Goal: Task Accomplishment & Management: Use online tool/utility

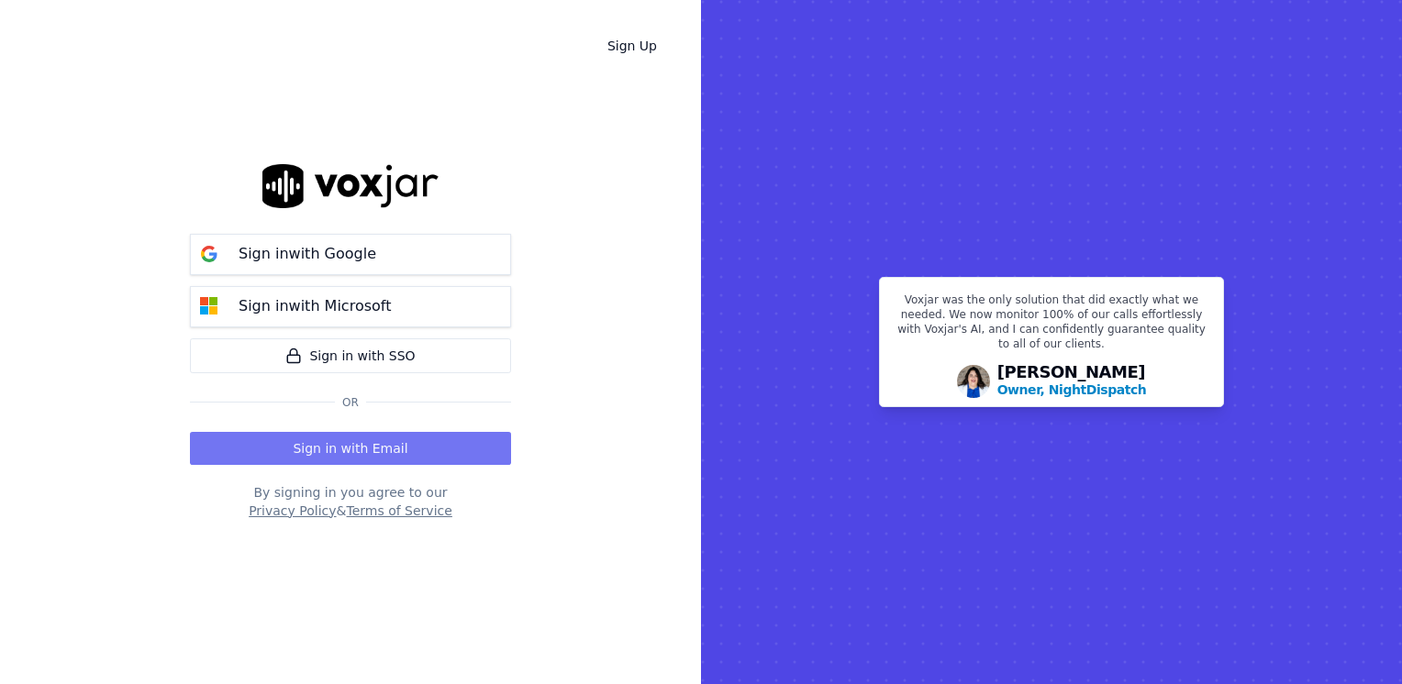
click at [339, 446] on button "Sign in with Email" at bounding box center [350, 448] width 321 height 33
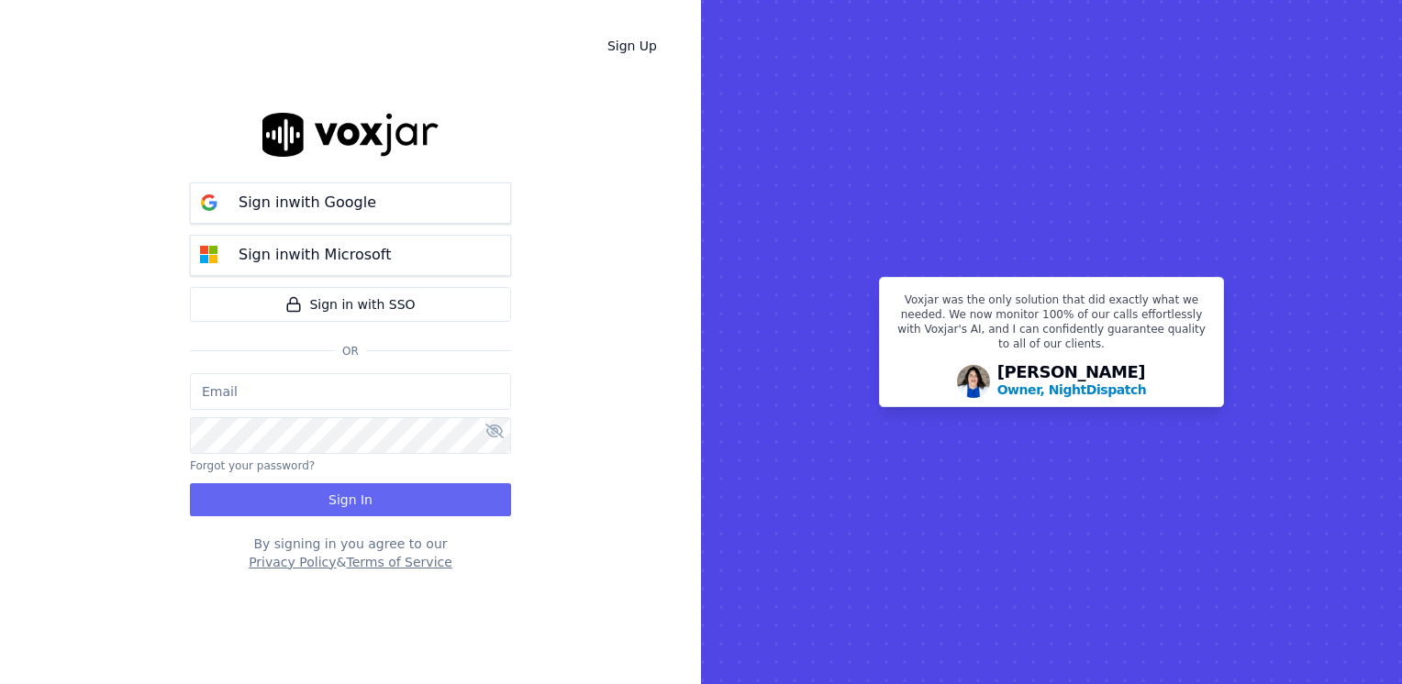
click at [341, 390] on input "email" at bounding box center [350, 391] width 321 height 37
type input "maleman@newwavepower.net"
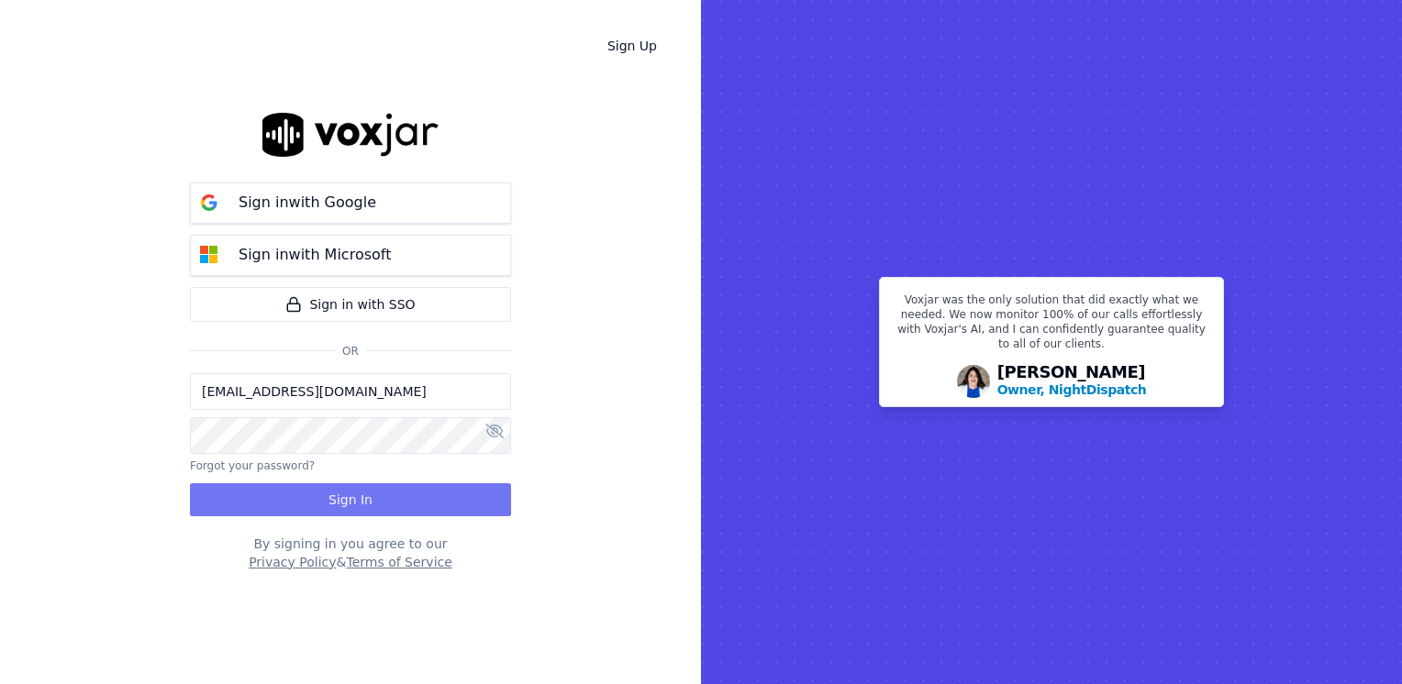
click at [310, 506] on button "Sign In" at bounding box center [350, 499] width 321 height 33
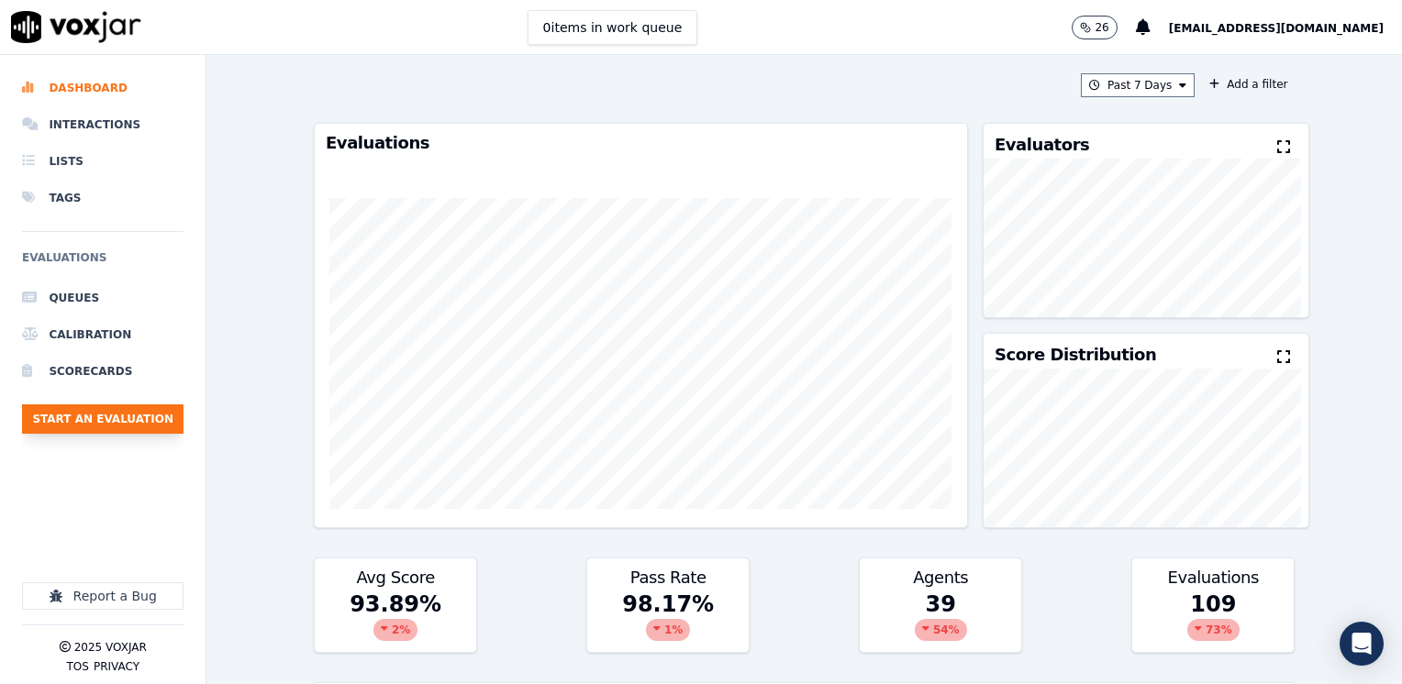
click at [124, 419] on button "Start an Evaluation" at bounding box center [102, 419] width 161 height 29
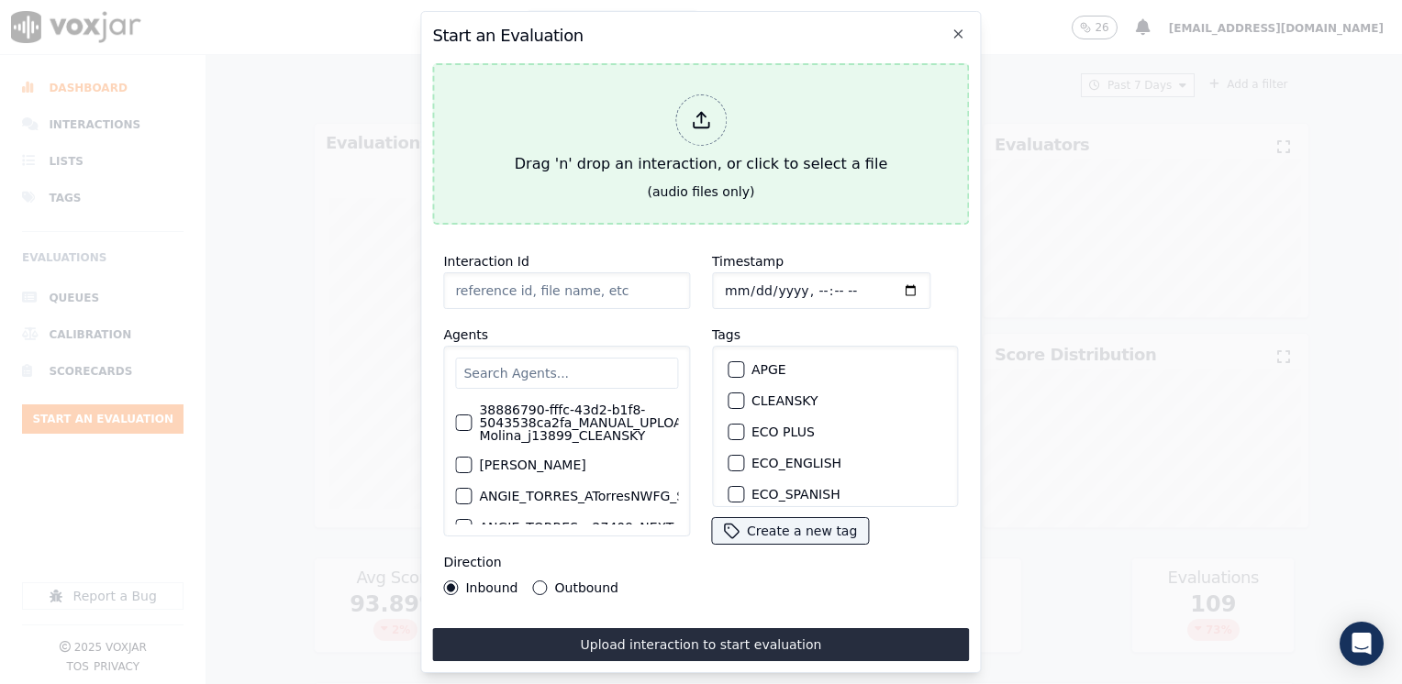
click at [691, 111] on icon at bounding box center [701, 120] width 20 height 20
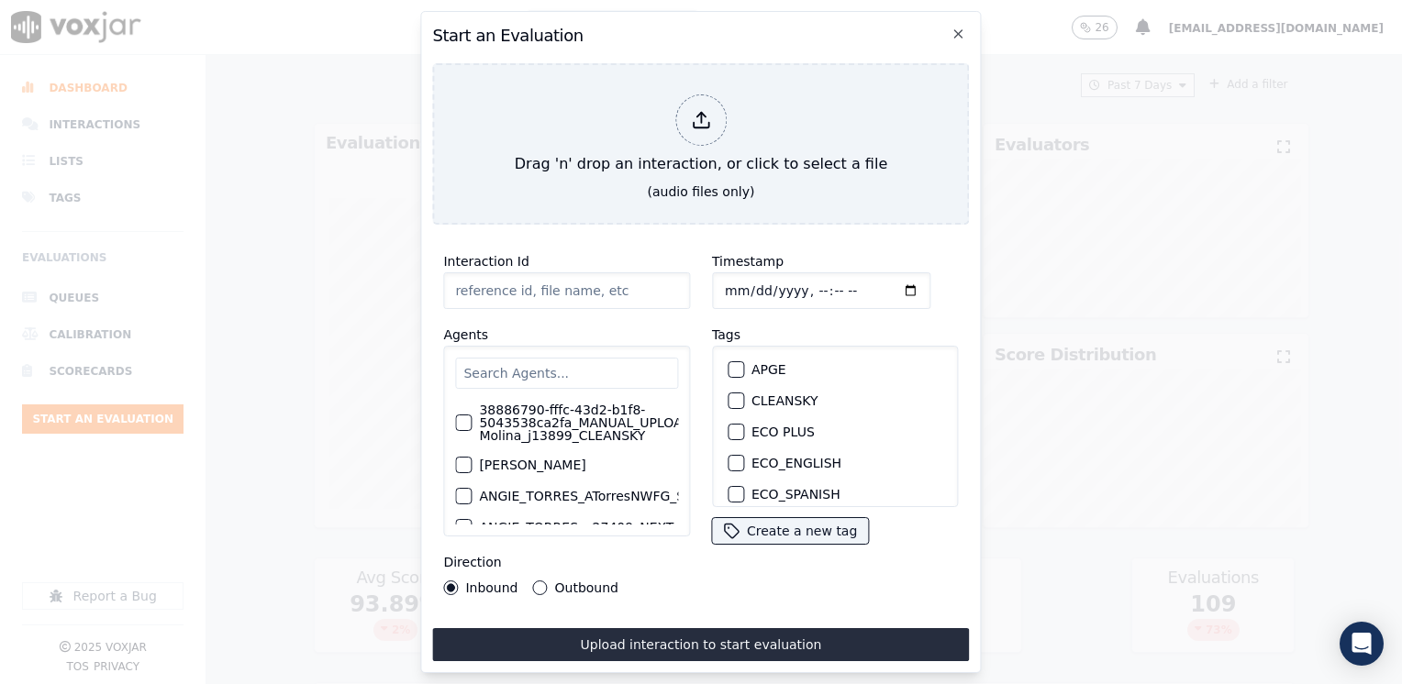
type input "20250821-103252_9784355089-[PERSON_NAME] all.mp3"
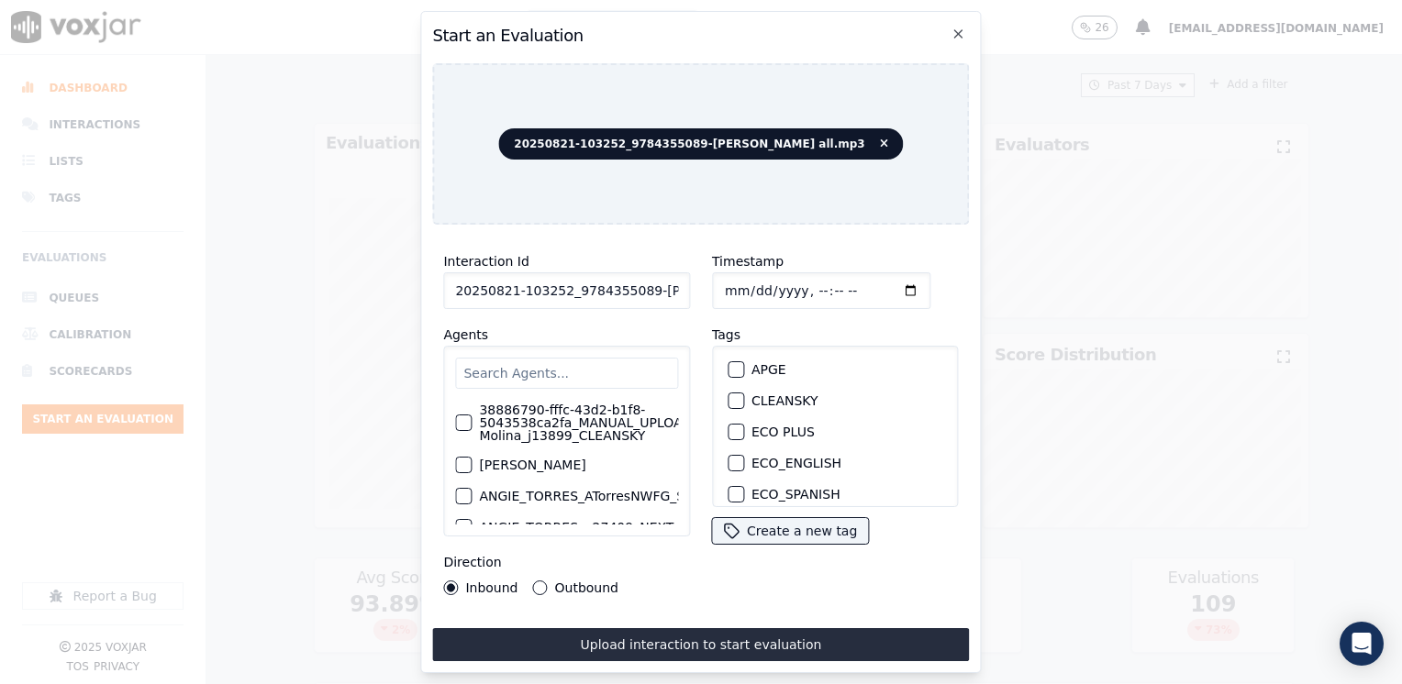
click at [569, 365] on input "text" at bounding box center [566, 373] width 223 height 31
type input "francisco"
click at [472, 405] on div "Francisco Vargas_Fuse3197_NGE" at bounding box center [566, 416] width 223 height 40
click at [459, 410] on div "button" at bounding box center [462, 416] width 13 height 13
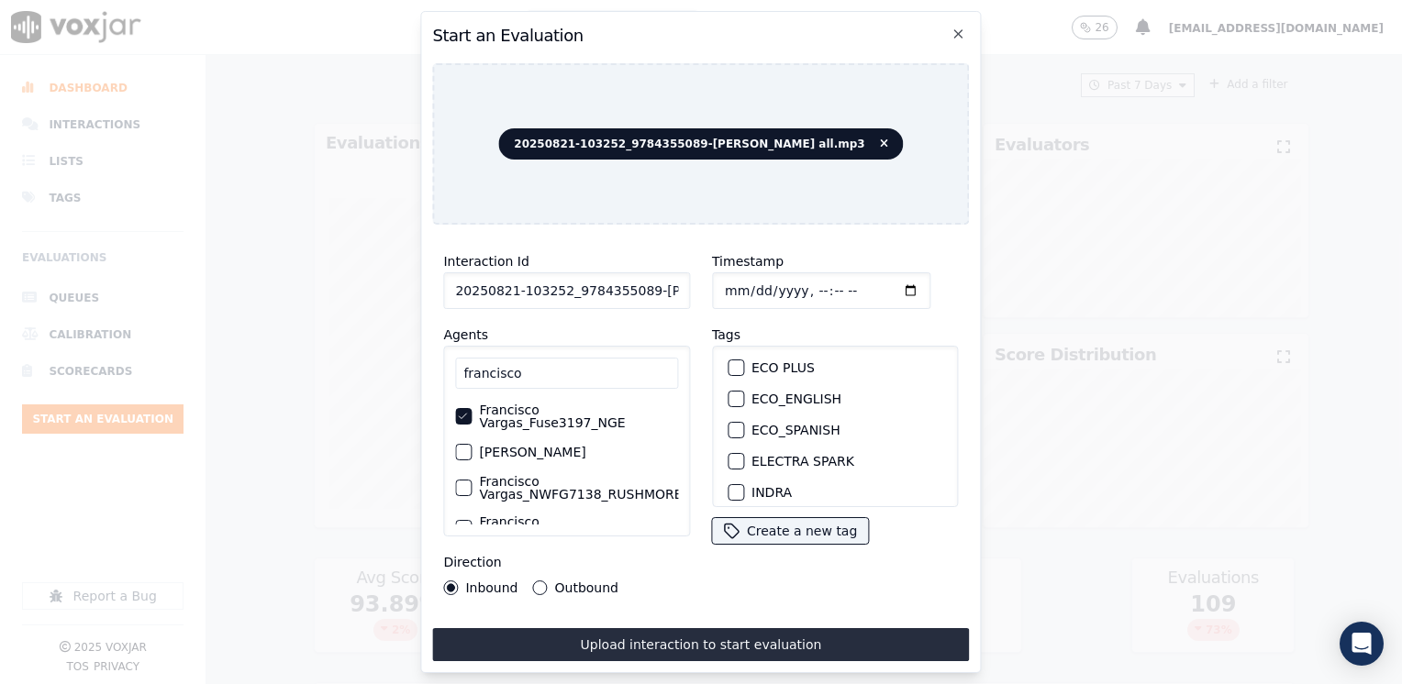
scroll to position [183, 0]
click at [733, 429] on div "button" at bounding box center [734, 435] width 13 height 13
click at [880, 283] on input "Timestamp" at bounding box center [821, 290] width 218 height 37
type input "[DATE]T23:22"
drag, startPoint x: 532, startPoint y: 588, endPoint x: 532, endPoint y: 578, distance: 10.1
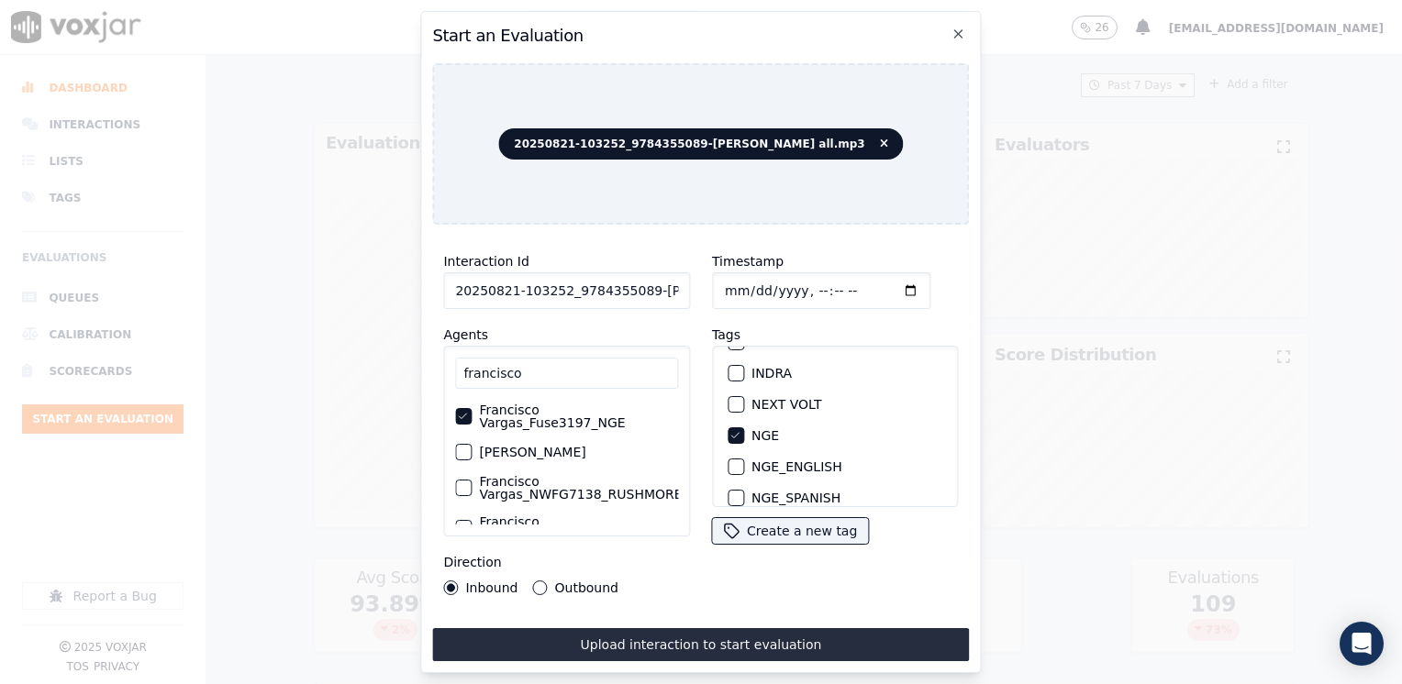
click at [533, 588] on div "Outbound" at bounding box center [575, 588] width 85 height 15
click at [533, 581] on button "Outbound" at bounding box center [540, 588] width 15 height 15
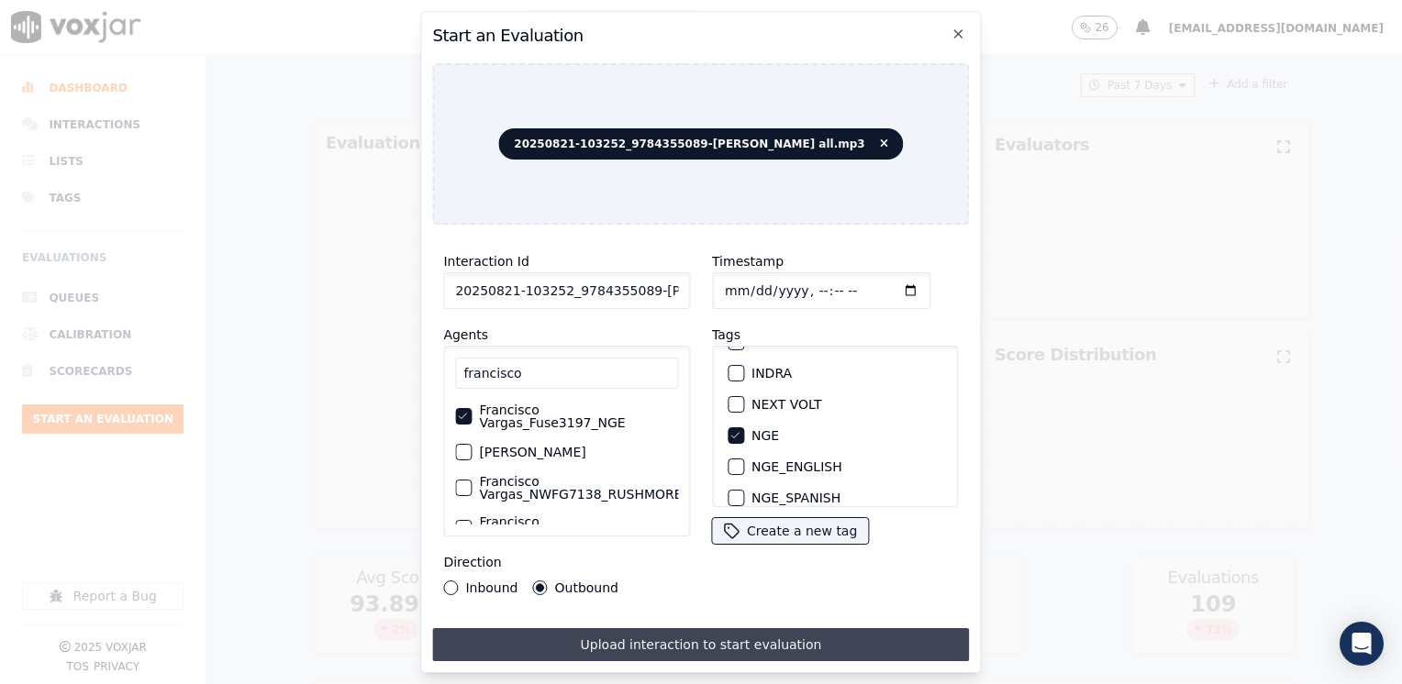
click at [641, 629] on button "Upload interaction to start evaluation" at bounding box center [700, 644] width 537 height 33
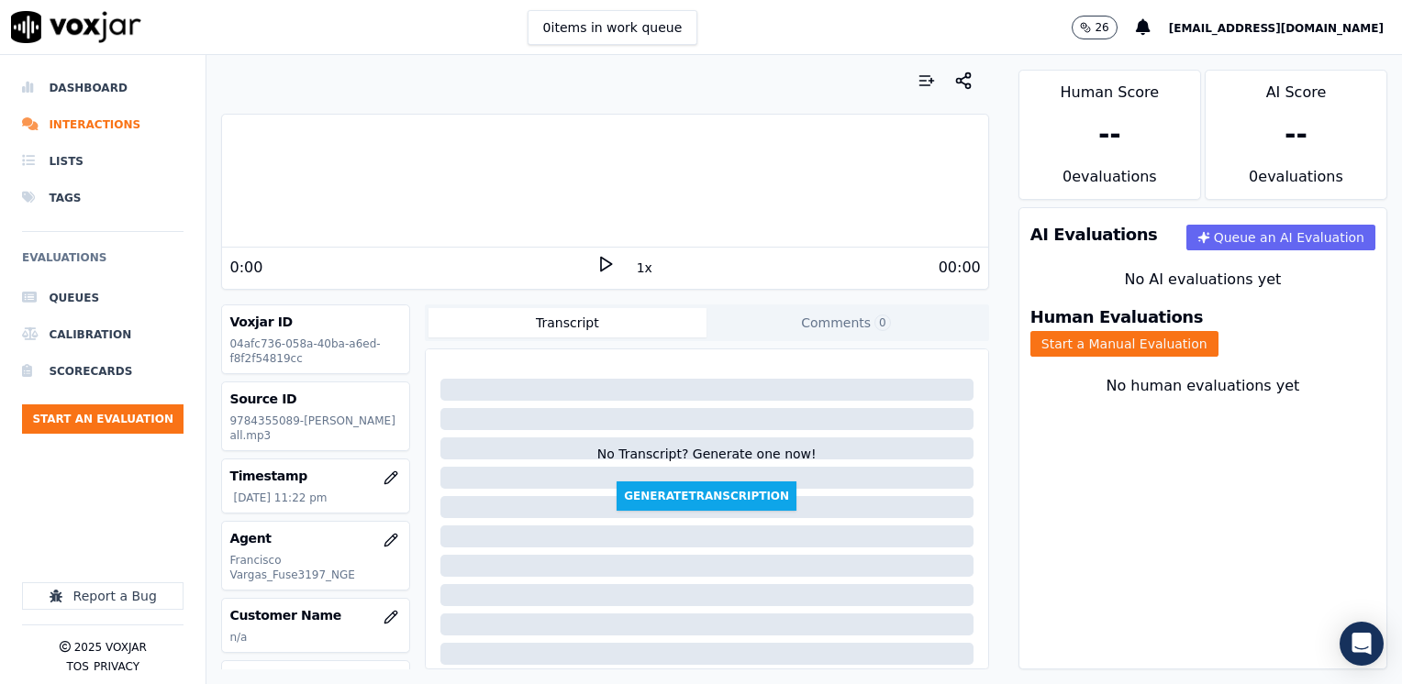
click at [601, 265] on polygon at bounding box center [606, 265] width 11 height 14
click at [602, 264] on icon at bounding box center [605, 264] width 18 height 18
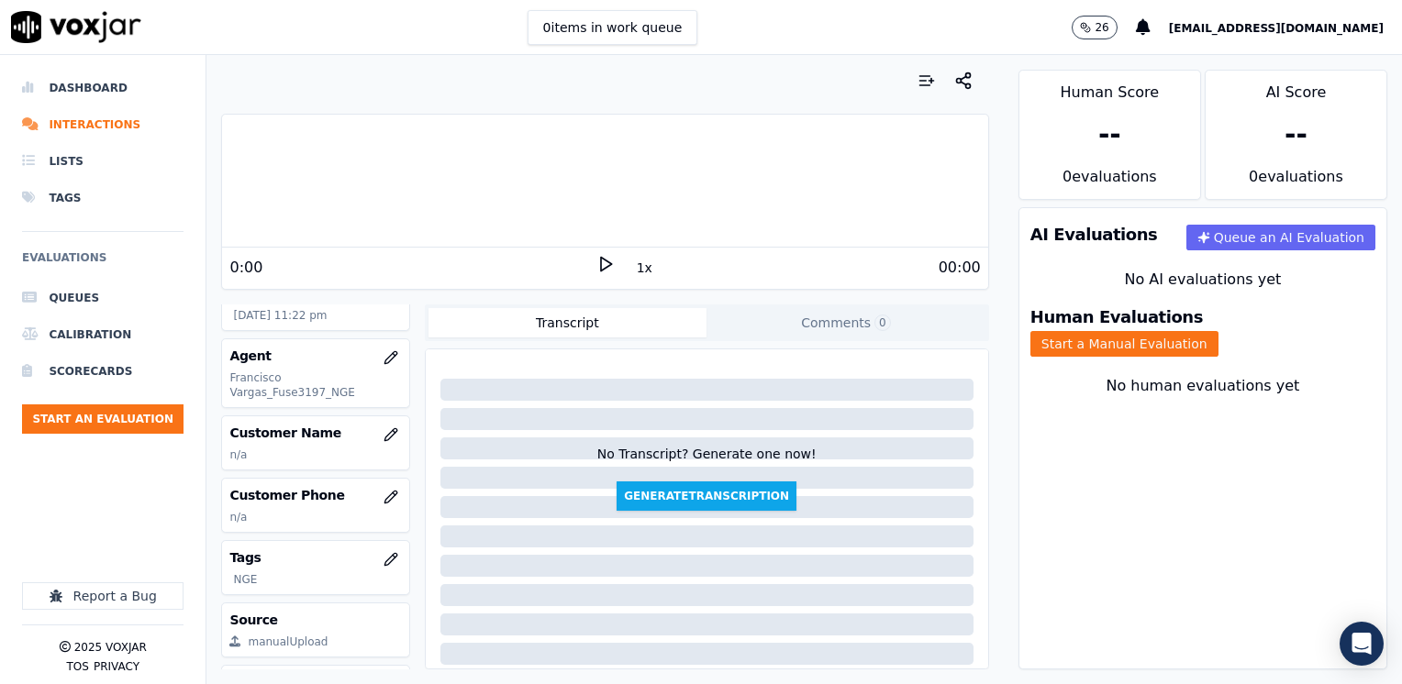
scroll to position [183, 0]
click at [383, 434] on icon "button" at bounding box center [390, 434] width 15 height 15
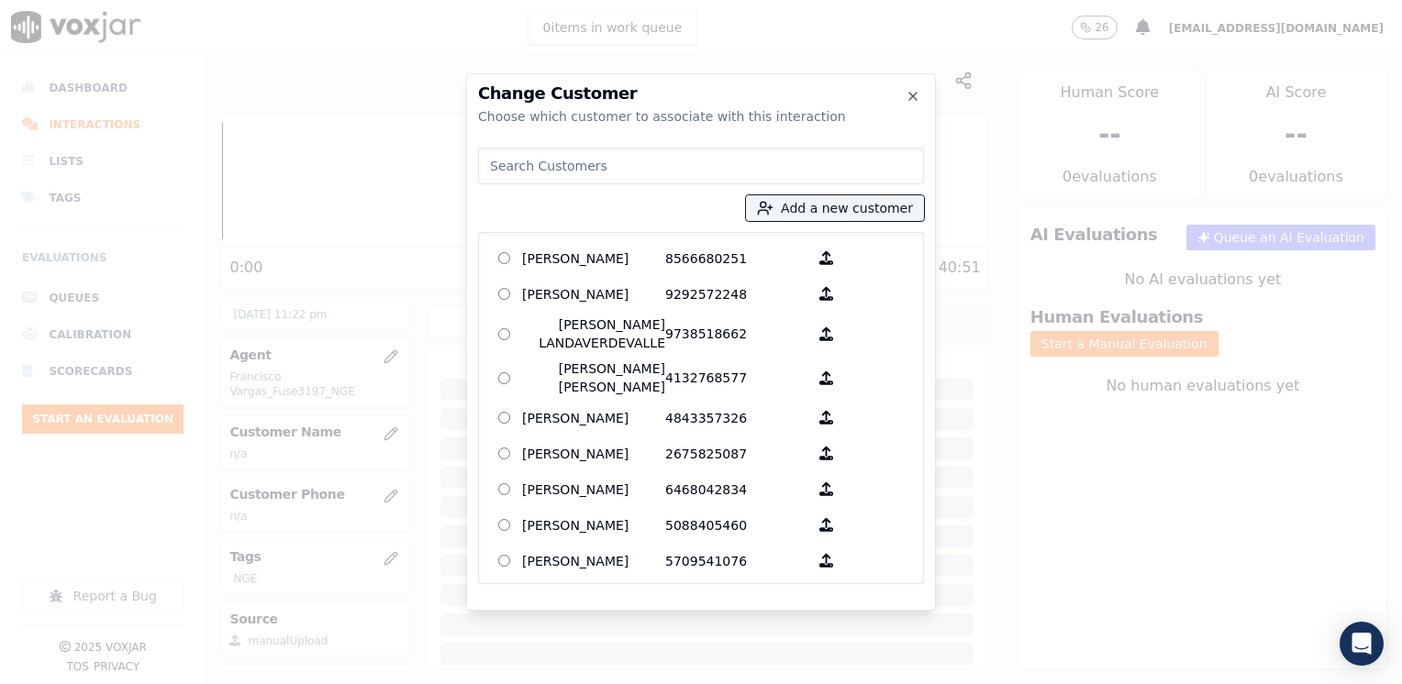
click at [679, 170] on input at bounding box center [701, 166] width 446 height 37
paste input "9784355089"
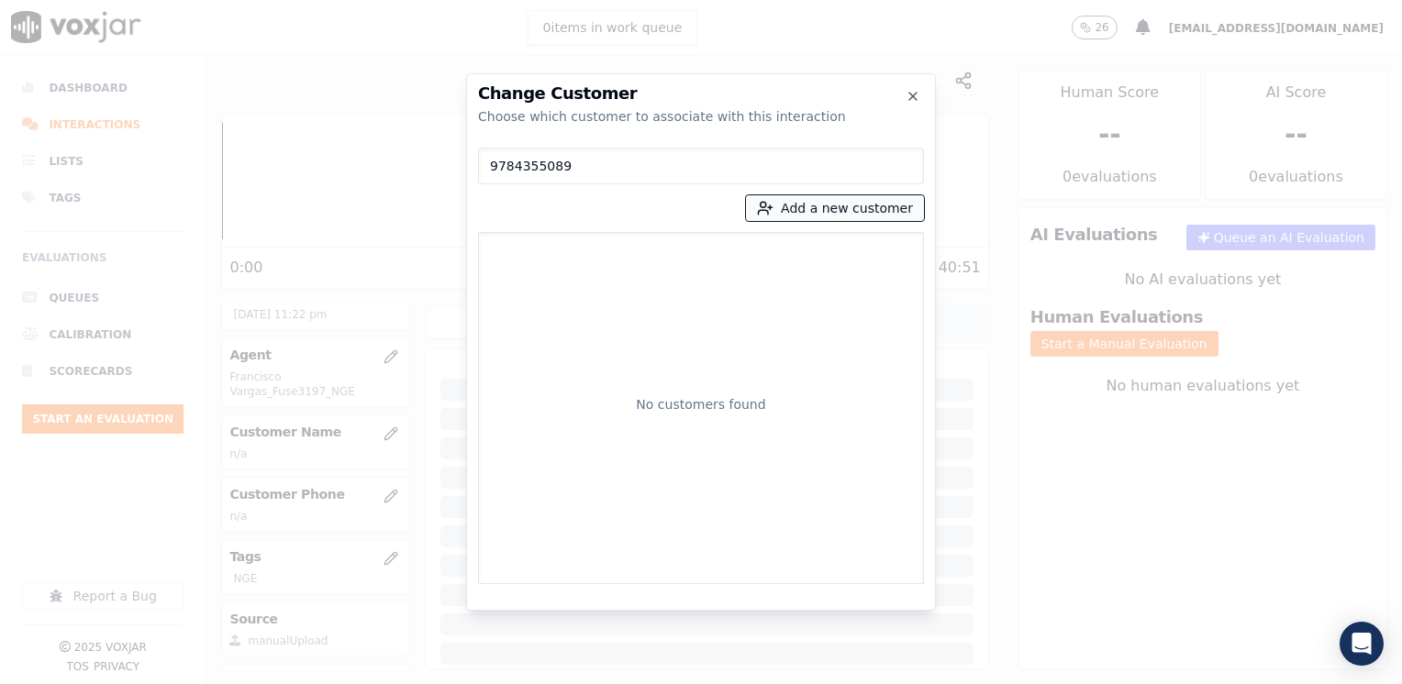
type input "9784355089"
click at [806, 205] on button "Add a new customer" at bounding box center [835, 208] width 178 height 26
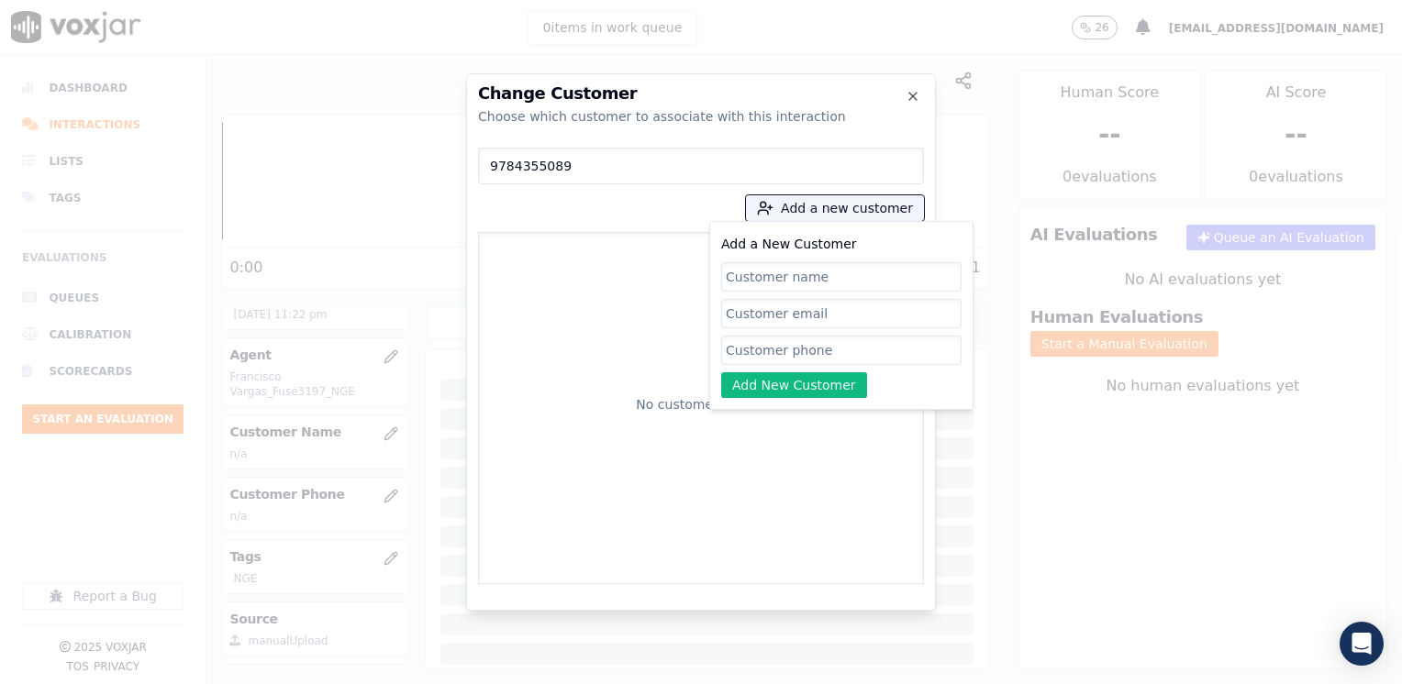
click at [805, 341] on input "Add a New Customer" at bounding box center [841, 350] width 240 height 29
paste input "9784355089"
type input "9784355089"
click at [789, 268] on input "Add a New Customer" at bounding box center [841, 276] width 240 height 29
paste input "[PERSON_NAME] [PERSON_NAME]"
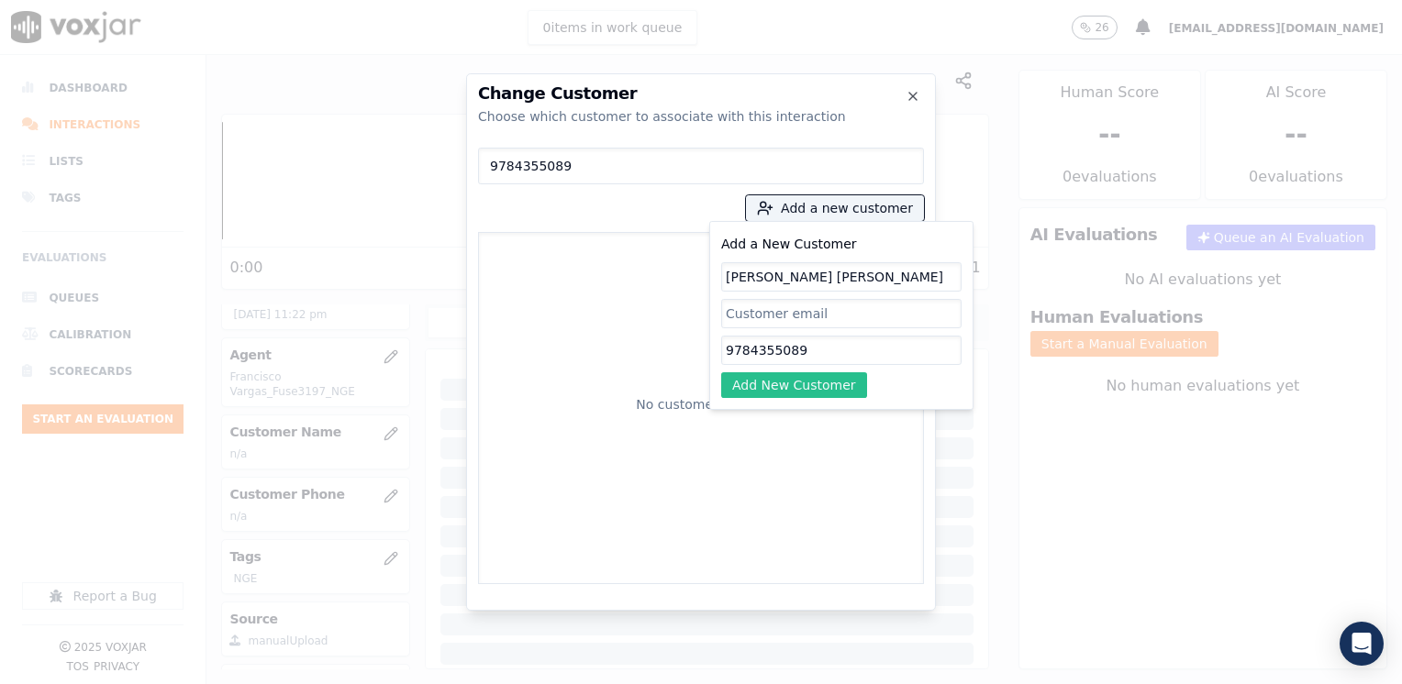
type input "[PERSON_NAME] [PERSON_NAME]"
click at [790, 389] on button "Add New Customer" at bounding box center [794, 385] width 146 height 26
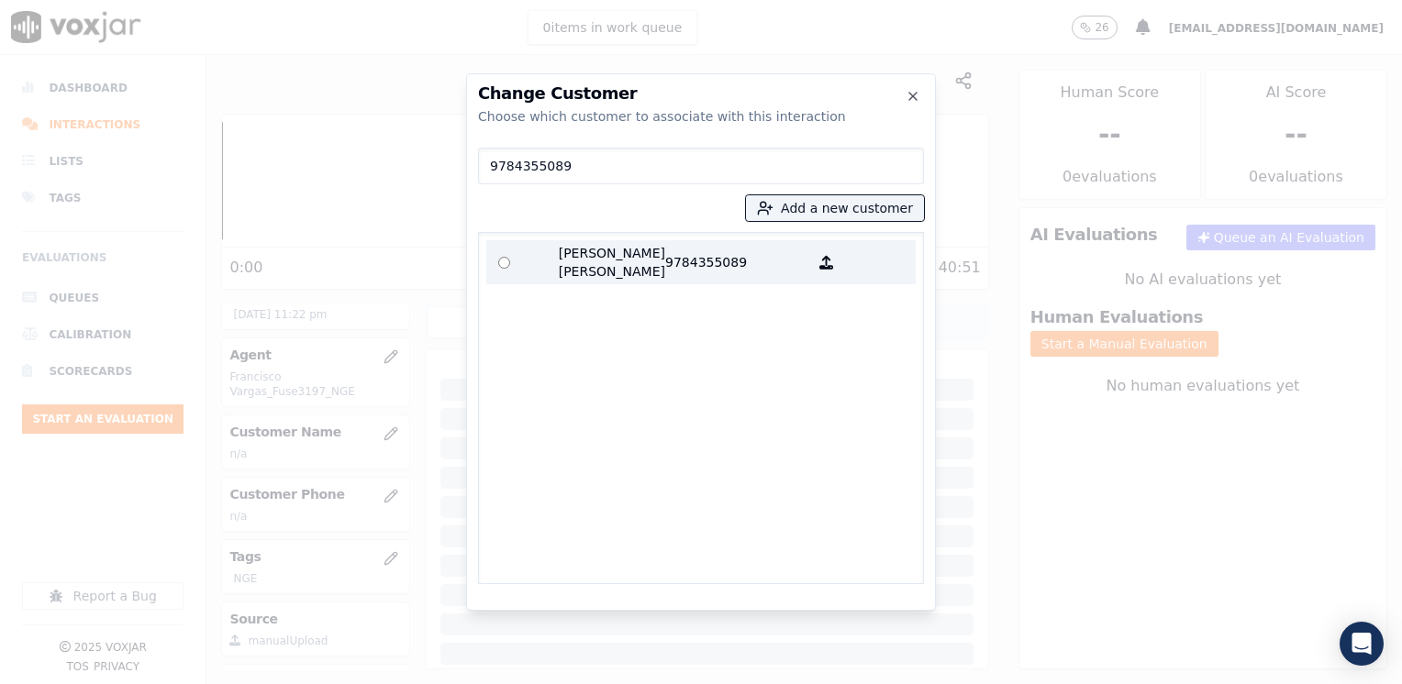
click at [719, 258] on p "9784355089" at bounding box center [736, 262] width 143 height 37
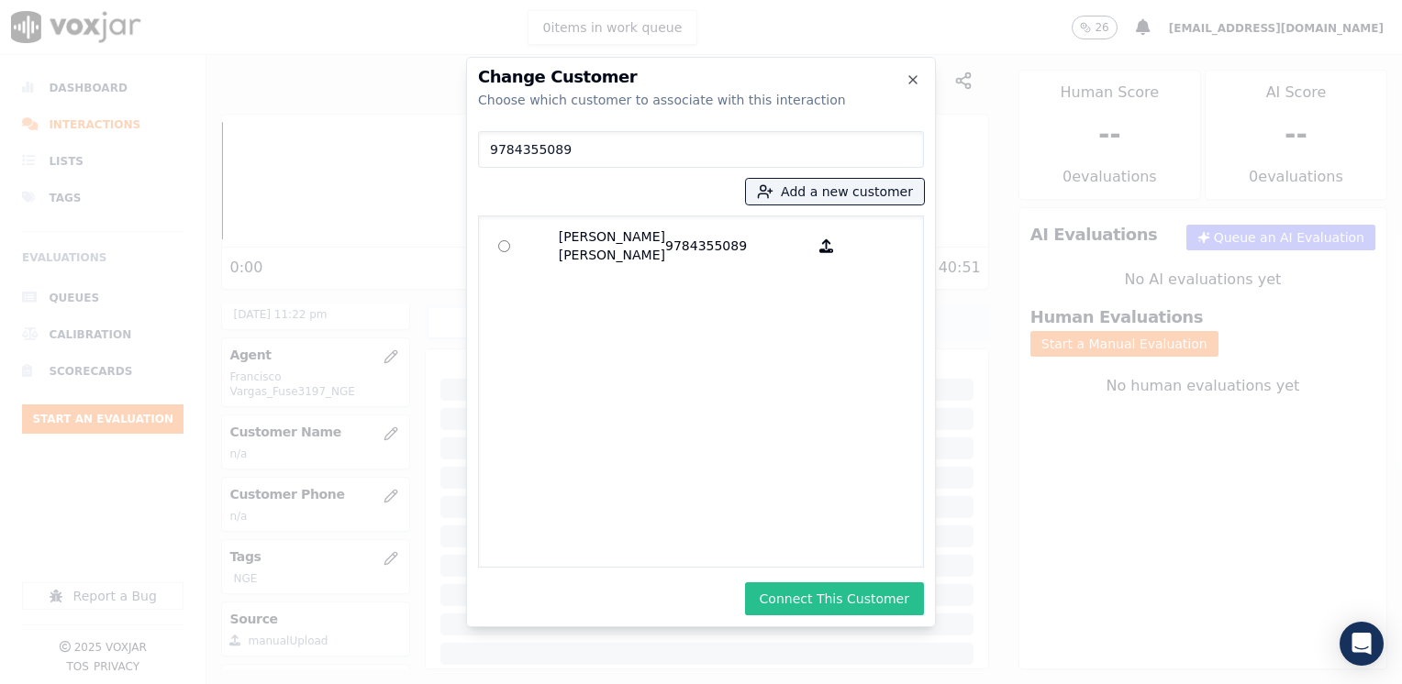
click at [824, 596] on button "Connect This Customer" at bounding box center [834, 599] width 179 height 33
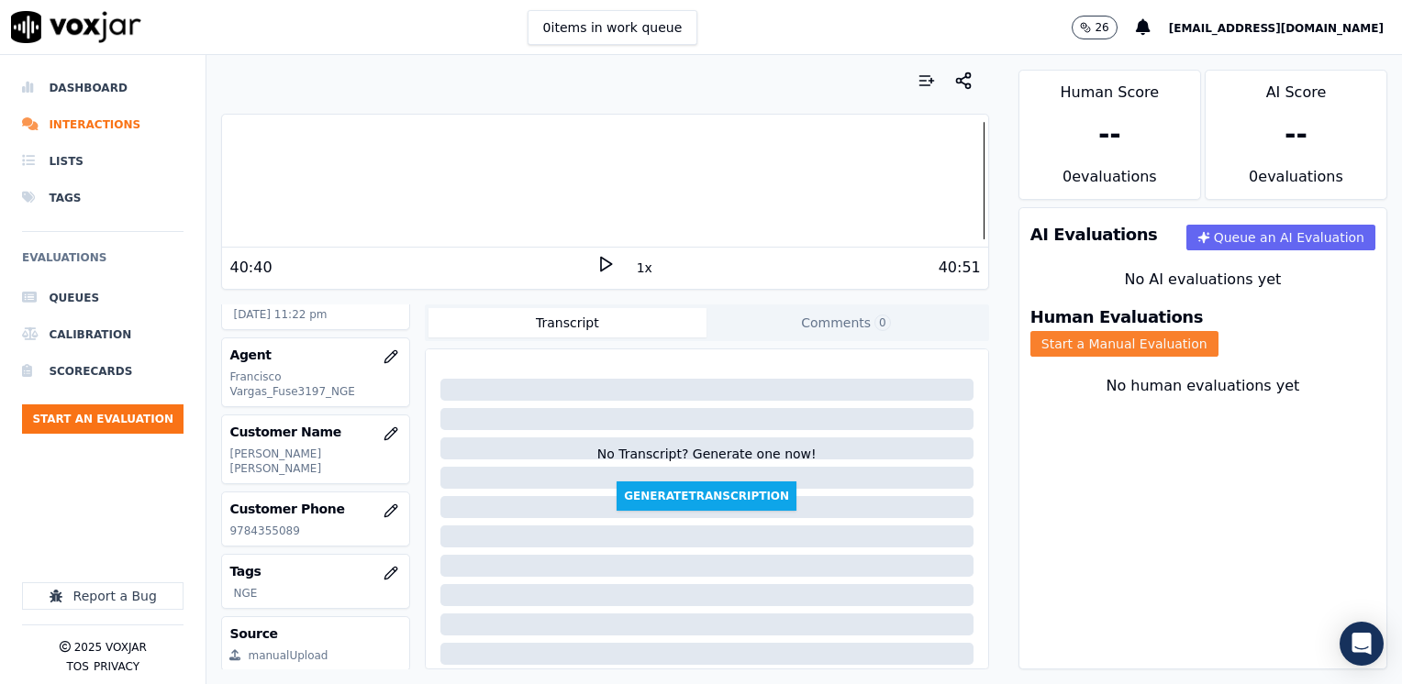
click at [1218, 331] on button "Start a Manual Evaluation" at bounding box center [1124, 344] width 188 height 26
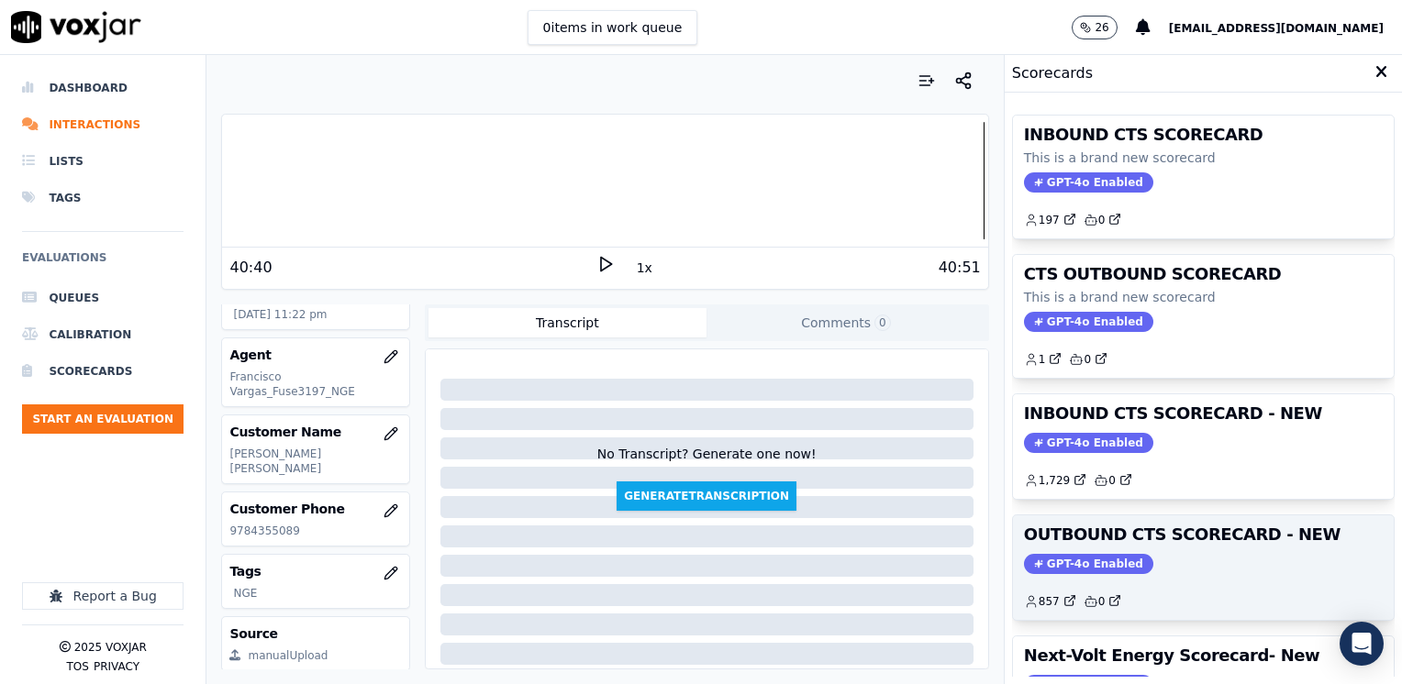
click at [1094, 548] on div "OUTBOUND CTS SCORECARD - NEW GPT-4o Enabled 857 0" at bounding box center [1203, 568] width 381 height 105
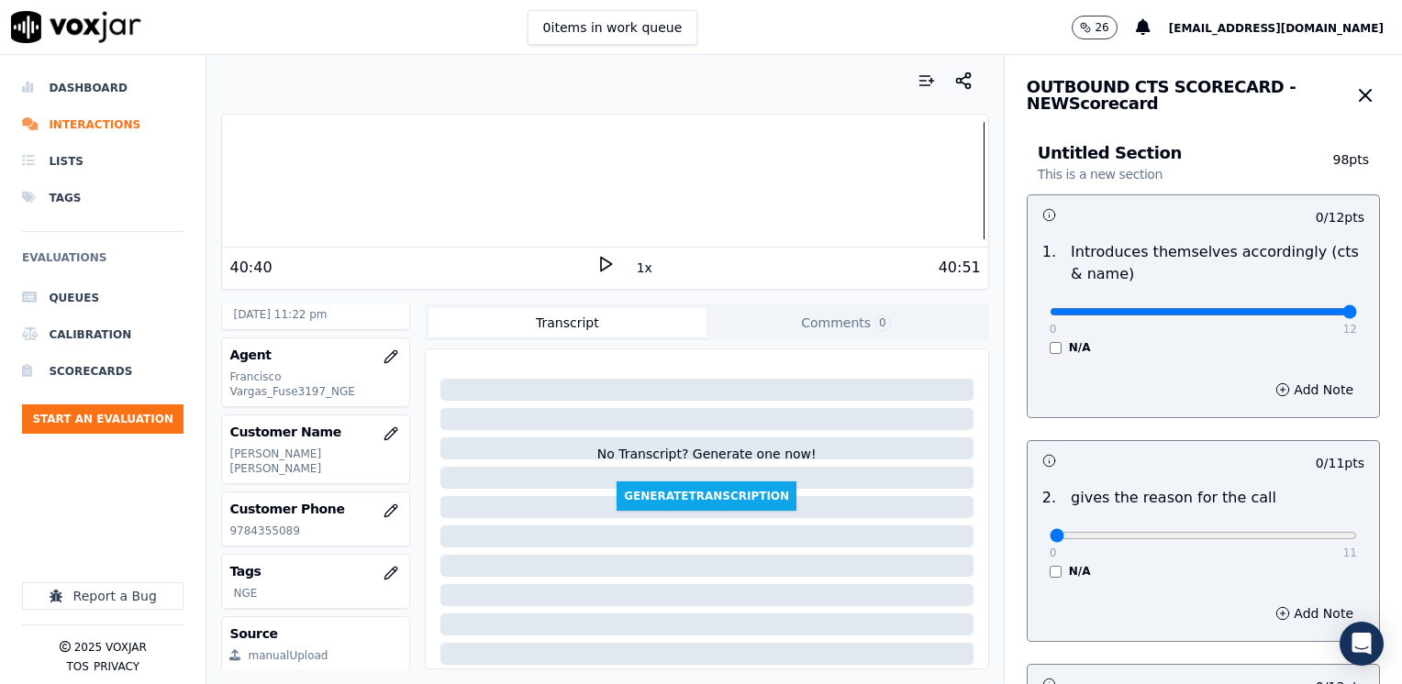
drag, startPoint x: 1039, startPoint y: 306, endPoint x: 1405, endPoint y: 291, distance: 366.4
type input "12"
click at [1357, 308] on input "range" at bounding box center [1203, 311] width 307 height 7
drag, startPoint x: 1039, startPoint y: 538, endPoint x: 1401, endPoint y: 477, distance: 367.4
type input "11"
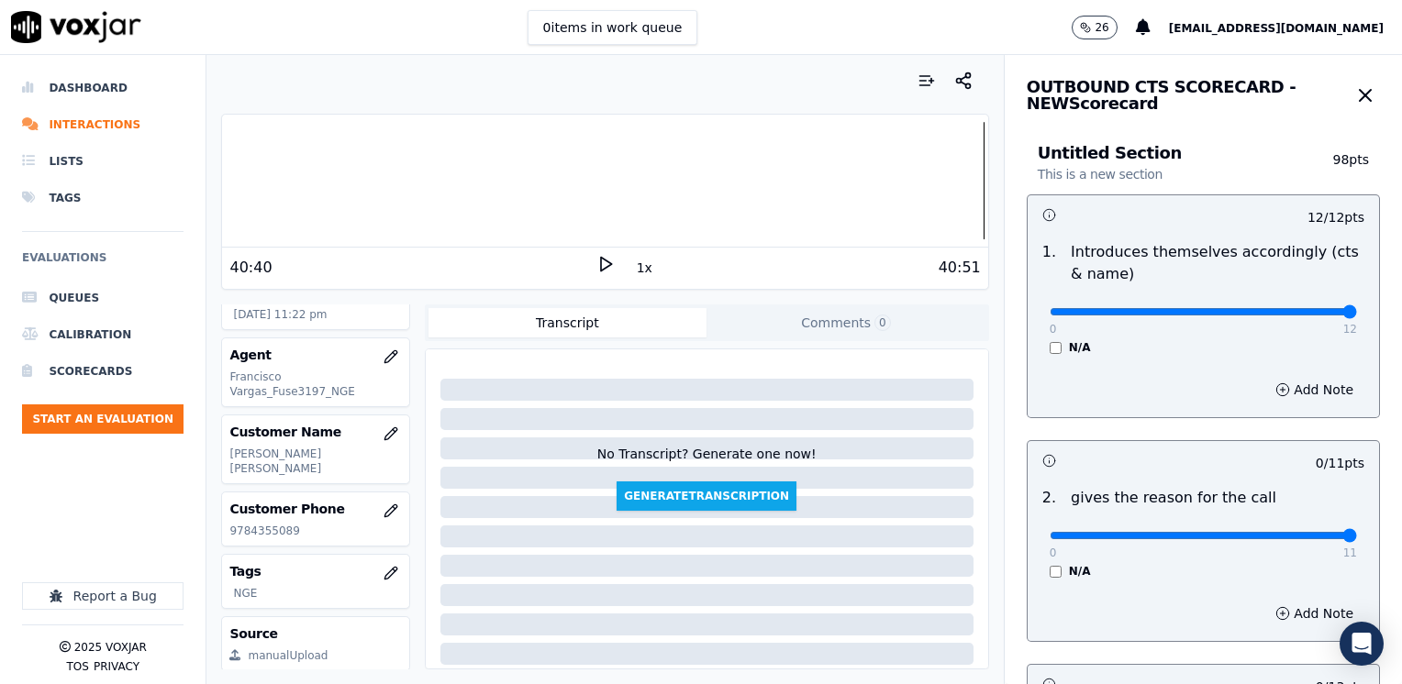
click at [1357, 316] on input "range" at bounding box center [1203, 311] width 307 height 7
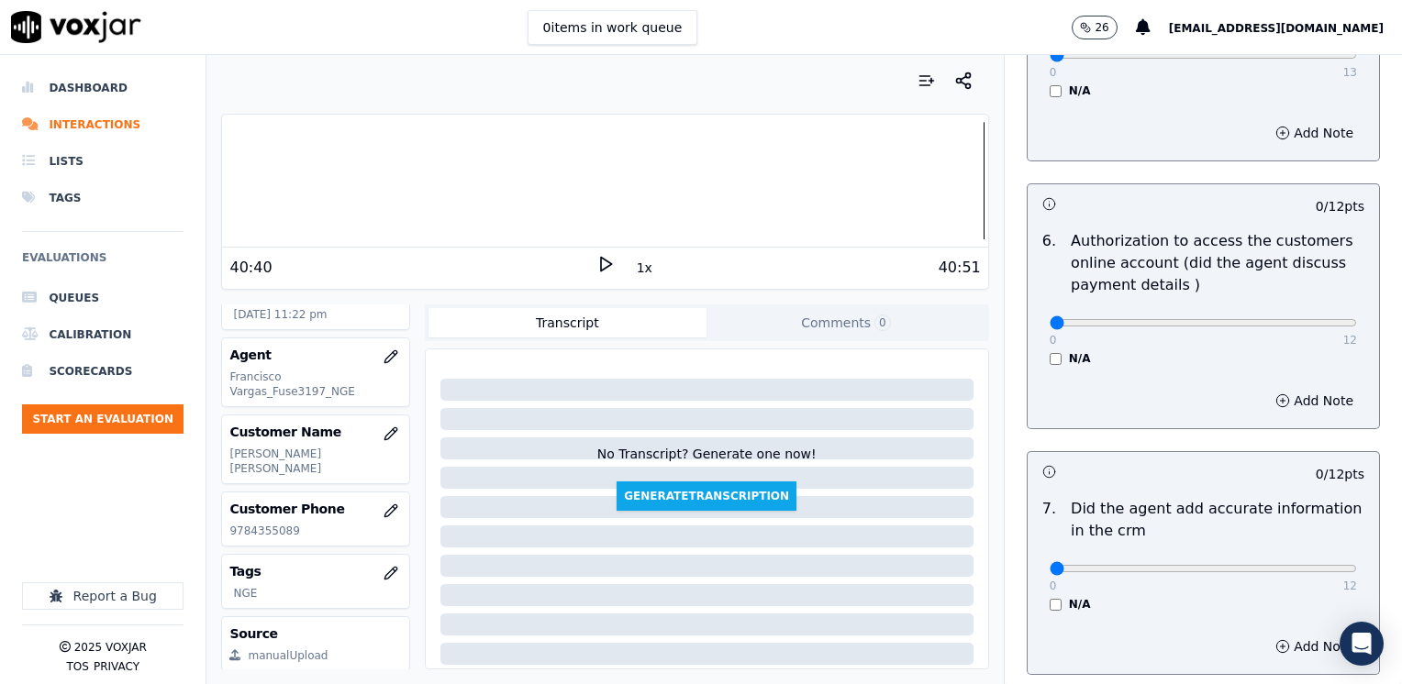
scroll to position [1560, 0]
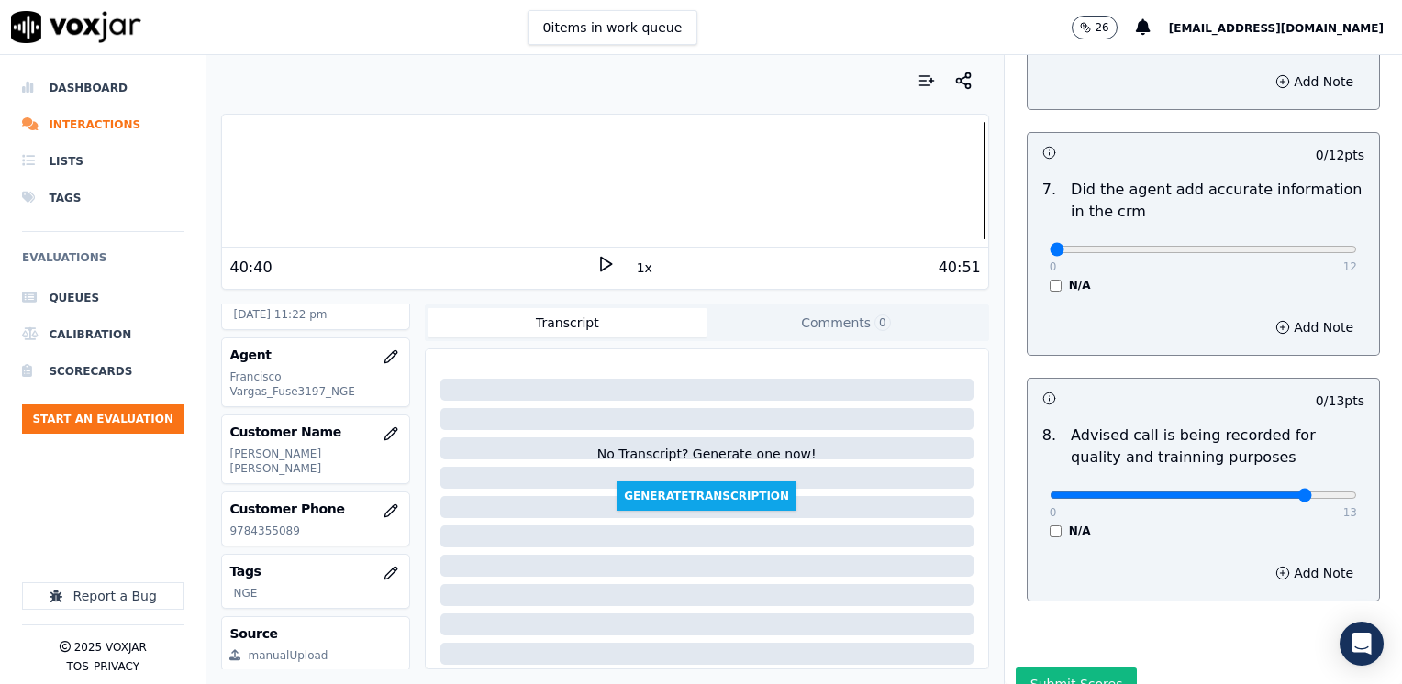
type input "10"
drag, startPoint x: 1039, startPoint y: 223, endPoint x: 1405, endPoint y: 261, distance: 368.0
type input "12"
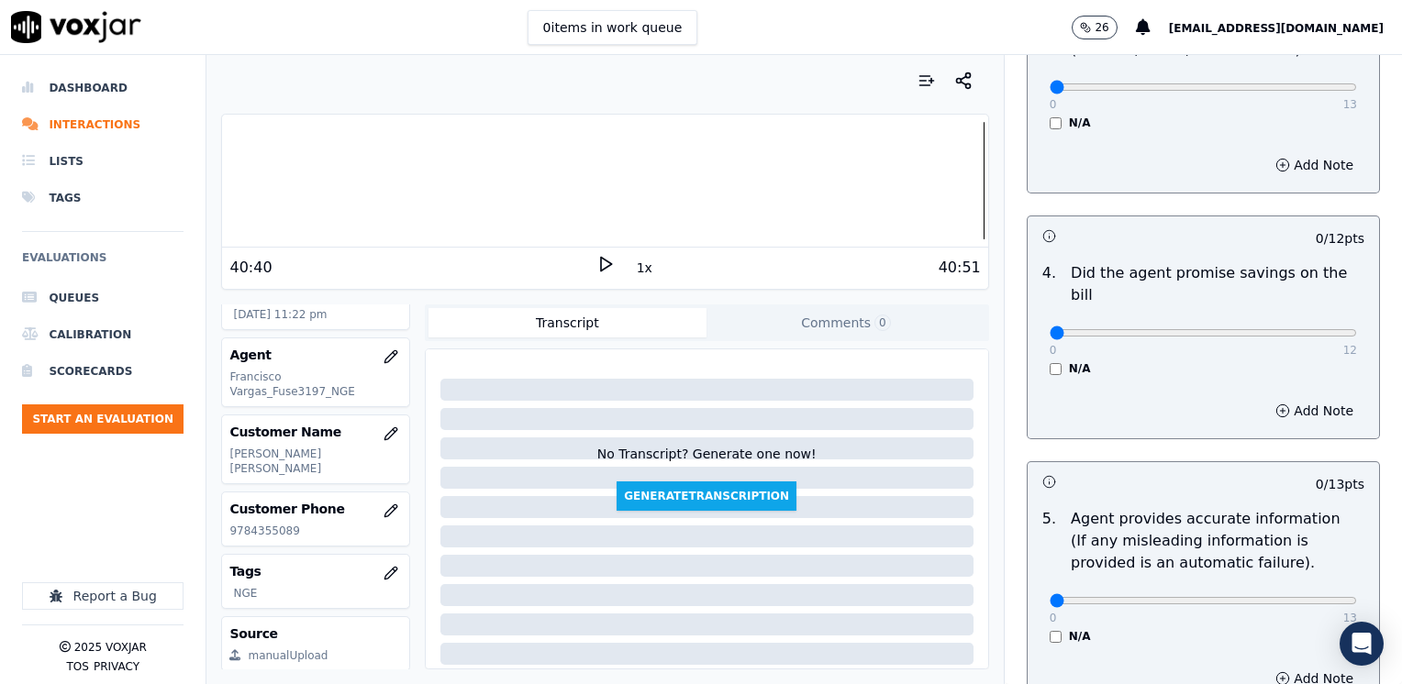
scroll to position [734, 0]
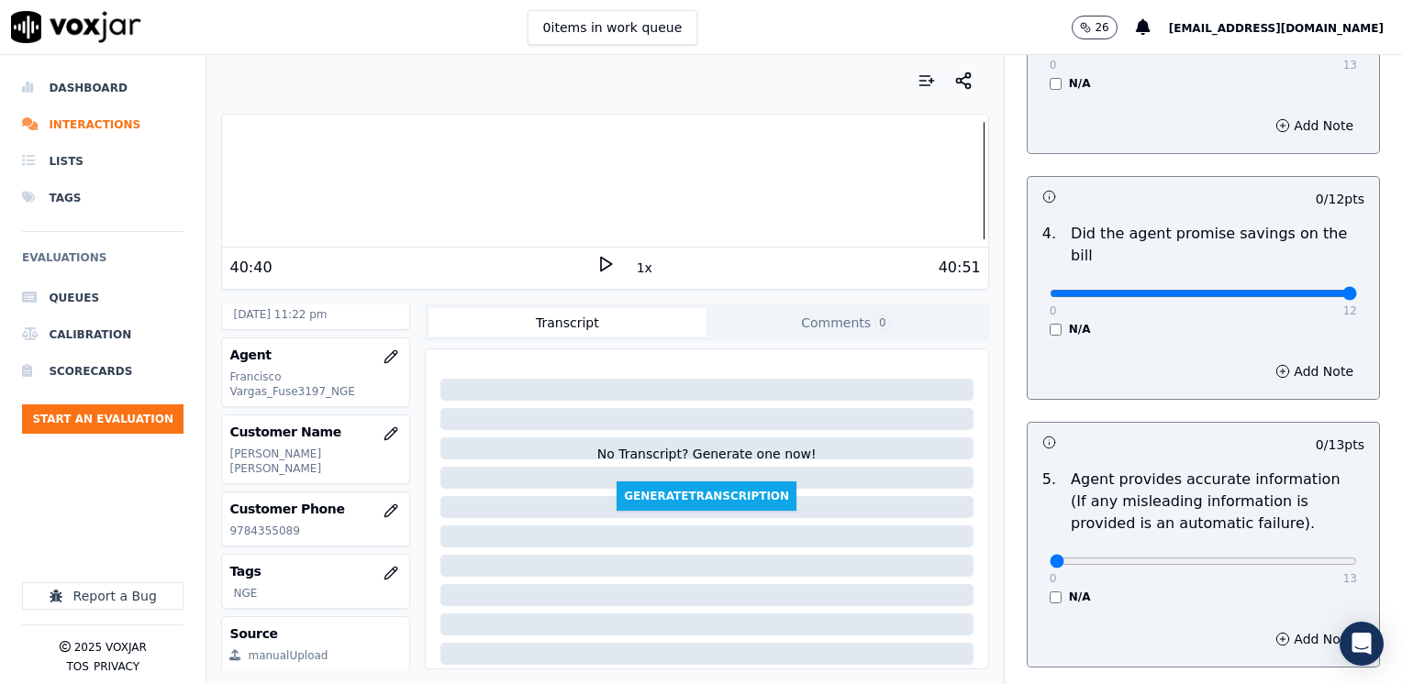
drag, startPoint x: 1041, startPoint y: 270, endPoint x: 1405, endPoint y: 317, distance: 366.4
type input "12"
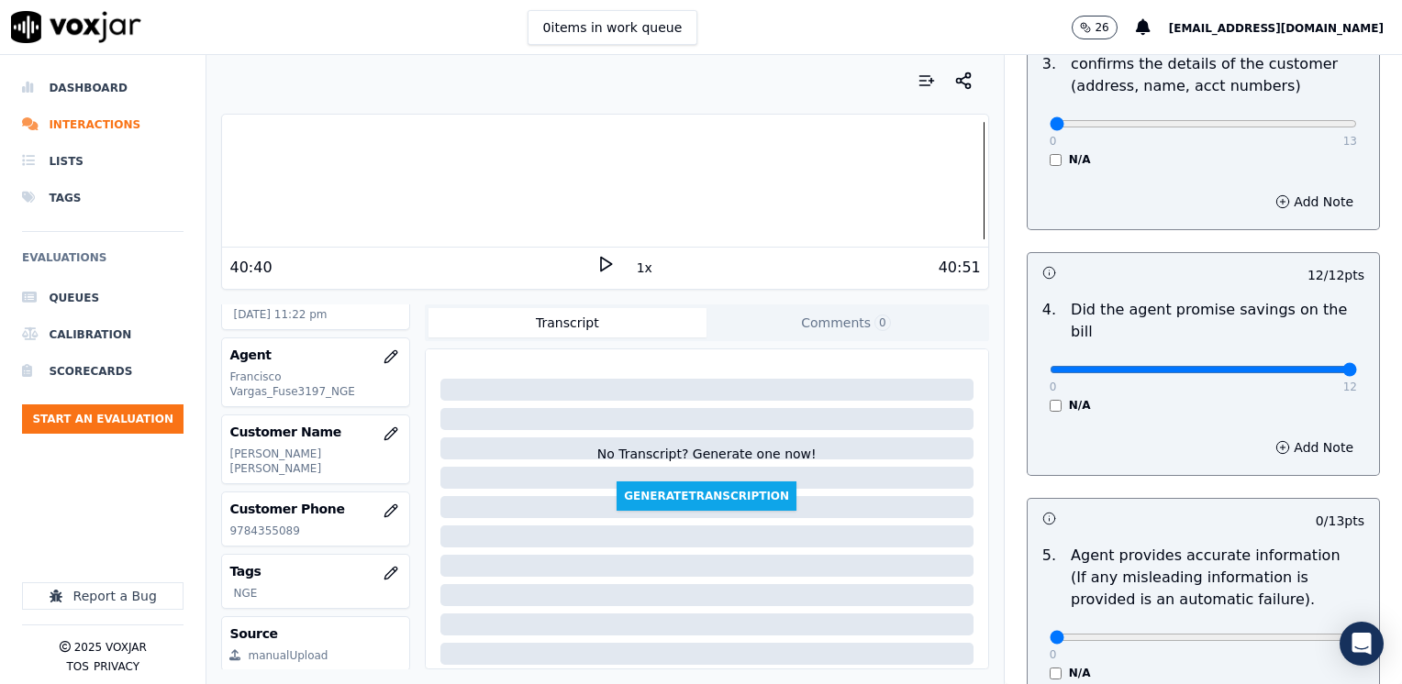
scroll to position [550, 0]
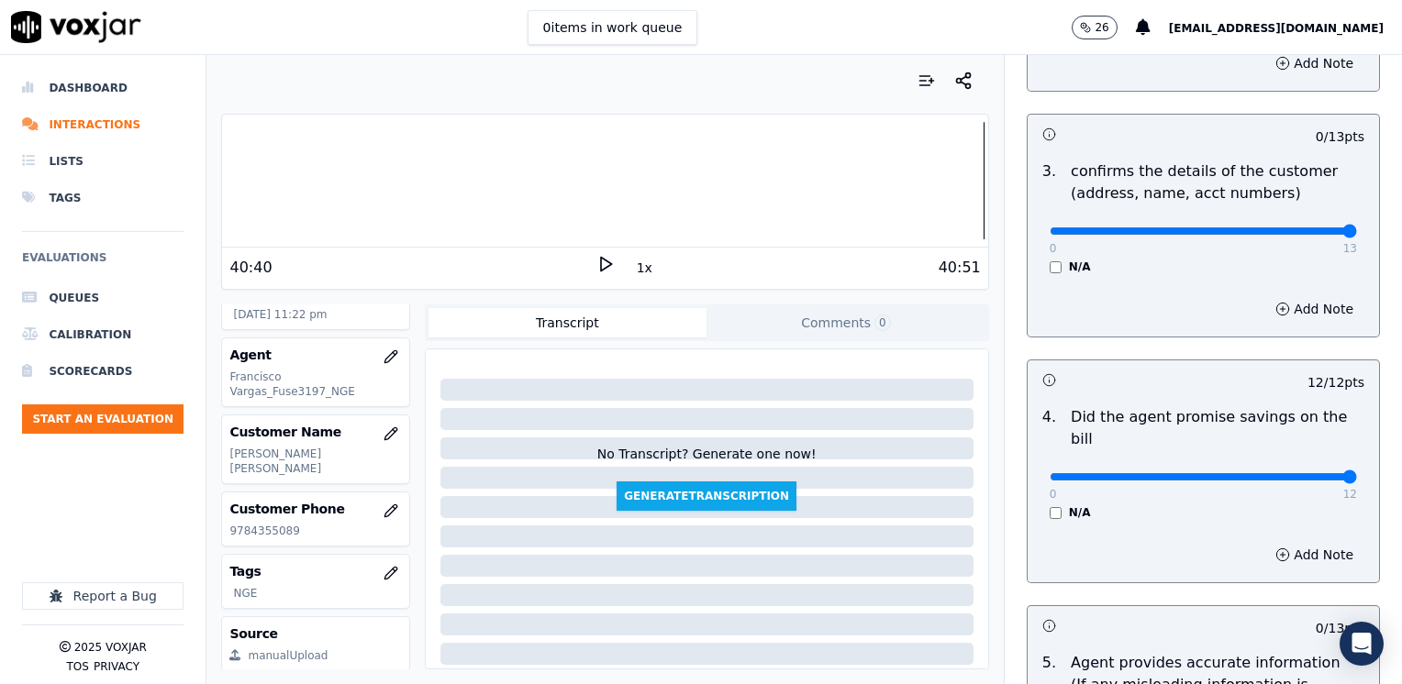
drag, startPoint x: 1040, startPoint y: 235, endPoint x: 1405, endPoint y: 255, distance: 364.8
type input "13"
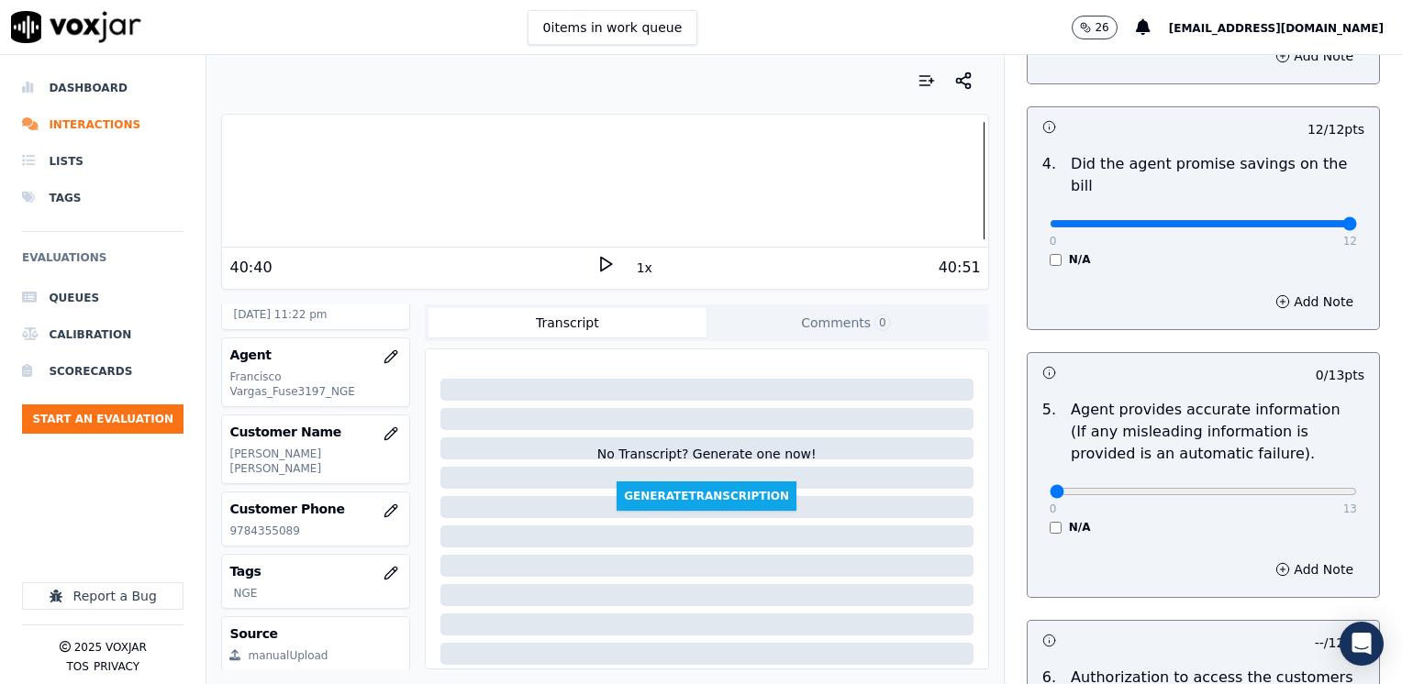
scroll to position [917, 0]
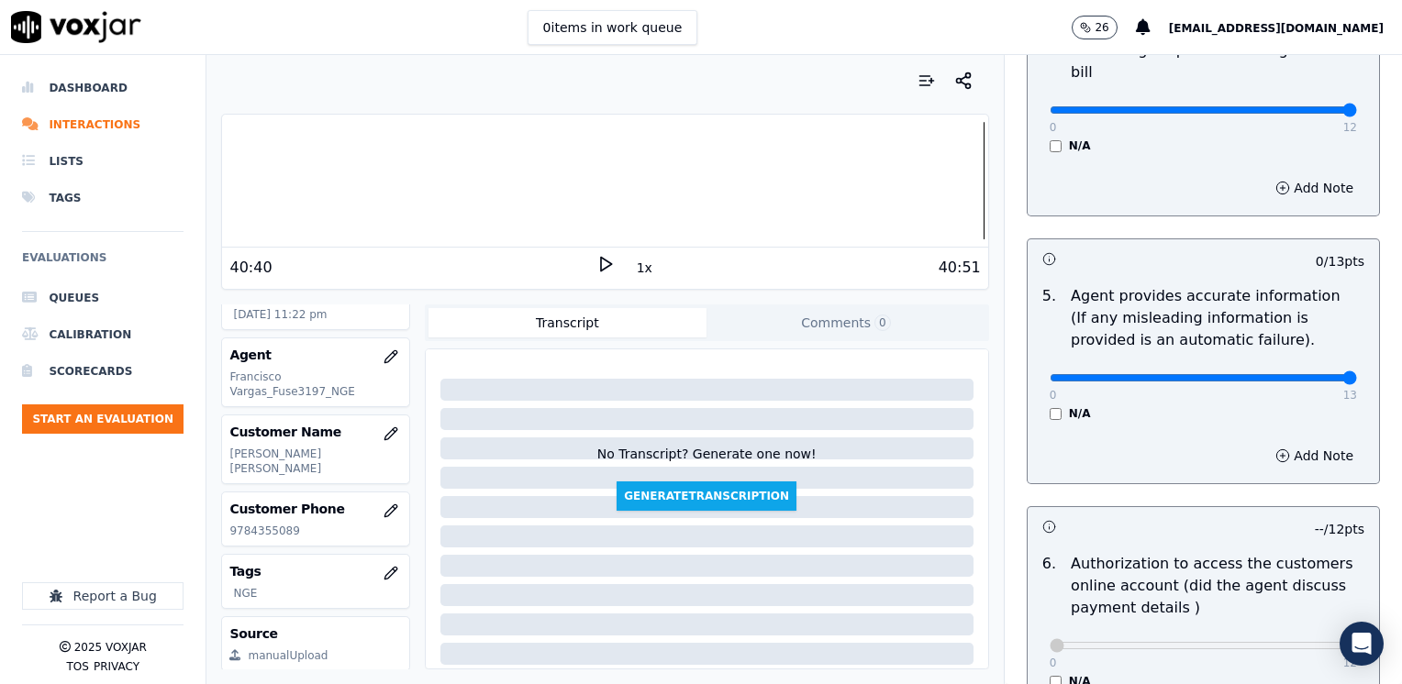
drag, startPoint x: 1037, startPoint y: 354, endPoint x: 1405, endPoint y: 362, distance: 368.0
type input "13"
click at [1279, 443] on button "Add Note" at bounding box center [1314, 456] width 100 height 26
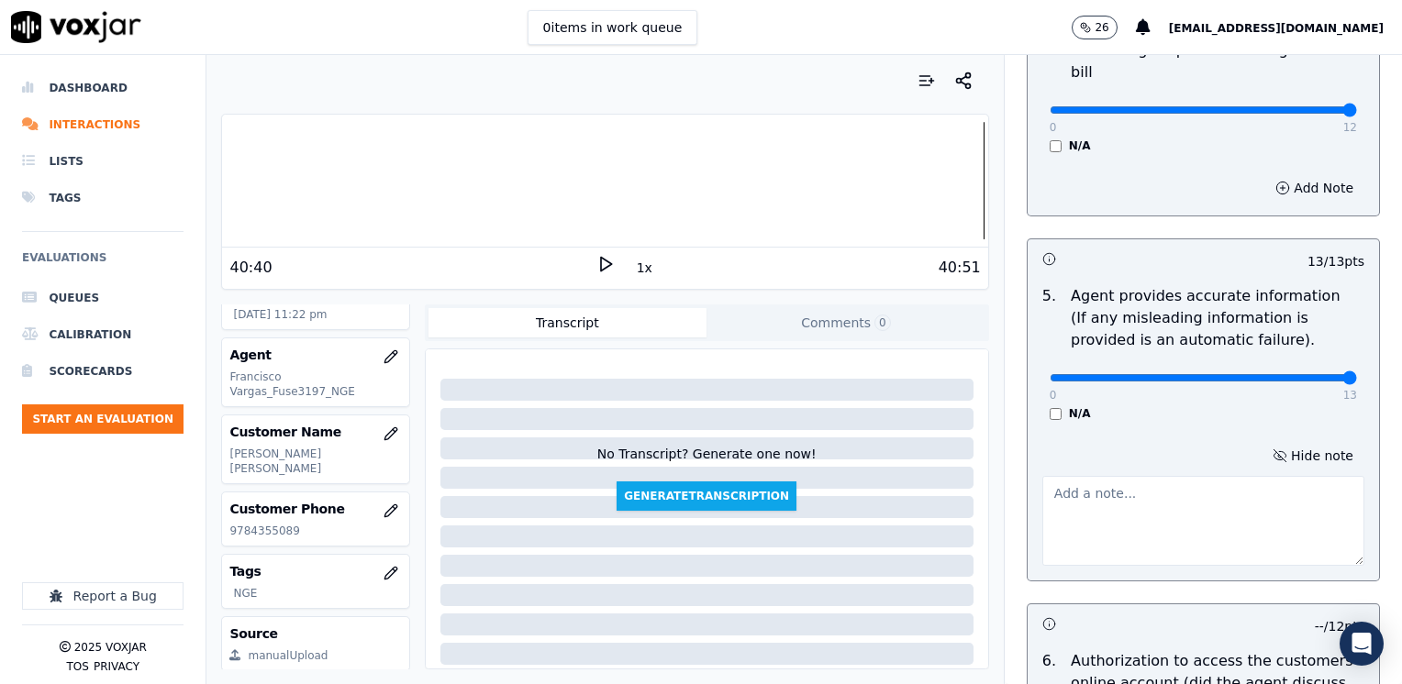
click at [1156, 521] on textarea at bounding box center [1203, 521] width 322 height 90
drag, startPoint x: 1270, startPoint y: 472, endPoint x: 1296, endPoint y: 517, distance: 51.4
click at [1296, 517] on textarea "Customer spearks Portuguese, and agent did the front end" at bounding box center [1203, 521] width 322 height 90
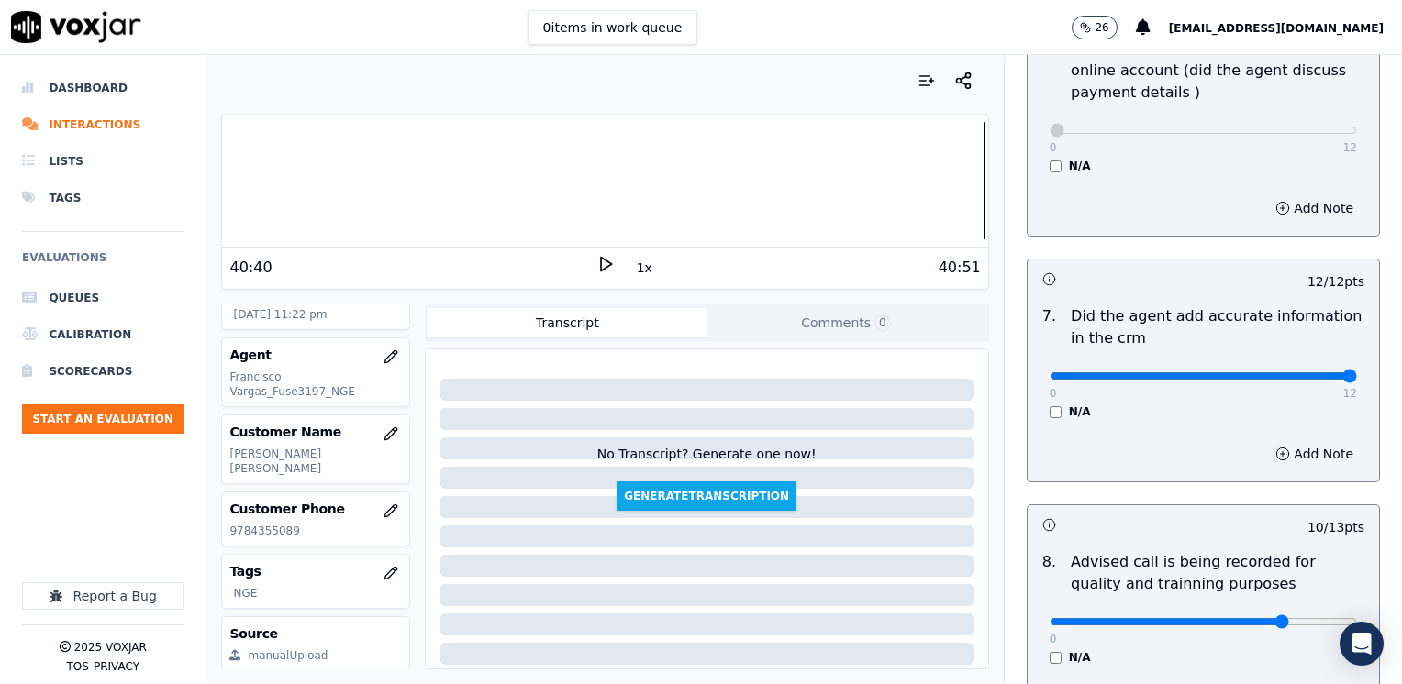
scroll to position [1700, 0]
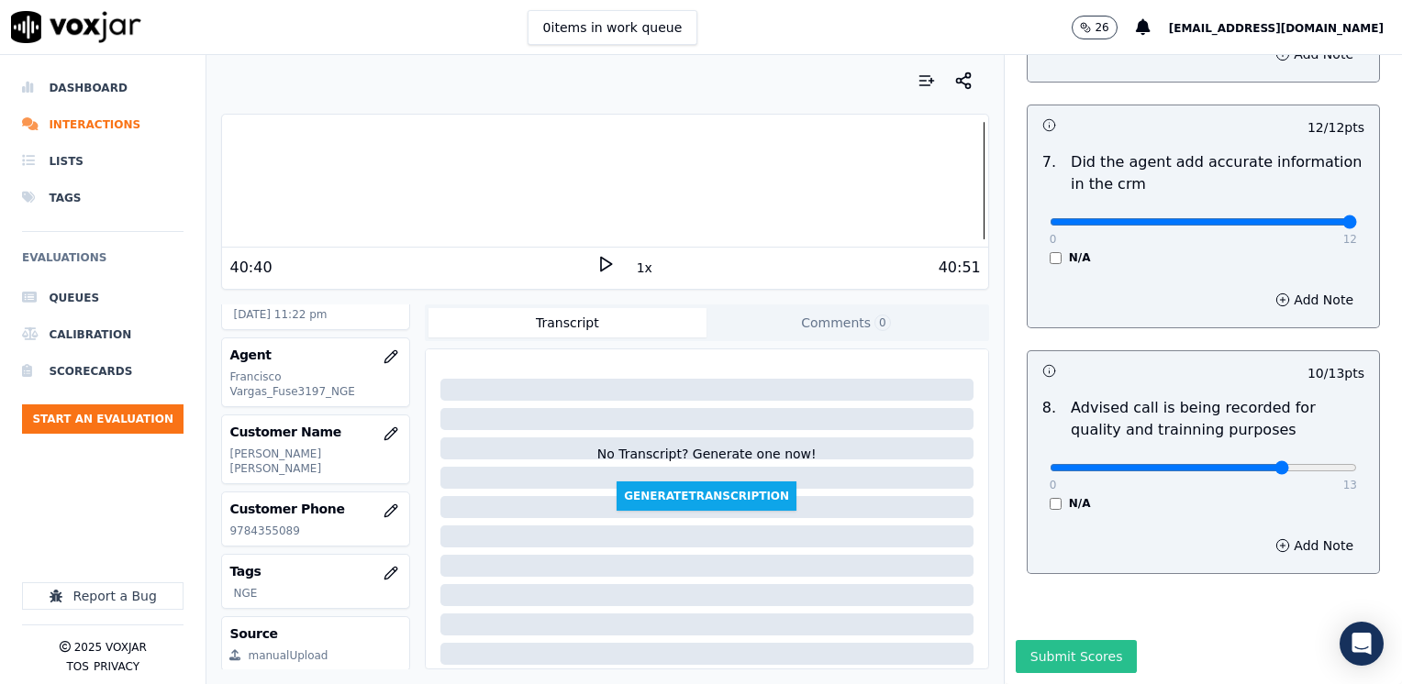
type textarea "Customer spearks Portuguese, and agent spoke quite a lot using Portuguese words"
click at [1047, 640] on button "Submit Scores" at bounding box center [1077, 656] width 122 height 33
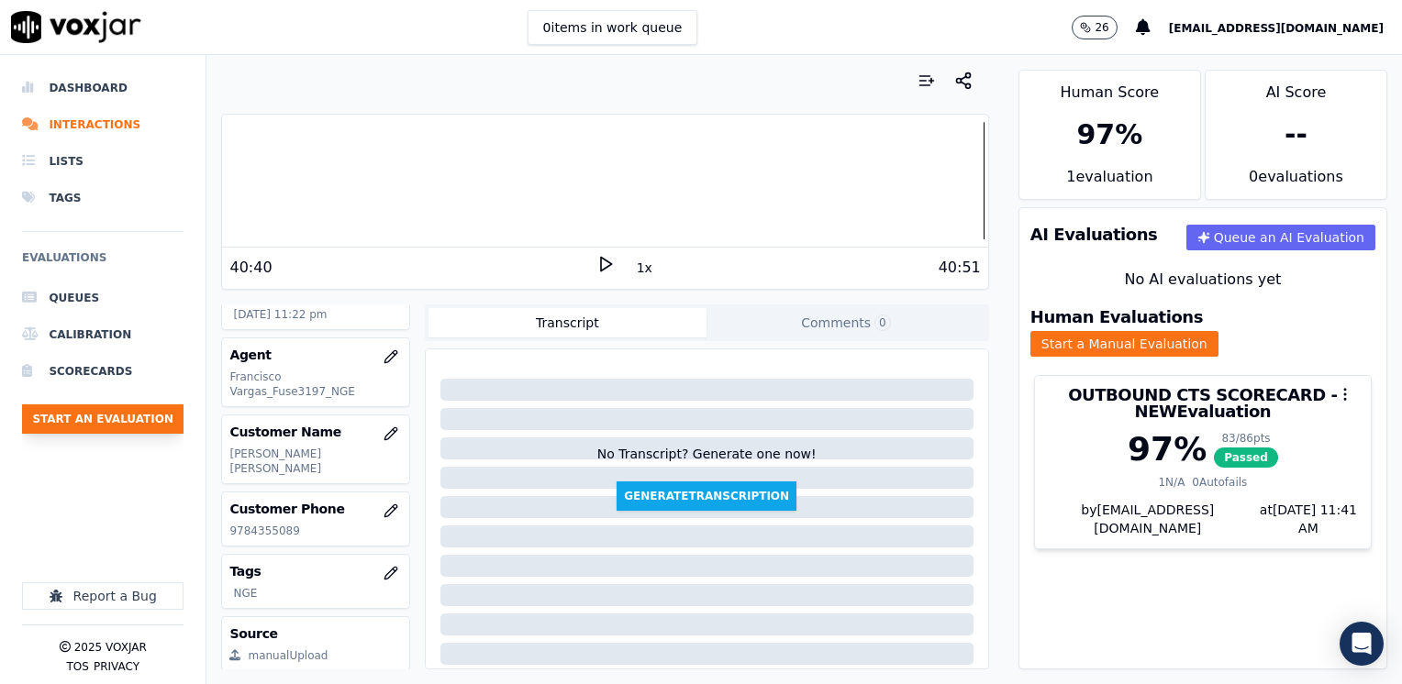
click at [139, 412] on button "Start an Evaluation" at bounding box center [102, 419] width 161 height 29
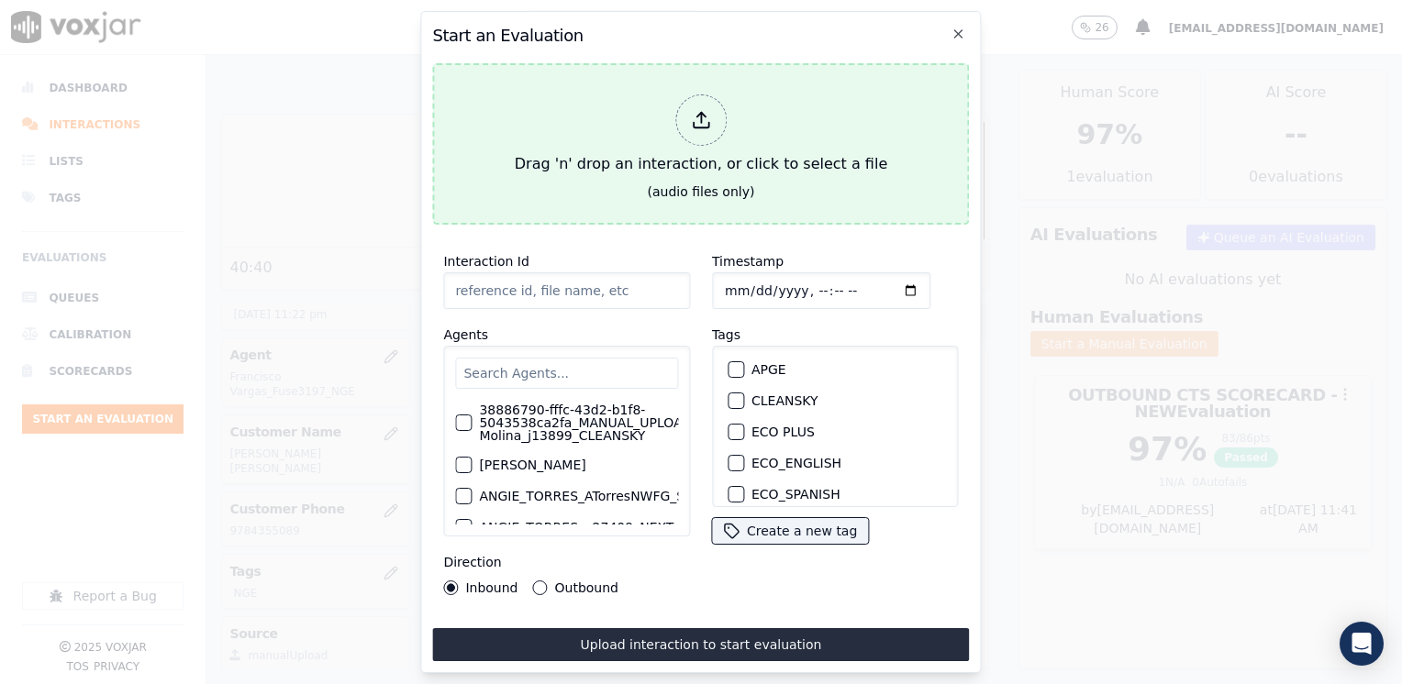
click at [702, 113] on icon at bounding box center [701, 120] width 20 height 20
type input "20250821-161155_9783273216-[PERSON_NAME] all.mp3"
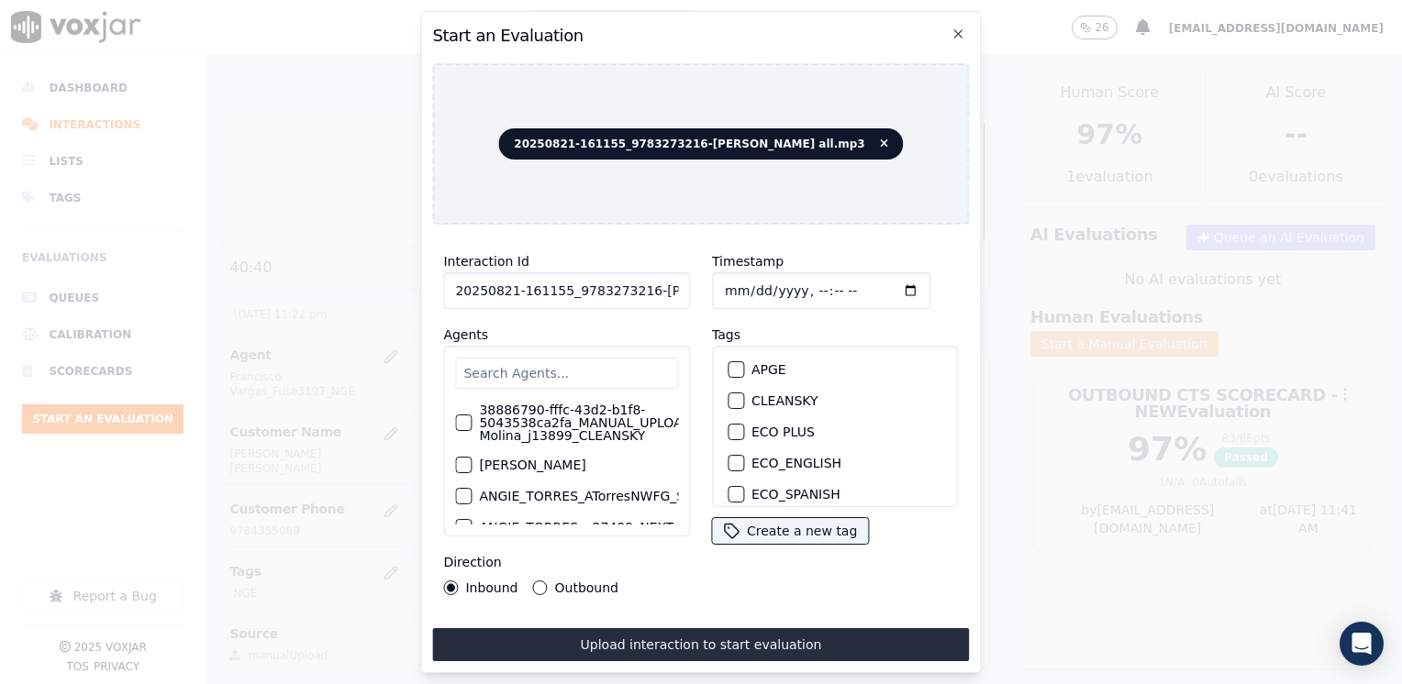
click at [591, 366] on input "text" at bounding box center [566, 373] width 223 height 31
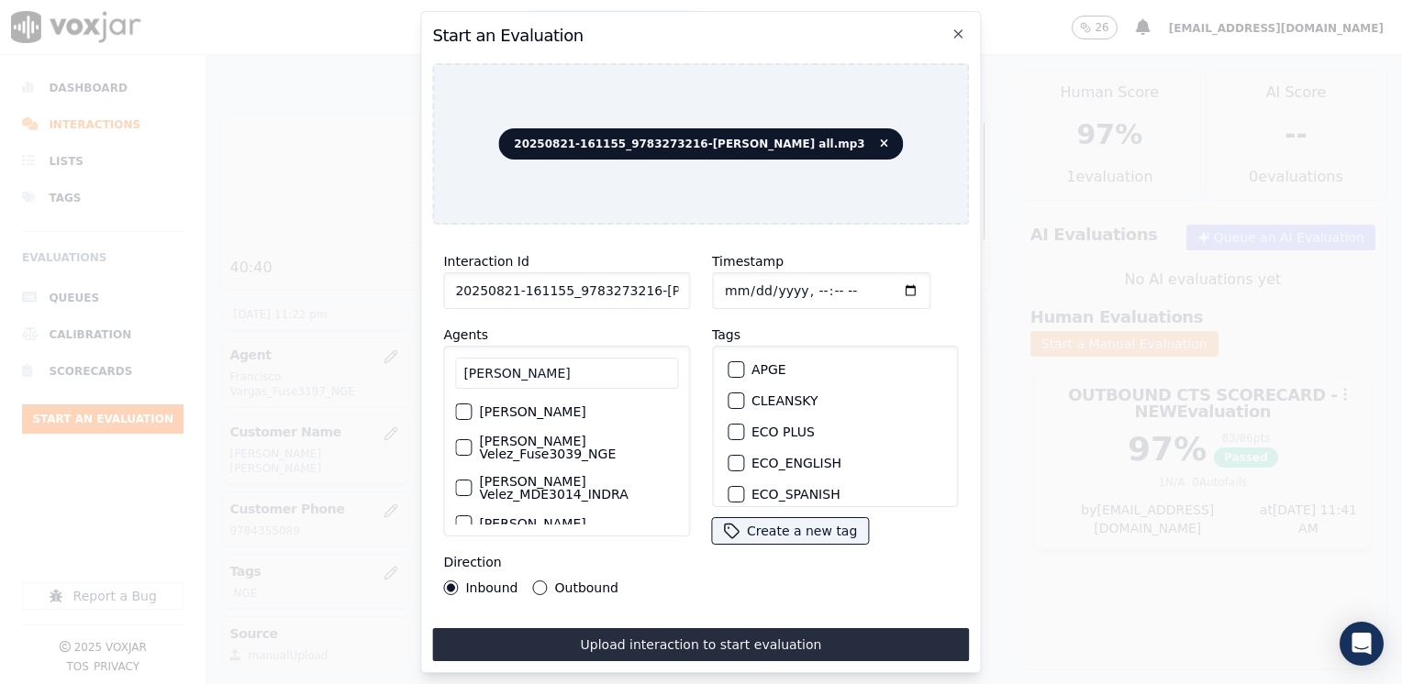
type input "[PERSON_NAME]"
click at [468, 441] on div "button" at bounding box center [462, 447] width 13 height 13
click at [730, 429] on div "button" at bounding box center [734, 435] width 13 height 13
click at [894, 281] on input "Timestamp" at bounding box center [821, 290] width 218 height 37
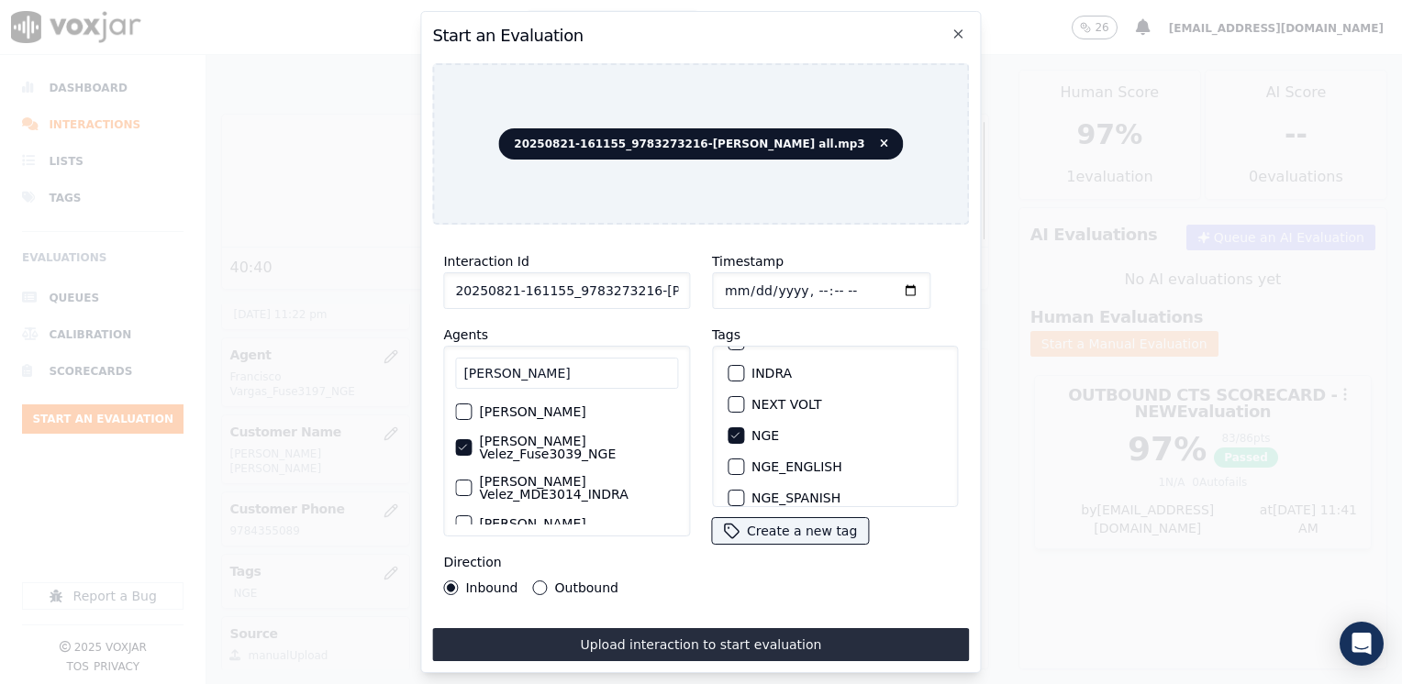
click at [883, 282] on input "Timestamp" at bounding box center [821, 290] width 218 height 37
type input "[DATE]T23:41"
click at [542, 581] on div "Outbound" at bounding box center [575, 588] width 85 height 15
click at [541, 582] on button "Outbound" at bounding box center [540, 588] width 15 height 15
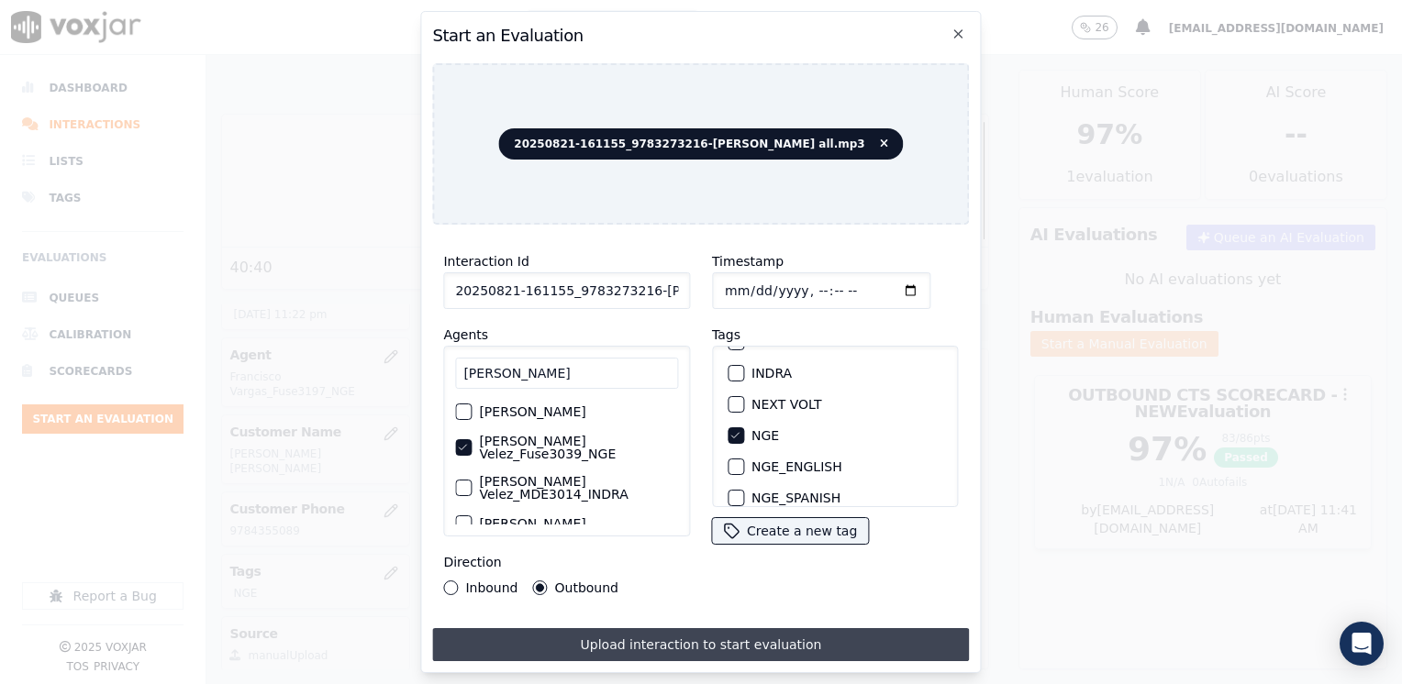
click at [698, 640] on button "Upload interaction to start evaluation" at bounding box center [700, 644] width 537 height 33
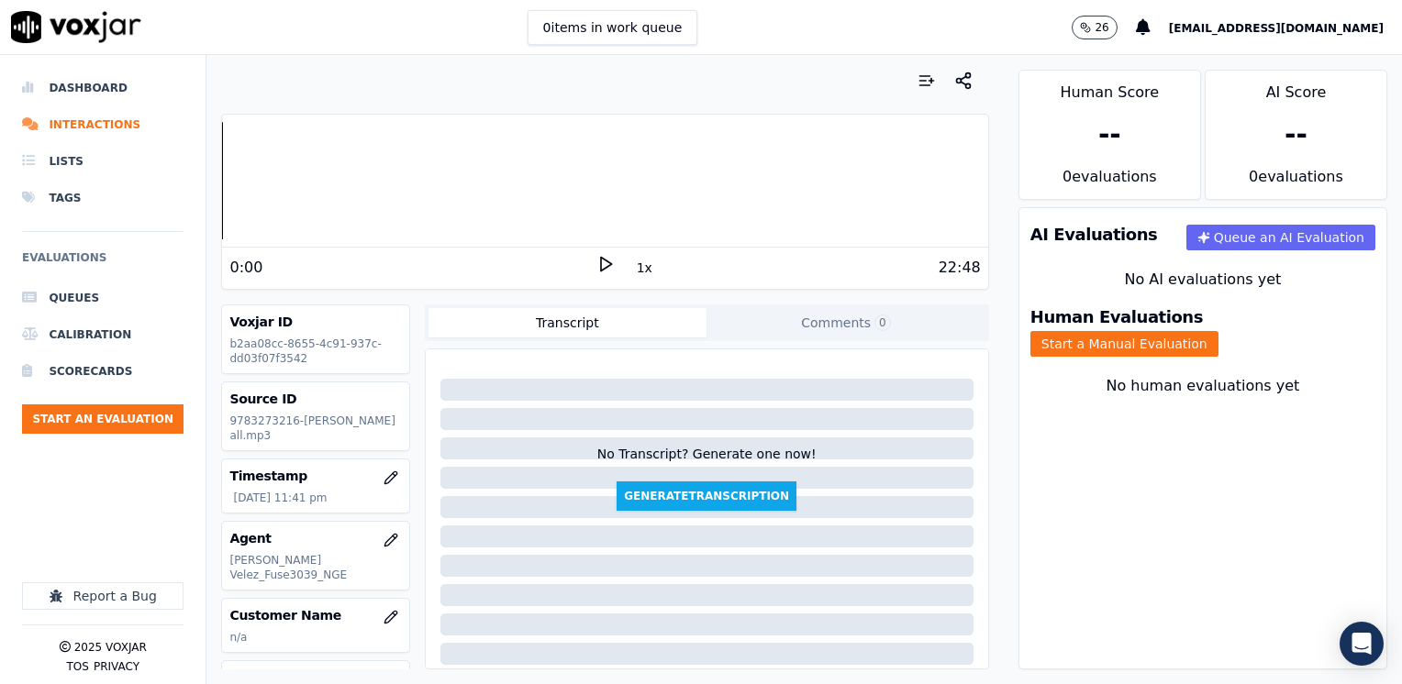
click at [601, 266] on polygon at bounding box center [606, 265] width 11 height 14
click at [601, 266] on rect at bounding box center [602, 264] width 3 height 12
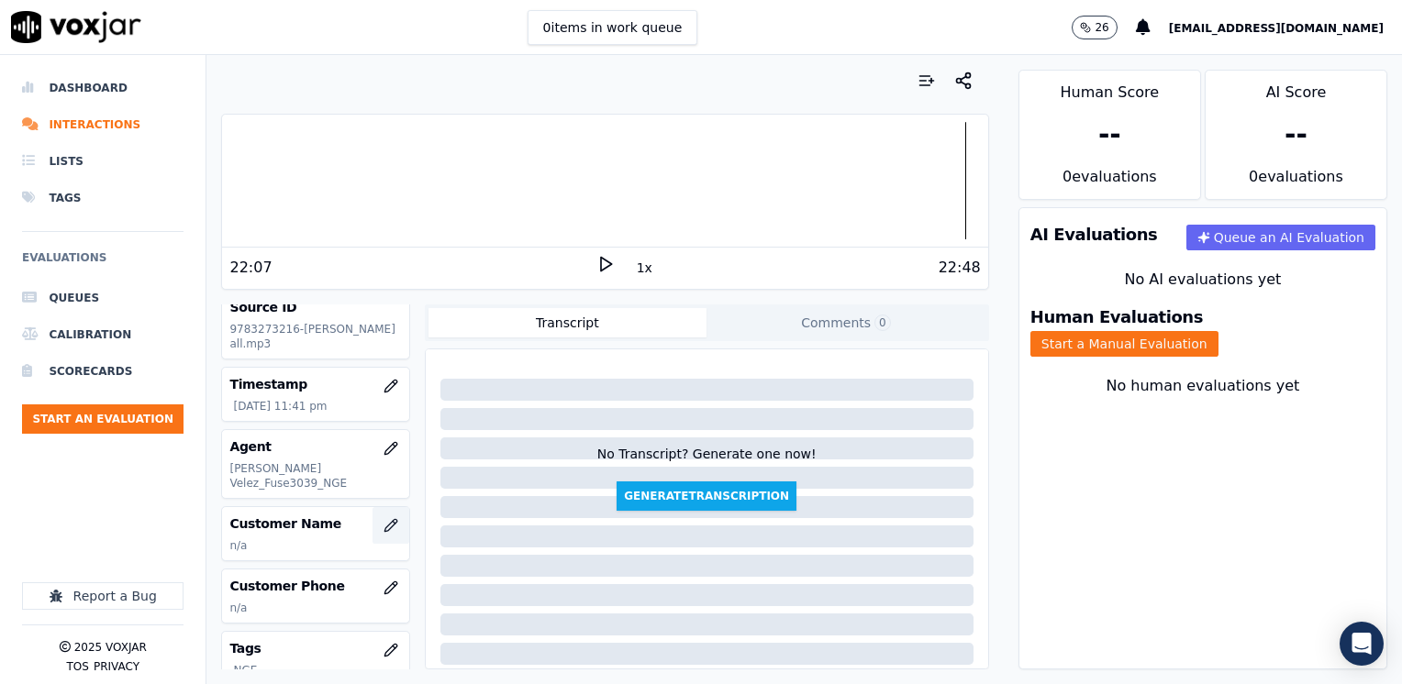
click at [372, 508] on button "button" at bounding box center [390, 525] width 37 height 37
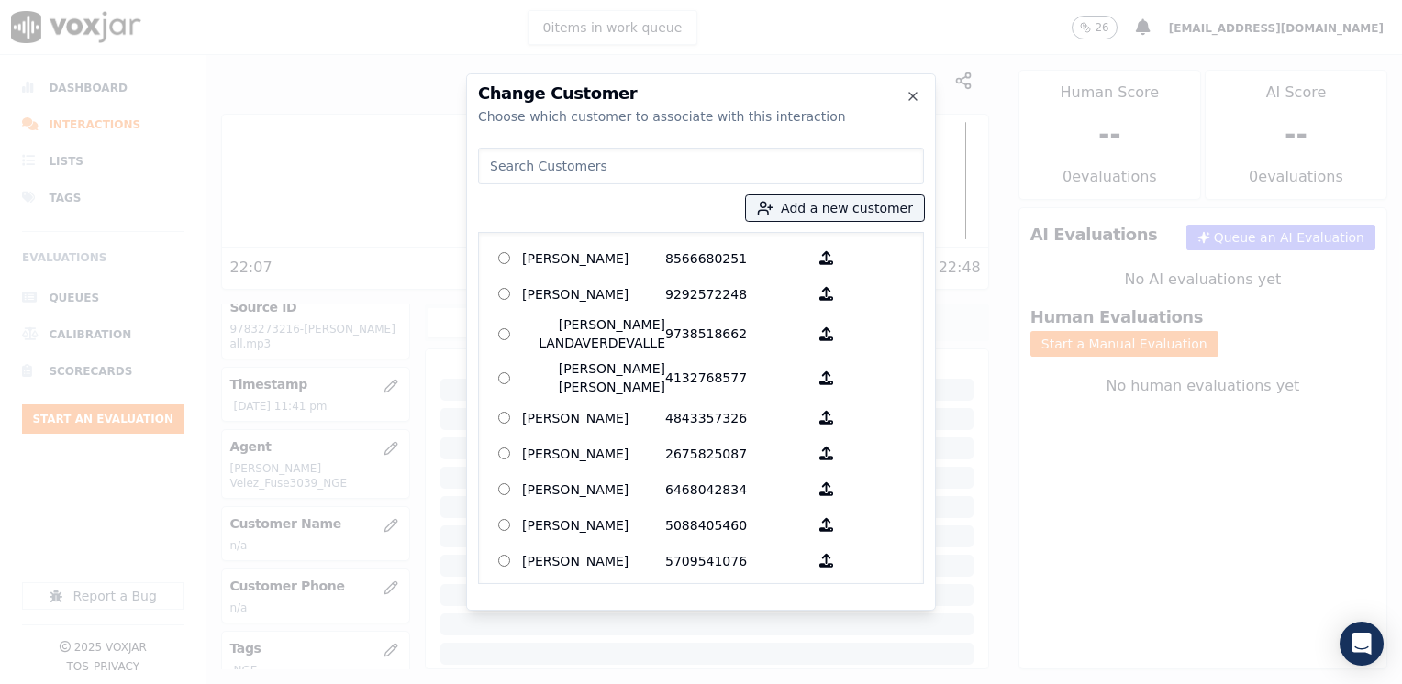
click at [666, 179] on input at bounding box center [701, 166] width 446 height 37
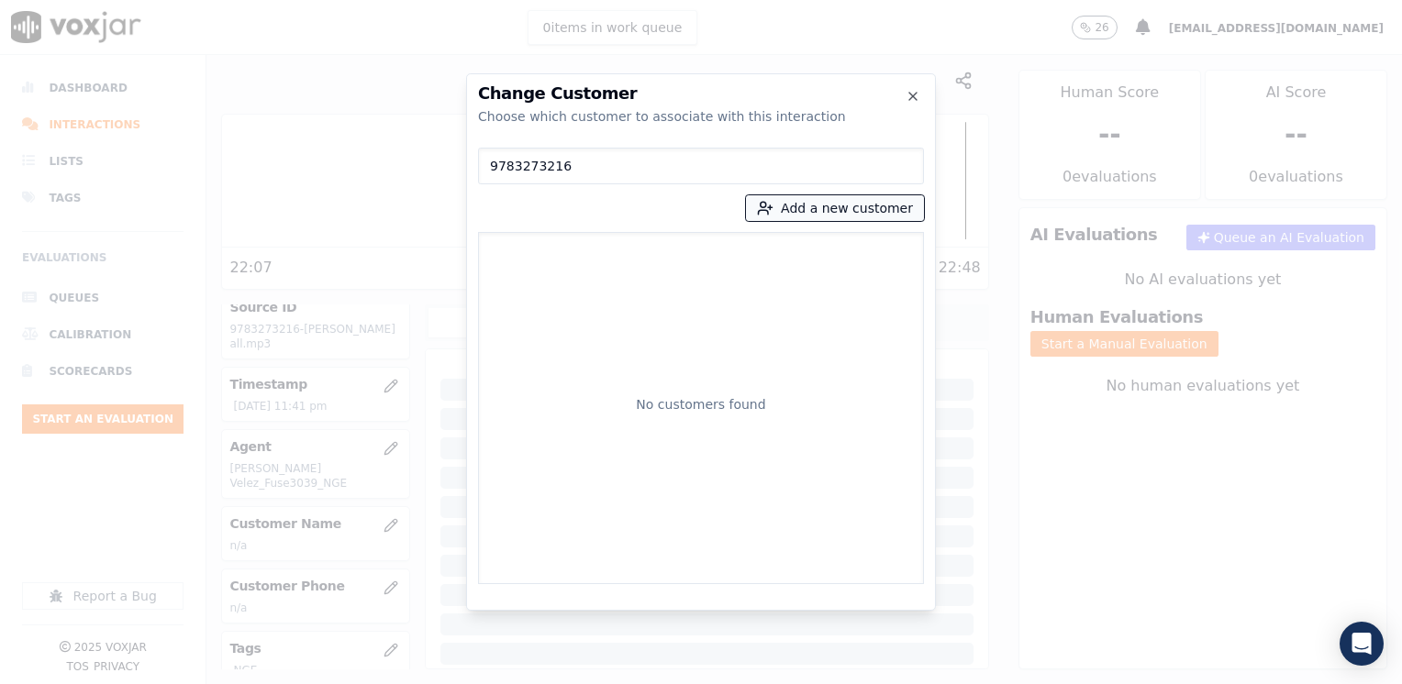
type input "9783273216"
click at [846, 209] on button "Add a new customer" at bounding box center [835, 208] width 178 height 26
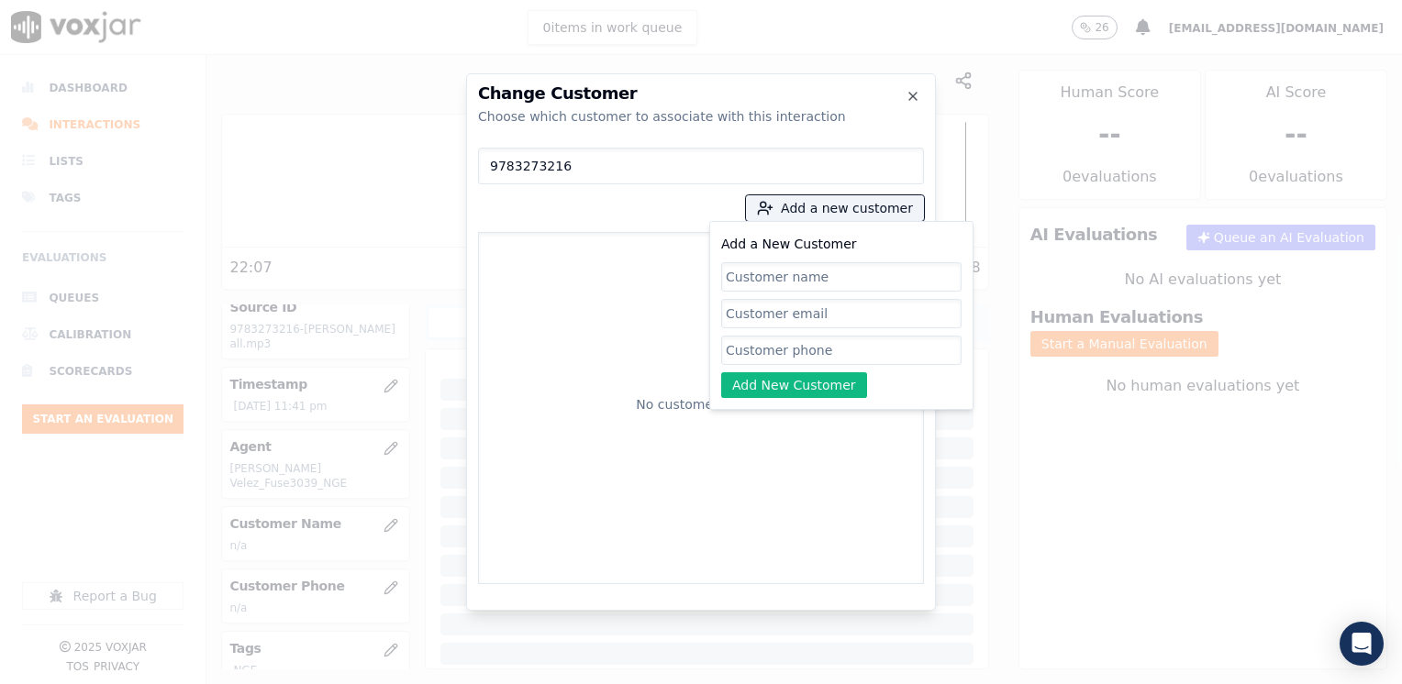
click at [779, 347] on input "Add a New Customer" at bounding box center [841, 350] width 240 height 29
paste input "9783273216"
type input "9783273216"
click at [863, 279] on input "Add a New Customer" at bounding box center [841, 276] width 240 height 29
paste input "[PERSON_NAME]"
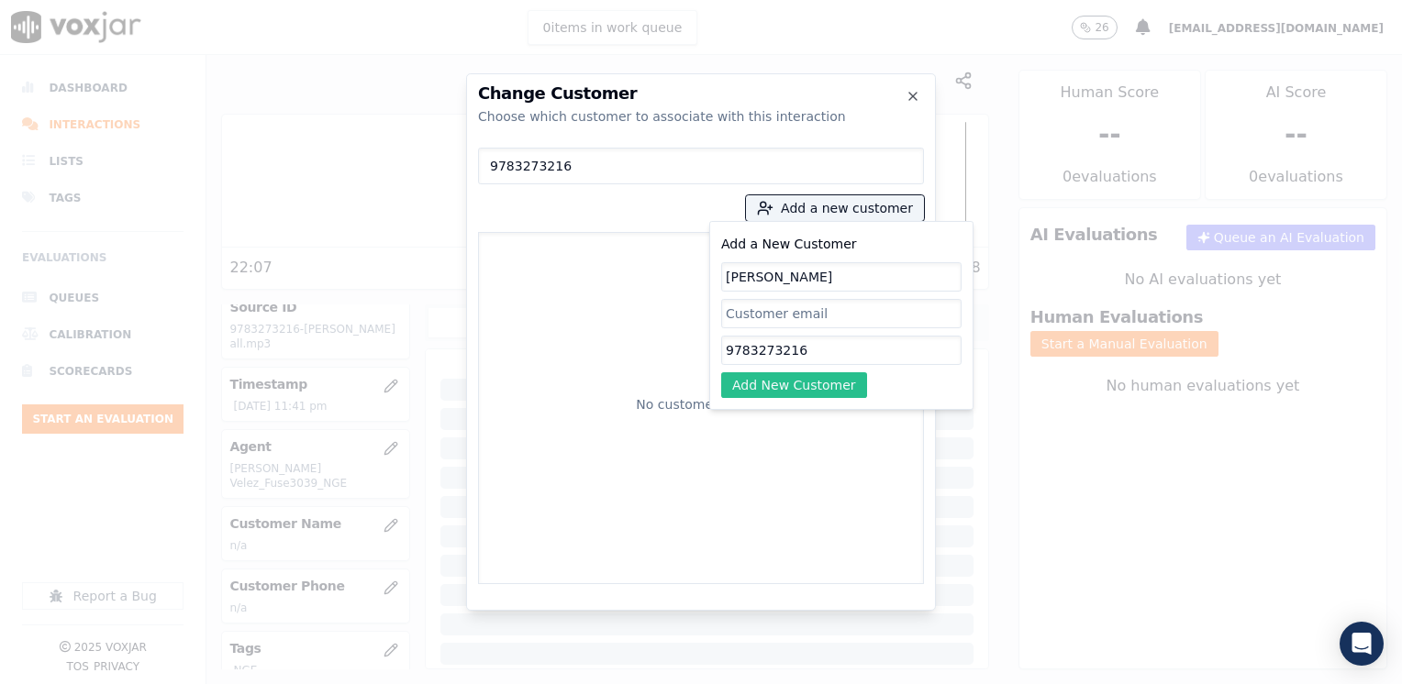
type input "[PERSON_NAME]"
click at [815, 391] on button "Add New Customer" at bounding box center [794, 385] width 146 height 26
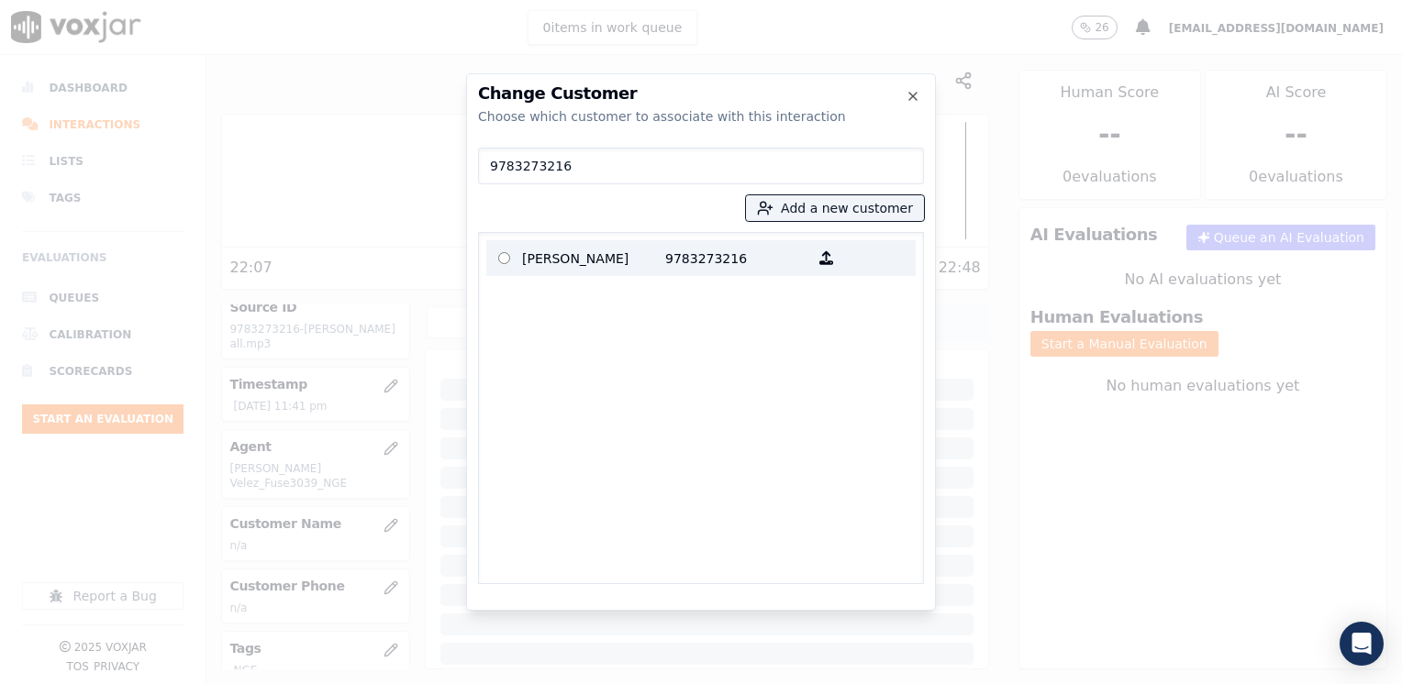
click at [666, 260] on p "9783273216" at bounding box center [736, 258] width 143 height 28
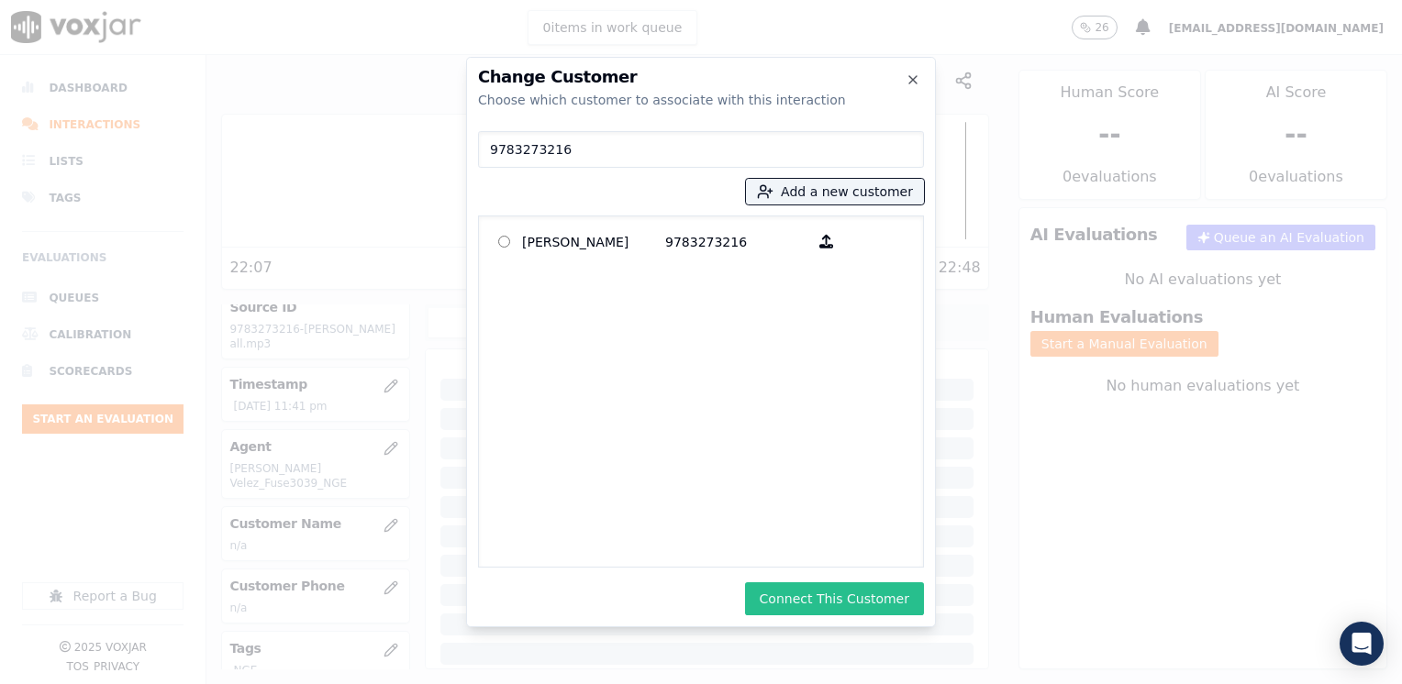
click at [861, 593] on button "Connect This Customer" at bounding box center [834, 599] width 179 height 33
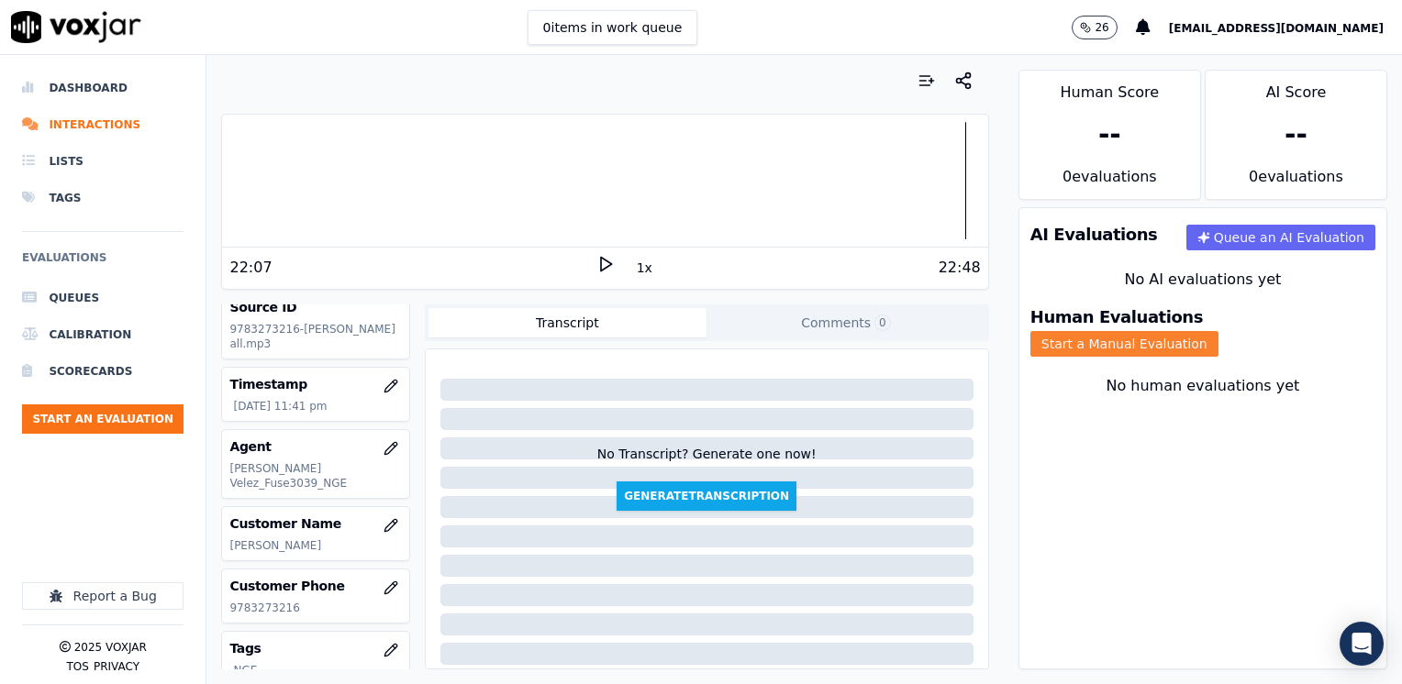
click at [1218, 331] on button "Start a Manual Evaluation" at bounding box center [1124, 344] width 188 height 26
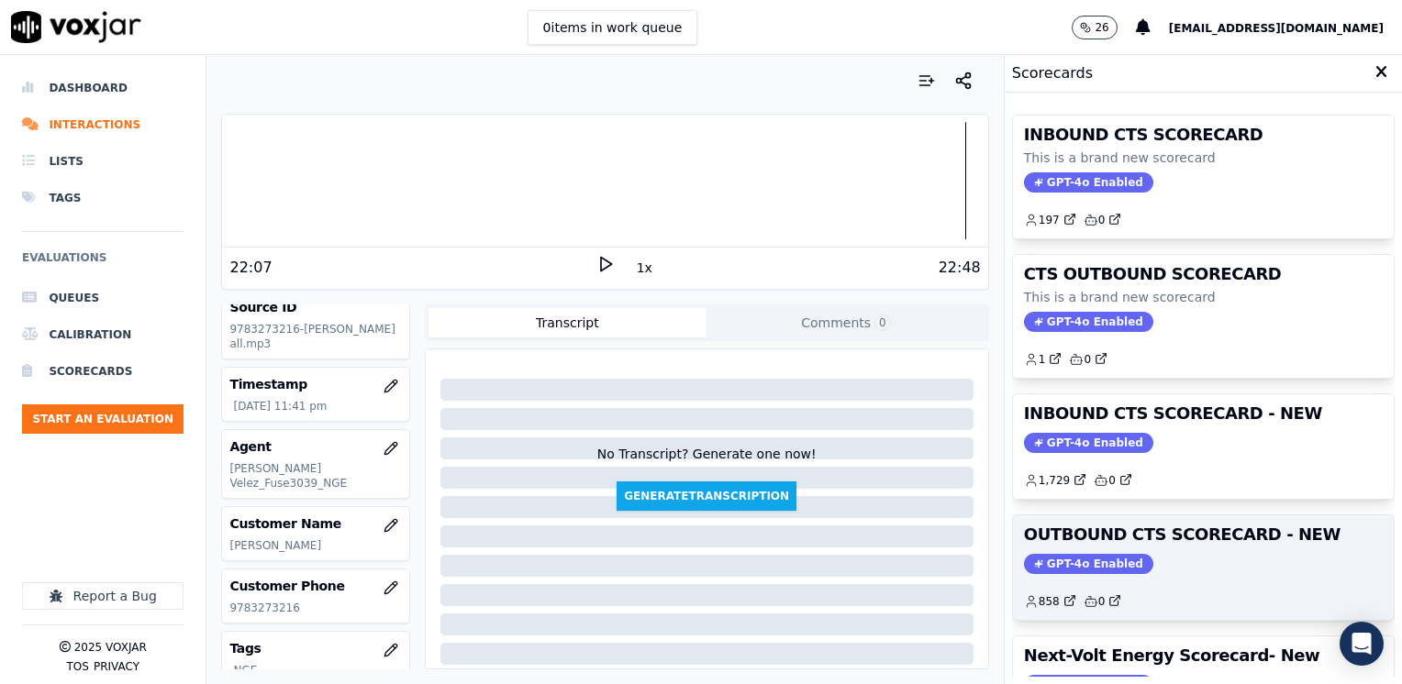
click at [1068, 563] on span "GPT-4o Enabled" at bounding box center [1088, 564] width 129 height 20
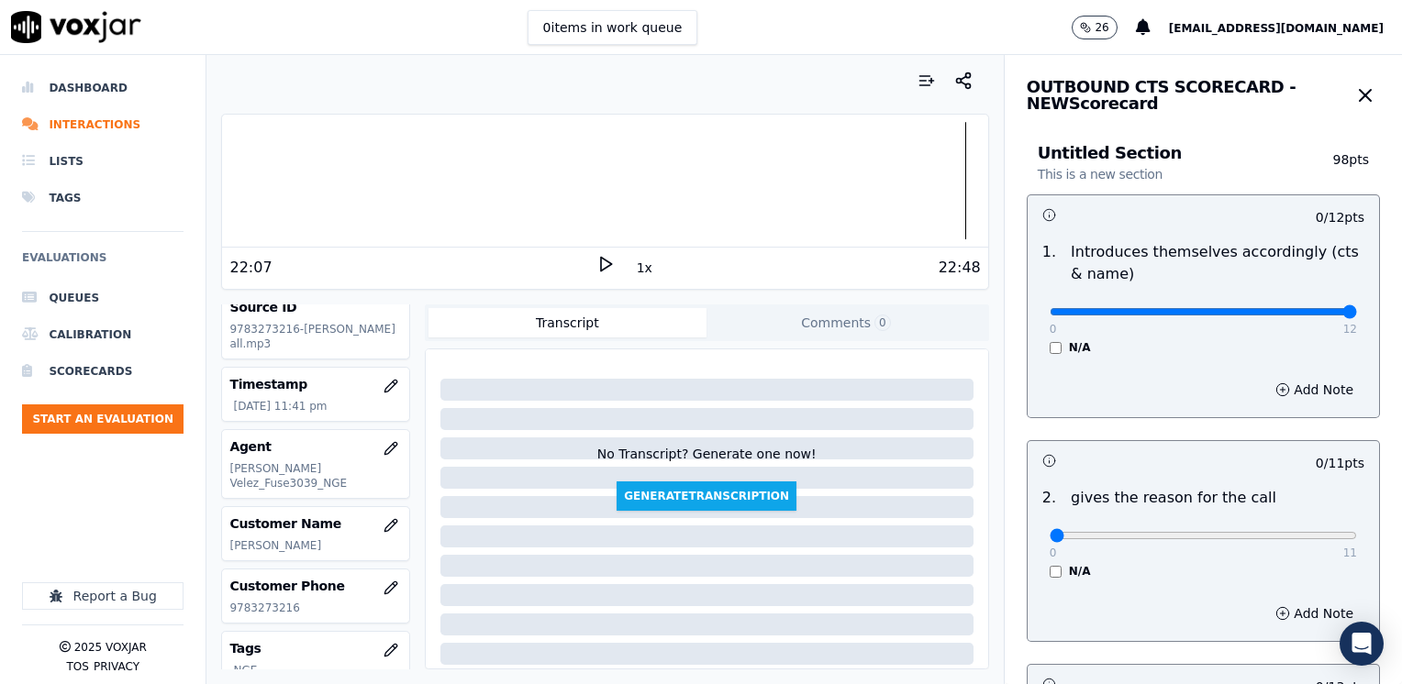
drag, startPoint x: 1039, startPoint y: 310, endPoint x: 1405, endPoint y: 293, distance: 366.5
type input "12"
click at [1357, 308] on input "range" at bounding box center [1203, 311] width 307 height 7
drag, startPoint x: 1039, startPoint y: 532, endPoint x: 1405, endPoint y: 582, distance: 369.4
type input "11"
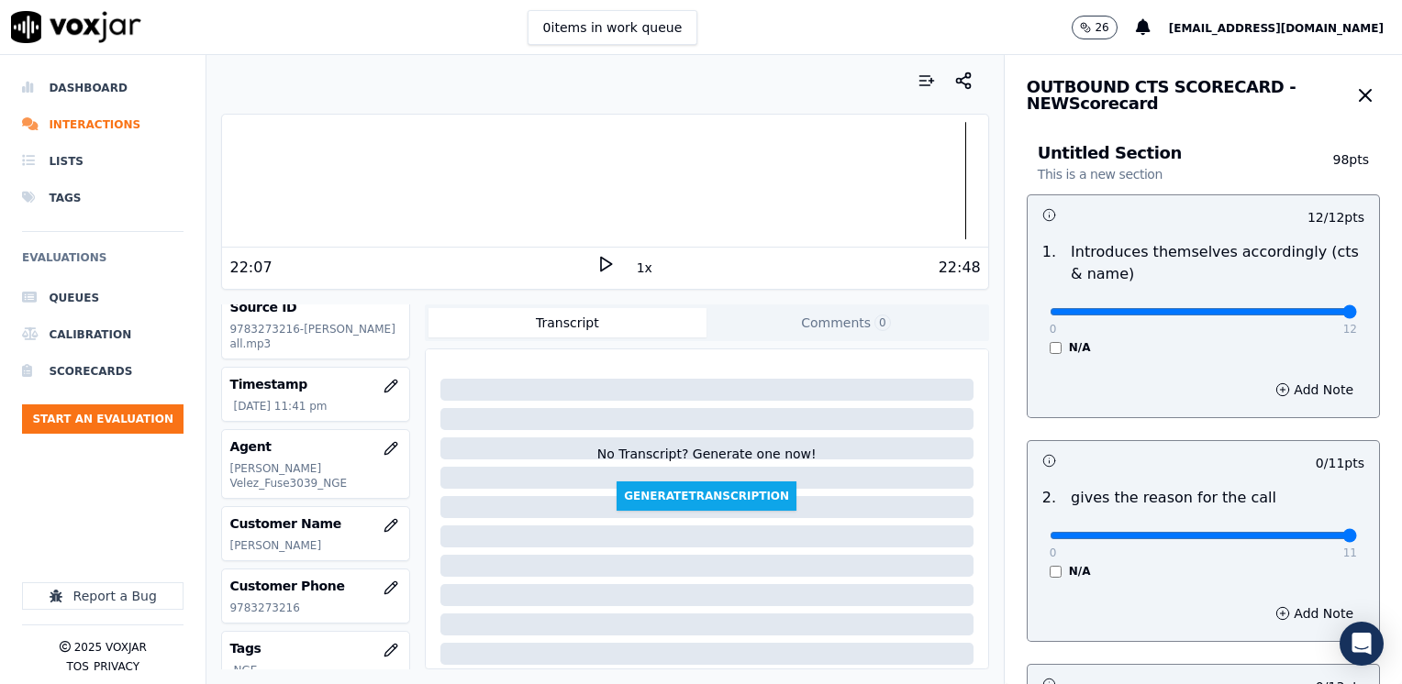
click at [1357, 316] on input "range" at bounding box center [1203, 311] width 307 height 7
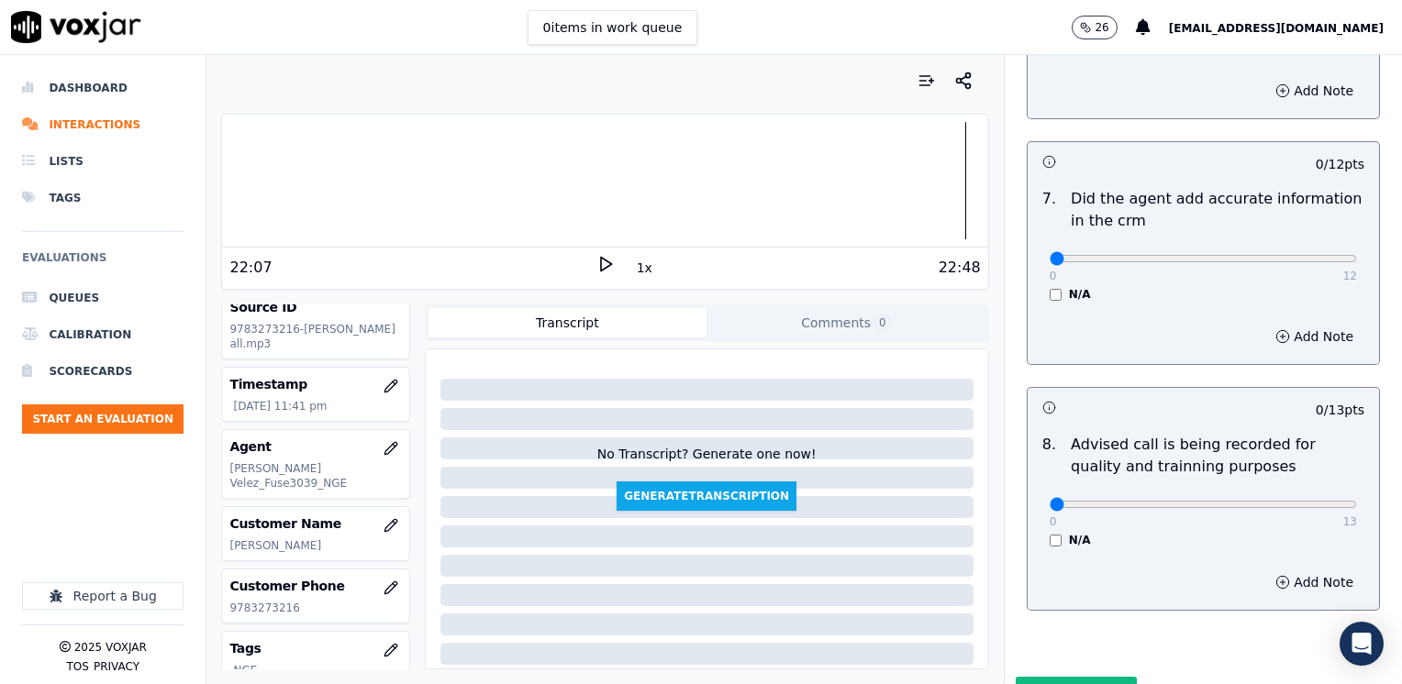
scroll to position [1604, 0]
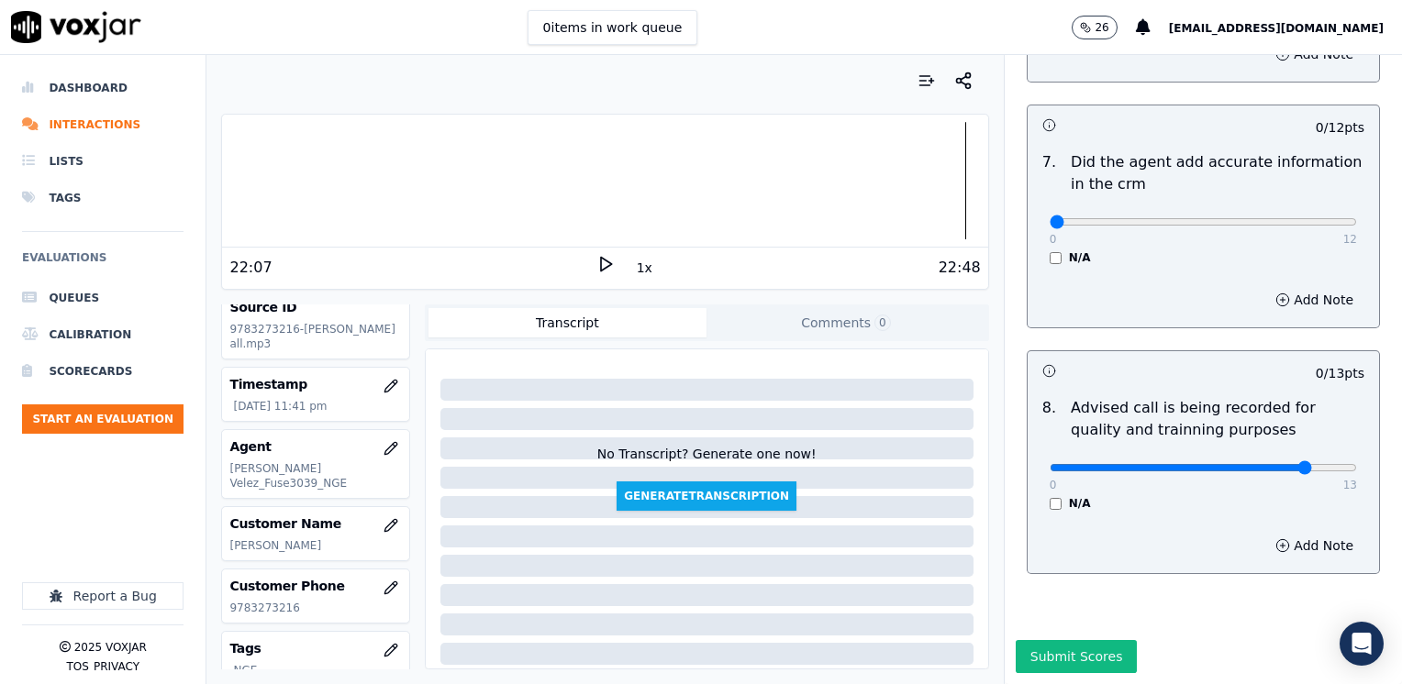
type input "10"
drag, startPoint x: 1041, startPoint y: 183, endPoint x: 1405, endPoint y: 183, distance: 363.3
type input "12"
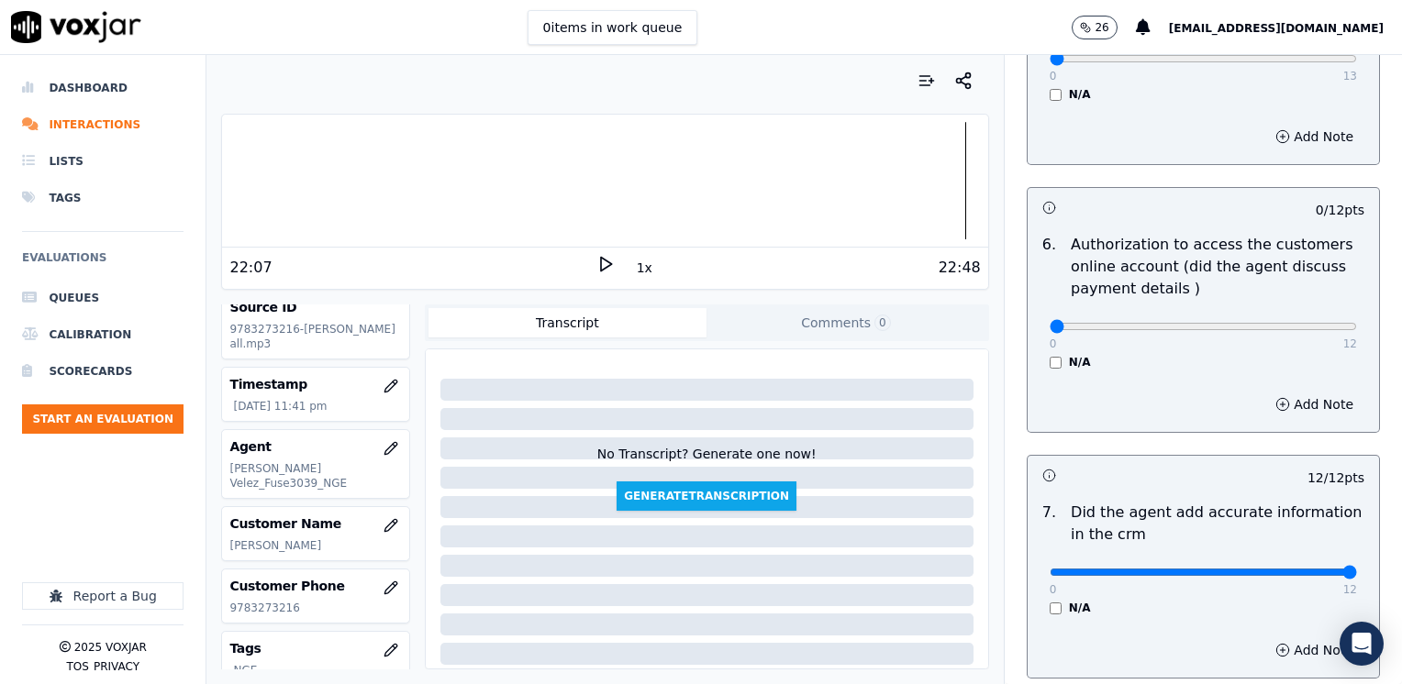
click at [1035, 328] on div "0 12 N/A" at bounding box center [1203, 335] width 337 height 70
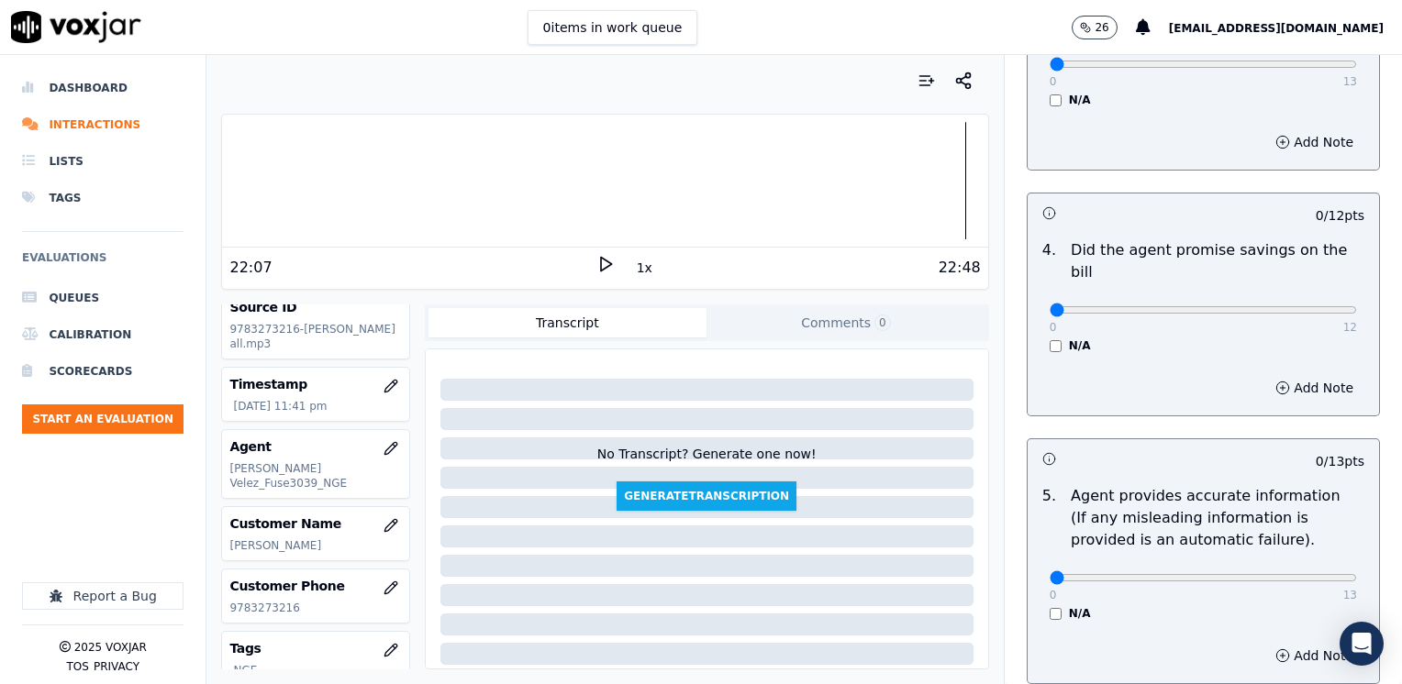
scroll to position [686, 0]
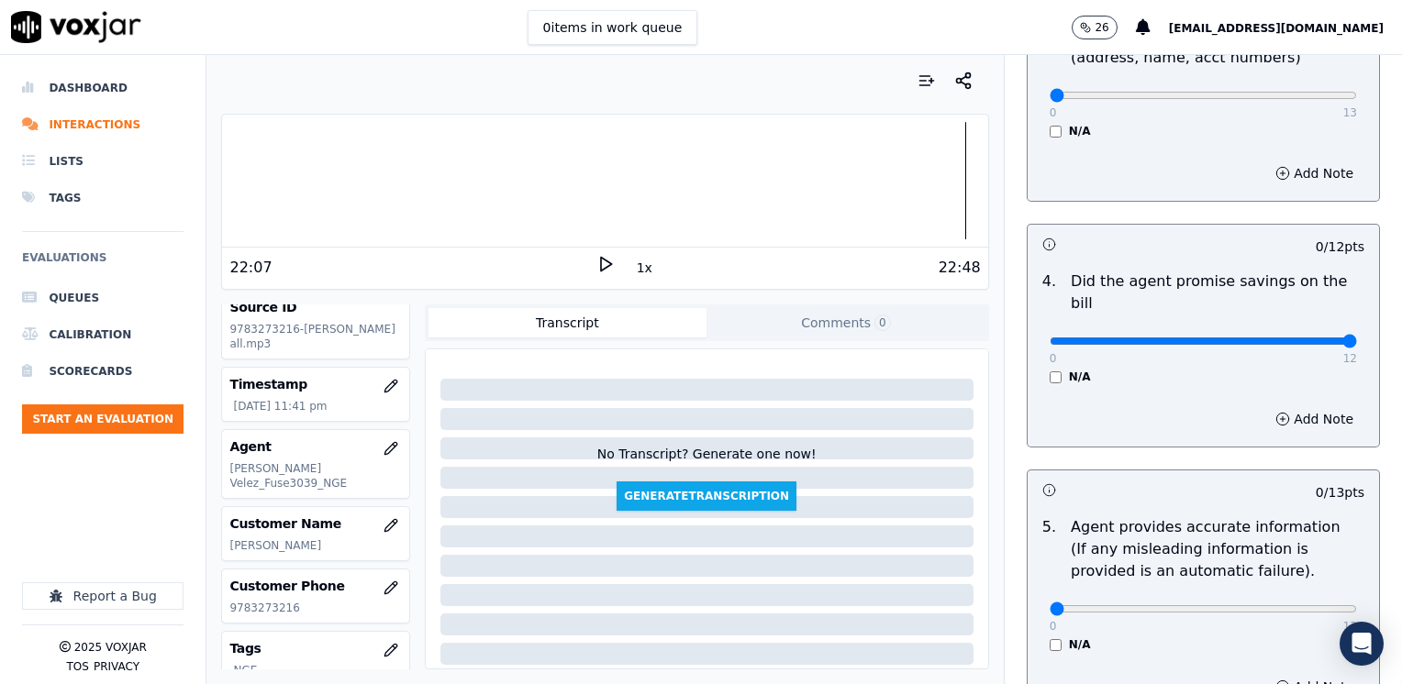
drag, startPoint x: 1039, startPoint y: 323, endPoint x: 1405, endPoint y: 317, distance: 366.1
type input "12"
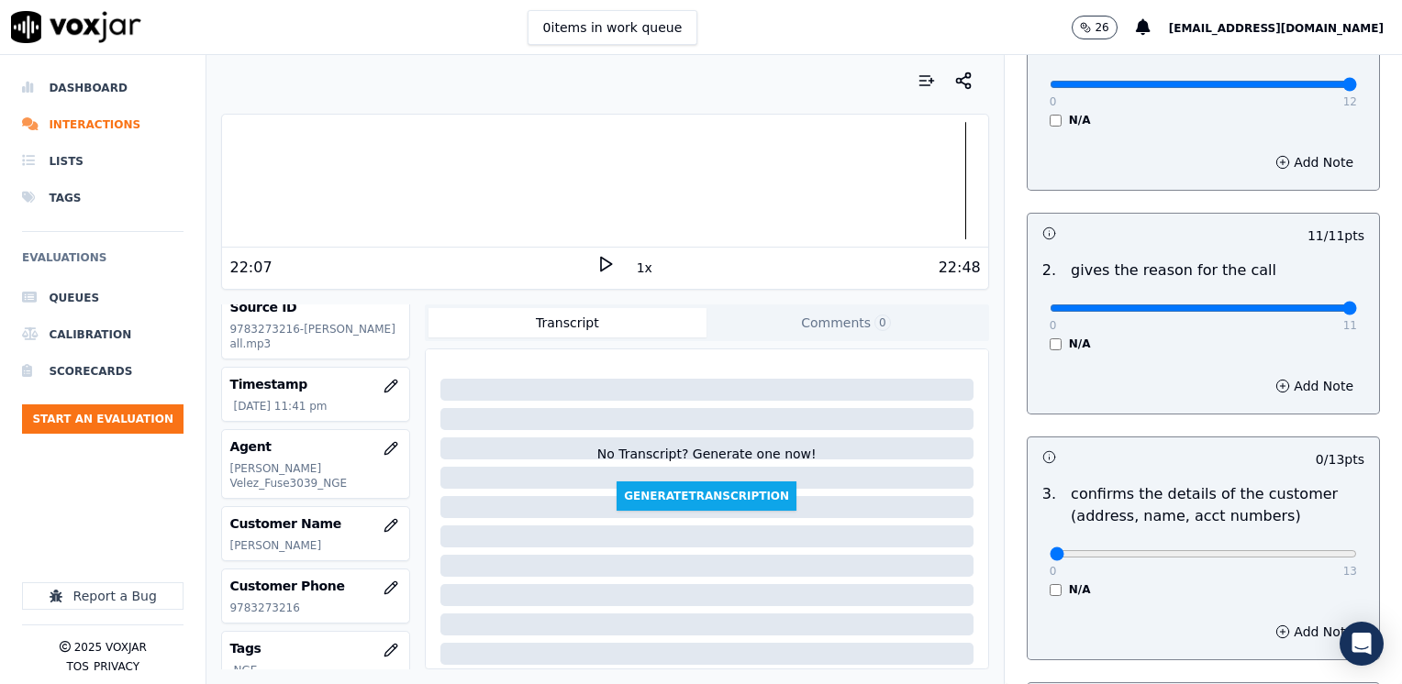
scroll to position [411, 0]
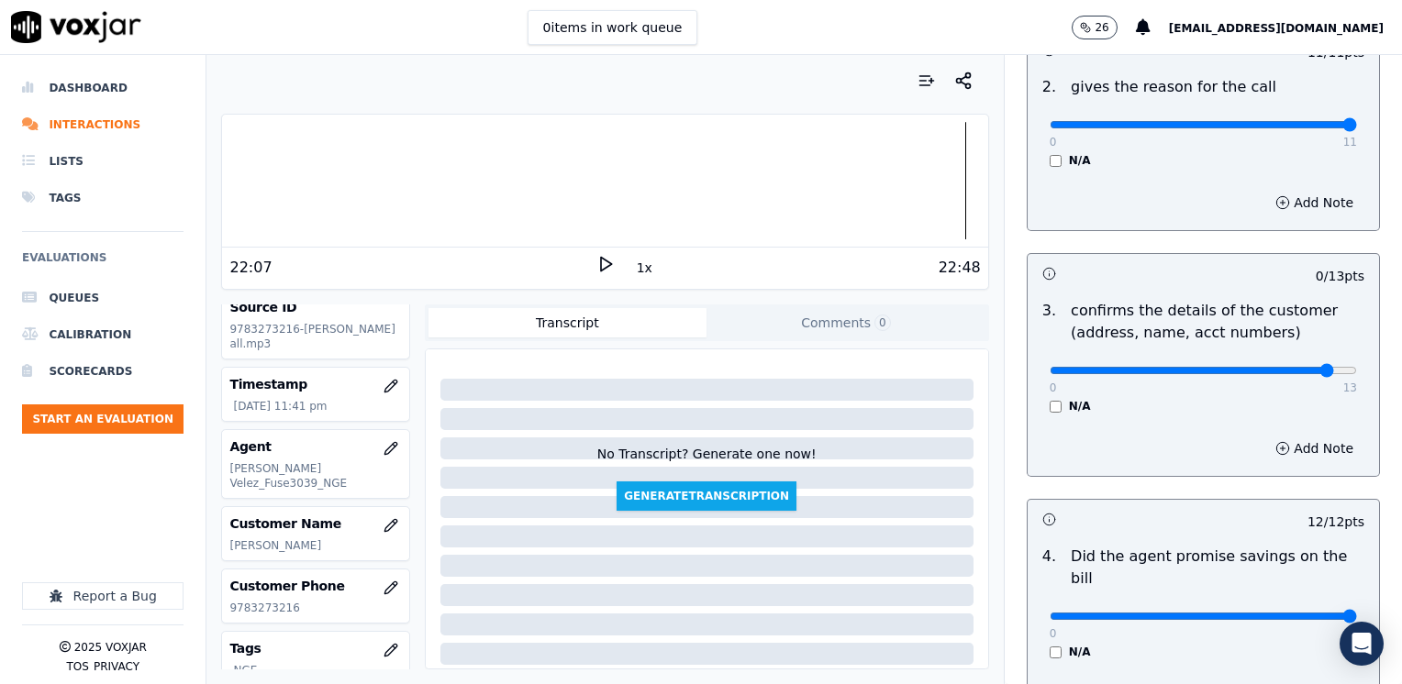
type input "12"
click at [1284, 455] on button "Add Note" at bounding box center [1314, 449] width 100 height 26
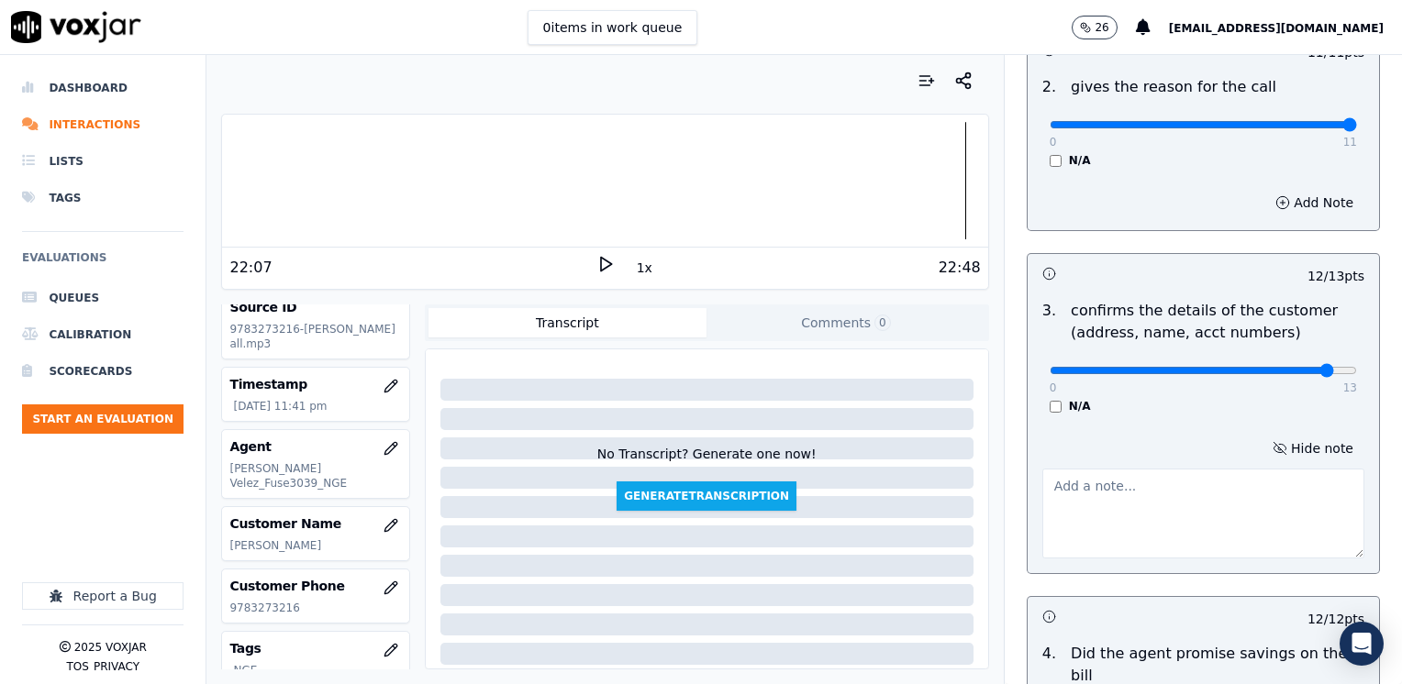
click at [1064, 506] on textarea at bounding box center [1203, 514] width 322 height 90
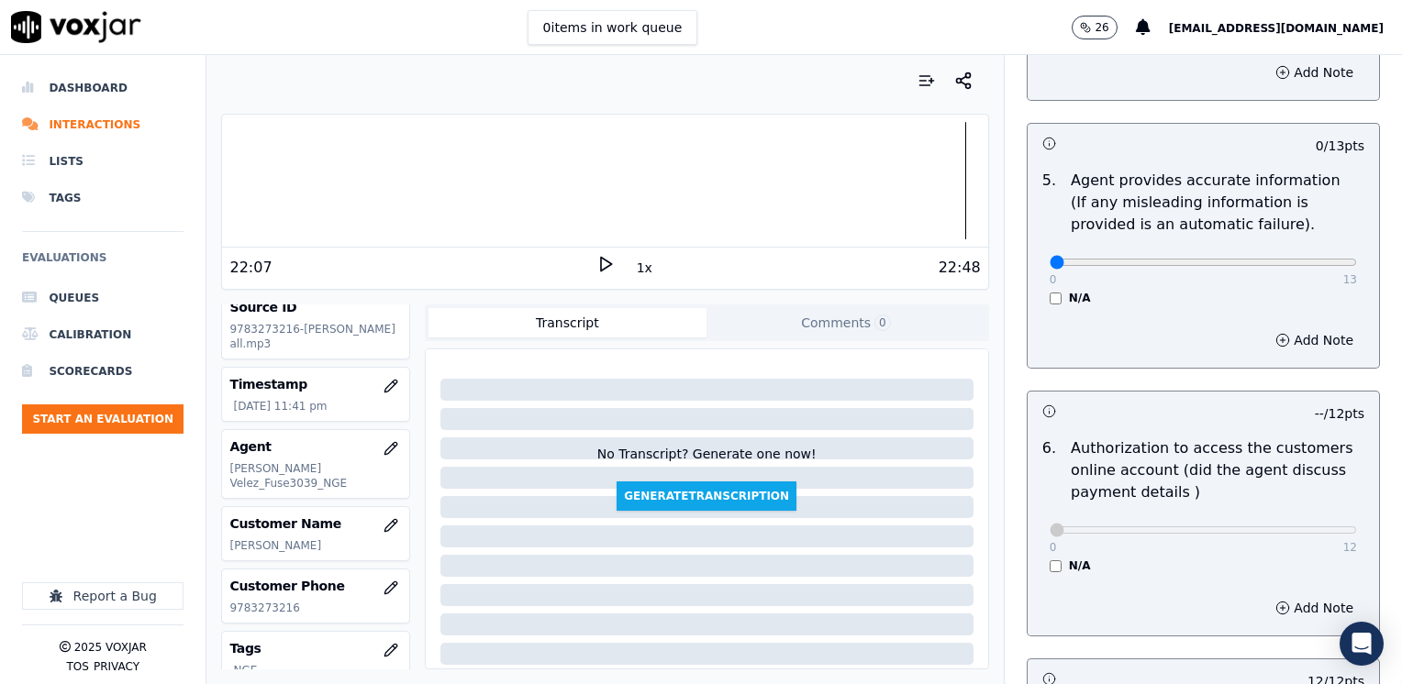
scroll to position [1145, 0]
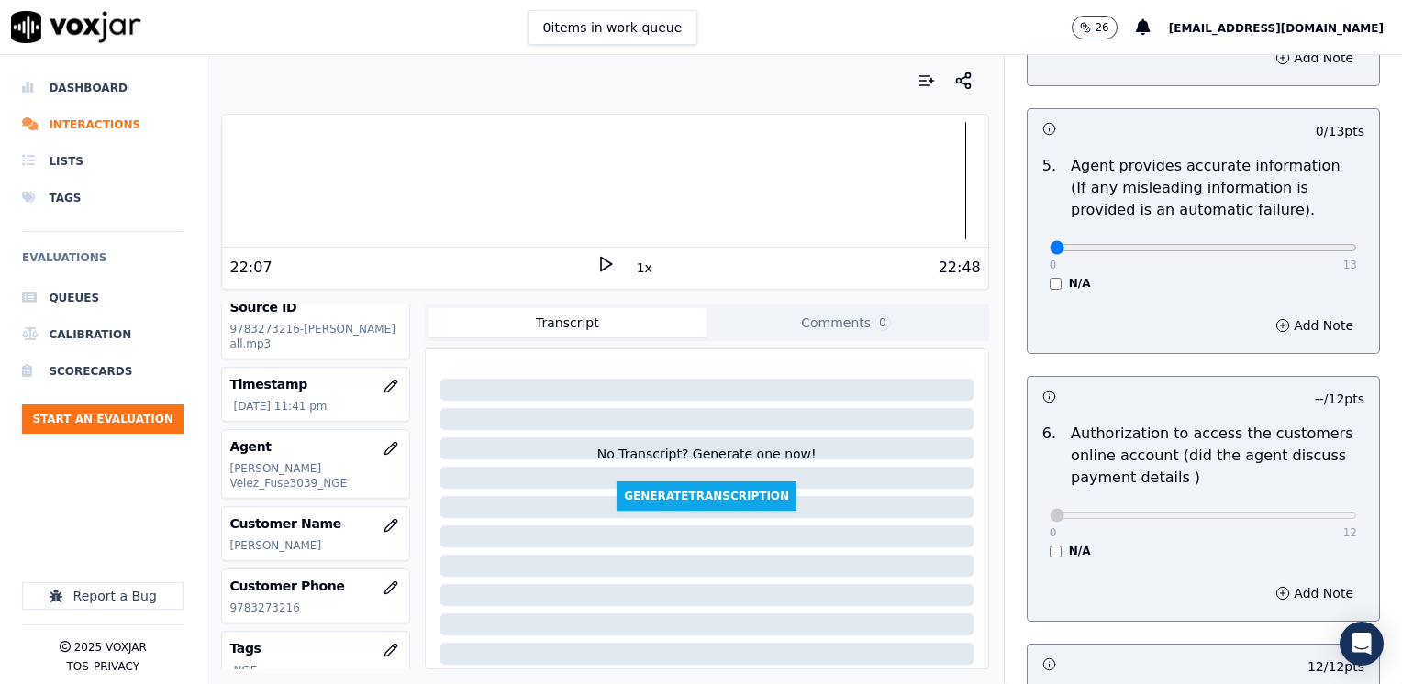
type textarea "Make sure to confirm full service address and the name as it appears on the bil…"
drag, startPoint x: 1032, startPoint y: 229, endPoint x: 1405, endPoint y: 228, distance: 372.5
type input "12"
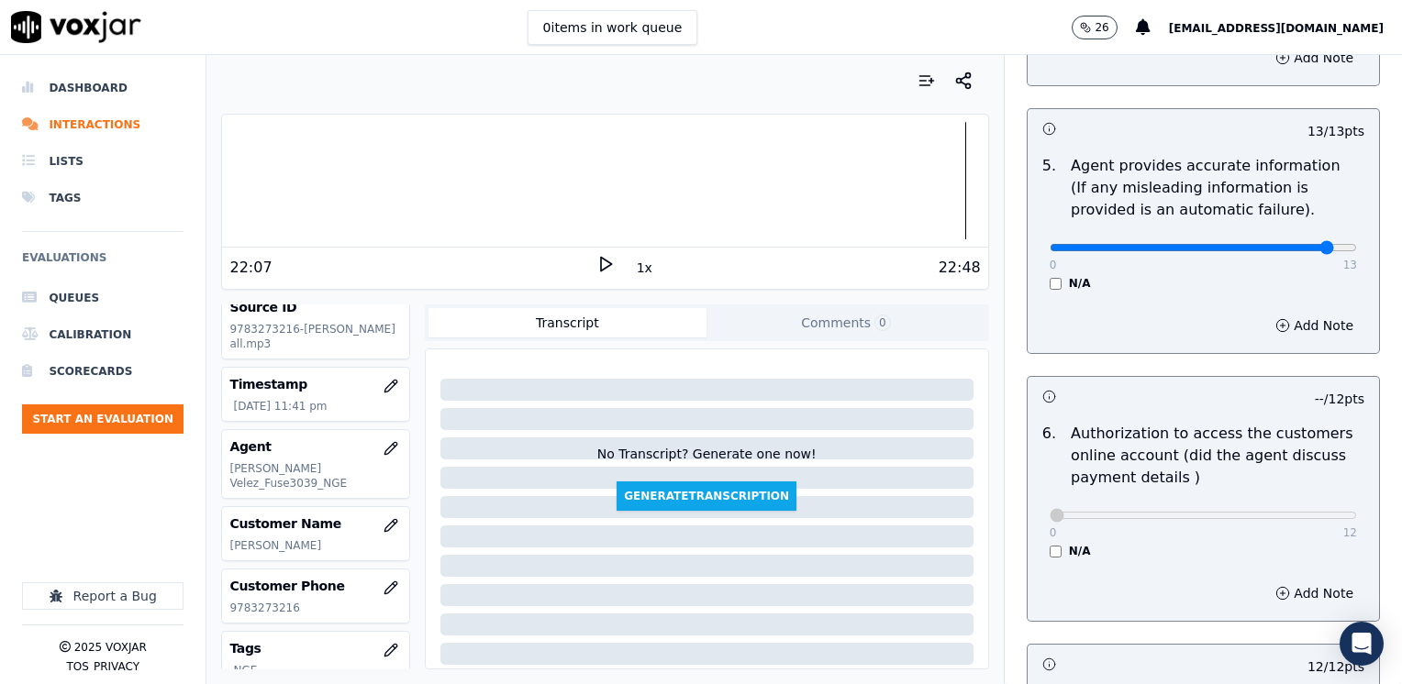
click at [1297, 313] on button "Add Note" at bounding box center [1314, 326] width 100 height 26
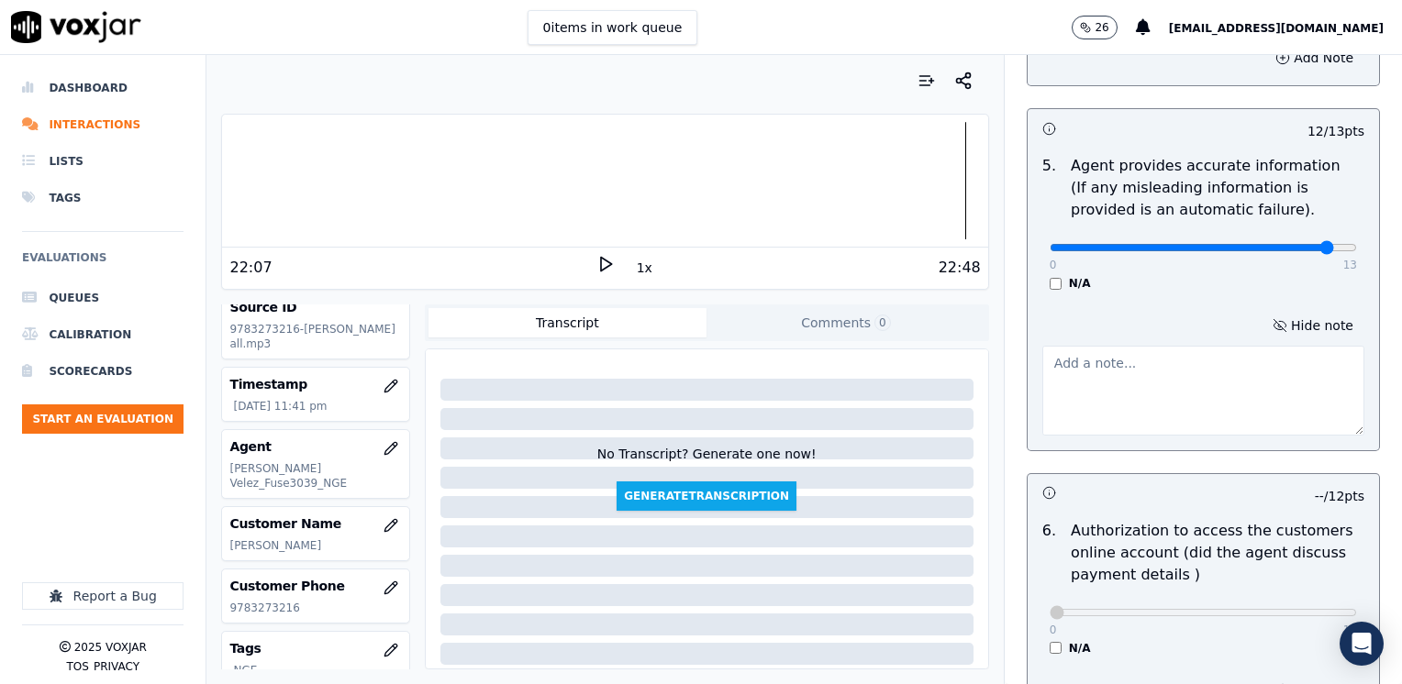
click at [1212, 377] on textarea at bounding box center [1203, 391] width 322 height 90
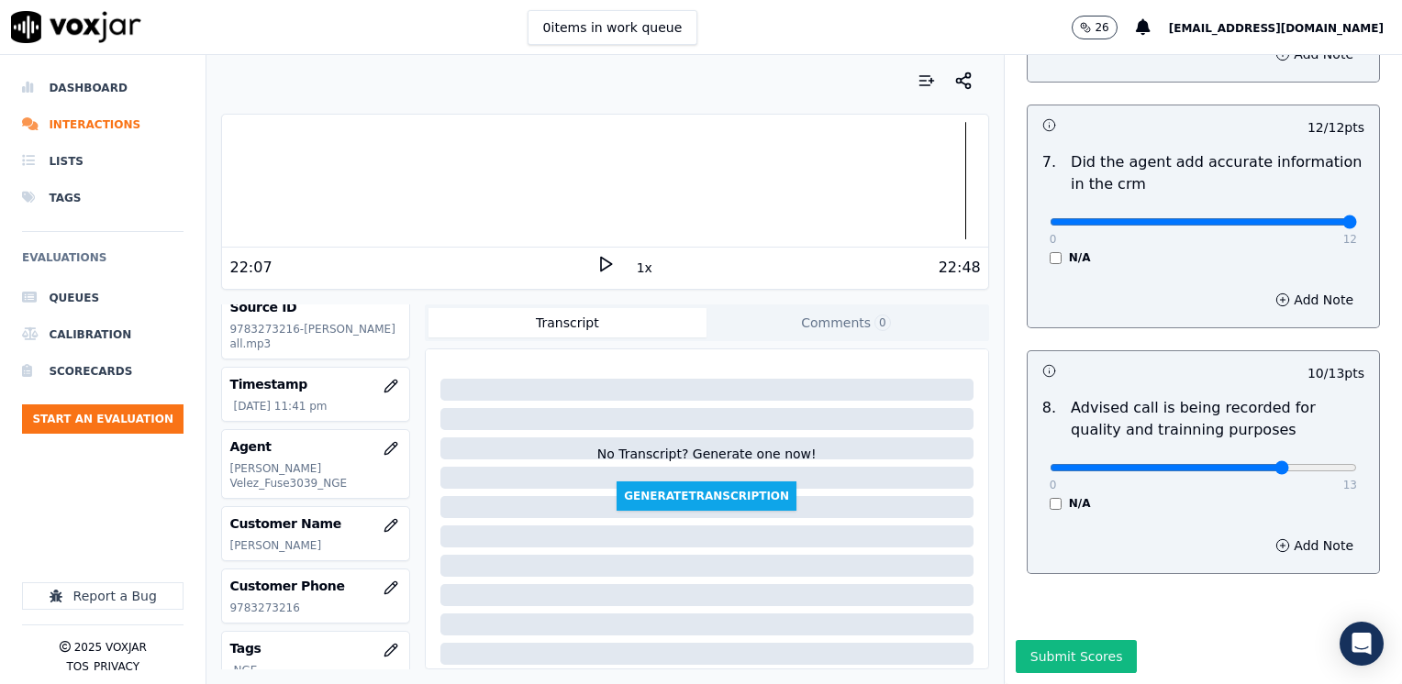
scroll to position [1797, 0]
type textarea "Agent coached cx to state she was current on her bill; it looks like she's on s…"
click at [1066, 640] on button "Submit Scores" at bounding box center [1077, 656] width 122 height 33
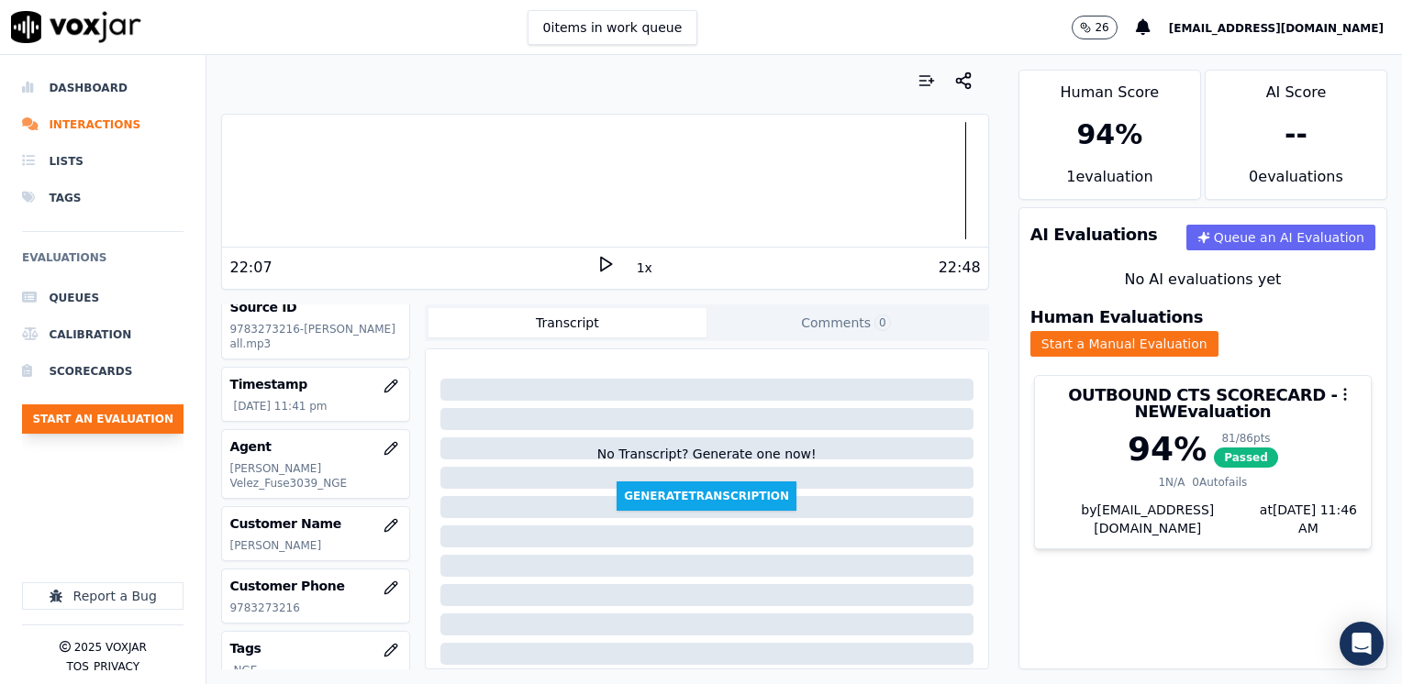
click at [121, 421] on button "Start an Evaluation" at bounding box center [102, 419] width 161 height 29
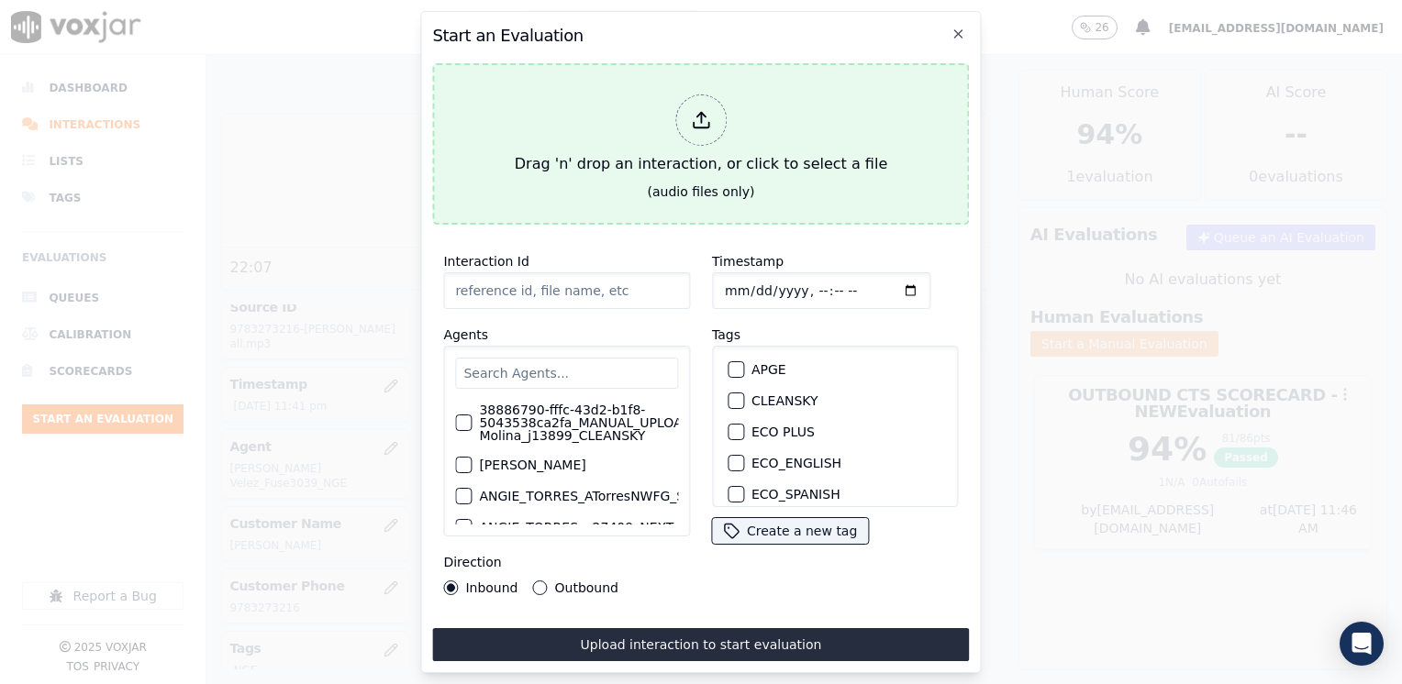
click at [694, 122] on icon at bounding box center [701, 120] width 20 height 20
type input "20250821-174540_6178663316-[PERSON_NAME] all.mp3"
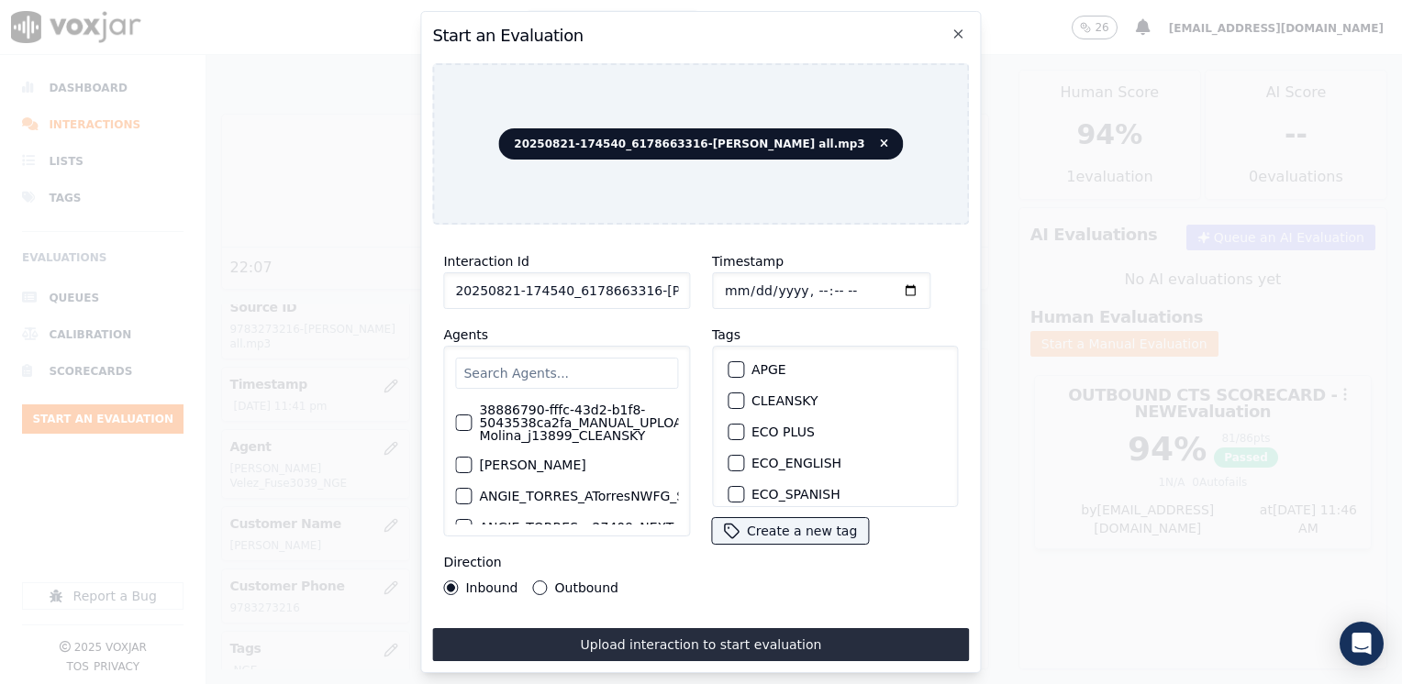
click at [562, 358] on input "text" at bounding box center [566, 373] width 223 height 31
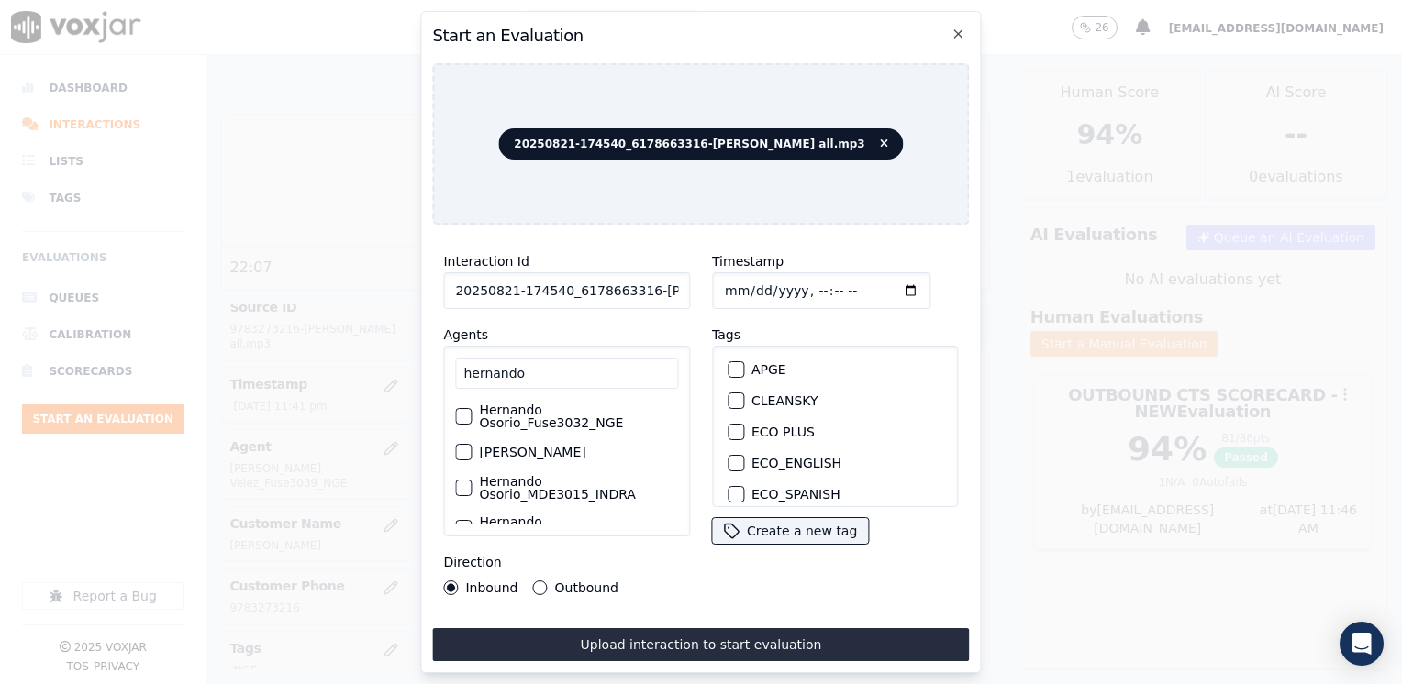
type input "hernando"
click at [461, 412] on div "button" at bounding box center [462, 416] width 13 height 13
click at [728, 429] on div "button" at bounding box center [734, 435] width 13 height 13
click at [883, 289] on input "Timestamp" at bounding box center [821, 290] width 218 height 37
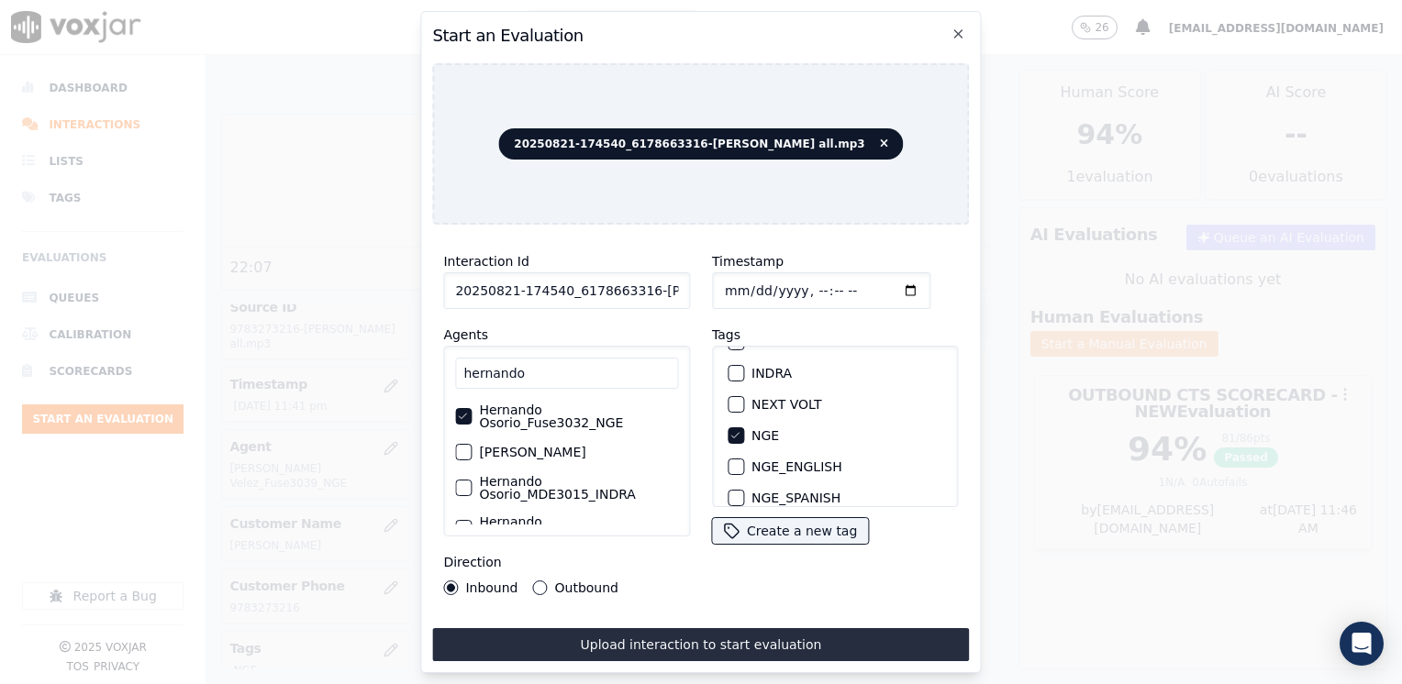
type input "[DATE]T11:46"
click at [533, 582] on button "Outbound" at bounding box center [540, 588] width 15 height 15
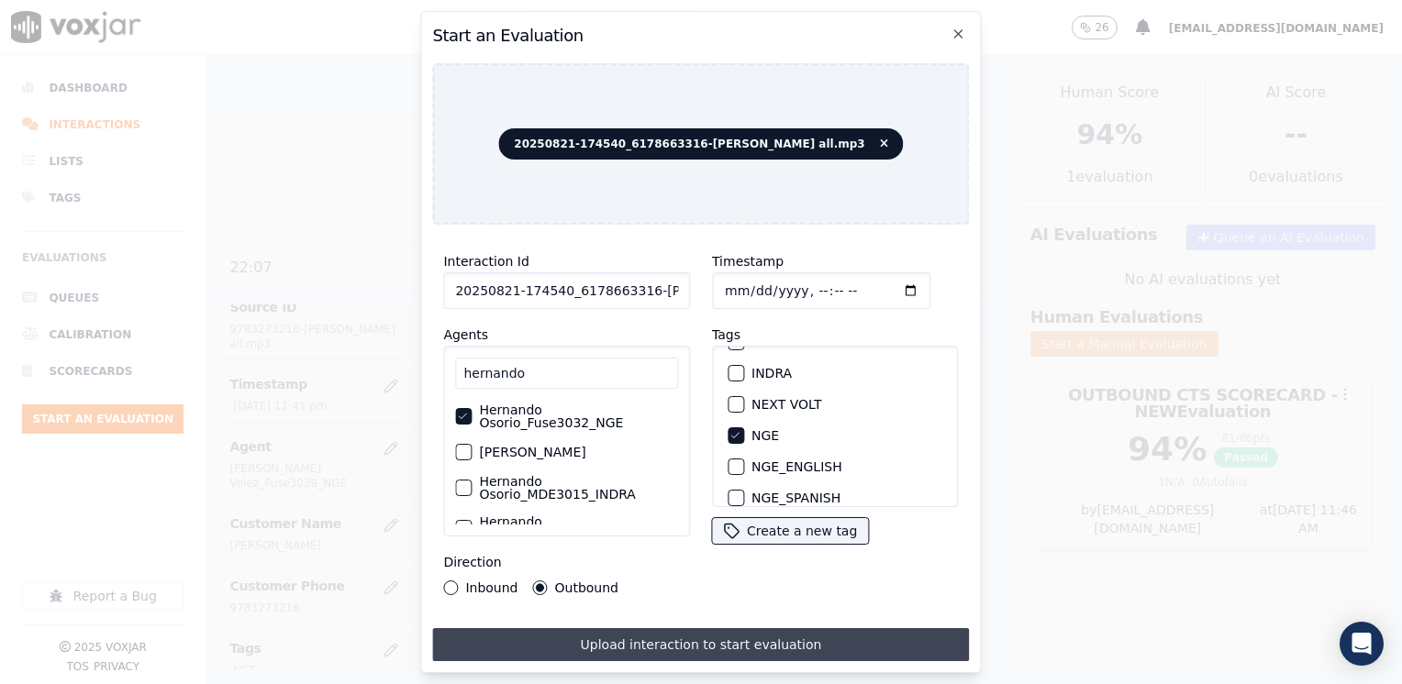
click at [661, 628] on button "Upload interaction to start evaluation" at bounding box center [700, 644] width 537 height 33
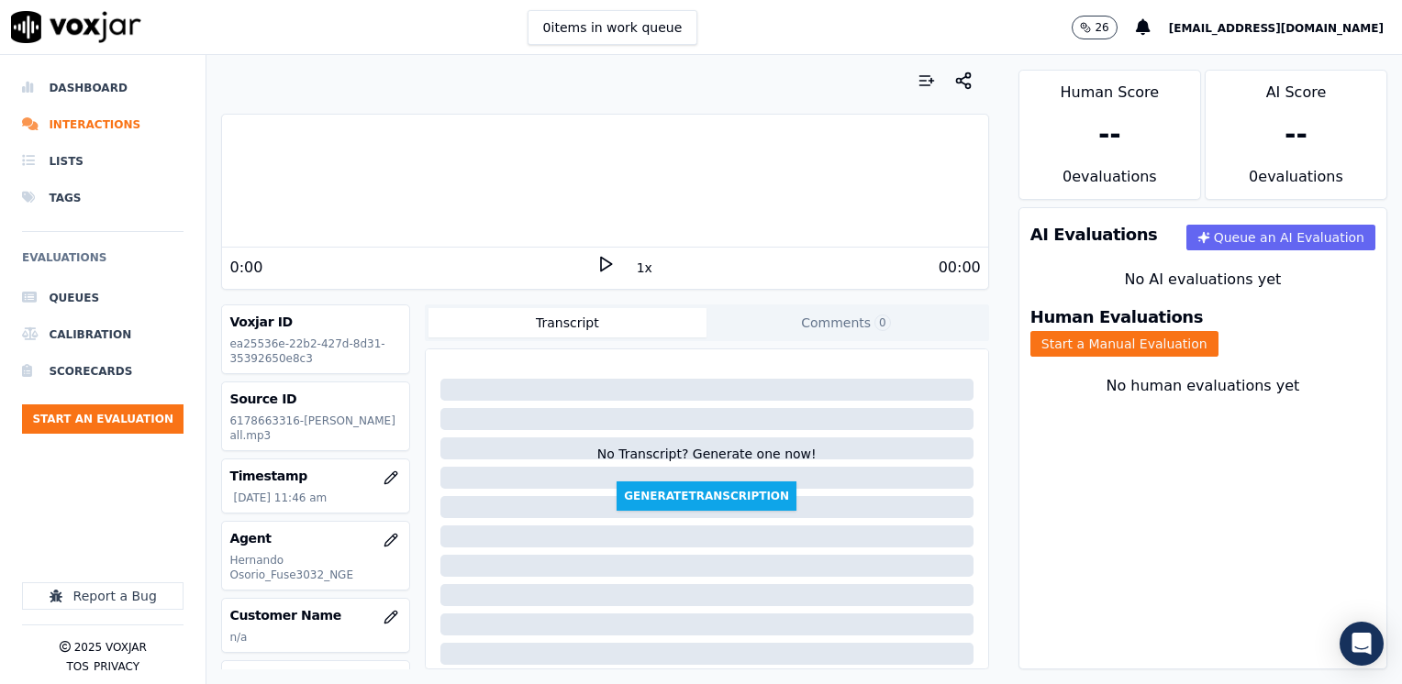
click at [597, 272] on icon at bounding box center [605, 264] width 18 height 18
click at [1218, 335] on button "Start a Manual Evaluation" at bounding box center [1124, 344] width 188 height 26
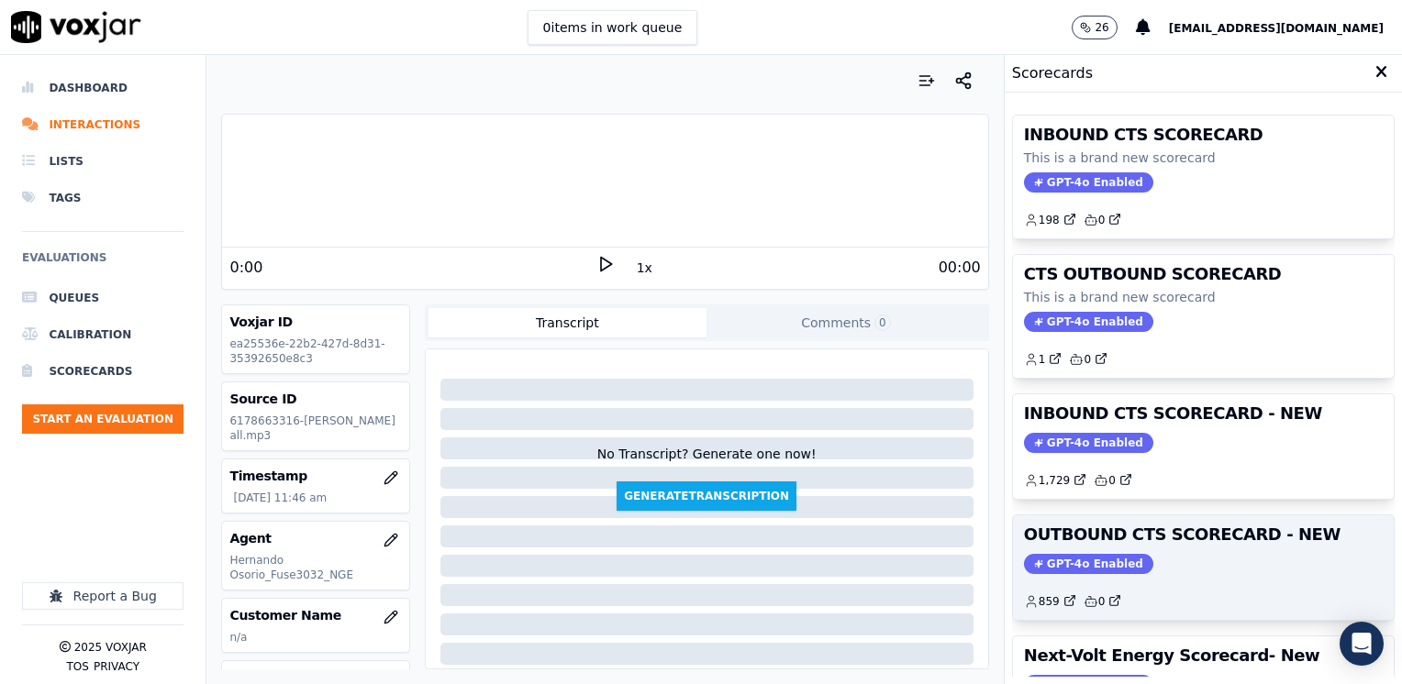
click at [1104, 567] on span "GPT-4o Enabled" at bounding box center [1088, 564] width 129 height 20
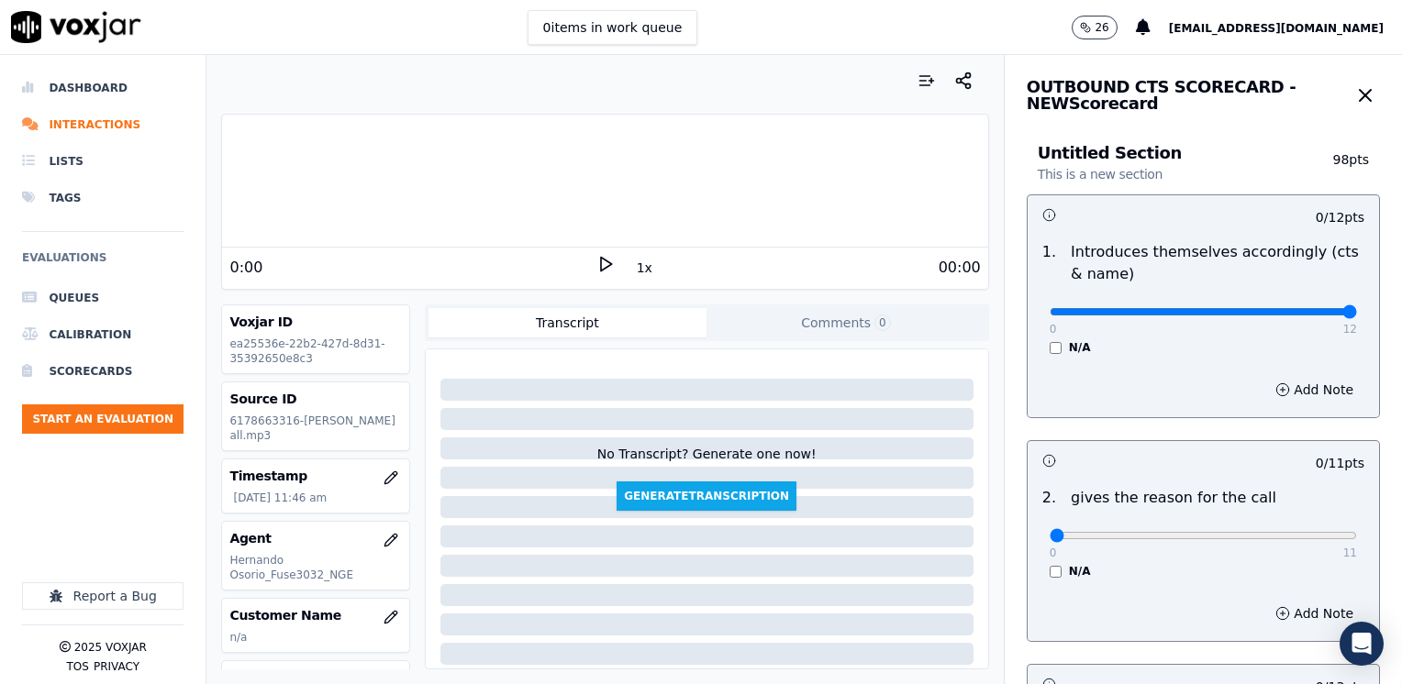
drag, startPoint x: 1042, startPoint y: 313, endPoint x: 1397, endPoint y: 314, distance: 355.0
type input "12"
click at [1357, 308] on input "range" at bounding box center [1203, 311] width 307 height 7
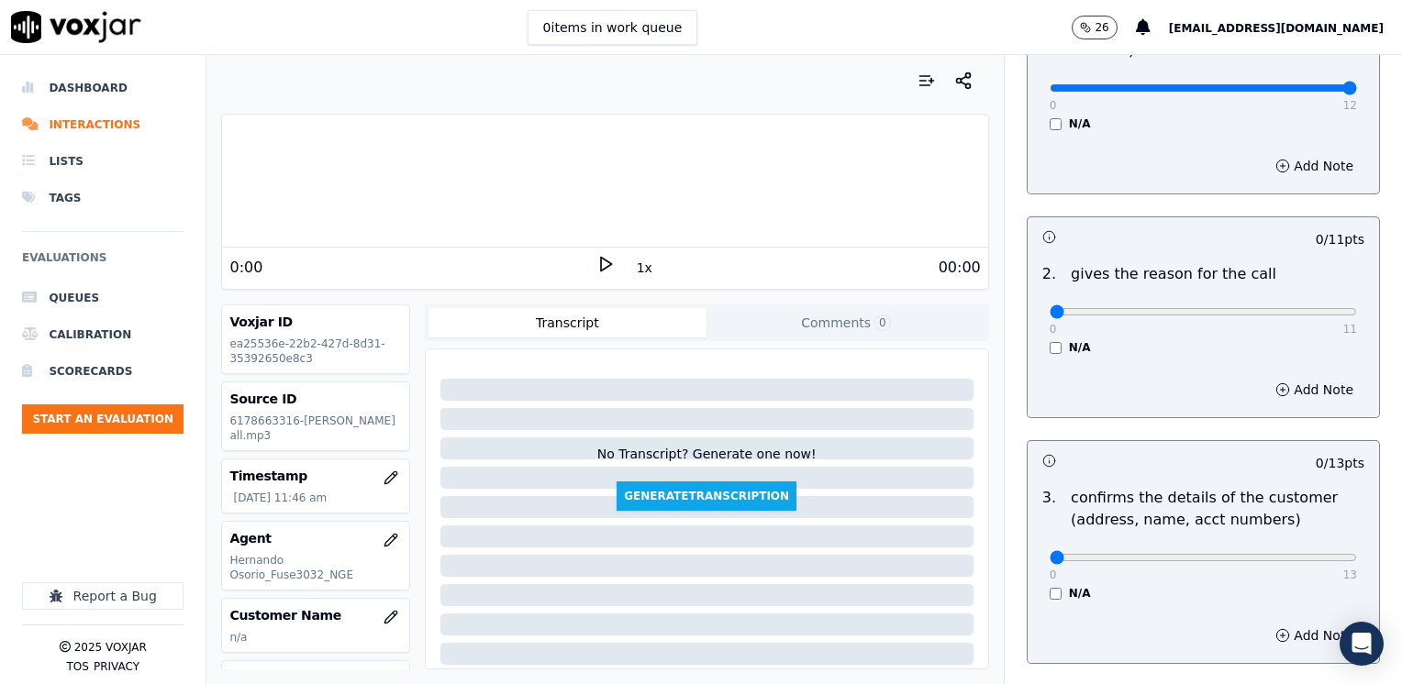
scroll to position [275, 0]
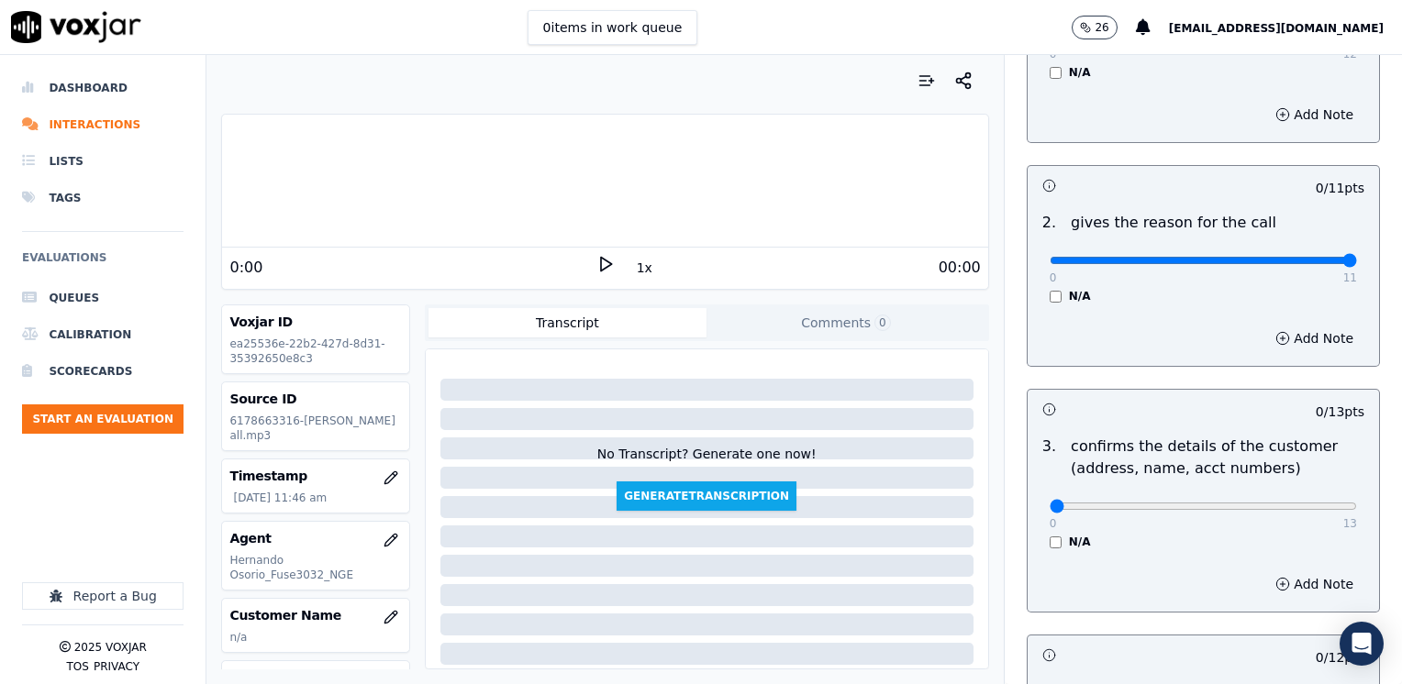
drag, startPoint x: 1038, startPoint y: 259, endPoint x: 1405, endPoint y: 292, distance: 368.4
type input "11"
click at [1357, 40] on input "range" at bounding box center [1203, 36] width 307 height 7
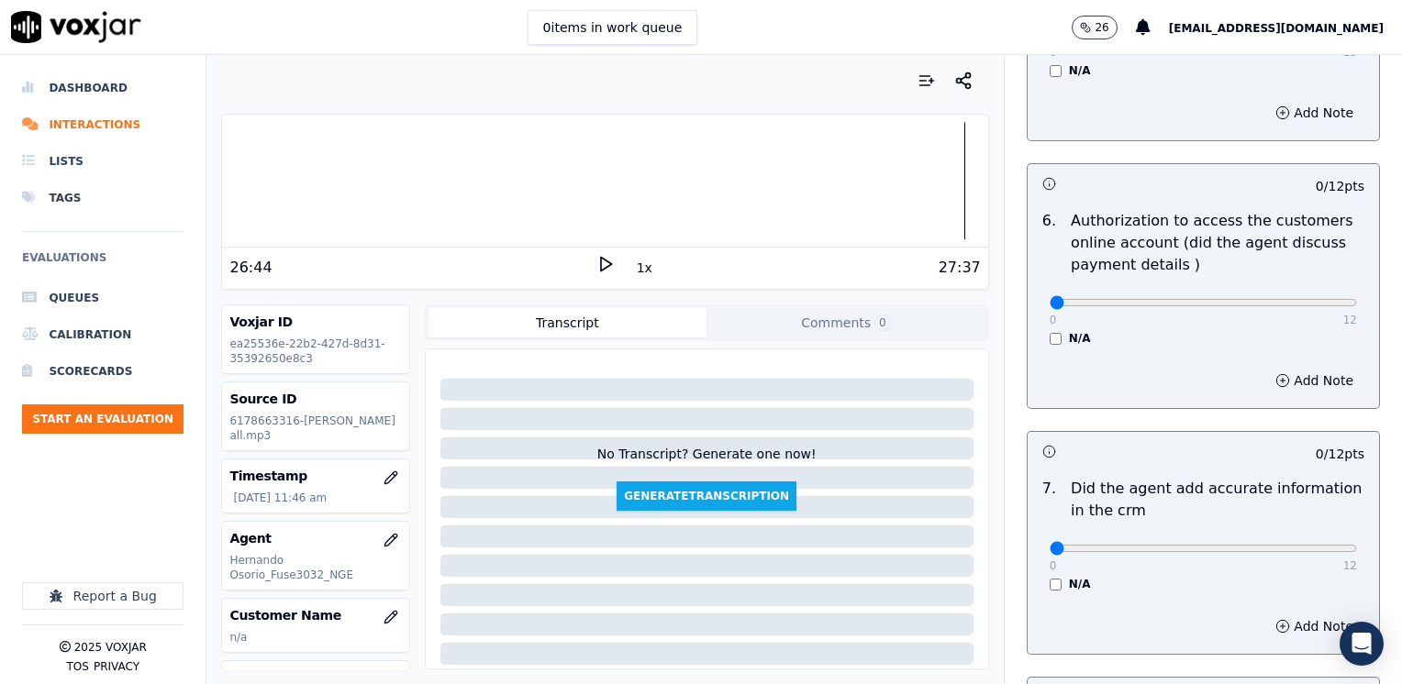
scroll to position [1560, 0]
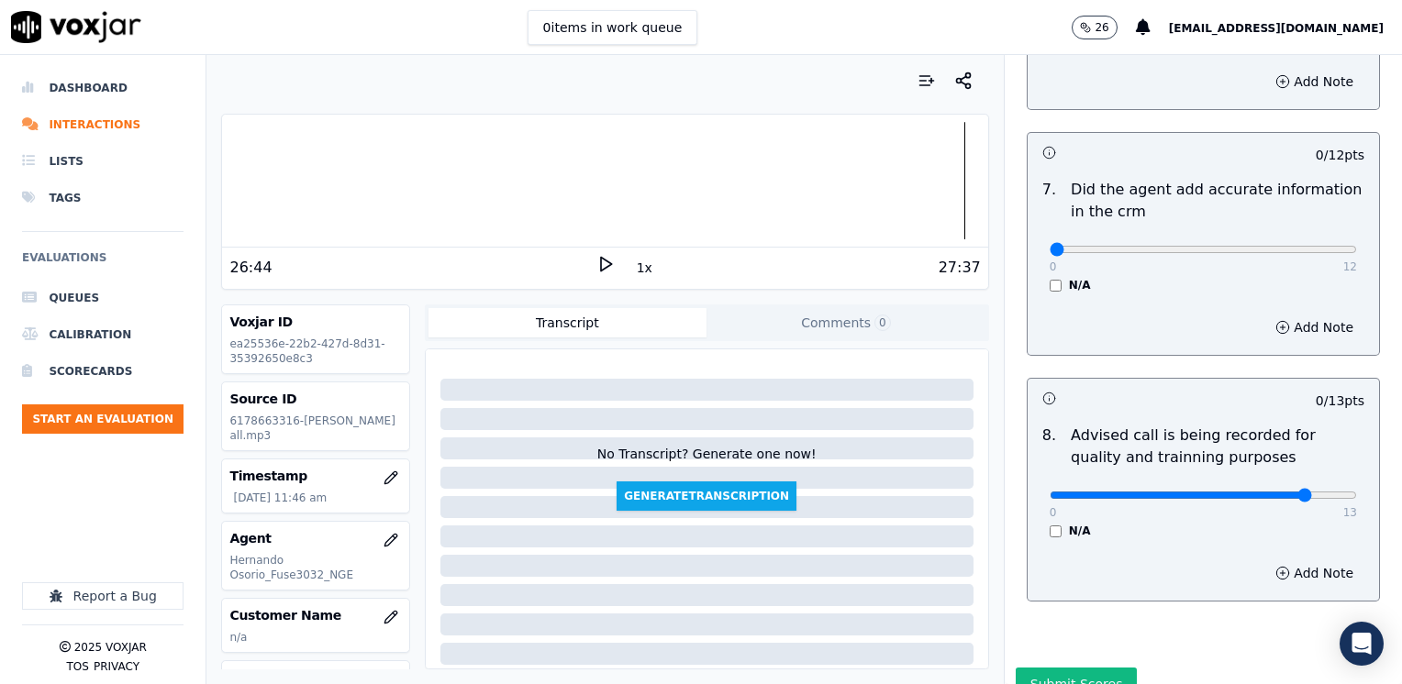
type input "10"
drag, startPoint x: 1034, startPoint y: 224, endPoint x: 1405, endPoint y: 246, distance: 371.3
type input "12"
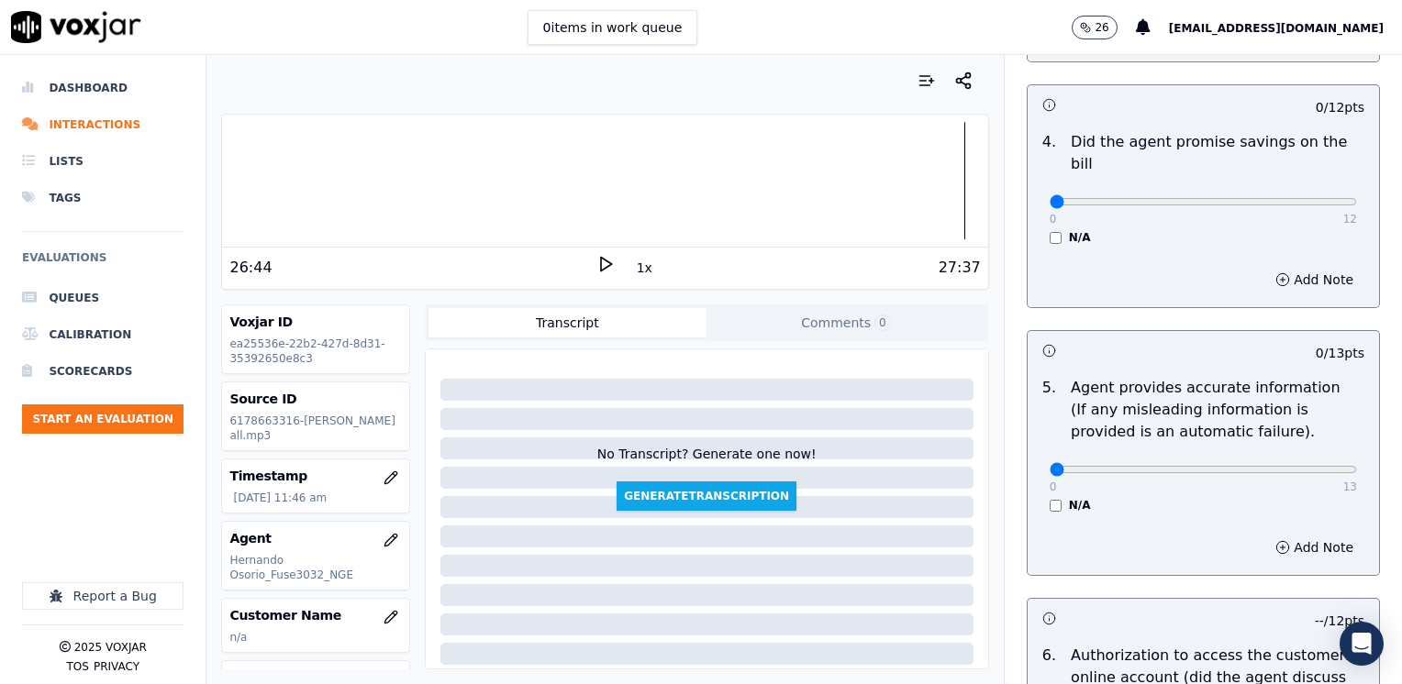
scroll to position [734, 0]
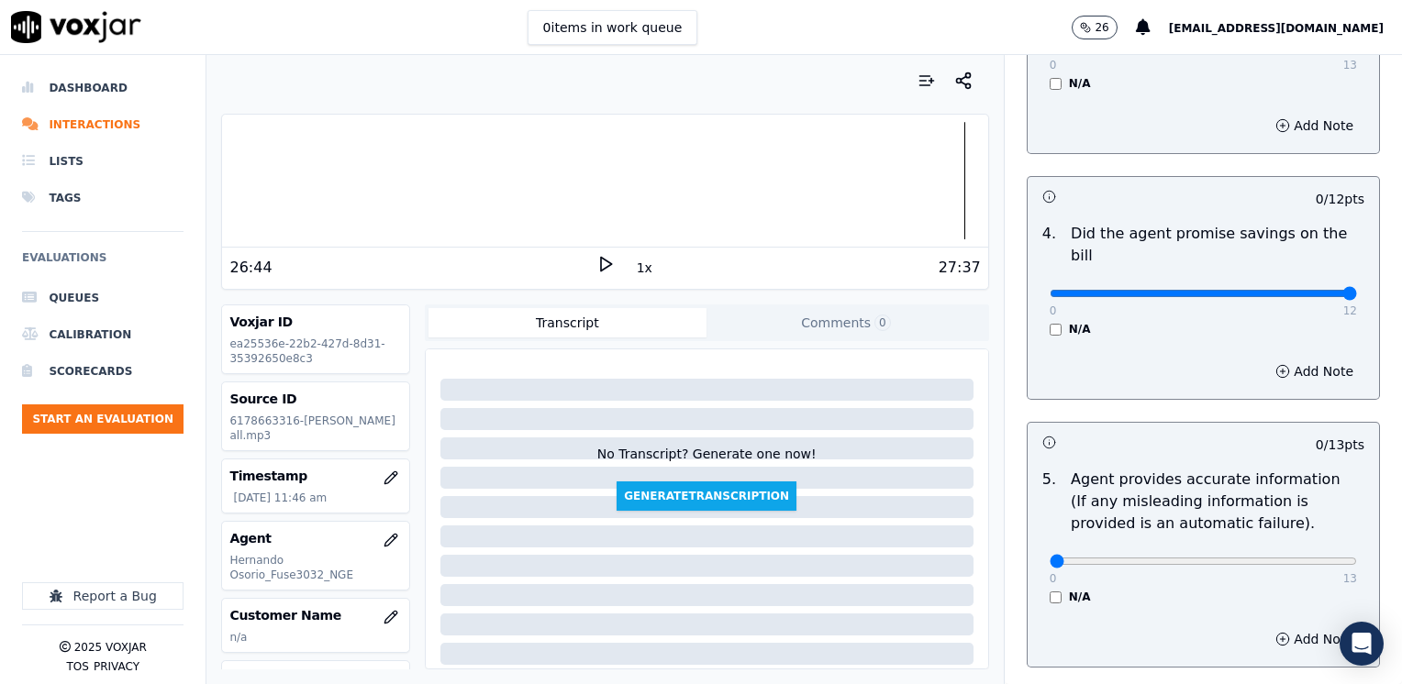
drag, startPoint x: 1044, startPoint y: 273, endPoint x: 1405, endPoint y: 273, distance: 360.5
type input "12"
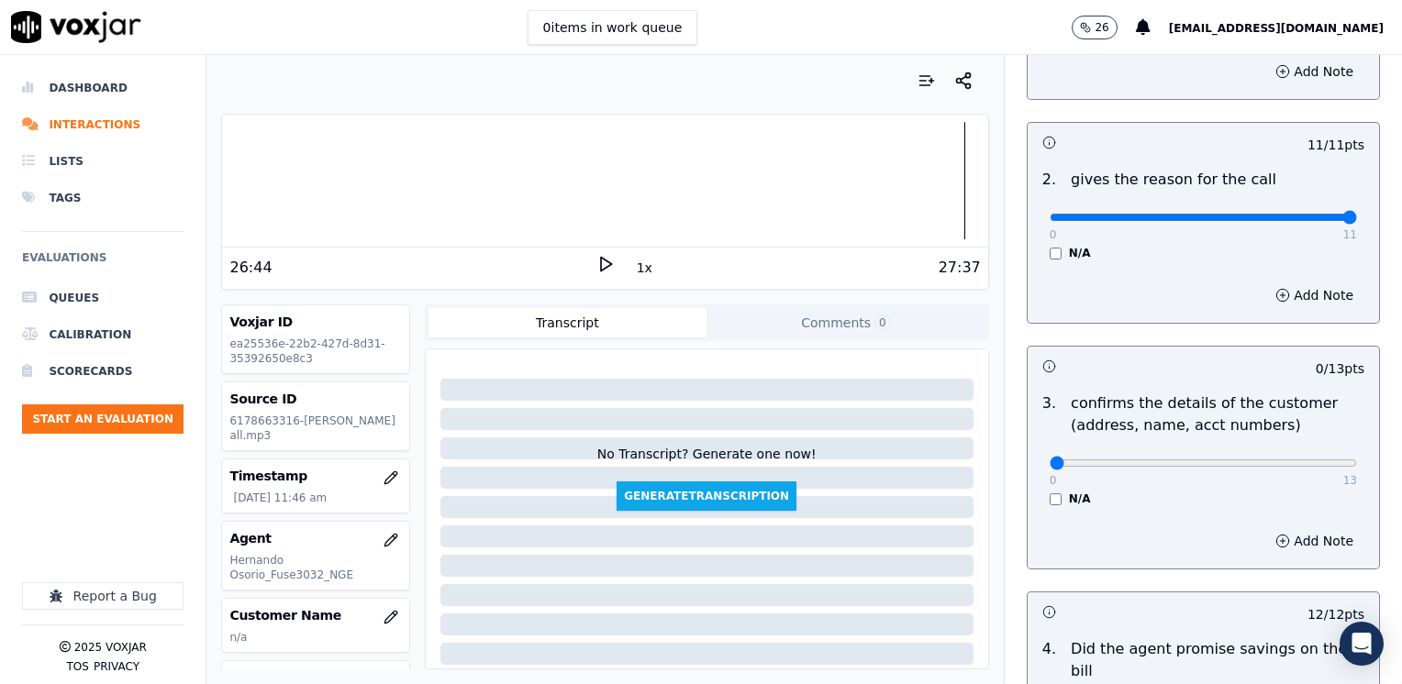
scroll to position [275, 0]
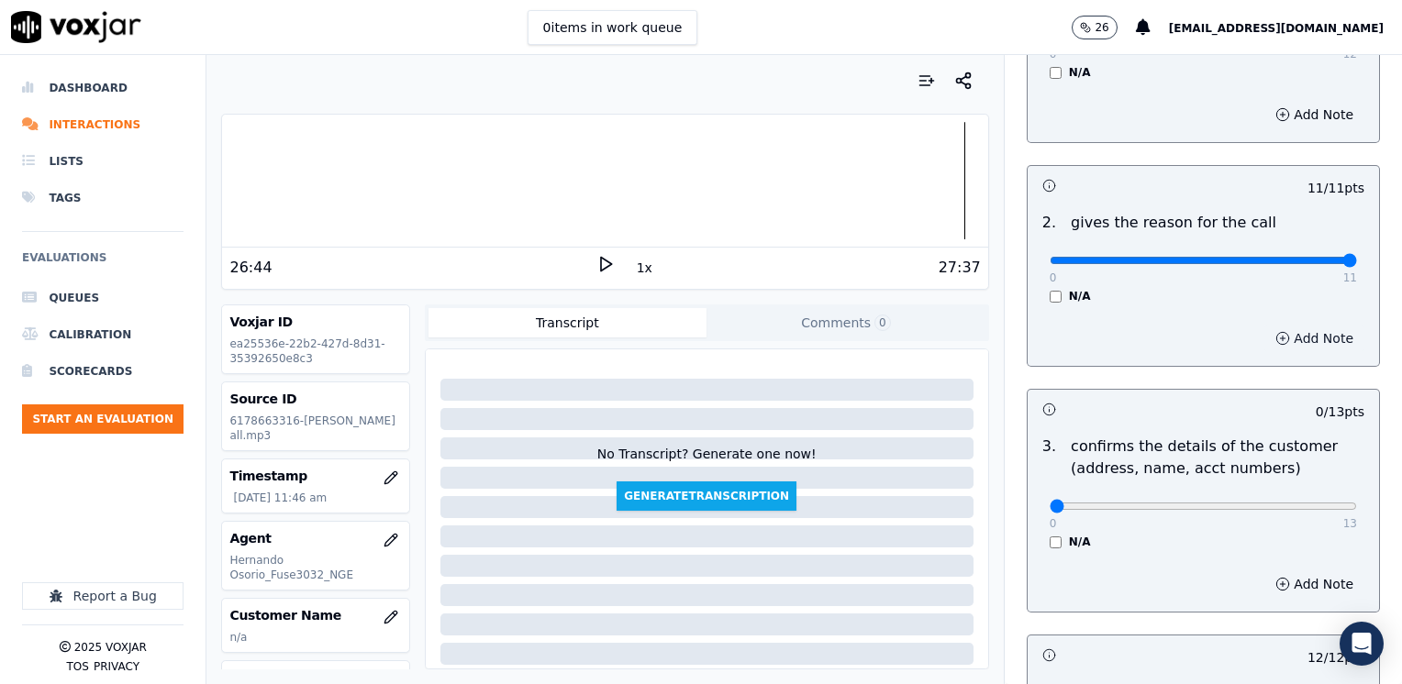
click at [1303, 336] on button "Add Note" at bounding box center [1314, 339] width 100 height 26
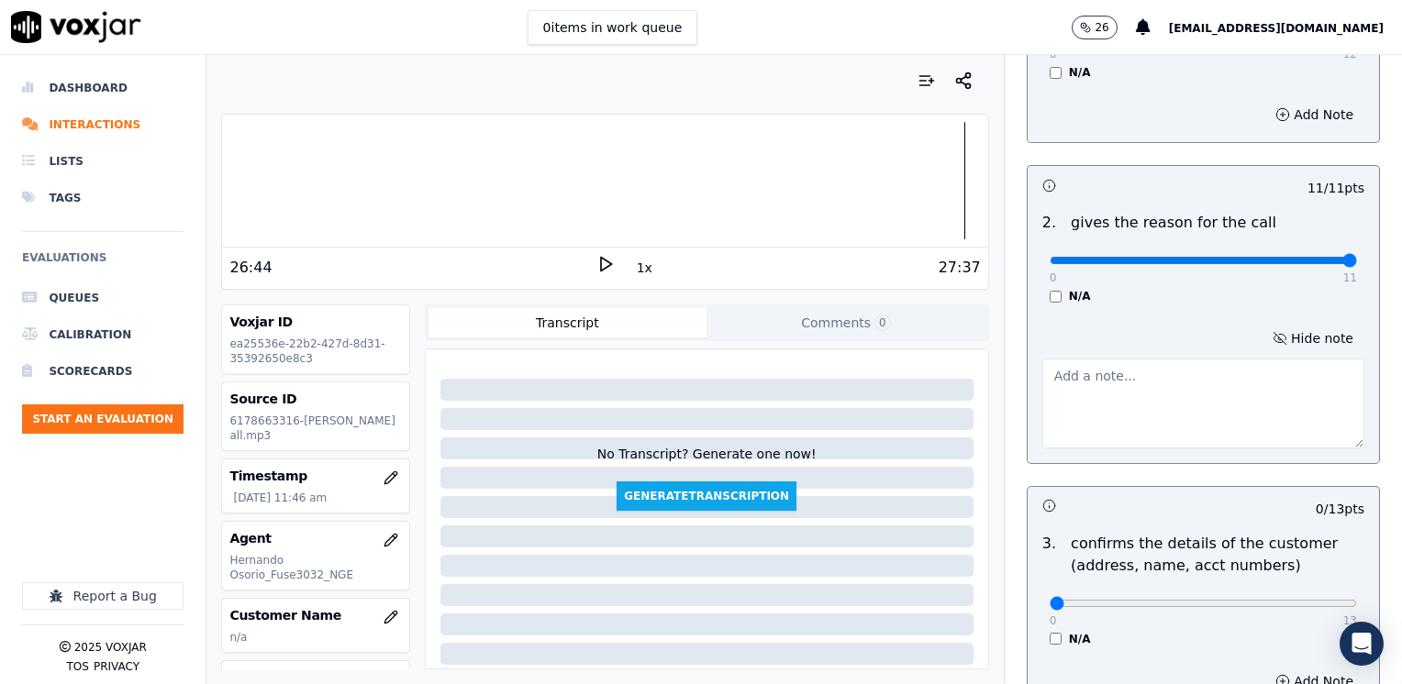
click at [1218, 391] on textarea at bounding box center [1203, 404] width 322 height 90
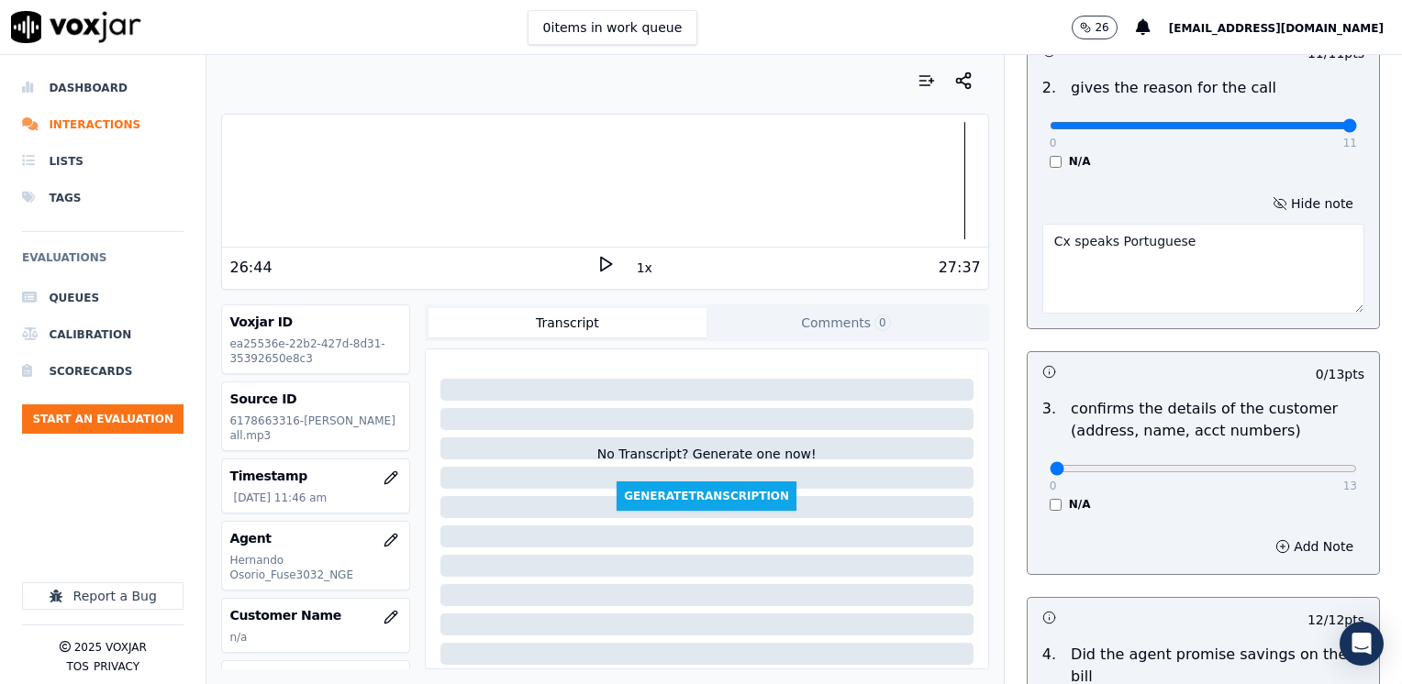
scroll to position [459, 0]
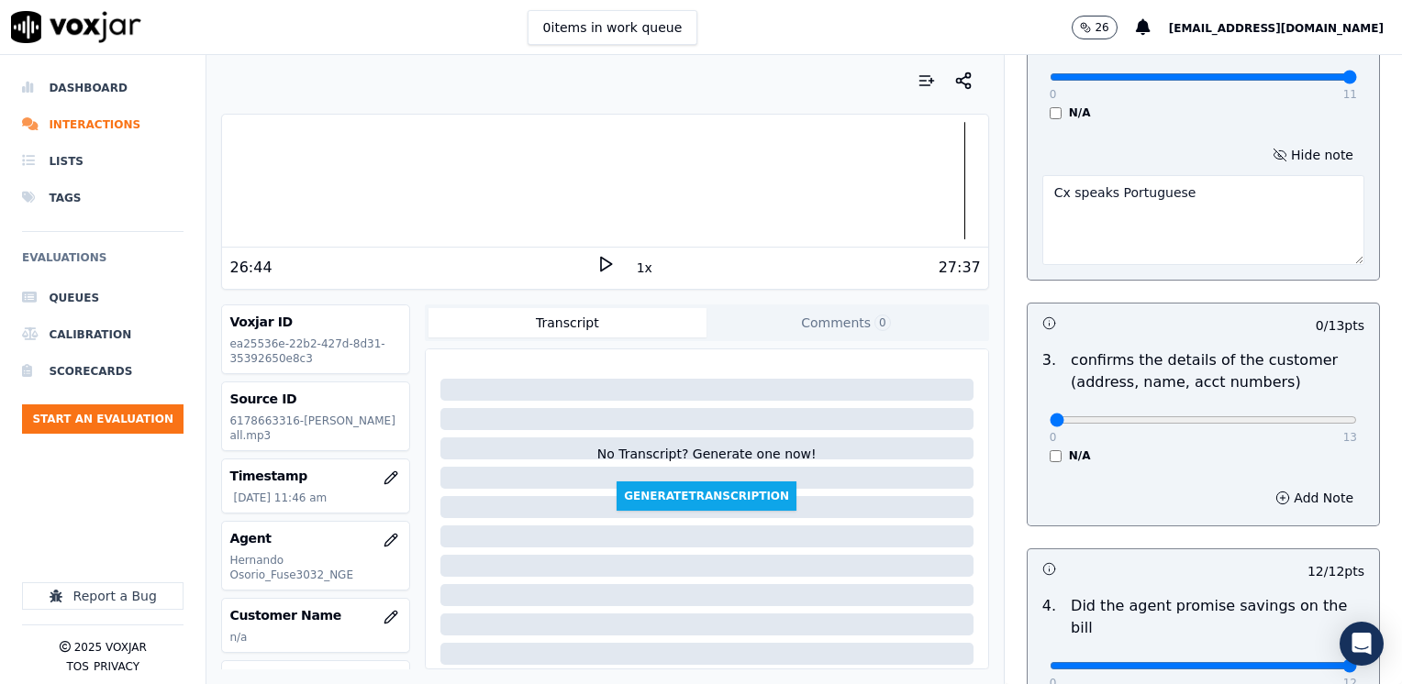
type textarea "Cx speaks Portuguese"
drag, startPoint x: 1035, startPoint y: 421, endPoint x: 1401, endPoint y: 414, distance: 366.1
type input "13"
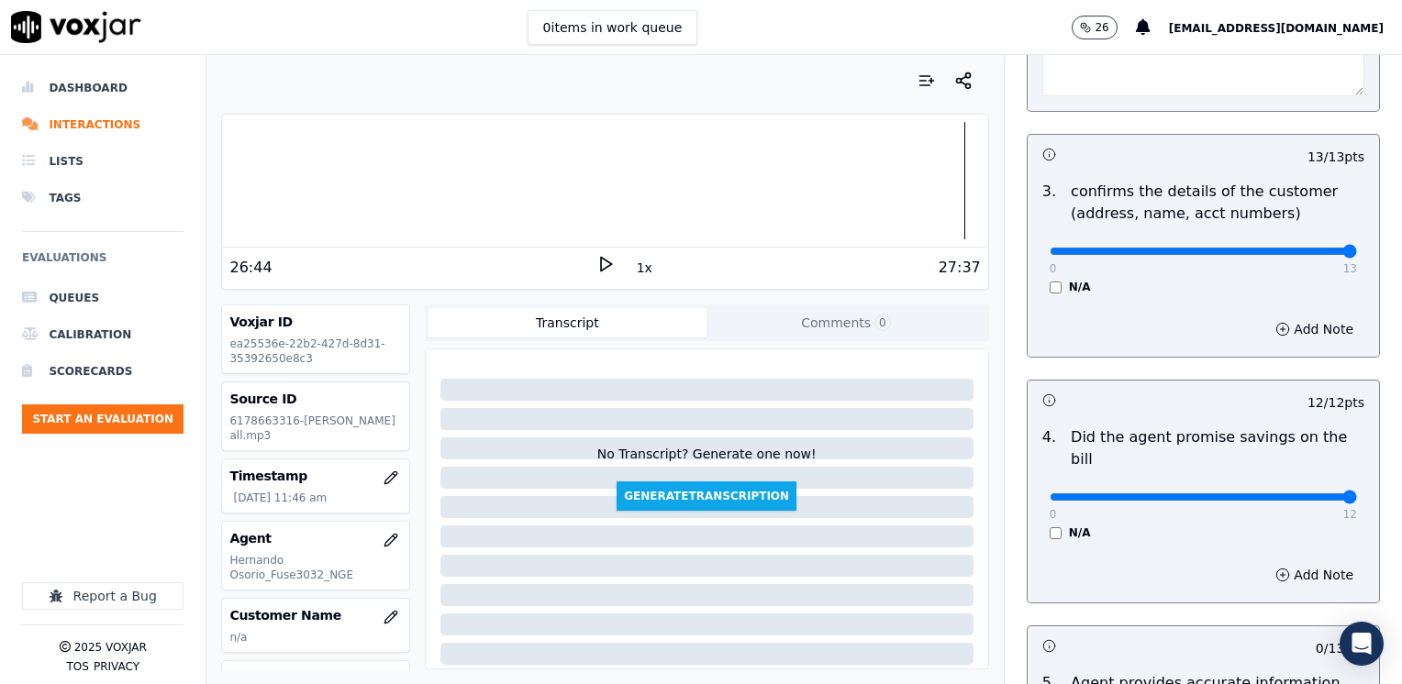
scroll to position [826, 0]
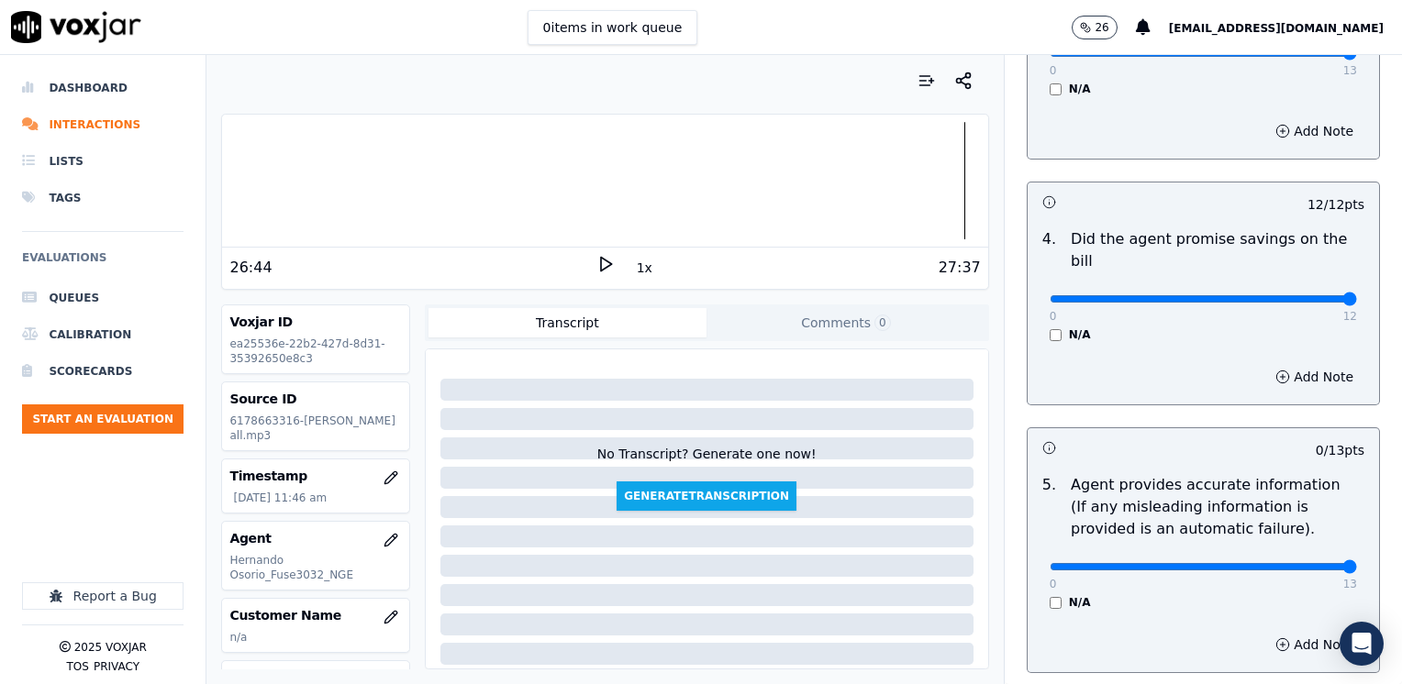
drag, startPoint x: 1036, startPoint y: 544, endPoint x: 1388, endPoint y: 536, distance: 352.4
type input "13"
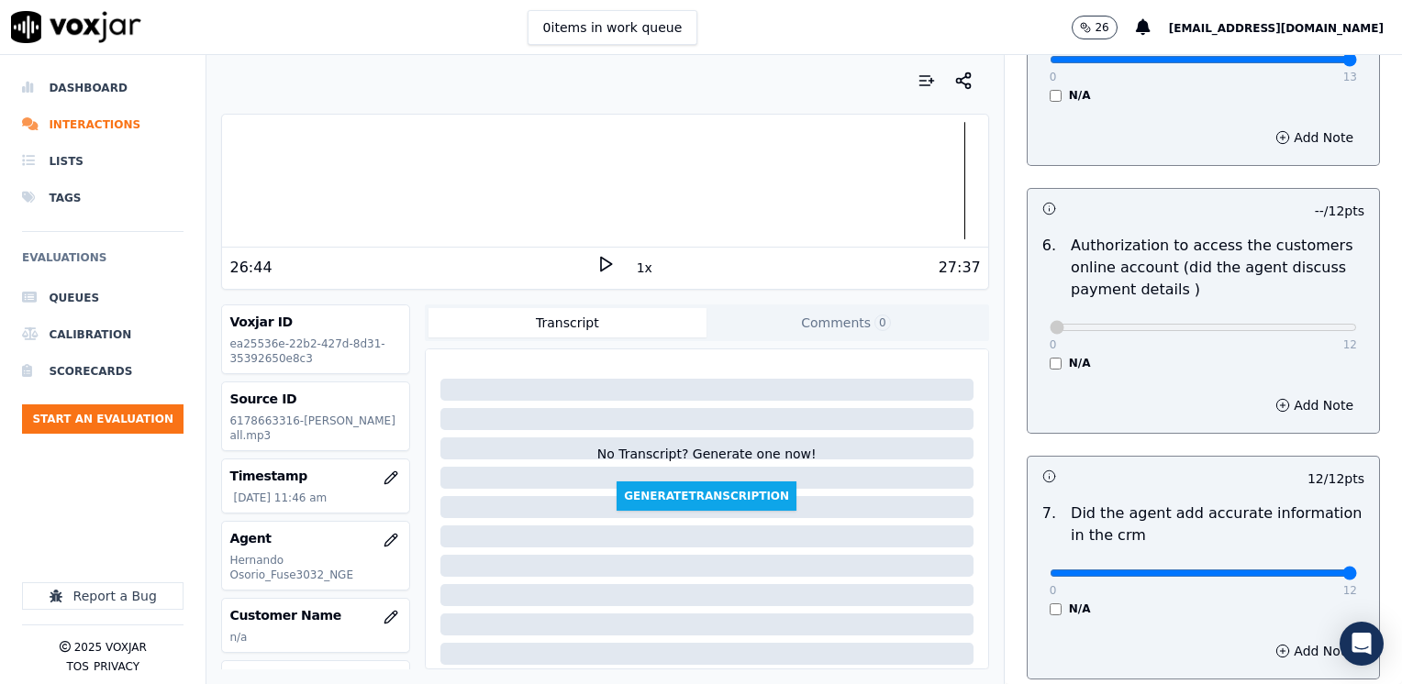
scroll to position [1700, 0]
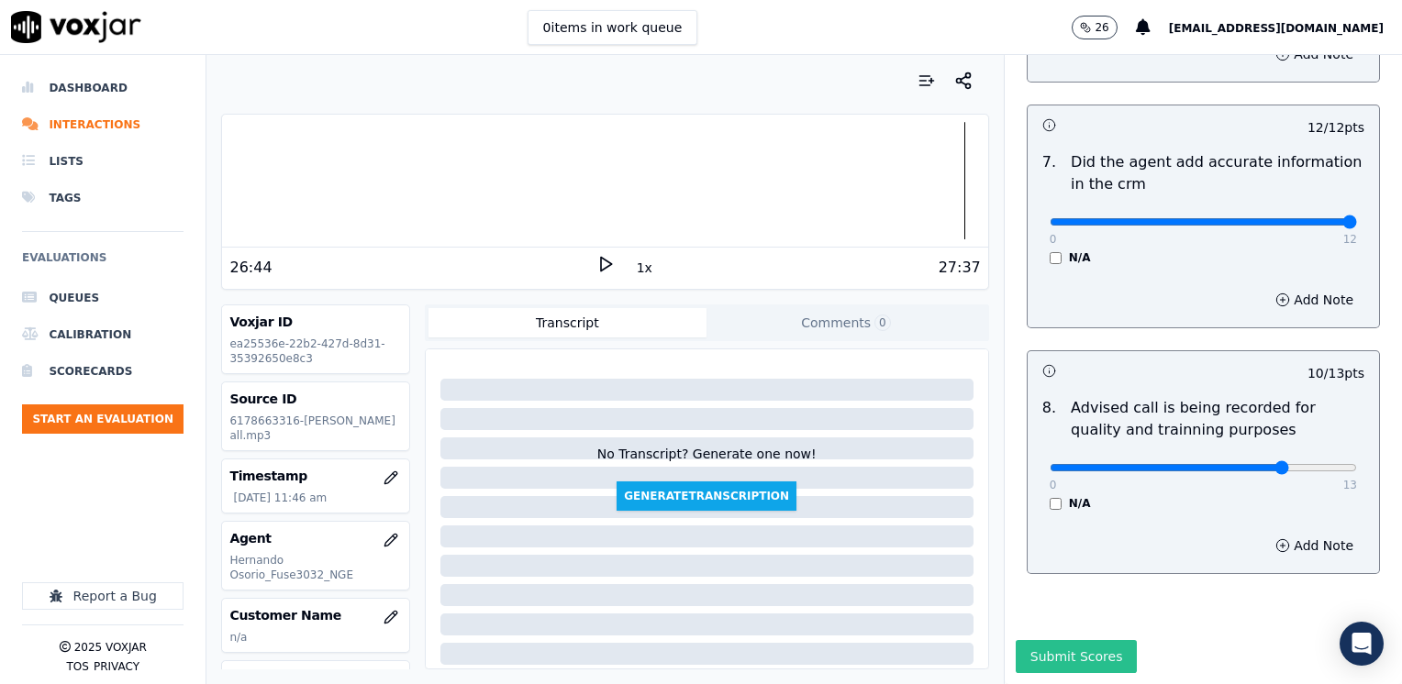
click at [1082, 640] on button "Submit Scores" at bounding box center [1077, 656] width 122 height 33
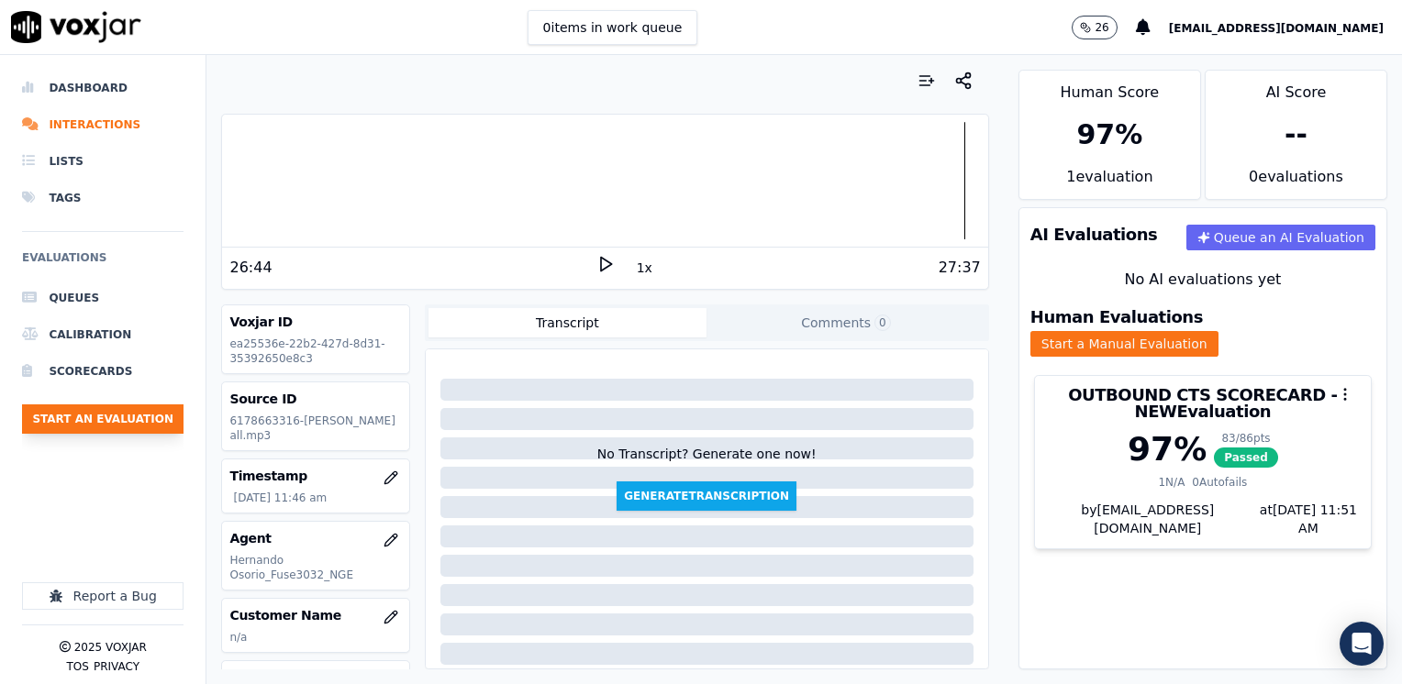
click at [127, 416] on button "Start an Evaluation" at bounding box center [102, 419] width 161 height 29
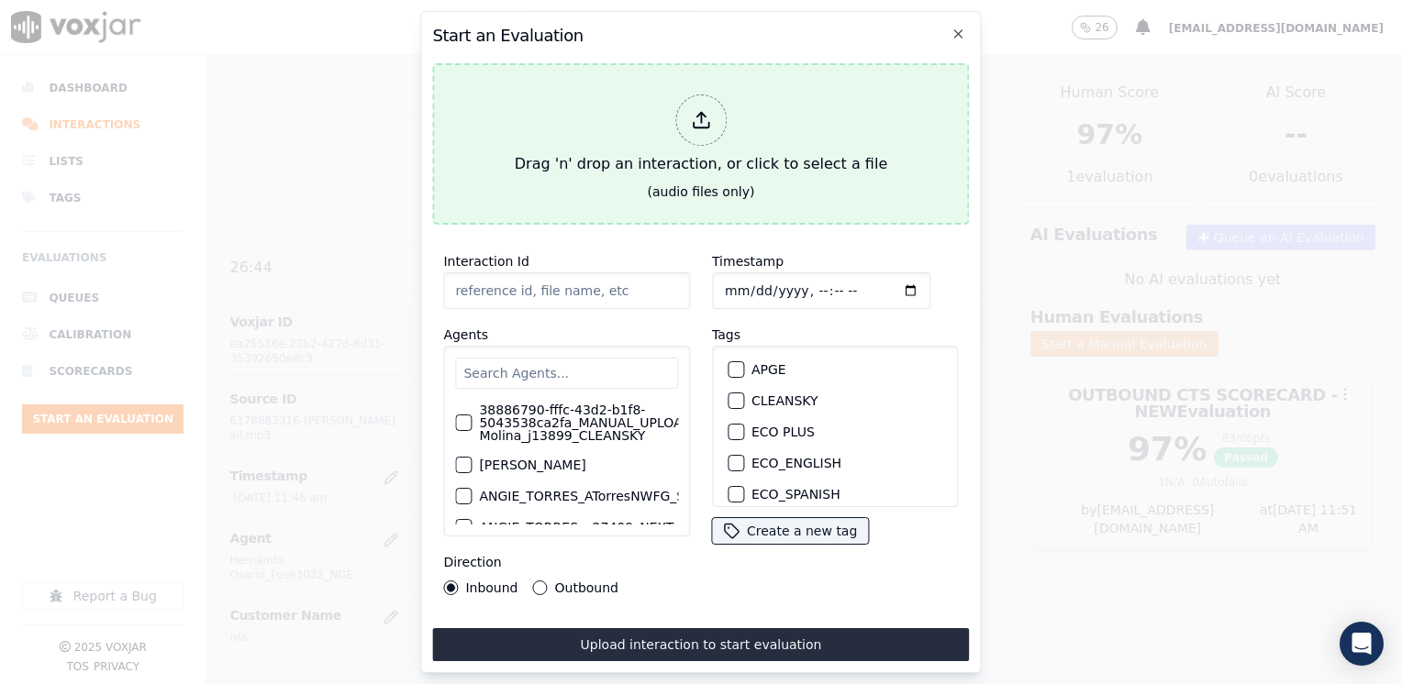
click at [687, 121] on div at bounding box center [700, 119] width 51 height 51
type input "20250821-124821_9739818312-[PERSON_NAME] TARRIFA 2 all.mp3"
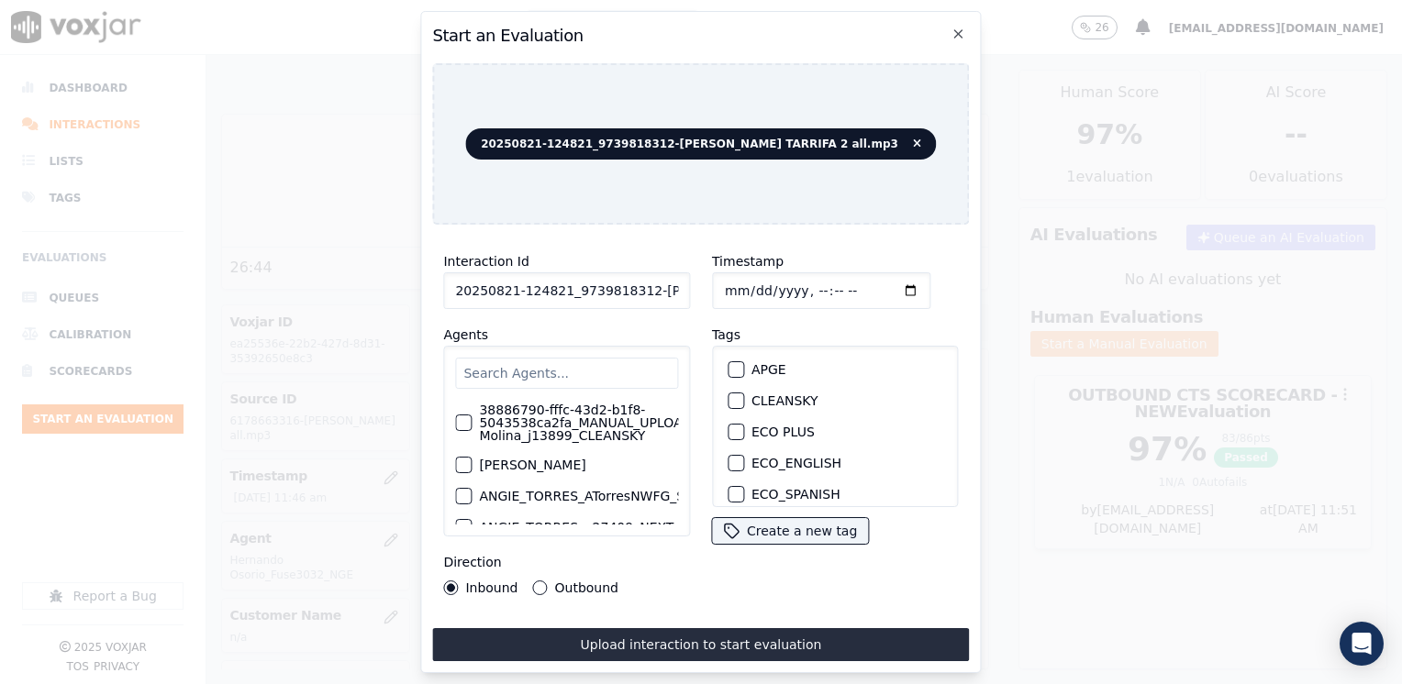
click at [580, 358] on input "text" at bounding box center [566, 373] width 223 height 31
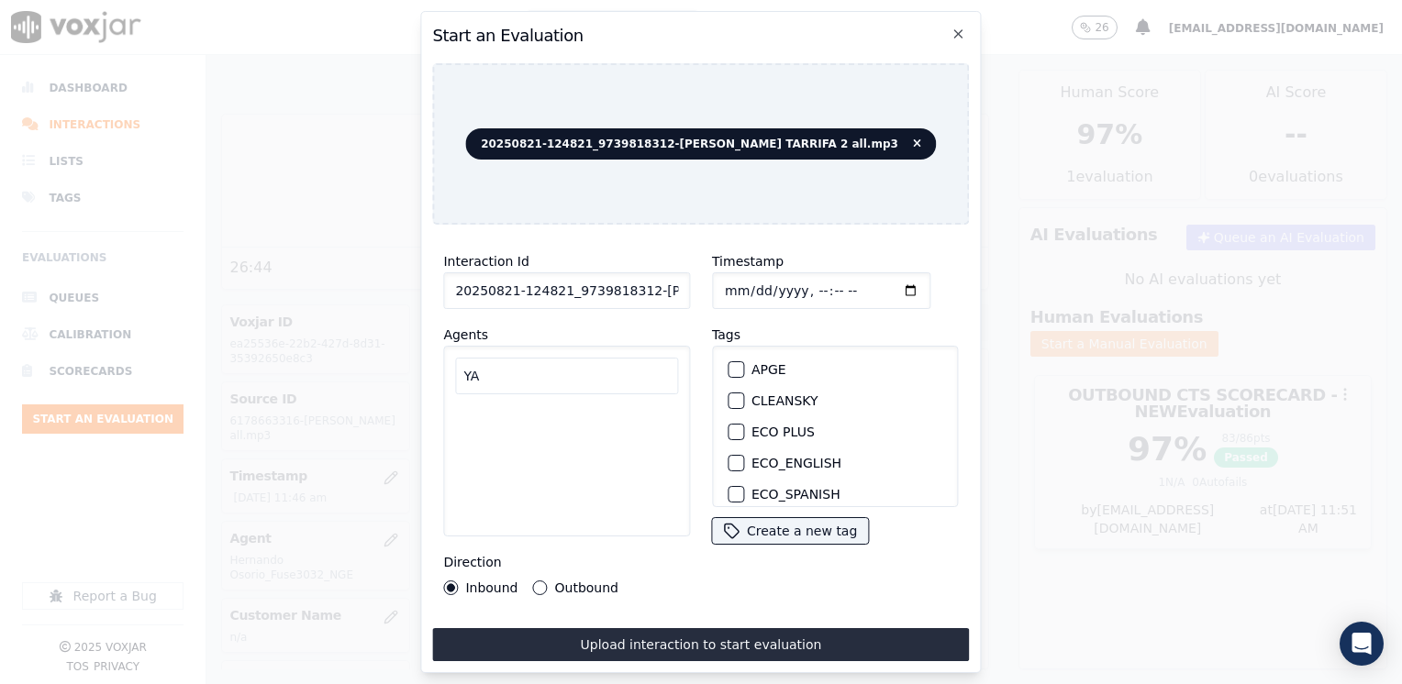
type input "Y"
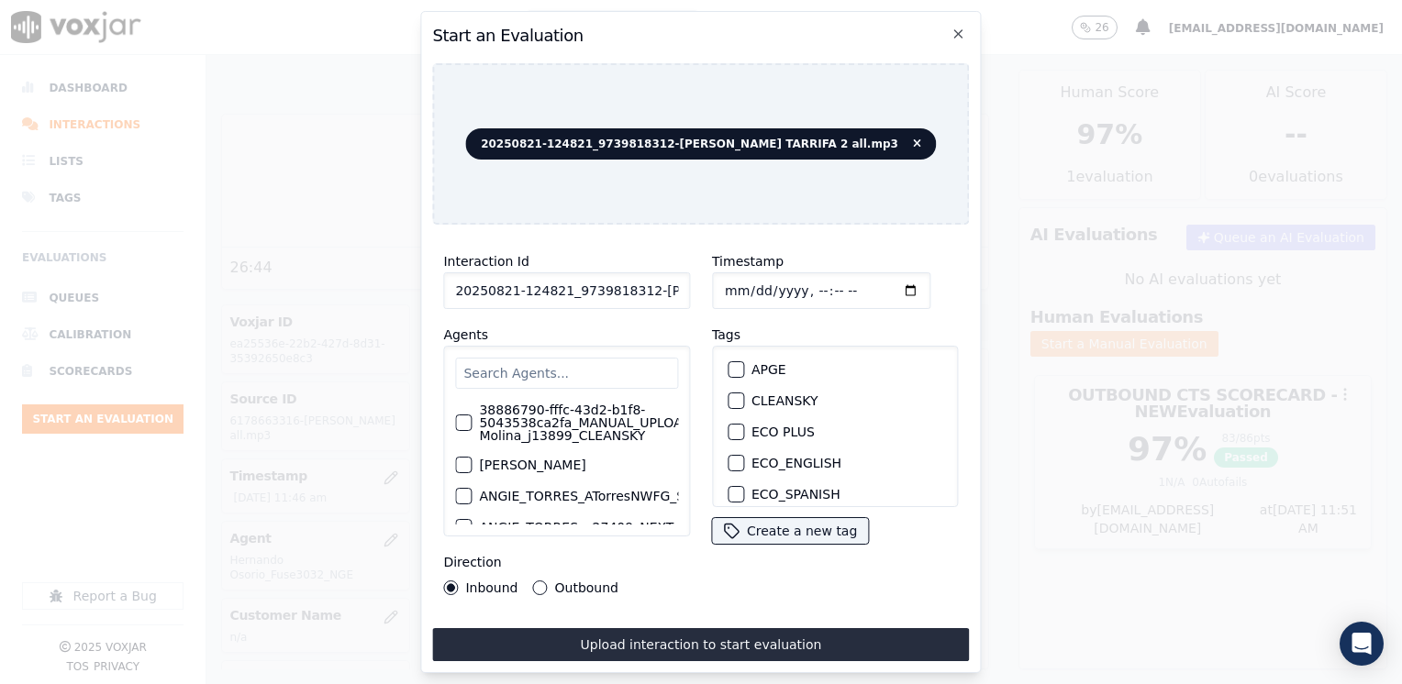
type input "y"
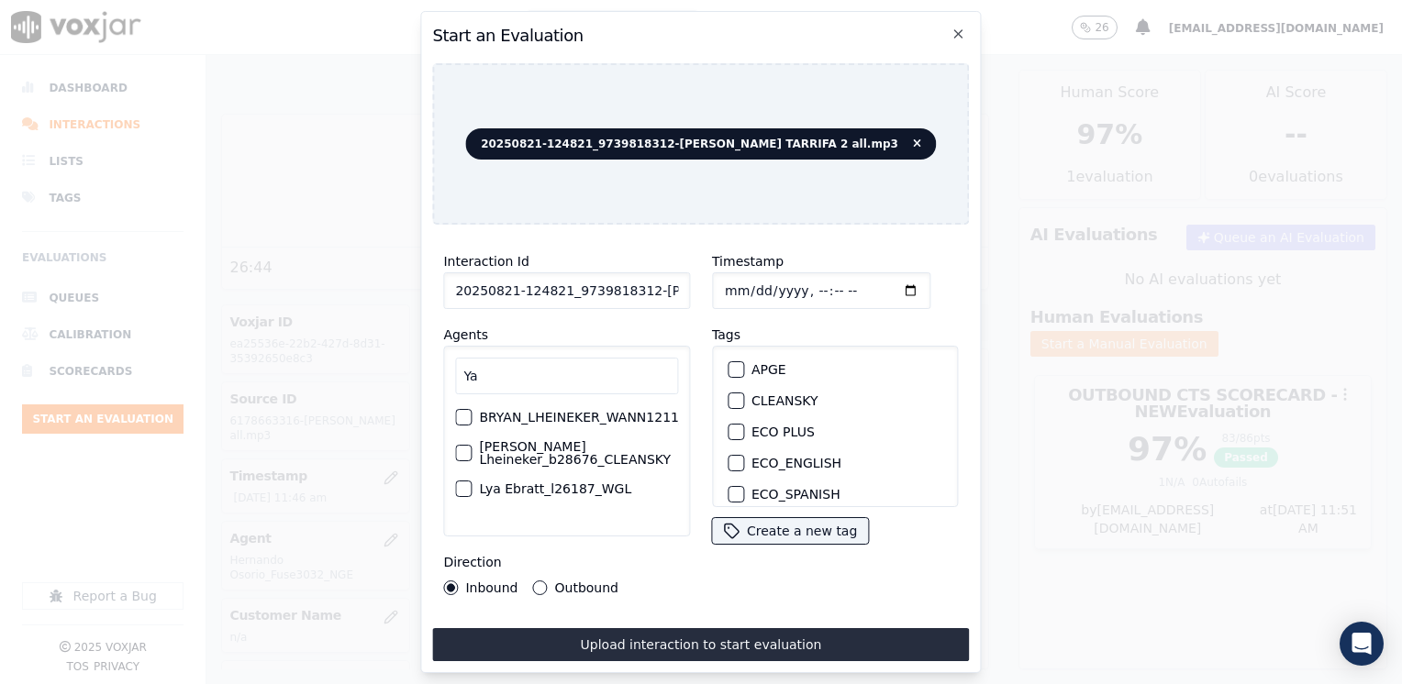
type input "Y"
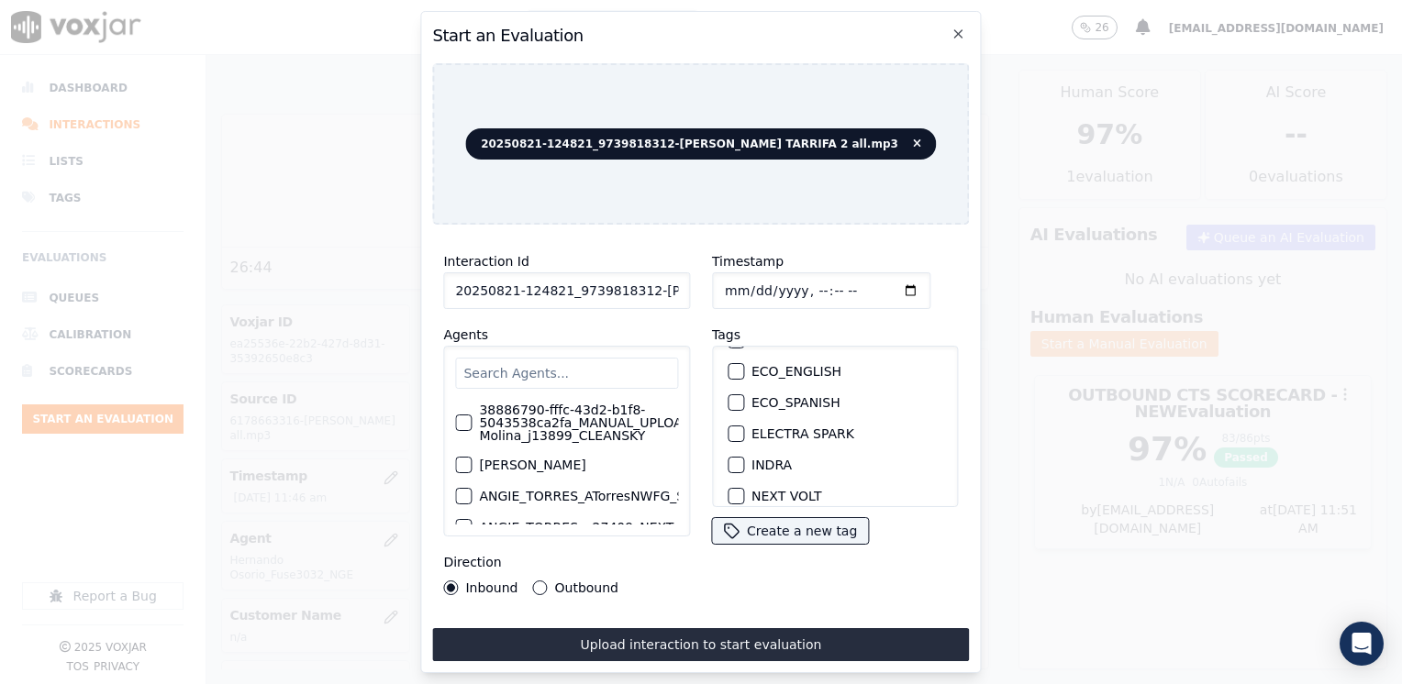
scroll to position [183, 0]
click at [728, 429] on div "button" at bounding box center [734, 435] width 13 height 13
click at [883, 284] on input "Timestamp" at bounding box center [821, 290] width 218 height 37
type input "[DATE]T11:51"
click at [543, 582] on button "Outbound" at bounding box center [540, 588] width 15 height 15
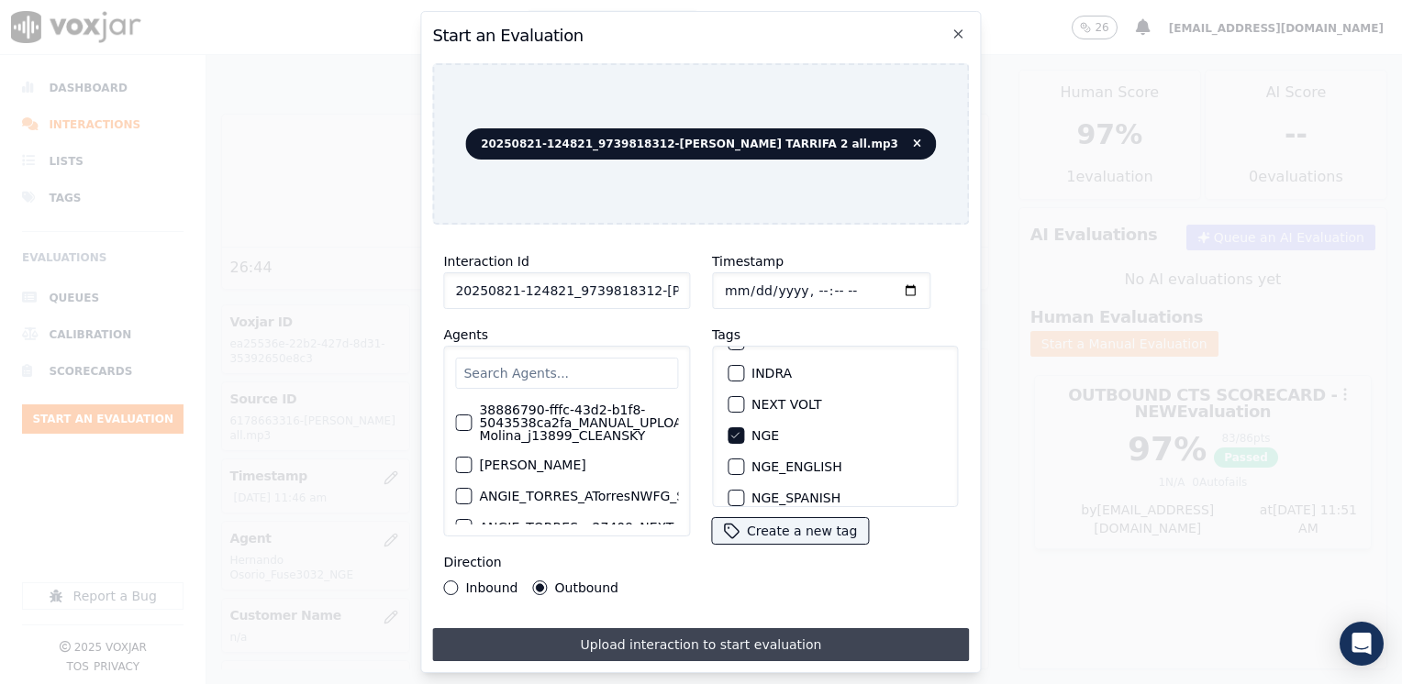
click at [653, 635] on button "Upload interaction to start evaluation" at bounding box center [700, 644] width 537 height 33
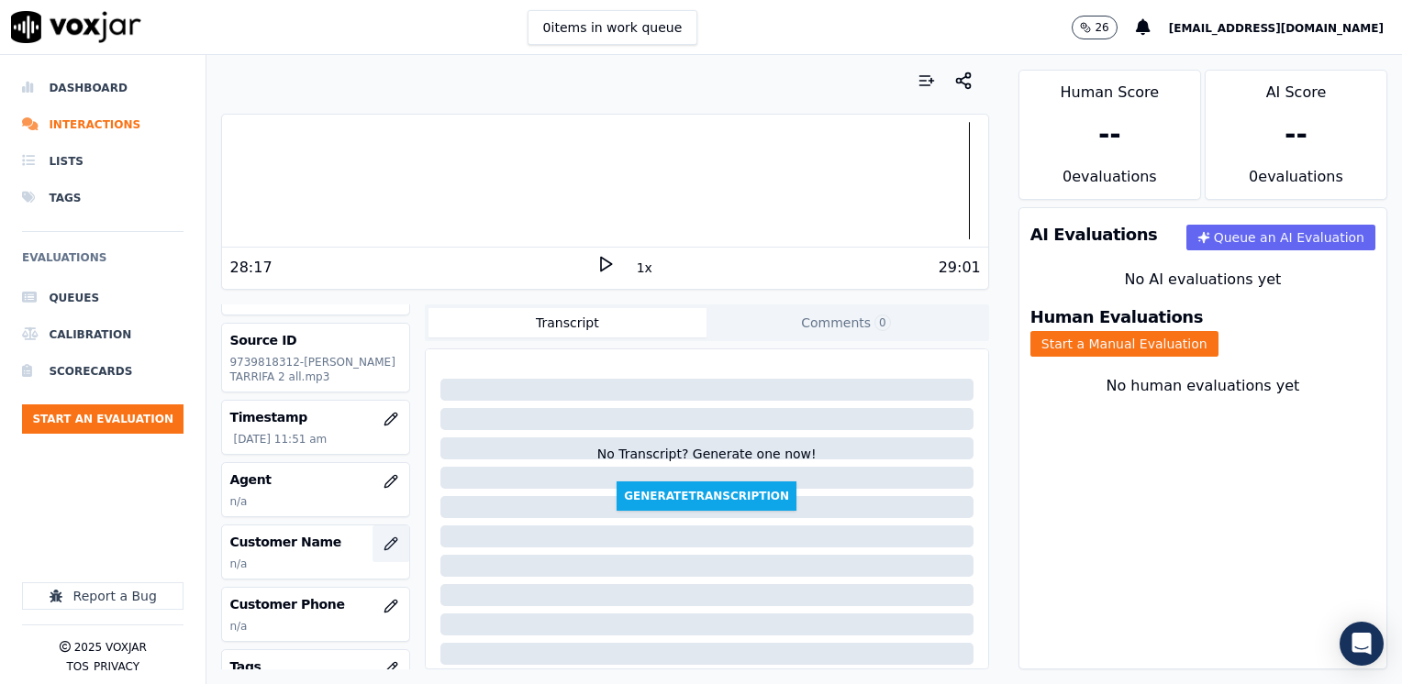
scroll to position [92, 0]
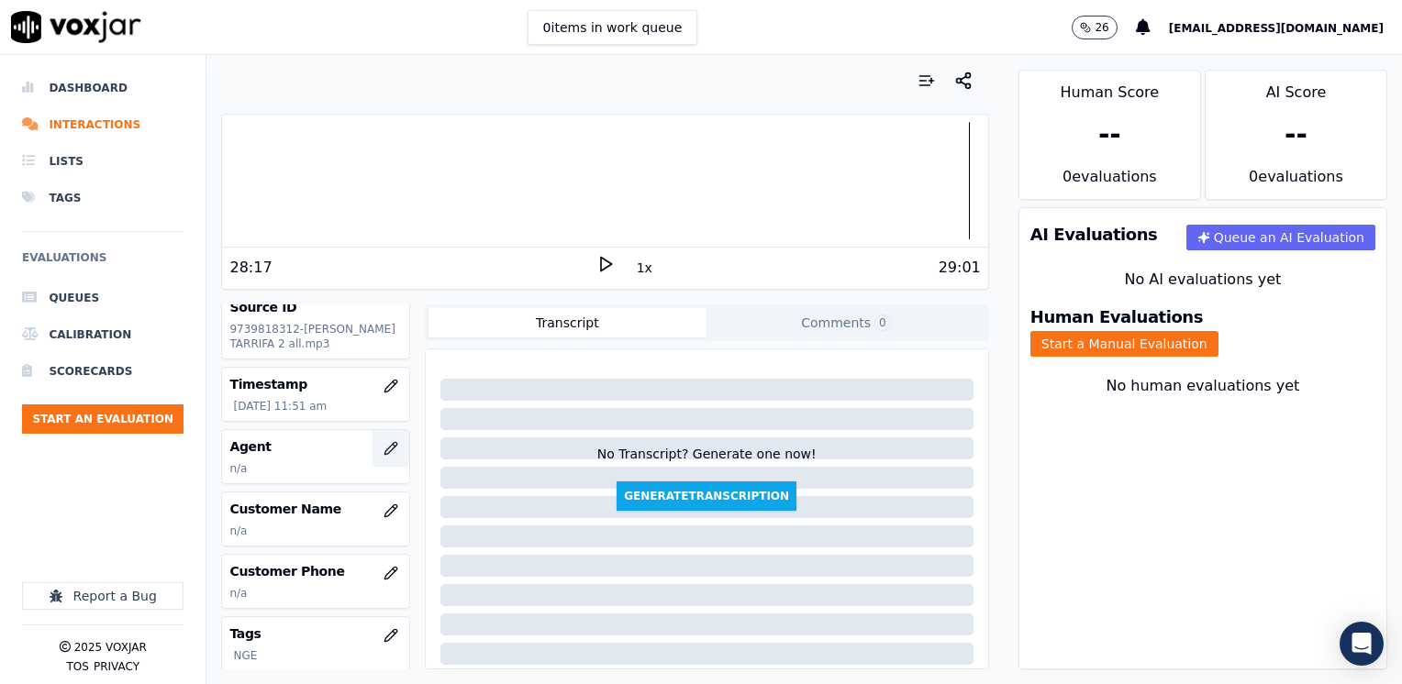
click at [383, 453] on icon "button" at bounding box center [390, 448] width 15 height 15
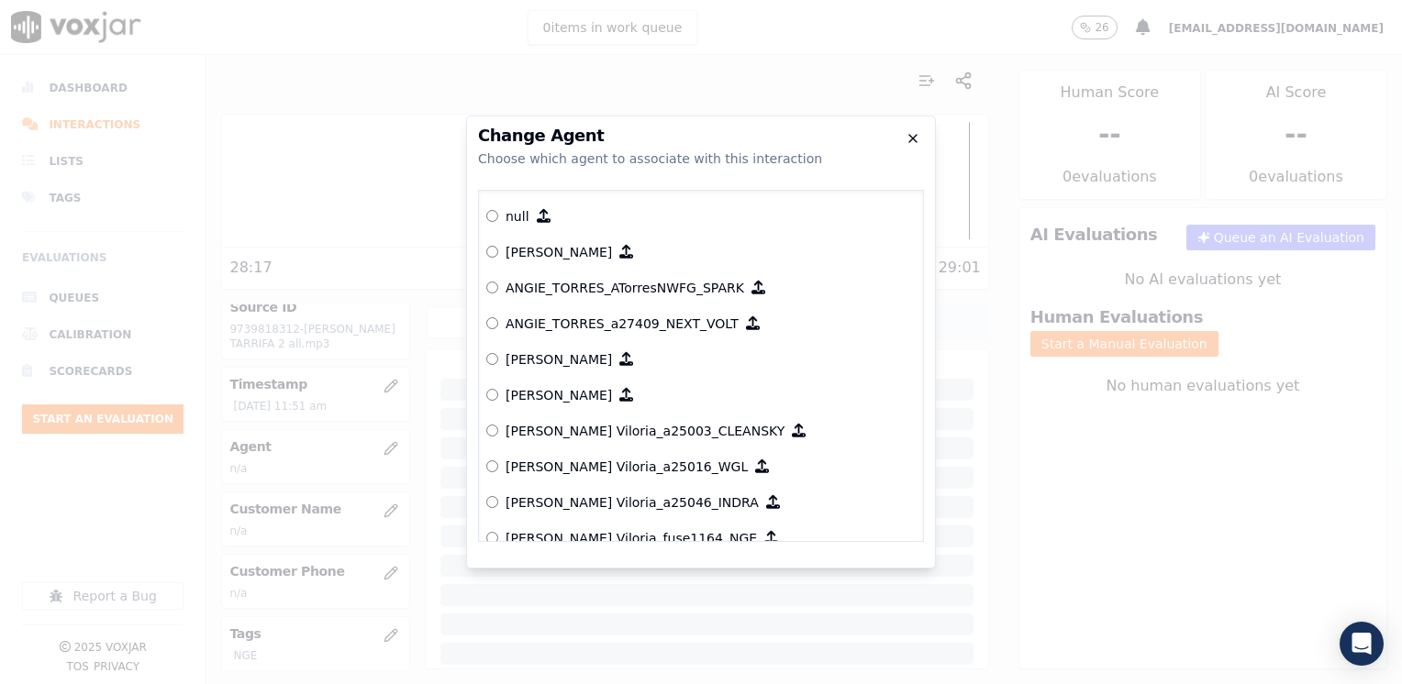
click at [914, 134] on icon "button" at bounding box center [912, 138] width 15 height 15
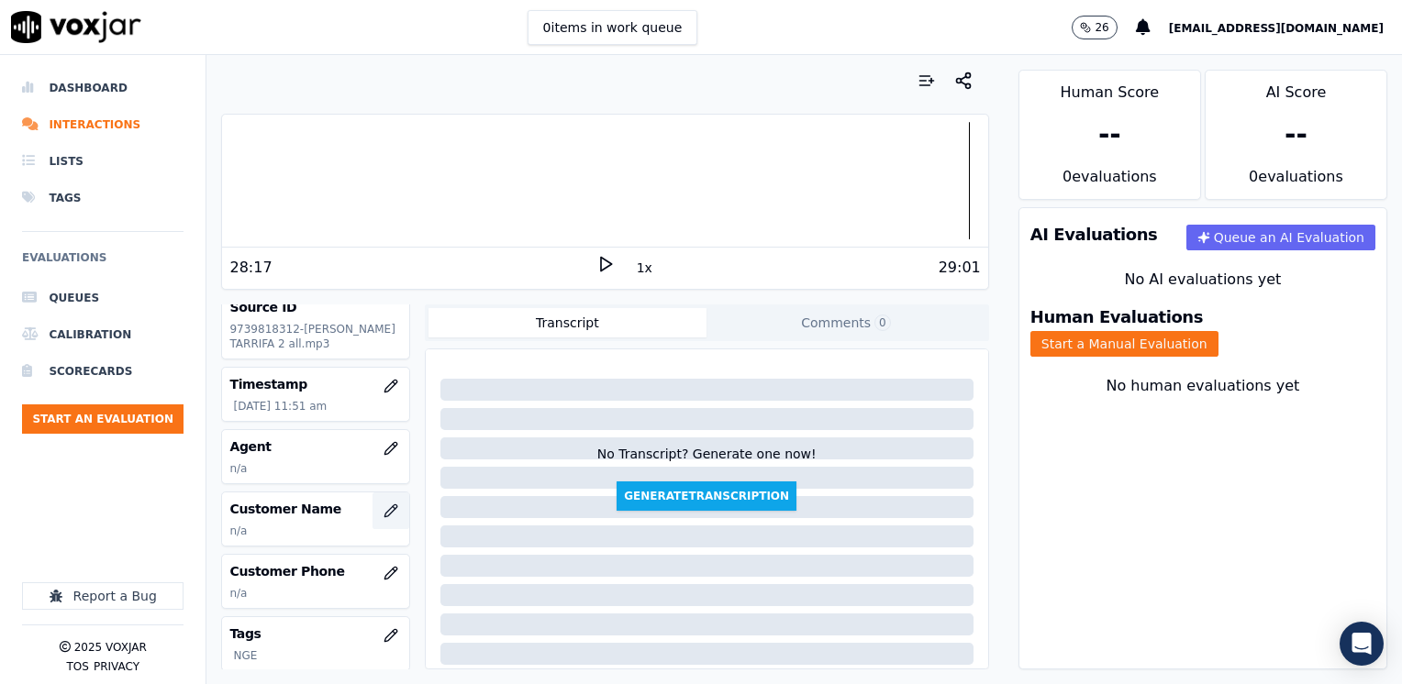
click at [384, 511] on icon "button" at bounding box center [390, 511] width 12 height 12
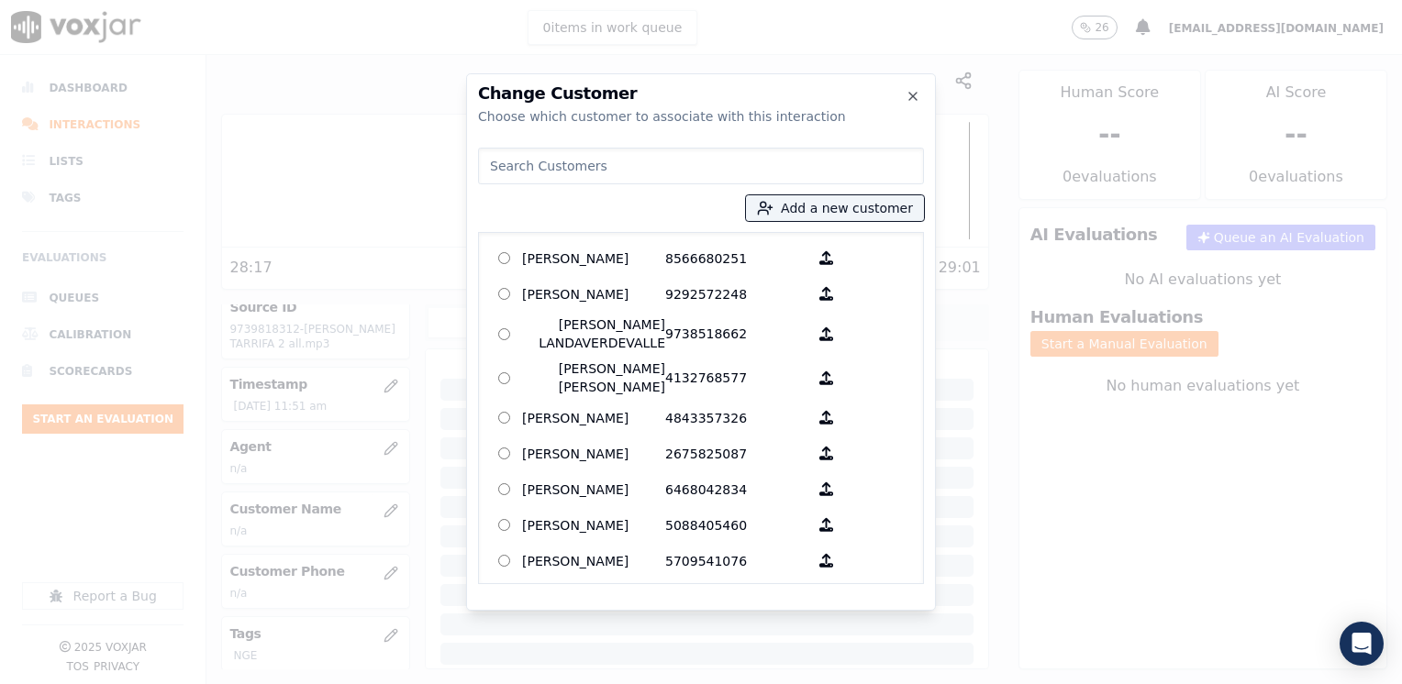
click at [595, 156] on input at bounding box center [701, 166] width 446 height 37
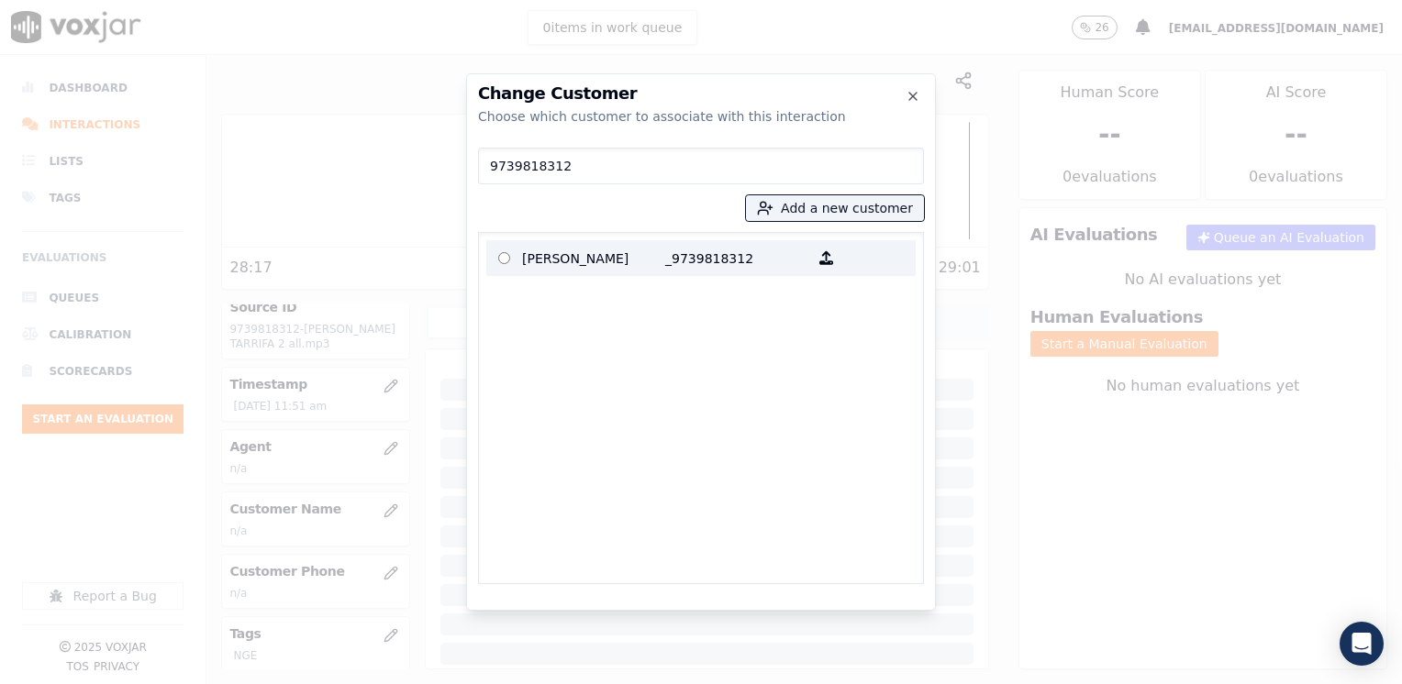
type input "9739818312"
click at [723, 255] on p "_9739818312" at bounding box center [736, 258] width 143 height 28
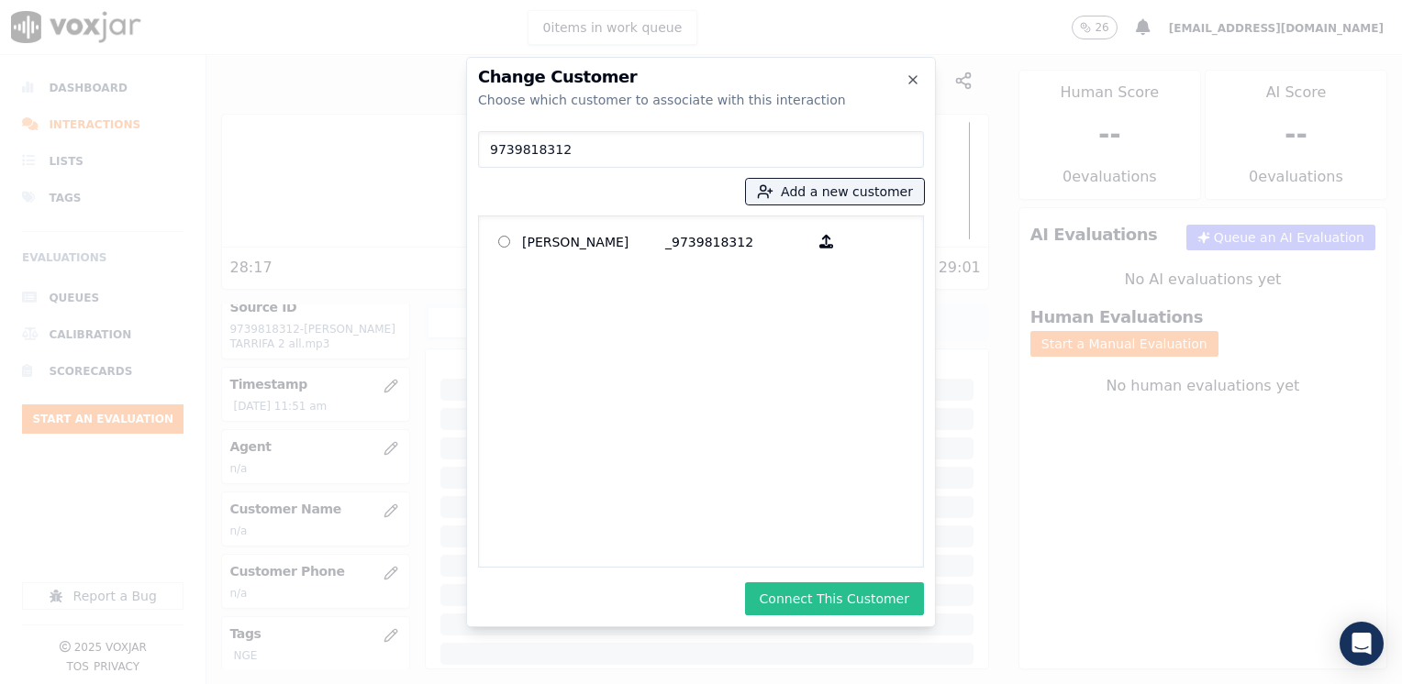
click at [843, 602] on button "Connect This Customer" at bounding box center [834, 599] width 179 height 33
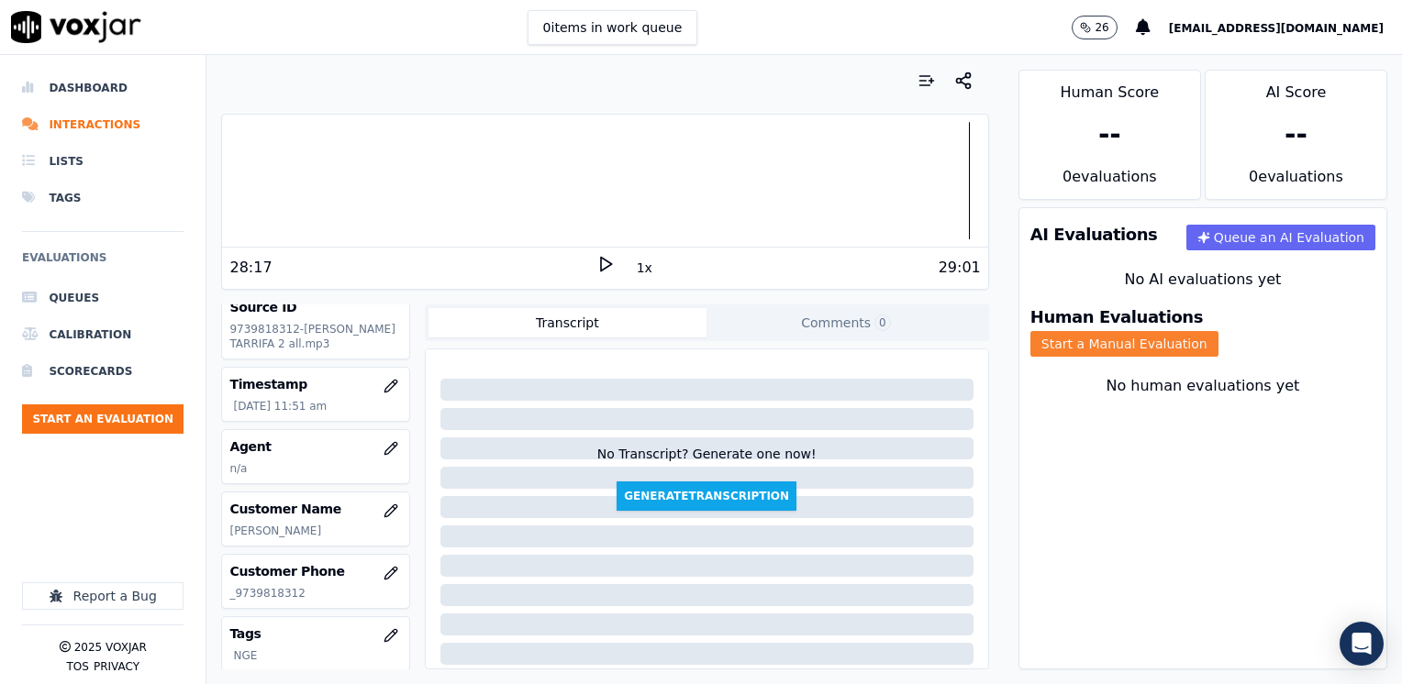
click at [1218, 331] on button "Start a Manual Evaluation" at bounding box center [1124, 344] width 188 height 26
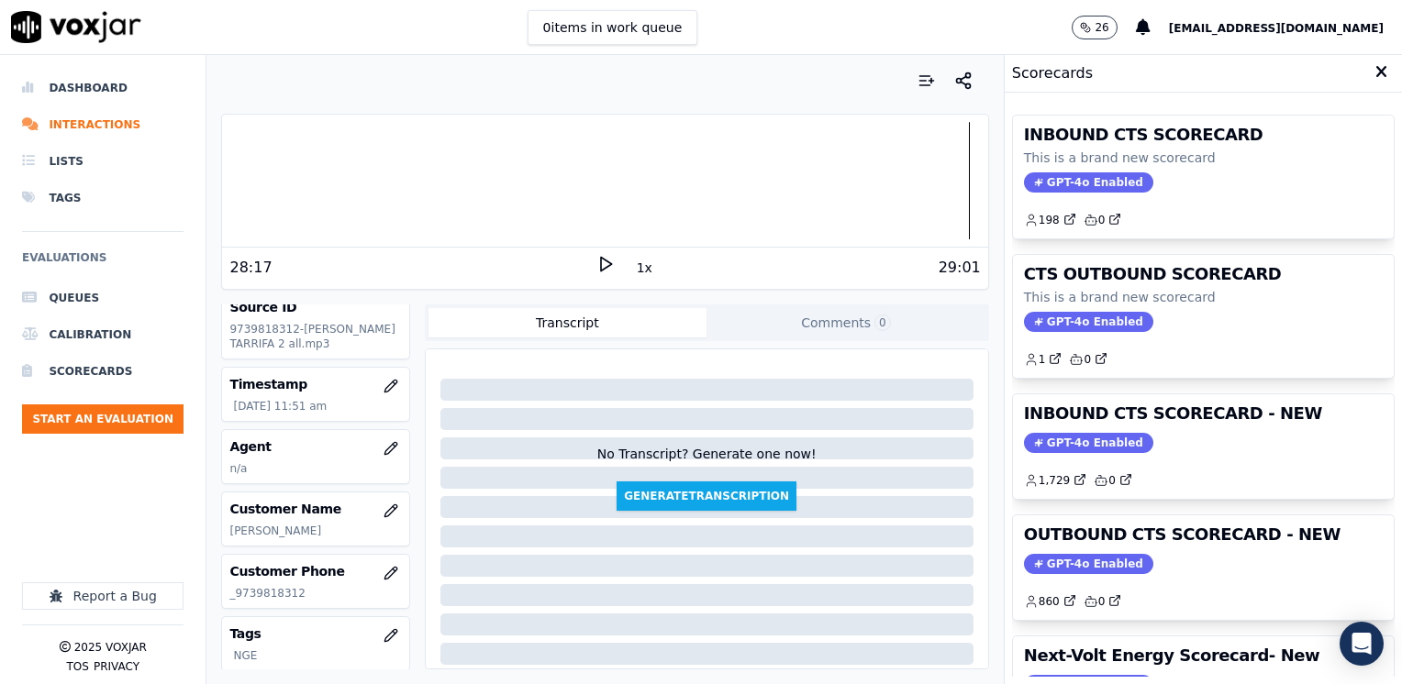
drag, startPoint x: 1072, startPoint y: 549, endPoint x: 1087, endPoint y: 538, distance: 19.1
click at [1072, 549] on div "OUTBOUND CTS SCORECARD - NEW GPT-4o Enabled 860 0" at bounding box center [1203, 568] width 381 height 105
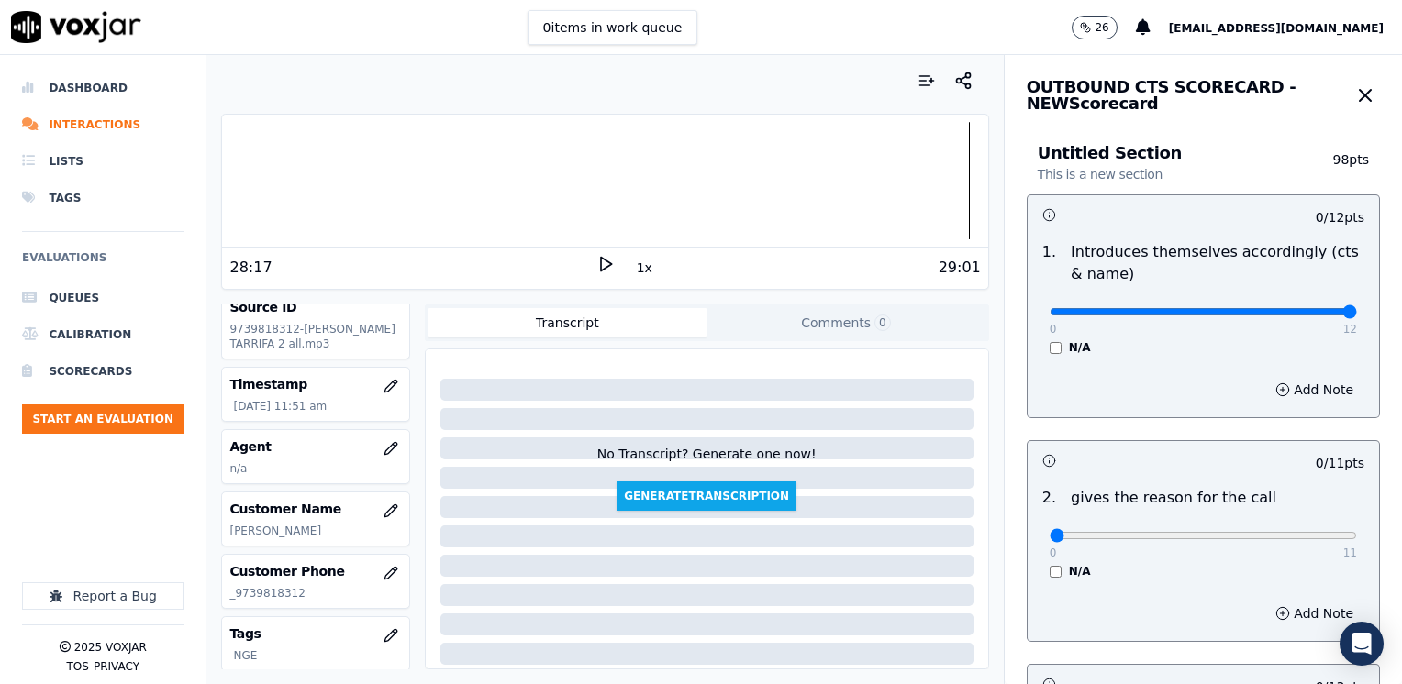
drag, startPoint x: 1042, startPoint y: 309, endPoint x: 1405, endPoint y: 306, distance: 362.4
type input "12"
click at [1357, 308] on input "range" at bounding box center [1203, 311] width 307 height 7
click at [1306, 388] on button "Add Note" at bounding box center [1314, 390] width 100 height 26
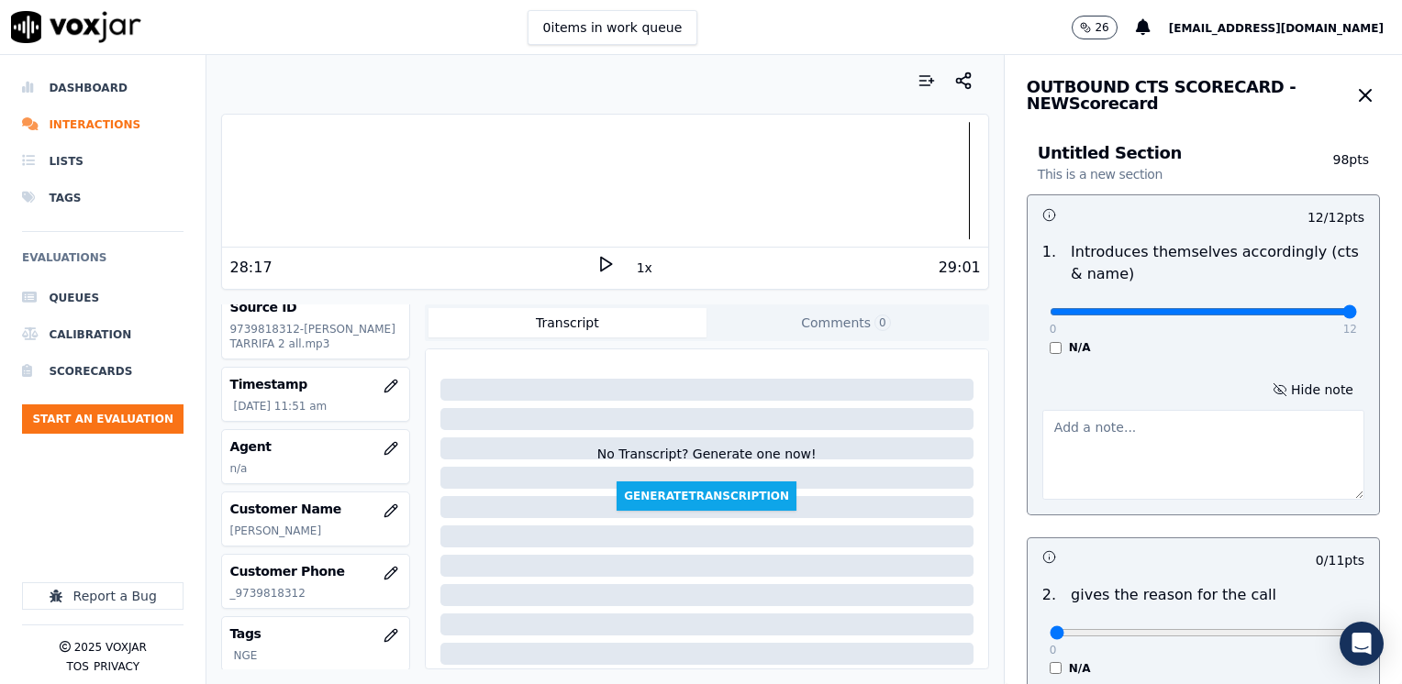
click at [1172, 451] on textarea at bounding box center [1203, 455] width 322 height 90
type textarea "F"
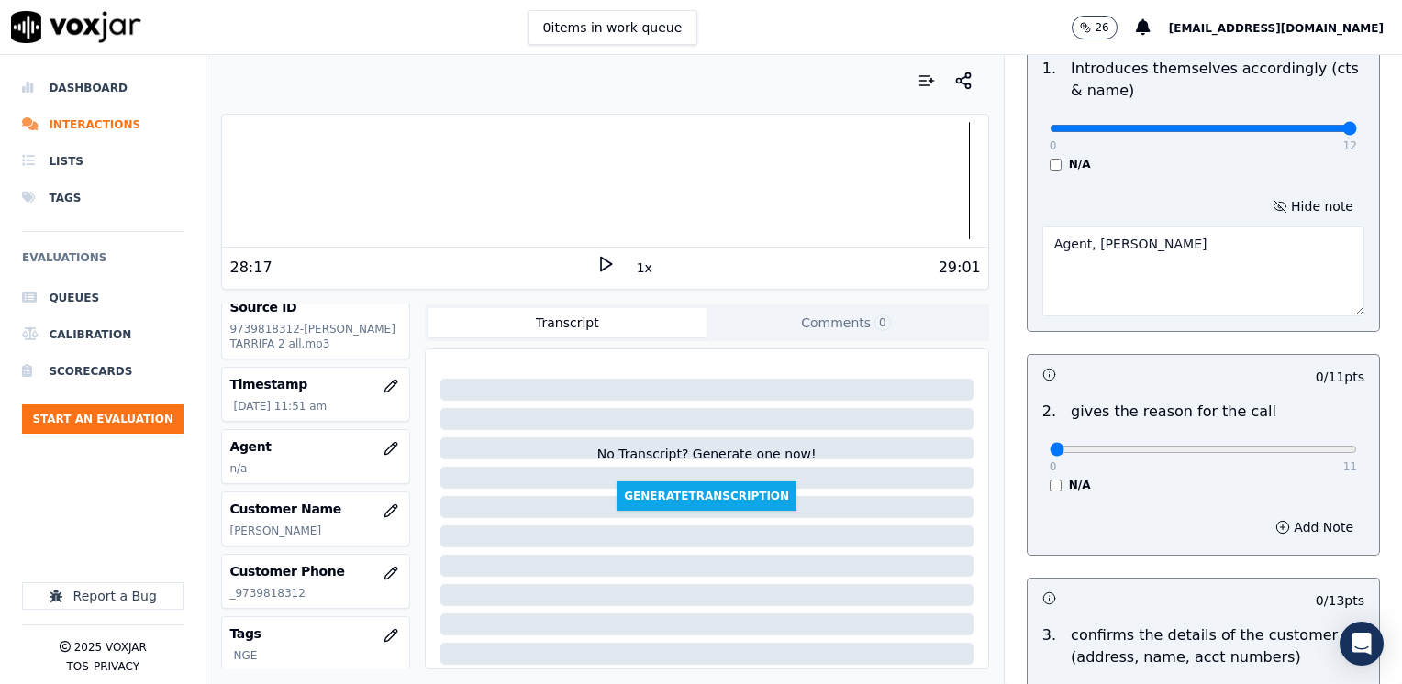
type textarea "Agent, [PERSON_NAME]"
drag, startPoint x: 1048, startPoint y: 452, endPoint x: 1405, endPoint y: 452, distance: 356.9
type input "11"
click at [1357, 132] on input "range" at bounding box center [1203, 128] width 307 height 7
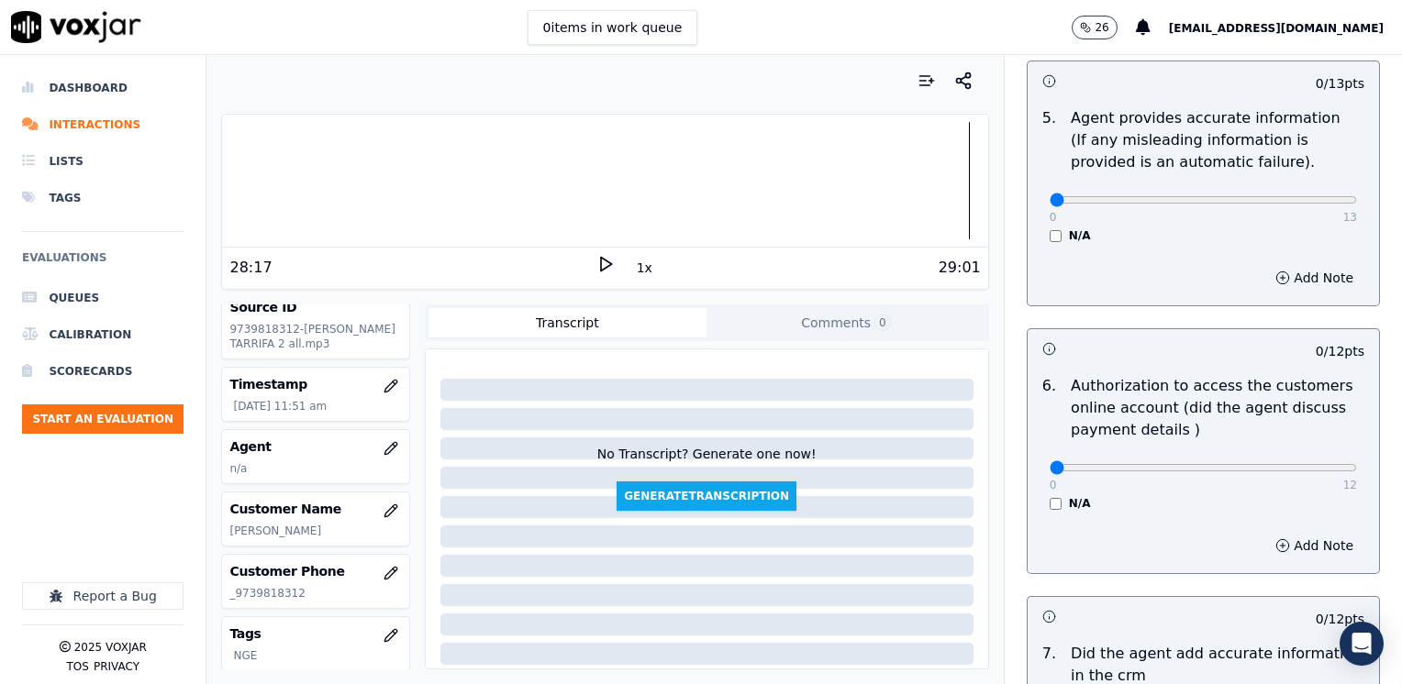
scroll to position [1700, 0]
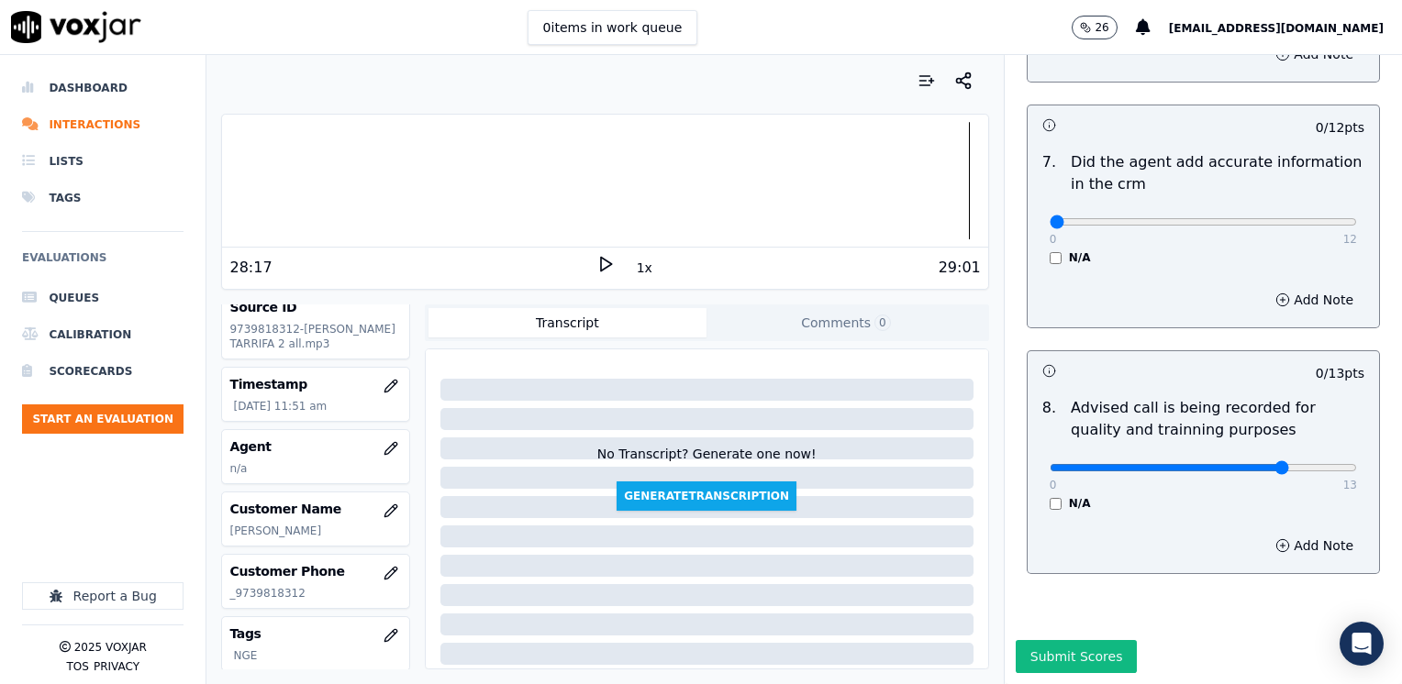
type input "10"
drag, startPoint x: 1039, startPoint y: 182, endPoint x: 1354, endPoint y: 251, distance: 323.2
type input "12"
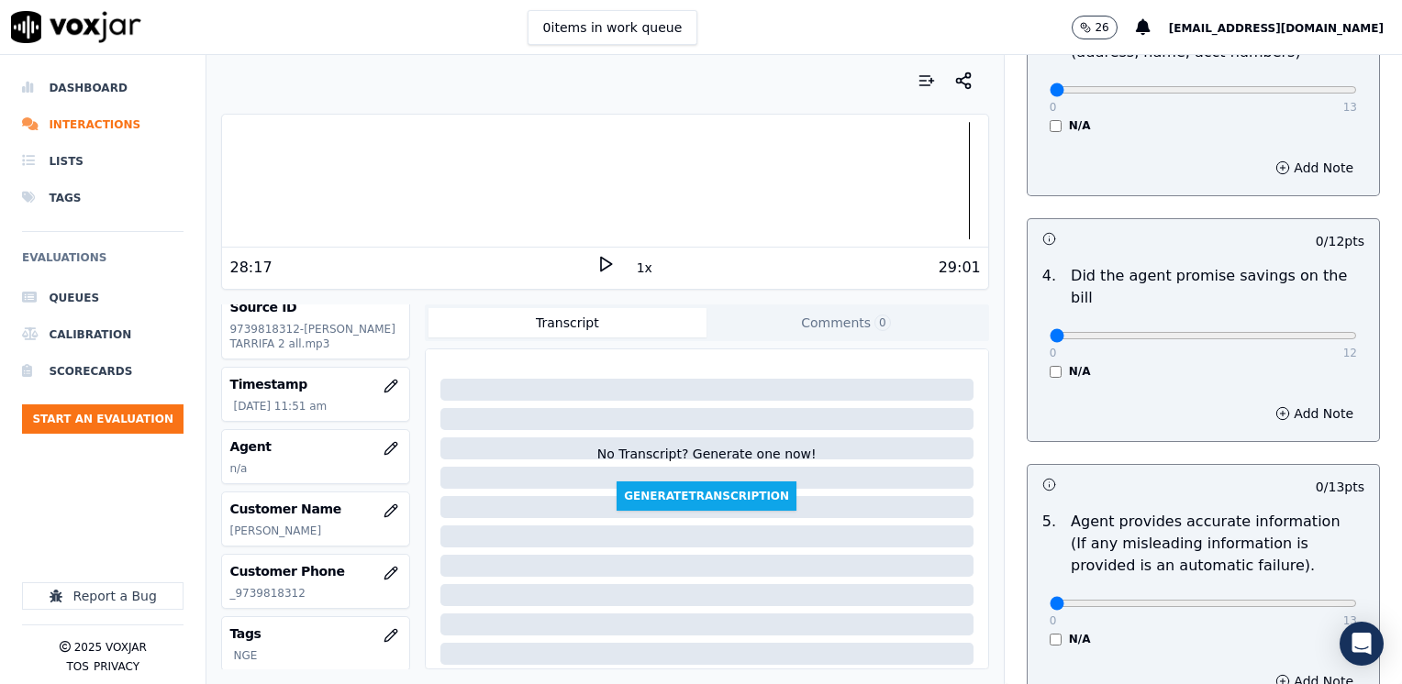
scroll to position [783, 0]
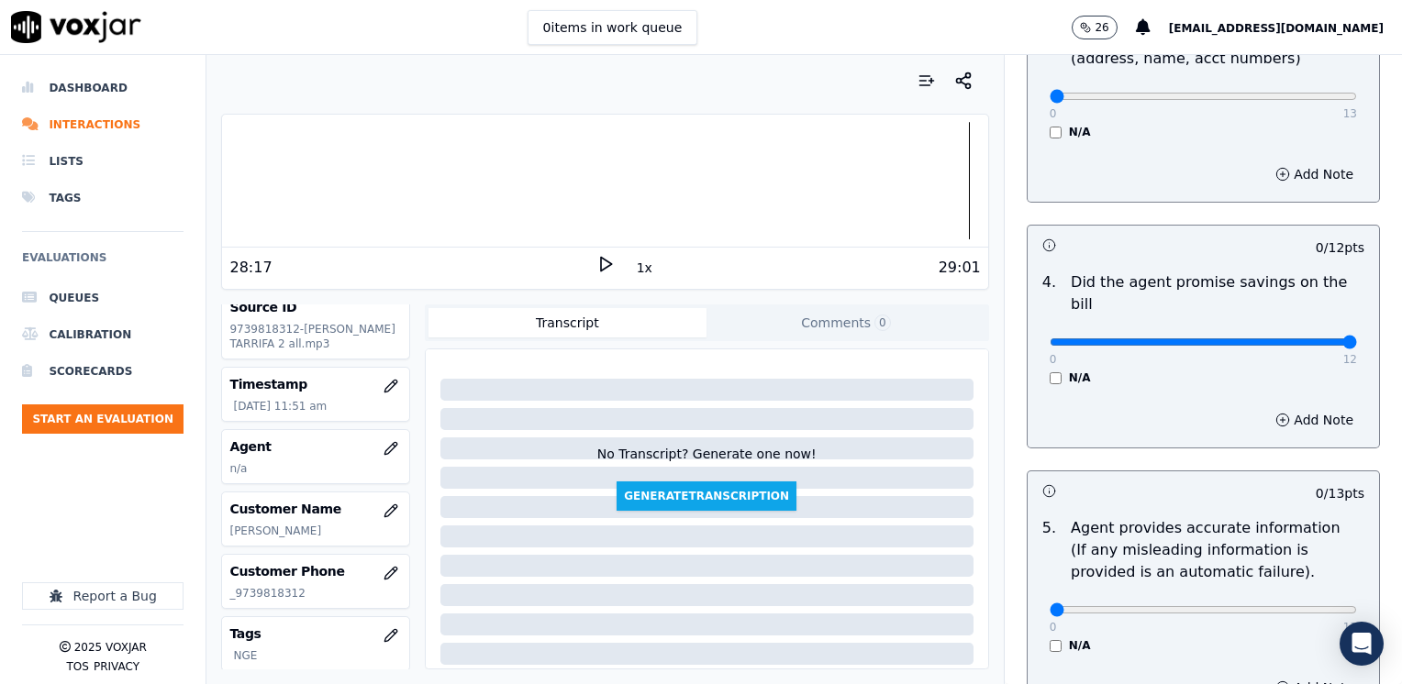
drag, startPoint x: 1045, startPoint y: 320, endPoint x: 1401, endPoint y: 318, distance: 356.0
type input "12"
drag, startPoint x: 1033, startPoint y: 585, endPoint x: 1405, endPoint y: 574, distance: 371.7
type input "13"
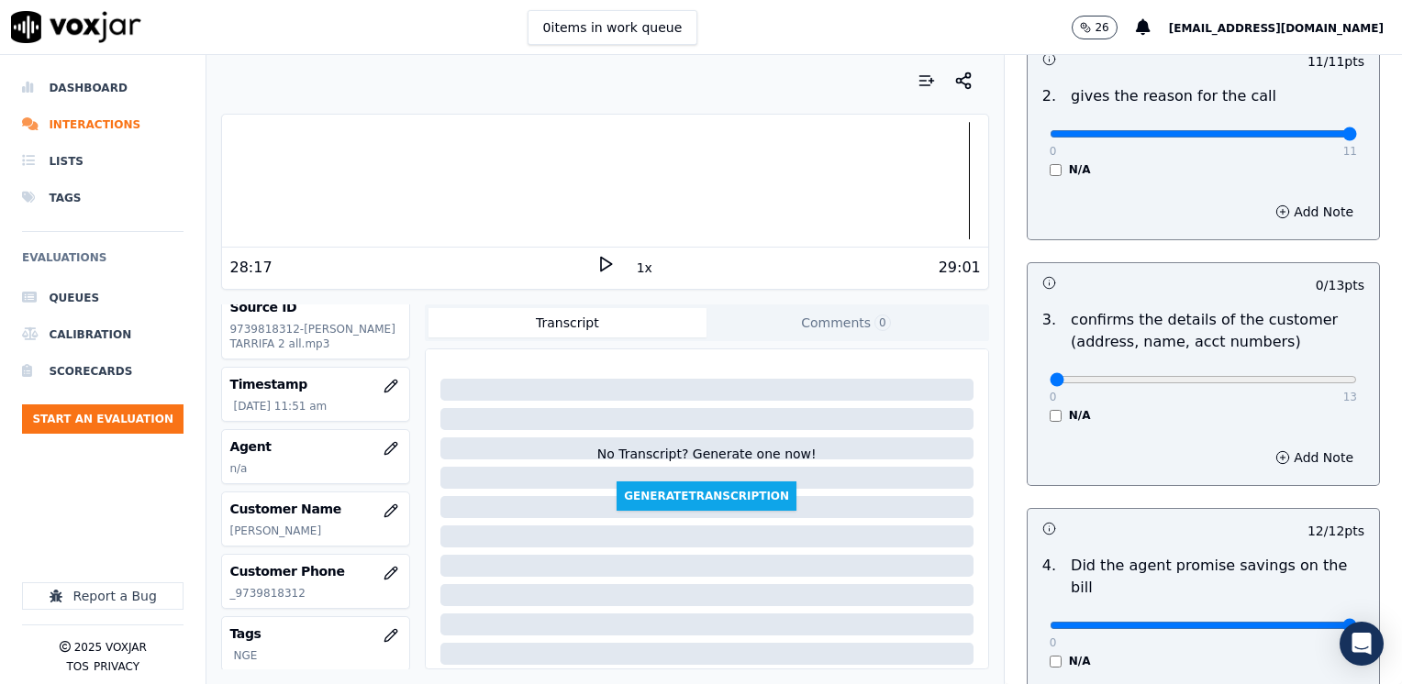
scroll to position [324, 0]
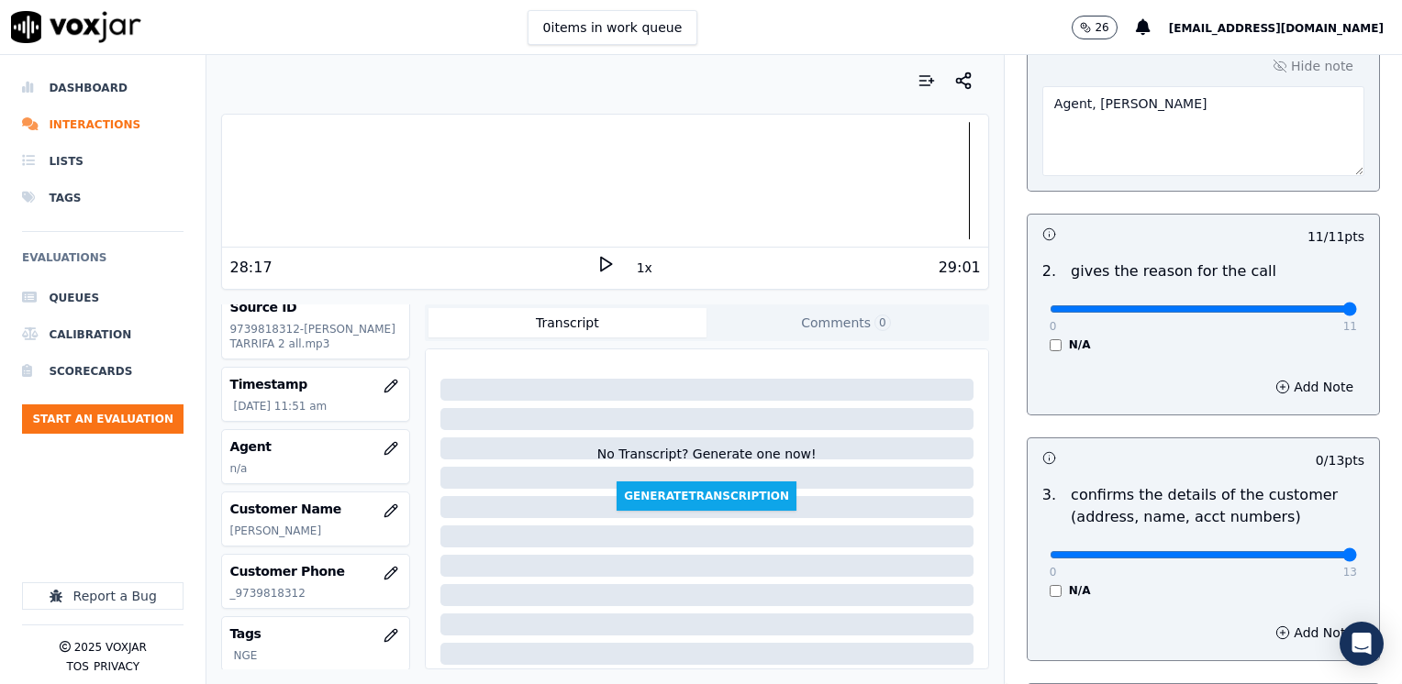
drag, startPoint x: 1032, startPoint y: 557, endPoint x: 1405, endPoint y: 557, distance: 372.5
type input "13"
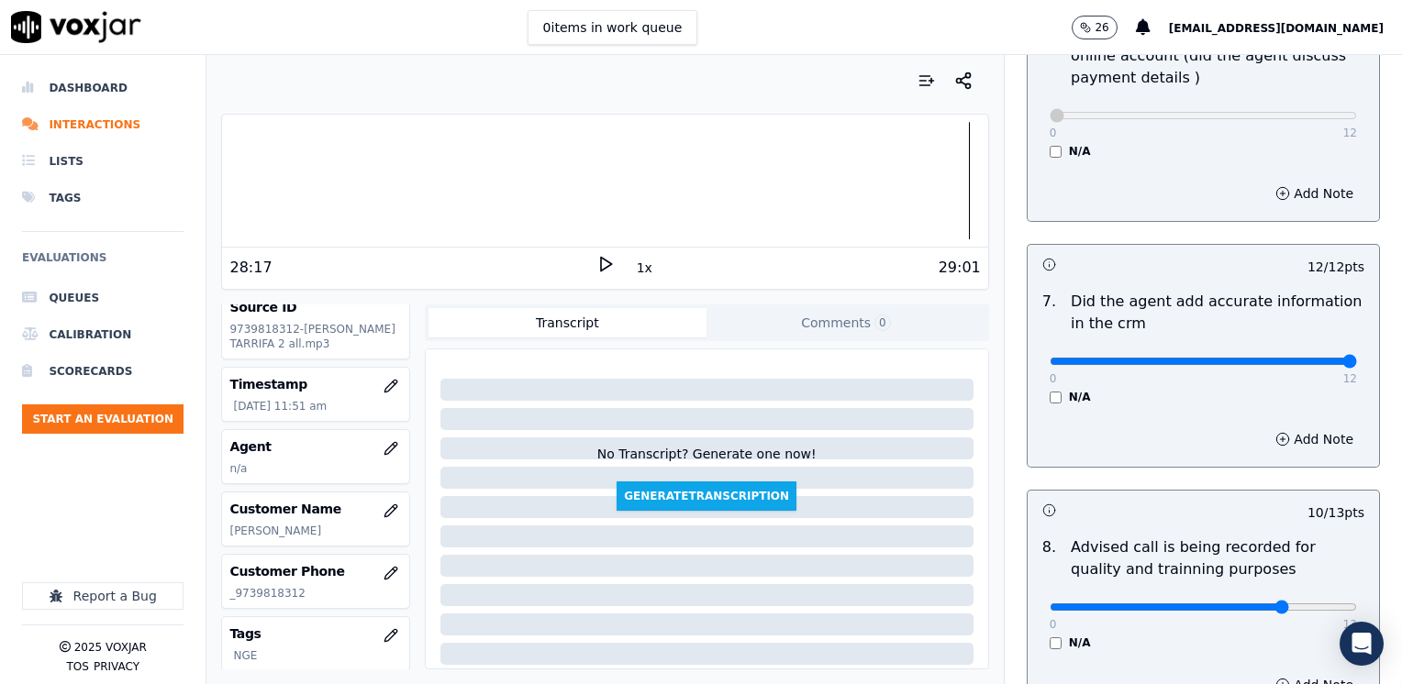
scroll to position [1700, 0]
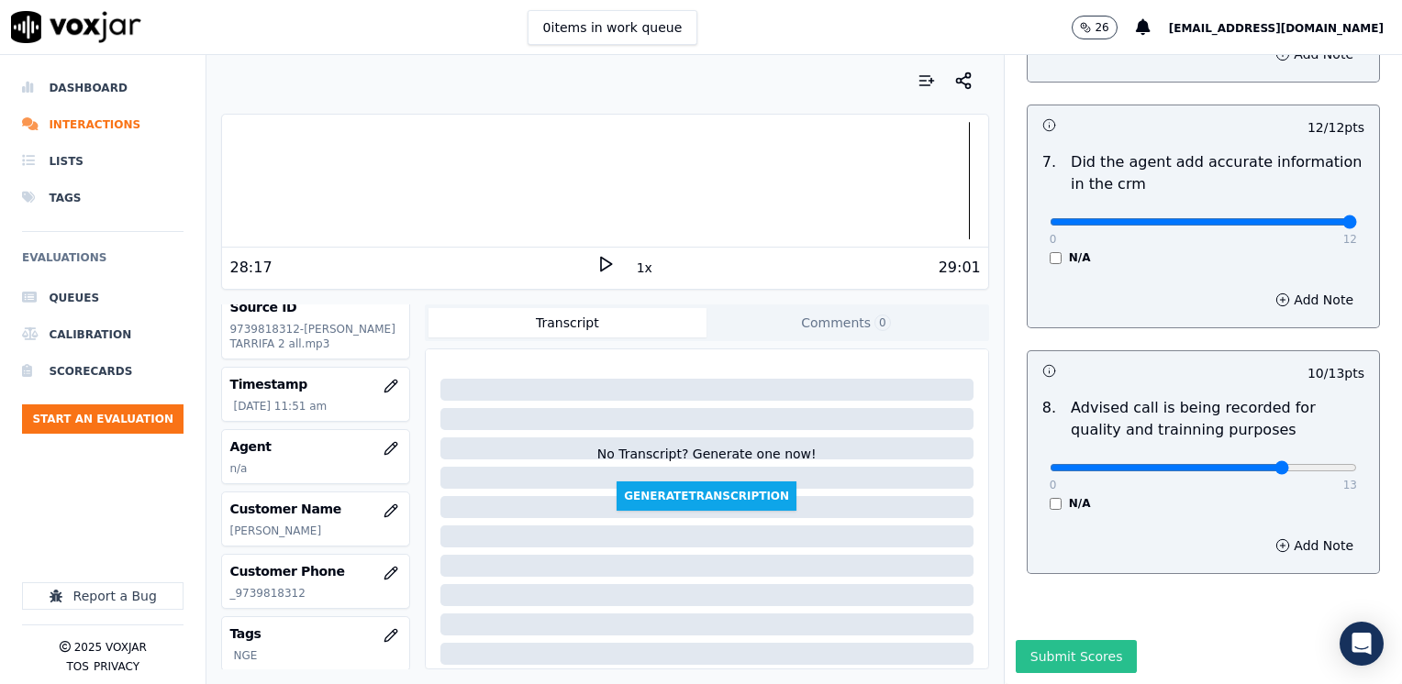
click at [1061, 640] on button "Submit Scores" at bounding box center [1077, 656] width 122 height 33
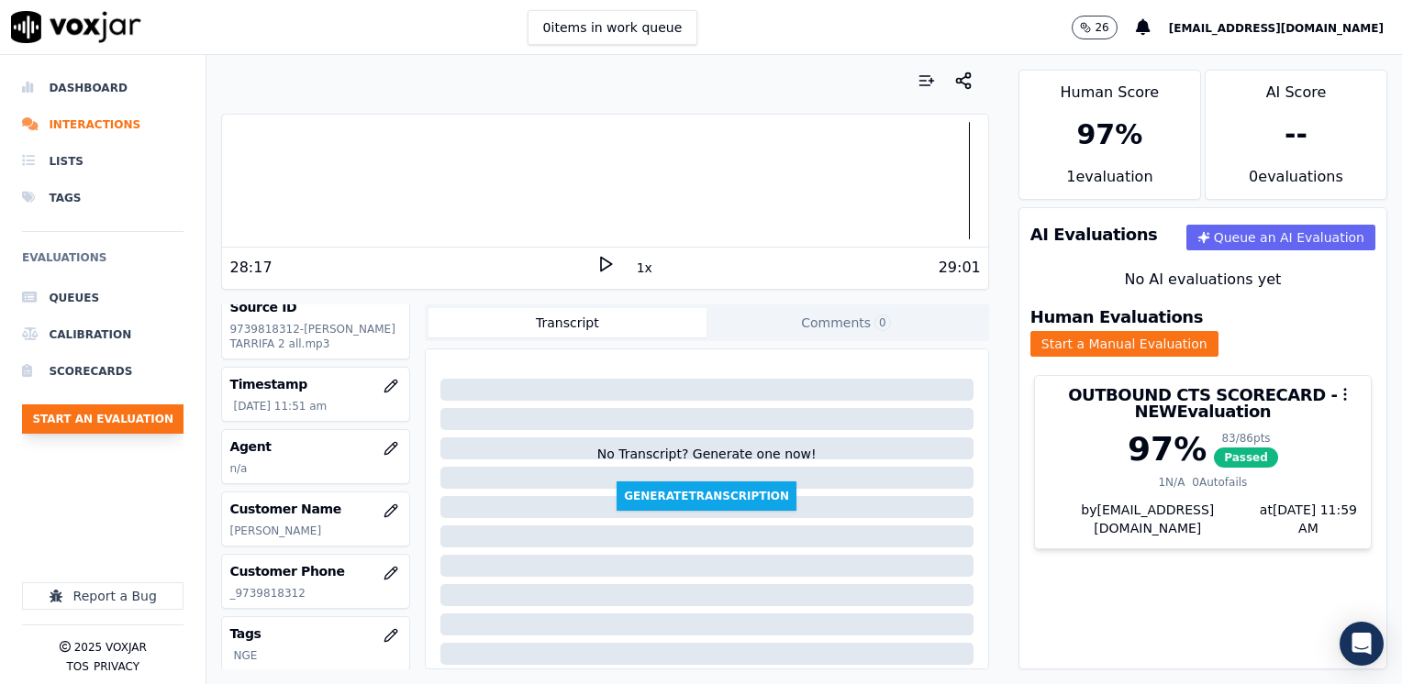
click at [124, 422] on button "Start an Evaluation" at bounding box center [102, 419] width 161 height 29
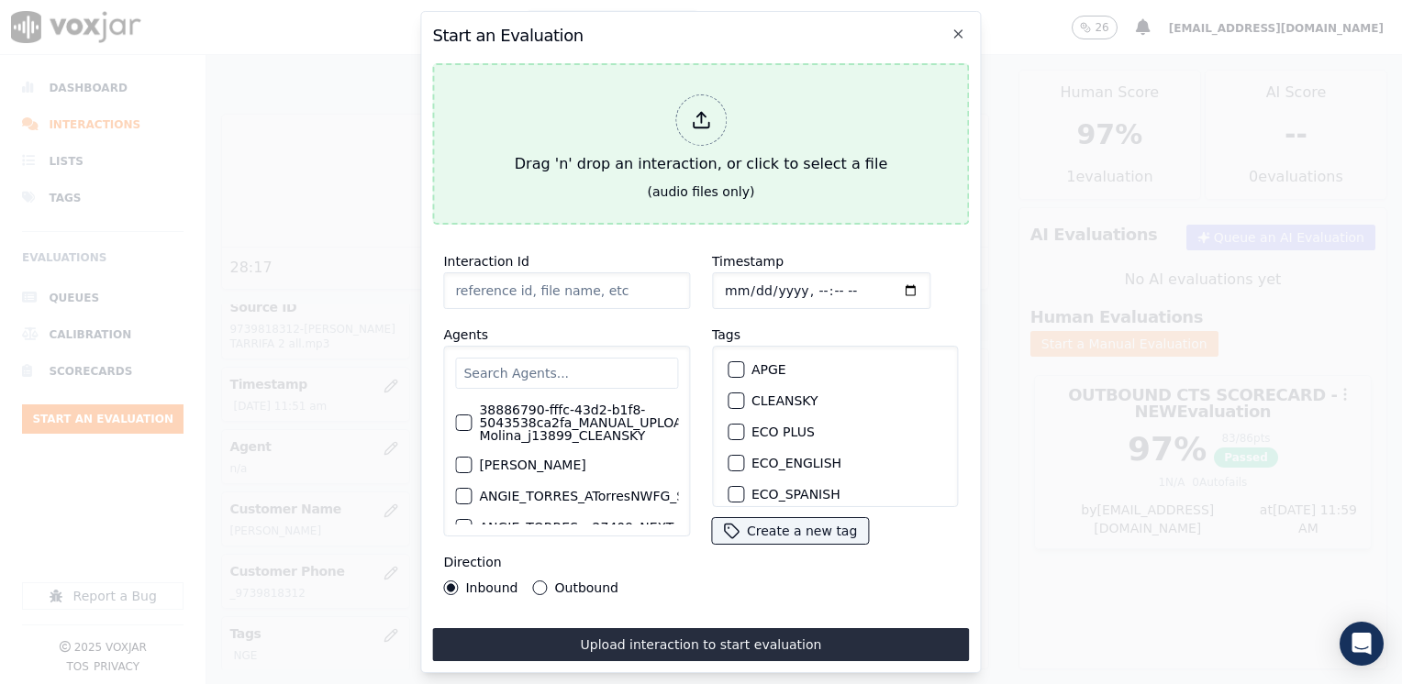
click at [706, 116] on icon at bounding box center [701, 120] width 20 height 20
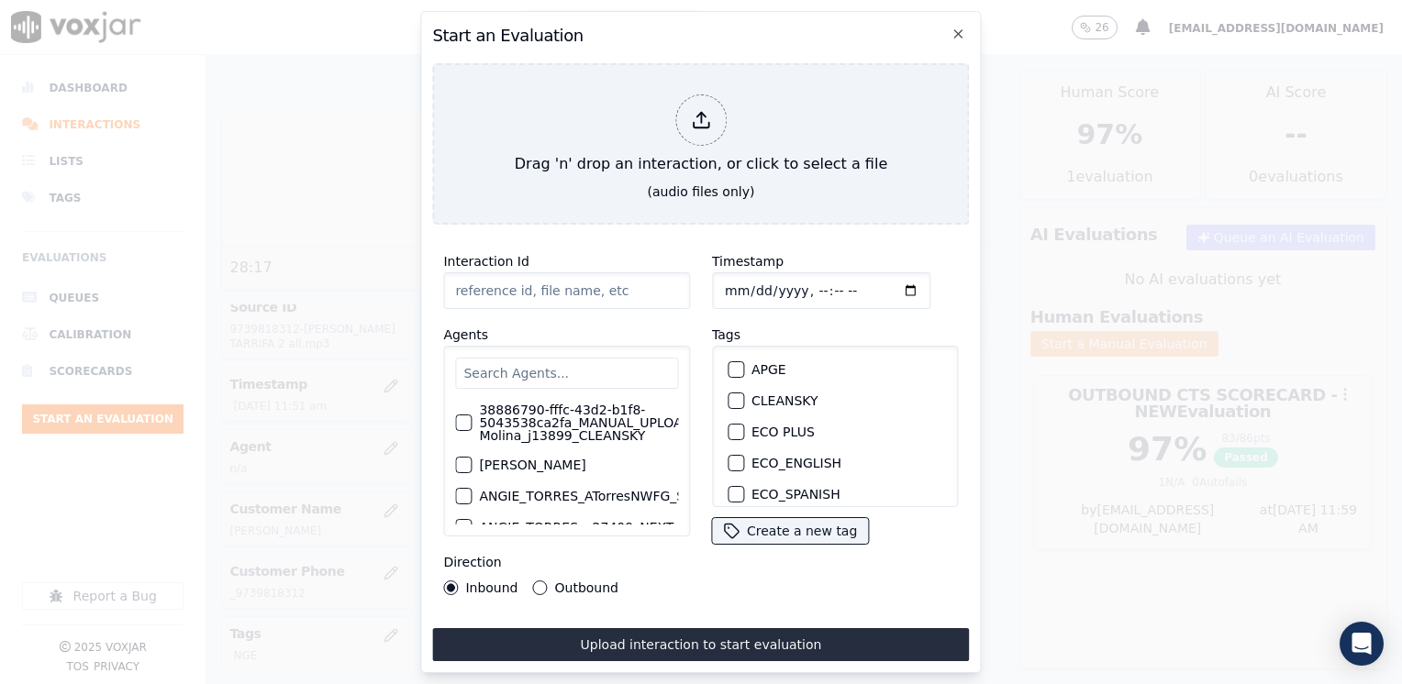
type input "20250821-091003_5083454928-[PERSON_NAME] all.mp3"
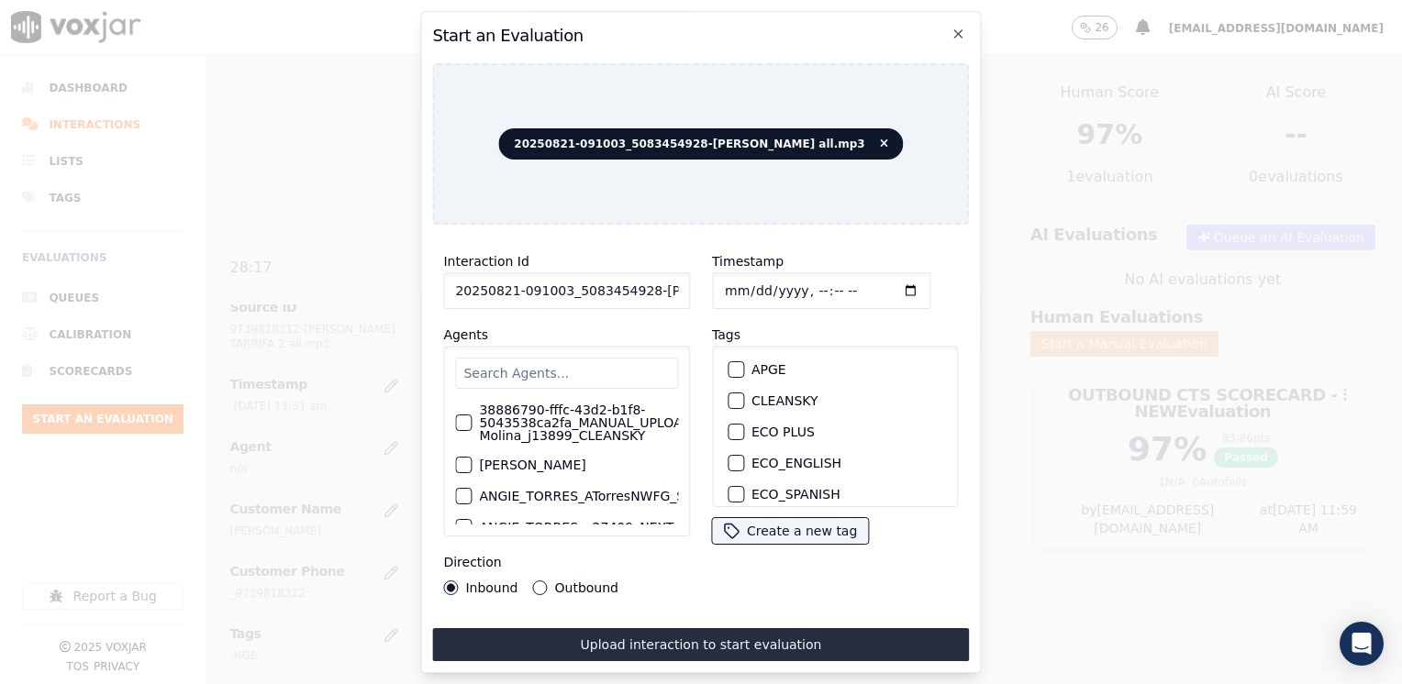
click at [571, 369] on input "text" at bounding box center [566, 373] width 223 height 31
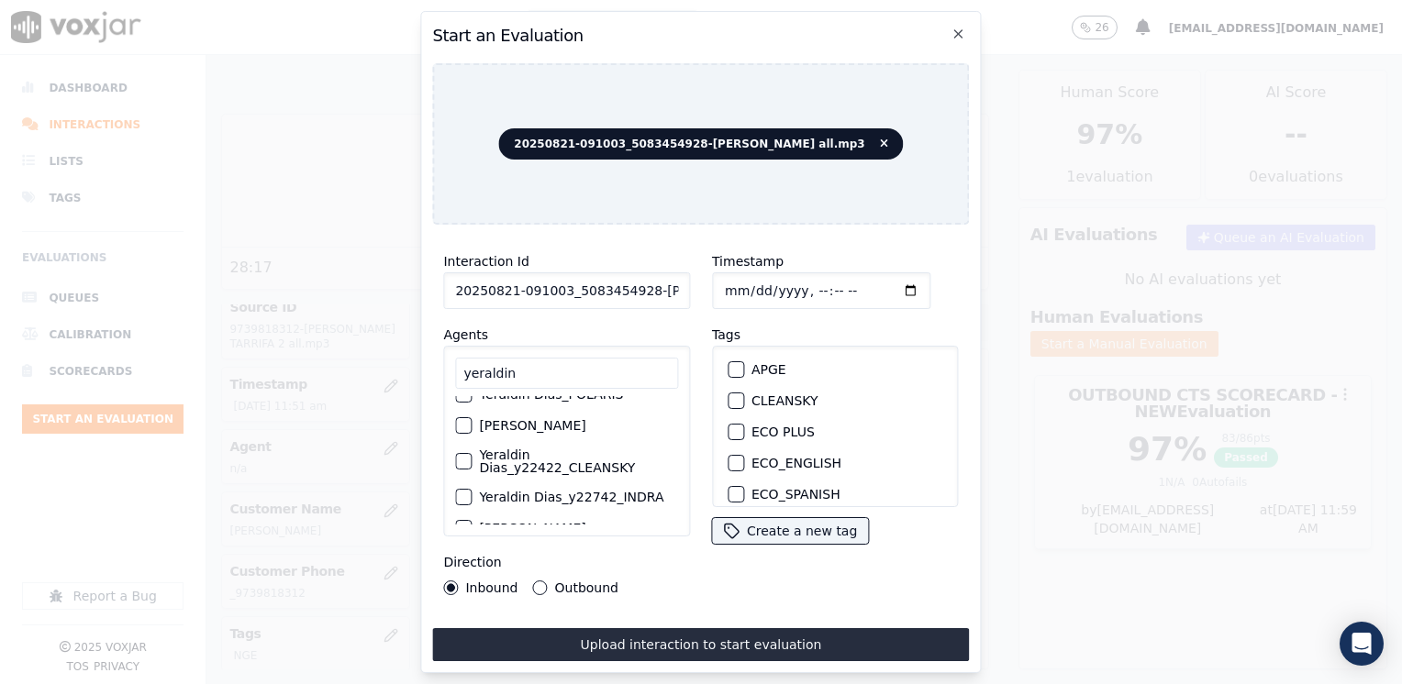
scroll to position [169, 0]
type input "yeraldin"
click at [462, 438] on div "button" at bounding box center [462, 442] width 13 height 13
click at [728, 394] on div "button" at bounding box center [734, 400] width 13 height 13
click at [879, 282] on input "Timestamp" at bounding box center [821, 290] width 218 height 37
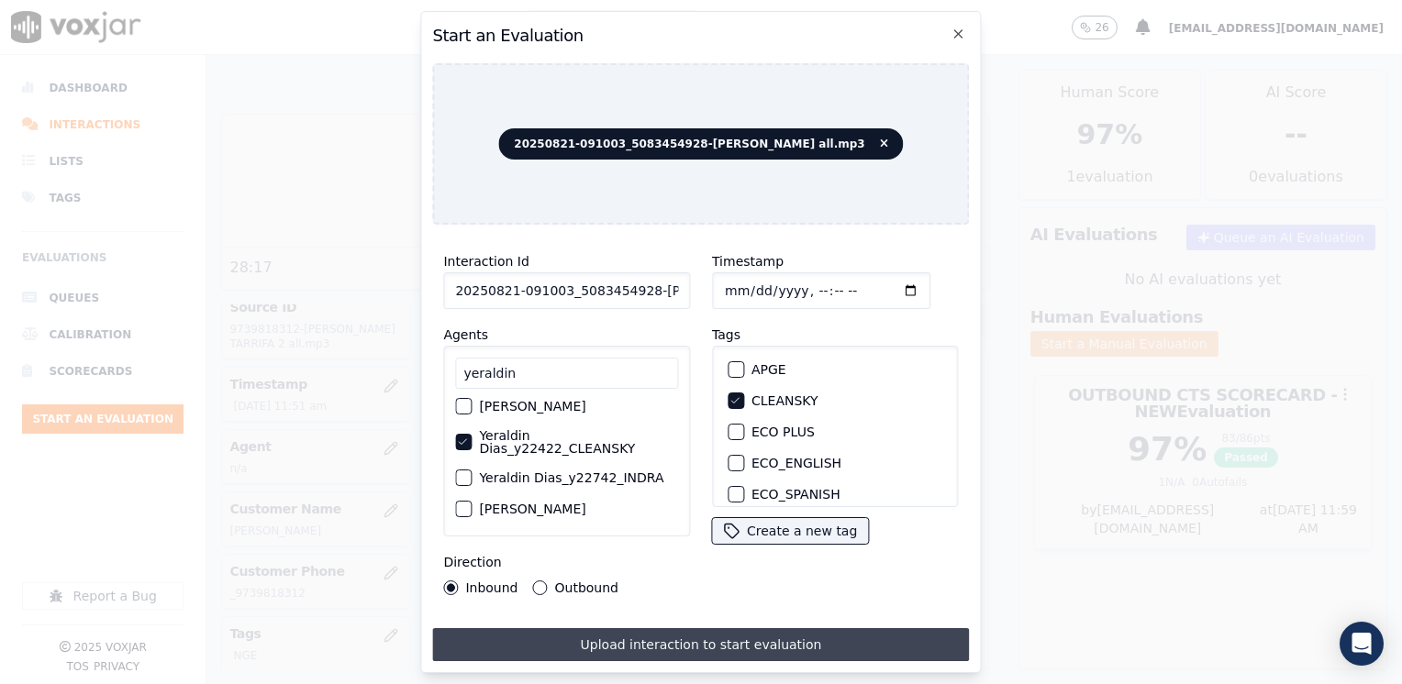
type input "[DATE]T11:59"
click at [668, 635] on button "Upload interaction to start evaluation" at bounding box center [700, 644] width 537 height 33
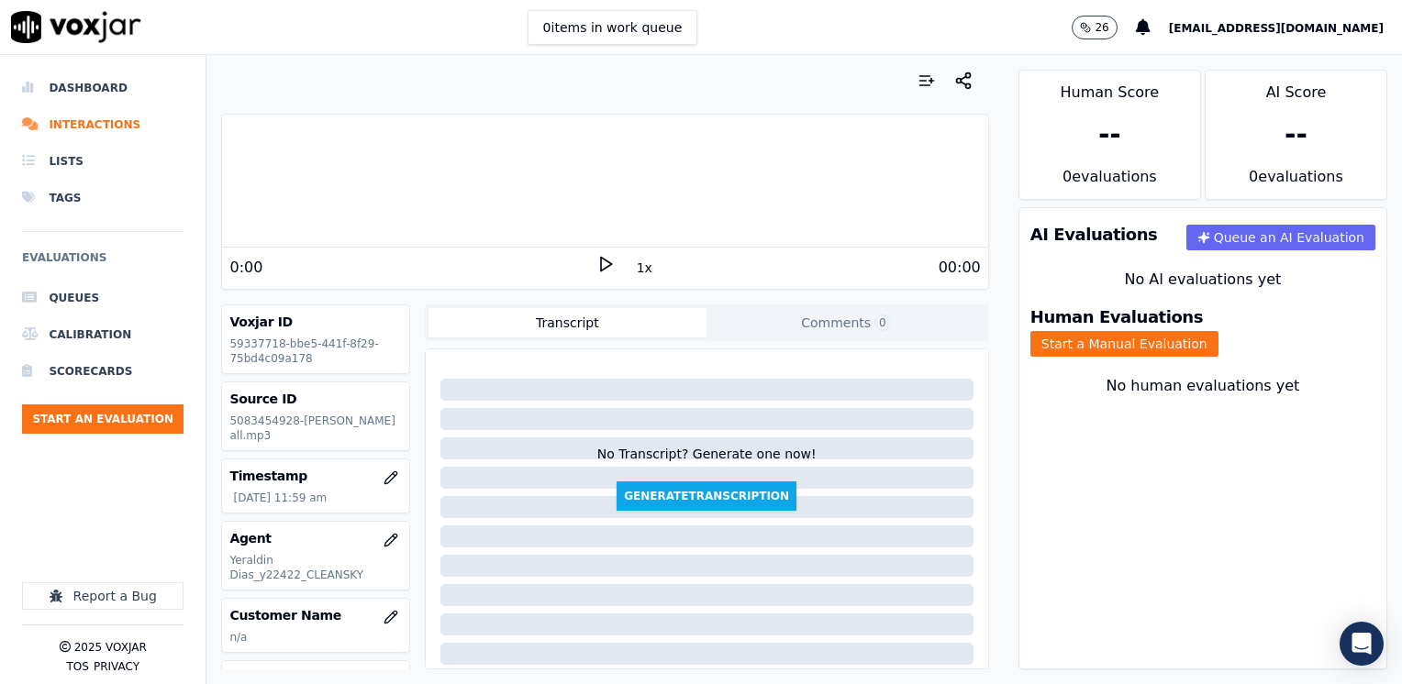
click at [596, 266] on icon at bounding box center [605, 264] width 18 height 18
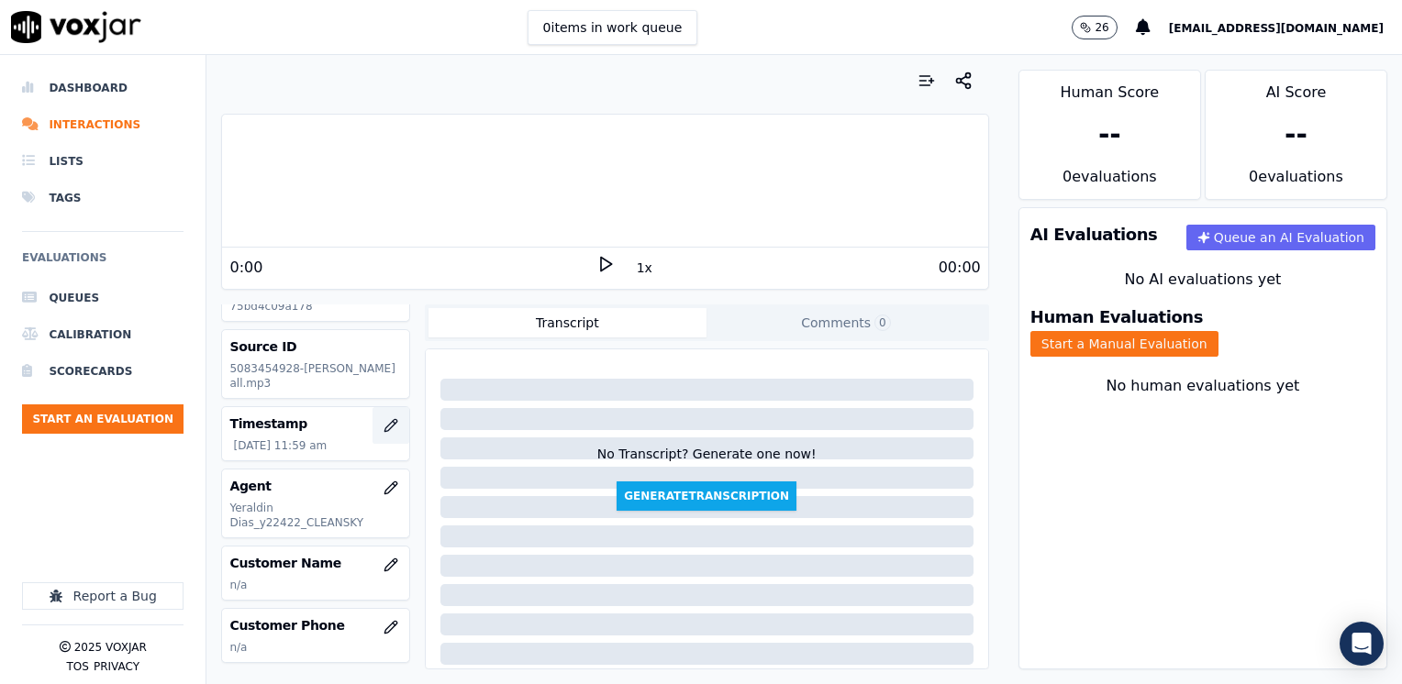
scroll to position [183, 0]
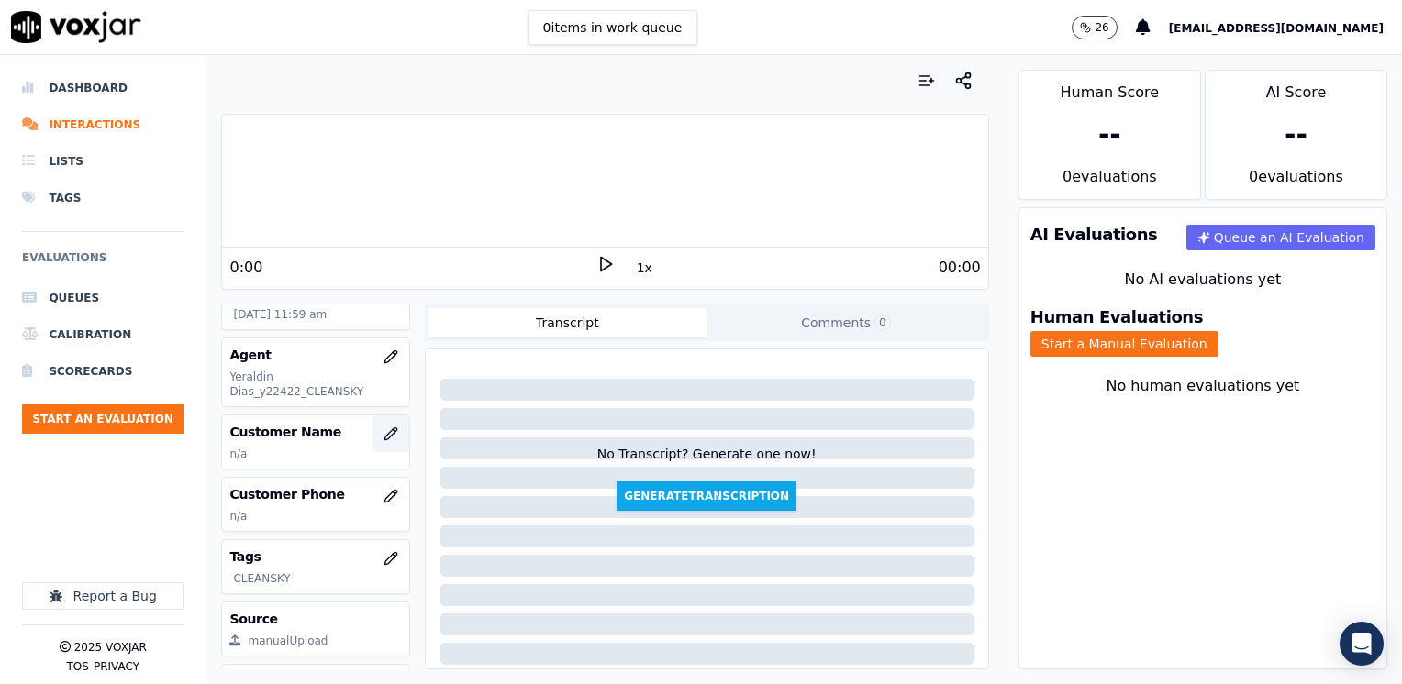
click at [383, 427] on icon "button" at bounding box center [390, 434] width 15 height 15
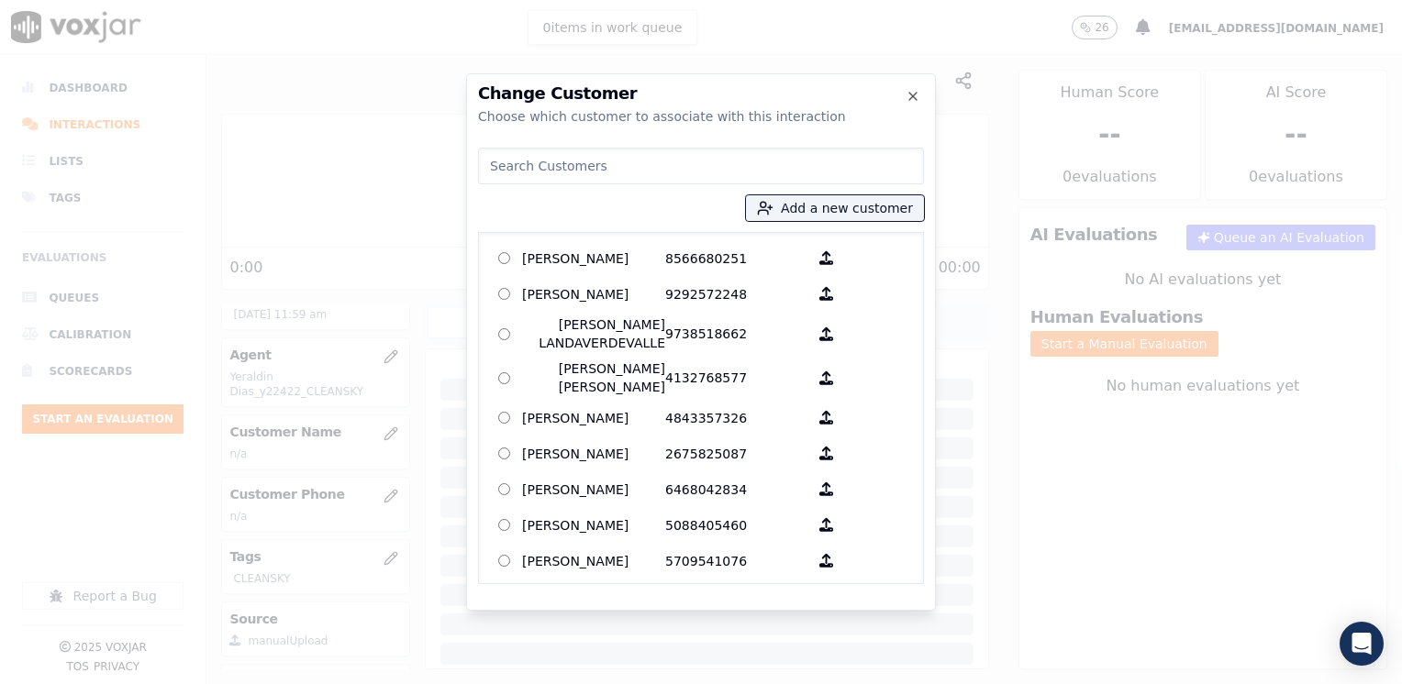
click at [720, 174] on input at bounding box center [701, 166] width 446 height 37
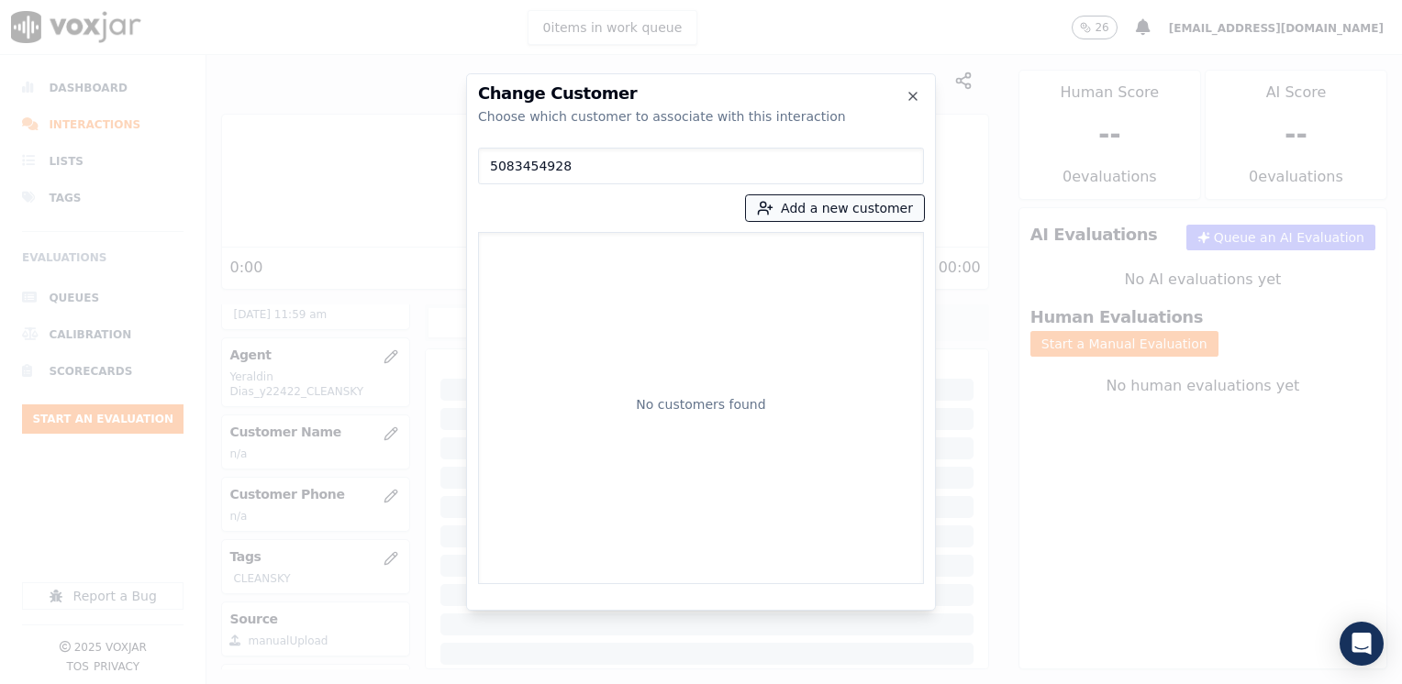
type input "5083454928"
click at [890, 204] on button "Add a new customer" at bounding box center [835, 208] width 178 height 26
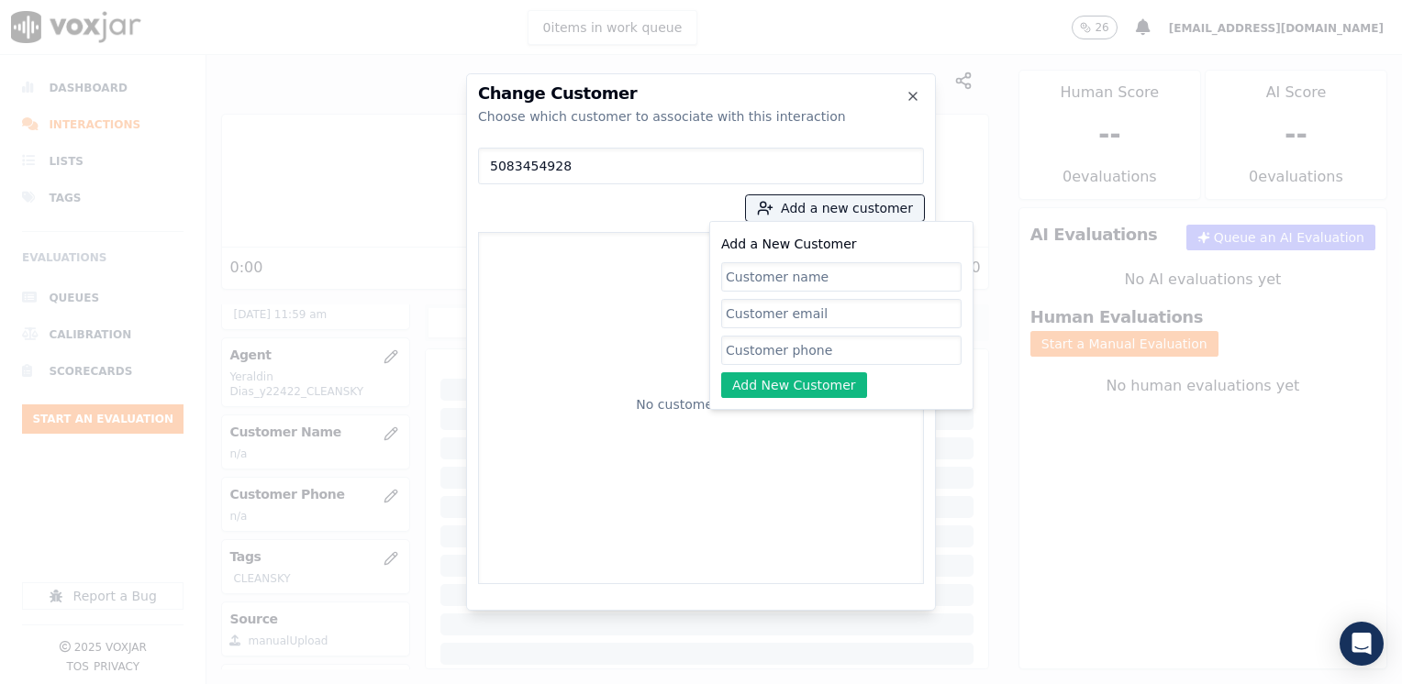
click at [801, 348] on input "Add a New Customer" at bounding box center [841, 350] width 240 height 29
paste input "5083454928"
type input "5083454928"
click at [803, 279] on input "Add a New Customer" at bounding box center [841, 276] width 240 height 29
paste input "[PERSON_NAME]"
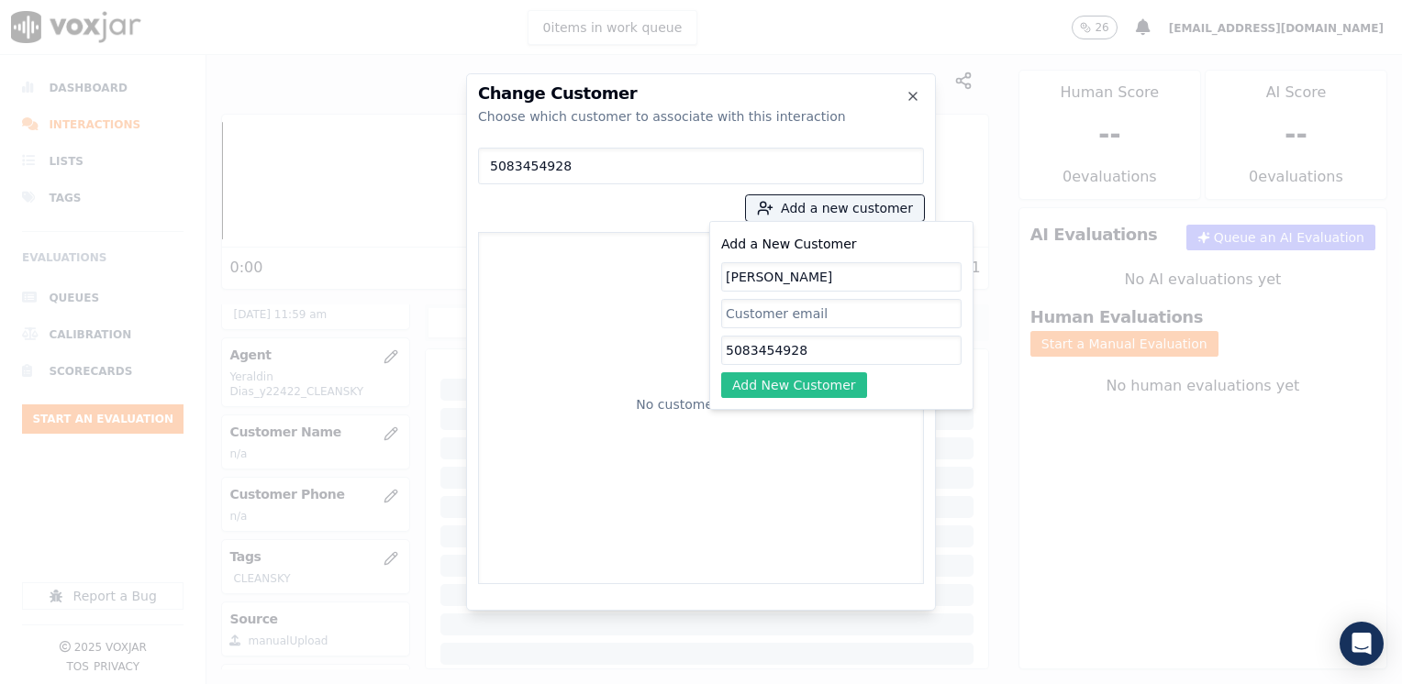
type input "[PERSON_NAME]"
click at [777, 392] on button "Add New Customer" at bounding box center [794, 385] width 146 height 26
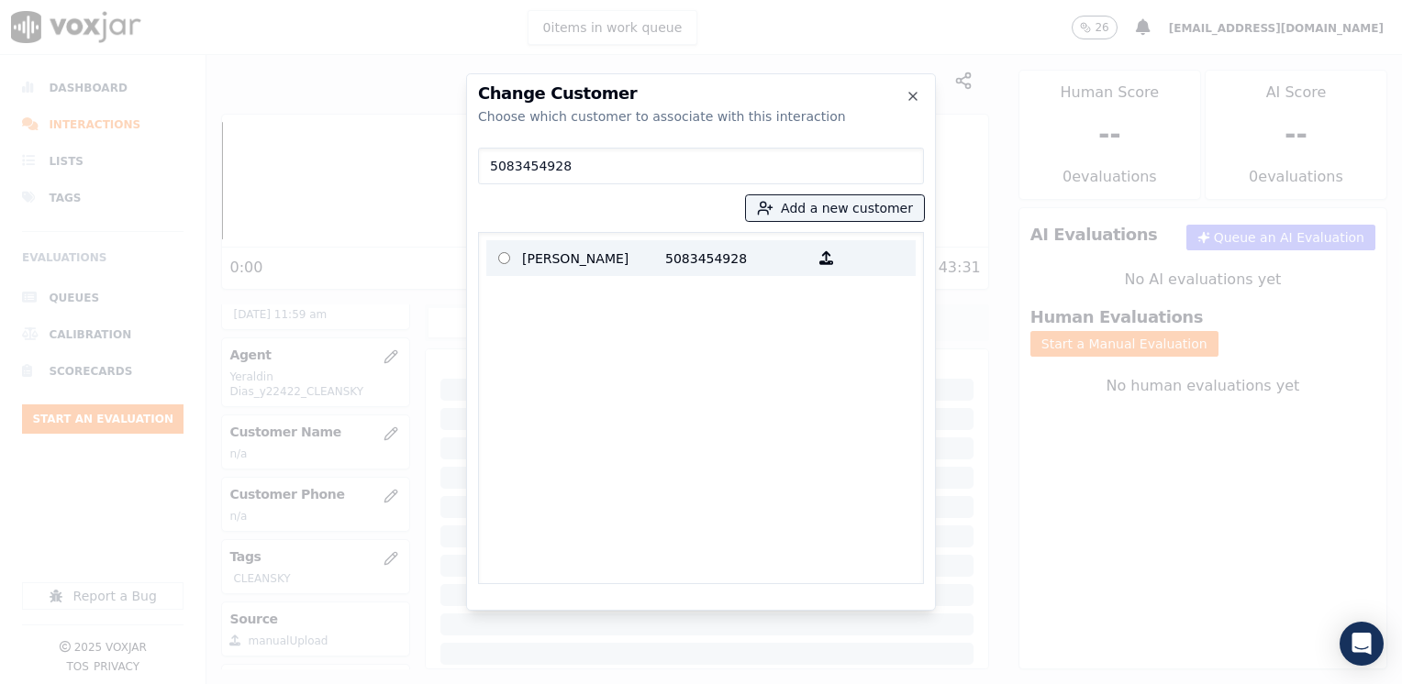
click at [676, 264] on p "5083454928" at bounding box center [736, 258] width 143 height 28
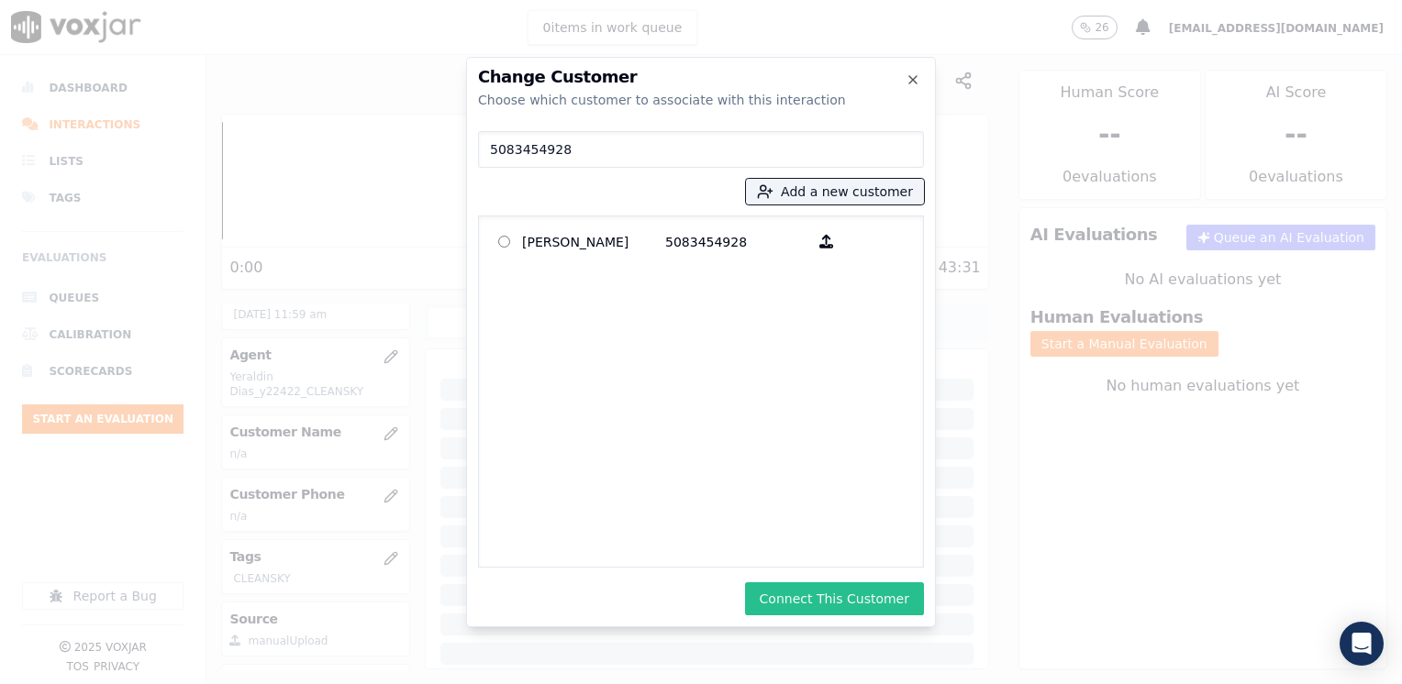
click at [842, 598] on button "Connect This Customer" at bounding box center [834, 599] width 179 height 33
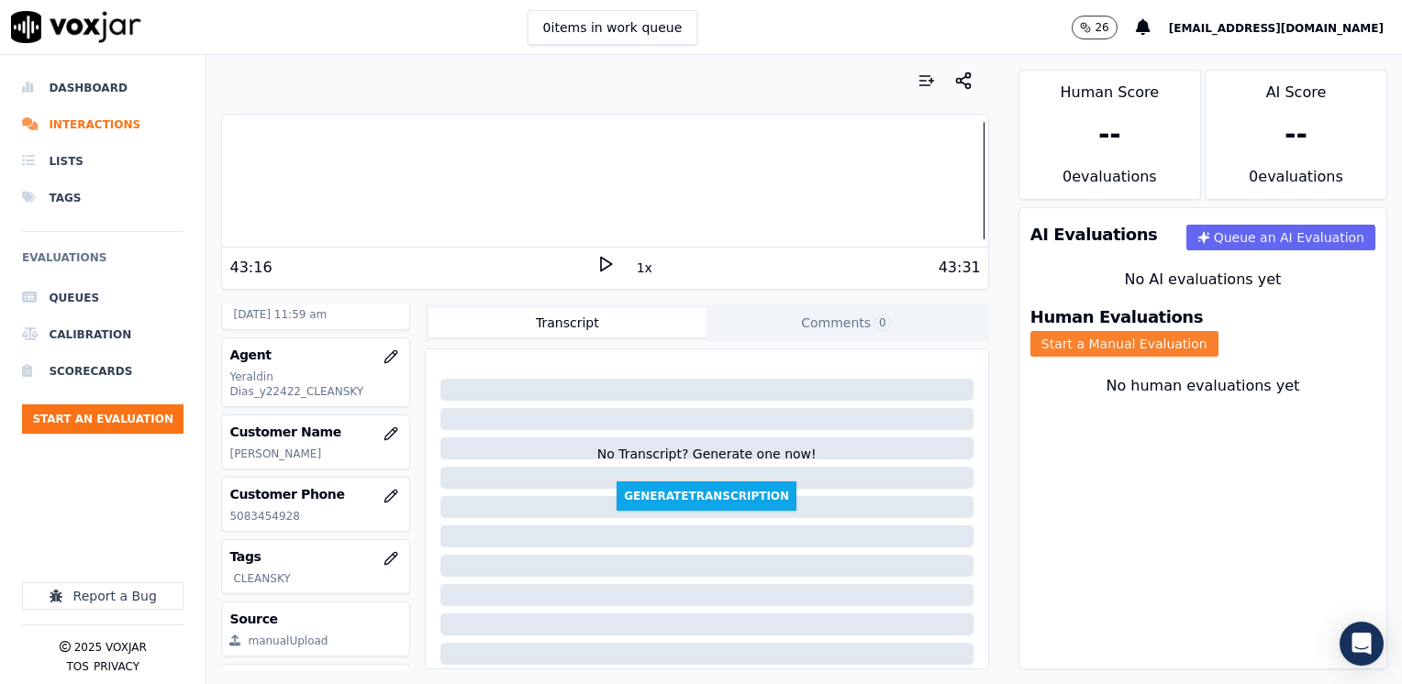
click at [1218, 332] on button "Start a Manual Evaluation" at bounding box center [1124, 344] width 188 height 26
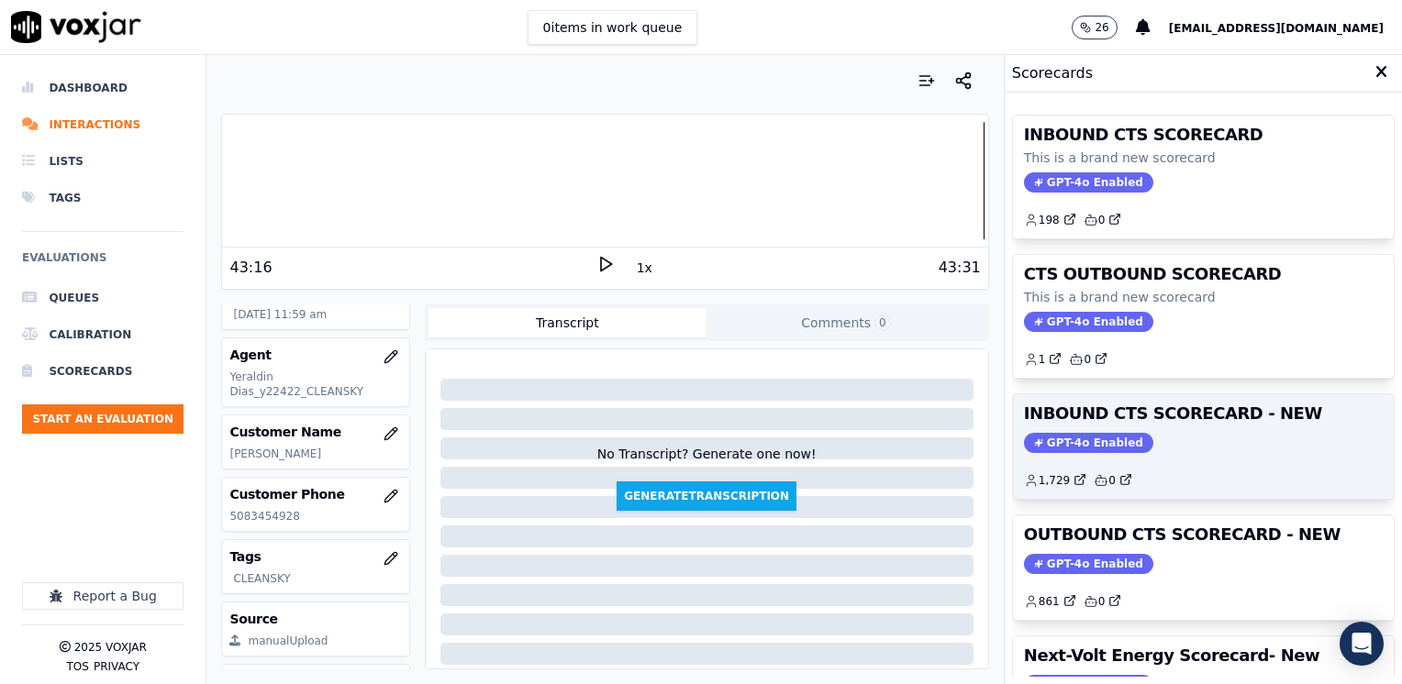
click at [1069, 435] on span "GPT-4o Enabled" at bounding box center [1088, 443] width 129 height 20
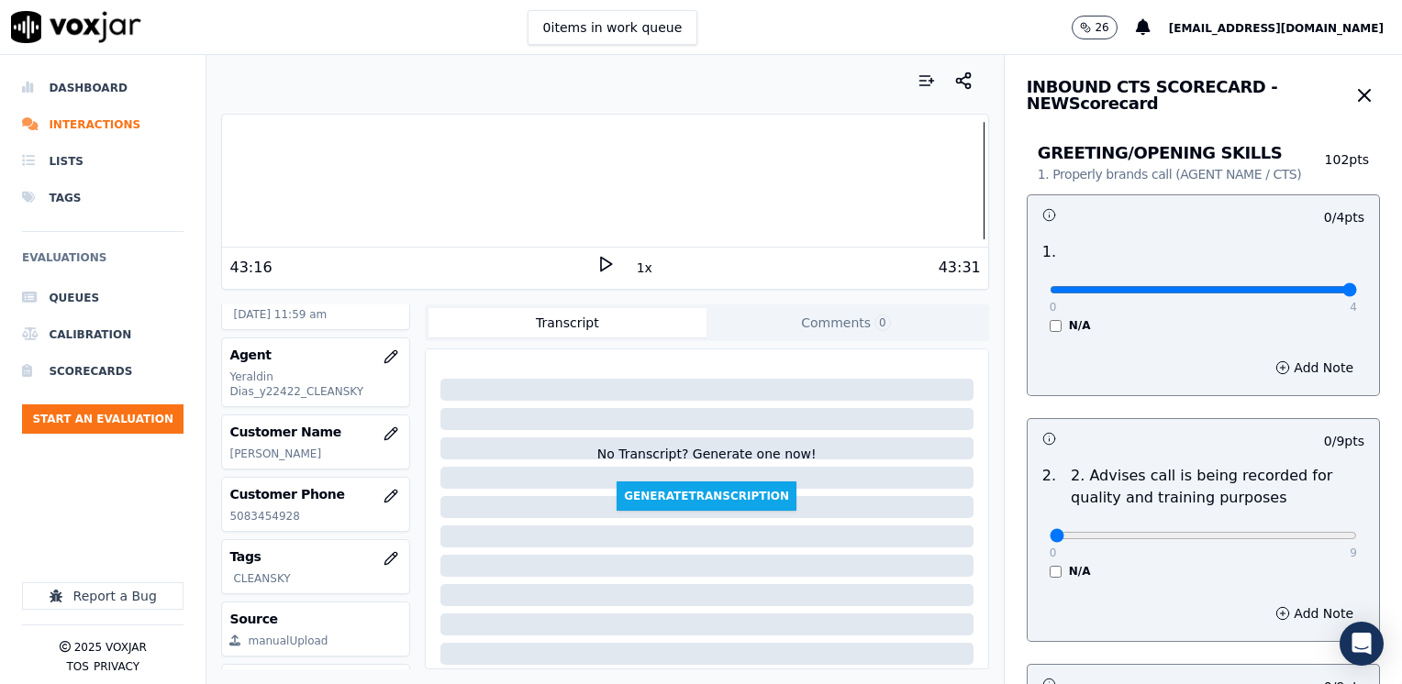
drag, startPoint x: 1039, startPoint y: 289, endPoint x: 1405, endPoint y: 285, distance: 366.1
type input "4"
click at [1357, 286] on input "range" at bounding box center [1203, 289] width 307 height 7
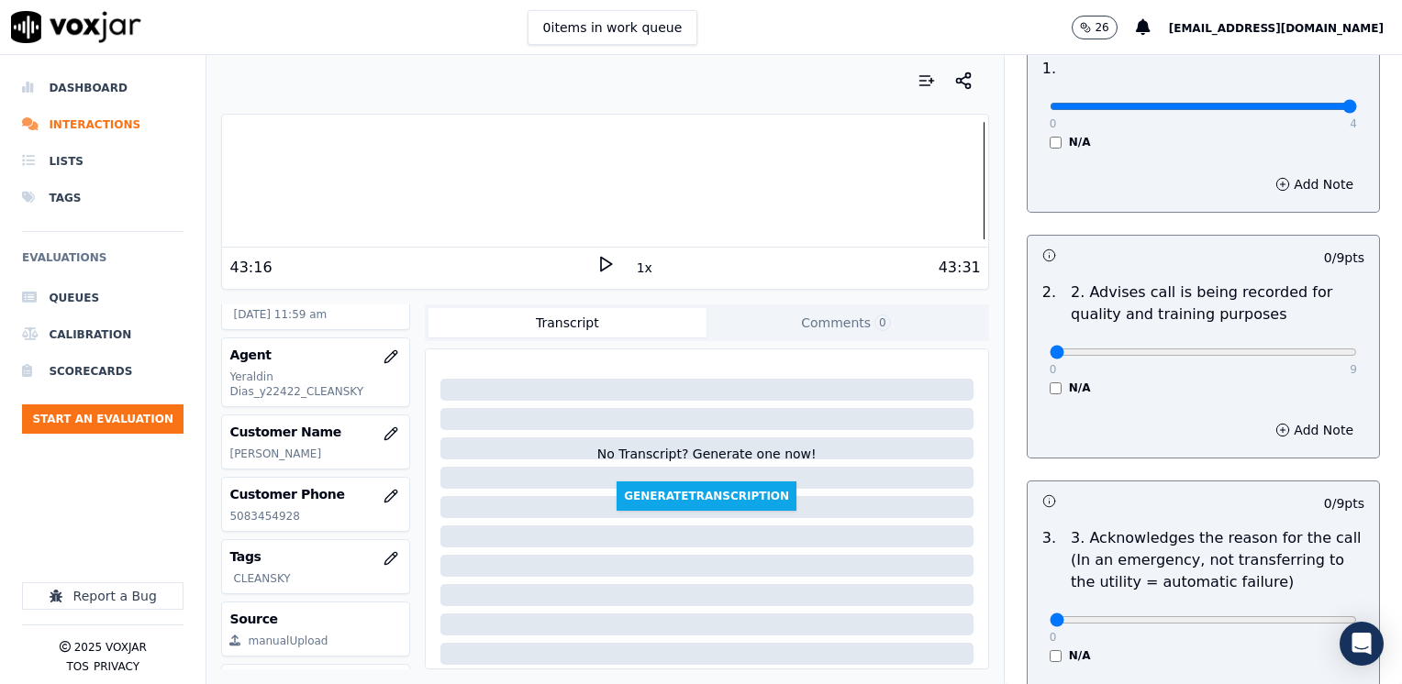
scroll to position [367, 0]
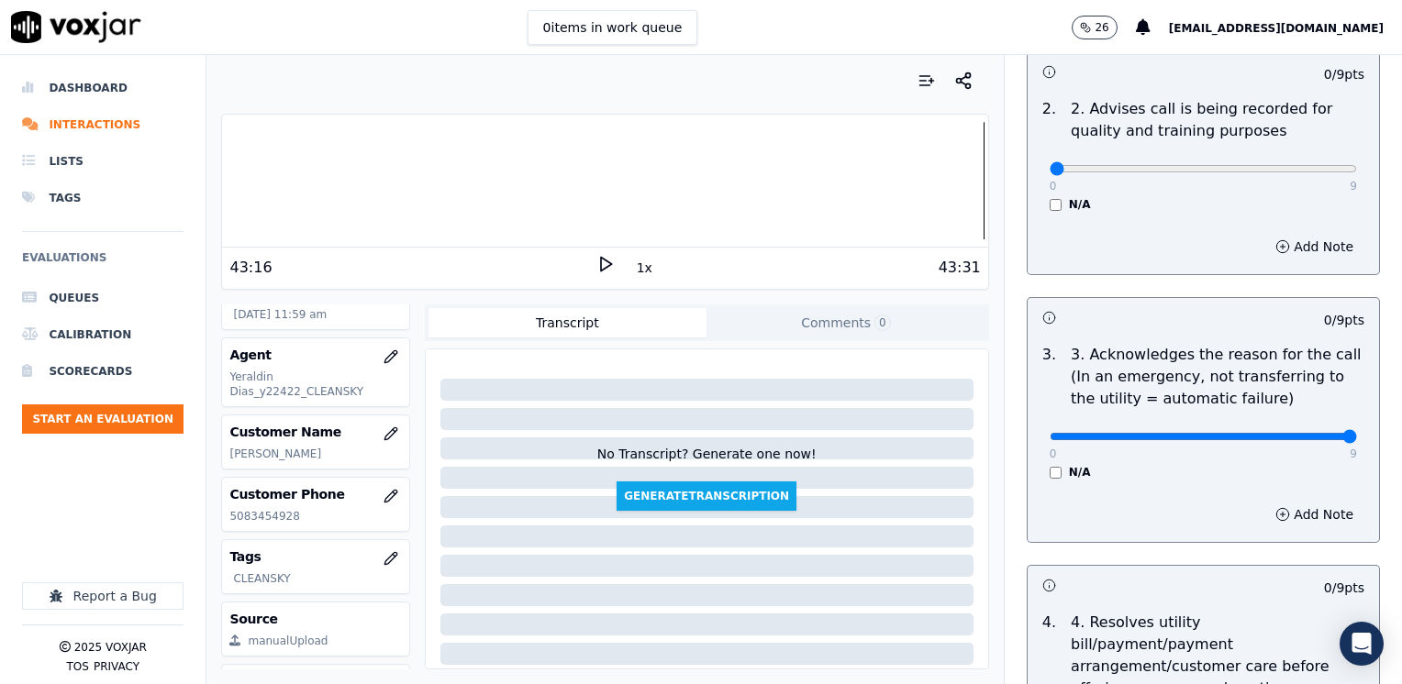
drag, startPoint x: 1032, startPoint y: 432, endPoint x: 1405, endPoint y: 436, distance: 372.5
type input "9"
click at [1275, 507] on button "Add Note" at bounding box center [1314, 515] width 100 height 26
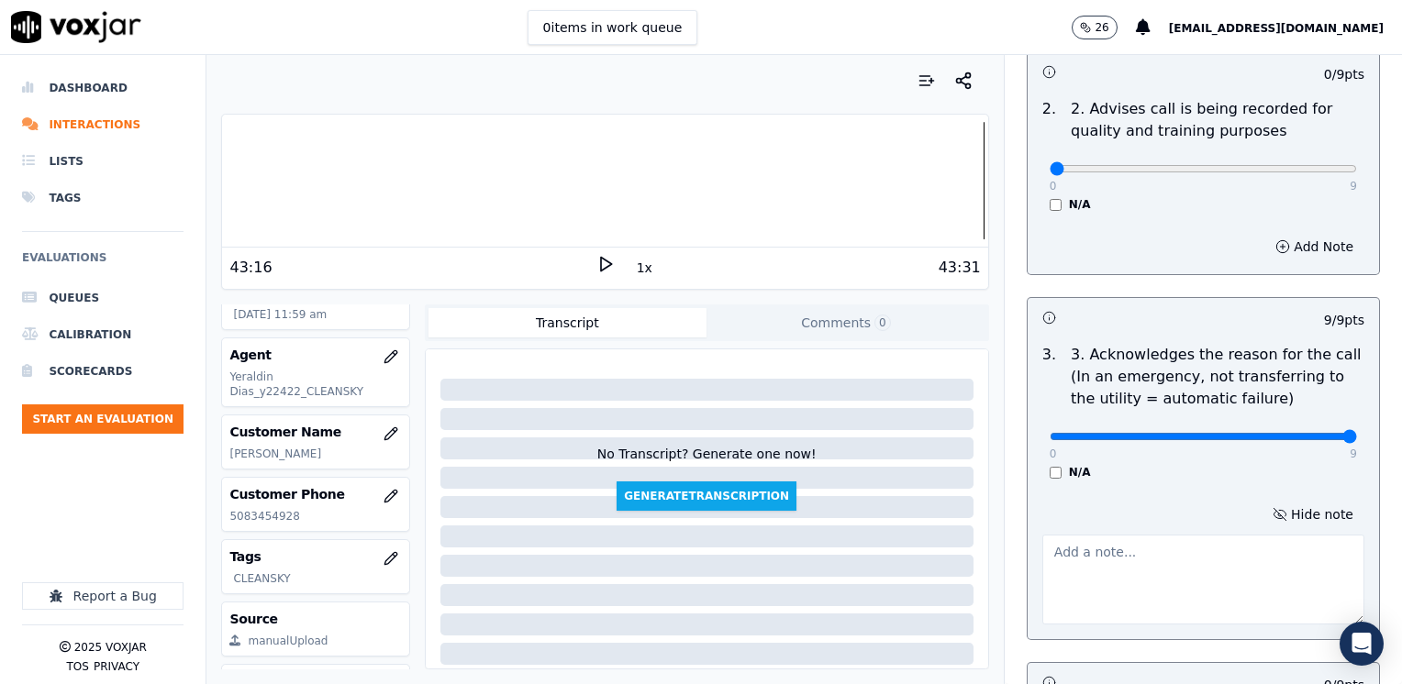
click at [1162, 560] on textarea at bounding box center [1203, 580] width 322 height 90
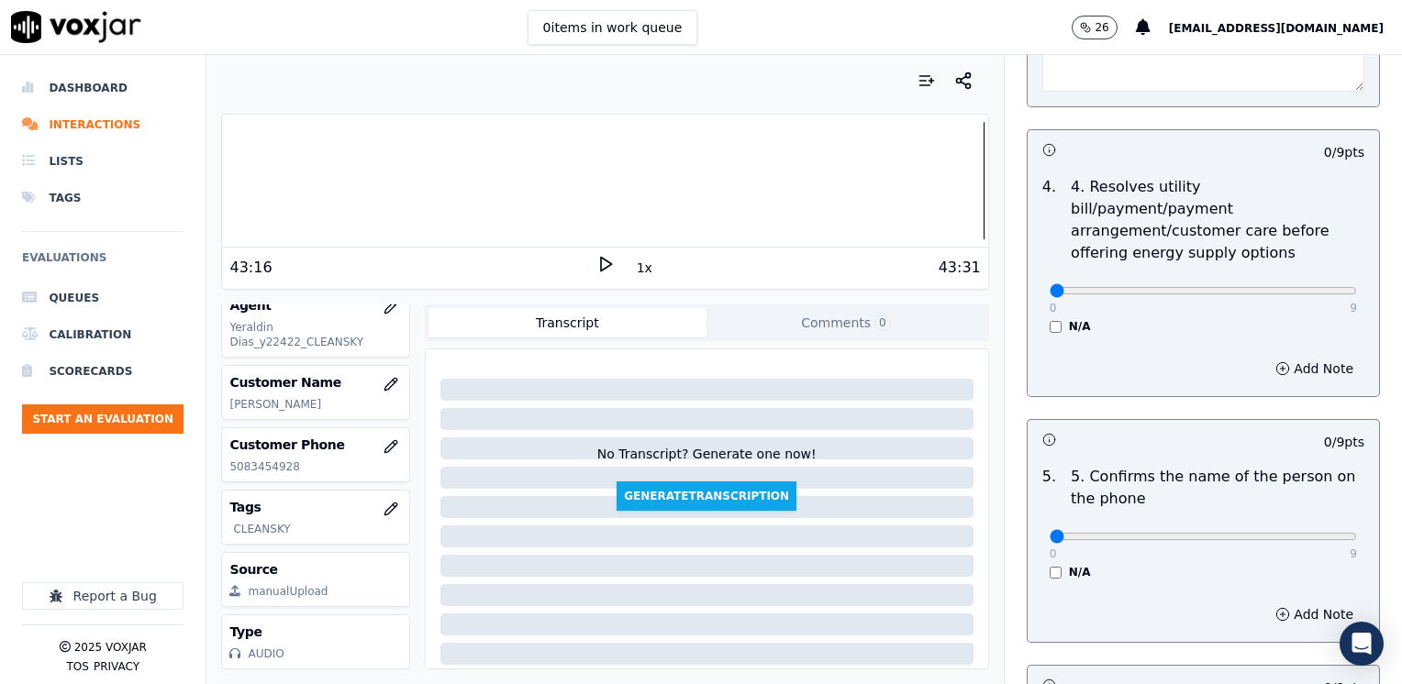
scroll to position [917, 0]
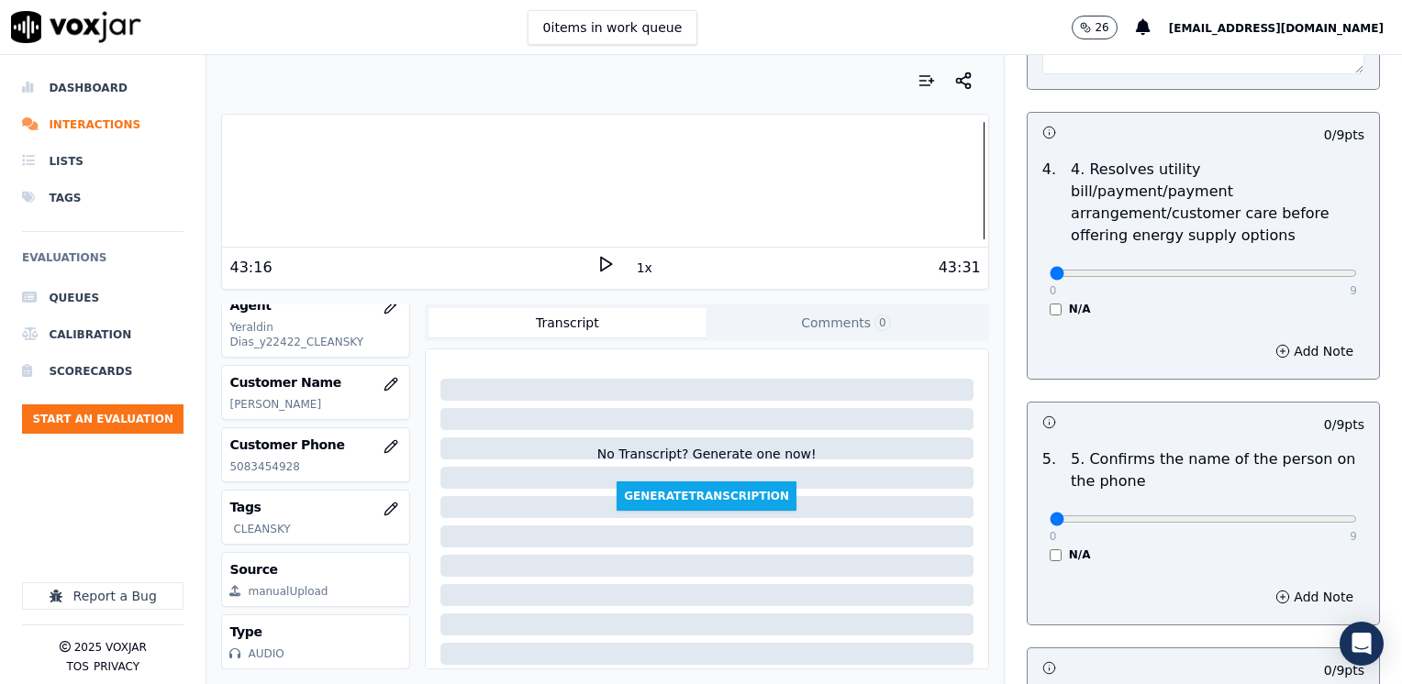
type textarea "Cx call because he has not received his electric bill yet"
drag, startPoint x: 1032, startPoint y: 494, endPoint x: 1405, endPoint y: 461, distance: 373.9
type input "9"
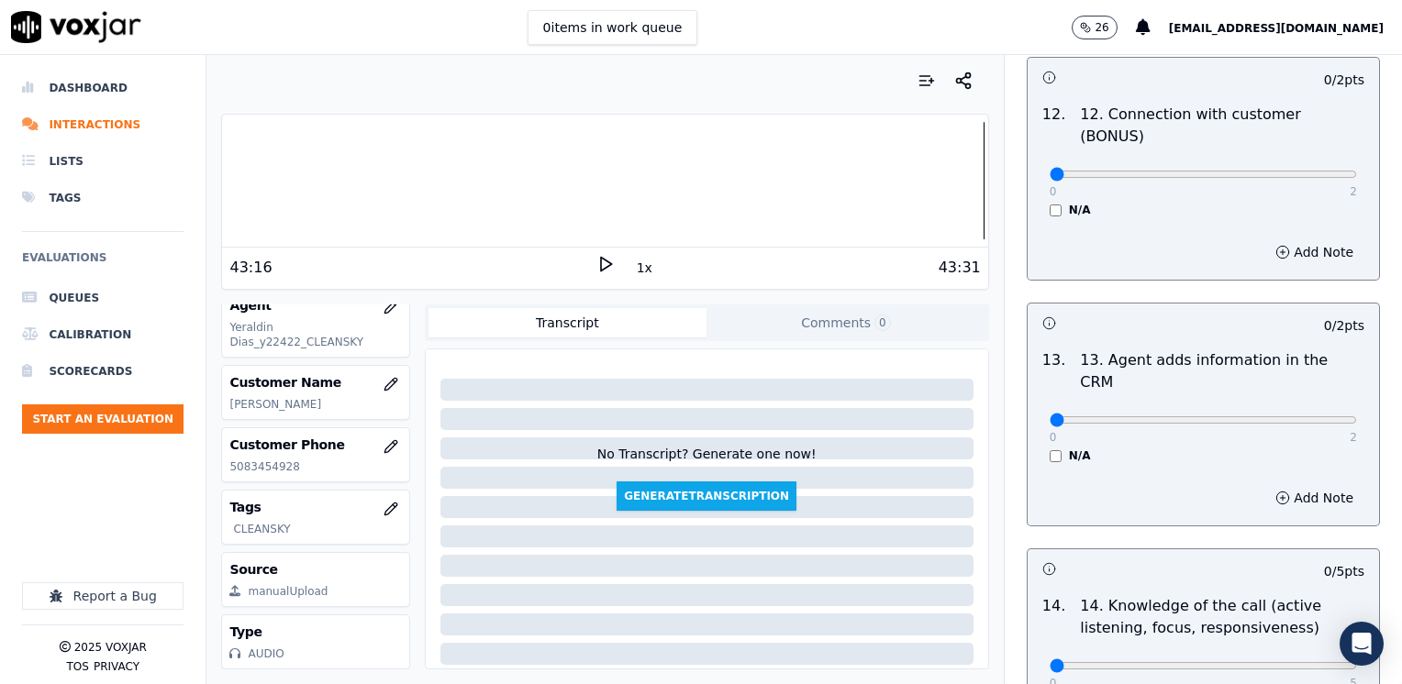
scroll to position [3173, 0]
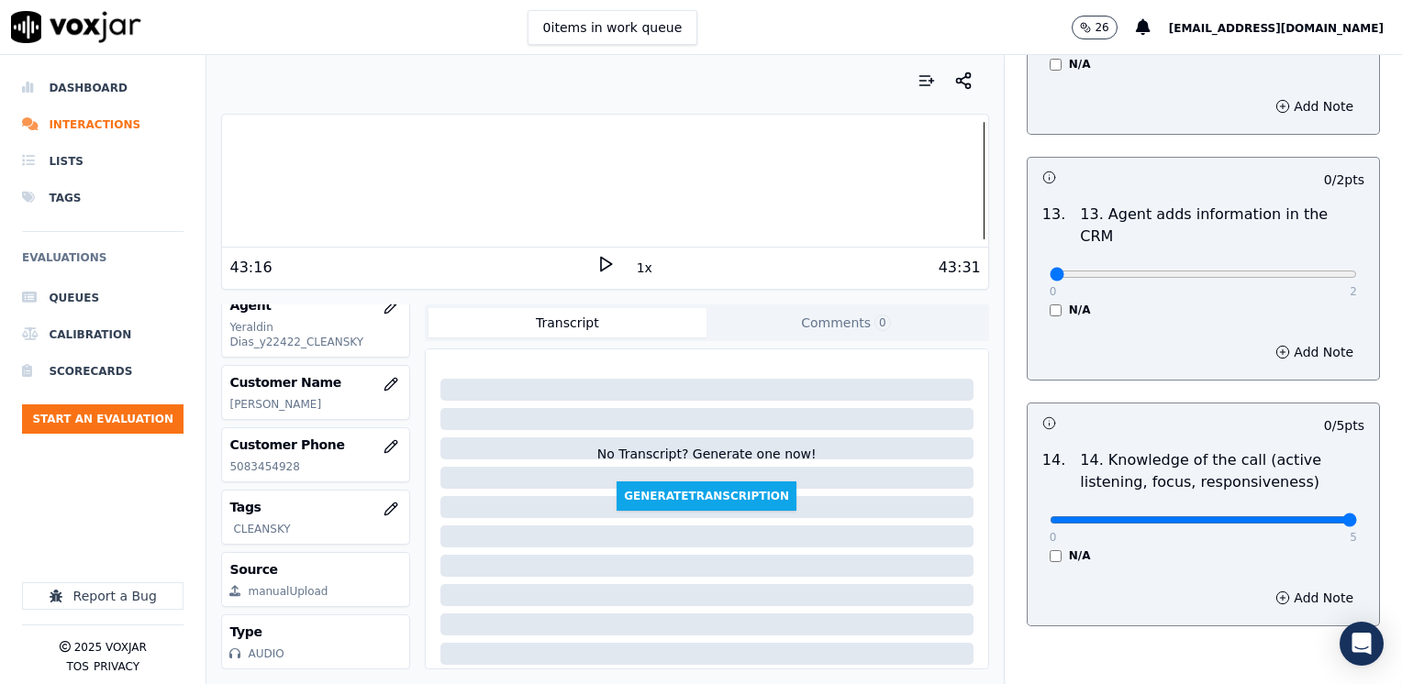
drag, startPoint x: 1041, startPoint y: 431, endPoint x: 1385, endPoint y: 420, distance: 344.2
type input "5"
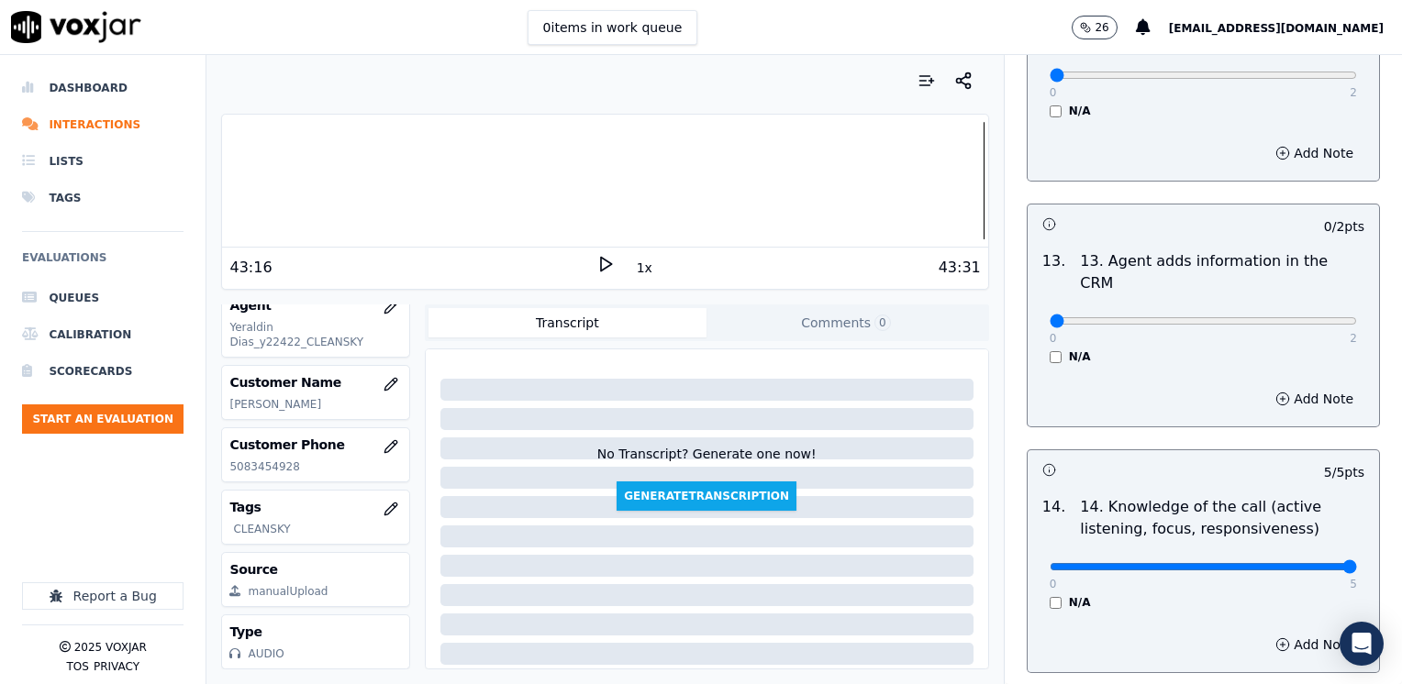
scroll to position [3082, 0]
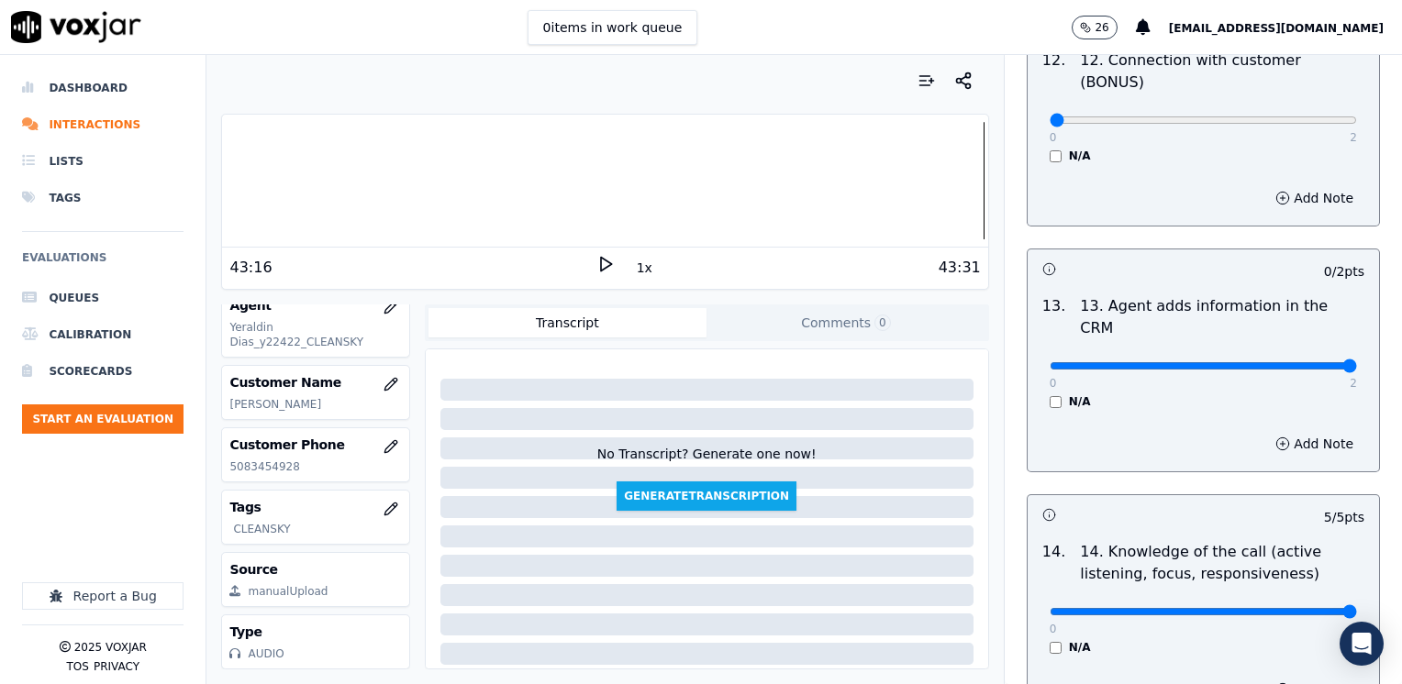
drag, startPoint x: 1035, startPoint y: 270, endPoint x: 1405, endPoint y: 269, distance: 369.7
type input "2"
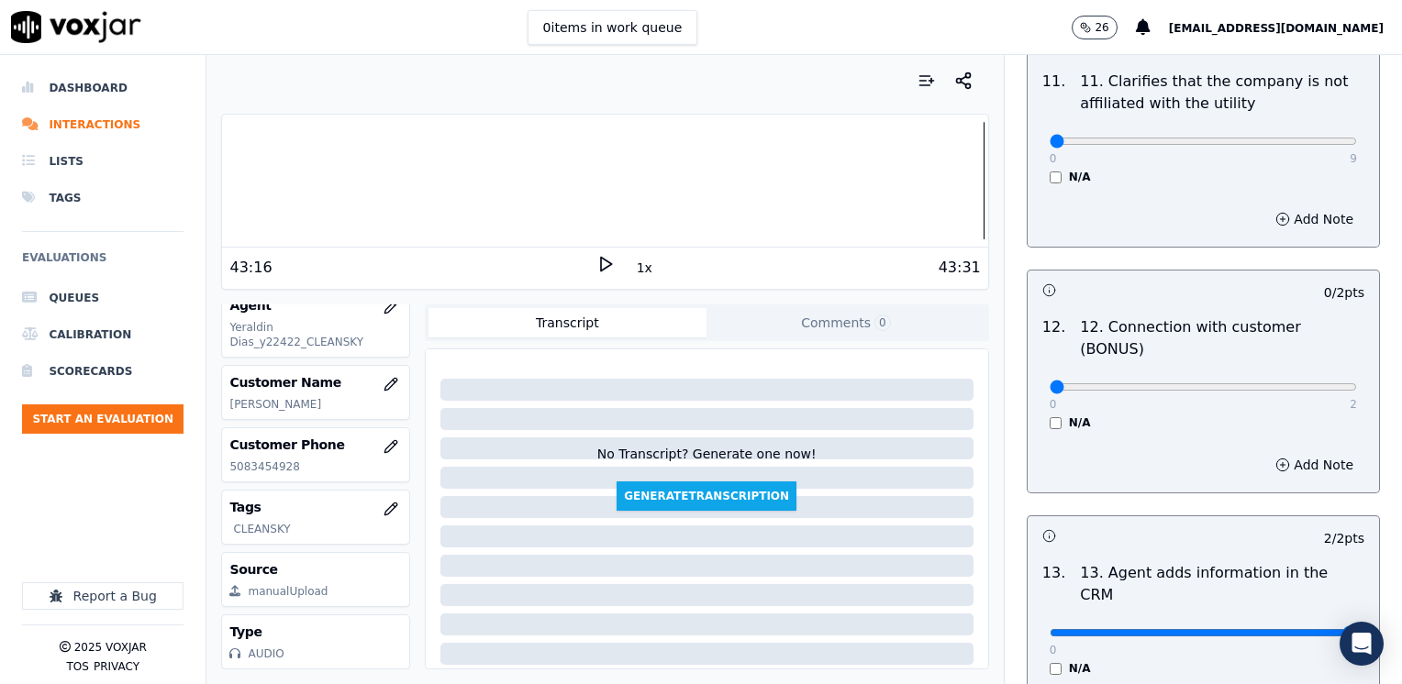
scroll to position [2806, 0]
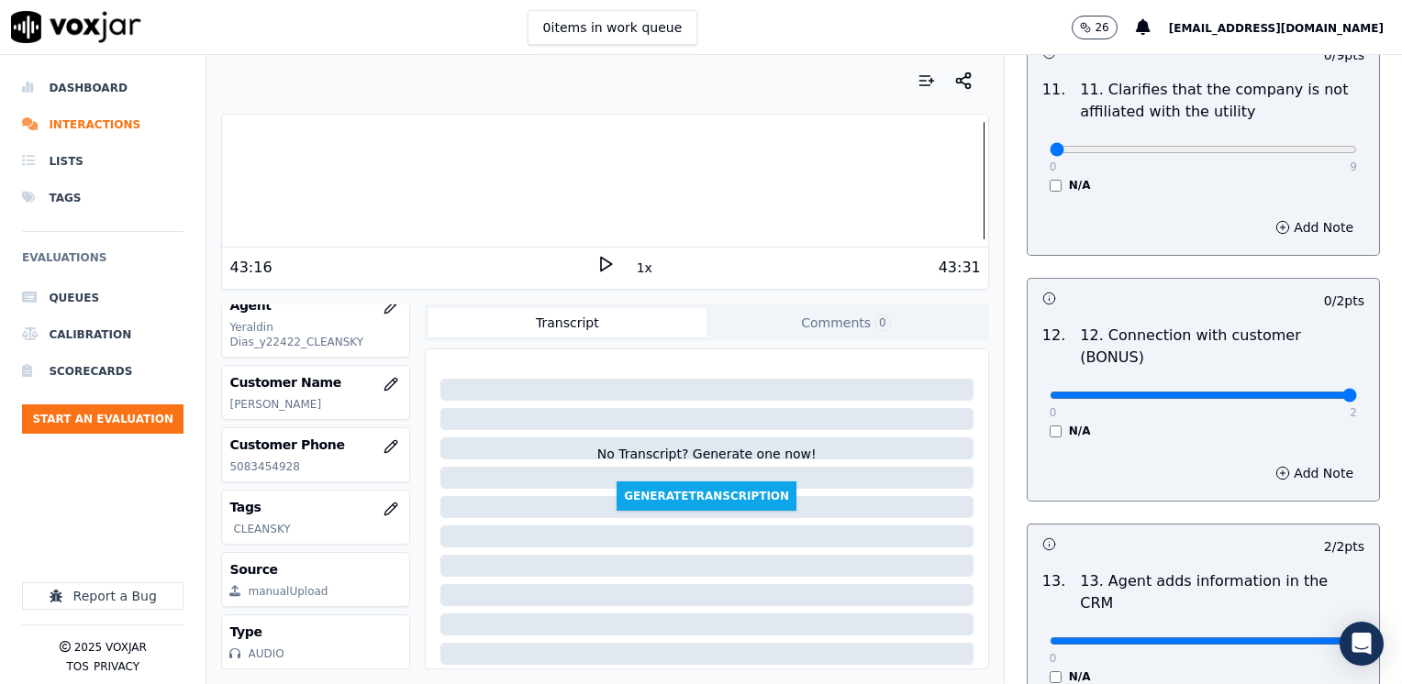
drag, startPoint x: 1038, startPoint y: 328, endPoint x: 1405, endPoint y: 325, distance: 367.0
type input "2"
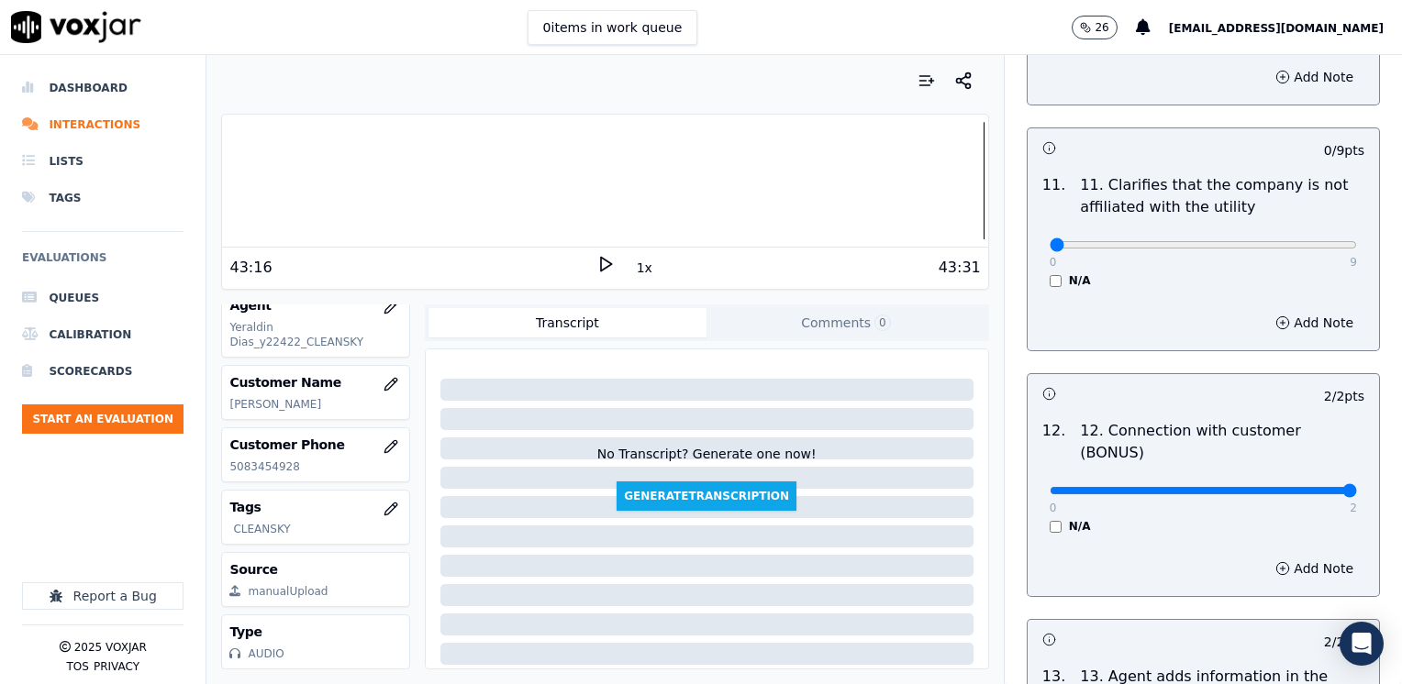
scroll to position [2623, 0]
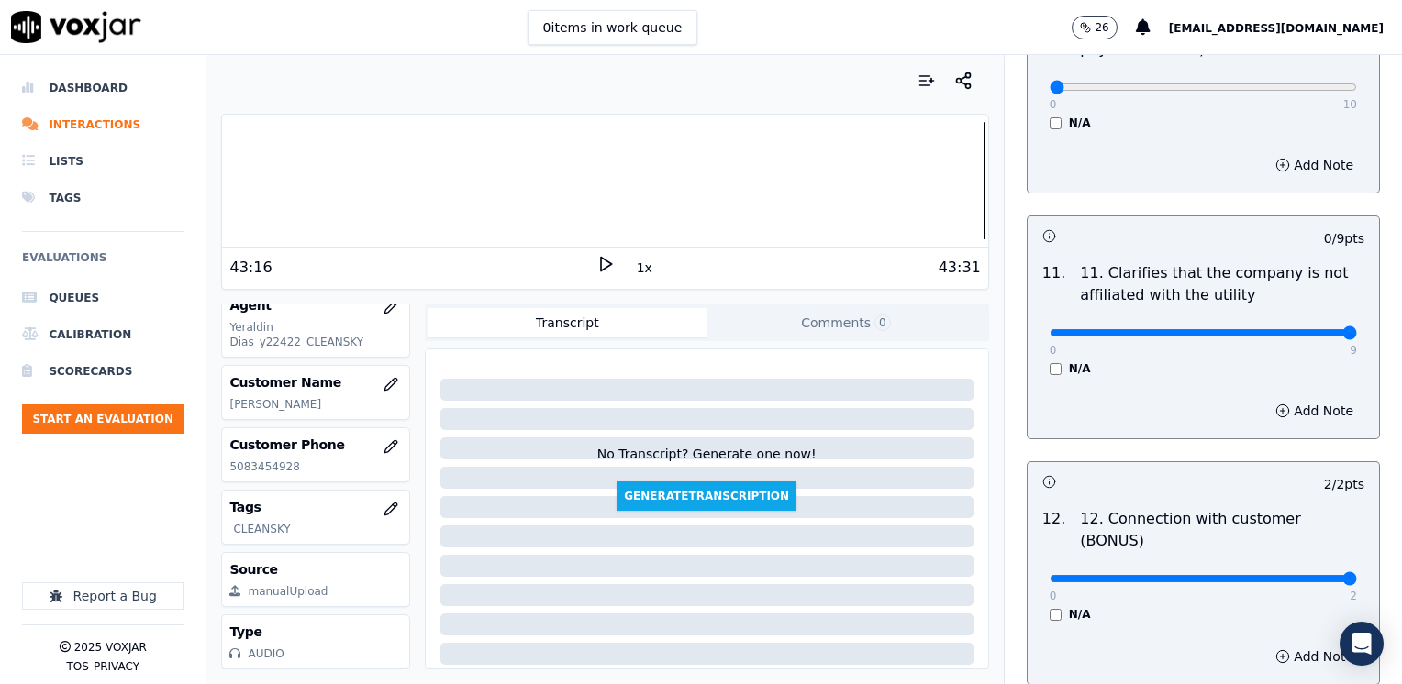
drag, startPoint x: 1037, startPoint y: 288, endPoint x: 1405, endPoint y: 284, distance: 367.9
type input "9"
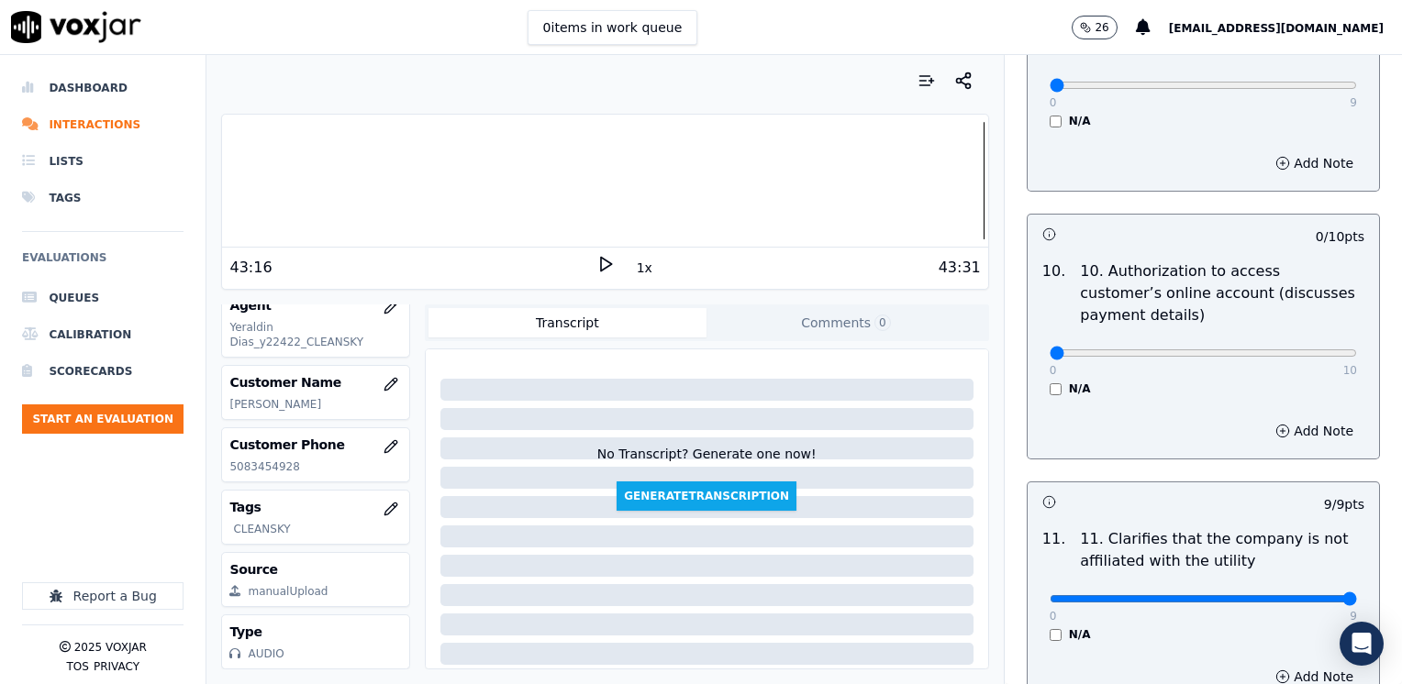
scroll to position [2348, 0]
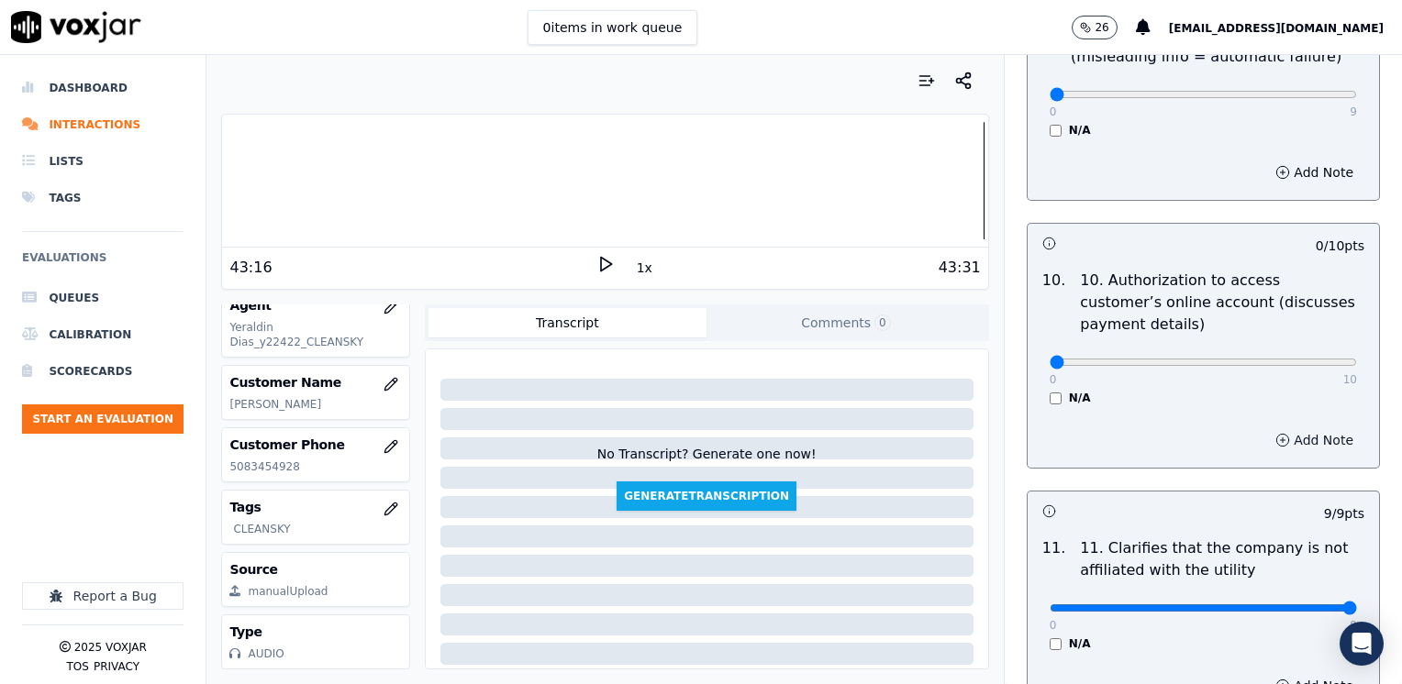
click at [1294, 428] on button "Add Note" at bounding box center [1314, 441] width 100 height 26
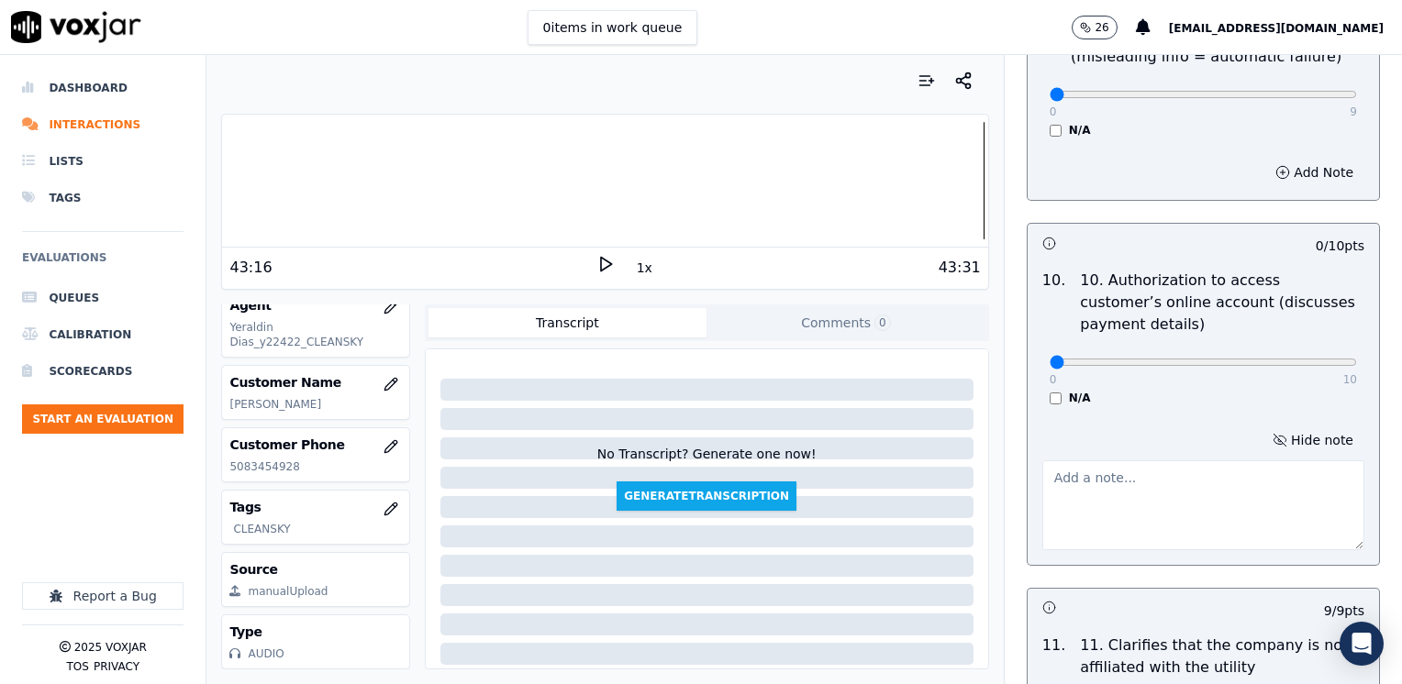
click at [1211, 461] on textarea at bounding box center [1203, 506] width 322 height 90
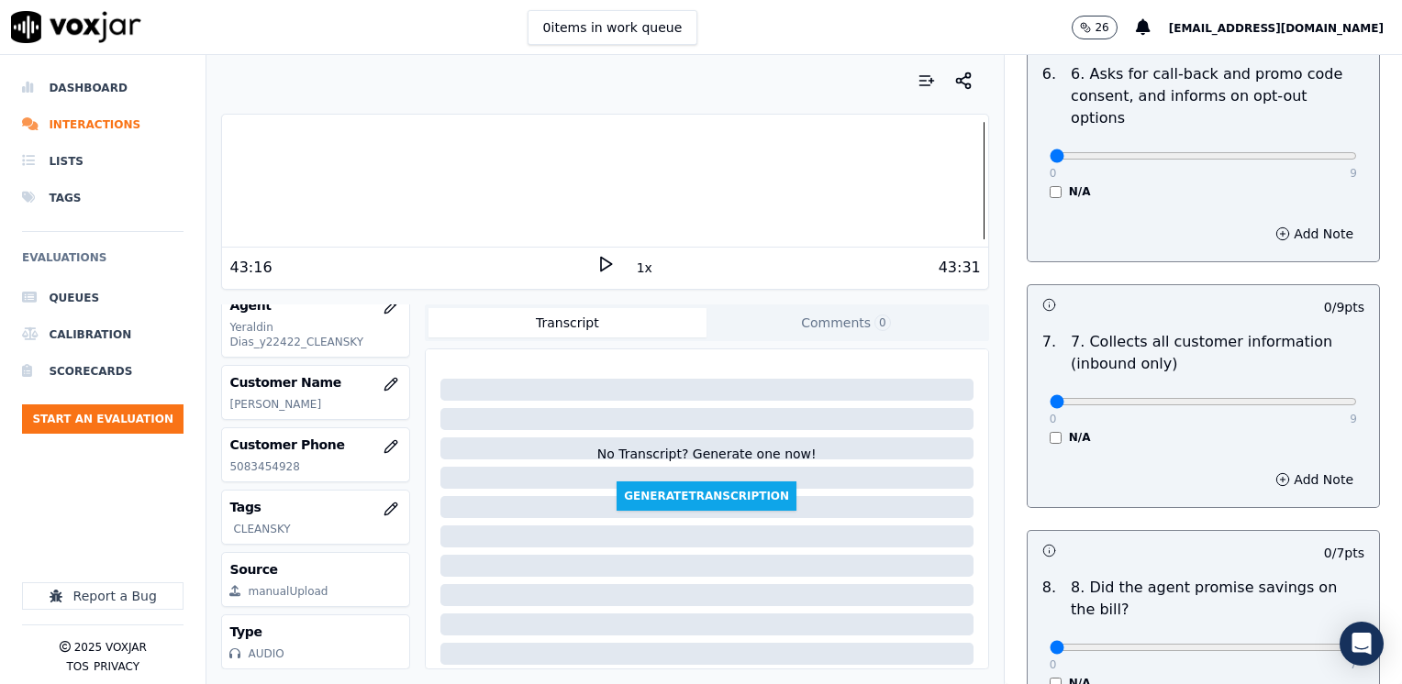
scroll to position [1522, 0]
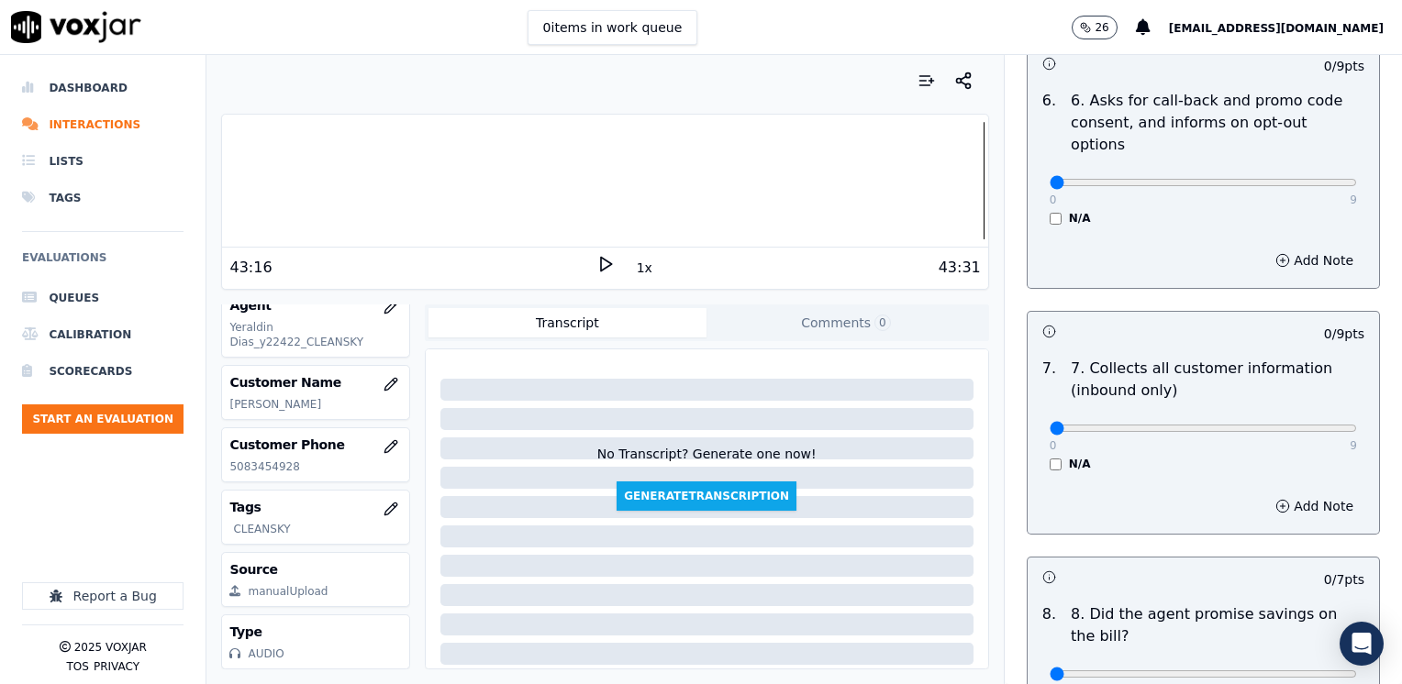
type textarea "Make sure to ask authorization to access cx online account"
drag, startPoint x: 1035, startPoint y: 626, endPoint x: 1405, endPoint y: 614, distance: 369.9
type input "7"
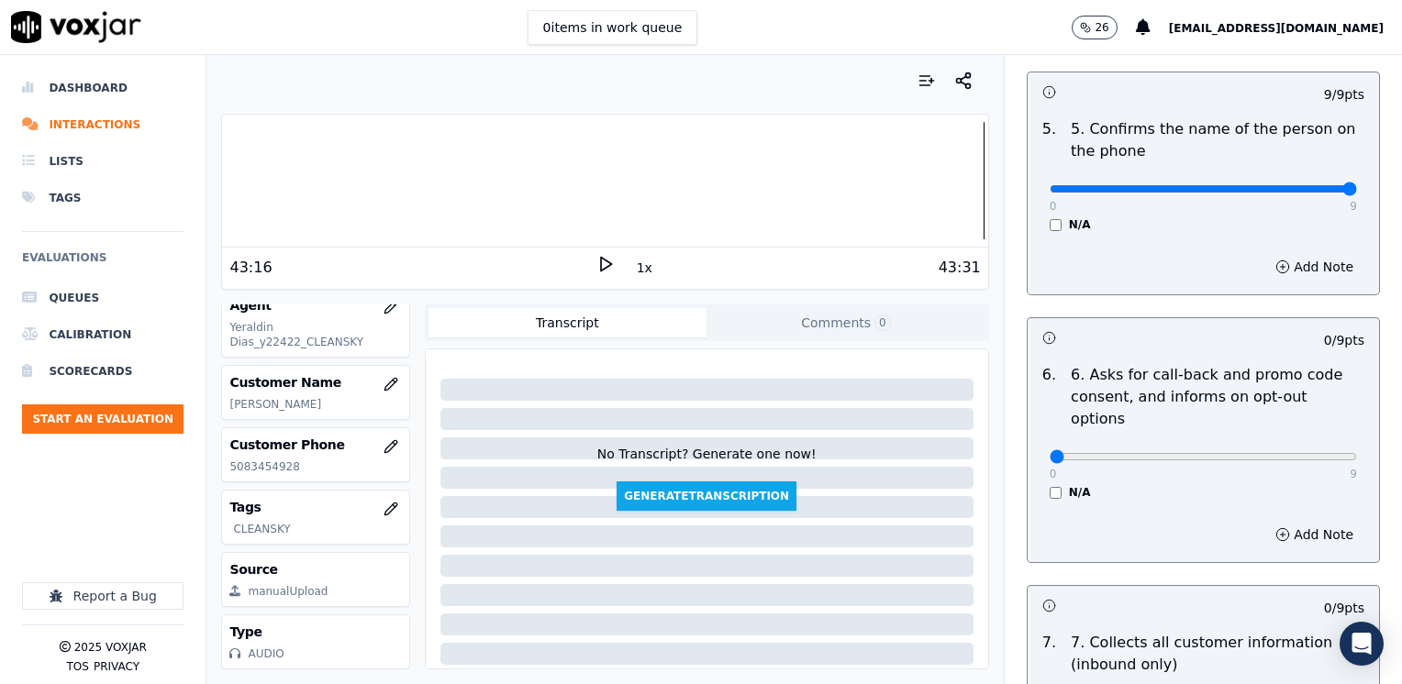
scroll to position [1247, 0]
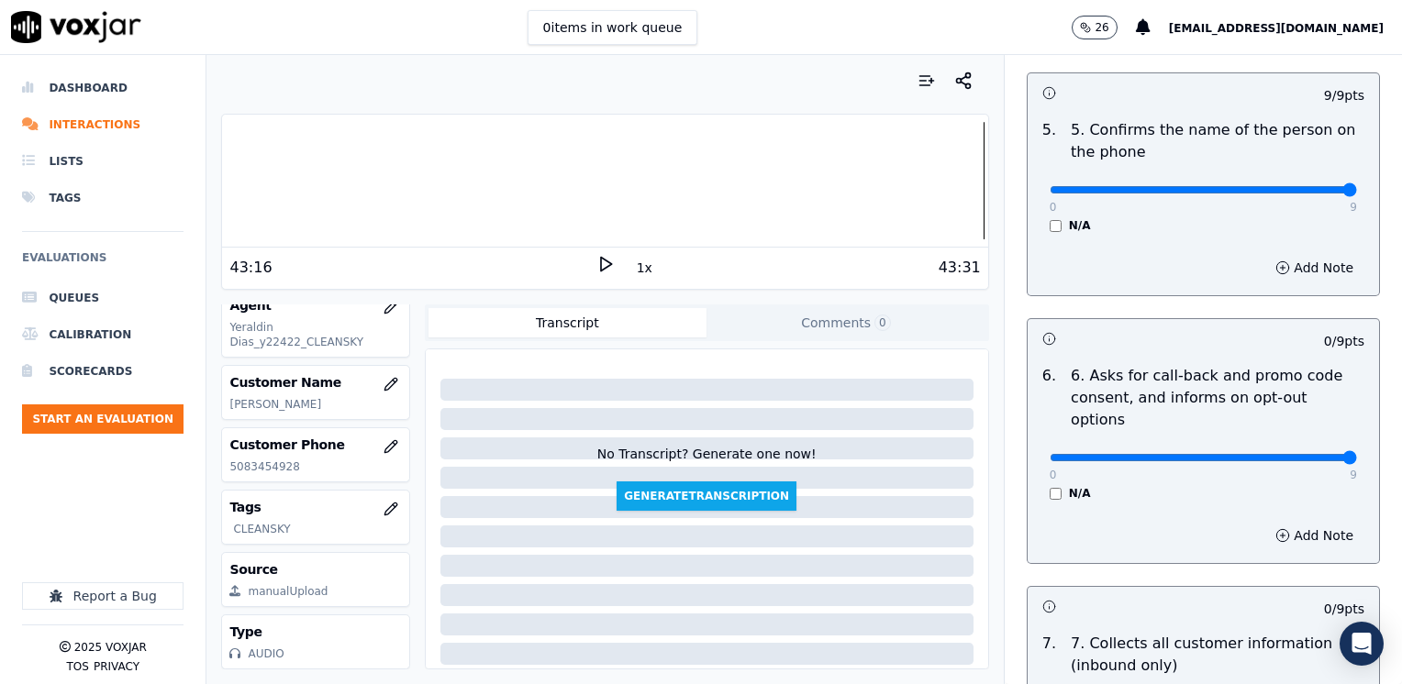
drag, startPoint x: 1035, startPoint y: 409, endPoint x: 1401, endPoint y: 384, distance: 366.9
type input "9"
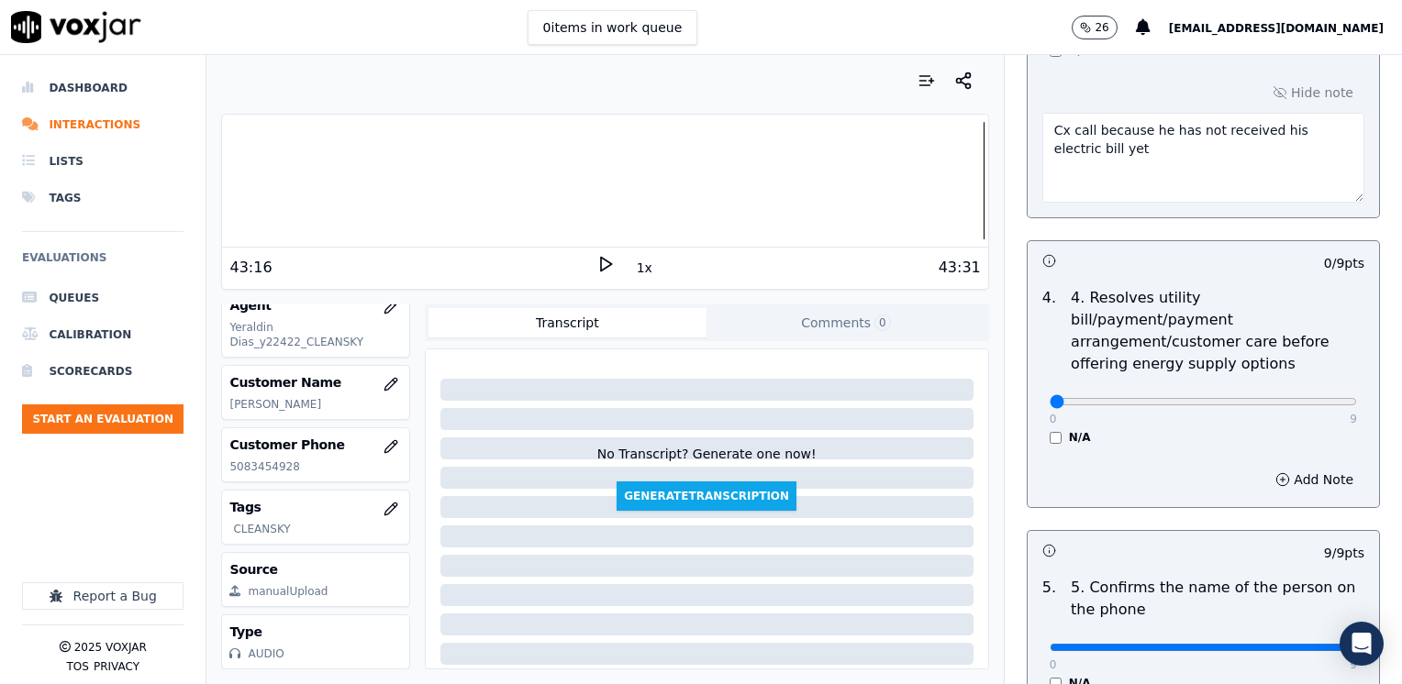
scroll to position [788, 0]
click at [1288, 468] on button "Add Note" at bounding box center [1314, 481] width 100 height 26
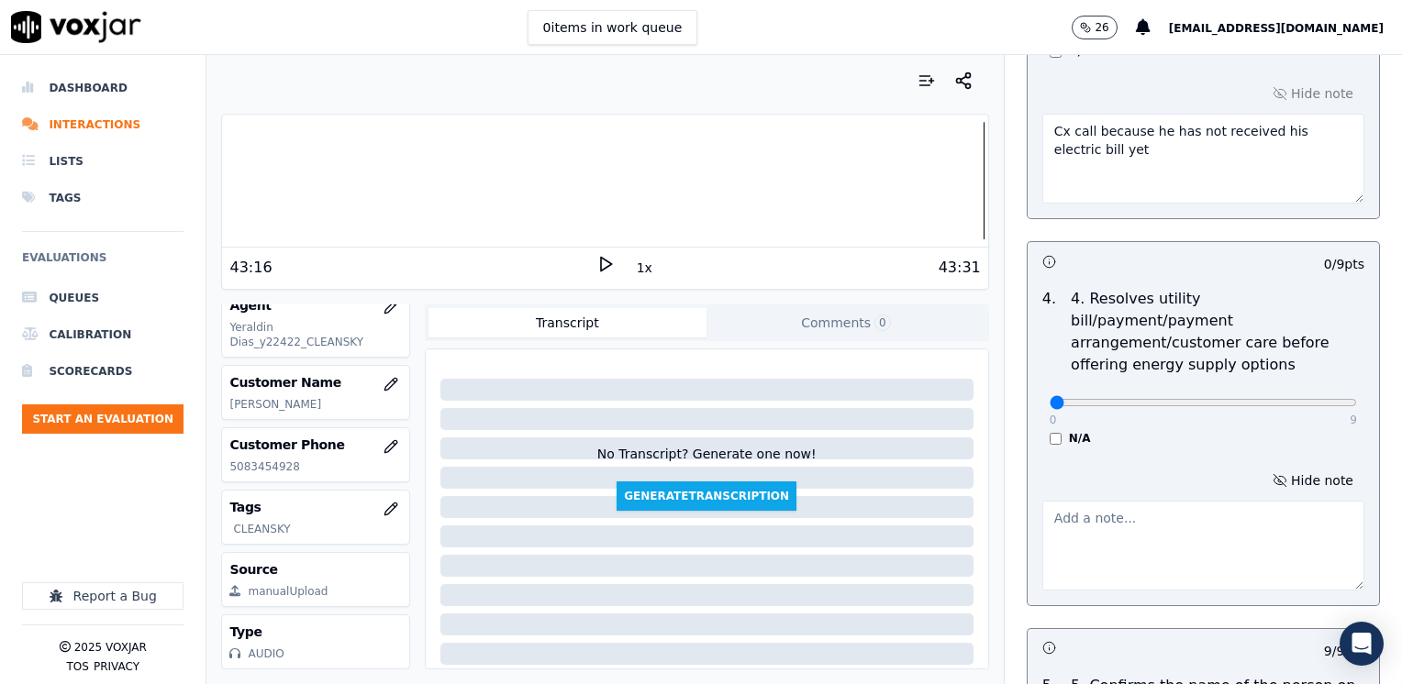
click at [1178, 512] on textarea at bounding box center [1203, 546] width 322 height 90
type textarea "S"
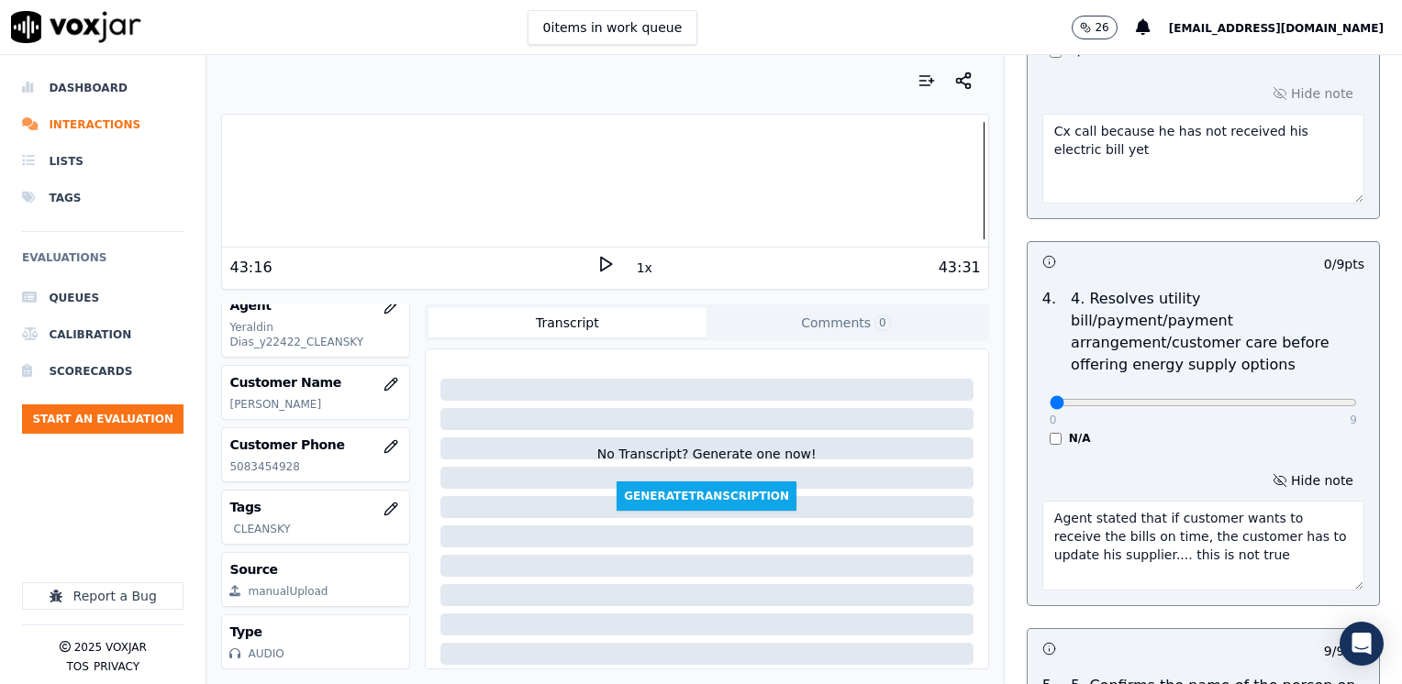
drag, startPoint x: 1186, startPoint y: 528, endPoint x: 1105, endPoint y: 530, distance: 81.7
click at [1105, 530] on textarea "Agent stated that if customer wants to receive the bills on time, the customer …" at bounding box center [1203, 546] width 322 height 90
type textarea "Agent stated that if customer wants to receive the bills on time, the customer …"
drag, startPoint x: 1197, startPoint y: 540, endPoint x: 983, endPoint y: 498, distance: 217.9
click at [1004, 498] on div "INBOUND CTS SCORECARD - NEW Scorecard GREETING/OPENING SKILLS 1. Properly brand…" at bounding box center [1203, 369] width 398 height 629
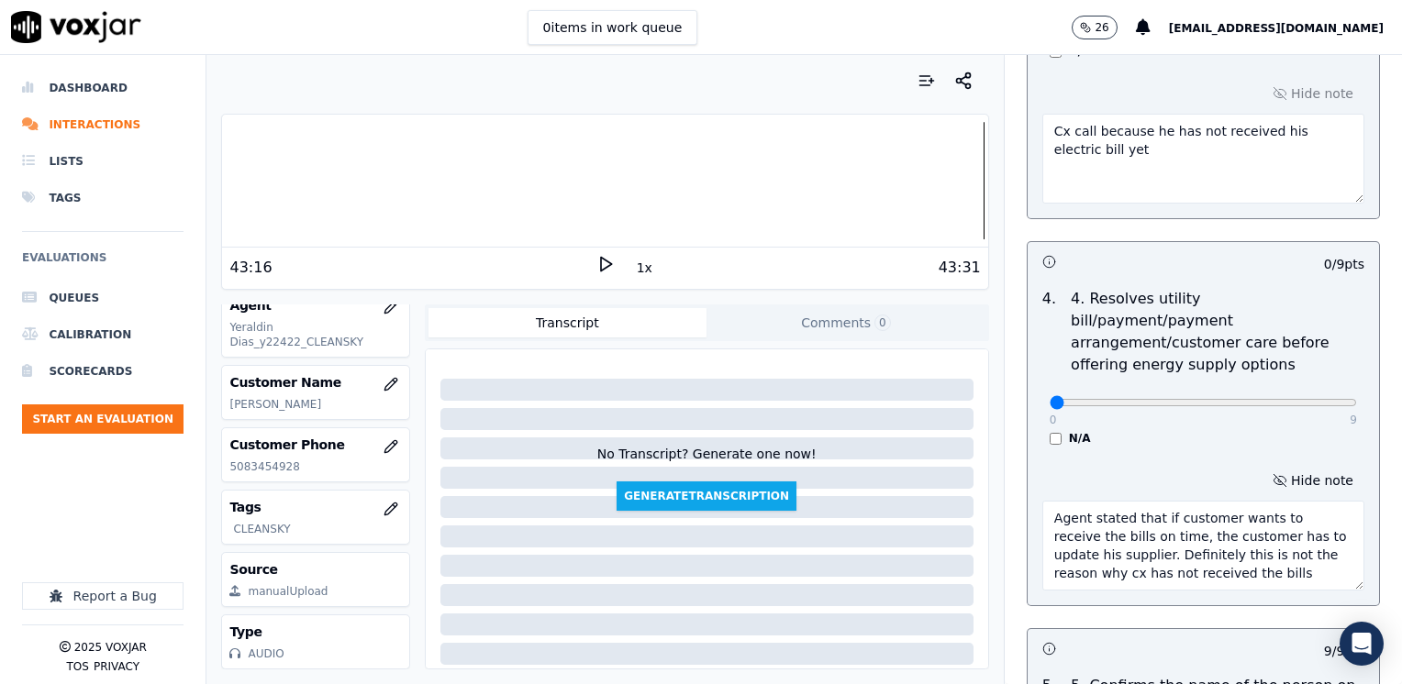
drag, startPoint x: 1193, startPoint y: 552, endPoint x: 956, endPoint y: 479, distance: 247.8
click at [956, 479] on div "Your browser does not support the audio element. 43:16 1x 43:31 Voxjar ID 59337…" at bounding box center [803, 369] width 1195 height 629
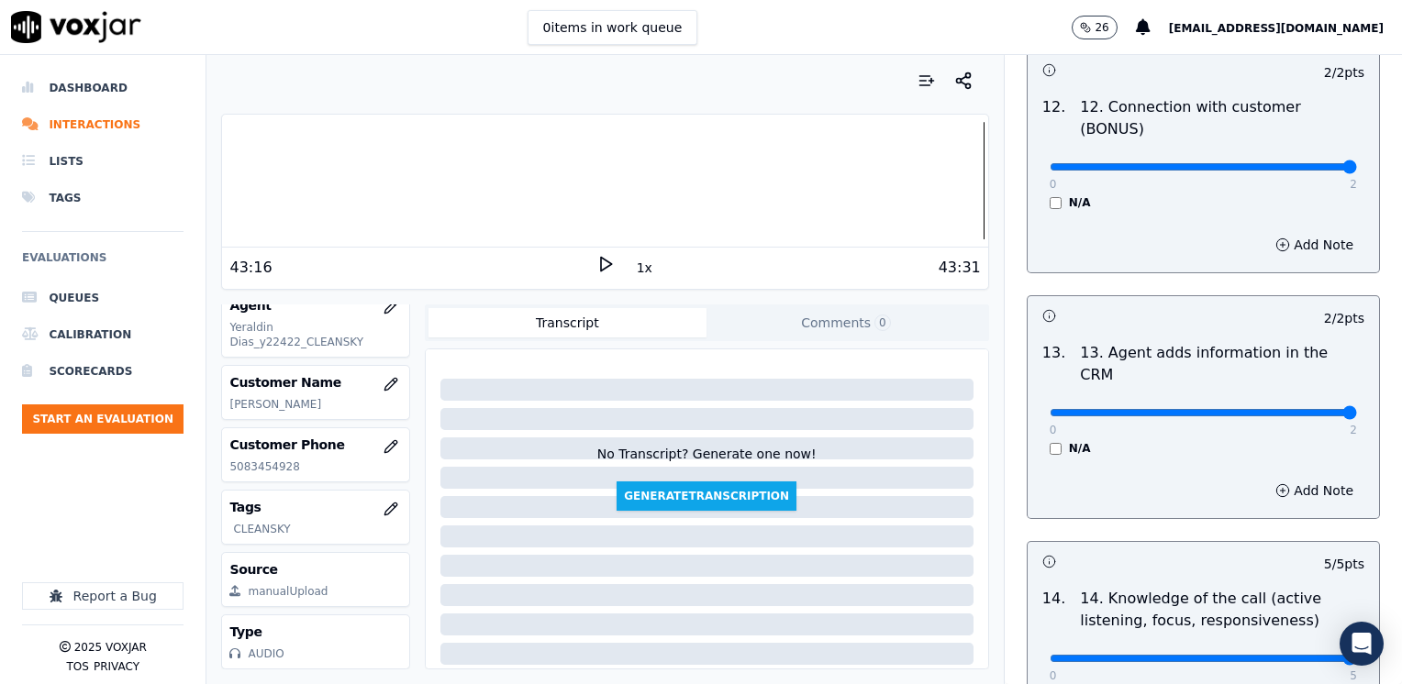
scroll to position [3367, 0]
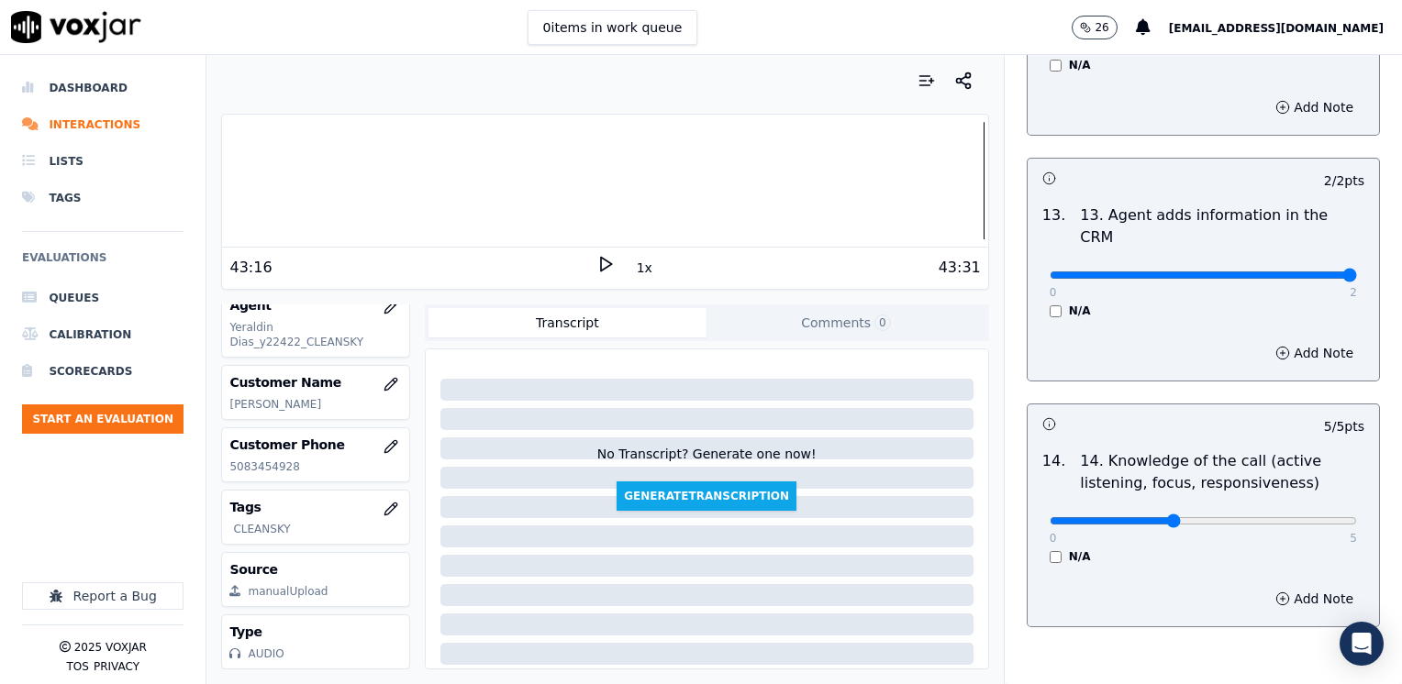
type input "2"
click at [1299, 586] on button "Add Note" at bounding box center [1314, 599] width 100 height 26
click at [1200, 619] on textarea at bounding box center [1203, 664] width 322 height 90
paste textarea "Agent stated that if customer wants to receive the bills on time, the customer …"
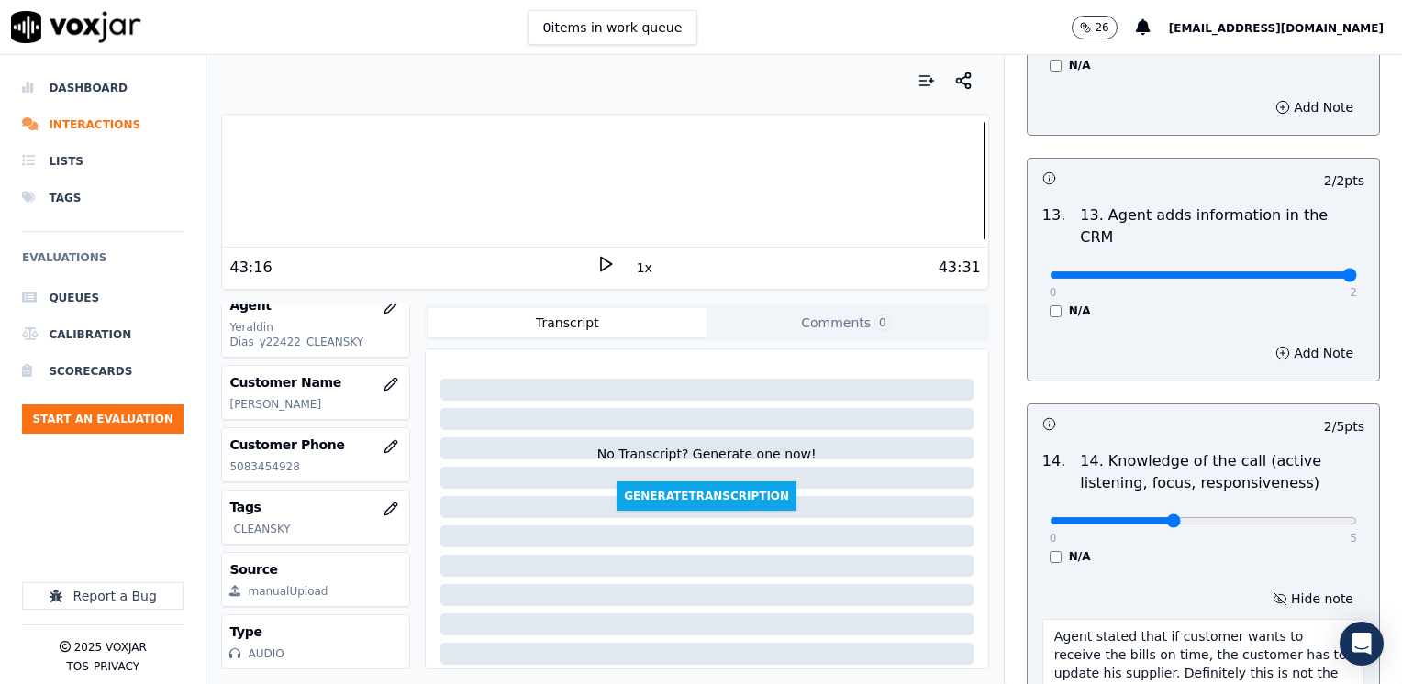
type textarea "Agent stated that if customer wants to receive the bills on time, the customer …"
type input "1"
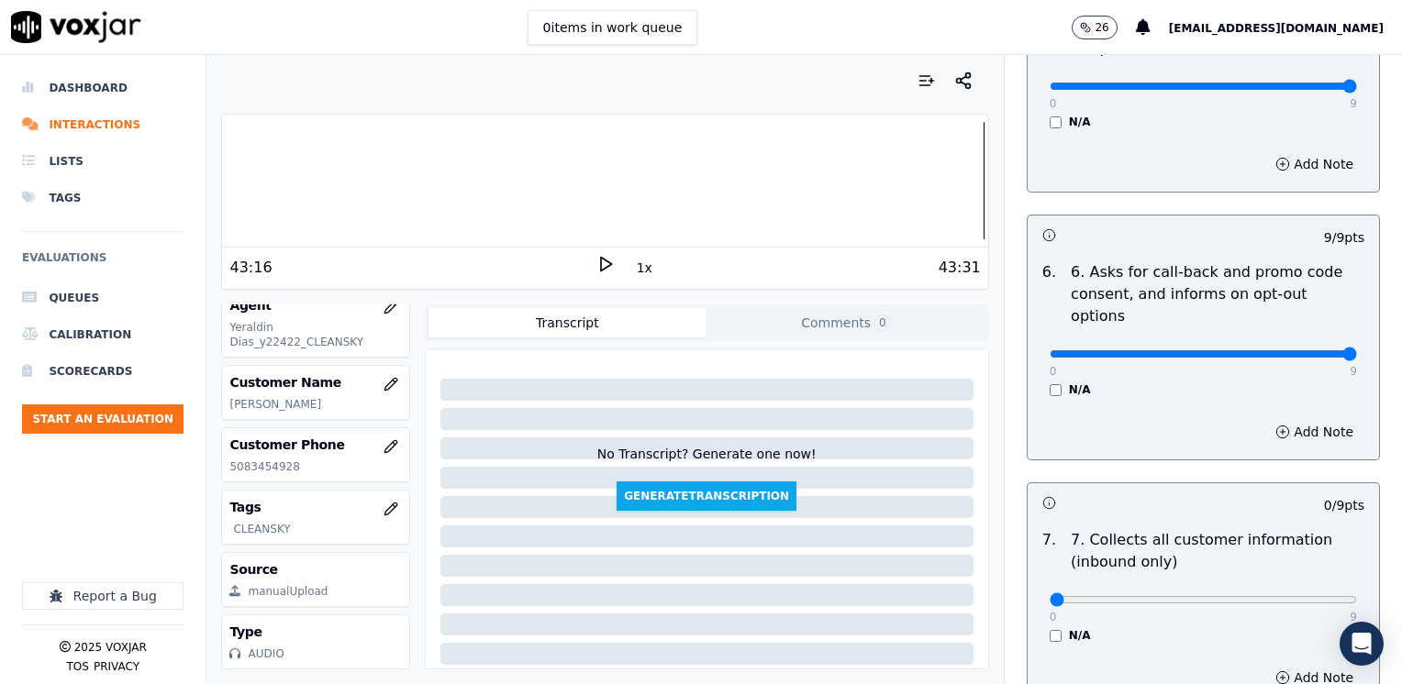
scroll to position [1629, 0]
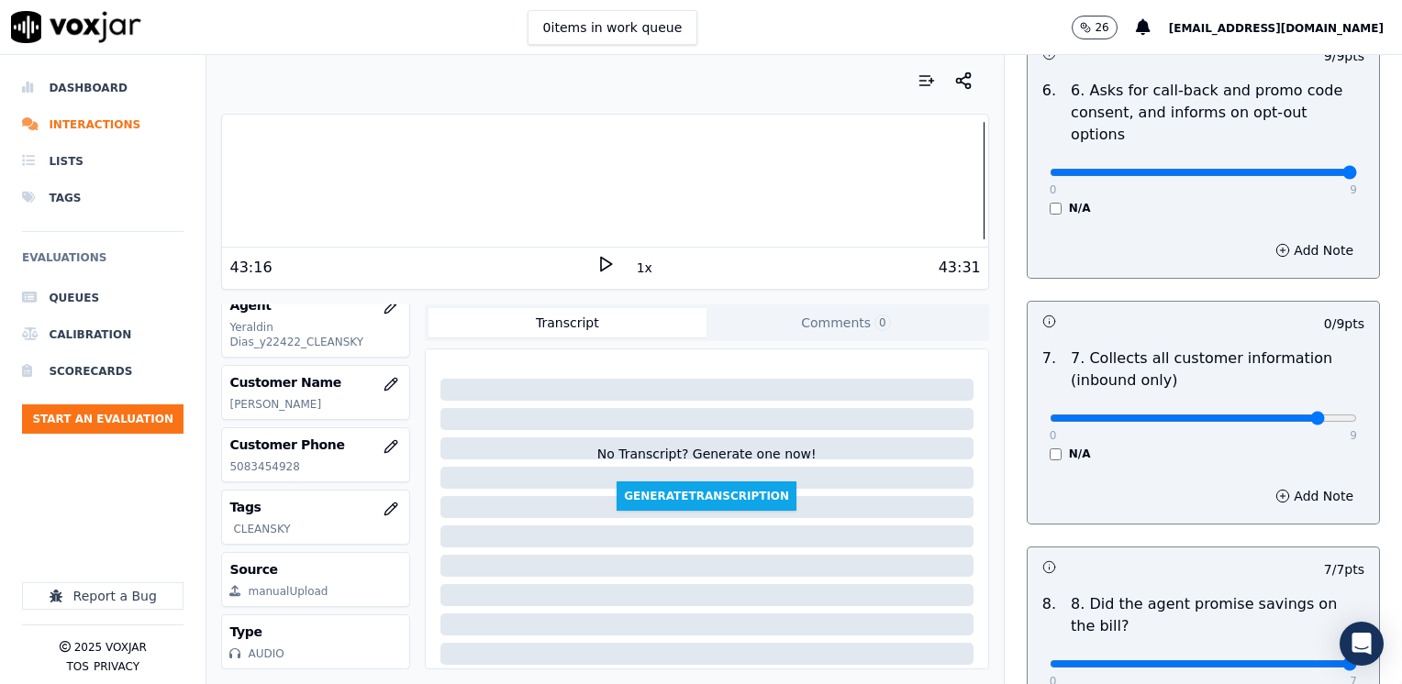
type input "8"
click at [1286, 483] on button "Add Note" at bounding box center [1314, 496] width 100 height 26
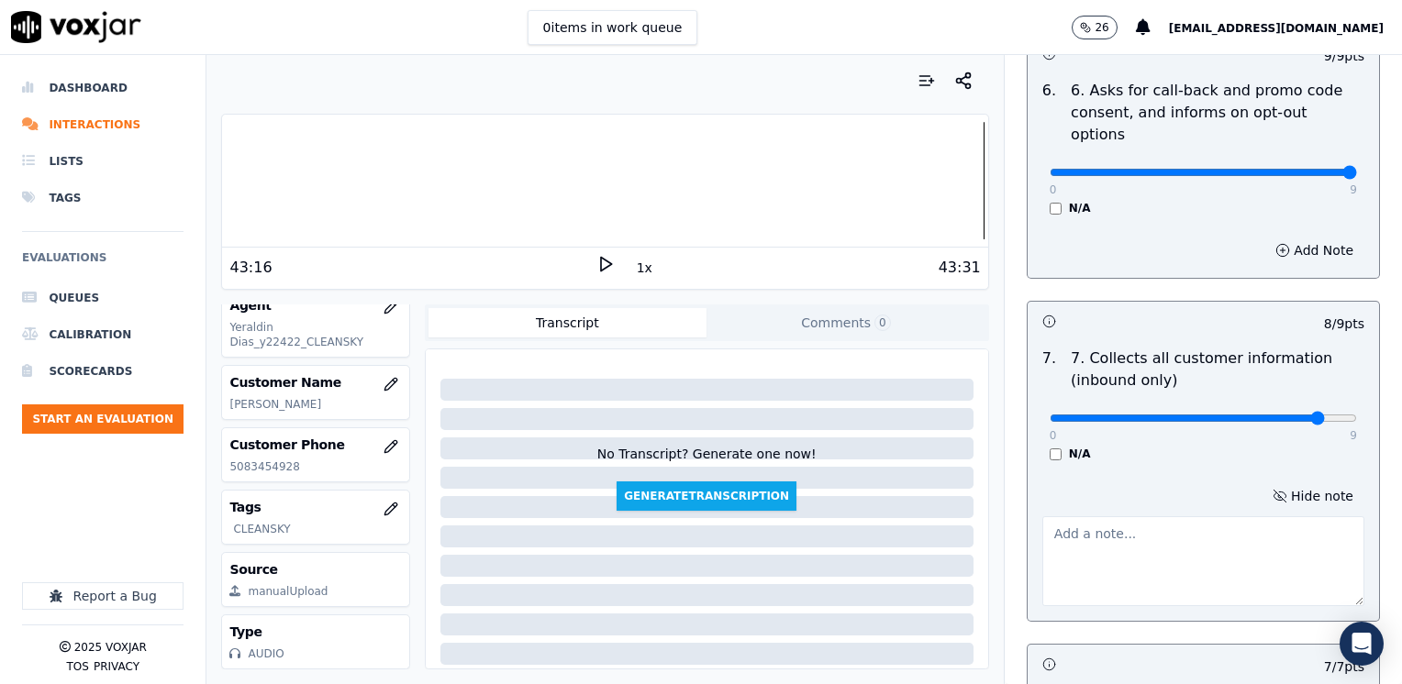
click at [1105, 517] on textarea at bounding box center [1203, 562] width 322 height 90
type textarea "Make sure to confirm full service address, the name as it appears on the bill b…"
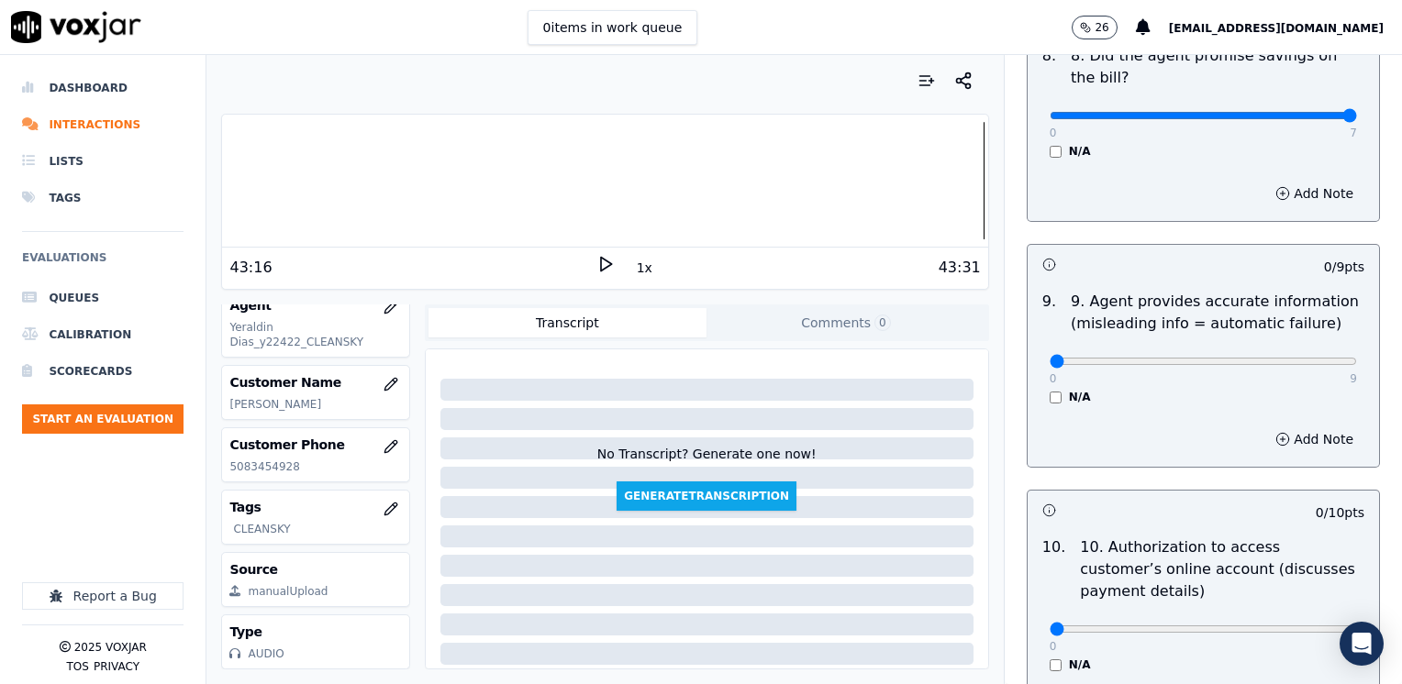
scroll to position [2272, 0]
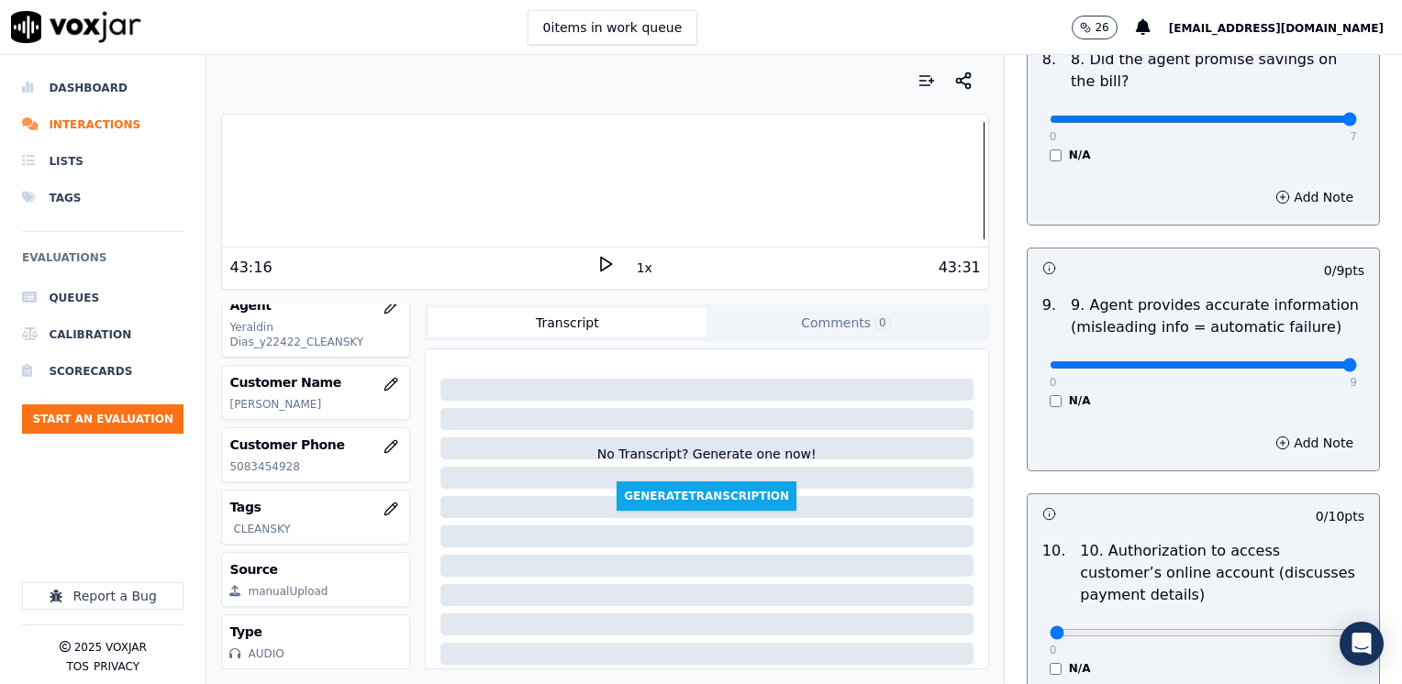
drag, startPoint x: 1039, startPoint y: 314, endPoint x: 1405, endPoint y: 314, distance: 365.1
type input "9"
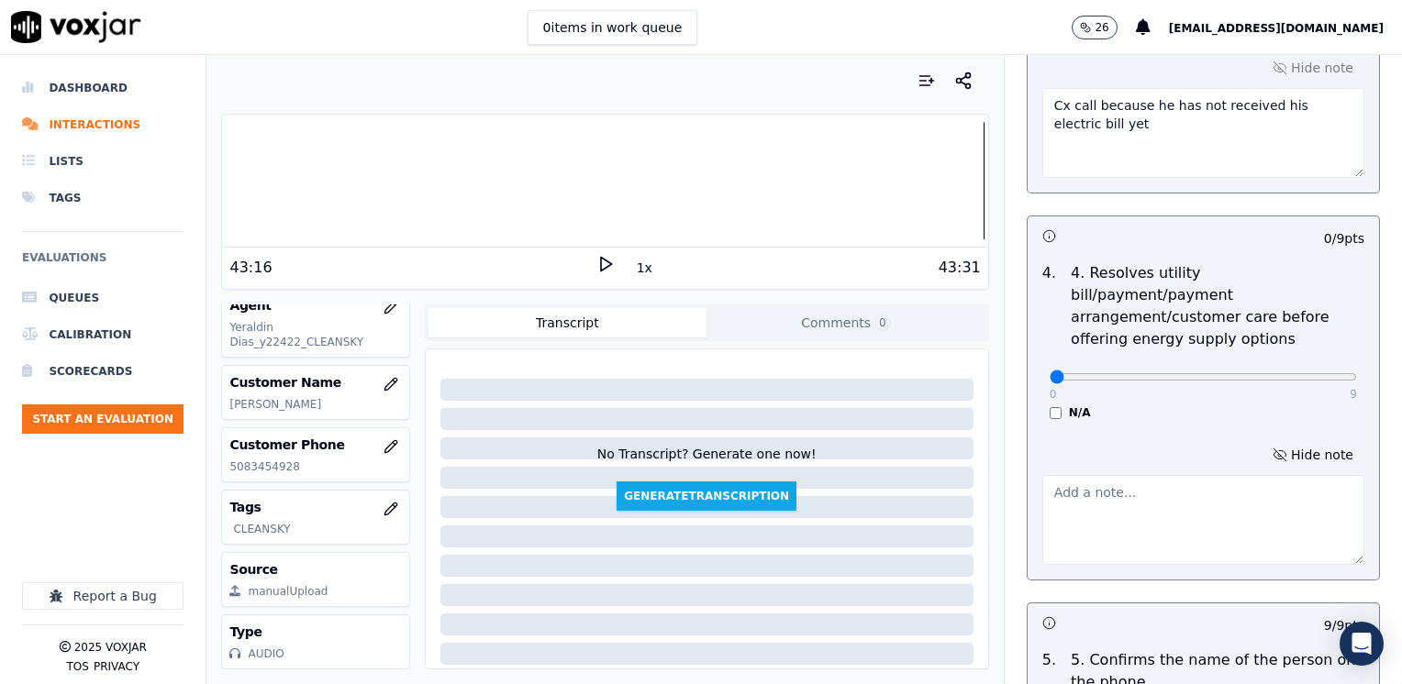
scroll to position [804, 0]
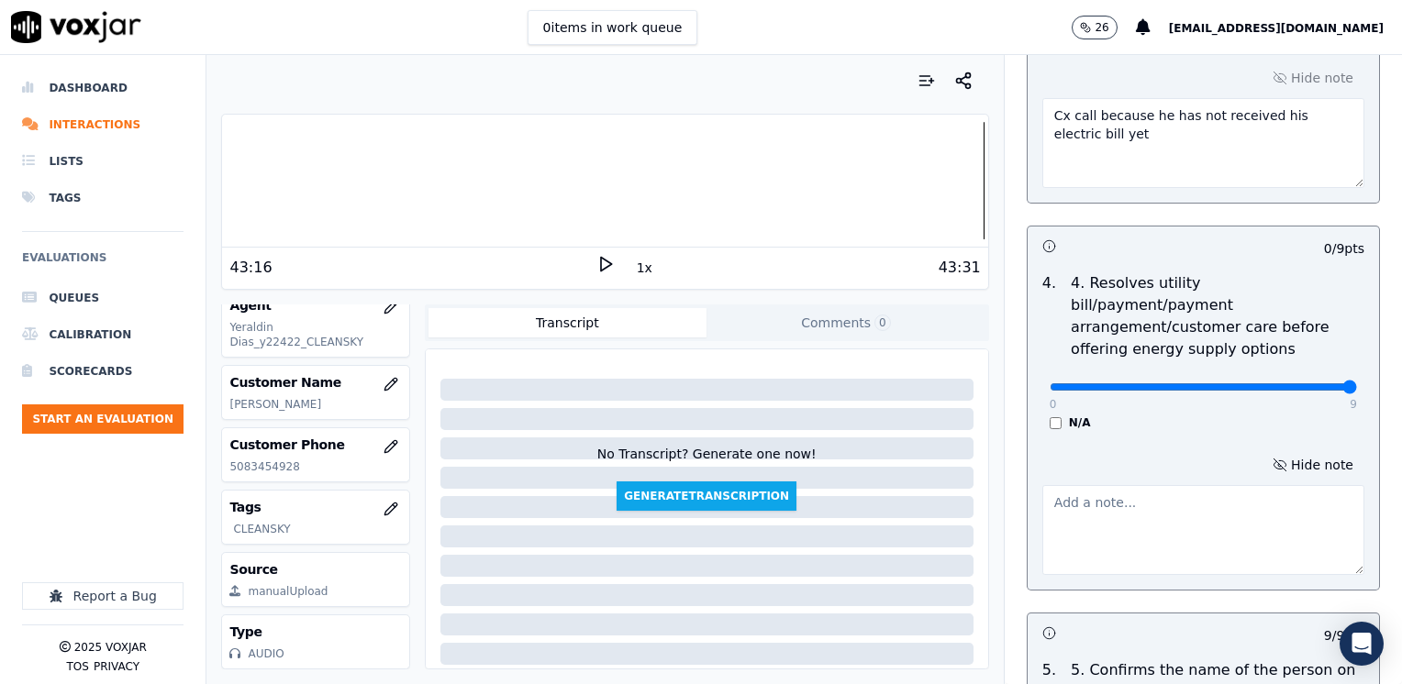
drag, startPoint x: 1040, startPoint y: 363, endPoint x: 1401, endPoint y: 419, distance: 364.9
type input "9"
click at [1281, 452] on button "Hide note" at bounding box center [1312, 465] width 103 height 26
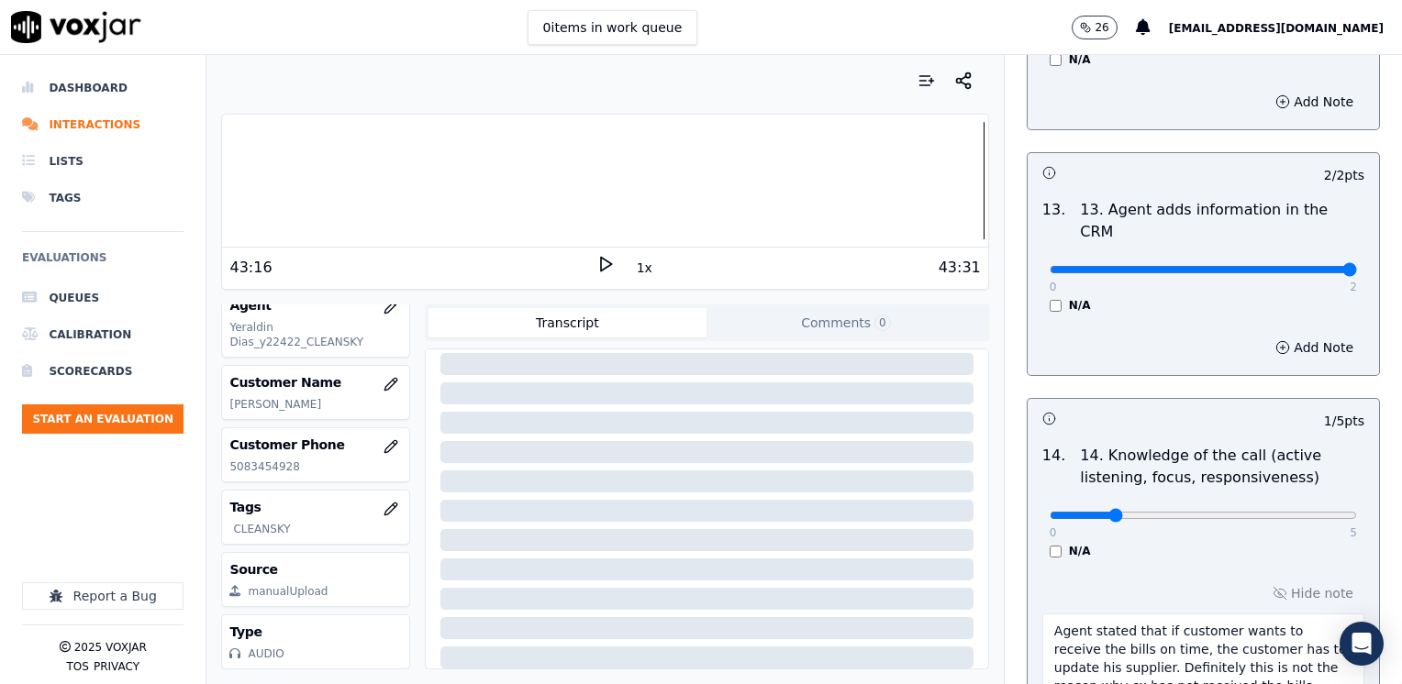
scroll to position [3464, 0]
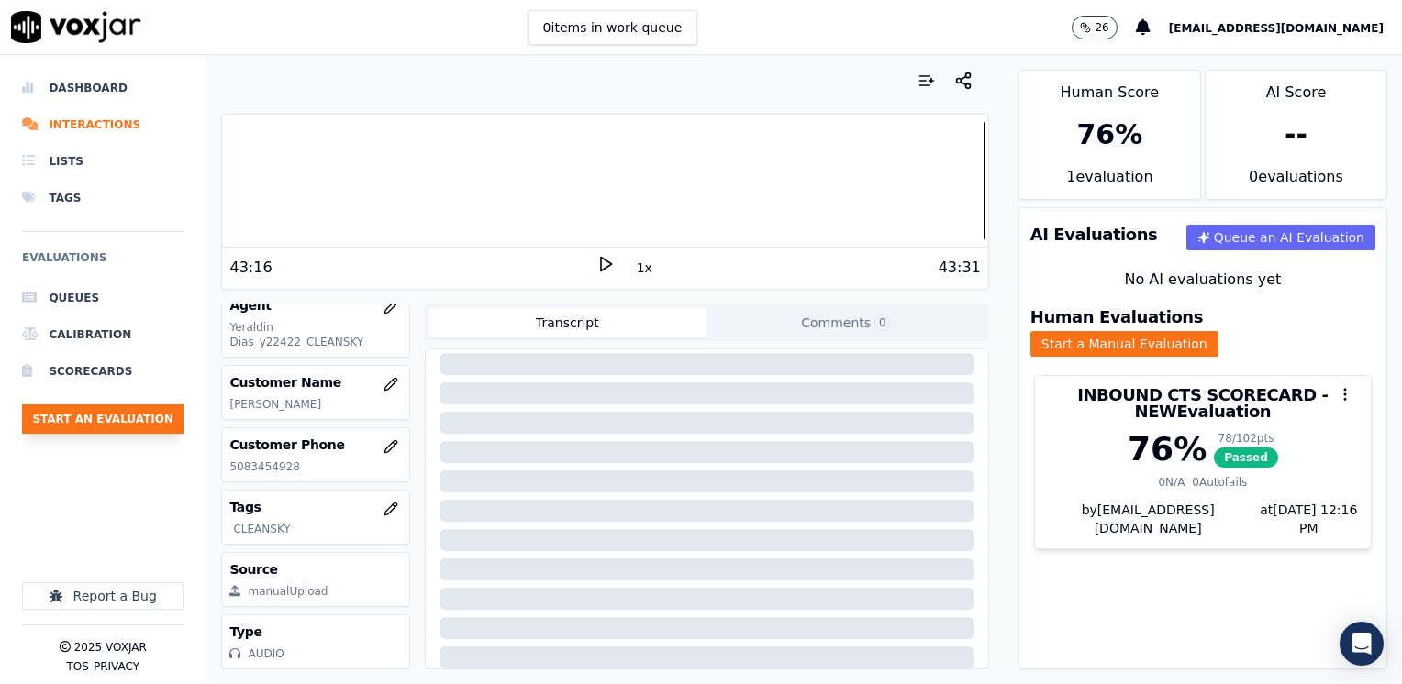
click at [136, 421] on button "Start an Evaluation" at bounding box center [102, 419] width 161 height 29
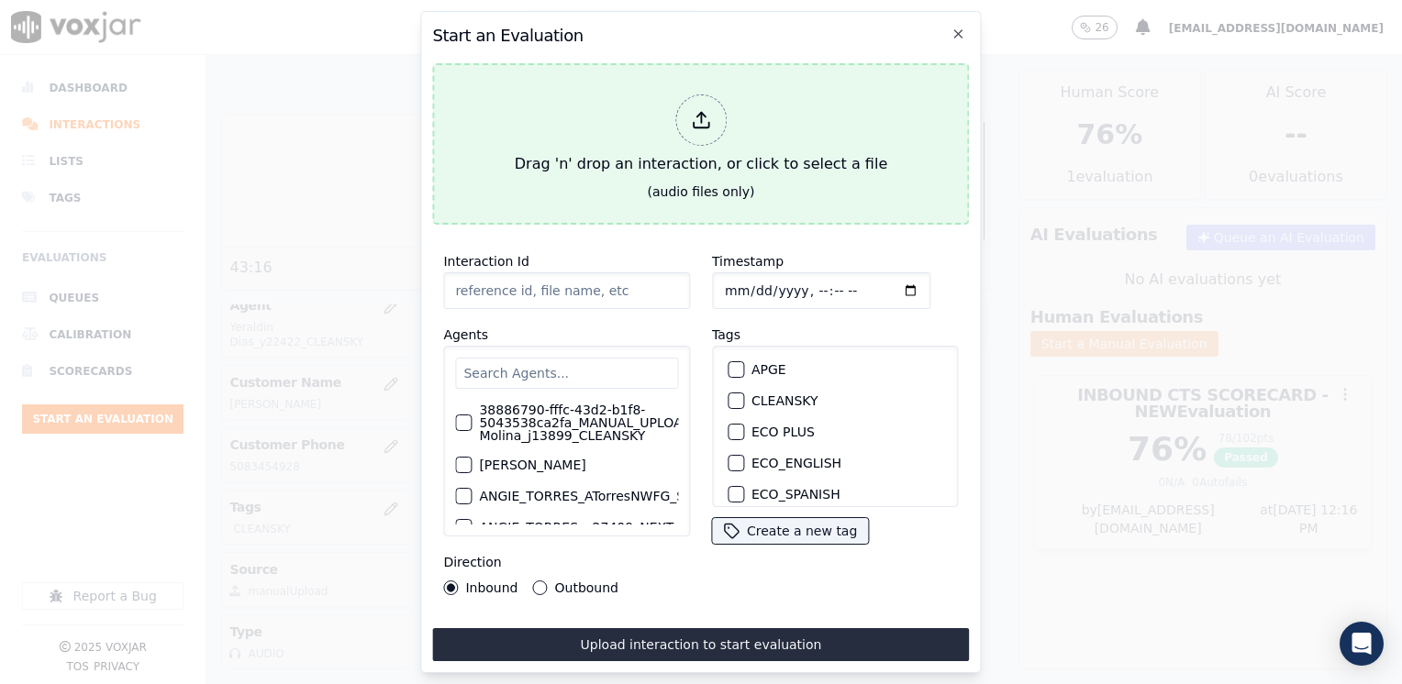
click at [716, 124] on div at bounding box center [700, 119] width 51 height 51
type input "20250821-093008_5518046607-[PERSON_NAME] all.mp3"
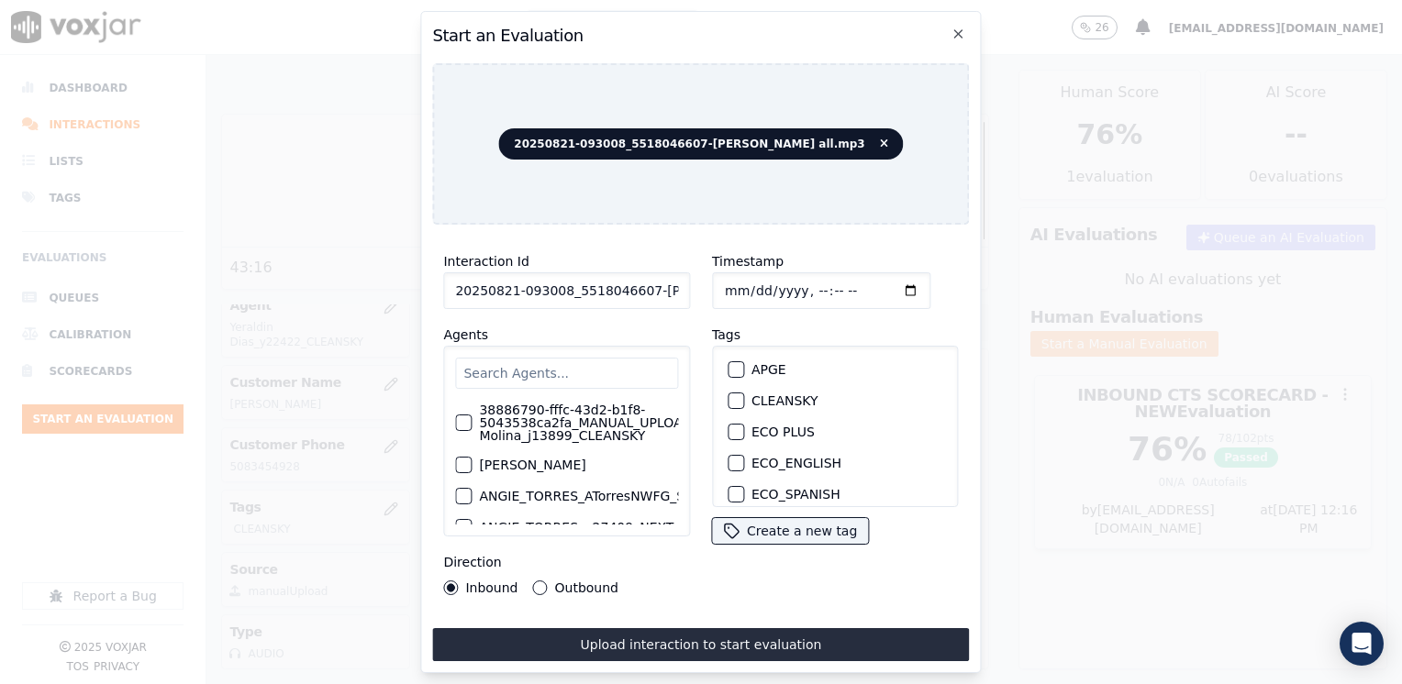
click at [588, 370] on input "text" at bounding box center [566, 373] width 223 height 31
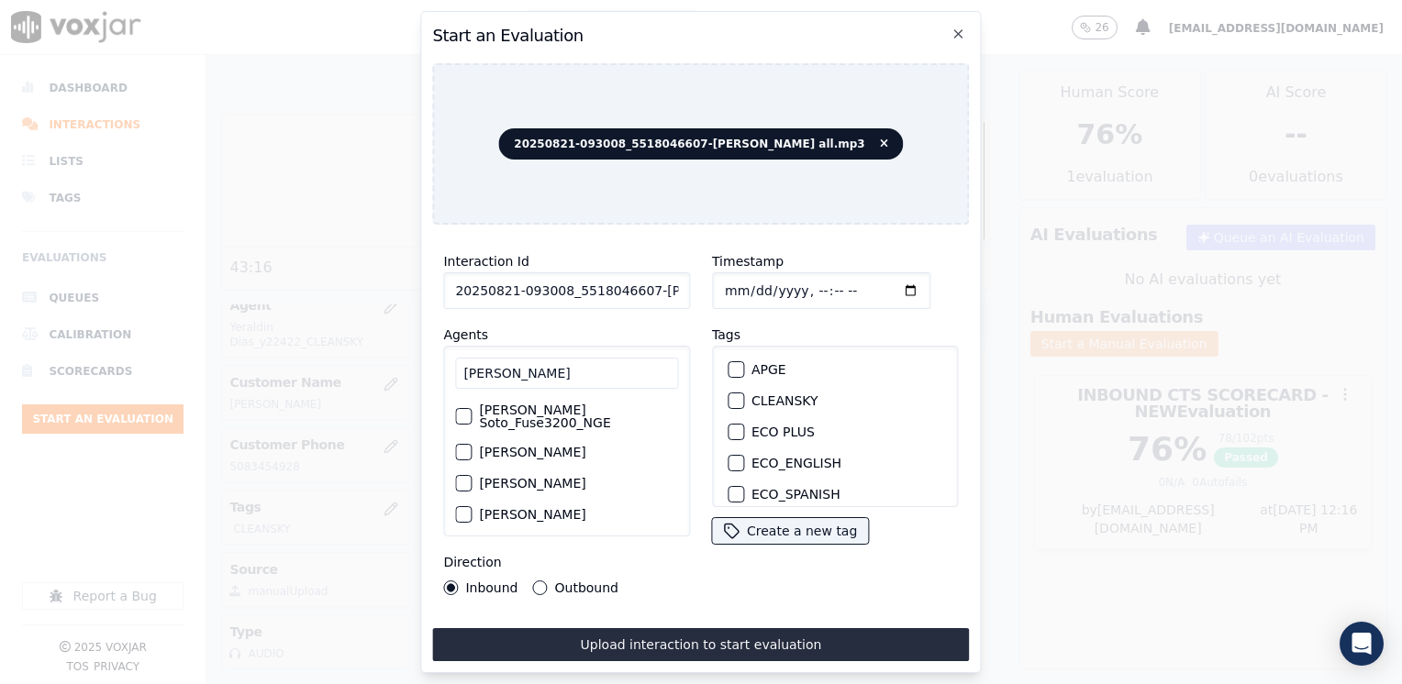
scroll to position [58, 0]
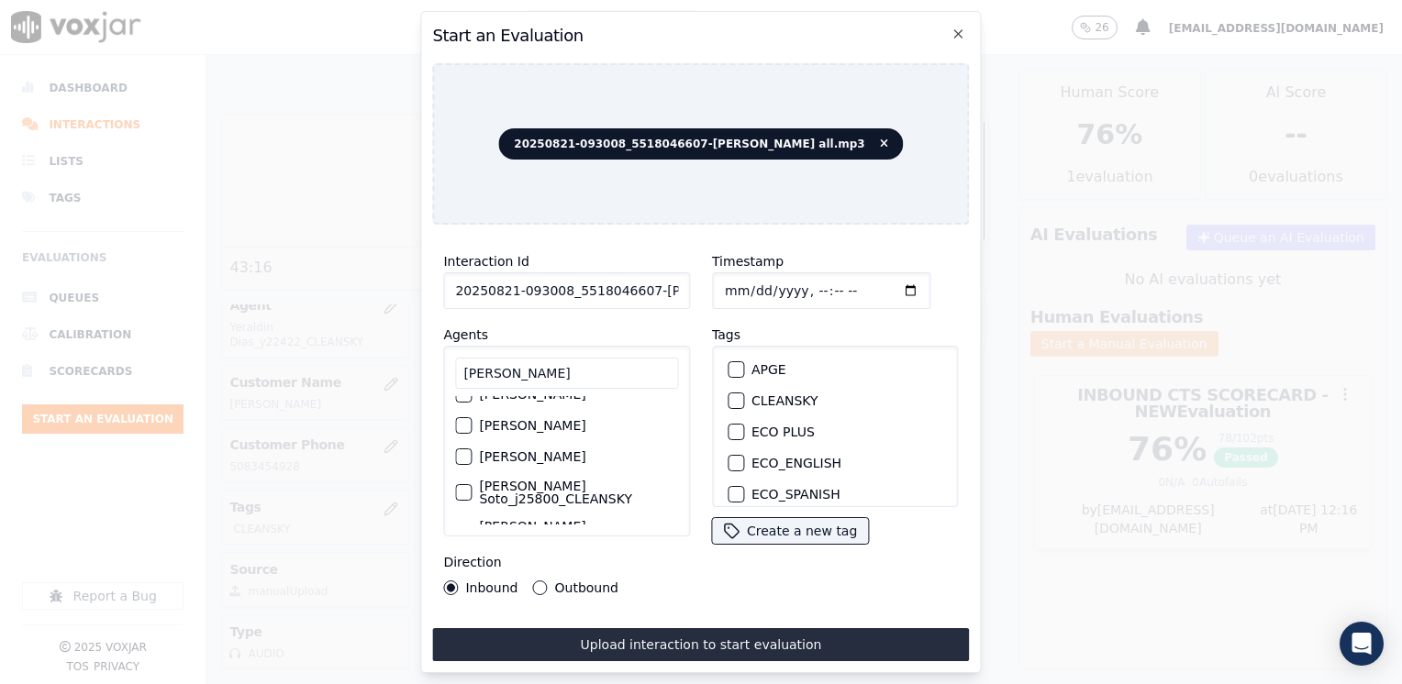
type input "[PERSON_NAME]"
click at [465, 486] on div "button" at bounding box center [462, 492] width 13 height 13
click at [732, 401] on button "CLEANSKY" at bounding box center [736, 401] width 17 height 17
click at [882, 280] on input "Timestamp" at bounding box center [821, 290] width 218 height 37
type input "[DATE]T12:16"
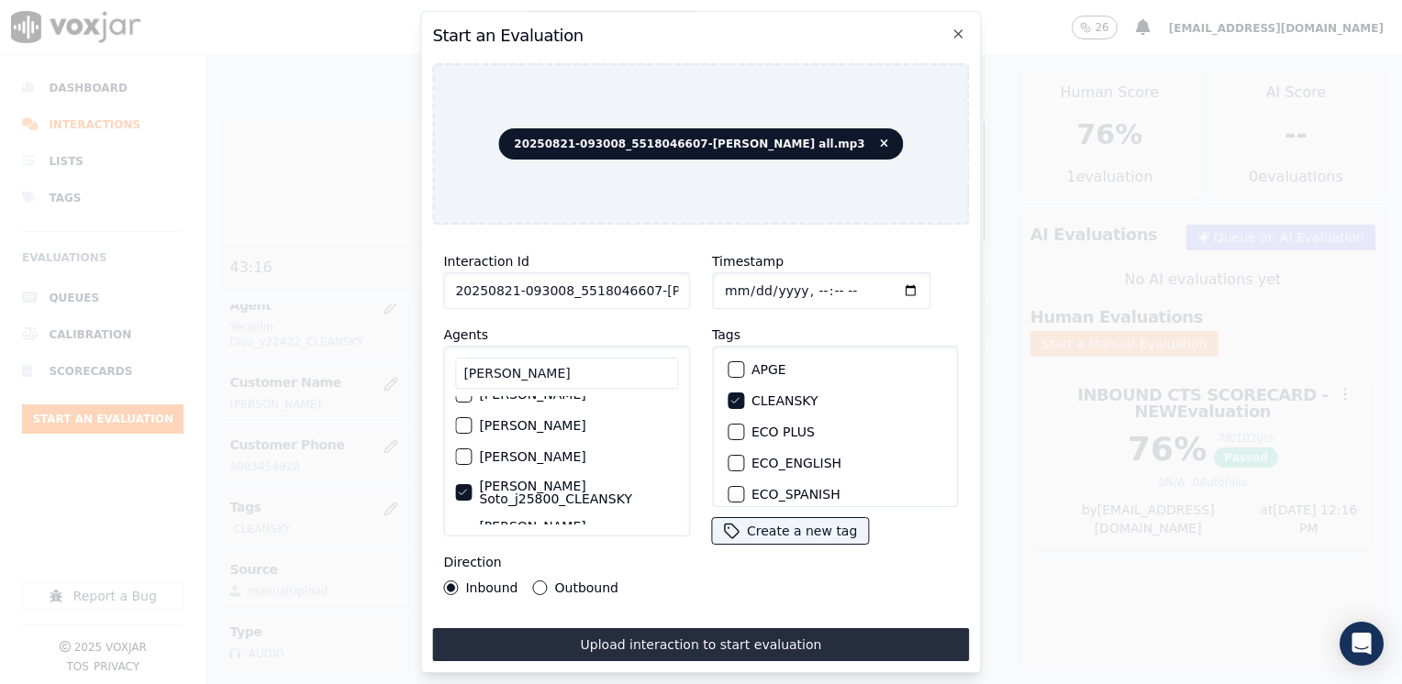
click at [536, 582] on button "Outbound" at bounding box center [540, 588] width 15 height 15
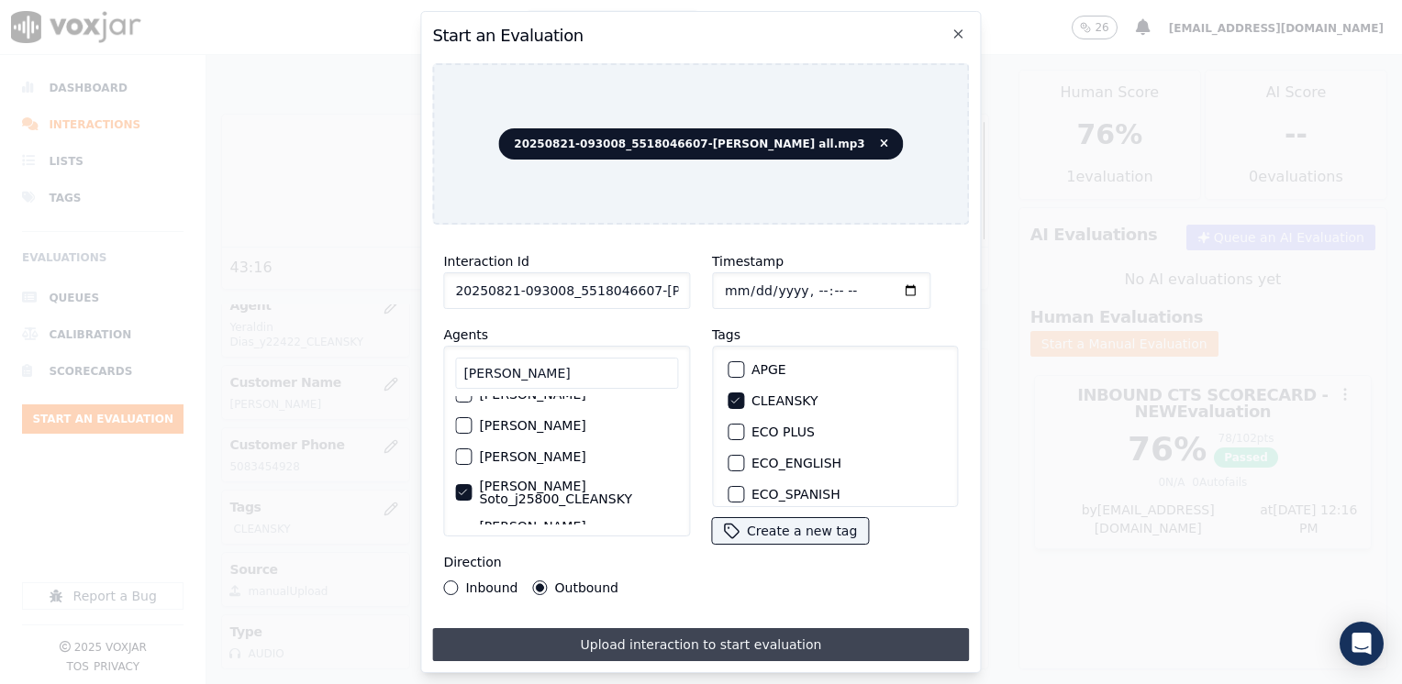
click at [705, 637] on button "Upload interaction to start evaluation" at bounding box center [700, 644] width 537 height 33
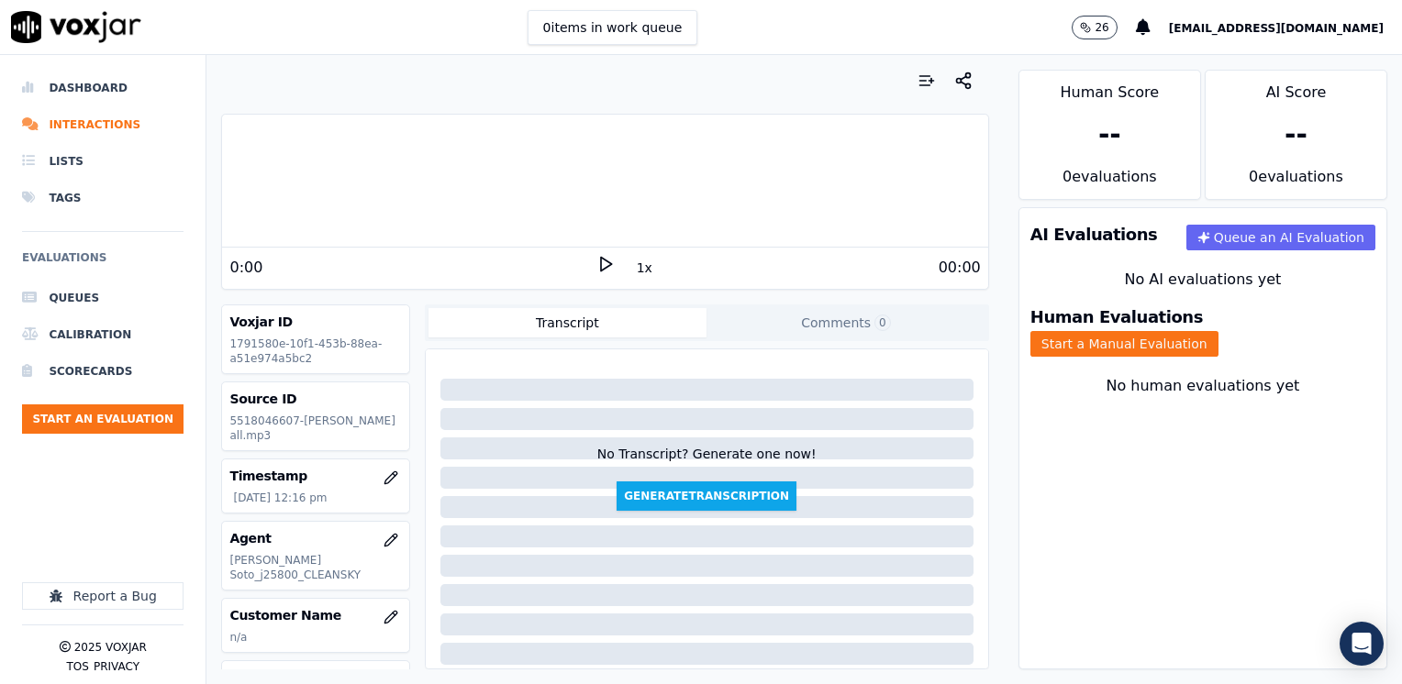
click at [585, 262] on div "0:00" at bounding box center [412, 268] width 366 height 22
click at [601, 265] on polygon at bounding box center [606, 265] width 11 height 14
click at [598, 261] on icon at bounding box center [605, 264] width 18 height 18
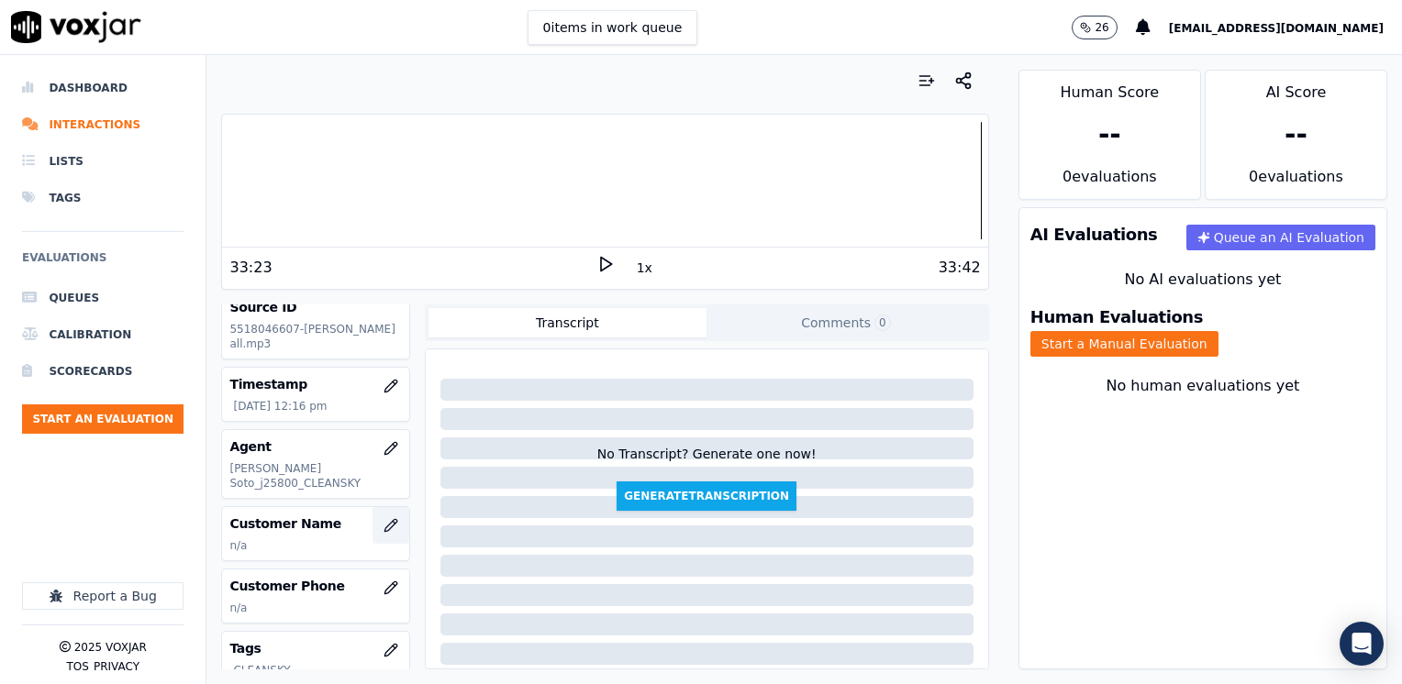
click at [383, 518] on icon "button" at bounding box center [390, 525] width 15 height 15
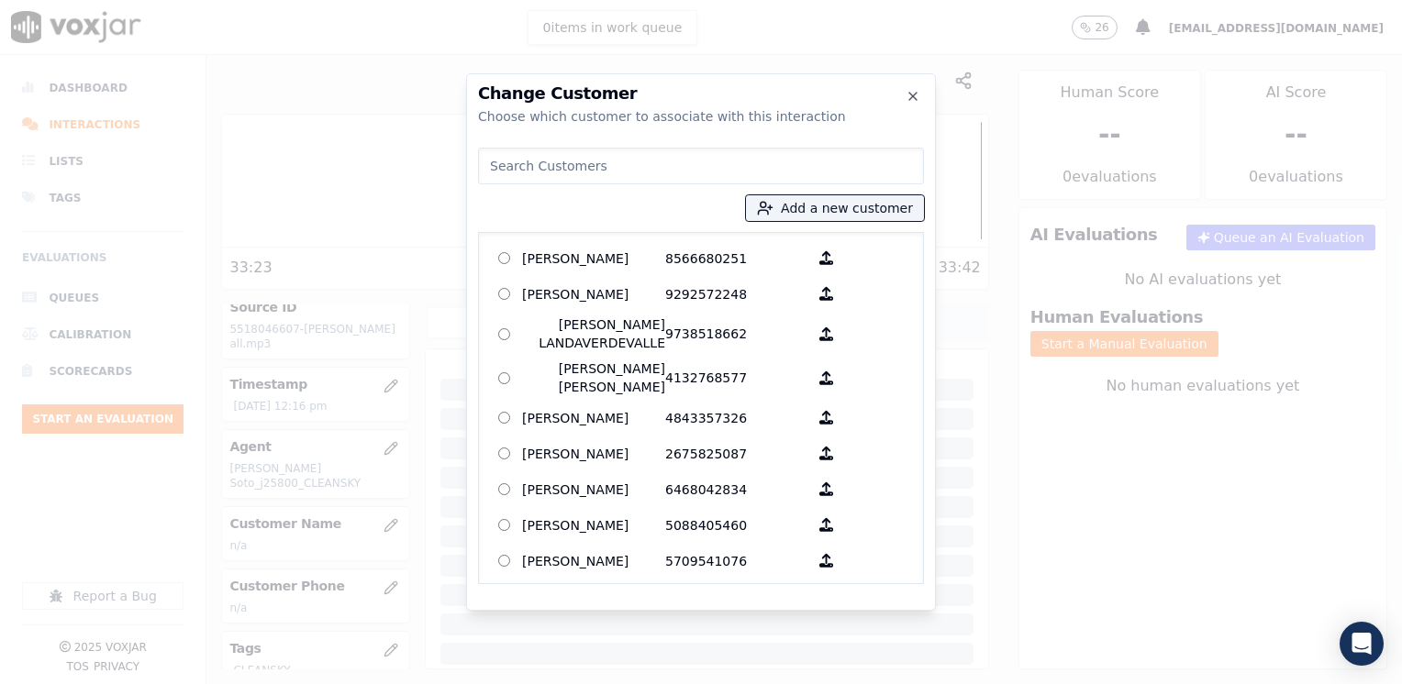
click at [728, 158] on input at bounding box center [701, 166] width 446 height 37
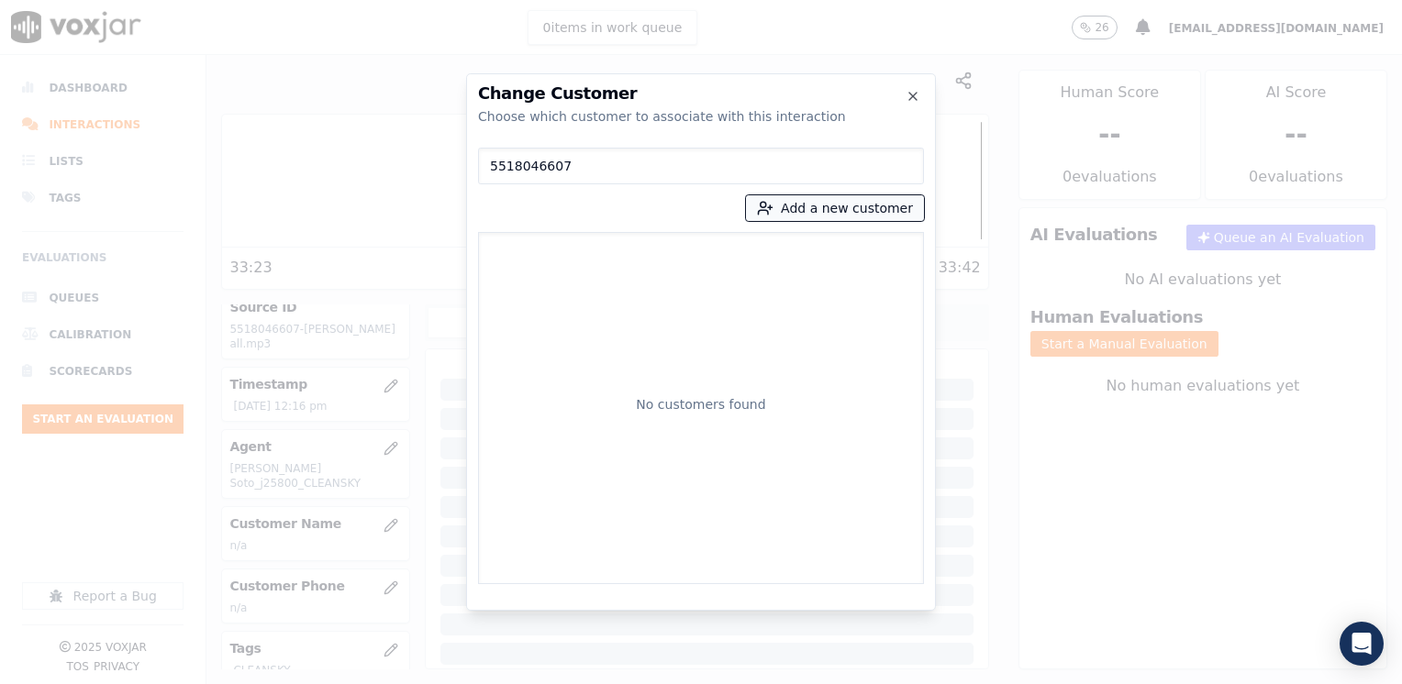
type input "5518046607"
click at [854, 203] on button "Add a new customer" at bounding box center [835, 208] width 178 height 26
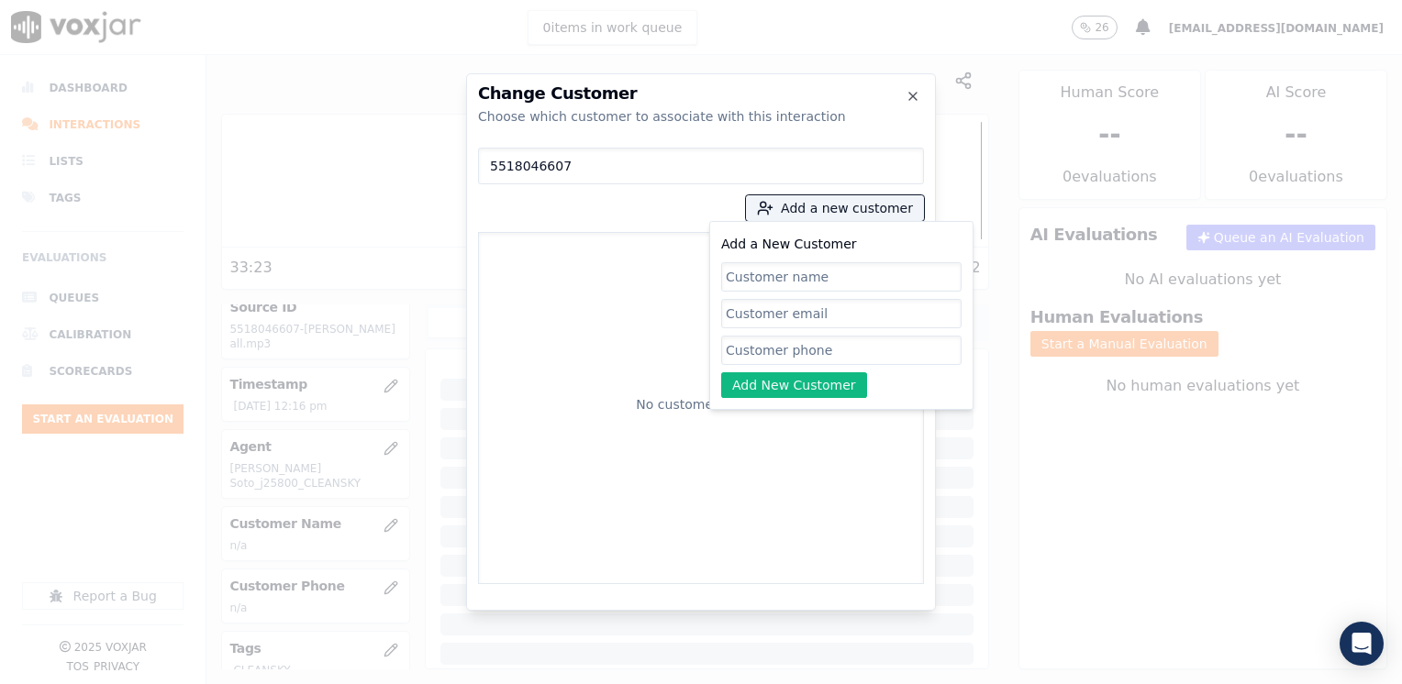
click at [772, 350] on input "Add a New Customer" at bounding box center [841, 350] width 240 height 29
paste input "5518046607"
type input "5518046607"
click at [826, 281] on input "Add a New Customer" at bounding box center [841, 276] width 240 height 29
paste input "[PERSON_NAME] [PERSON_NAME]"
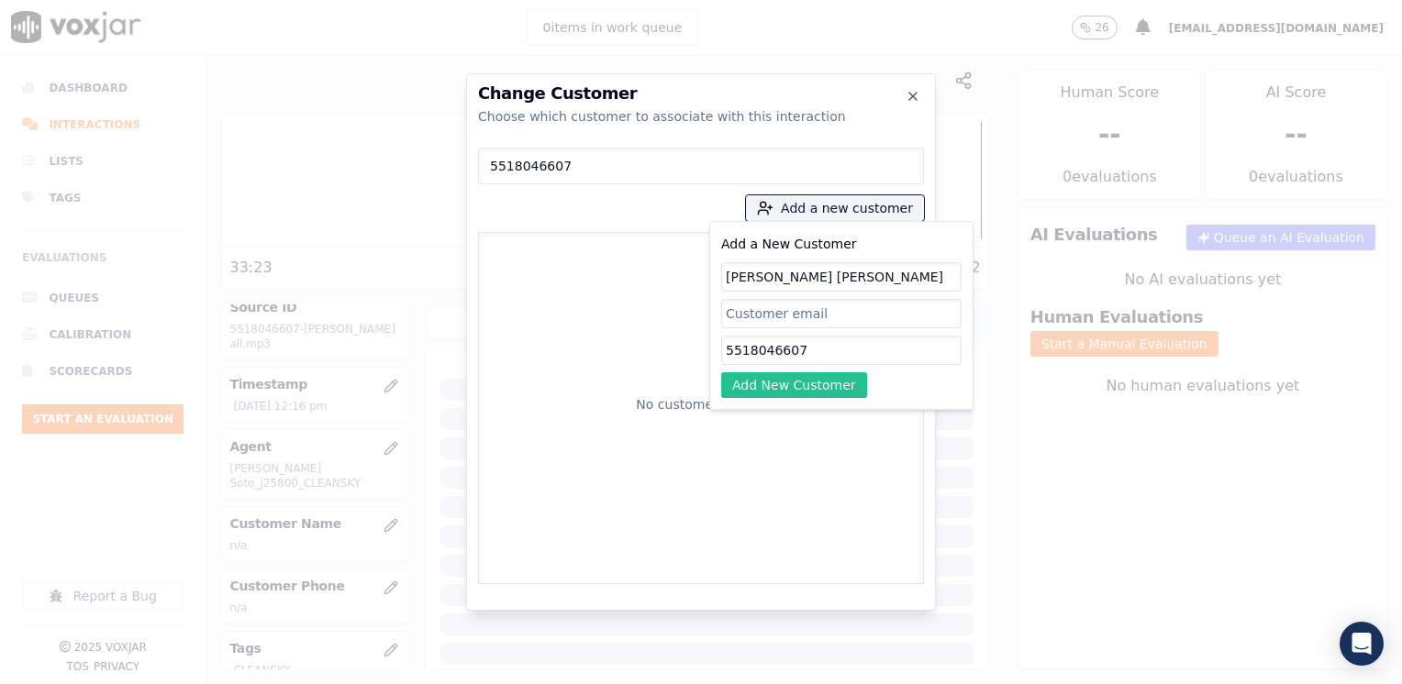
type input "[PERSON_NAME] [PERSON_NAME]"
click at [820, 385] on button "Add New Customer" at bounding box center [794, 385] width 146 height 26
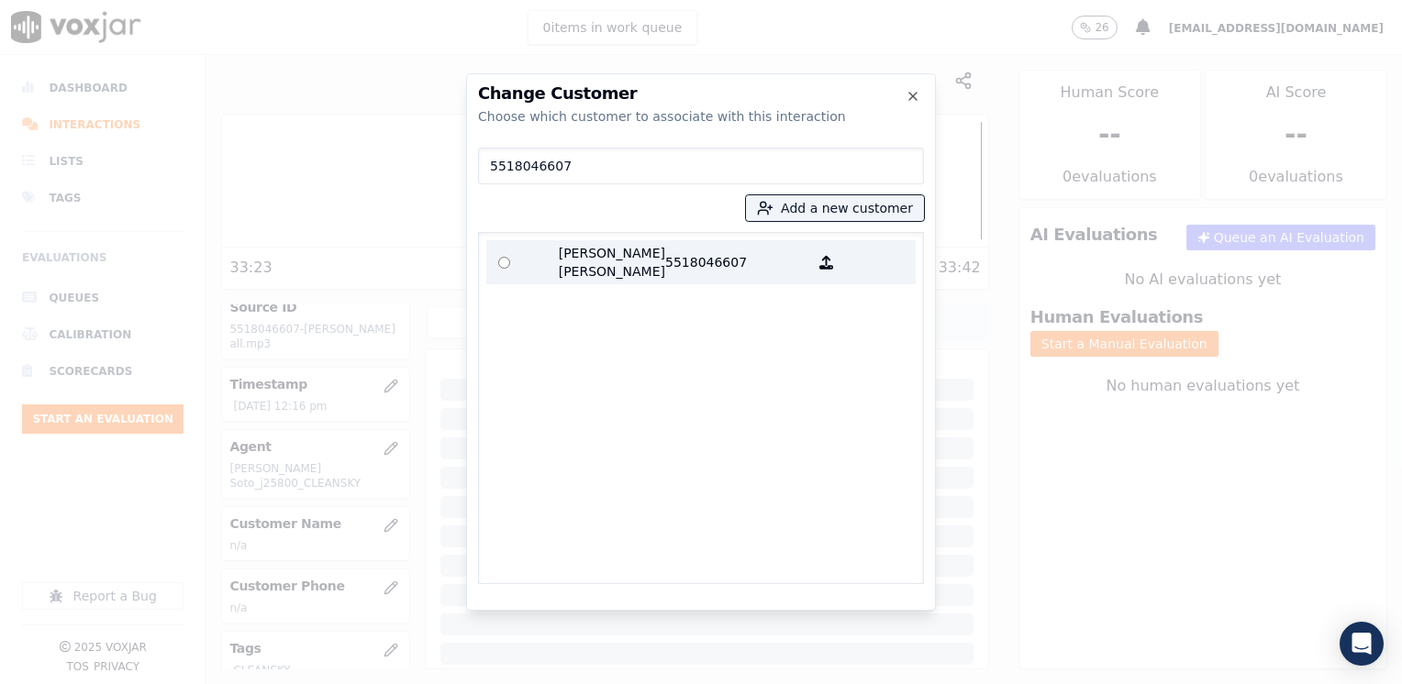
click at [672, 263] on p "5518046607" at bounding box center [736, 262] width 143 height 37
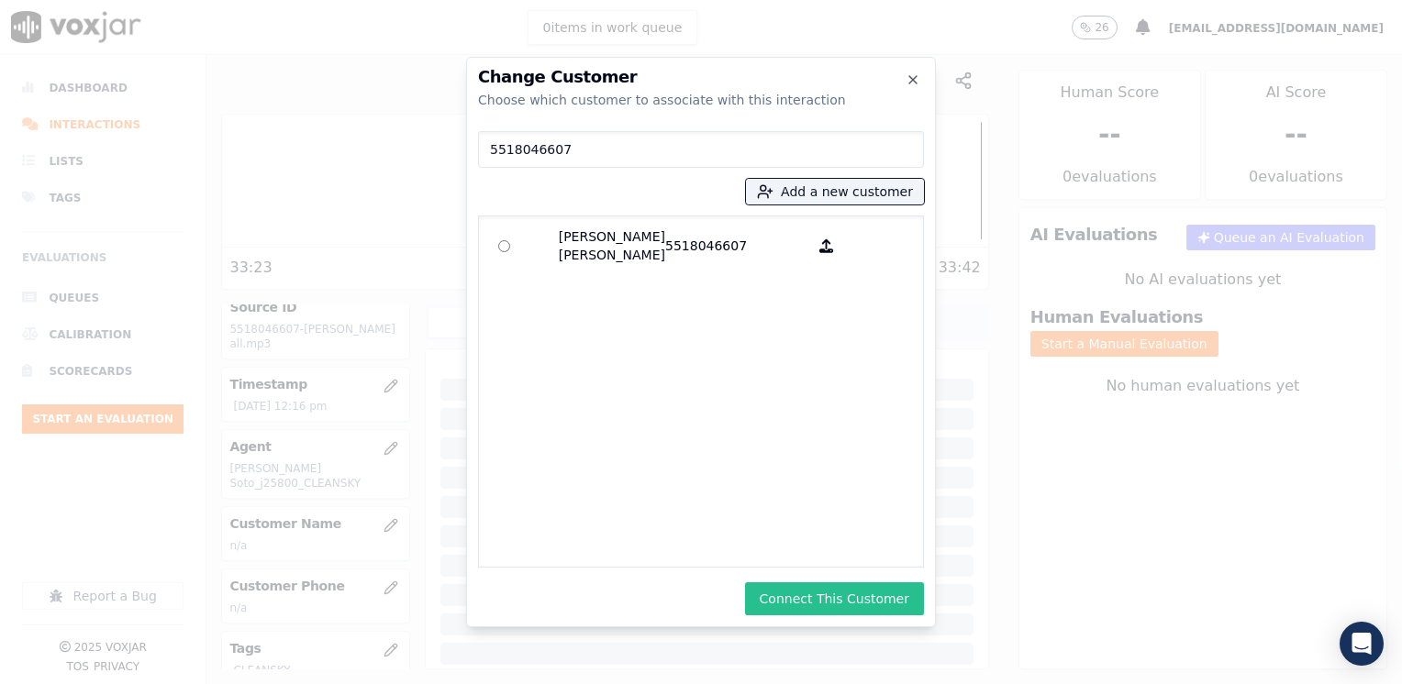
click at [827, 605] on button "Connect This Customer" at bounding box center [834, 599] width 179 height 33
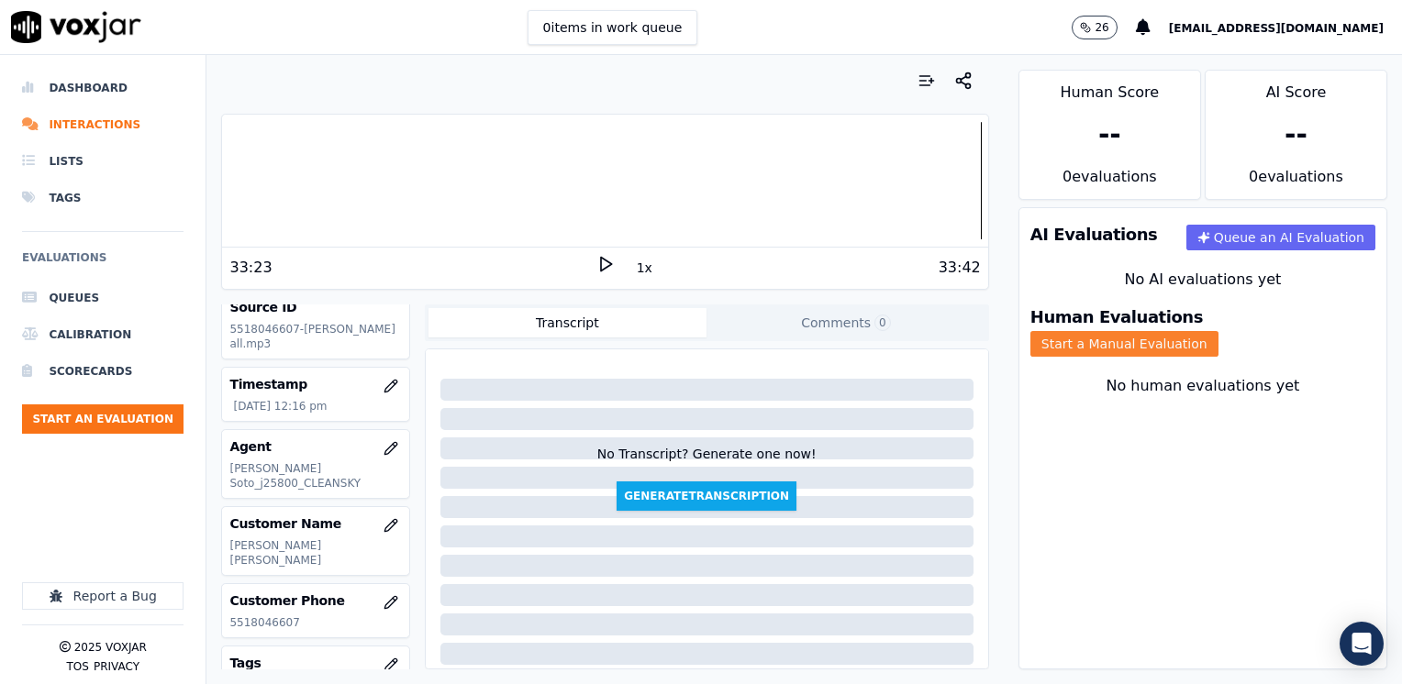
click at [1218, 331] on button "Start a Manual Evaluation" at bounding box center [1124, 344] width 188 height 26
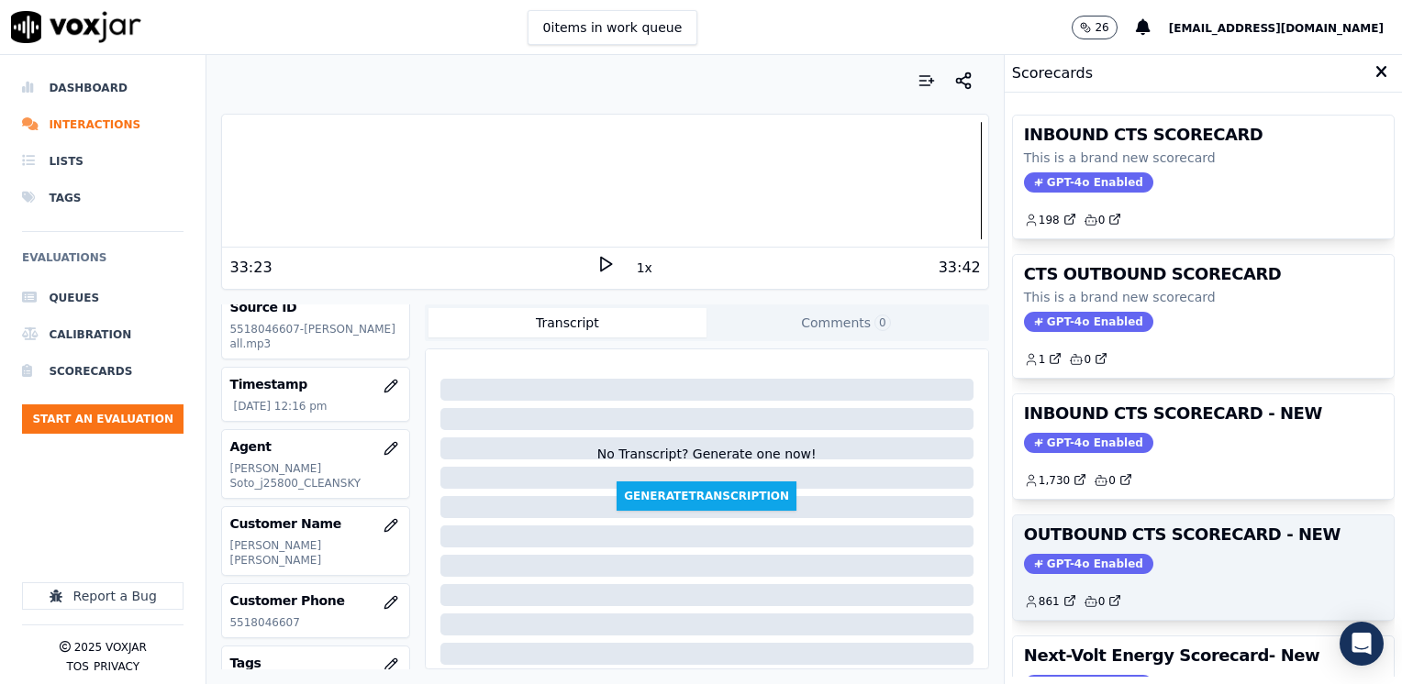
click at [1075, 561] on span "GPT-4o Enabled" at bounding box center [1088, 564] width 129 height 20
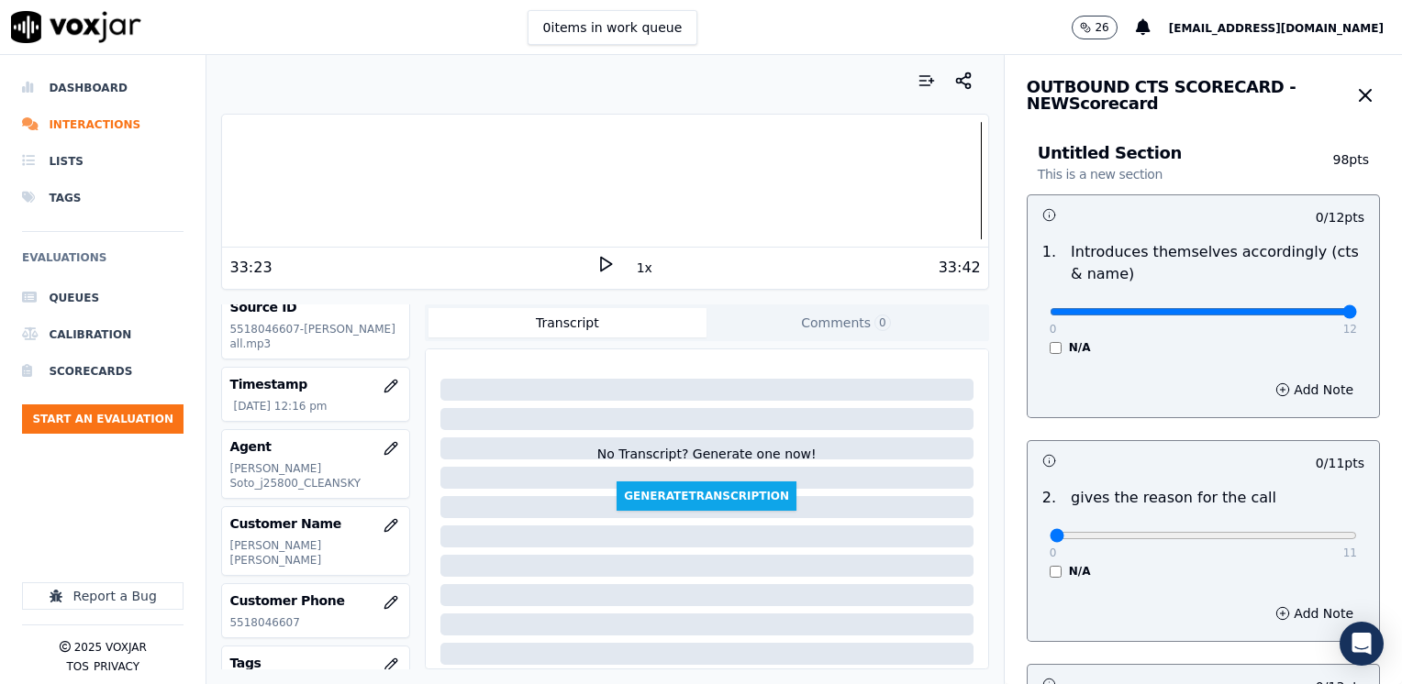
drag, startPoint x: 1036, startPoint y: 310, endPoint x: 1405, endPoint y: 313, distance: 368.8
type input "12"
click at [1357, 313] on input "range" at bounding box center [1203, 311] width 307 height 7
drag, startPoint x: 1031, startPoint y: 539, endPoint x: 1401, endPoint y: 528, distance: 369.9
type input "11"
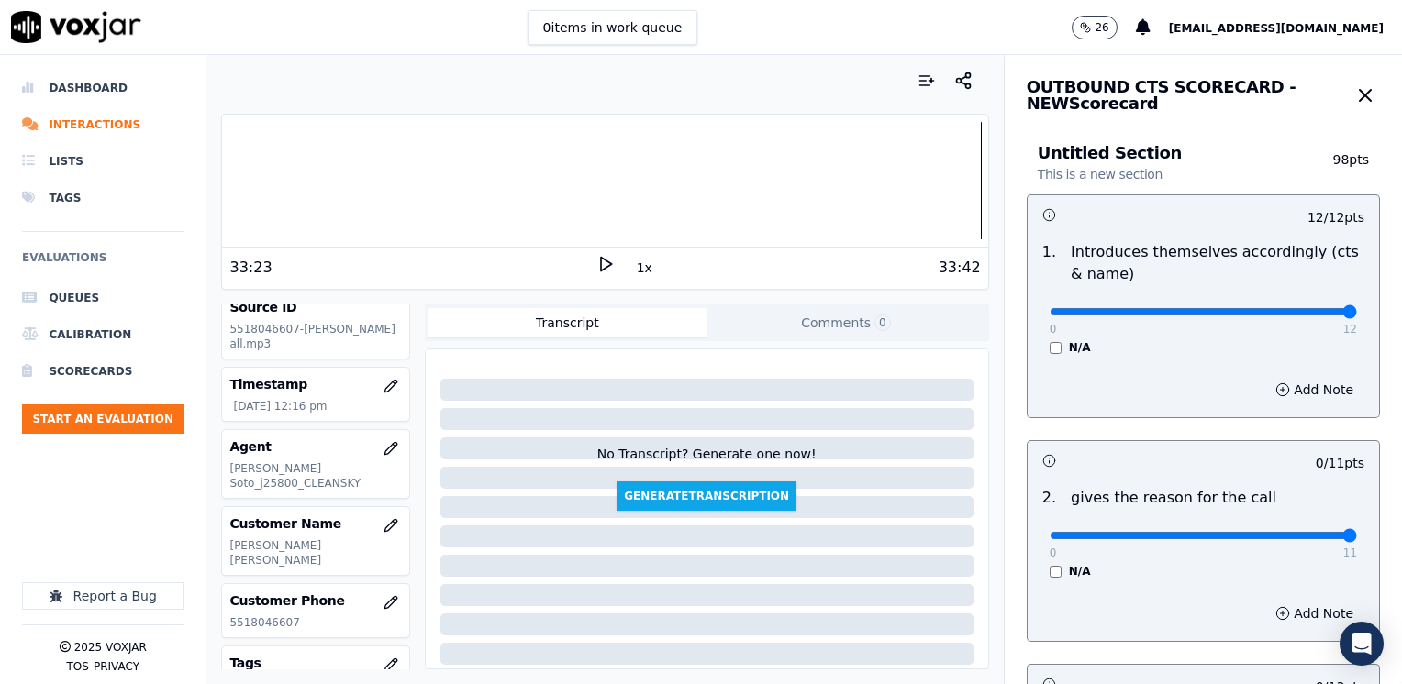
click at [1357, 316] on input "range" at bounding box center [1203, 311] width 307 height 7
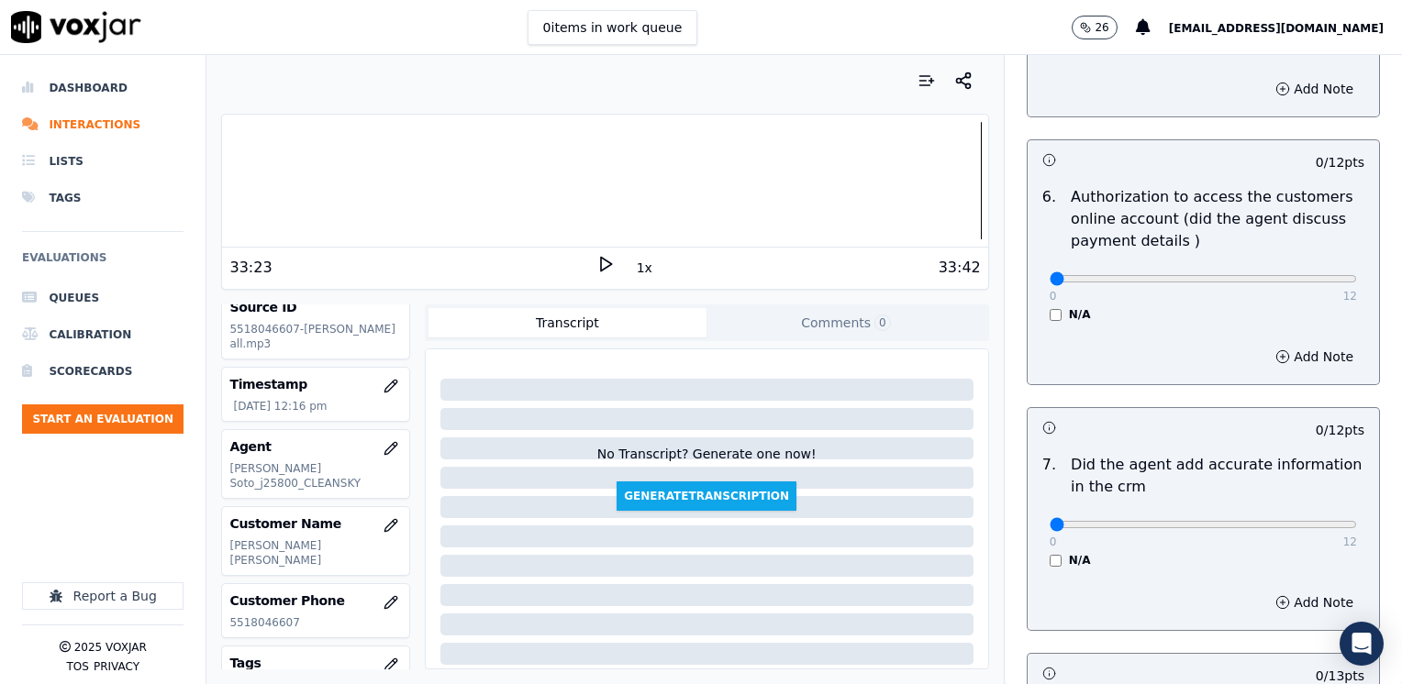
scroll to position [1560, 0]
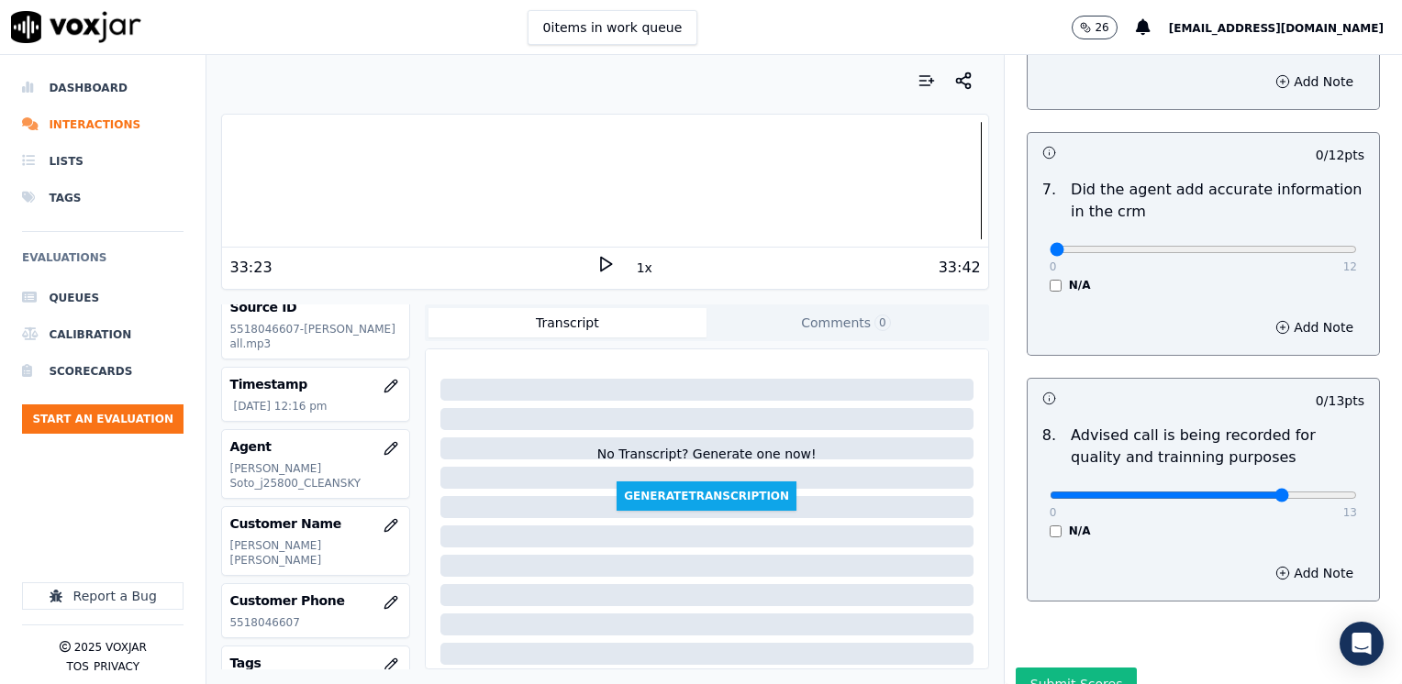
type input "10"
drag, startPoint x: 1040, startPoint y: 224, endPoint x: 1405, endPoint y: 224, distance: 364.2
type input "12"
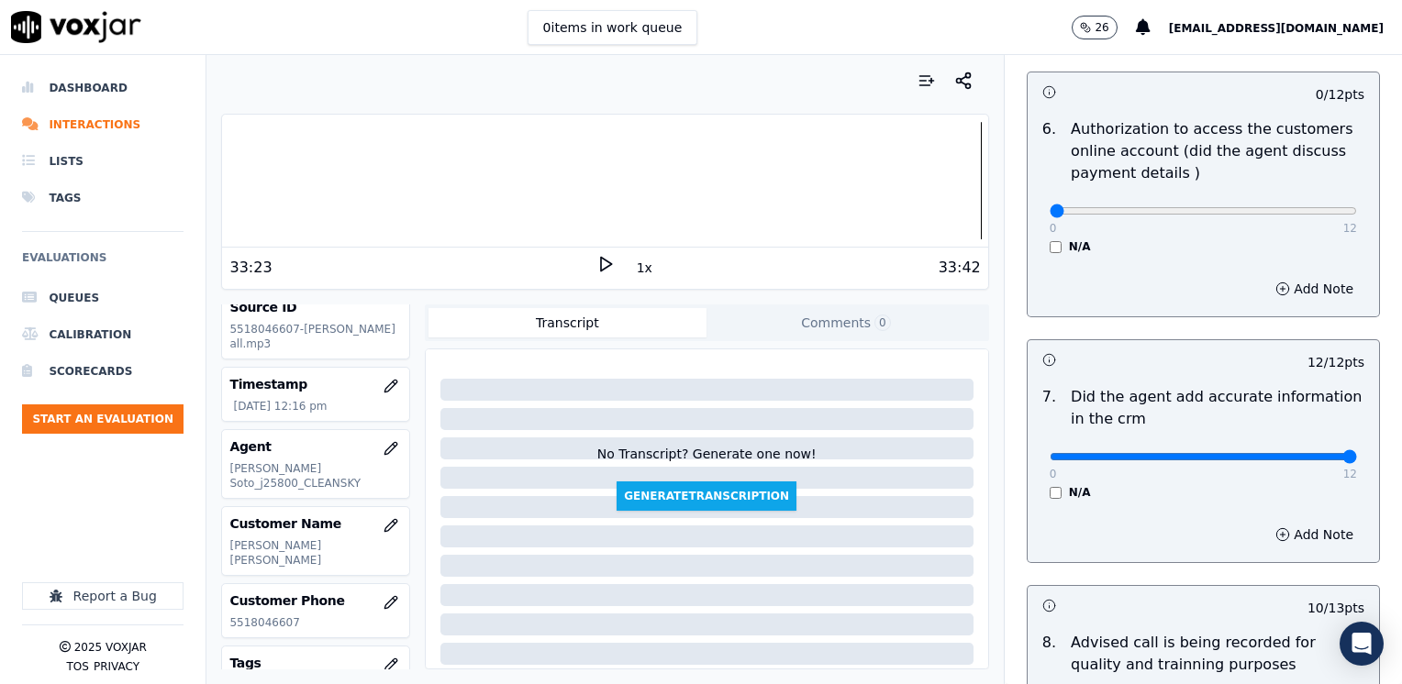
scroll to position [1376, 0]
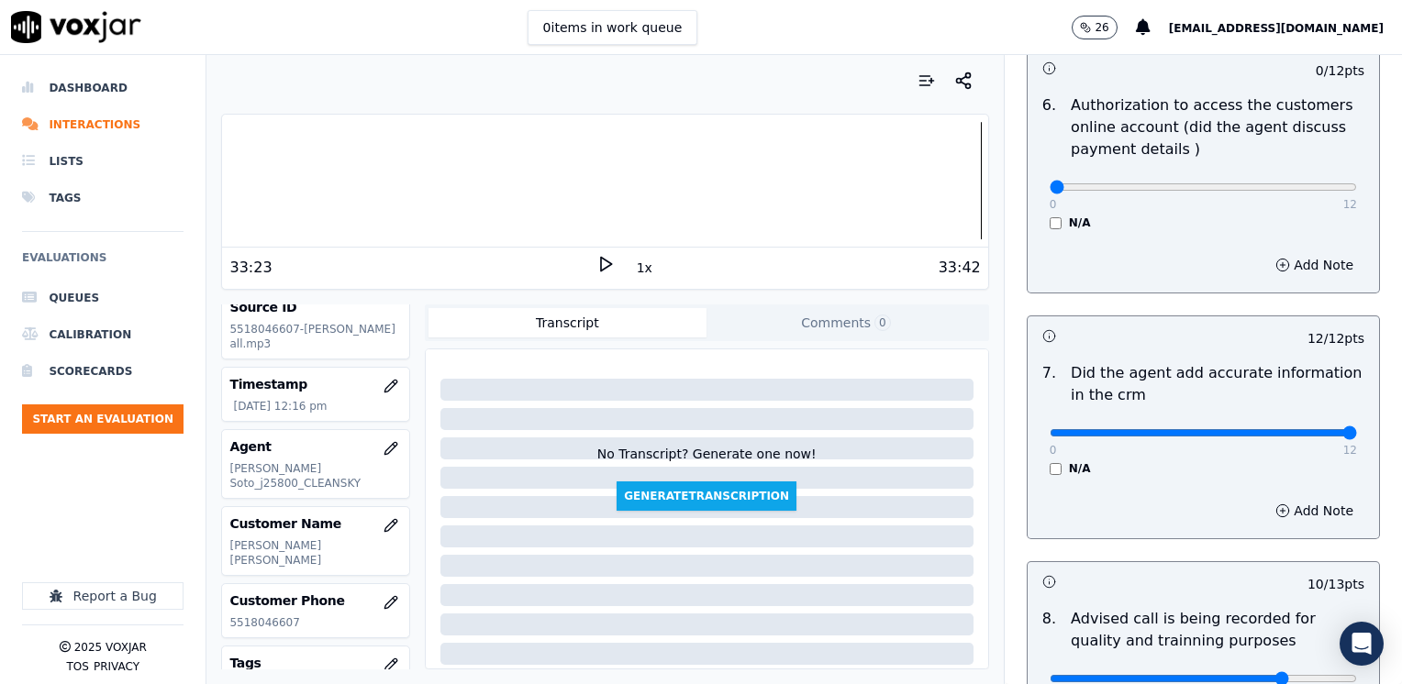
click at [1157, 461] on div "N/A" at bounding box center [1203, 468] width 307 height 15
click at [1295, 252] on button "Add Note" at bounding box center [1314, 265] width 100 height 26
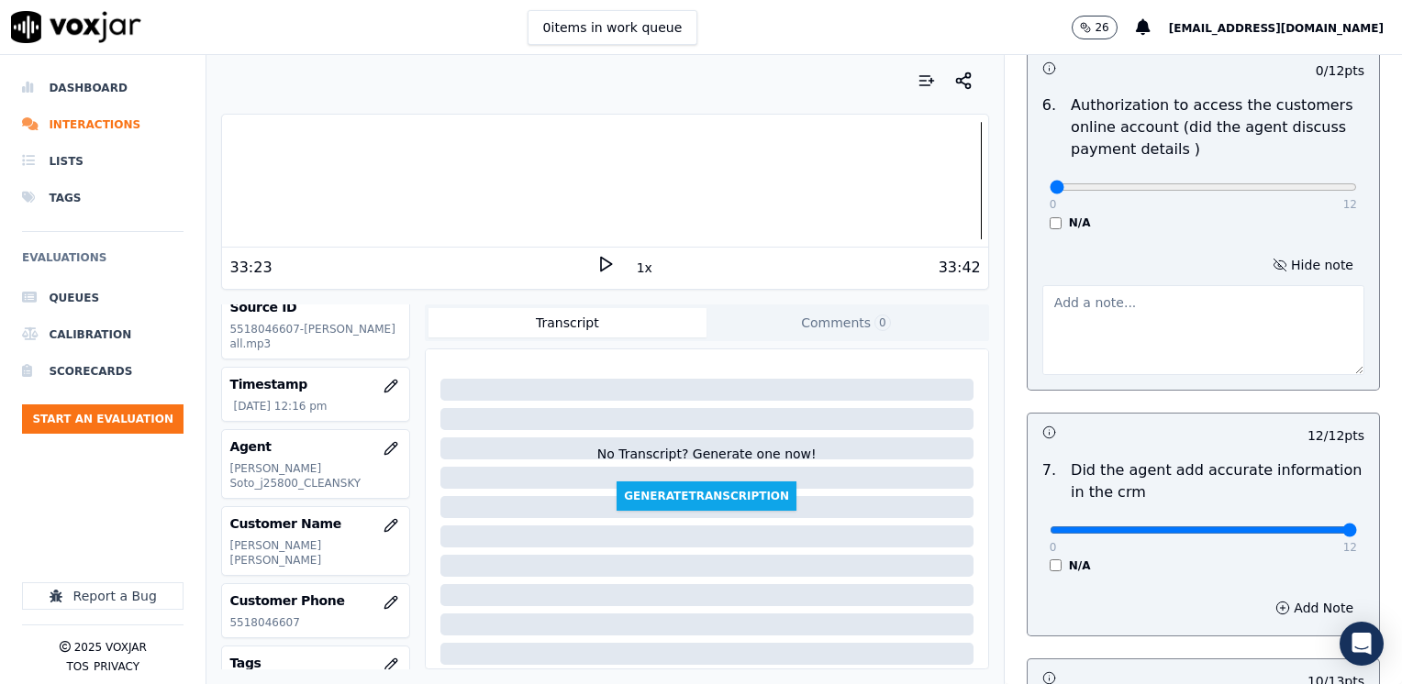
click at [1168, 314] on textarea at bounding box center [1203, 330] width 322 height 90
click at [1173, 314] on textarea "MA" at bounding box center [1203, 330] width 322 height 90
type textarea "m"
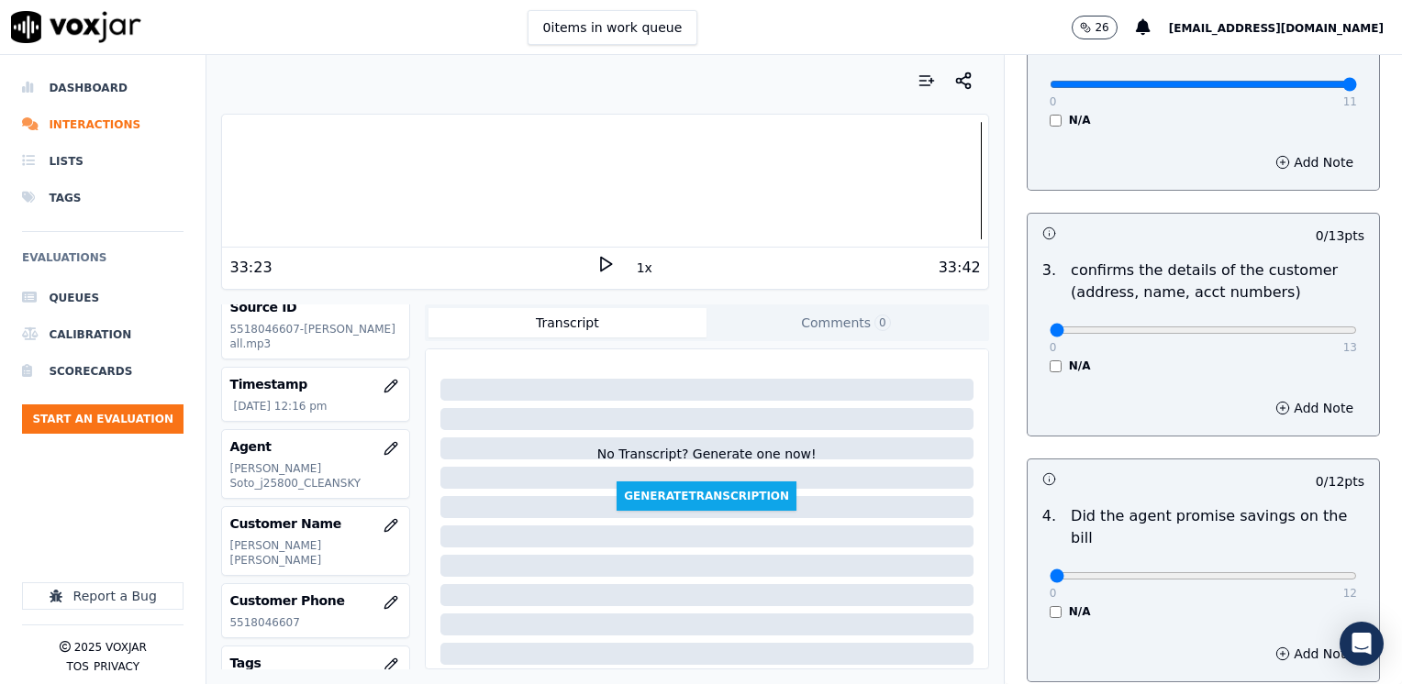
scroll to position [550, 0]
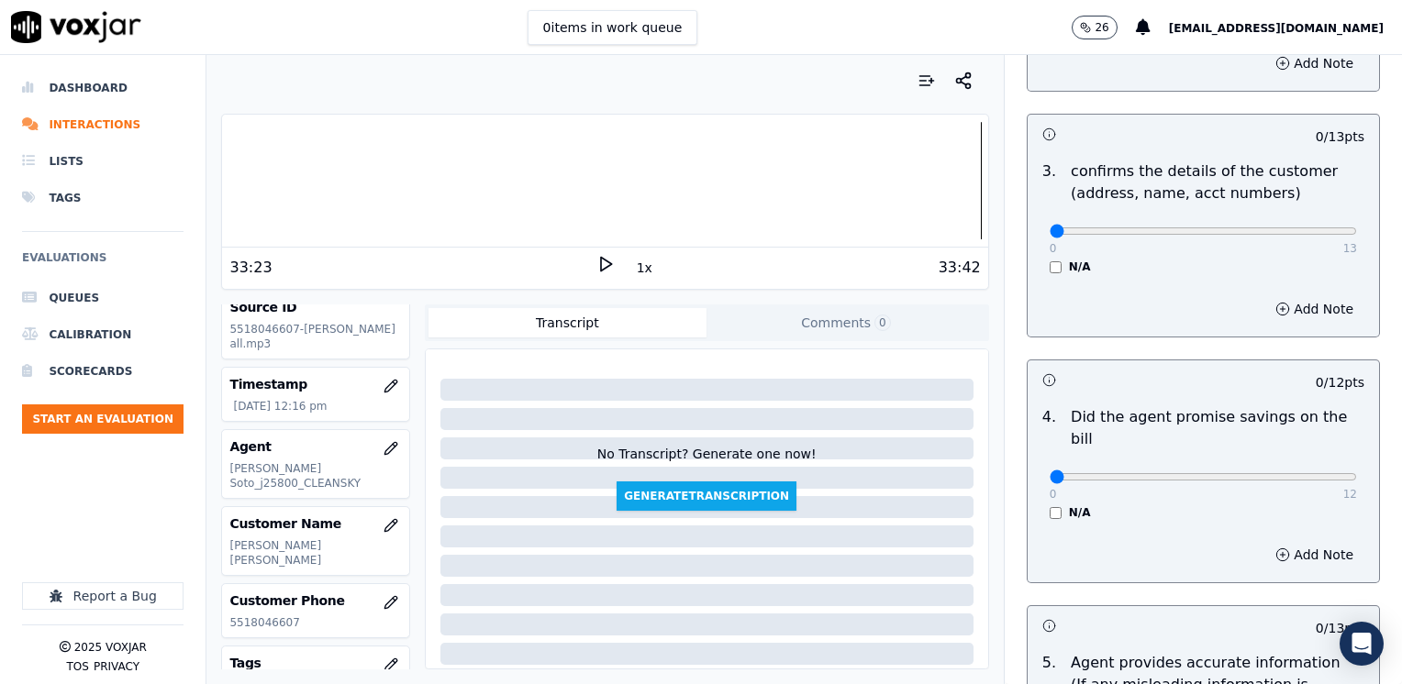
type textarea "Make sure to ask authorization to access cx online account"
drag, startPoint x: 1036, startPoint y: 447, endPoint x: 1405, endPoint y: 516, distance: 375.2
type input "12"
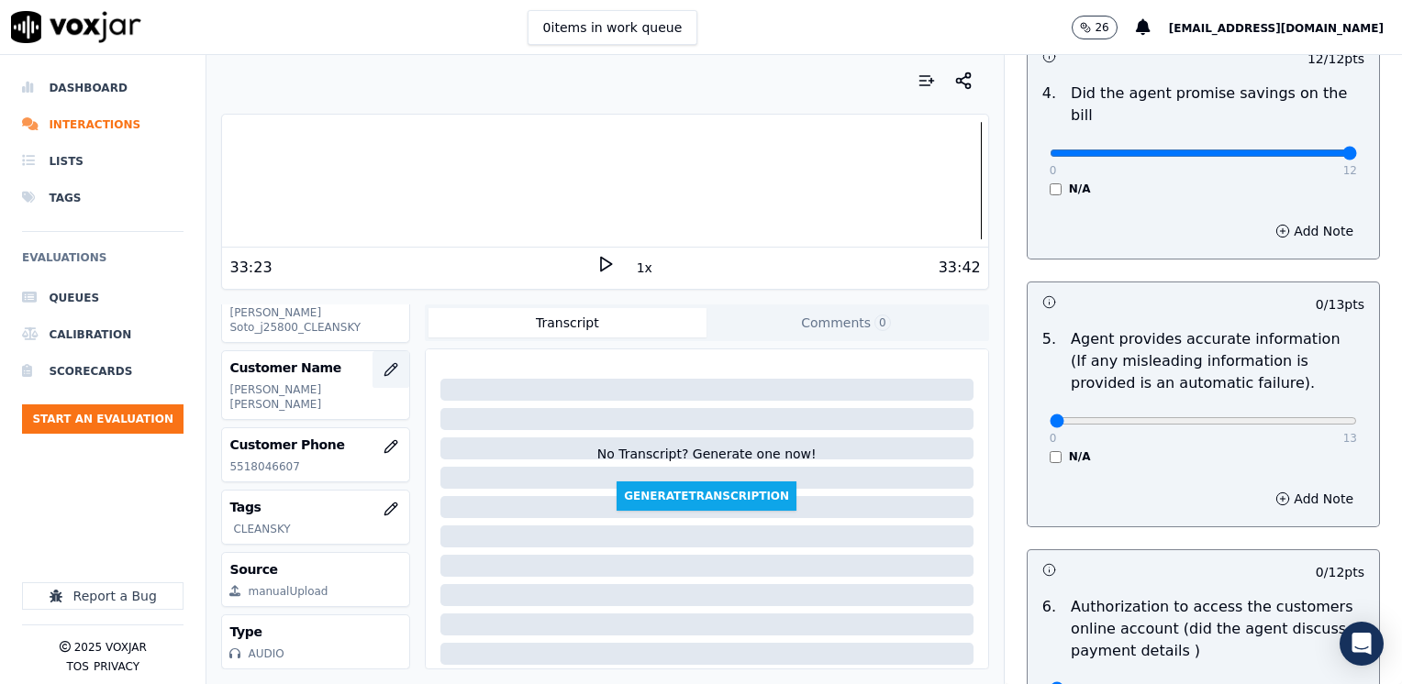
scroll to position [164, 0]
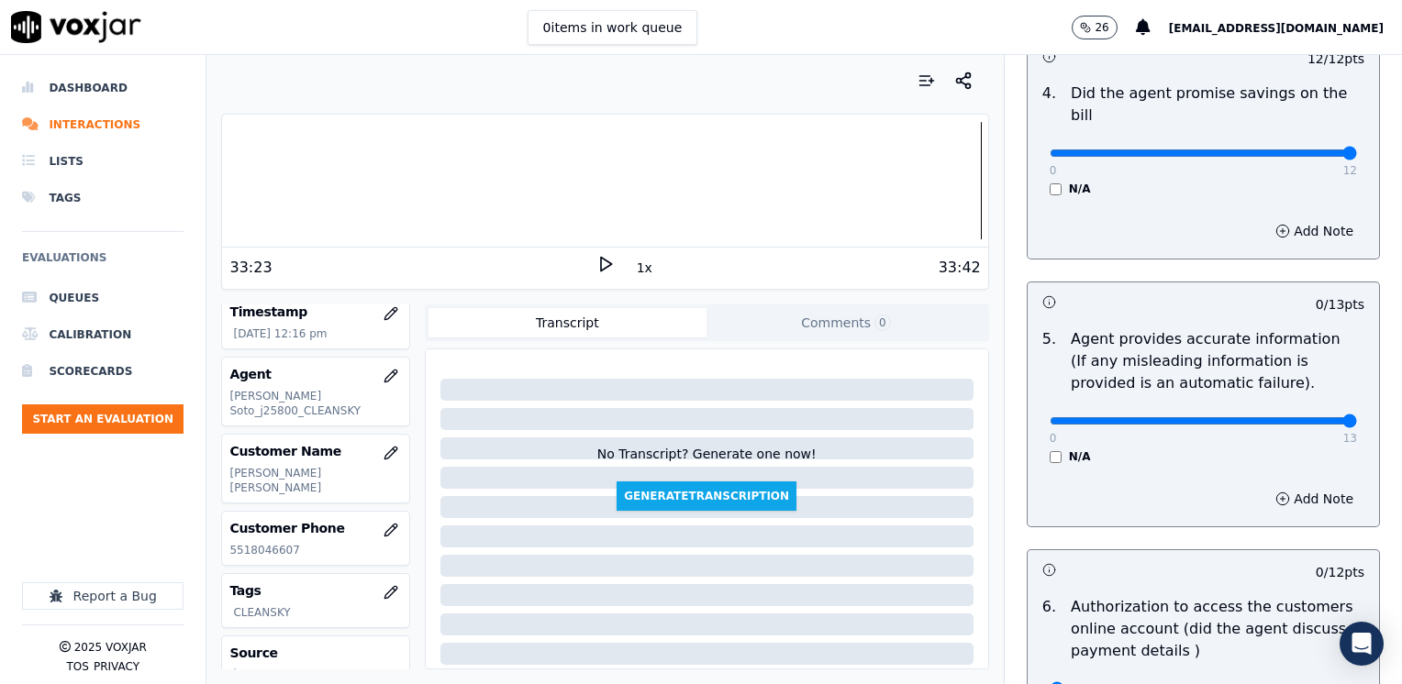
drag, startPoint x: 1033, startPoint y: 391, endPoint x: 1405, endPoint y: 394, distance: 371.6
type input "13"
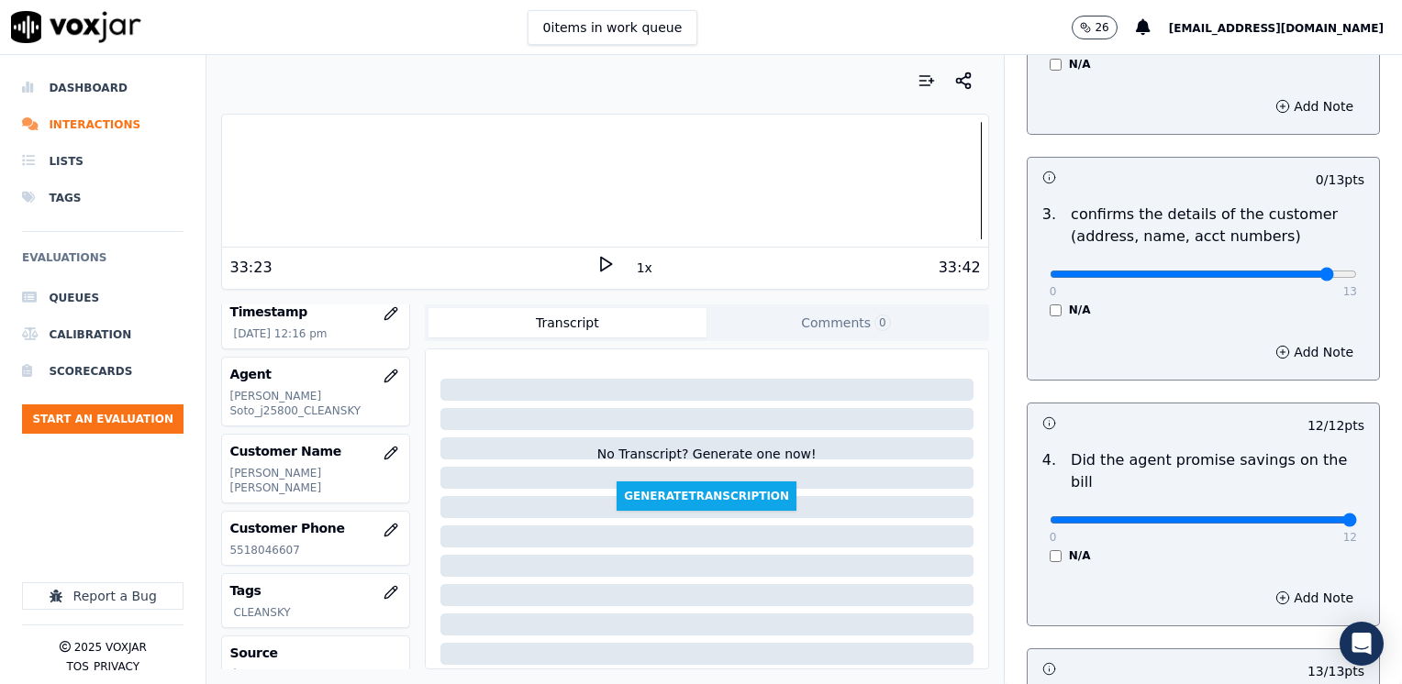
type input "12"
click at [1299, 350] on button "Add Note" at bounding box center [1314, 352] width 100 height 26
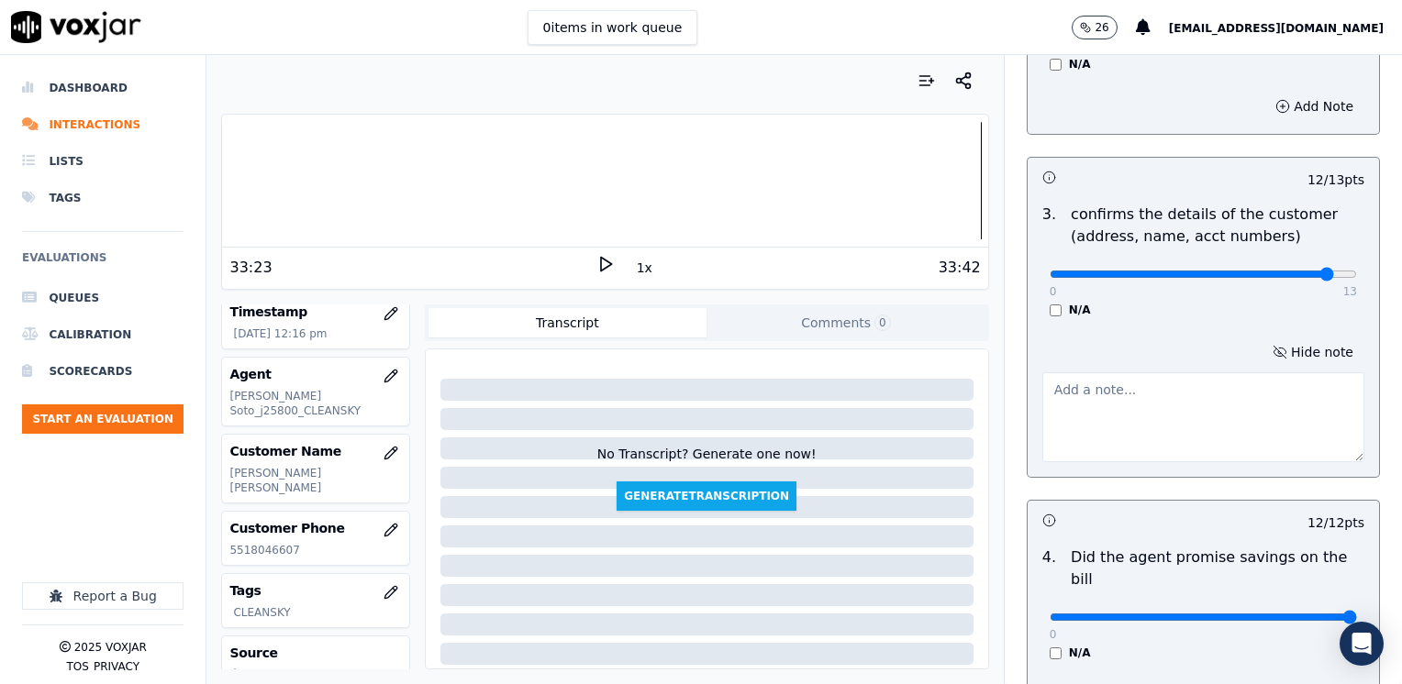
click at [1193, 403] on textarea at bounding box center [1203, 417] width 322 height 90
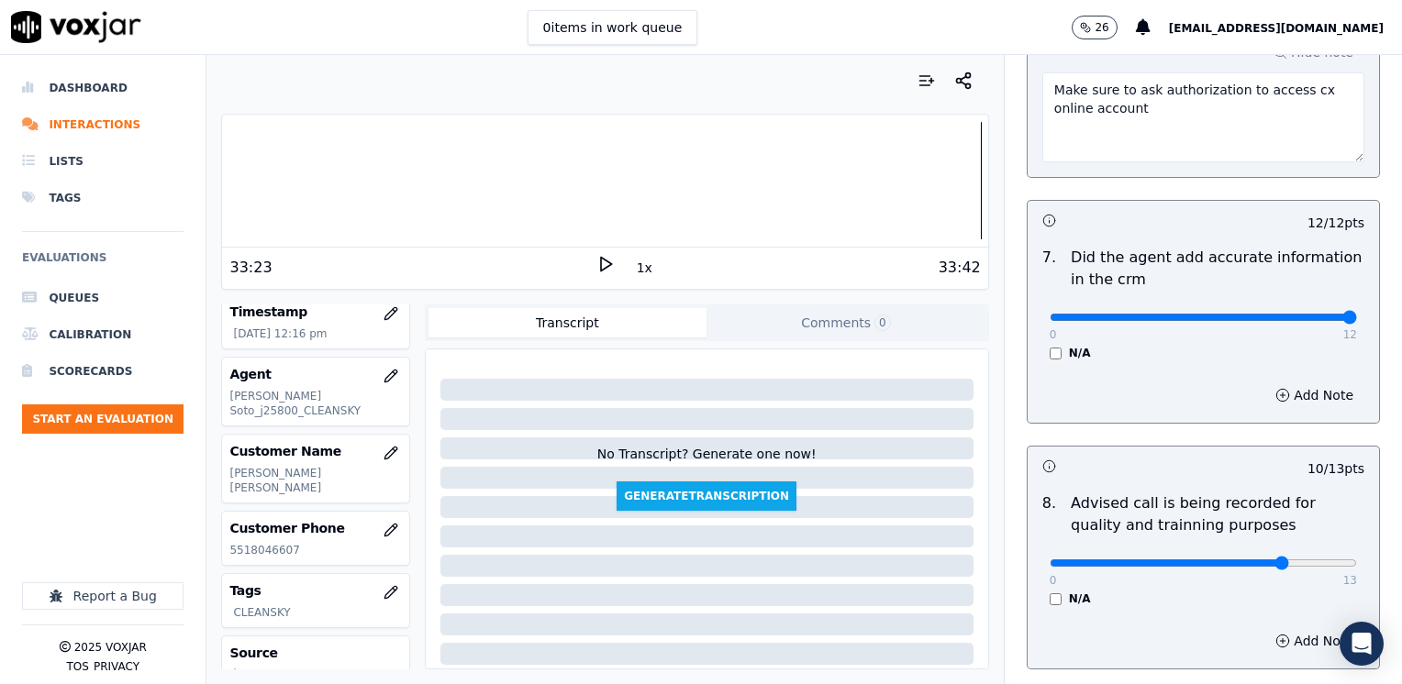
scroll to position [1797, 0]
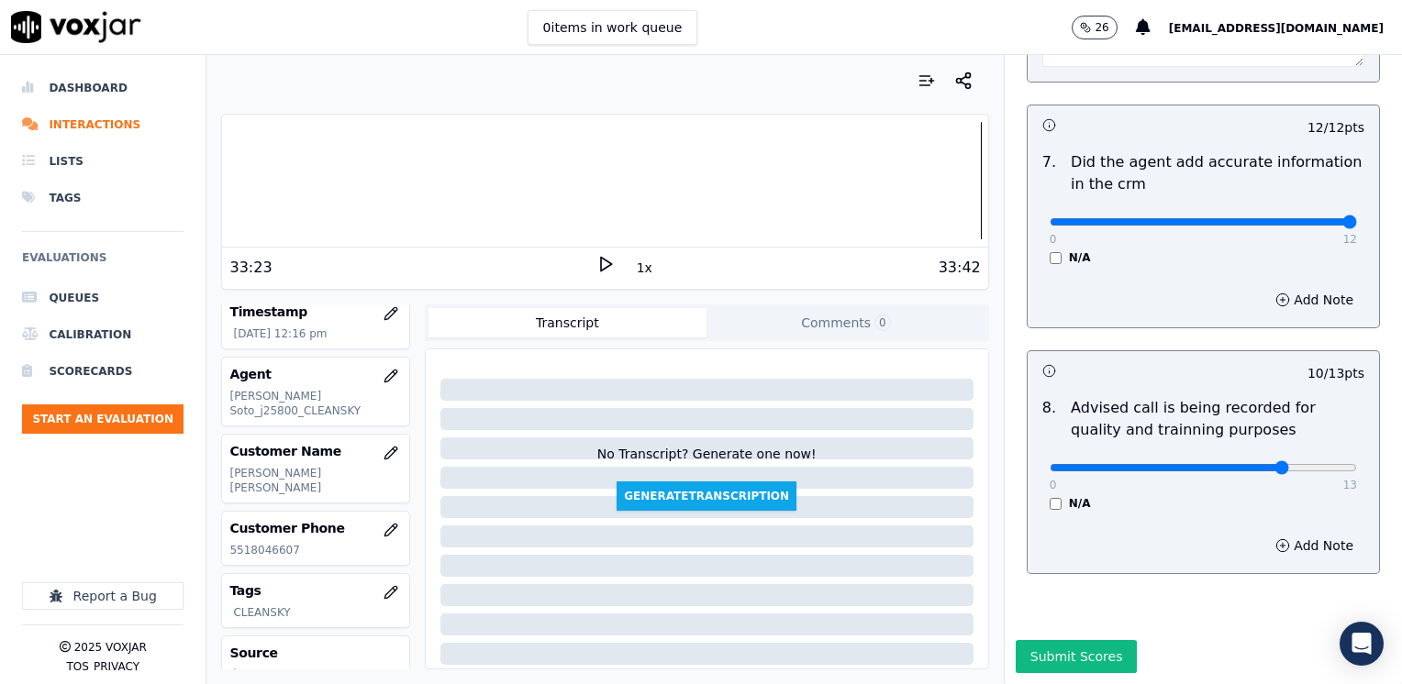
type textarea "Make sure to confirm full service address before reading the script"
click at [1083, 640] on button "Submit Scores" at bounding box center [1077, 656] width 122 height 33
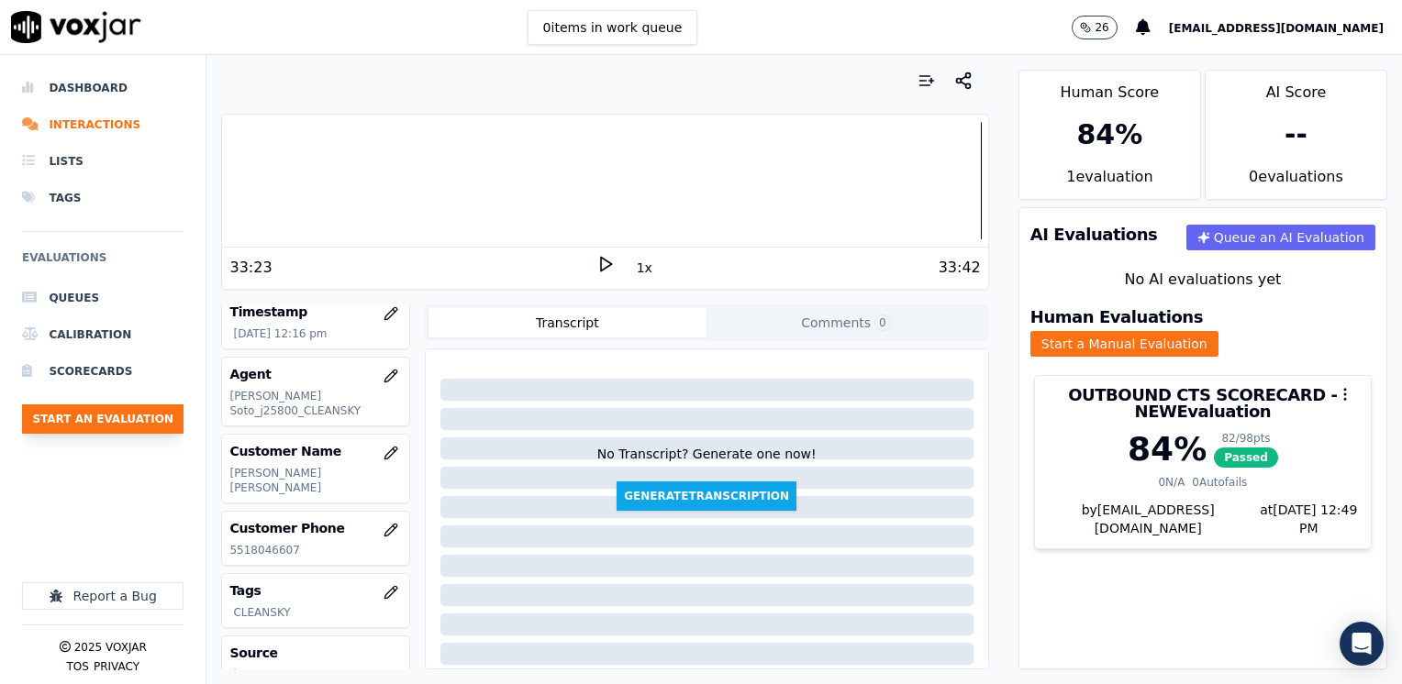
click at [110, 416] on button "Start an Evaluation" at bounding box center [102, 419] width 161 height 29
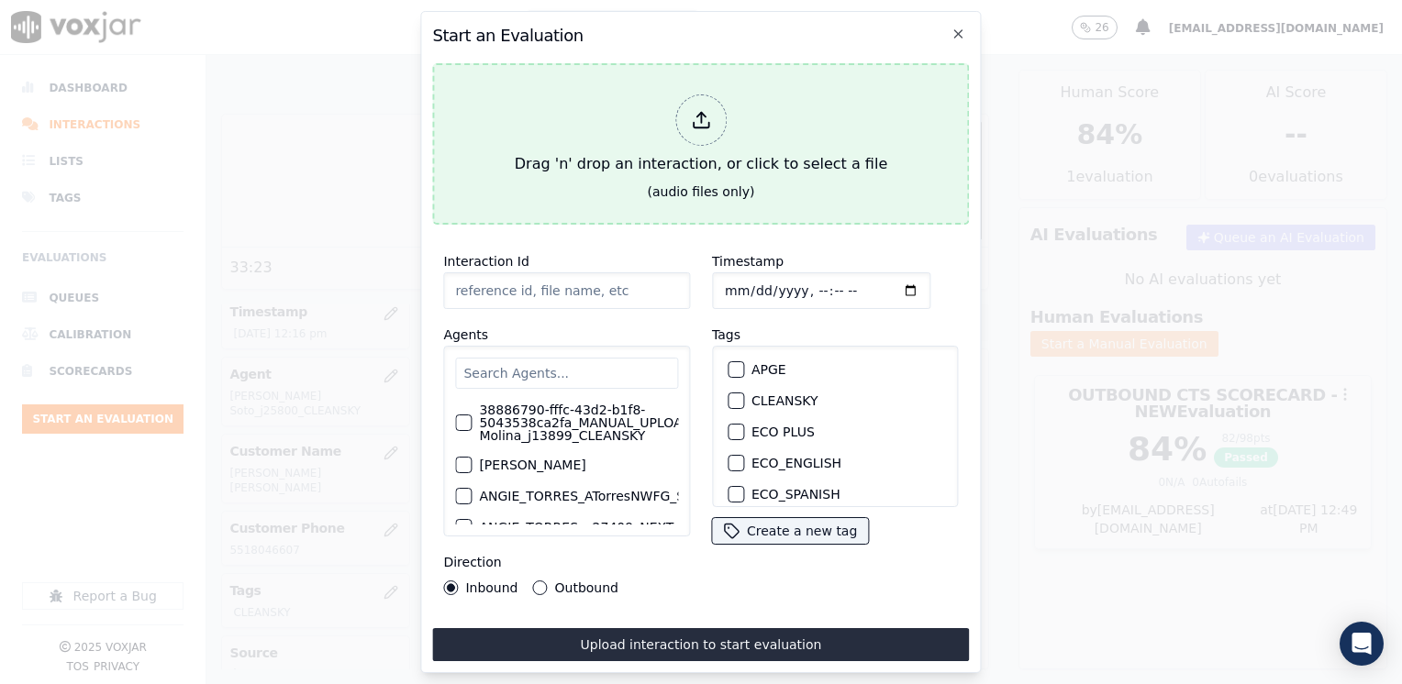
click at [697, 99] on div at bounding box center [700, 119] width 51 height 51
type input "20250821-111758_8482426207-[PERSON_NAME] 2 all.mp3"
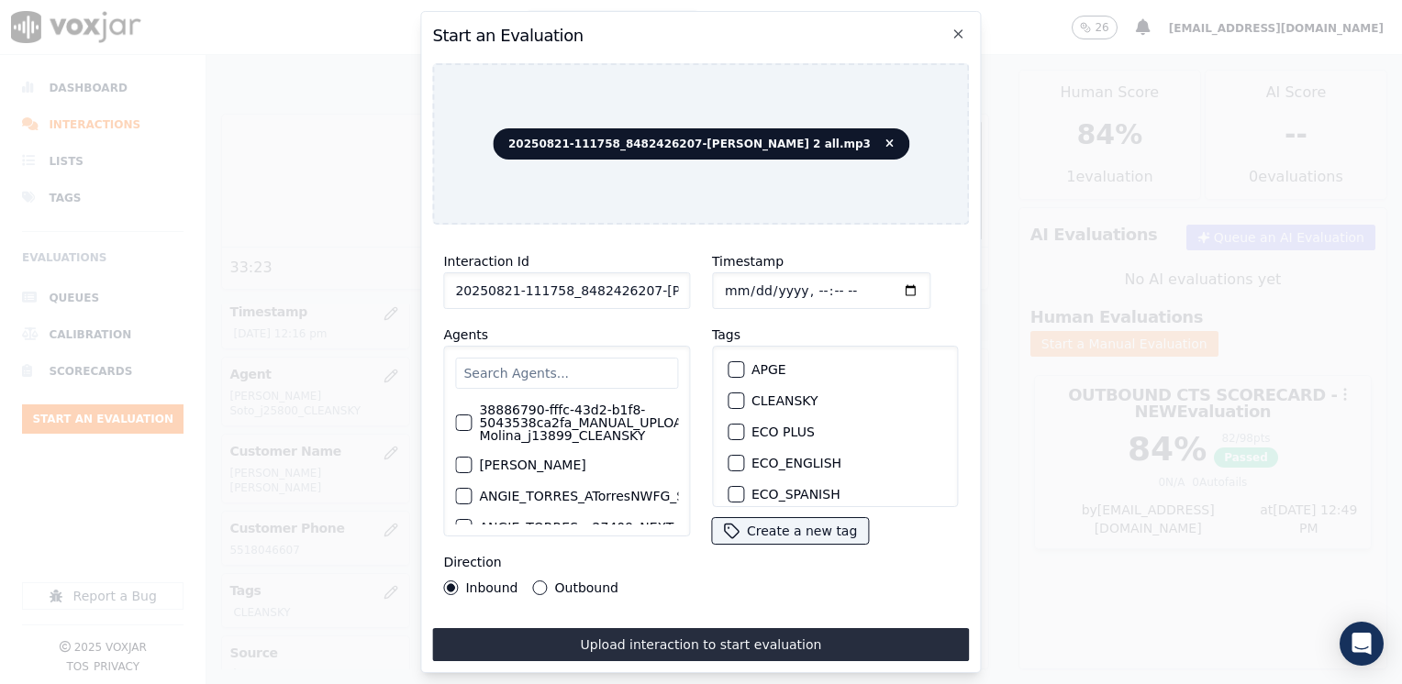
click at [583, 358] on input "text" at bounding box center [566, 373] width 223 height 31
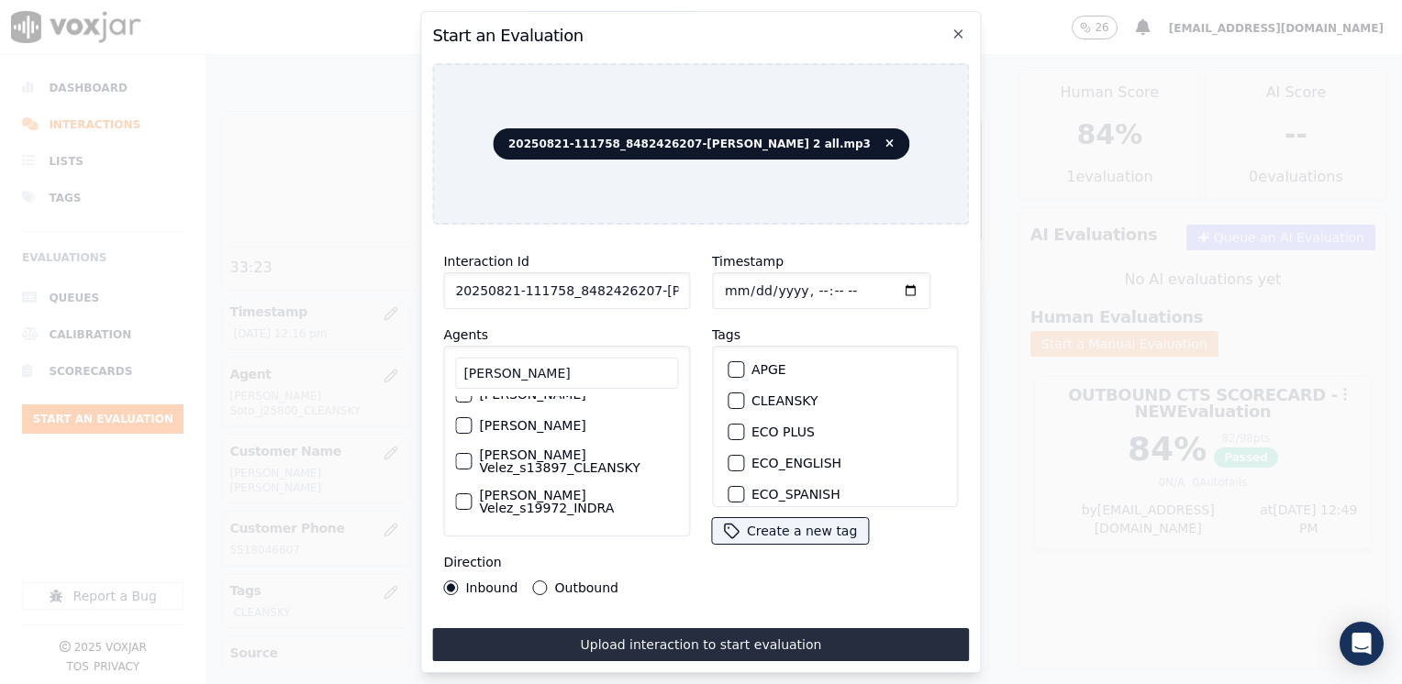
scroll to position [148, 0]
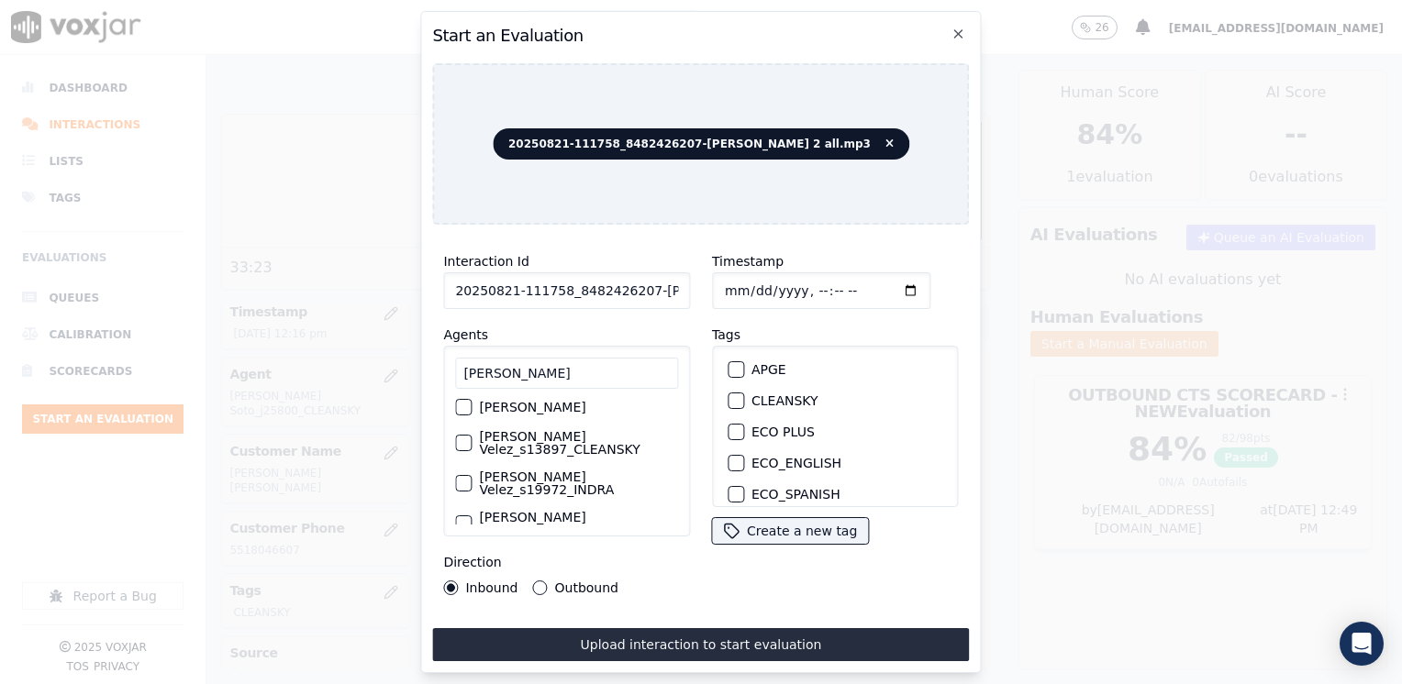
type input "[PERSON_NAME]"
click at [460, 437] on div "button" at bounding box center [462, 443] width 13 height 13
click at [730, 394] on div "button" at bounding box center [734, 400] width 13 height 13
click at [880, 286] on input "Timestamp" at bounding box center [821, 290] width 218 height 37
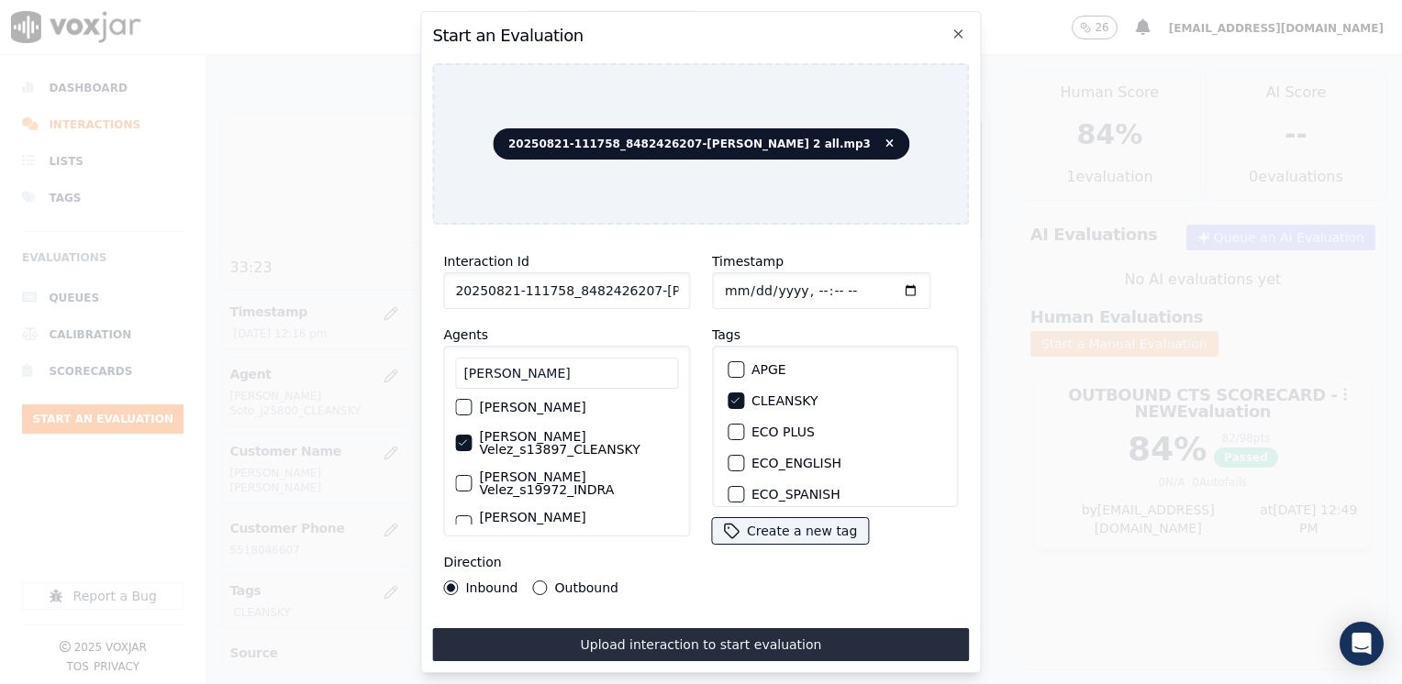
type input "[DATE]T12:49"
click at [546, 581] on div "Outbound" at bounding box center [575, 588] width 85 height 15
click at [536, 581] on button "Outbound" at bounding box center [540, 588] width 15 height 15
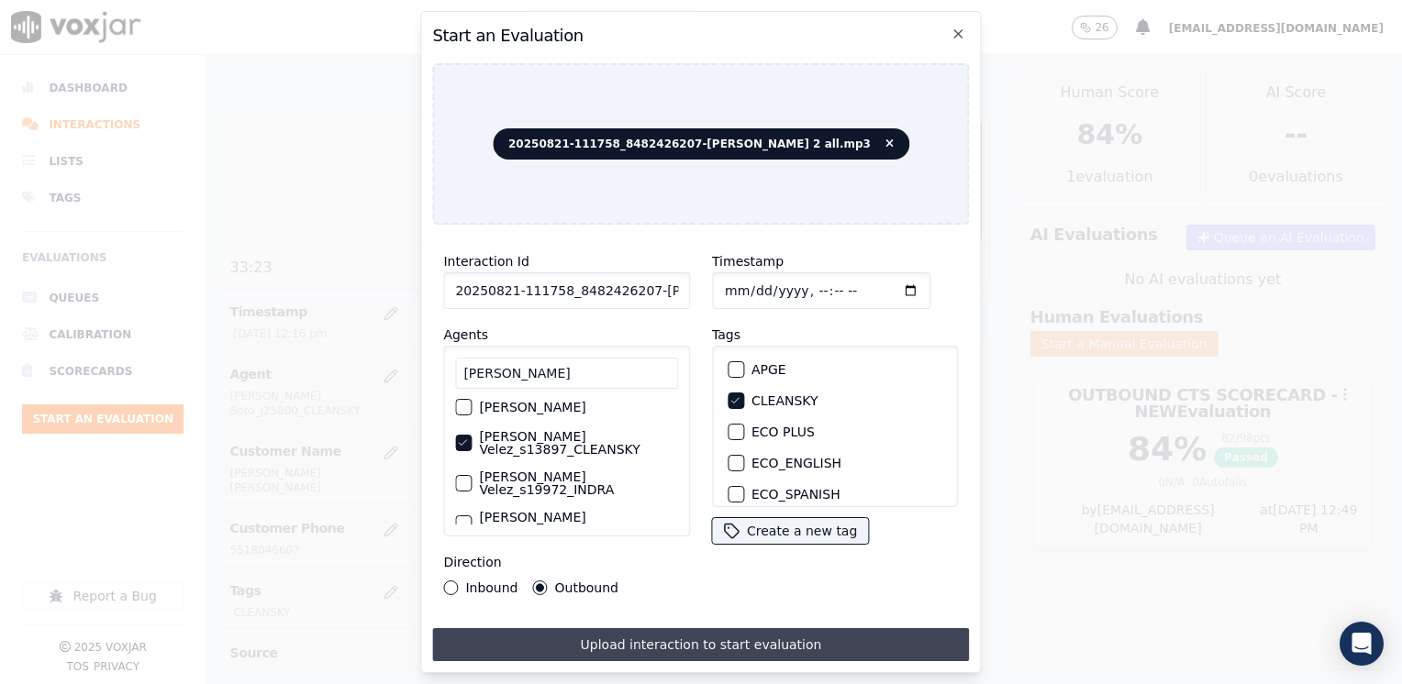
click at [684, 636] on button "Upload interaction to start evaluation" at bounding box center [700, 644] width 537 height 33
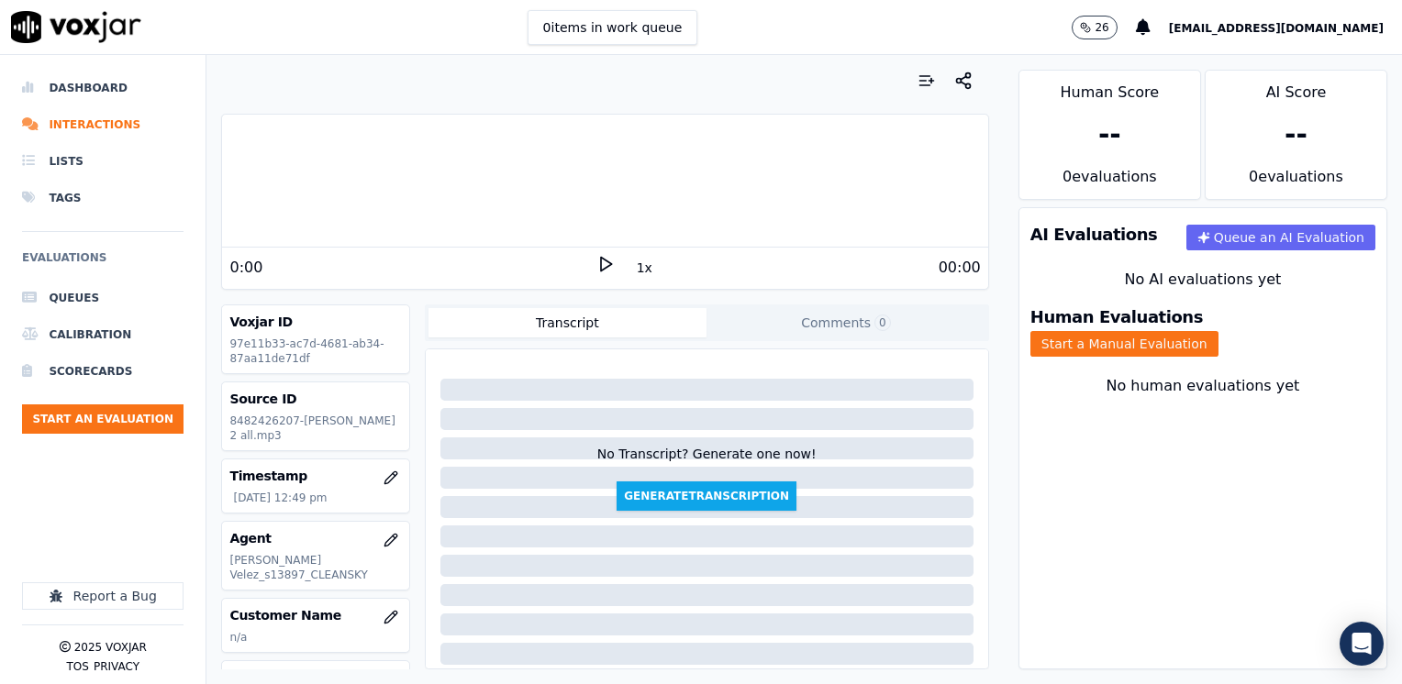
click at [596, 267] on icon at bounding box center [605, 264] width 18 height 18
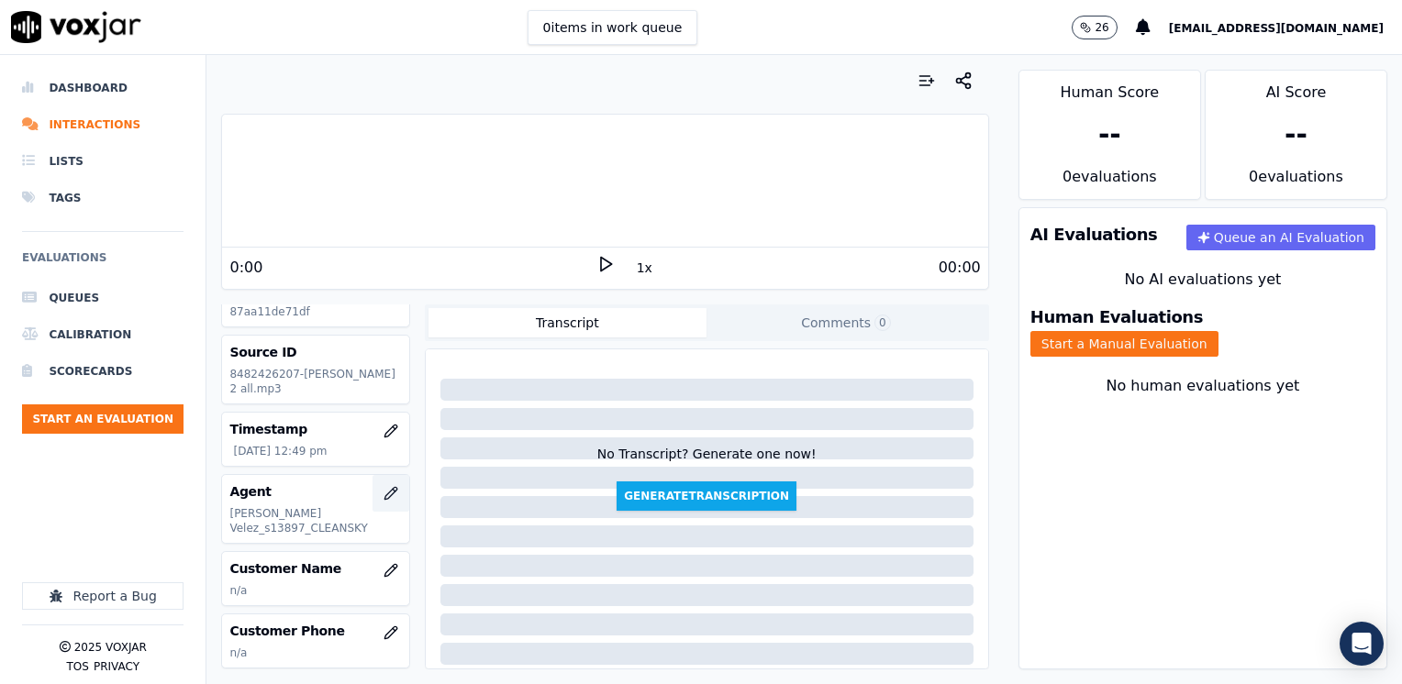
scroll to position [92, 0]
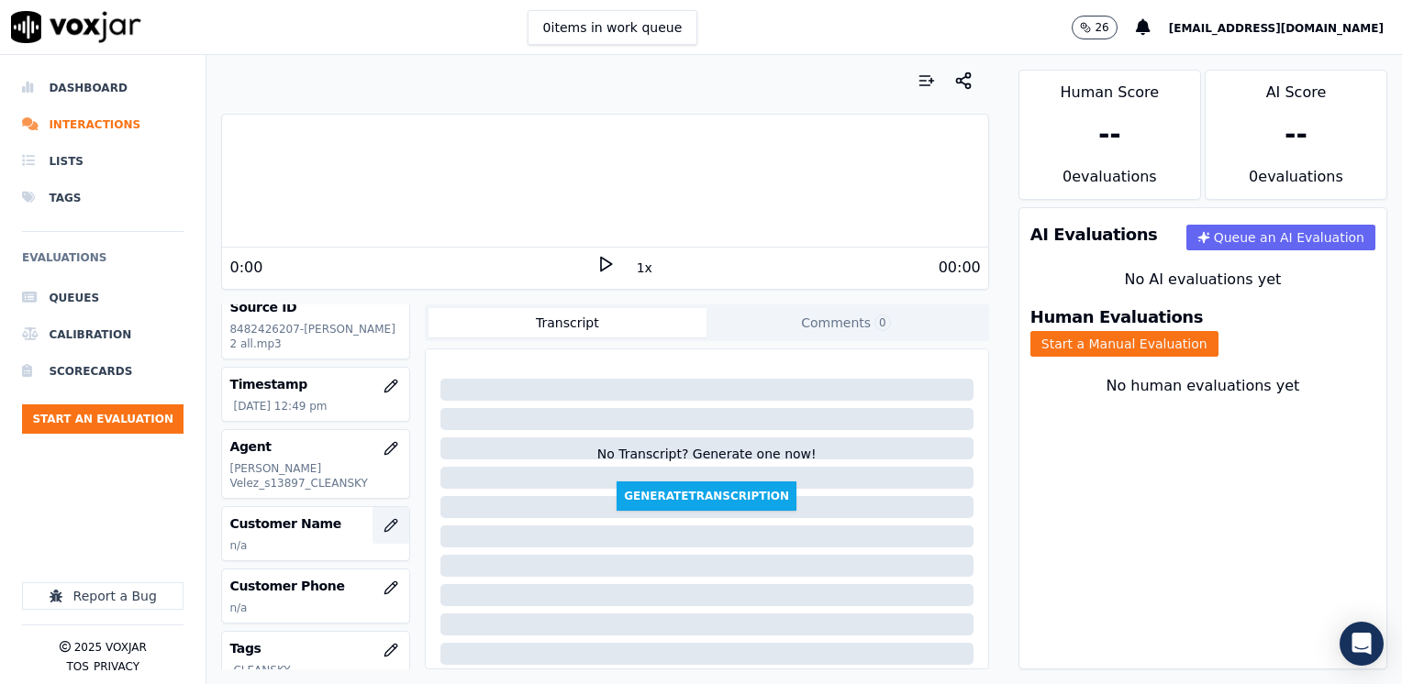
click at [372, 522] on button "button" at bounding box center [390, 525] width 37 height 37
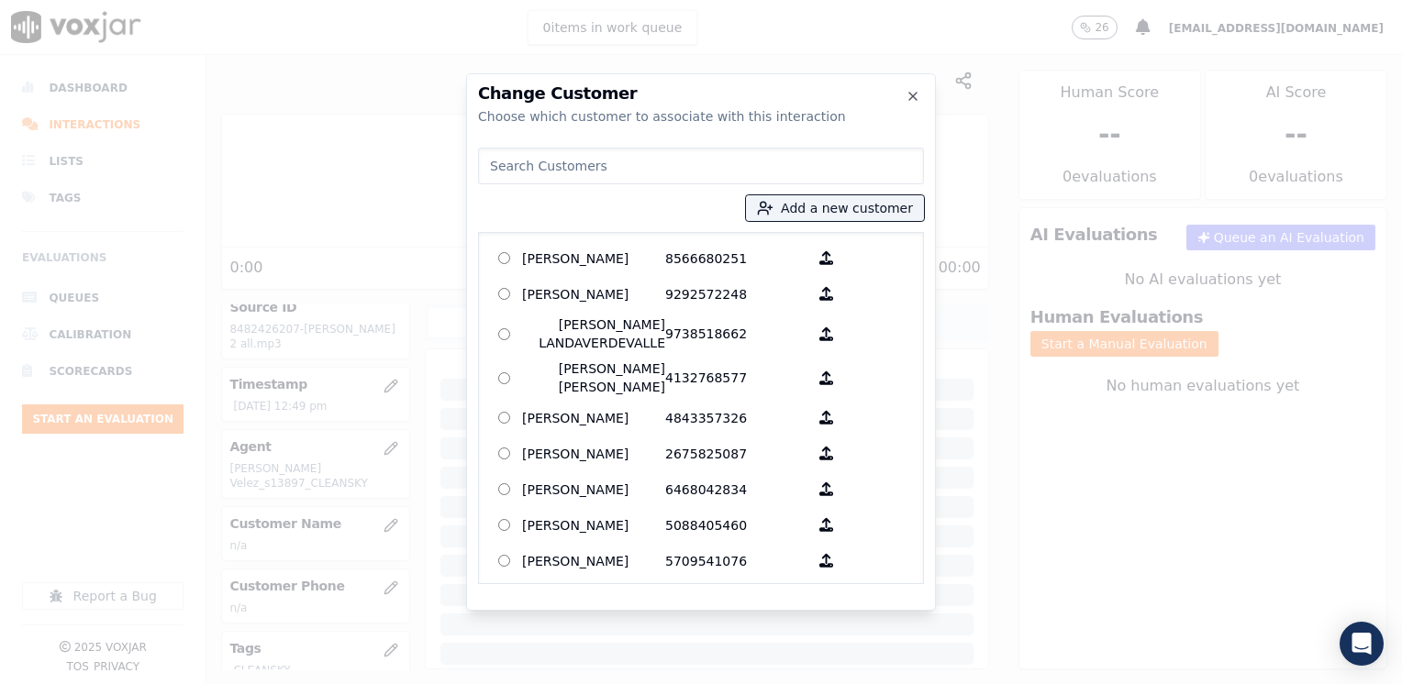
click at [800, 164] on input at bounding box center [701, 166] width 446 height 37
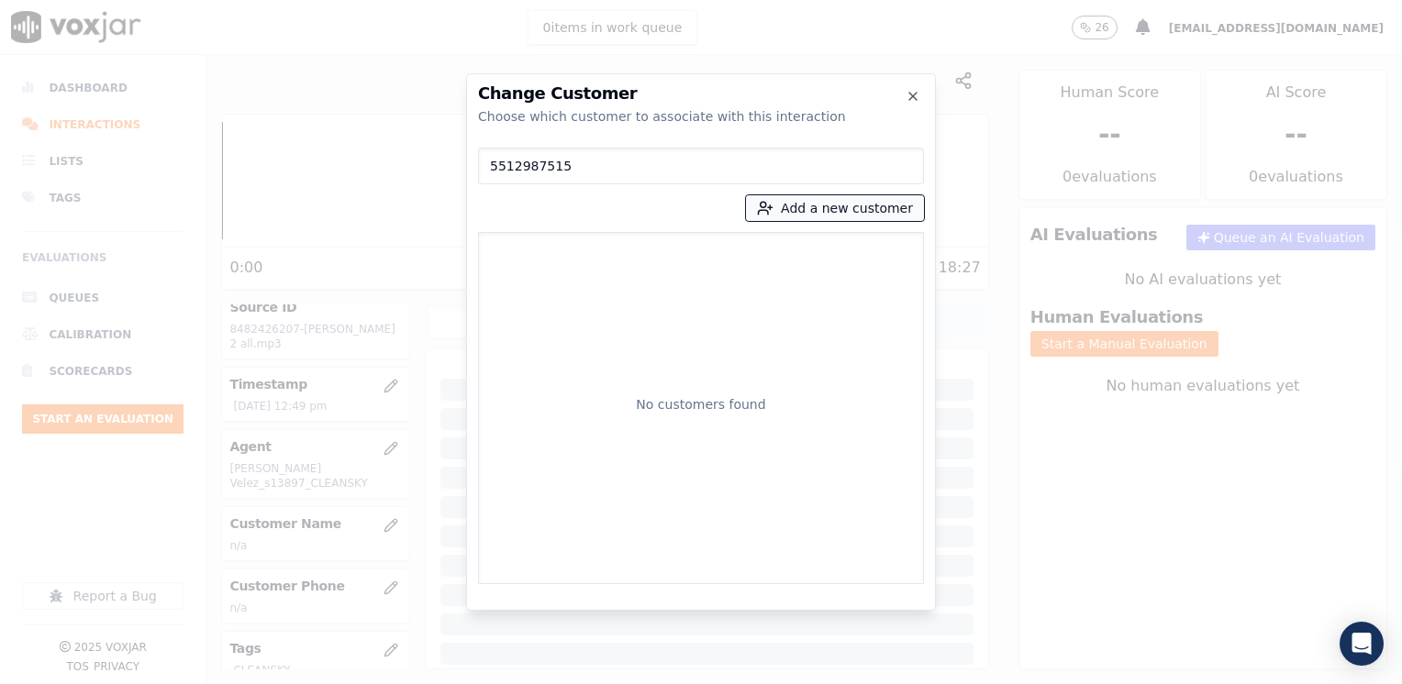
type input "5512987515"
click at [865, 207] on button "Add a new customer" at bounding box center [835, 208] width 178 height 26
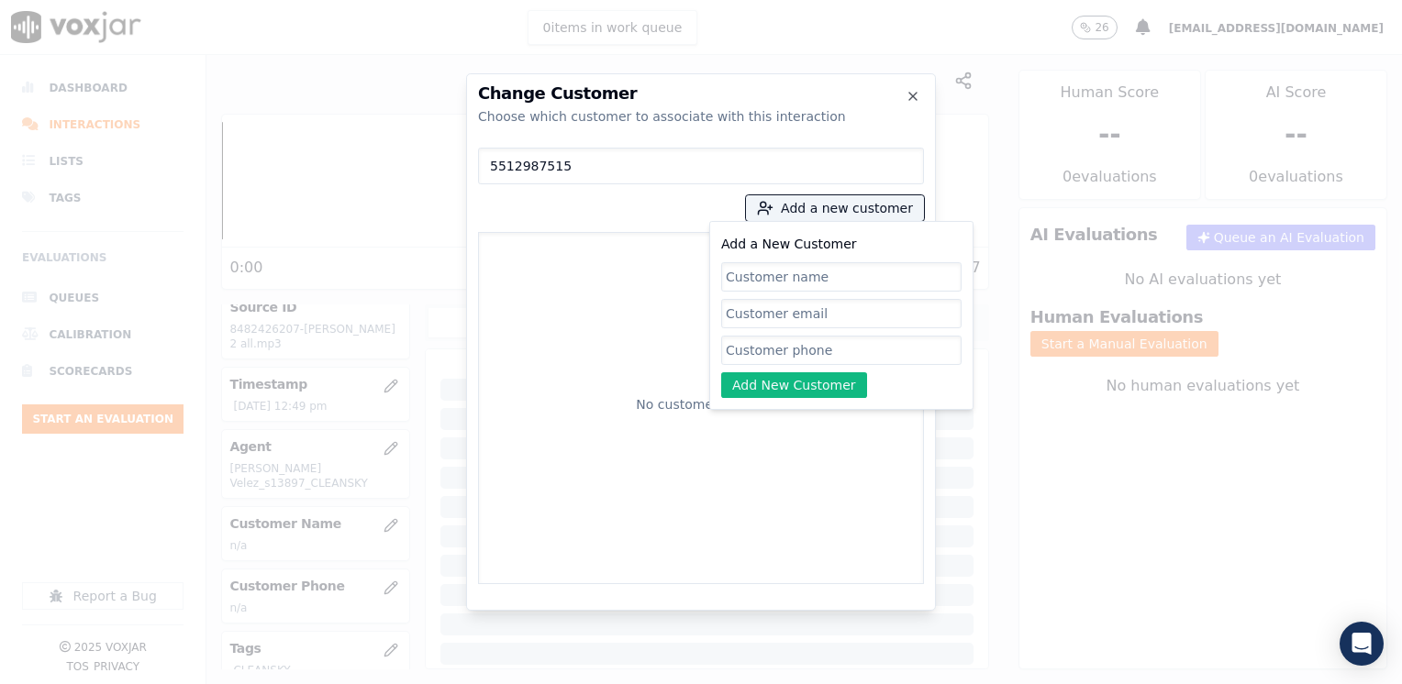
click at [818, 358] on input "Add a New Customer" at bounding box center [841, 350] width 240 height 29
paste input "5512987515"
type input "5512987515"
click at [785, 271] on input "Add a New Customer" at bounding box center [841, 276] width 240 height 29
click at [852, 272] on input "Add a New Customer" at bounding box center [841, 276] width 240 height 29
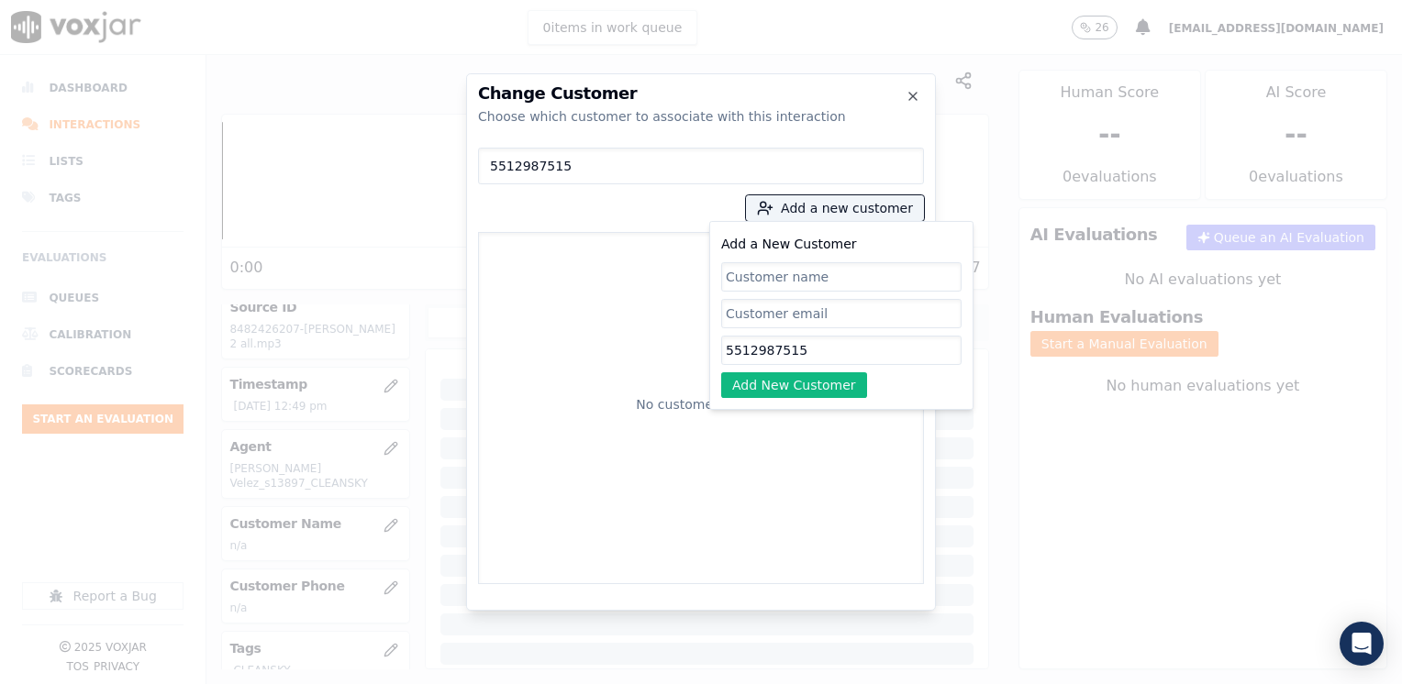
paste input "[PERSON_NAME]"
type input "[PERSON_NAME]"
click at [811, 395] on button "Add New Customer" at bounding box center [794, 385] width 146 height 26
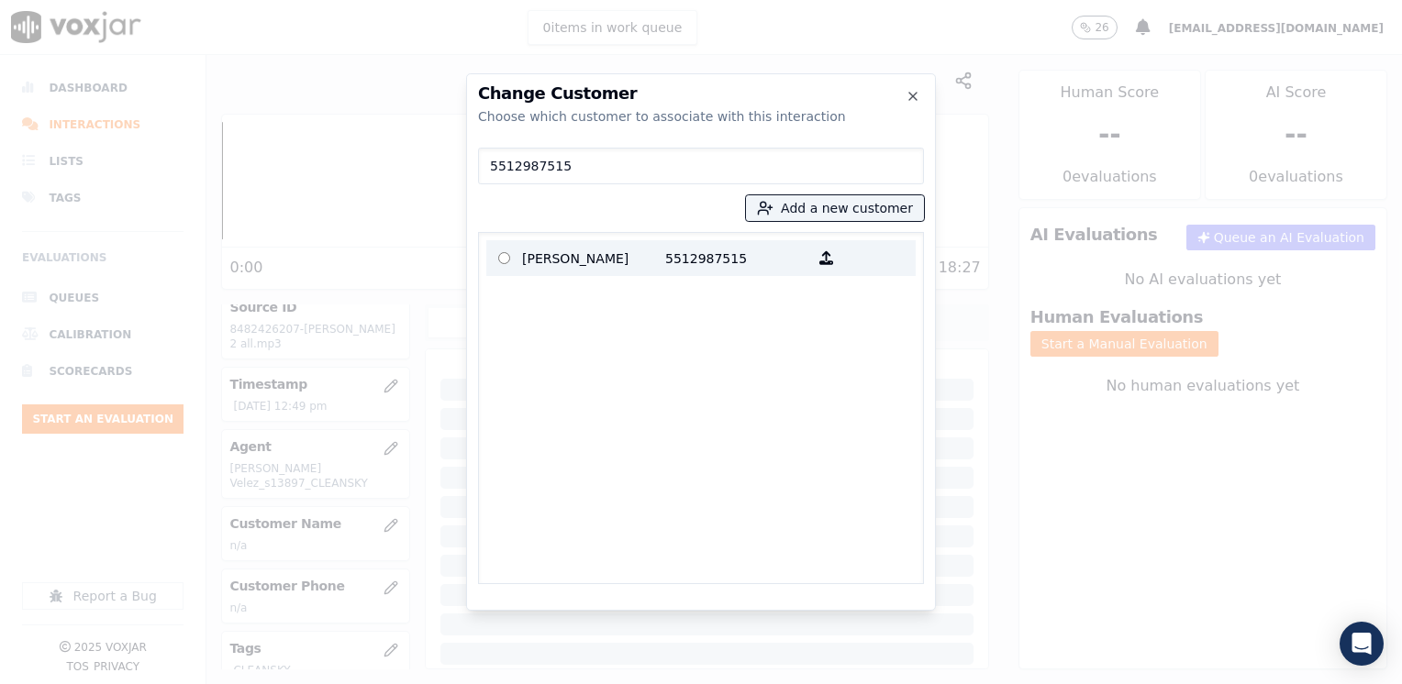
click at [656, 257] on p "[PERSON_NAME]" at bounding box center [593, 258] width 143 height 28
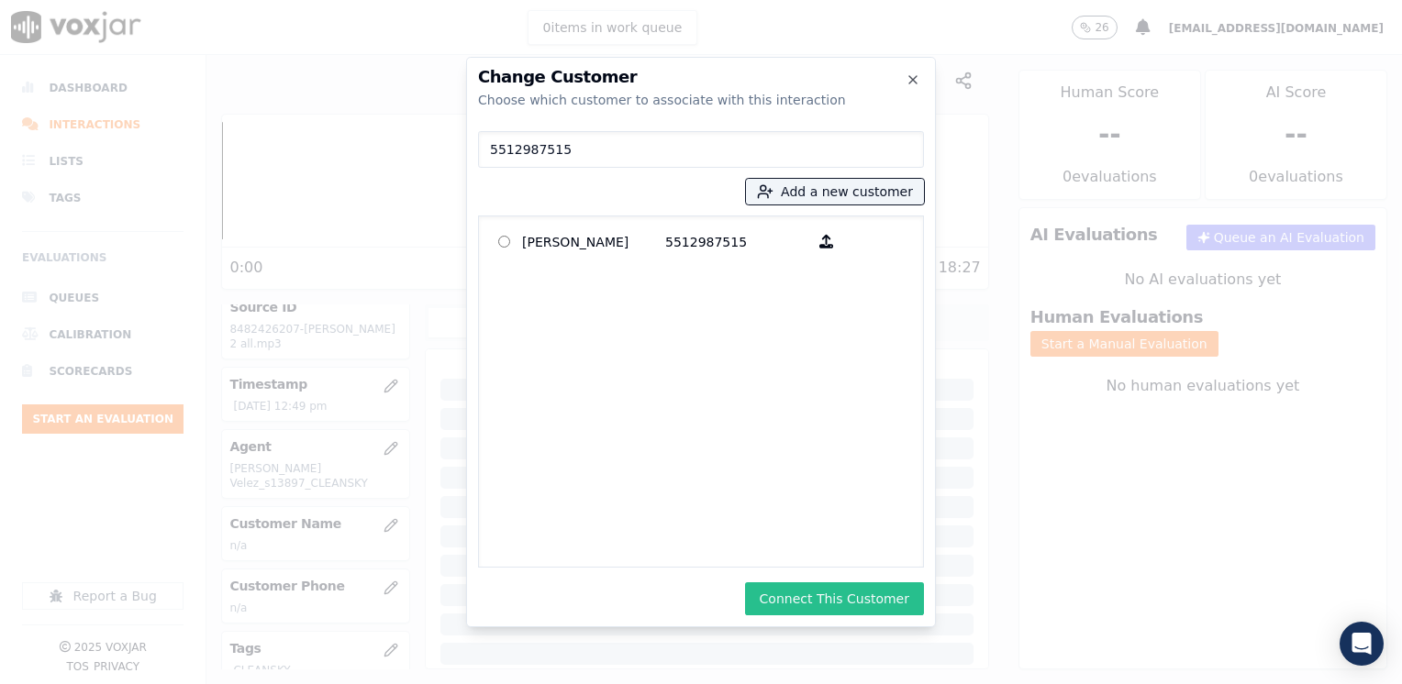
click at [846, 599] on button "Connect This Customer" at bounding box center [834, 599] width 179 height 33
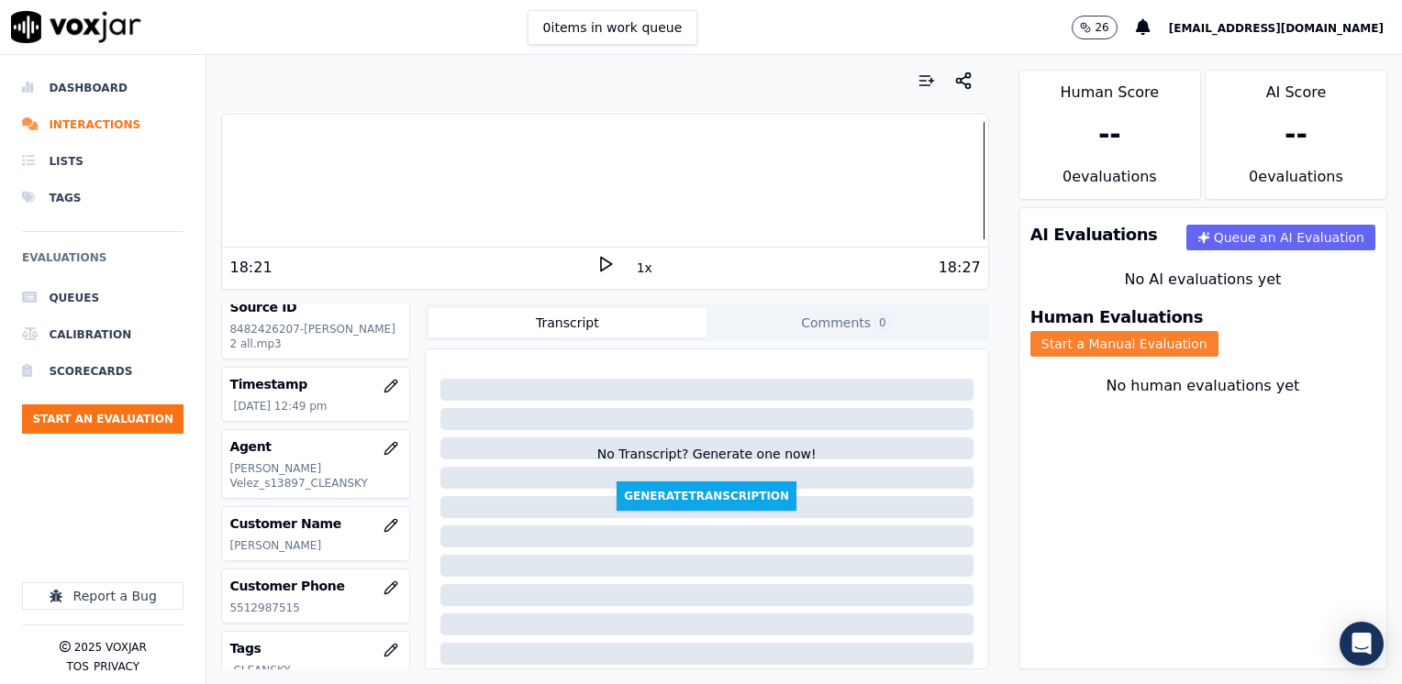
click at [1204, 331] on button "Start a Manual Evaluation" at bounding box center [1124, 344] width 188 height 26
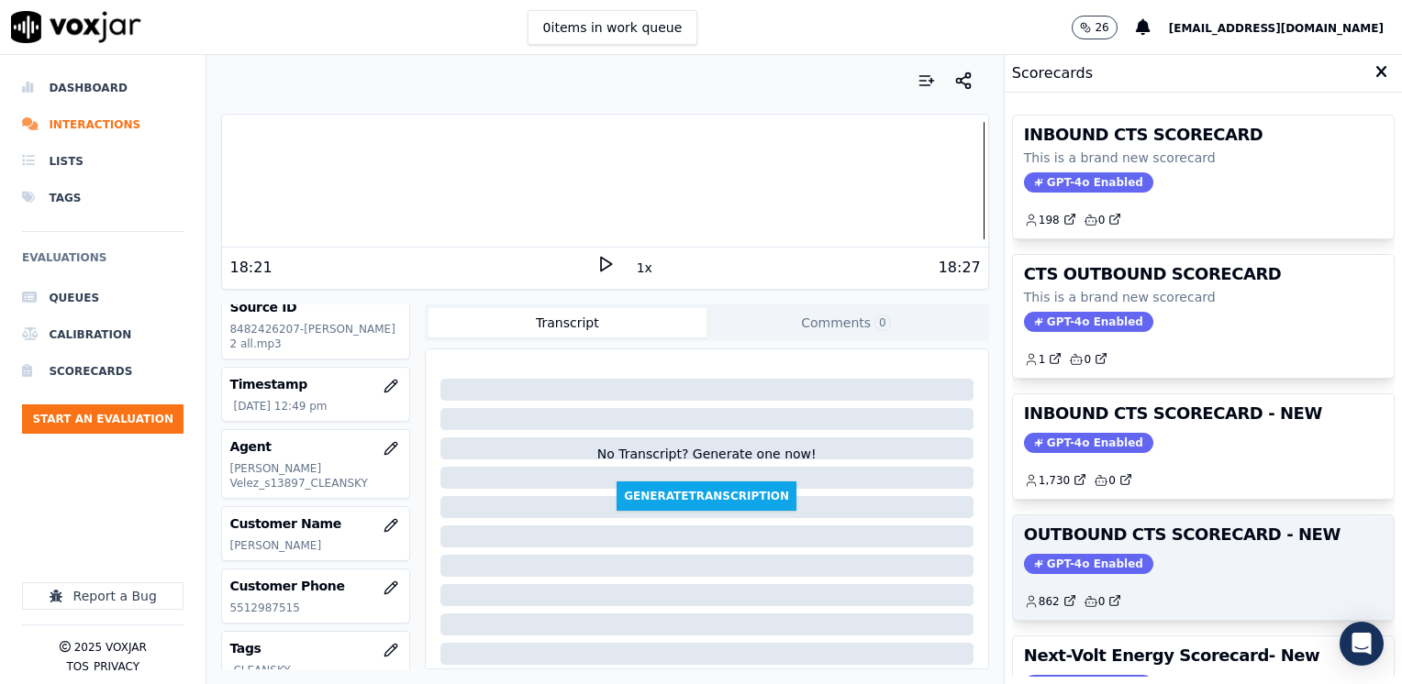
click at [1071, 572] on div "OUTBOUND CTS SCORECARD - NEW GPT-4o Enabled 862 0" at bounding box center [1203, 568] width 381 height 105
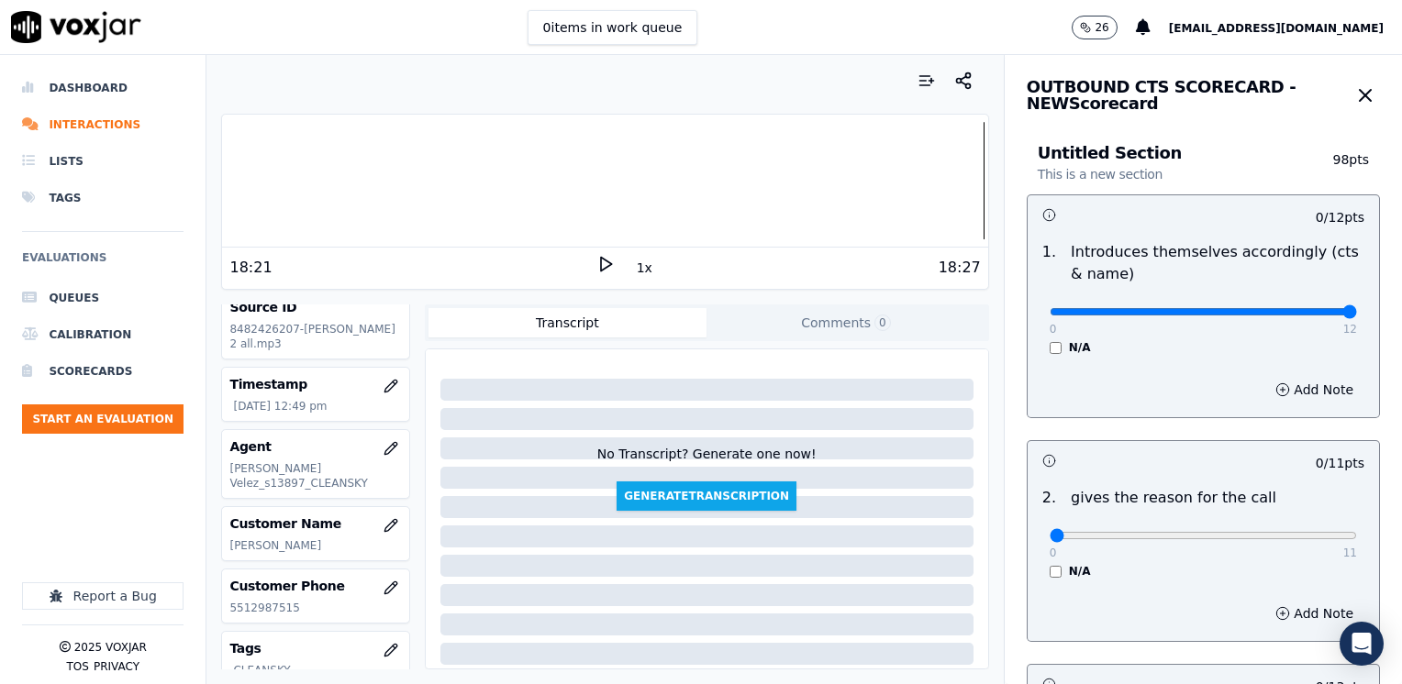
drag, startPoint x: 1035, startPoint y: 311, endPoint x: 1405, endPoint y: 320, distance: 369.8
type input "12"
click at [1357, 316] on input "range" at bounding box center [1203, 311] width 307 height 7
drag, startPoint x: 1034, startPoint y: 537, endPoint x: 1405, endPoint y: 509, distance: 371.7
type input "11"
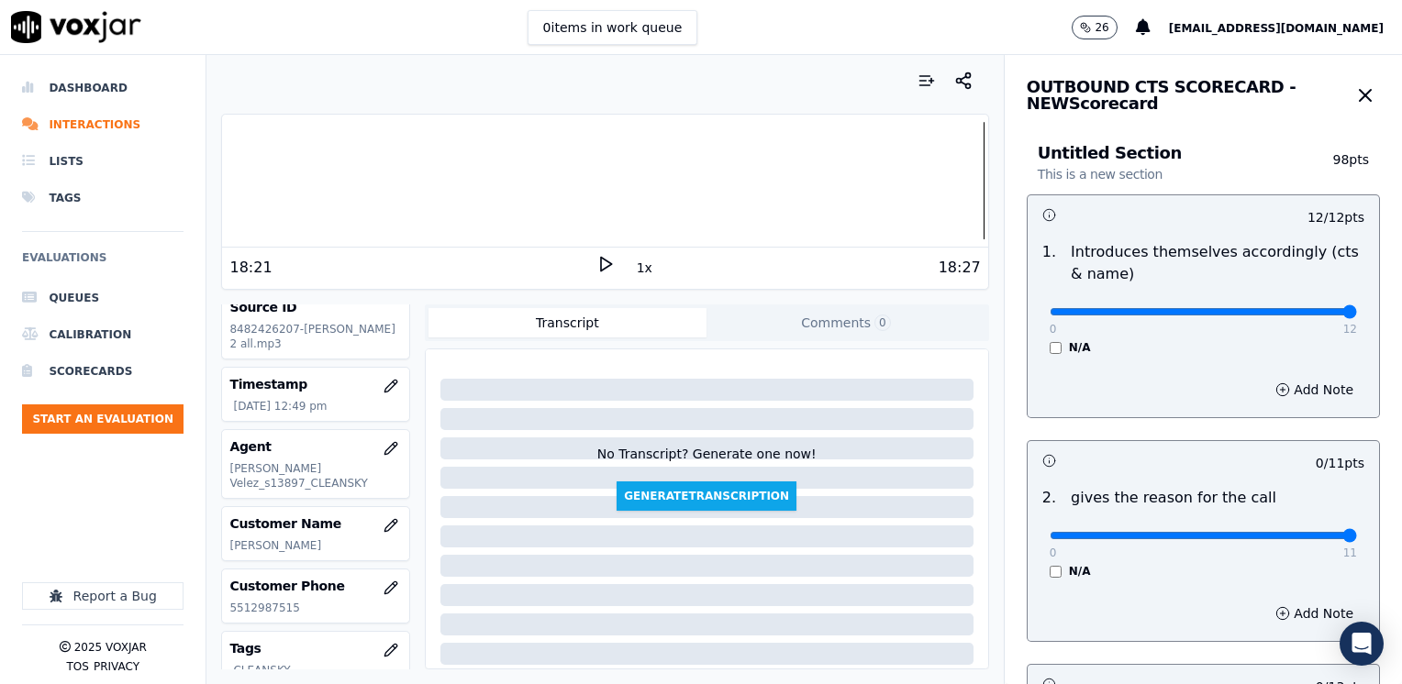
click at [1357, 316] on input "range" at bounding box center [1203, 311] width 307 height 7
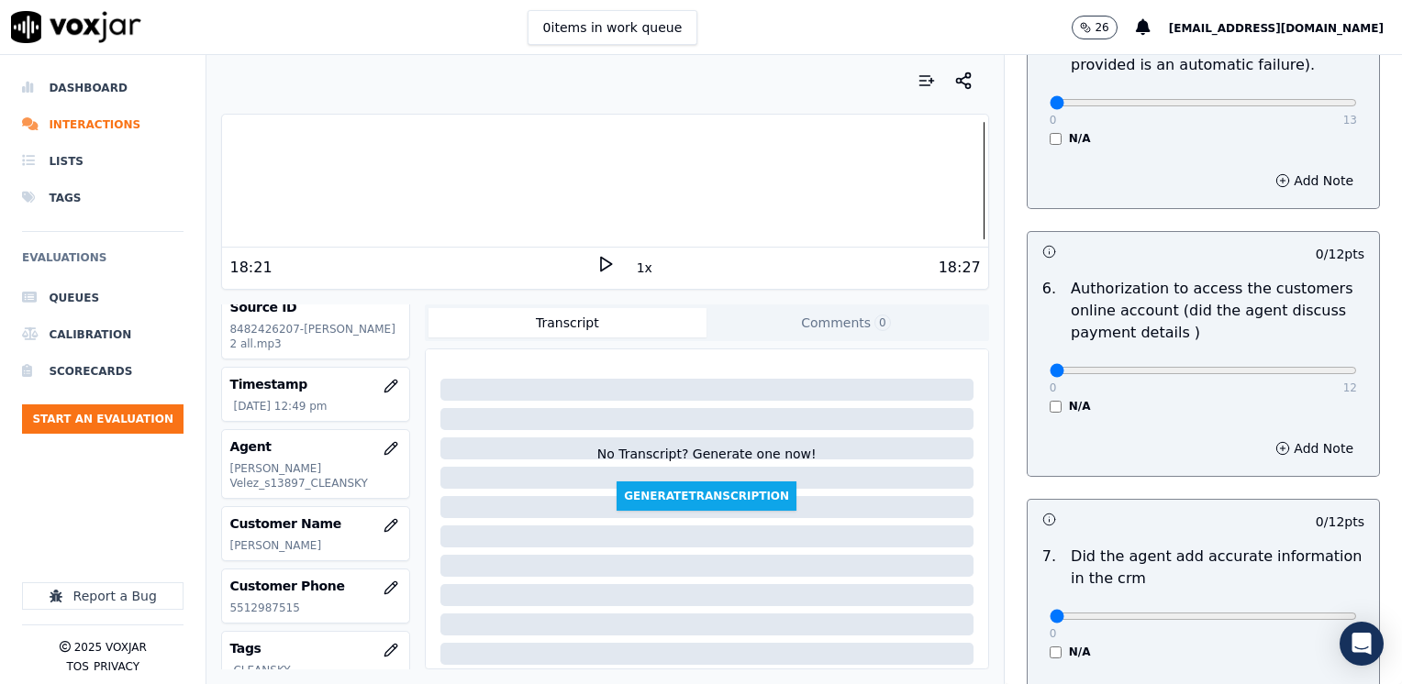
scroll to position [1560, 0]
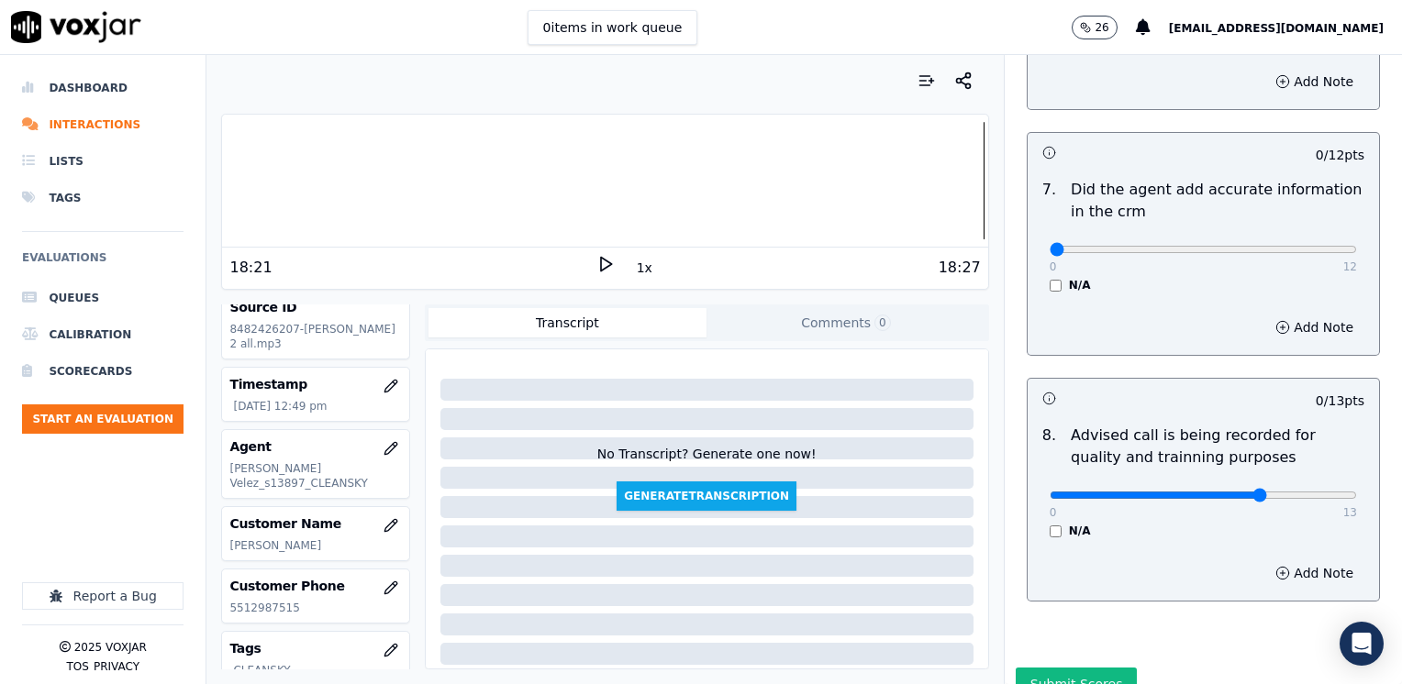
type input "10"
drag, startPoint x: 1038, startPoint y: 222, endPoint x: 1336, endPoint y: 279, distance: 303.5
type input "12"
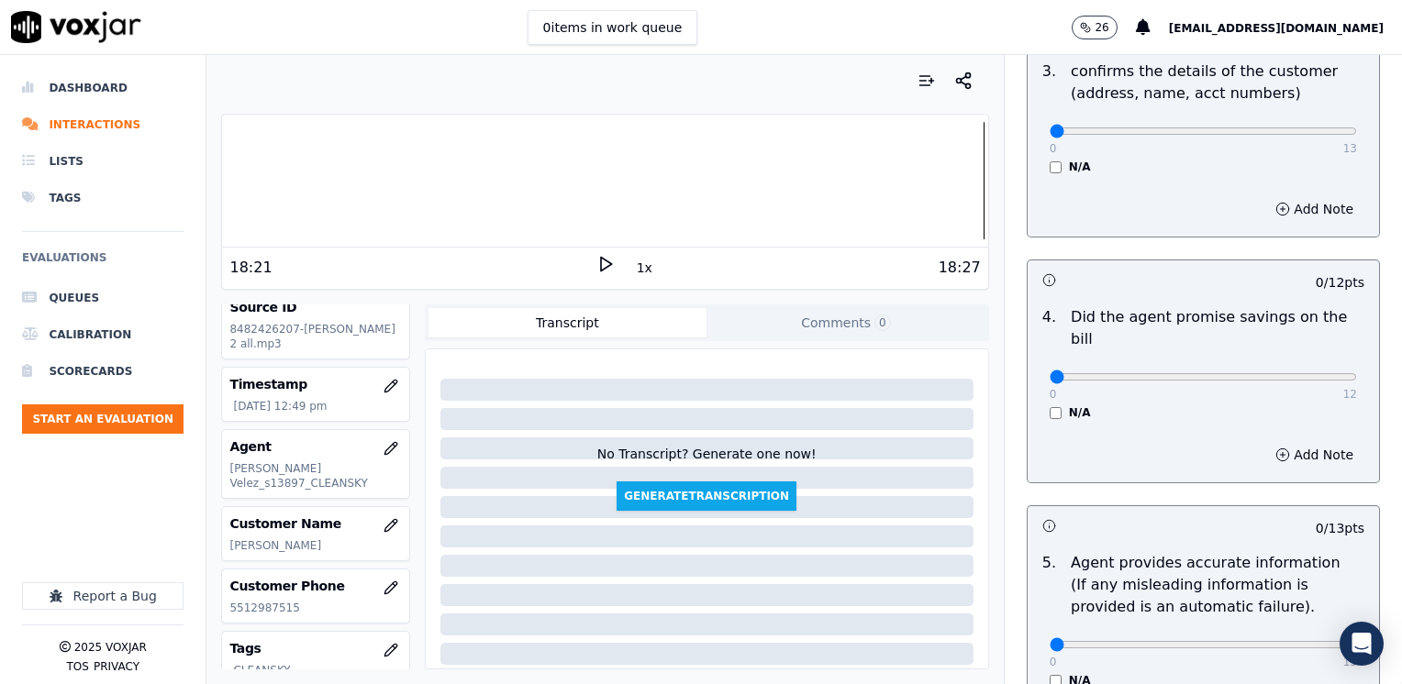
scroll to position [642, 0]
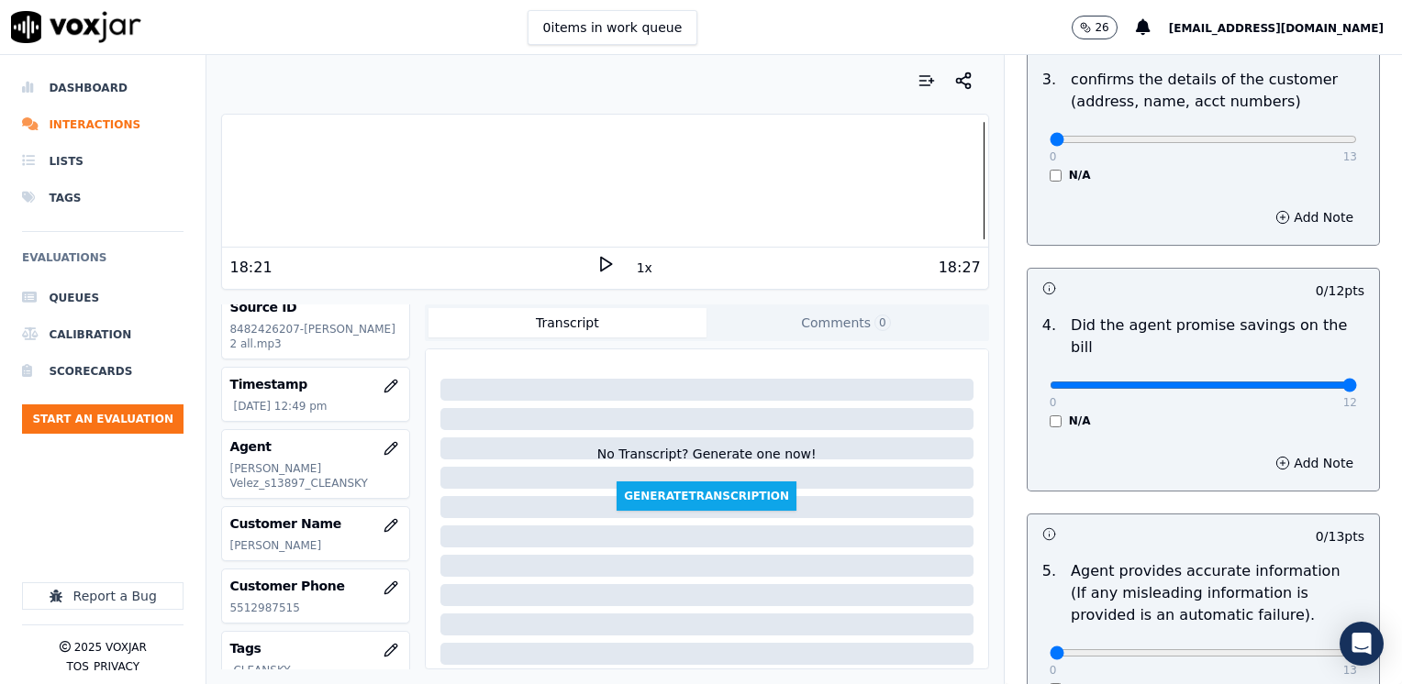
drag, startPoint x: 1037, startPoint y: 358, endPoint x: 1405, endPoint y: 377, distance: 368.4
type input "12"
click at [1110, 436] on div "Add Note" at bounding box center [1202, 463] width 351 height 55
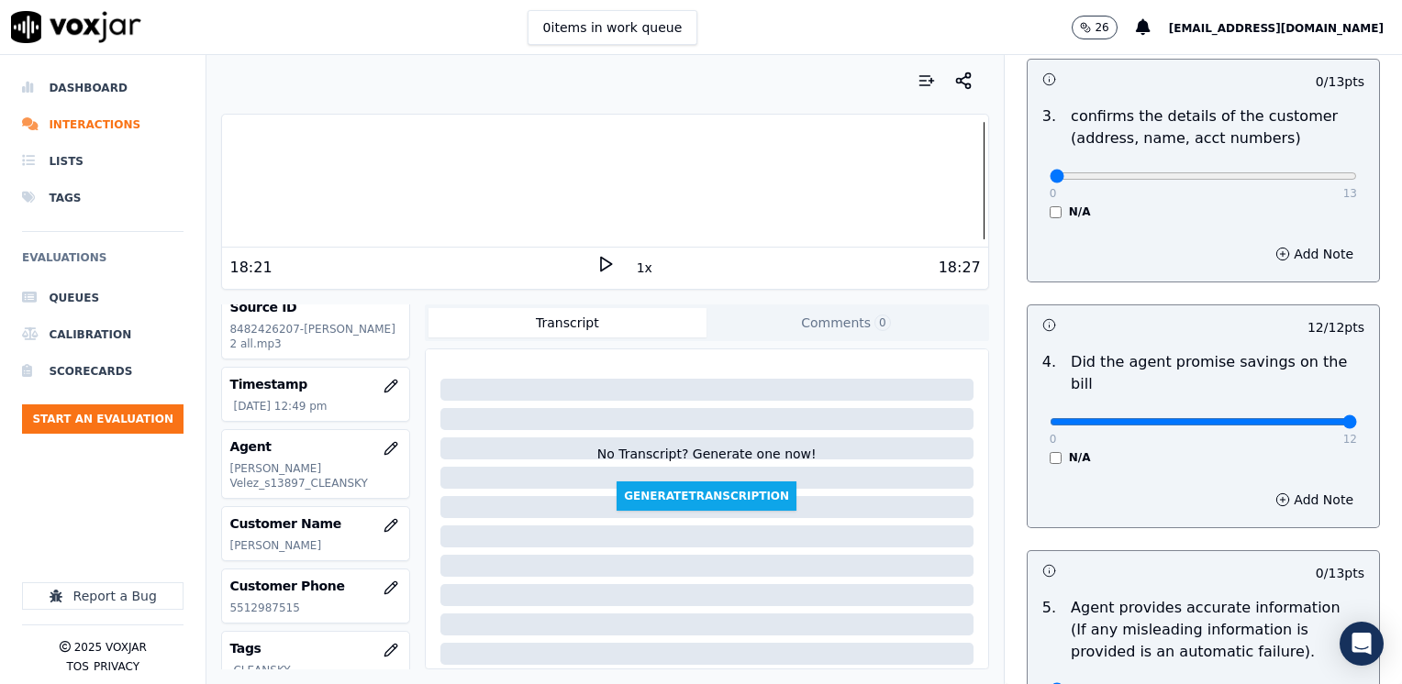
scroll to position [411, 0]
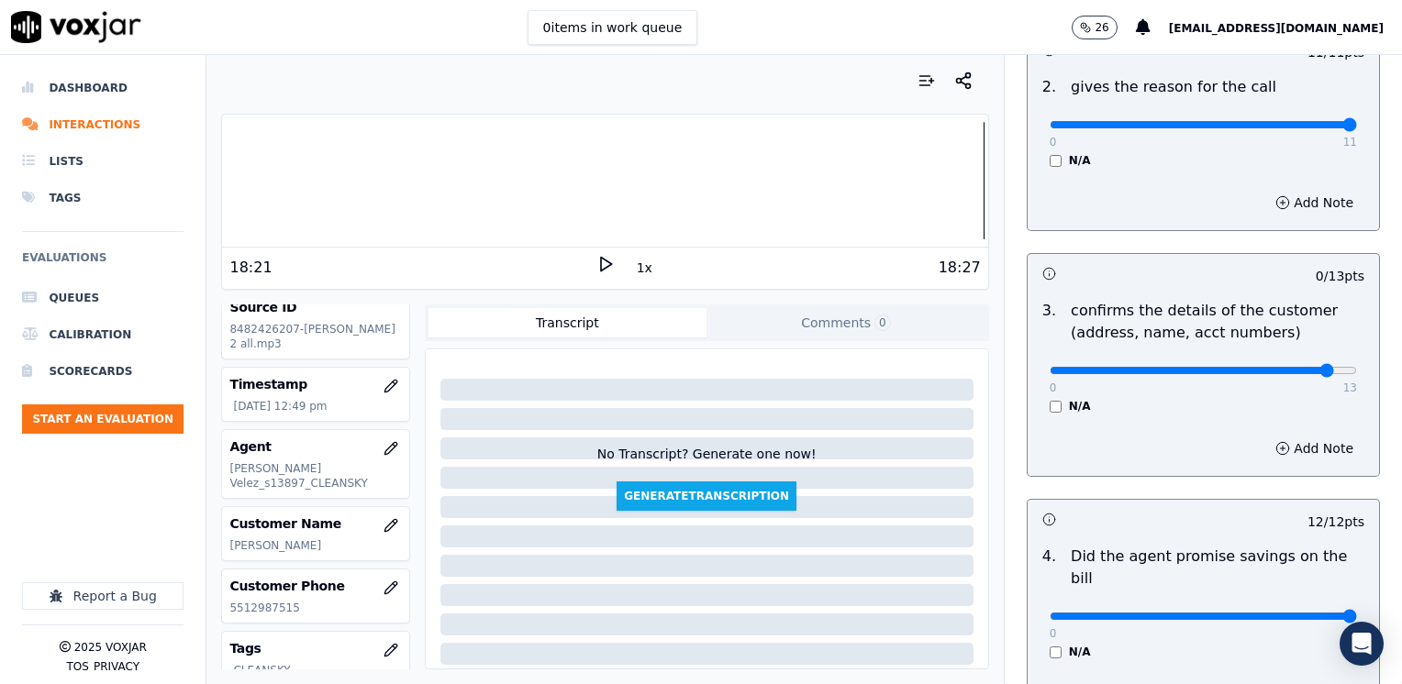
type input "12"
click at [1292, 443] on button "Add Note" at bounding box center [1314, 449] width 100 height 26
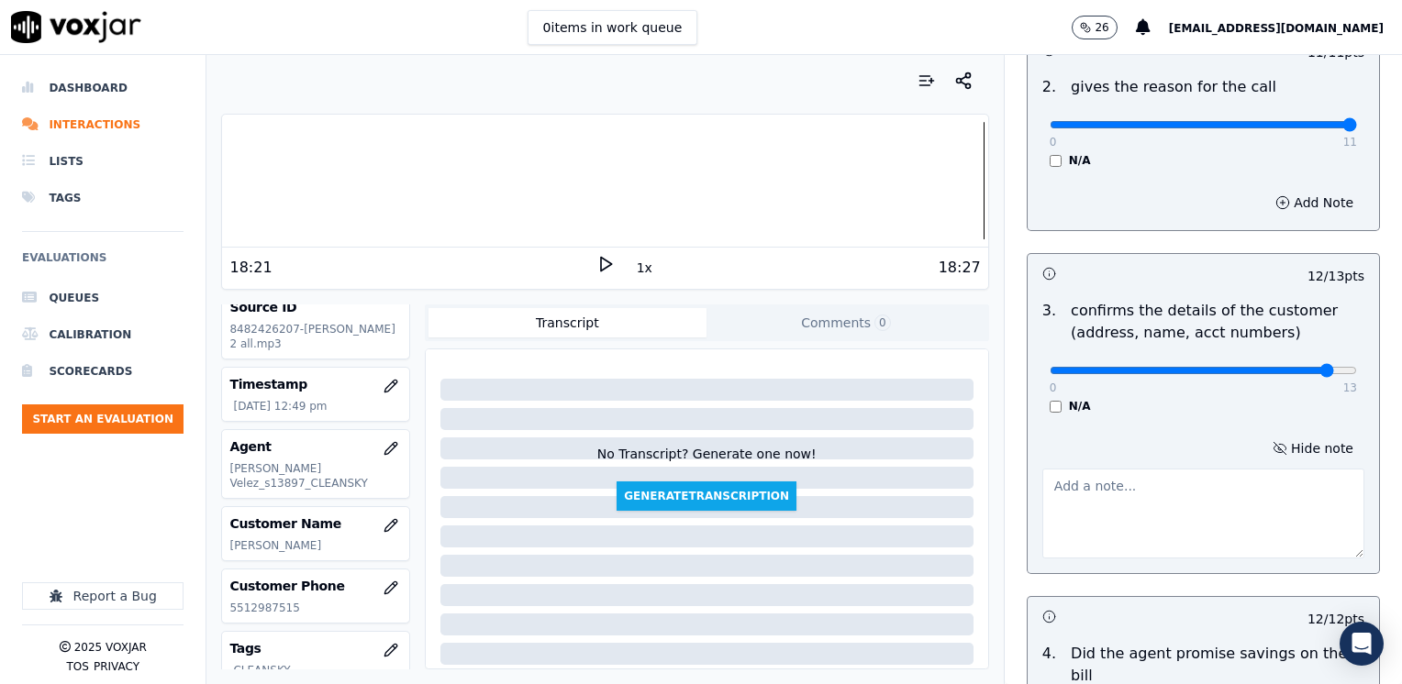
click at [1180, 499] on textarea at bounding box center [1203, 514] width 322 height 90
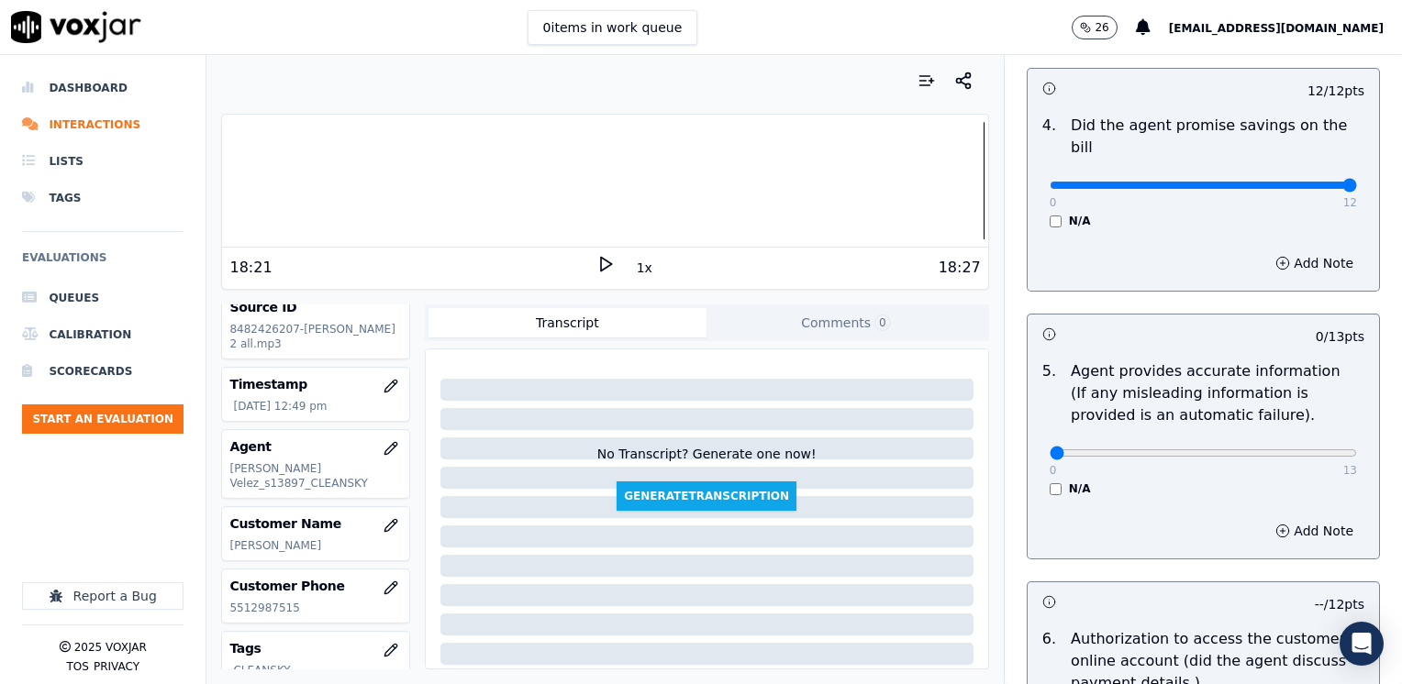
scroll to position [1145, 0]
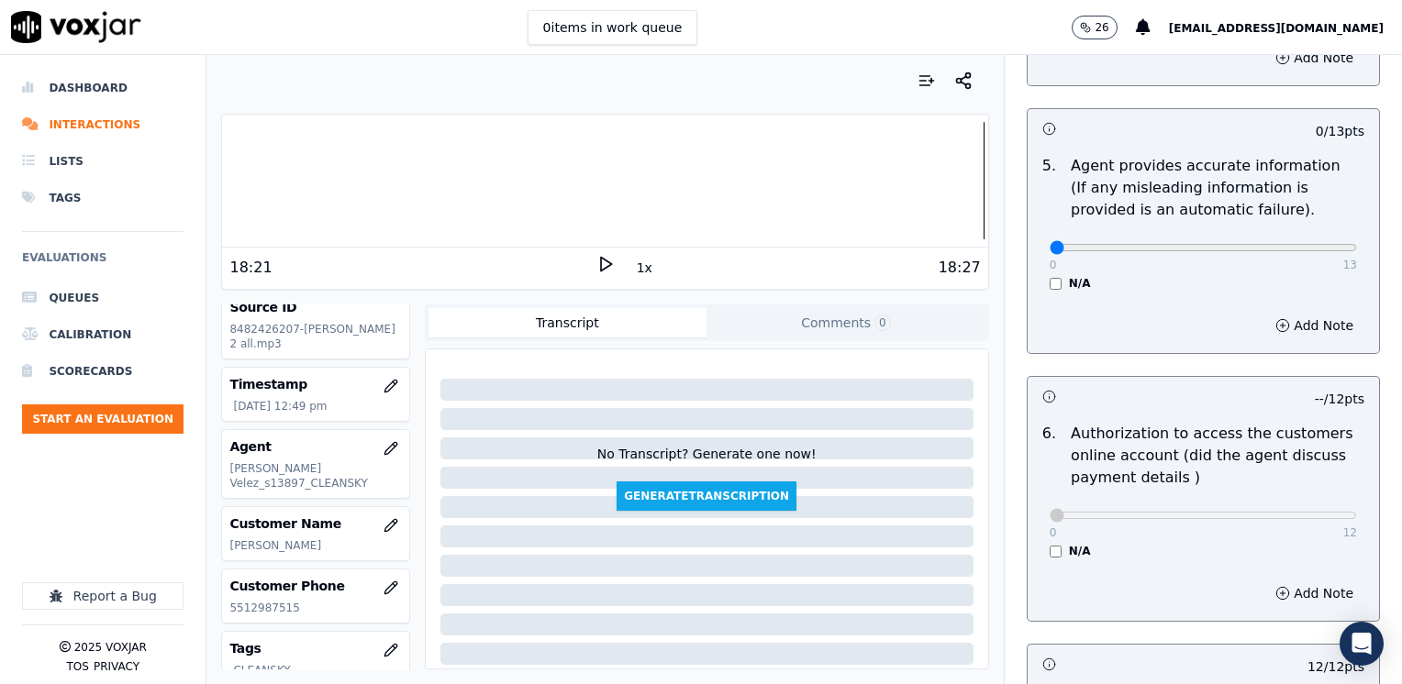
type textarea "Make sure to confirm full service address, the name as it appears on the bill b…"
drag, startPoint x: 1042, startPoint y: 218, endPoint x: 1405, endPoint y: 227, distance: 362.5
type input "13"
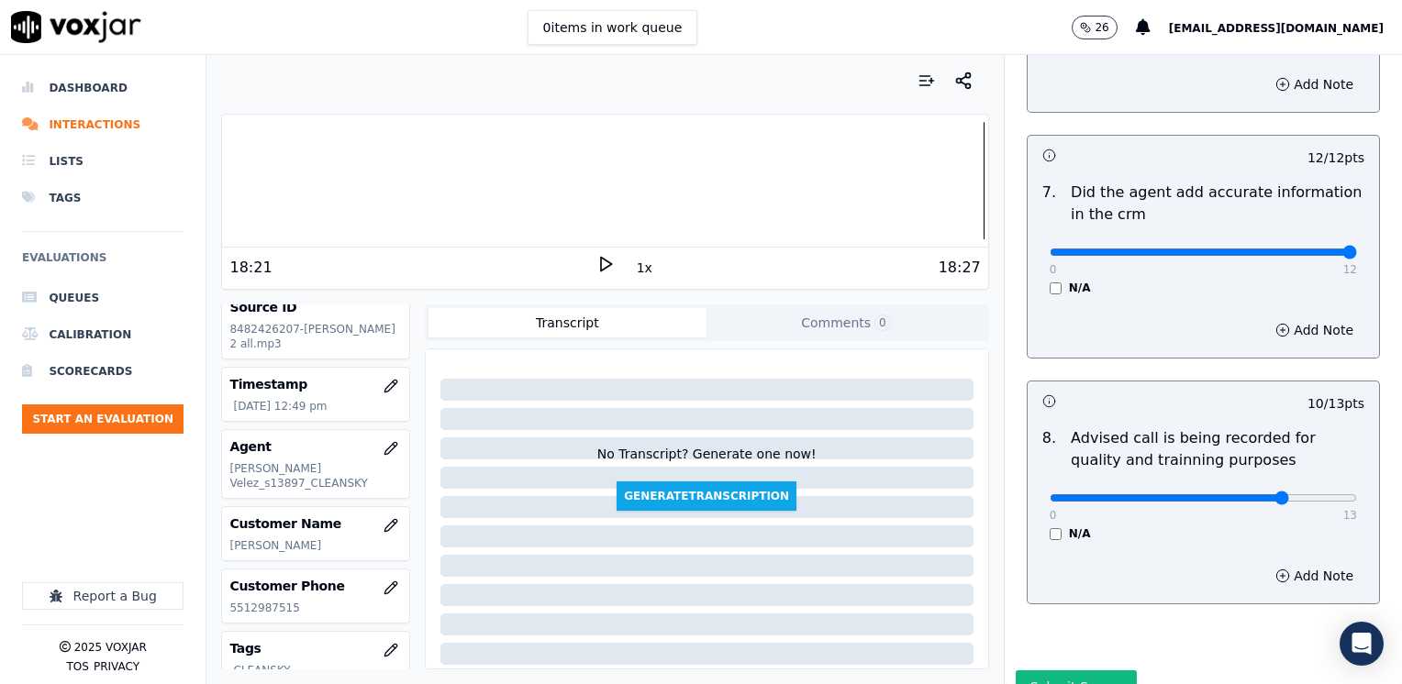
scroll to position [1700, 0]
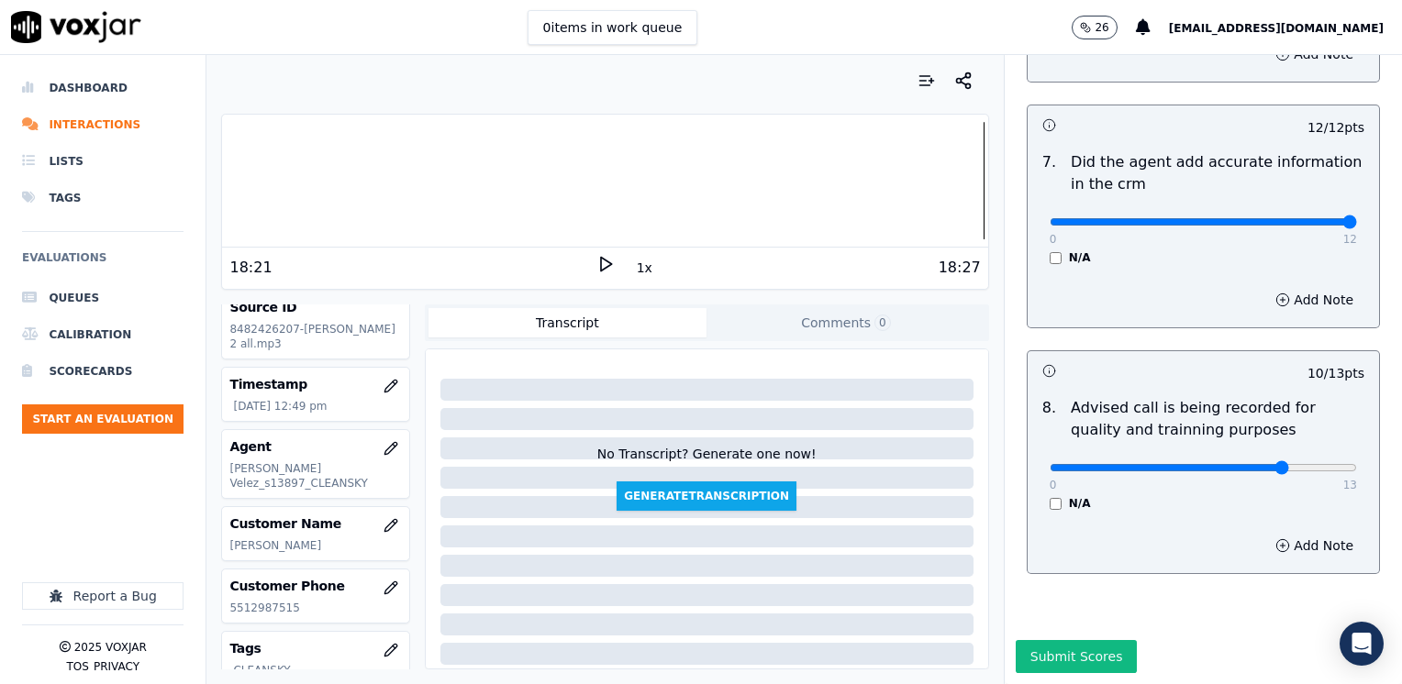
click at [1046, 640] on button "Submit Scores" at bounding box center [1077, 656] width 122 height 33
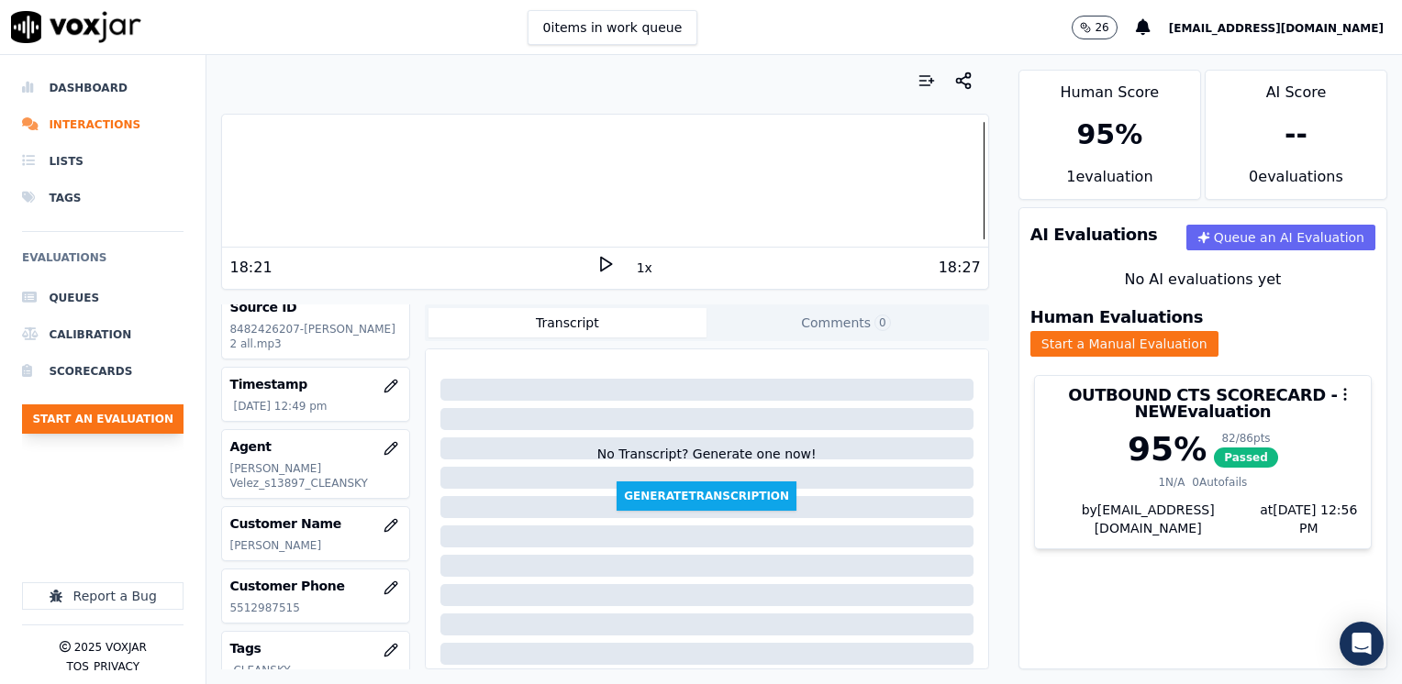
click at [120, 418] on button "Start an Evaluation" at bounding box center [102, 419] width 161 height 29
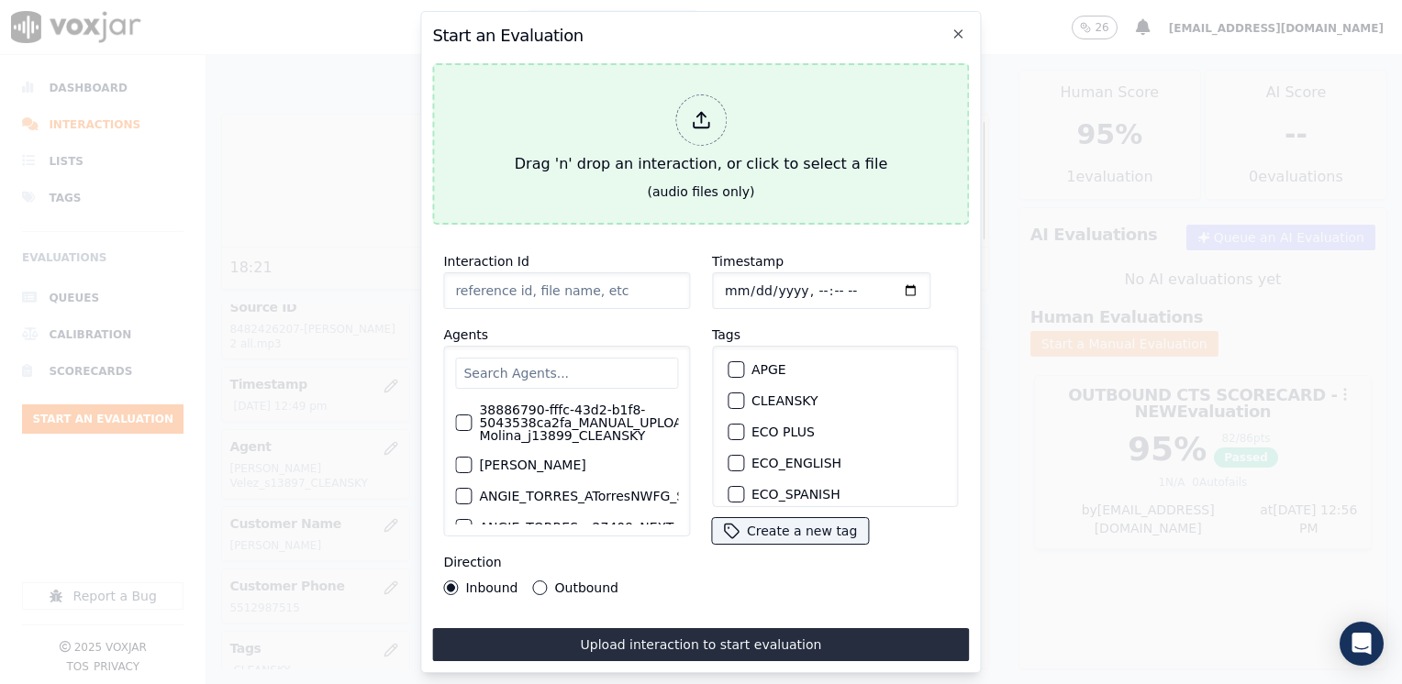
click at [714, 113] on div at bounding box center [700, 119] width 51 height 51
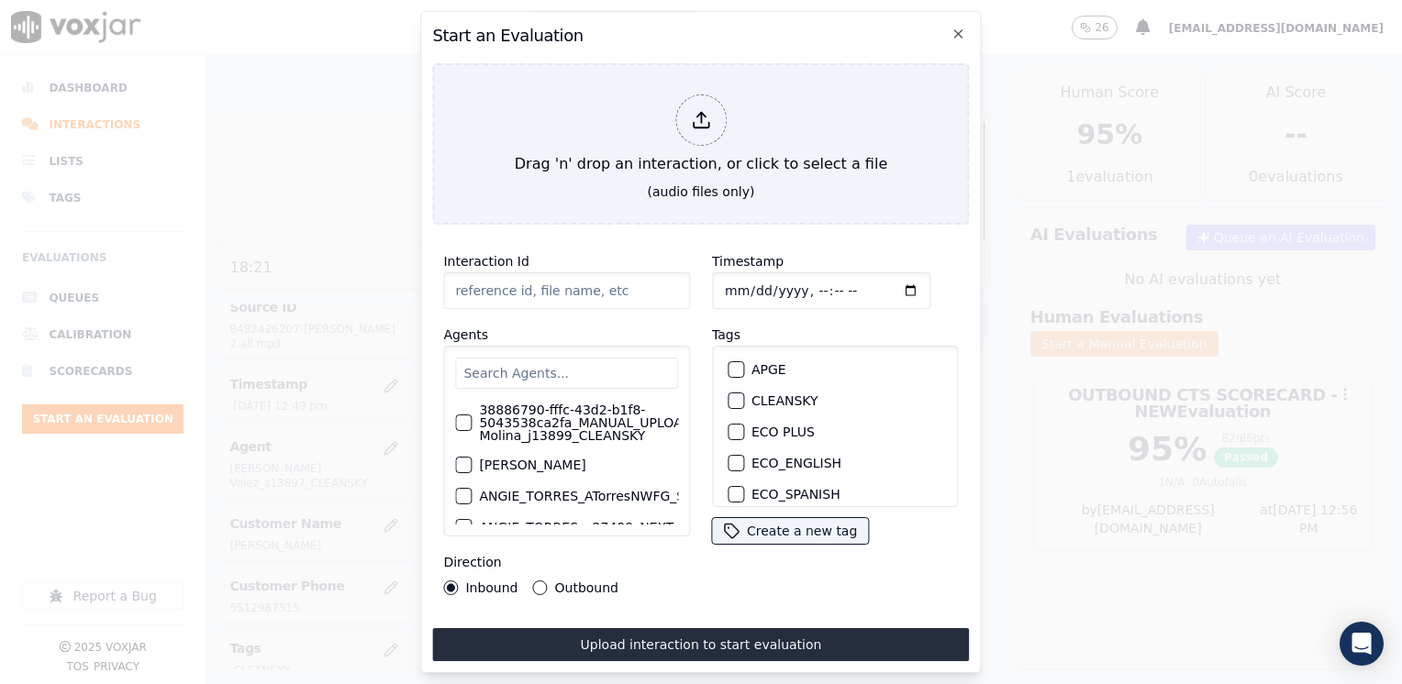
type input "20250821-111740_5084988857-[PERSON_NAME] all.mp3"
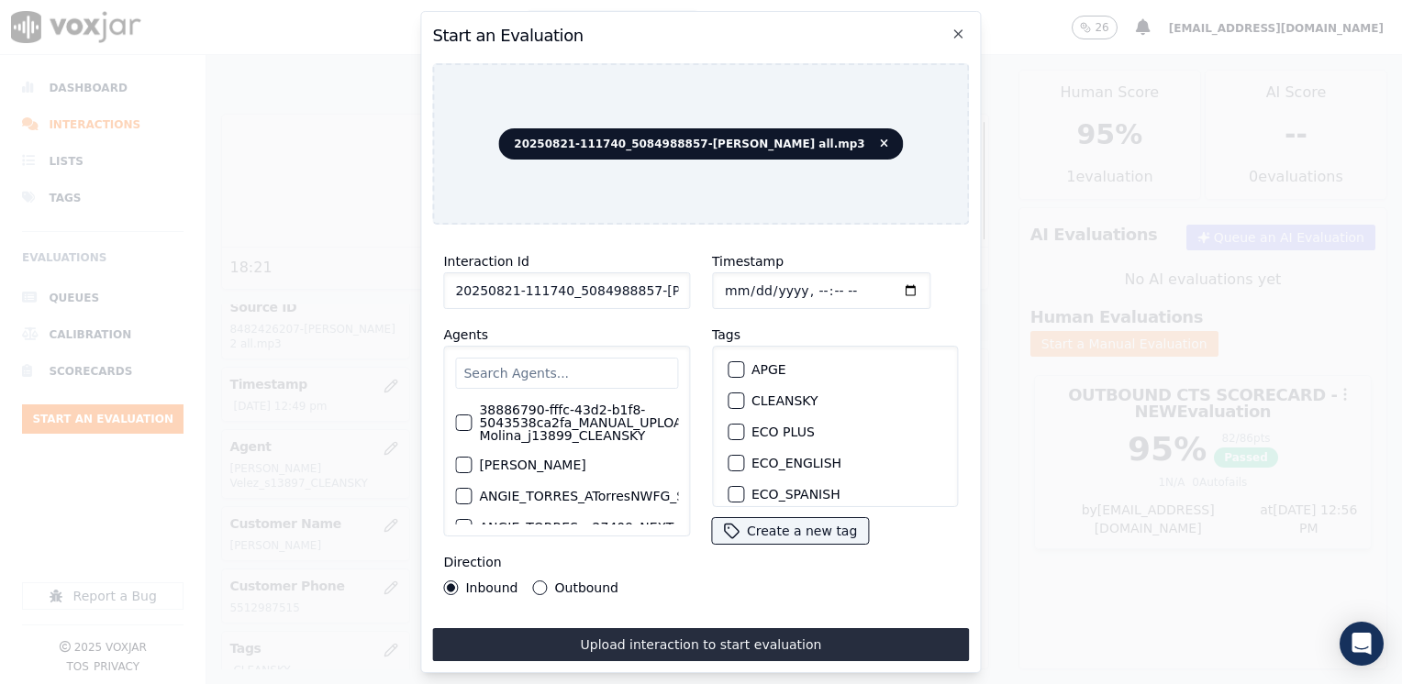
click at [540, 369] on input "text" at bounding box center [566, 373] width 223 height 31
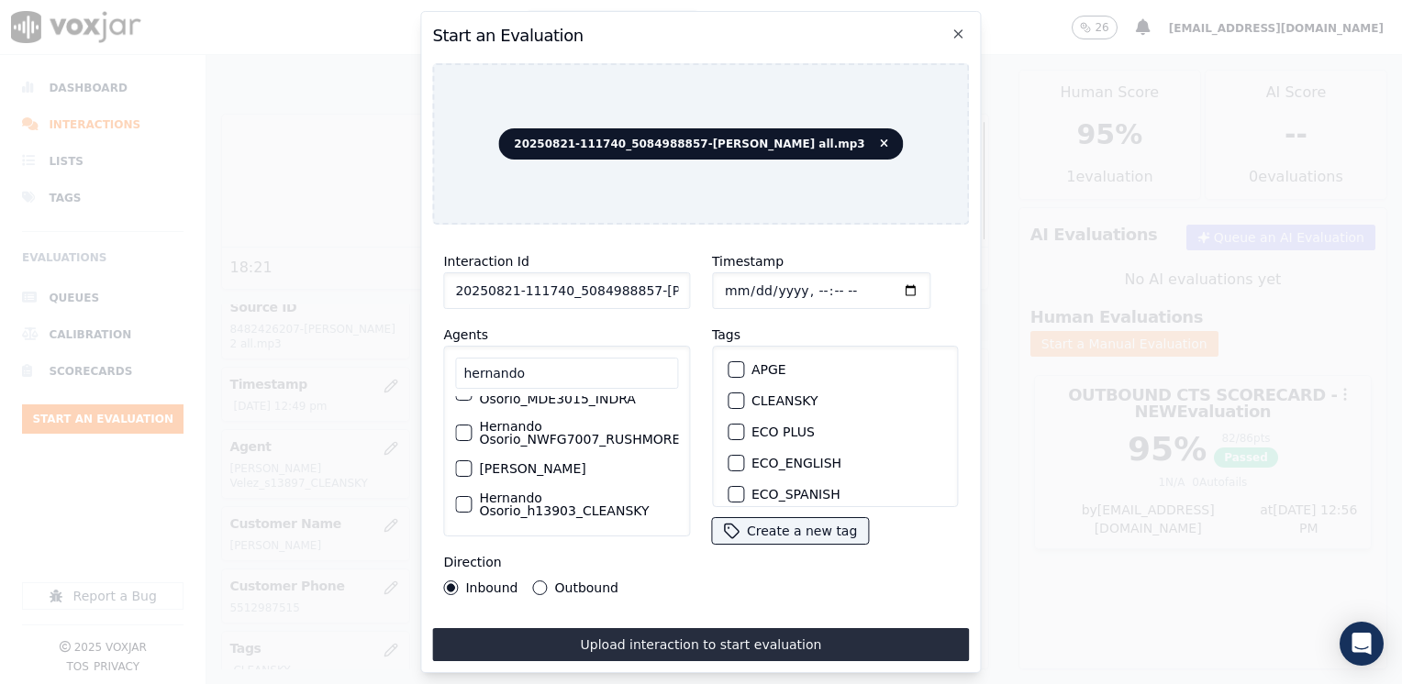
scroll to position [119, 0]
type input "hernando"
click at [460, 498] on div "button" at bounding box center [462, 504] width 13 height 13
click at [728, 394] on div "button" at bounding box center [734, 400] width 13 height 13
click at [884, 288] on input "Timestamp" at bounding box center [821, 290] width 218 height 37
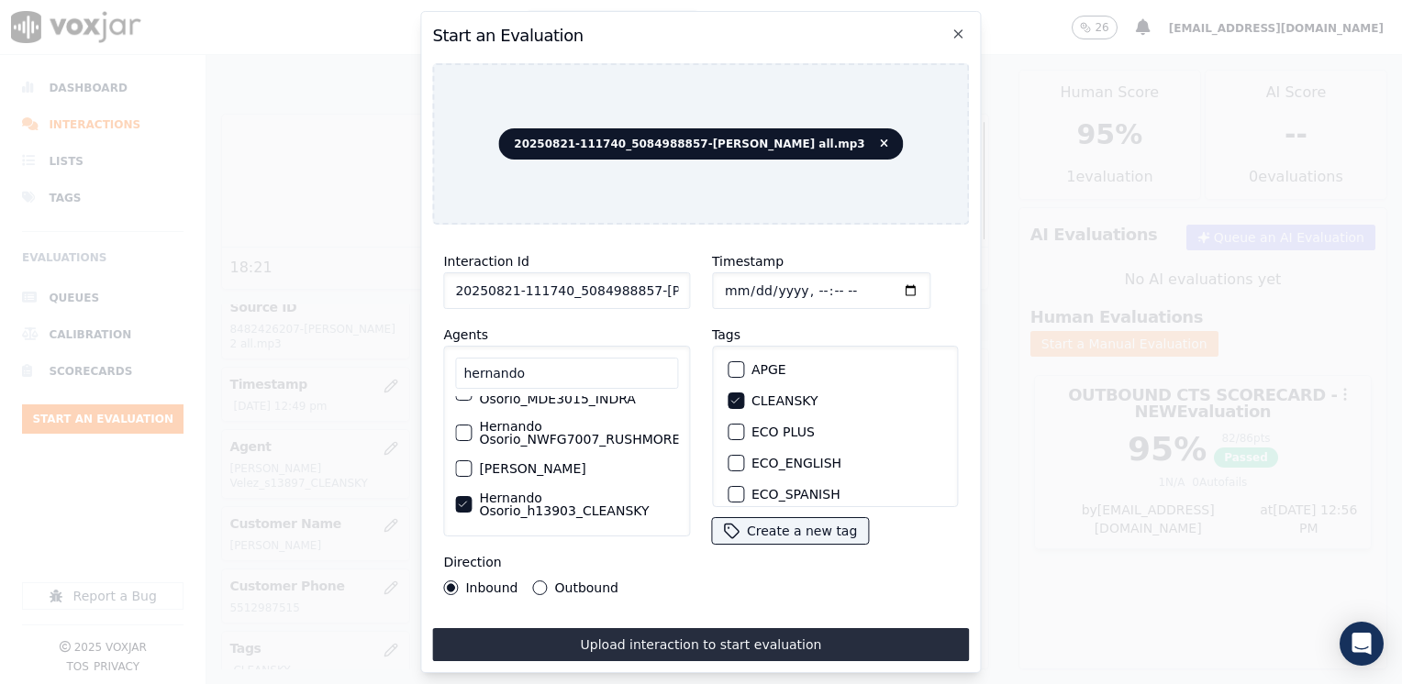
type input "[DATE]T12:56"
click at [542, 581] on button "Outbound" at bounding box center [540, 588] width 15 height 15
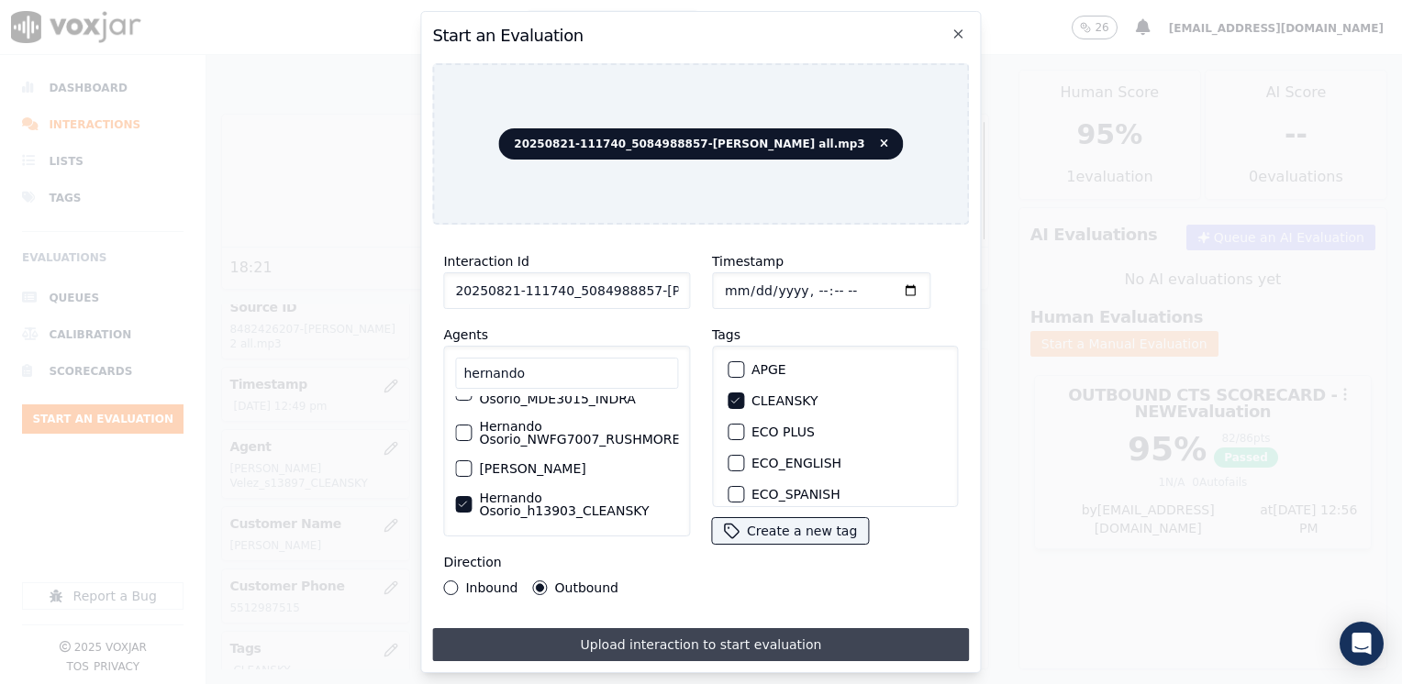
click at [712, 639] on button "Upload interaction to start evaluation" at bounding box center [700, 644] width 537 height 33
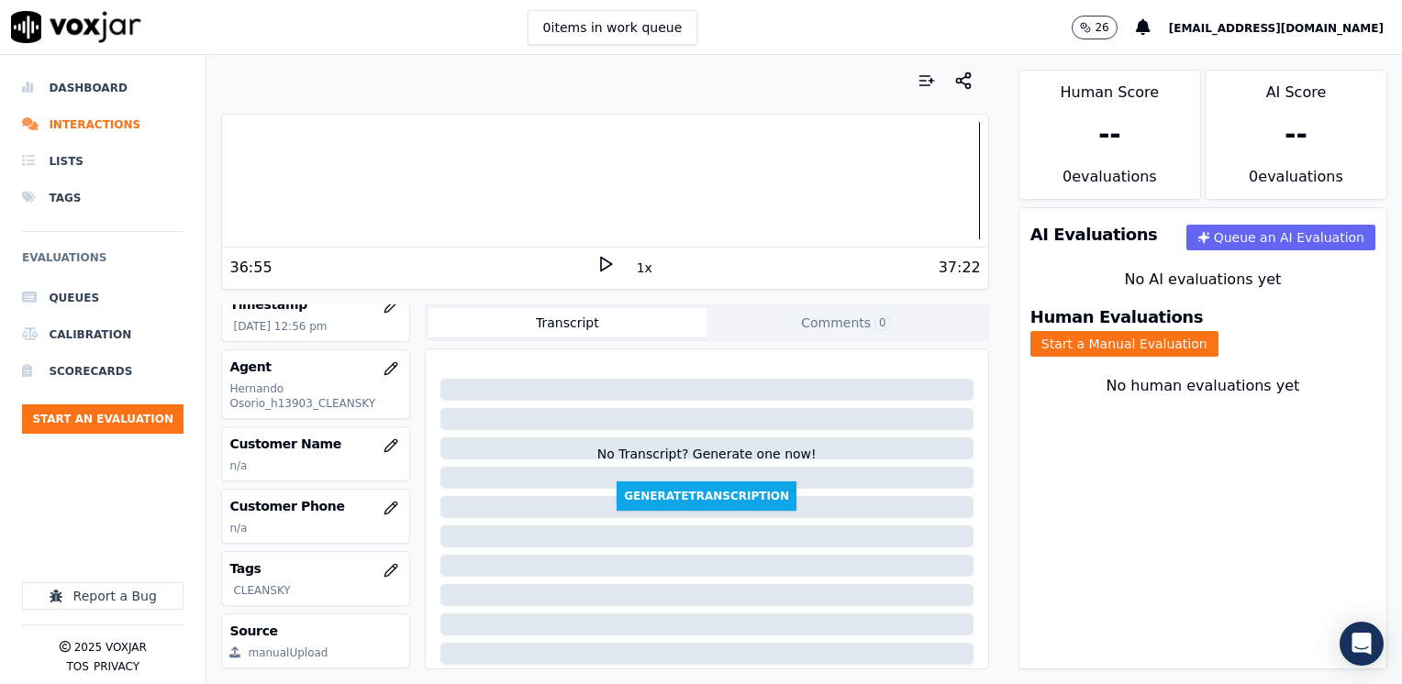
scroll to position [183, 0]
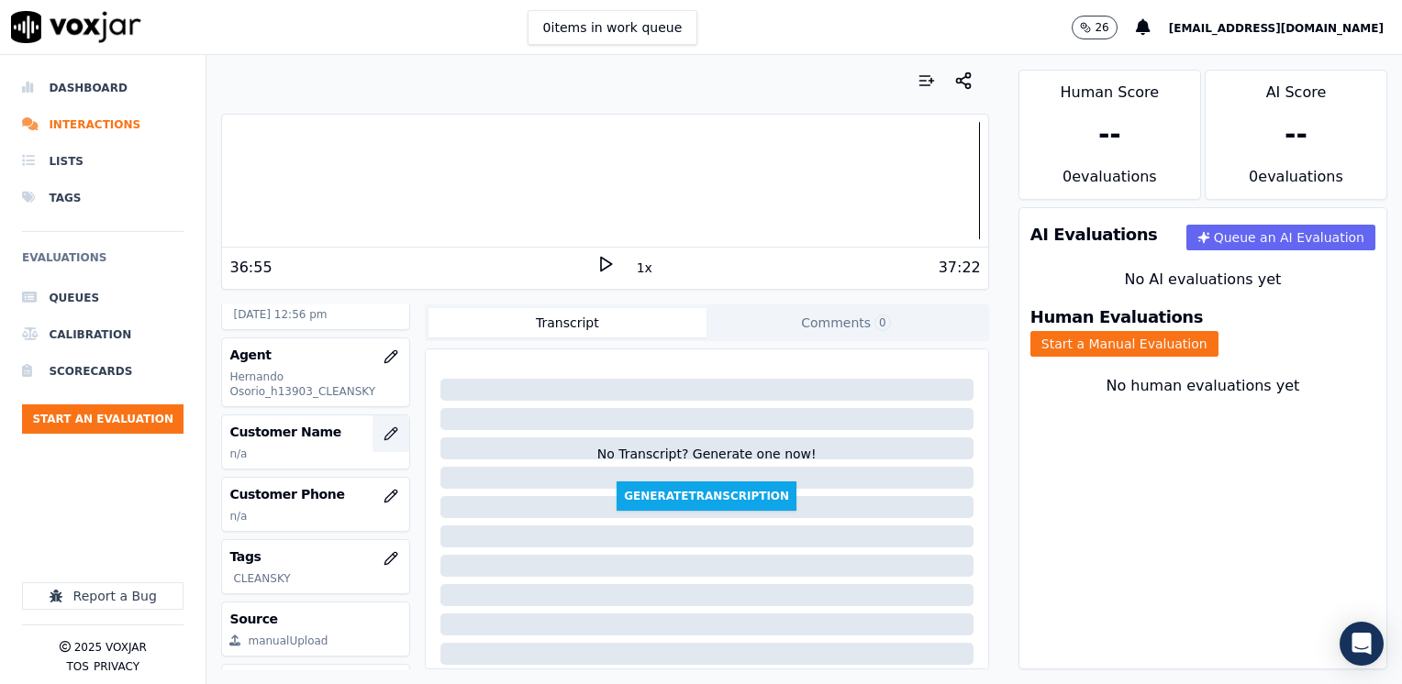
click at [383, 439] on icon "button" at bounding box center [390, 434] width 15 height 15
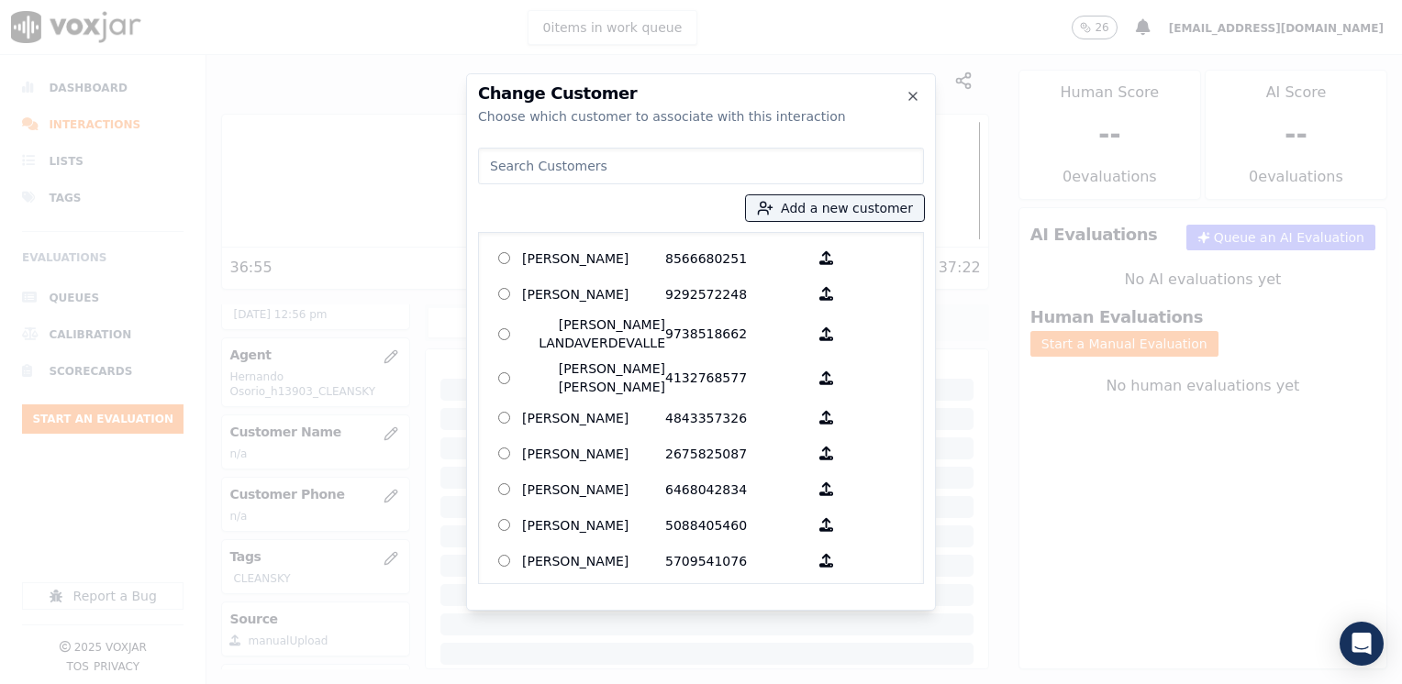
click at [686, 166] on input at bounding box center [701, 166] width 446 height 37
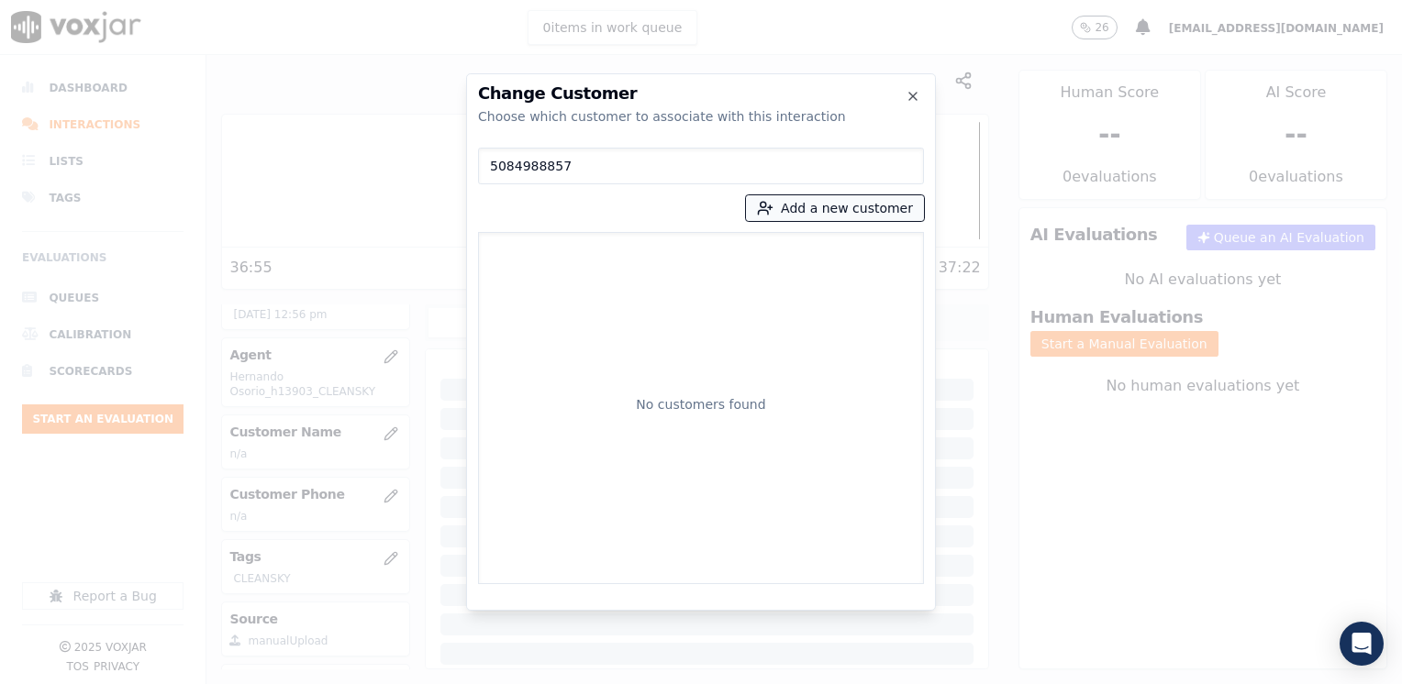
type input "5084988857"
click at [831, 207] on button "Add a new customer" at bounding box center [835, 208] width 178 height 26
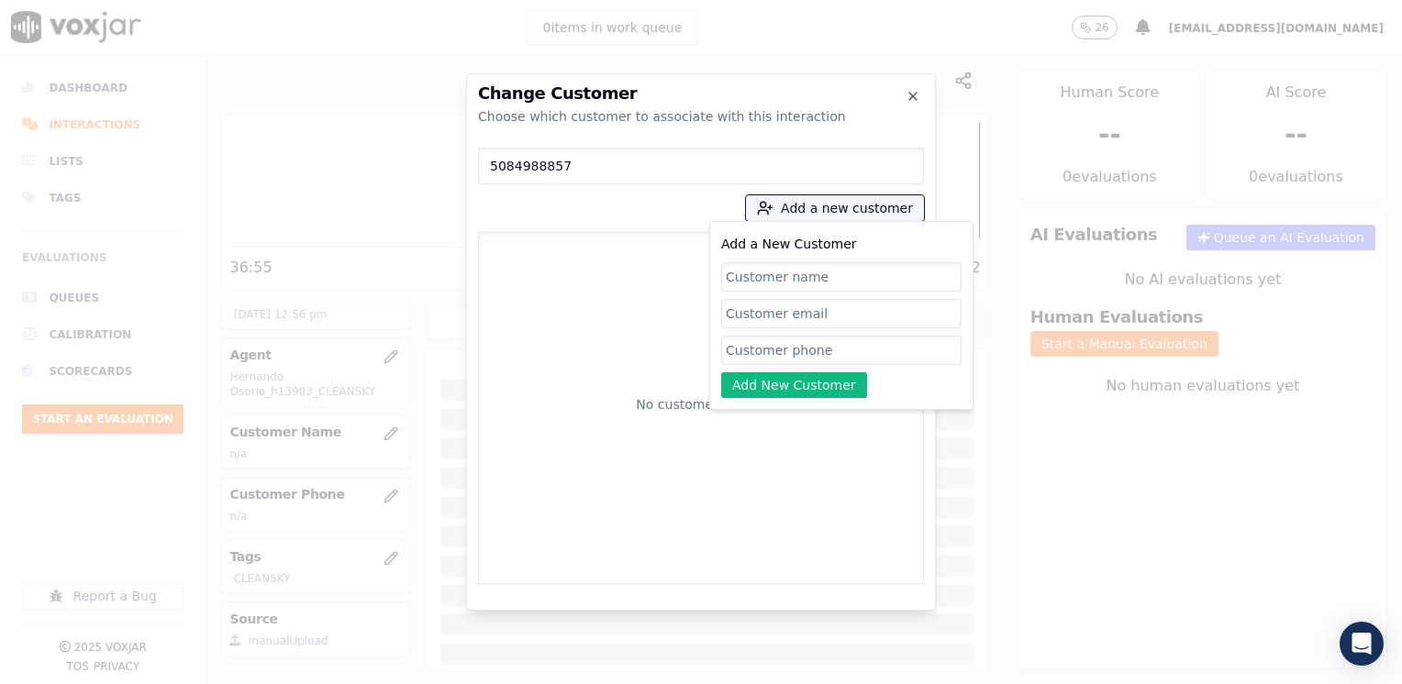
click at [791, 353] on input "Add a New Customer" at bounding box center [841, 350] width 240 height 29
paste input "5084988857"
type input "5084988857"
click at [824, 280] on input "Add a New Customer" at bounding box center [841, 276] width 240 height 29
paste input "[PERSON_NAME]"
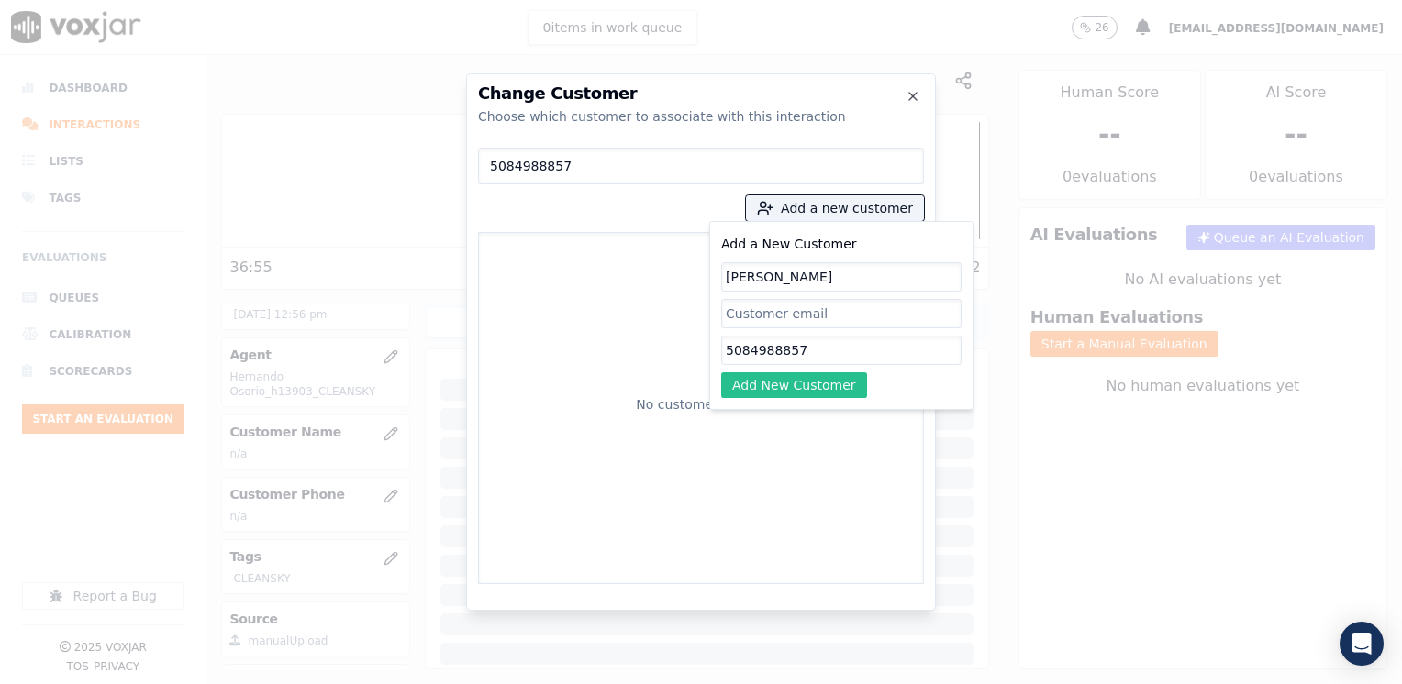
type input "[PERSON_NAME]"
click at [817, 390] on button "Add New Customer" at bounding box center [794, 385] width 146 height 26
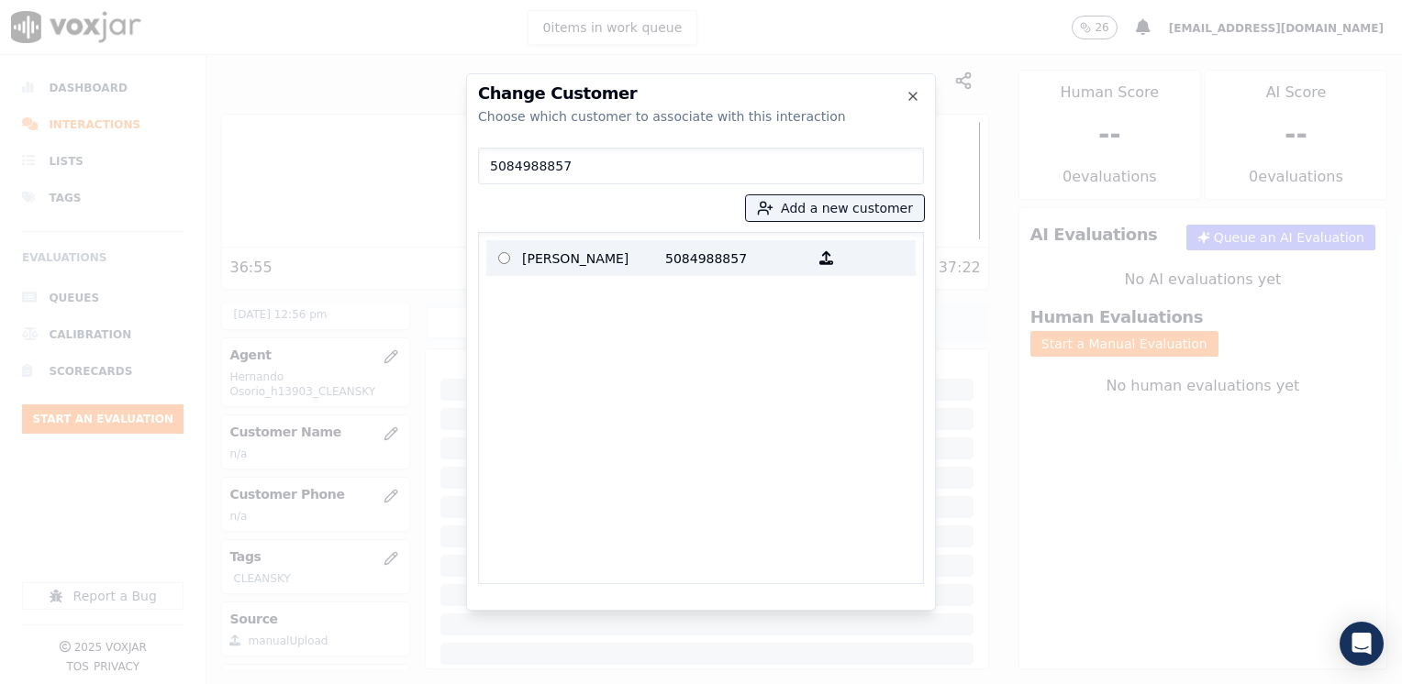
click at [714, 254] on p "5084988857" at bounding box center [736, 258] width 143 height 28
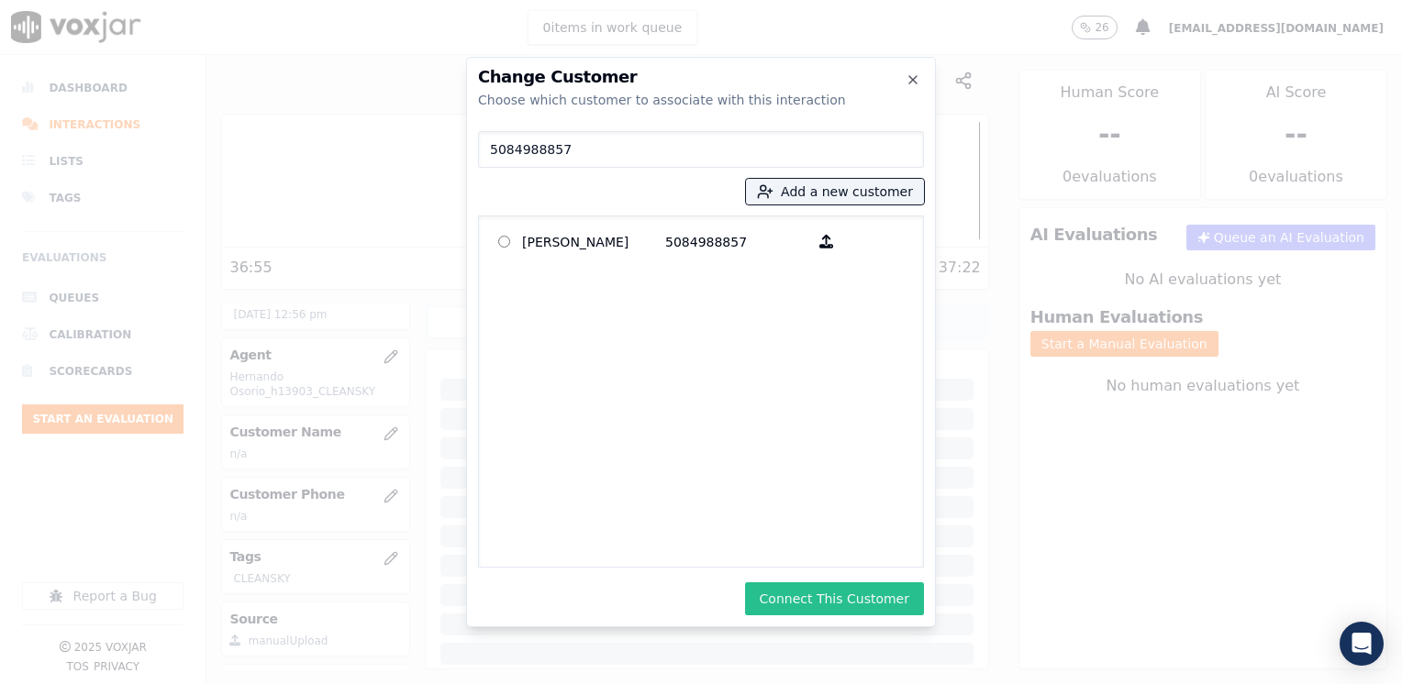
click at [869, 606] on button "Connect This Customer" at bounding box center [834, 599] width 179 height 33
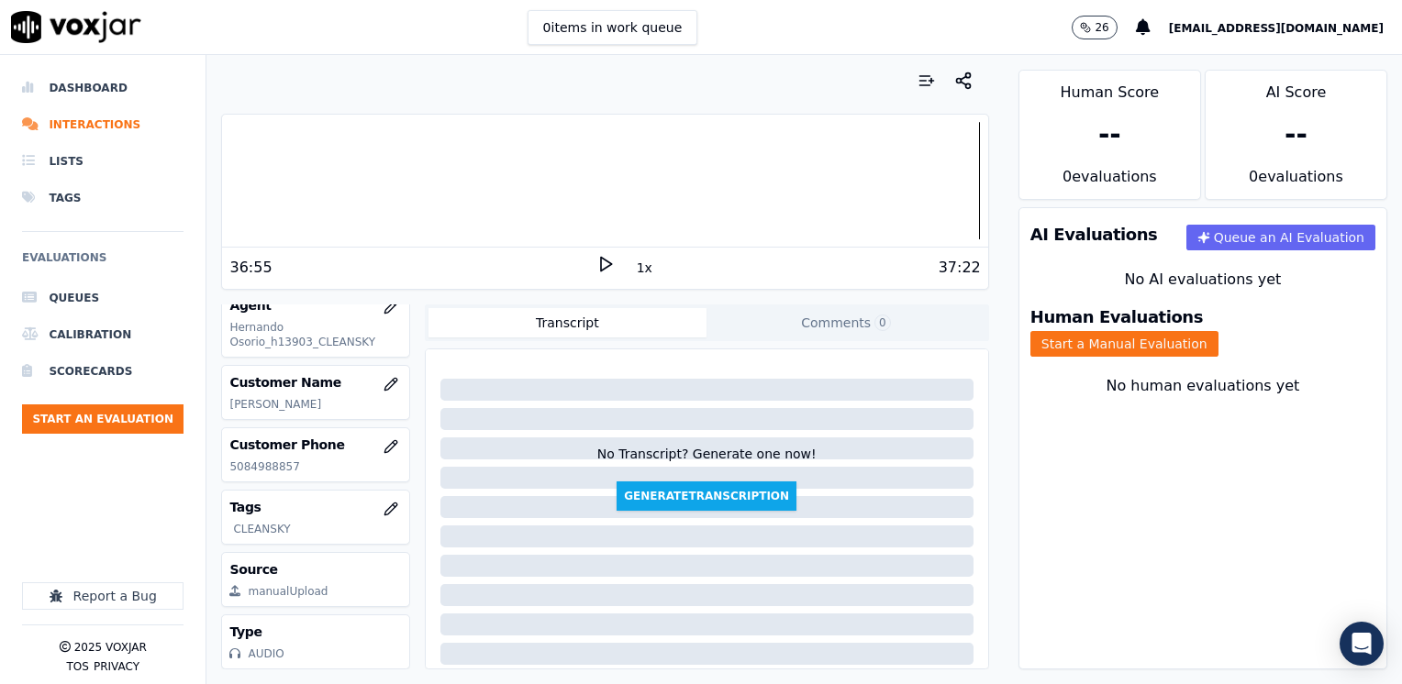
scroll to position [271, 0]
click at [1214, 331] on button "Start a Manual Evaluation" at bounding box center [1124, 344] width 188 height 26
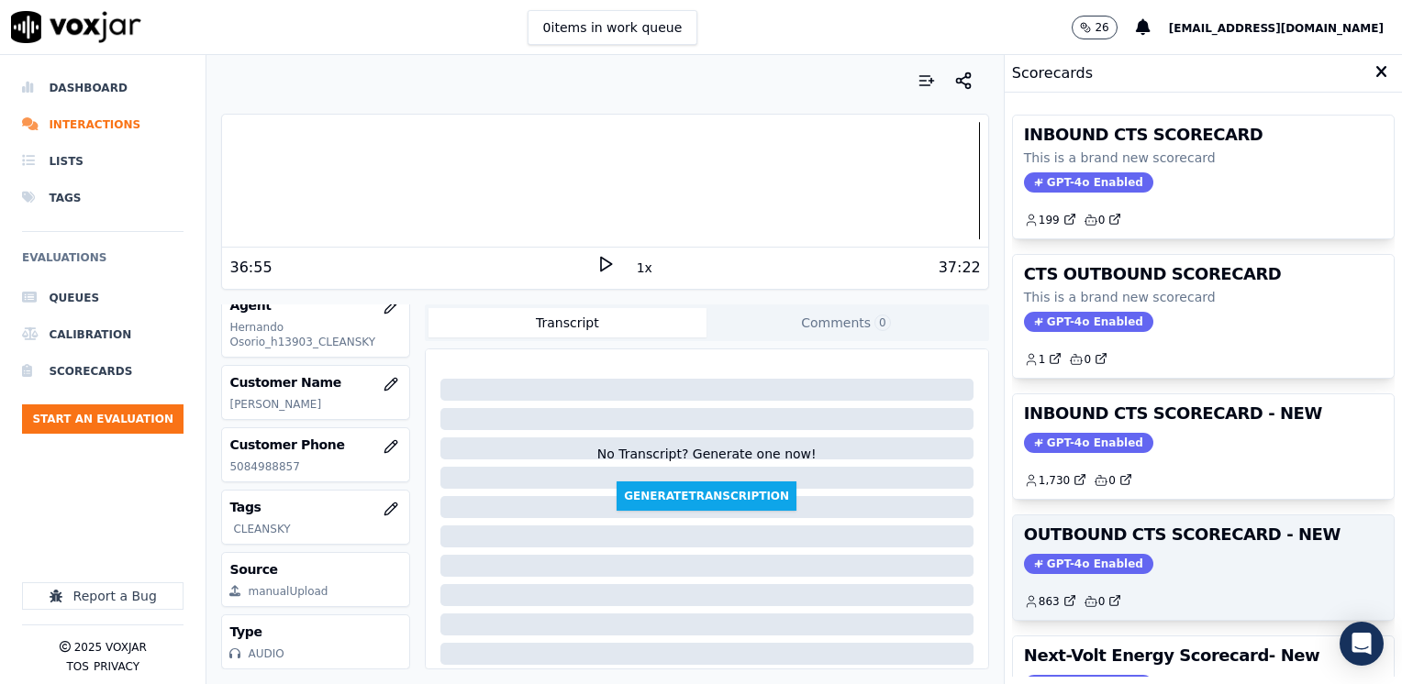
click at [1096, 550] on div "OUTBOUND CTS SCORECARD - NEW GPT-4o Enabled 863 0" at bounding box center [1203, 568] width 381 height 105
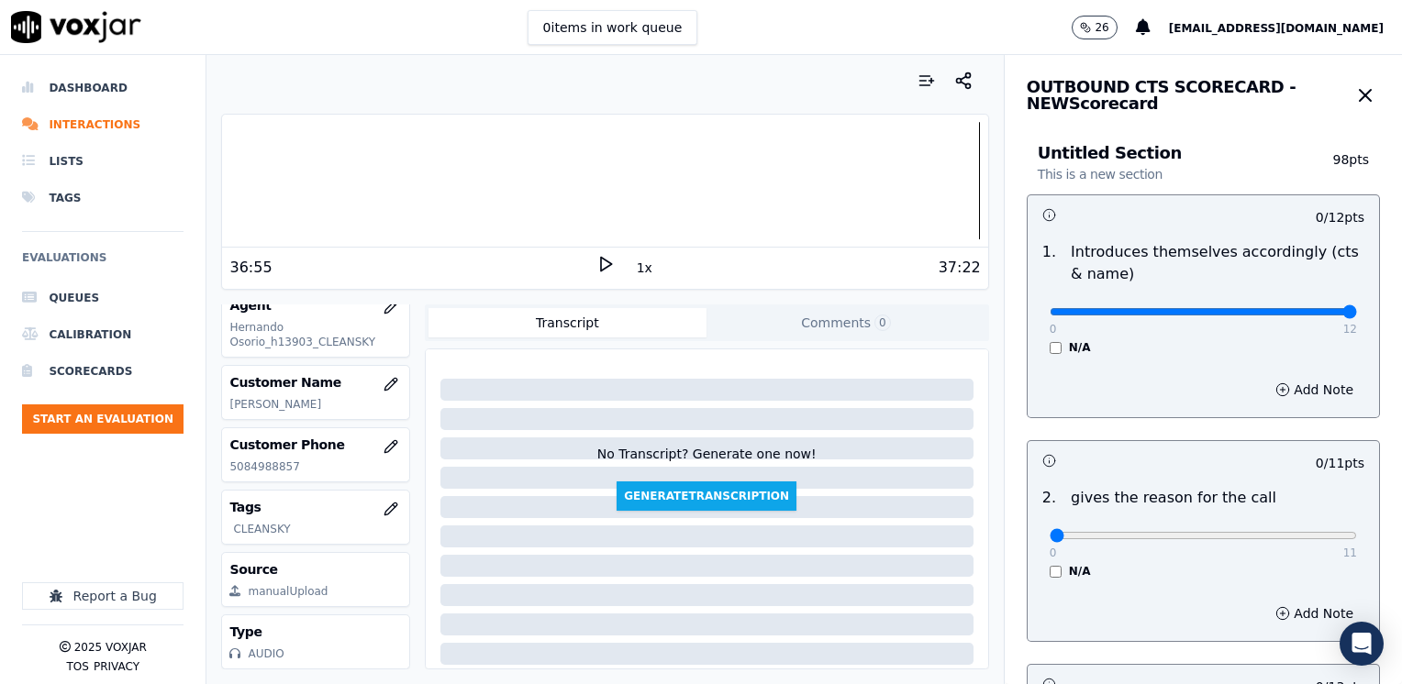
drag, startPoint x: 1039, startPoint y: 315, endPoint x: 1405, endPoint y: 303, distance: 366.2
type input "12"
click at [1357, 308] on input "range" at bounding box center [1203, 311] width 307 height 7
drag, startPoint x: 1041, startPoint y: 532, endPoint x: 1401, endPoint y: 535, distance: 359.6
type input "11"
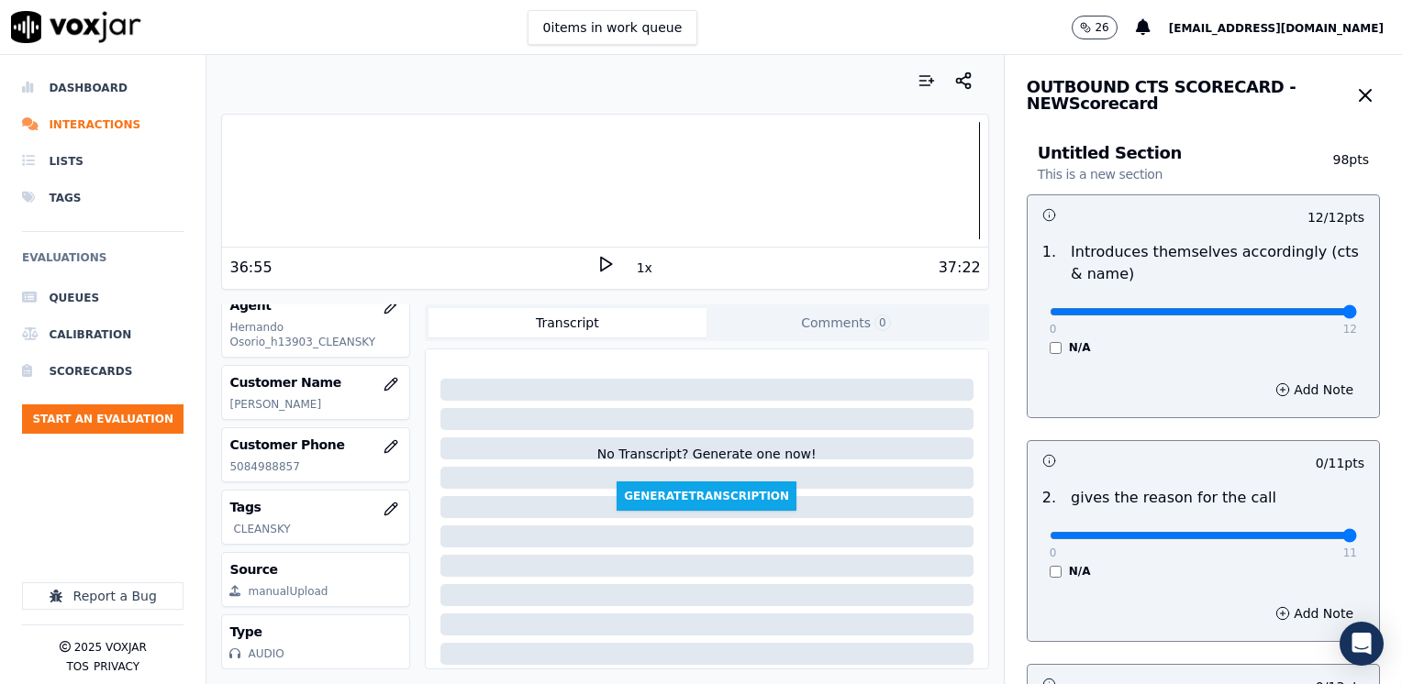
click at [1357, 316] on input "range" at bounding box center [1203, 311] width 307 height 7
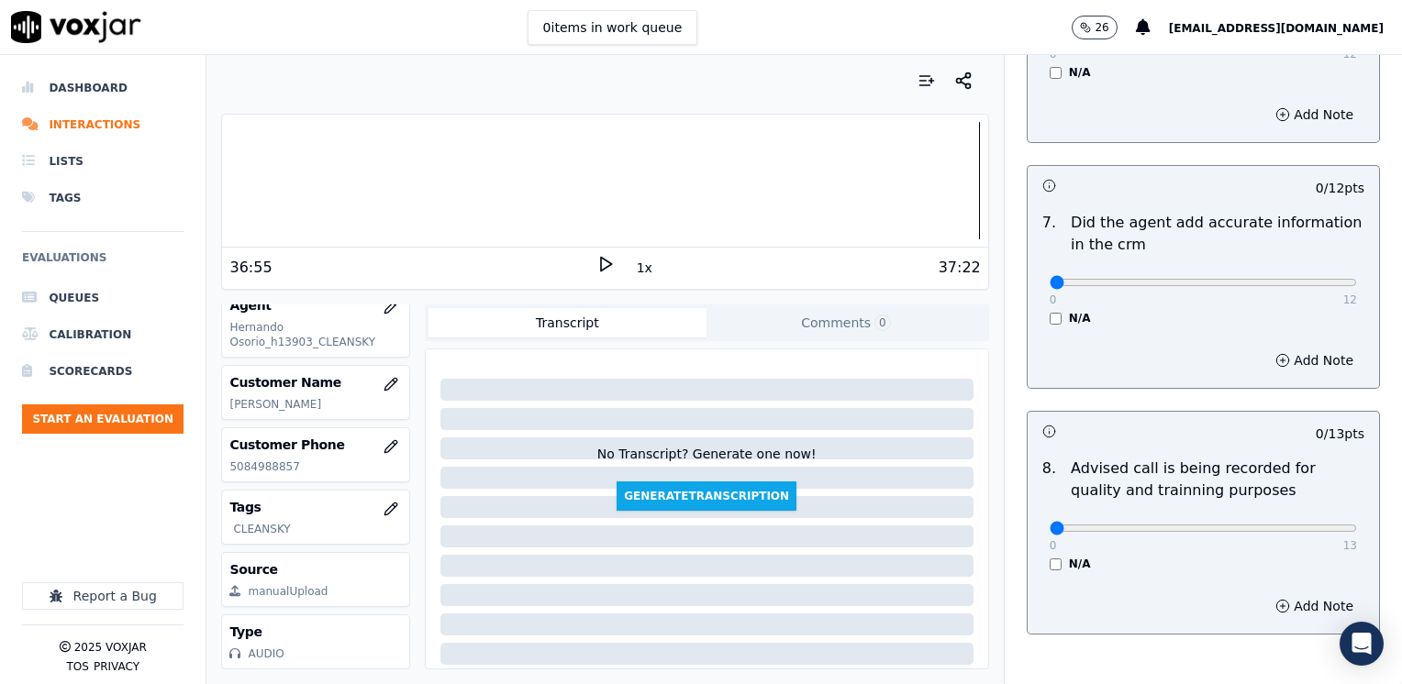
scroll to position [1604, 0]
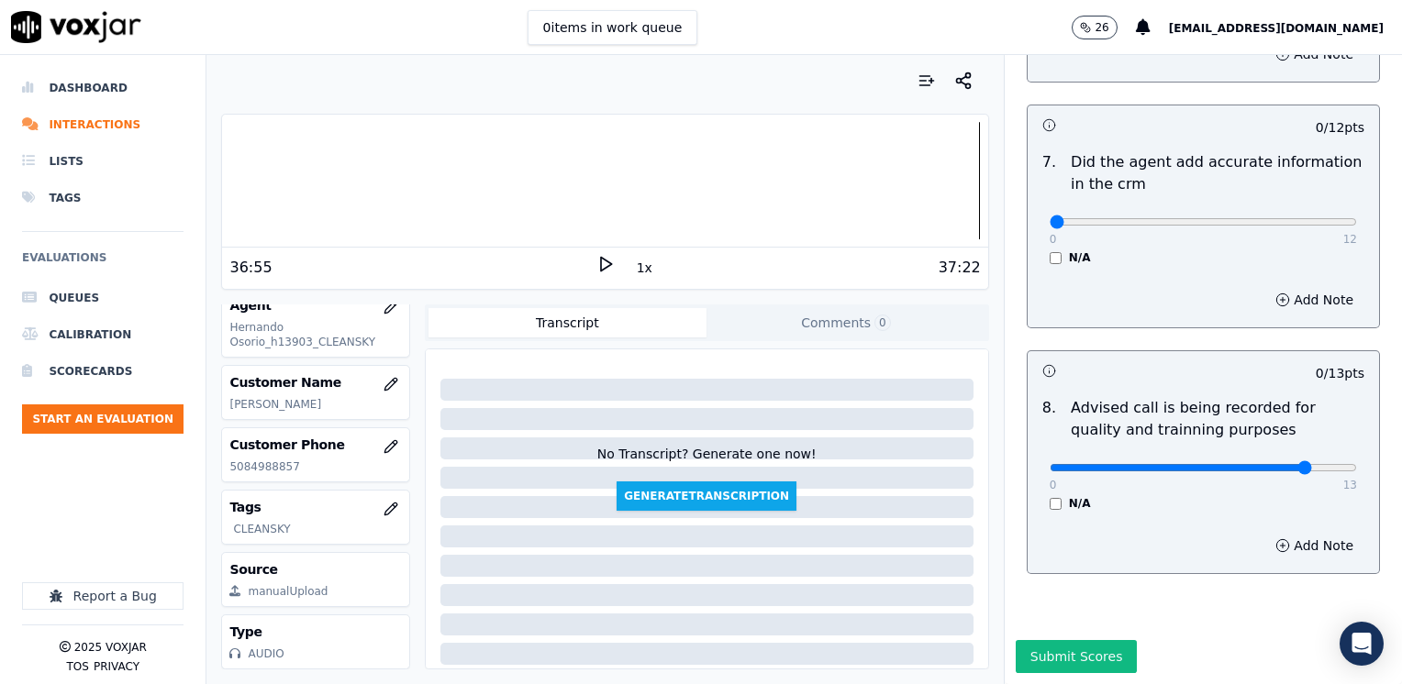
type input "10"
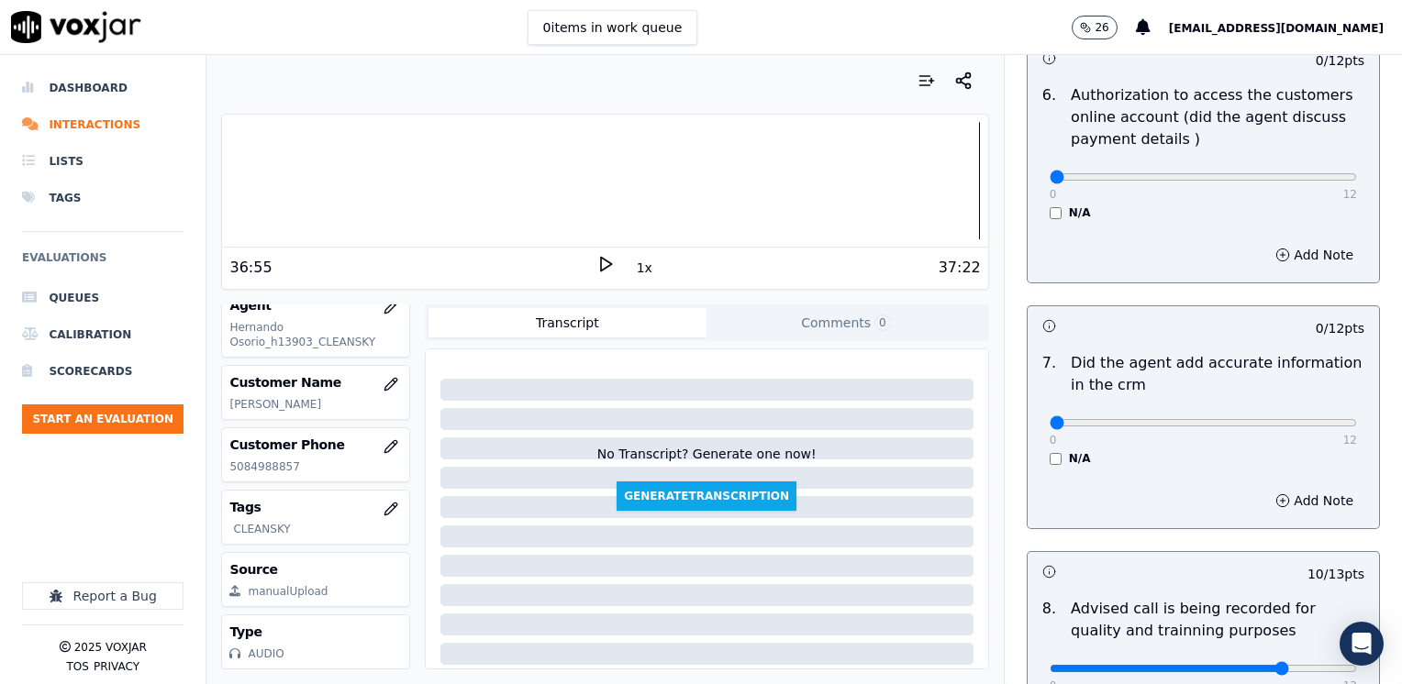
scroll to position [1328, 0]
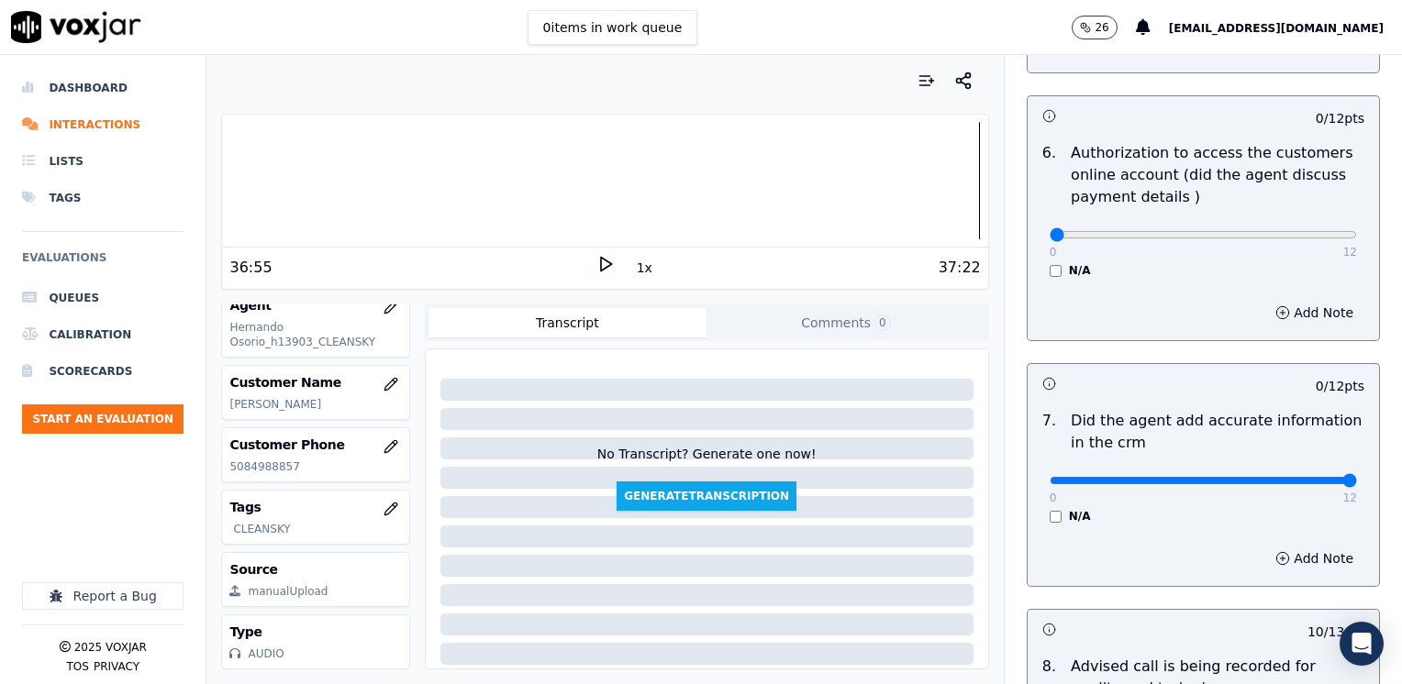
drag, startPoint x: 1038, startPoint y: 458, endPoint x: 1405, endPoint y: 455, distance: 367.0
type input "12"
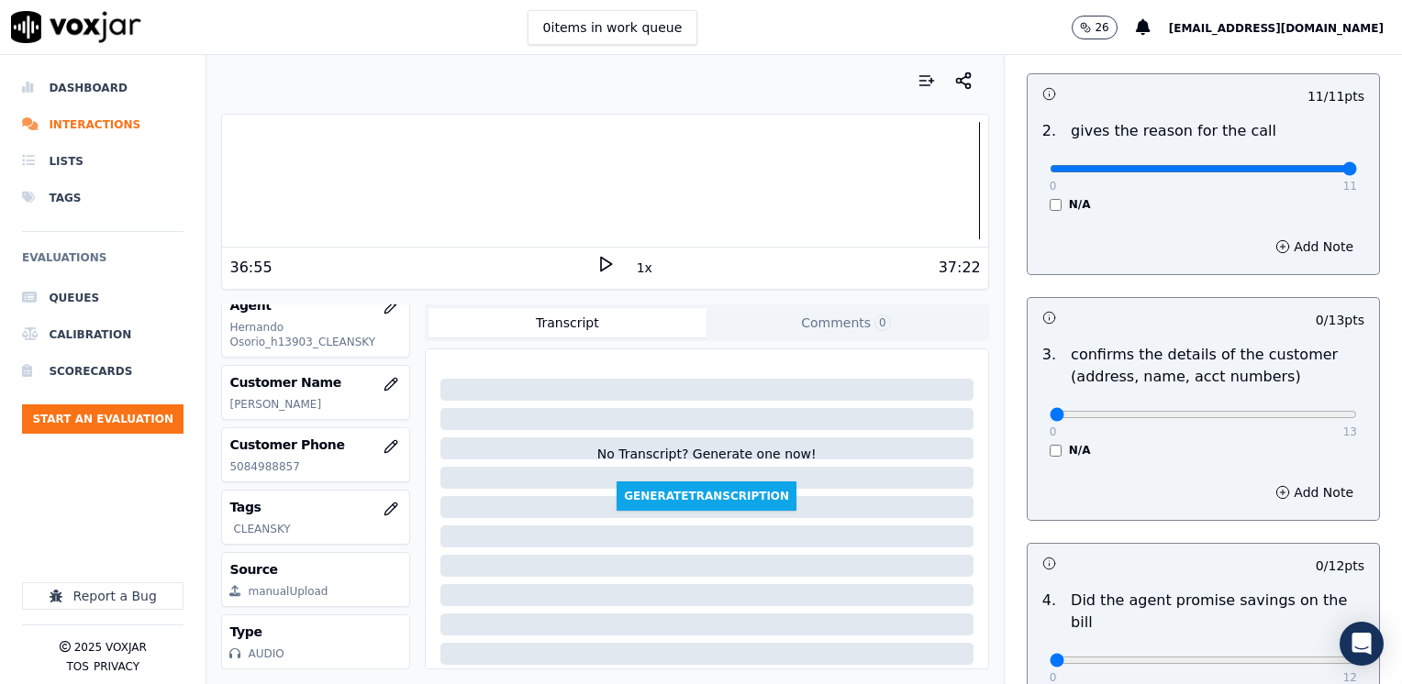
scroll to position [734, 0]
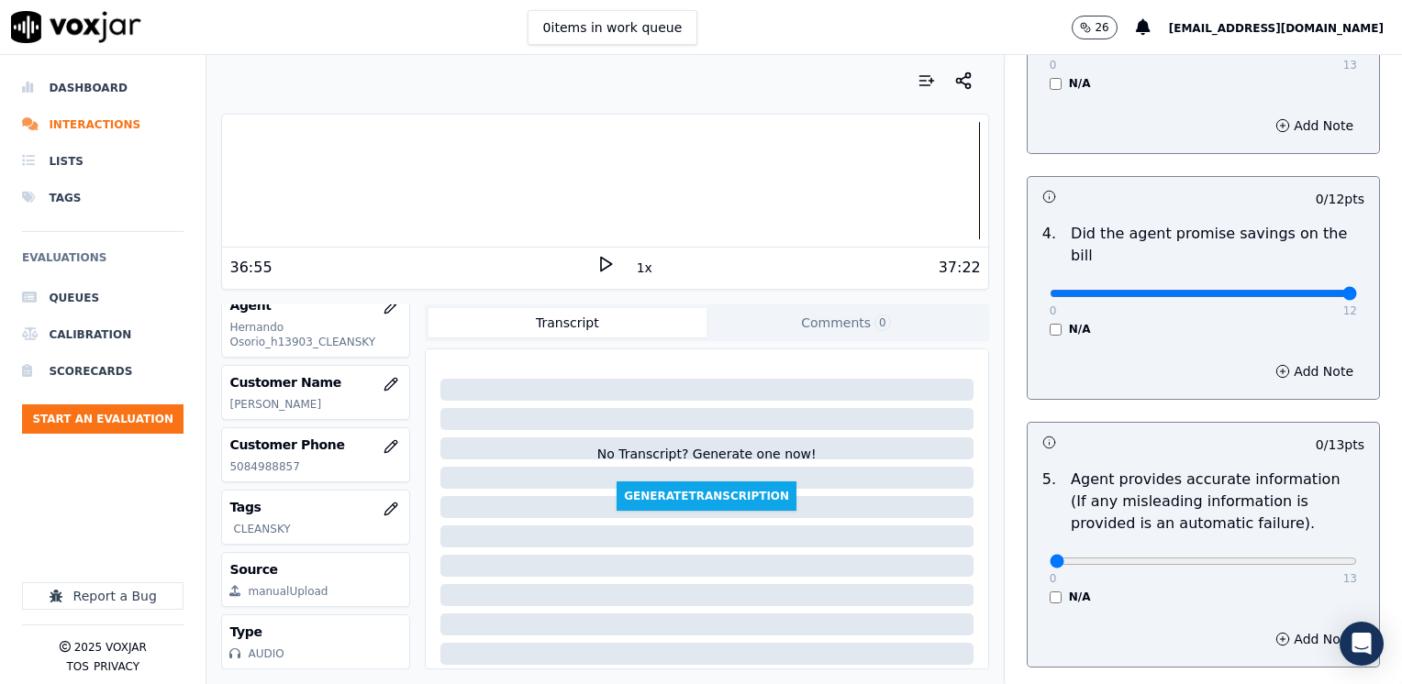
drag, startPoint x: 1035, startPoint y: 269, endPoint x: 1405, endPoint y: 269, distance: 369.7
type input "12"
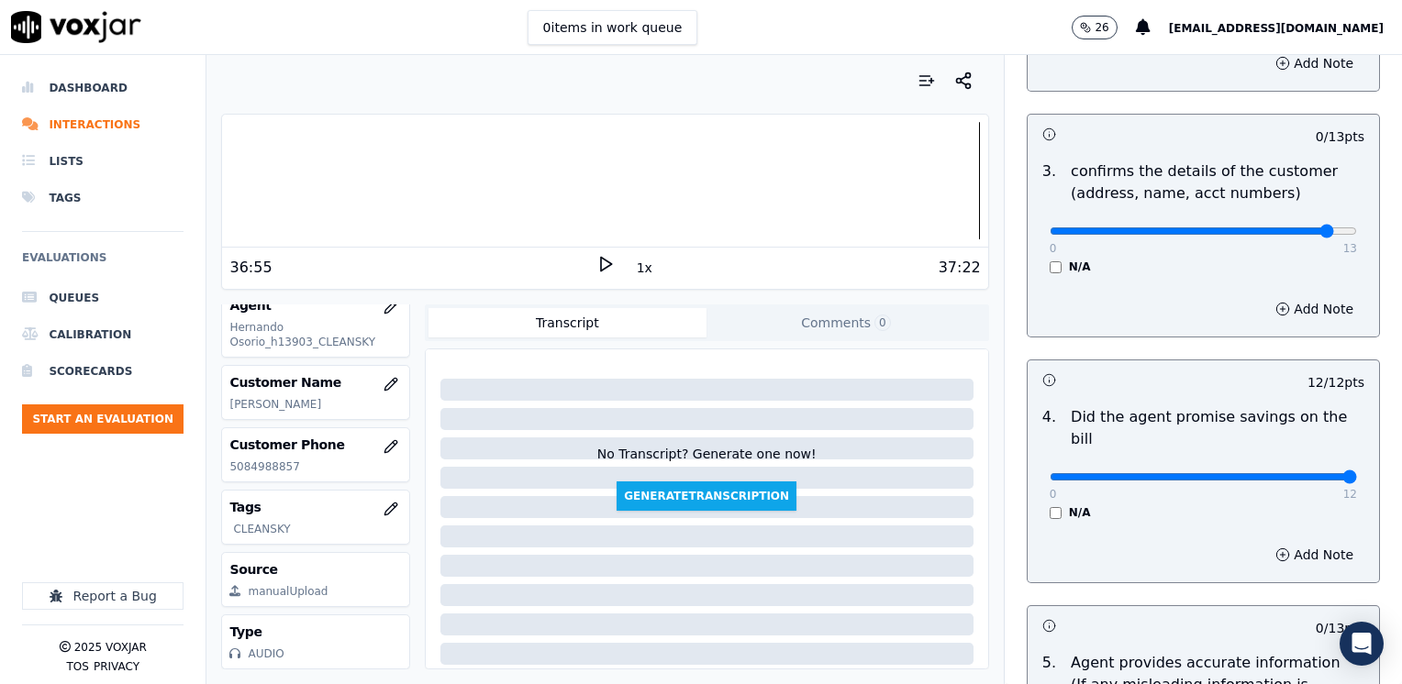
type input "12"
click at [1283, 311] on button "Add Note" at bounding box center [1314, 309] width 100 height 26
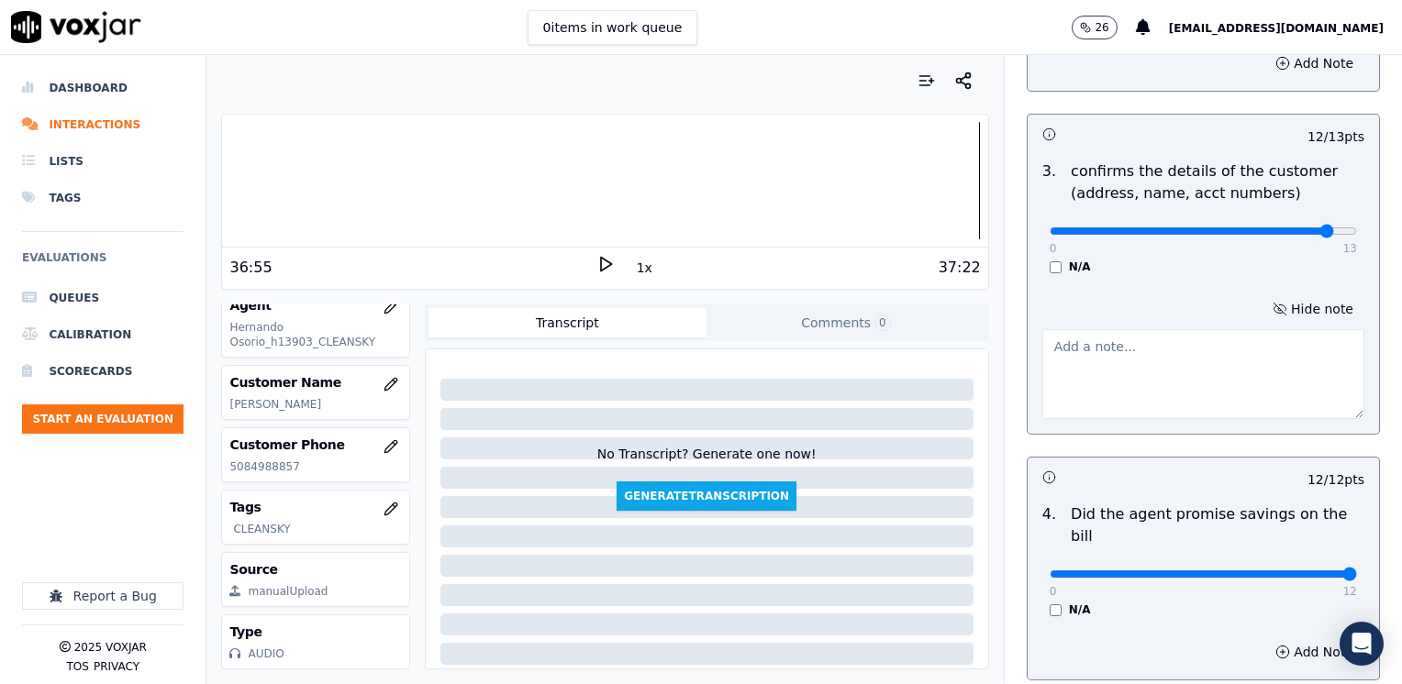
click at [1084, 387] on textarea at bounding box center [1203, 374] width 322 height 90
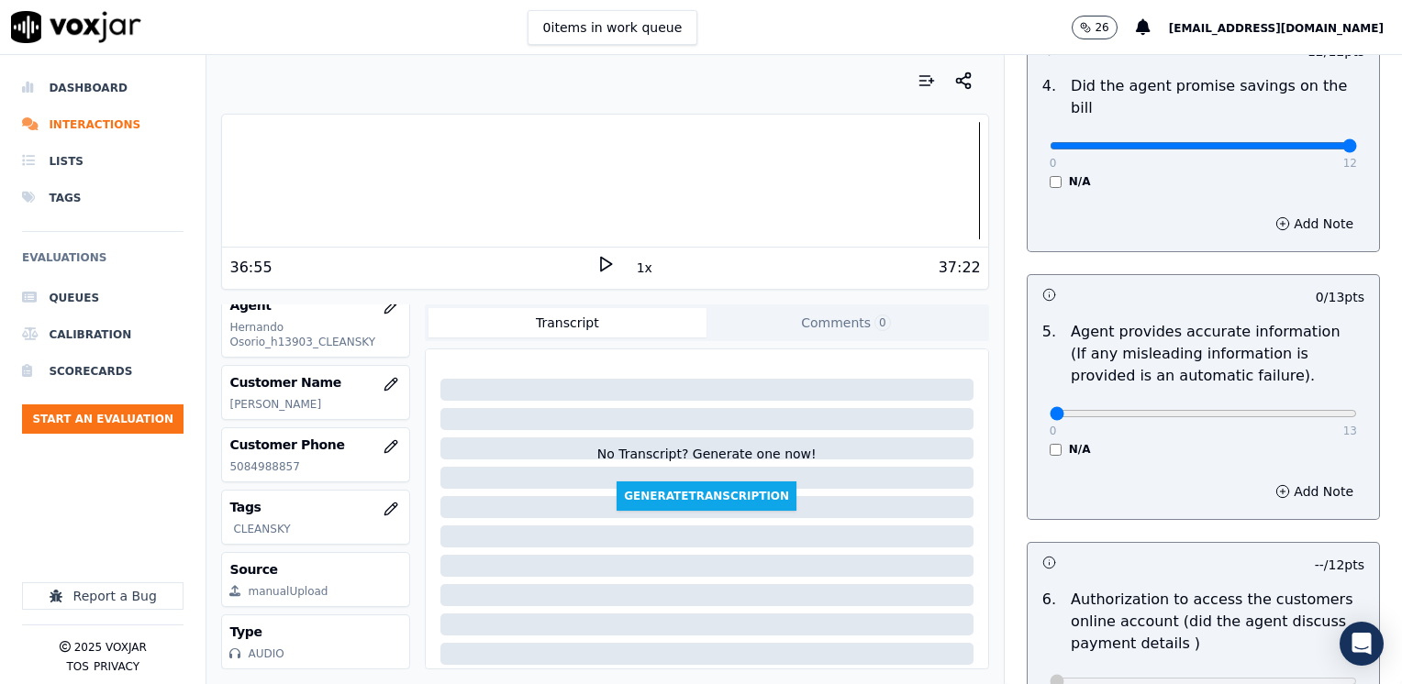
scroll to position [1101, 0]
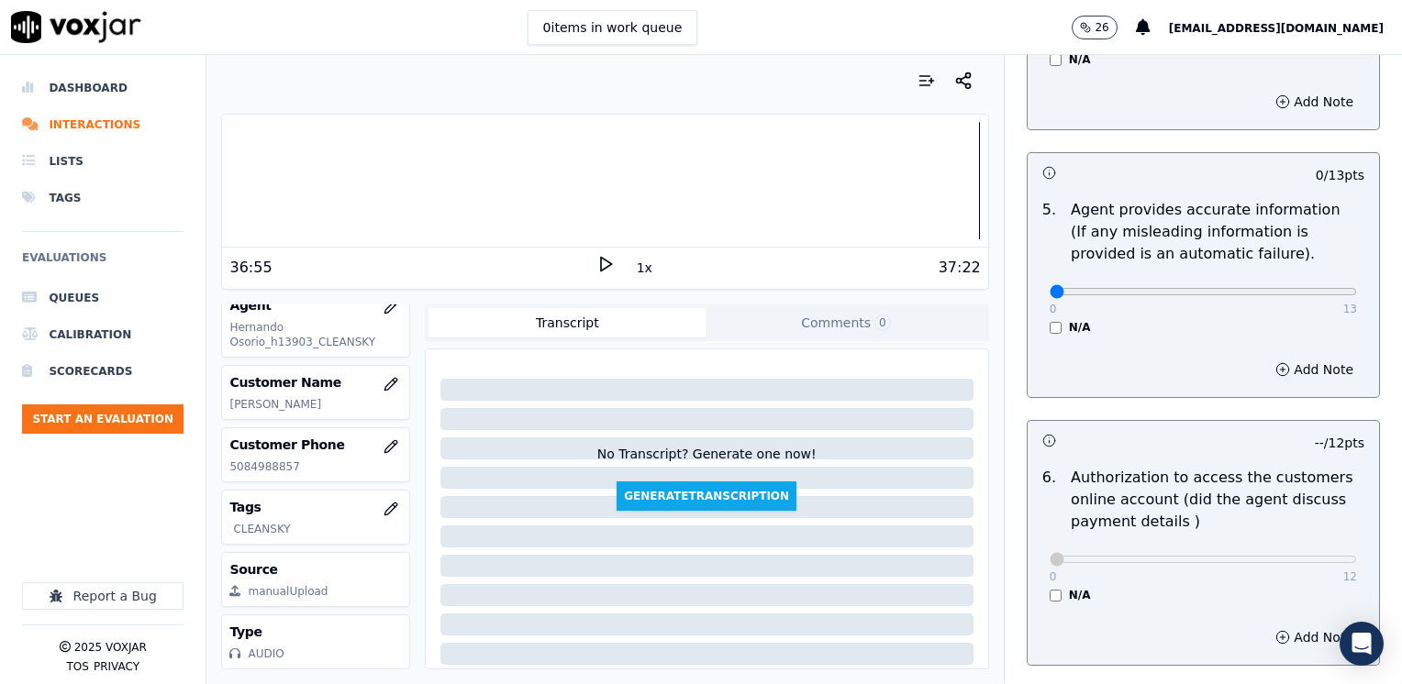
type textarea "Make sure to confirm full service address, and the name as it appears on the bi…"
drag, startPoint x: 1039, startPoint y: 262, endPoint x: 1405, endPoint y: 262, distance: 365.1
type input "13"
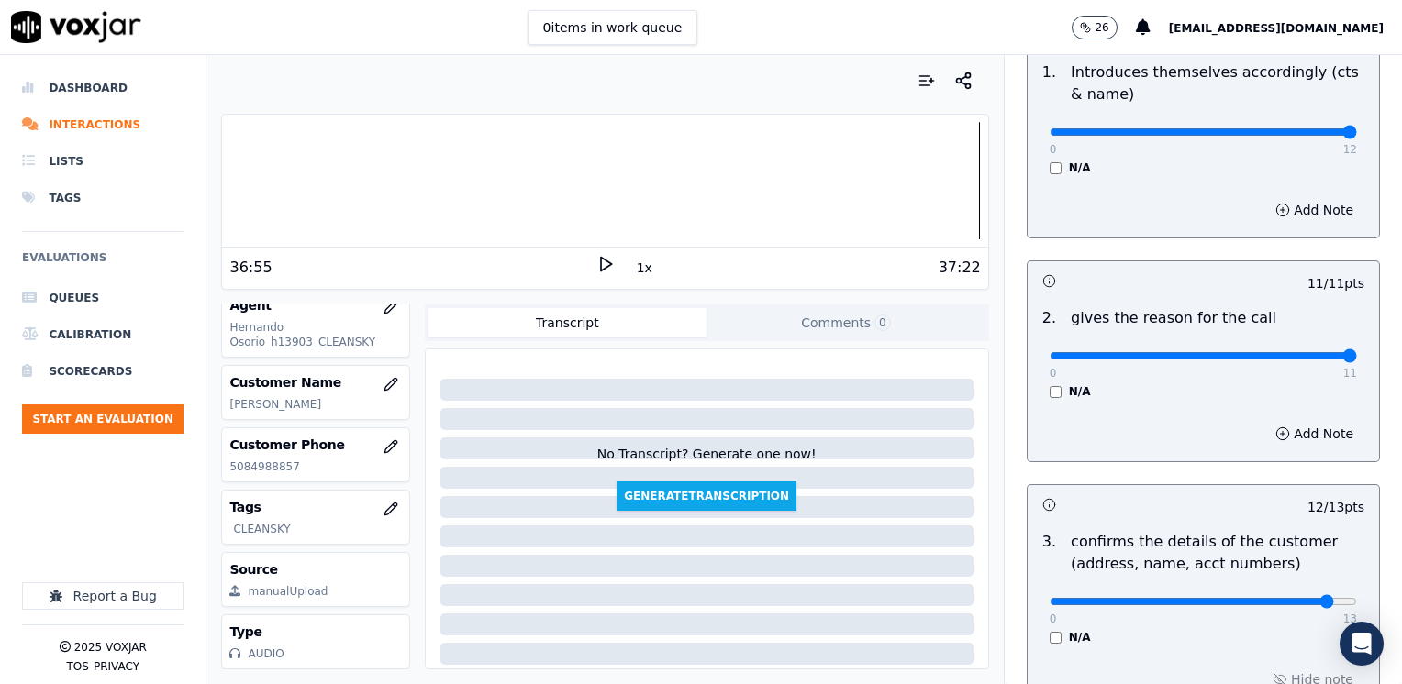
scroll to position [183, 0]
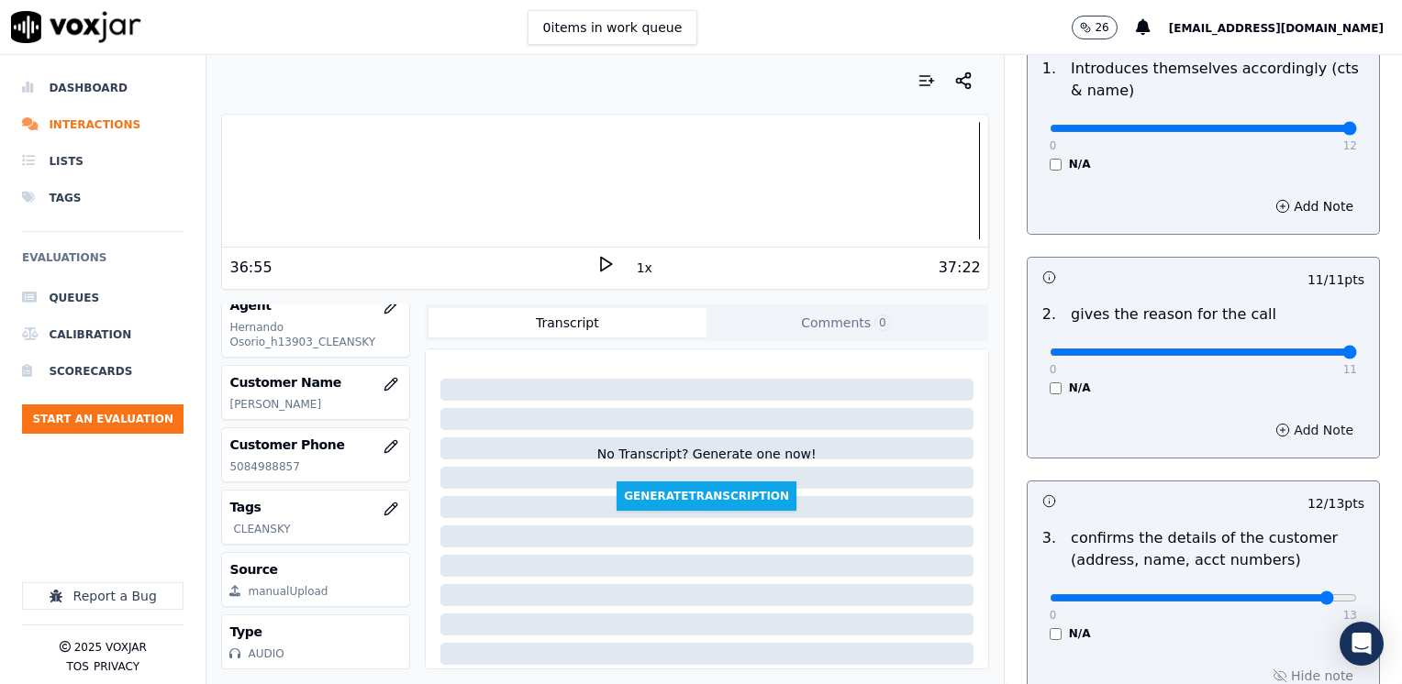
click at [1272, 420] on button "Add Note" at bounding box center [1314, 430] width 100 height 26
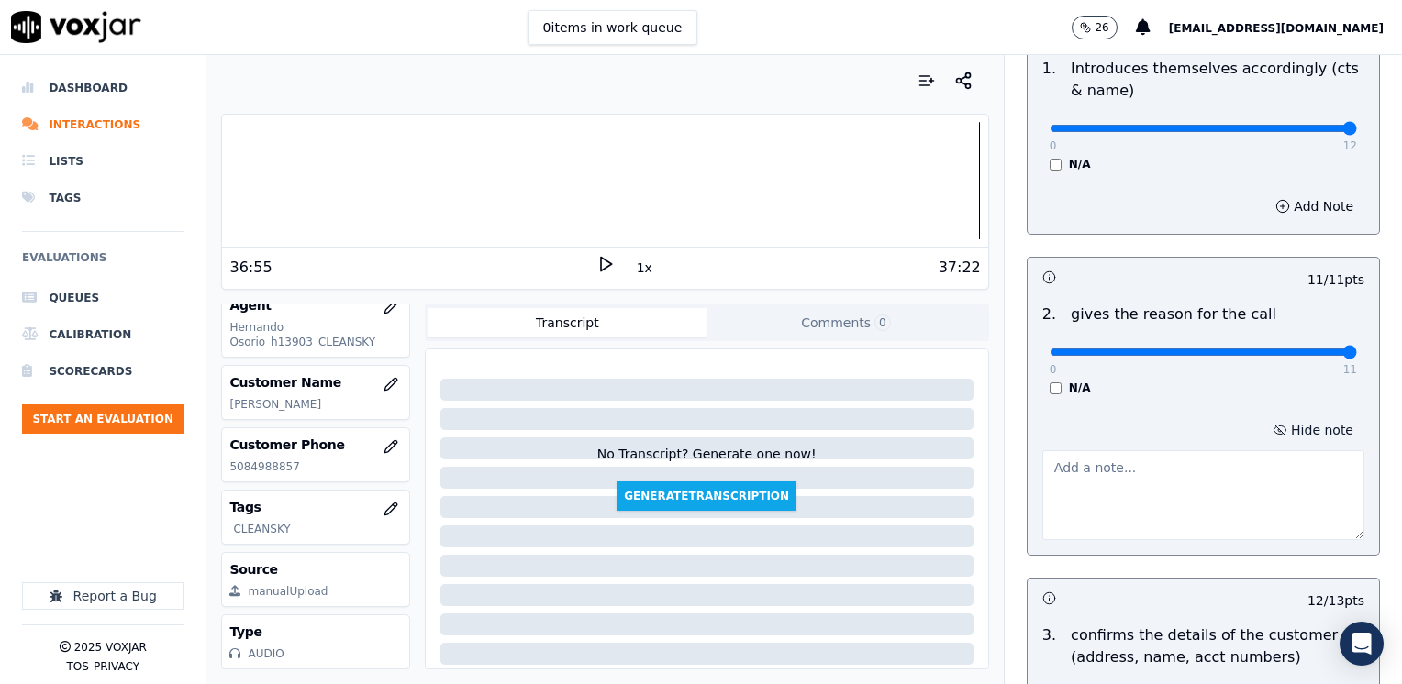
click at [1292, 431] on button "Hide note" at bounding box center [1312, 430] width 103 height 26
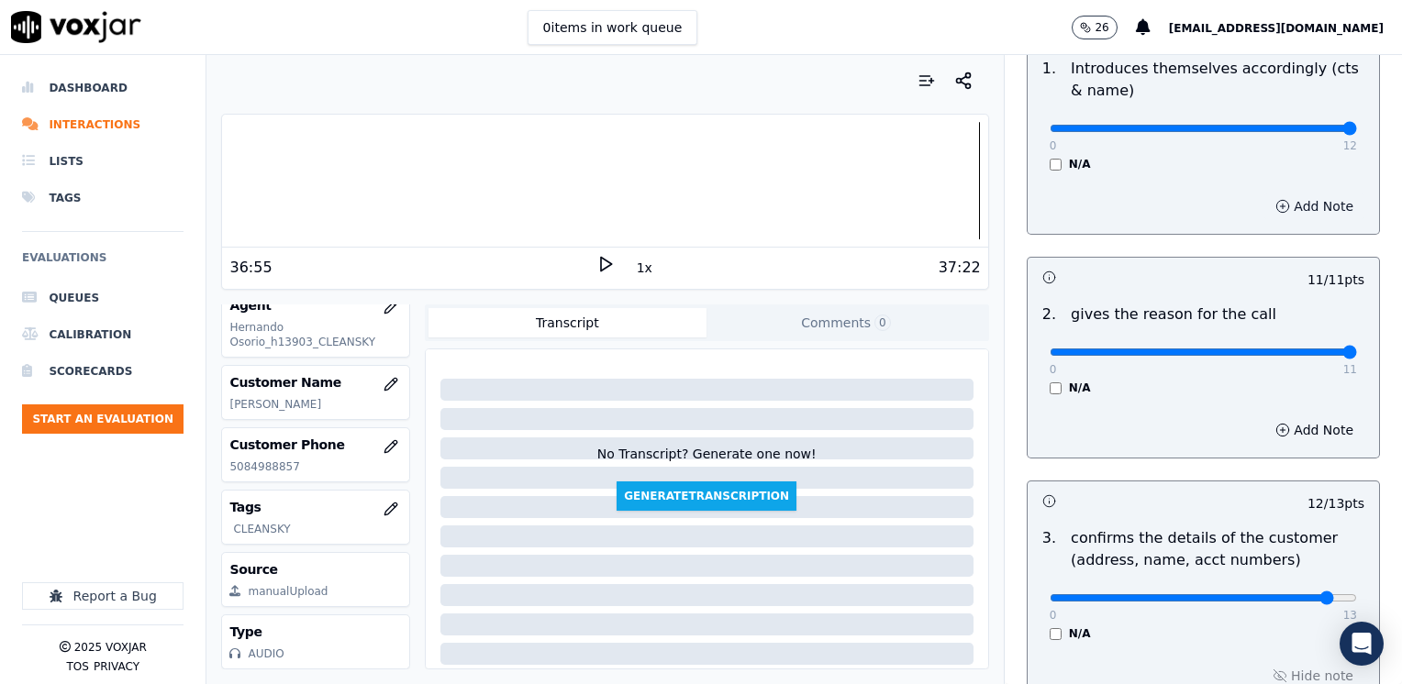
click at [1301, 201] on button "Add Note" at bounding box center [1314, 207] width 100 height 26
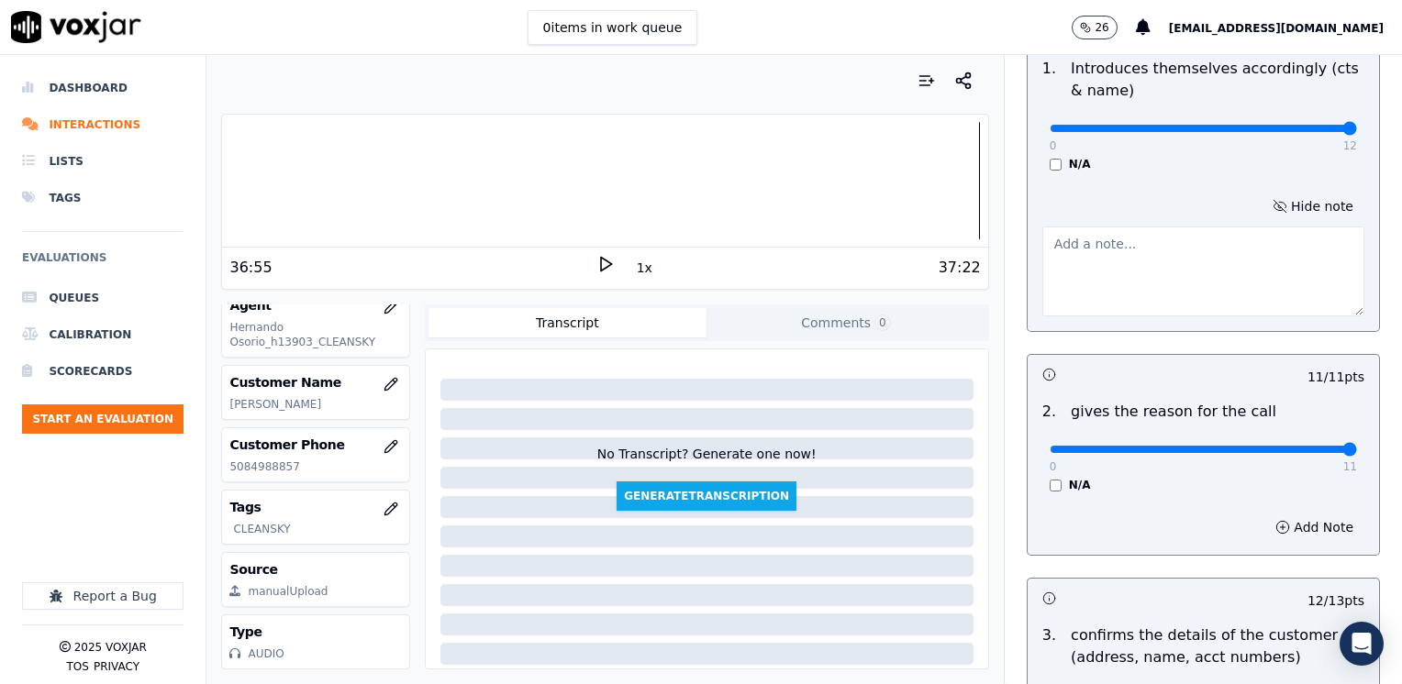
click at [1215, 290] on textarea at bounding box center [1203, 272] width 322 height 90
type textarea "C"
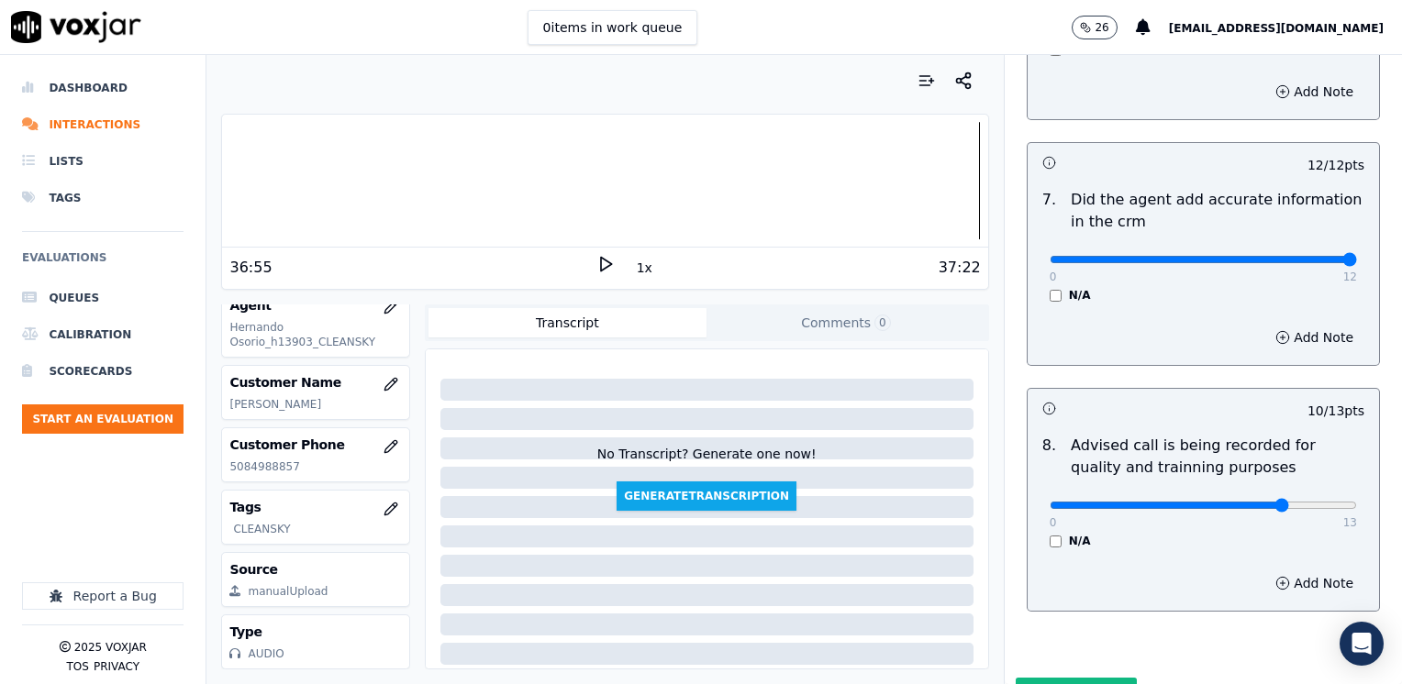
scroll to position [1797, 0]
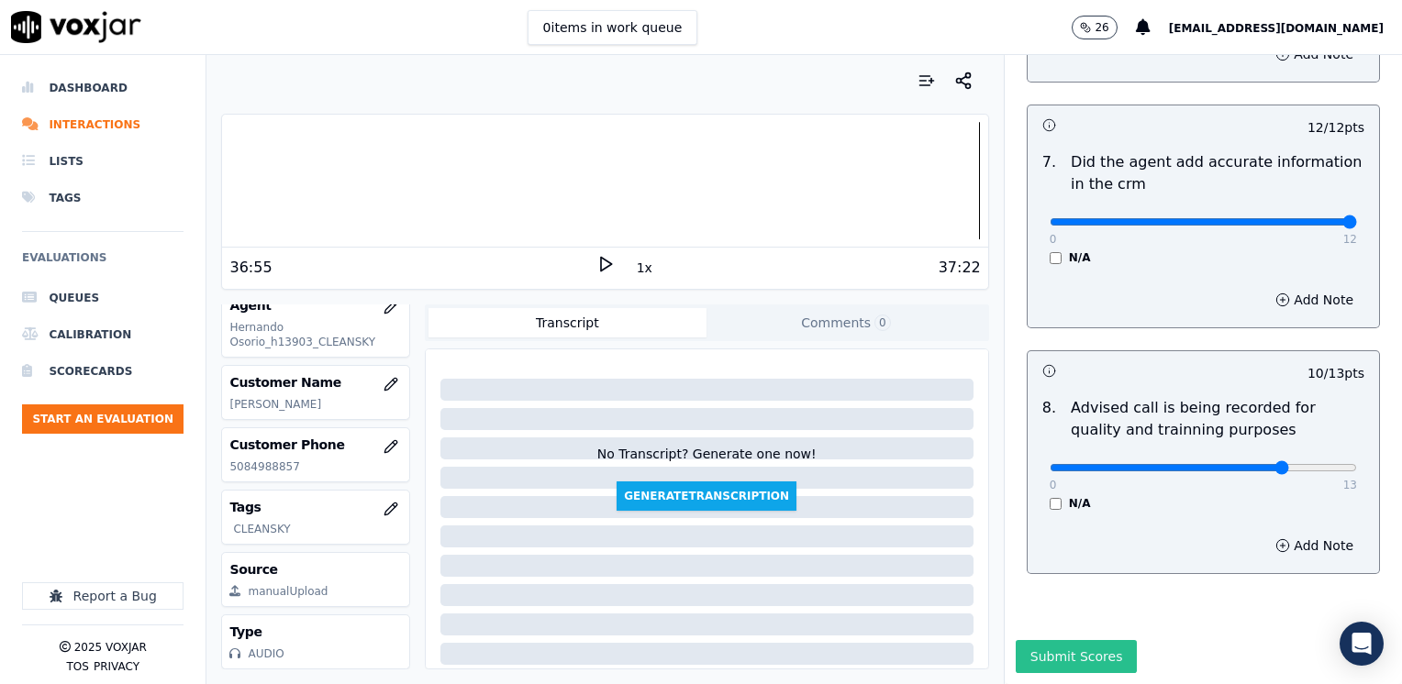
type textarea "Lanugage barrier: Cx spearks Portuguese"
click at [1059, 640] on button "Submit Scores" at bounding box center [1077, 656] width 122 height 33
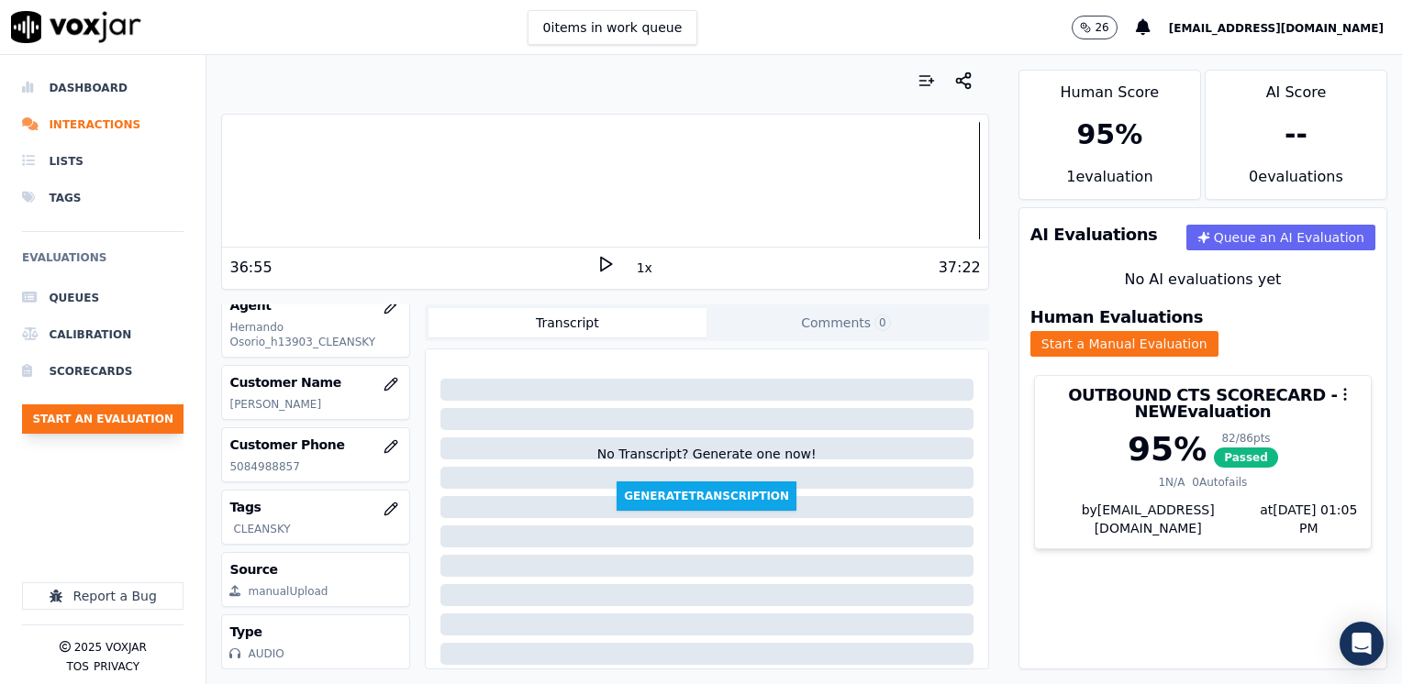
click at [106, 420] on button "Start an Evaluation" at bounding box center [102, 419] width 161 height 29
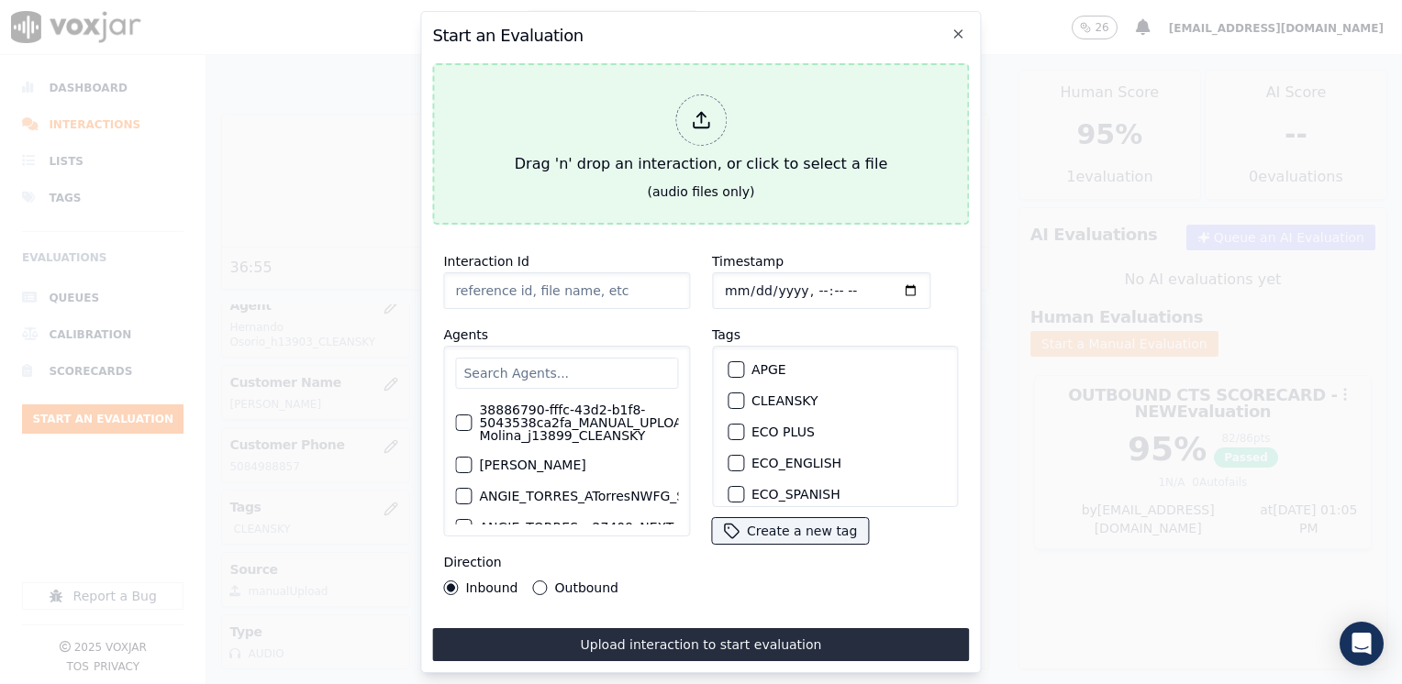
click at [708, 110] on icon at bounding box center [701, 120] width 20 height 20
type input "20250821-114249_2676228165-[PERSON_NAME] all.mp3"
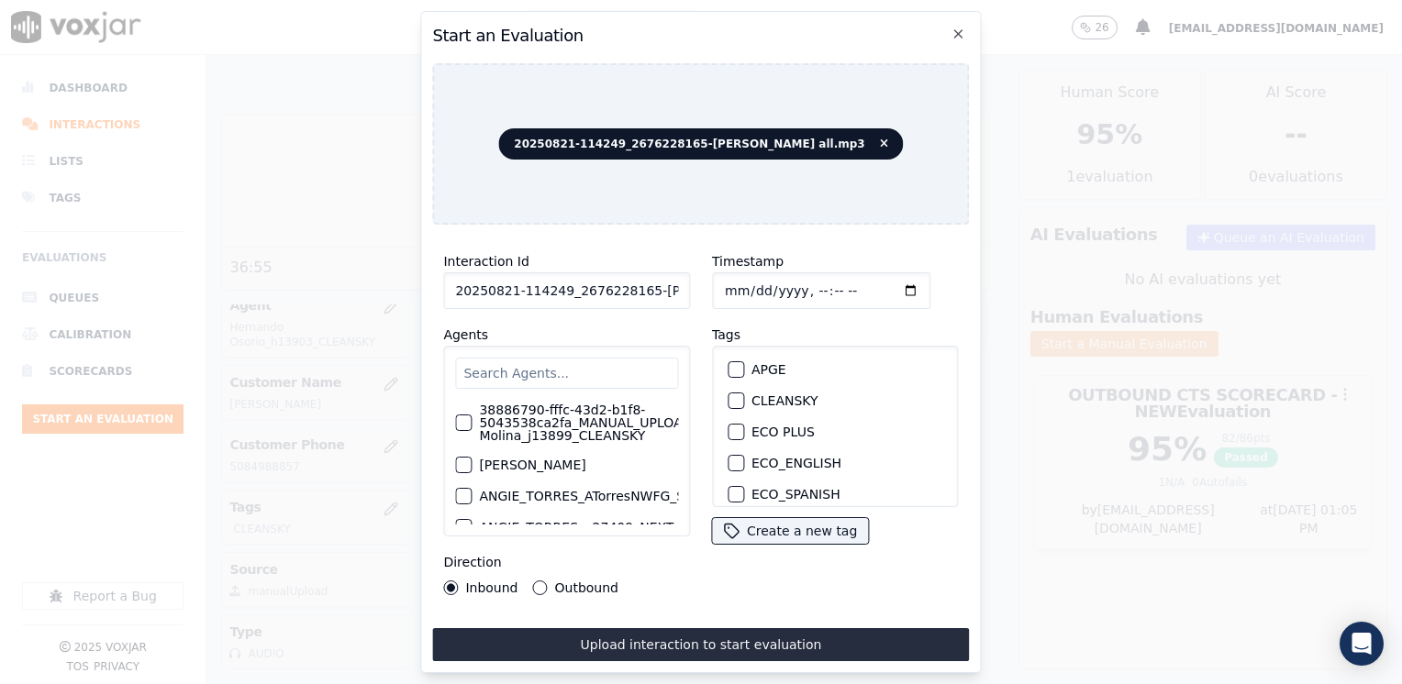
click at [574, 358] on input "text" at bounding box center [566, 373] width 223 height 31
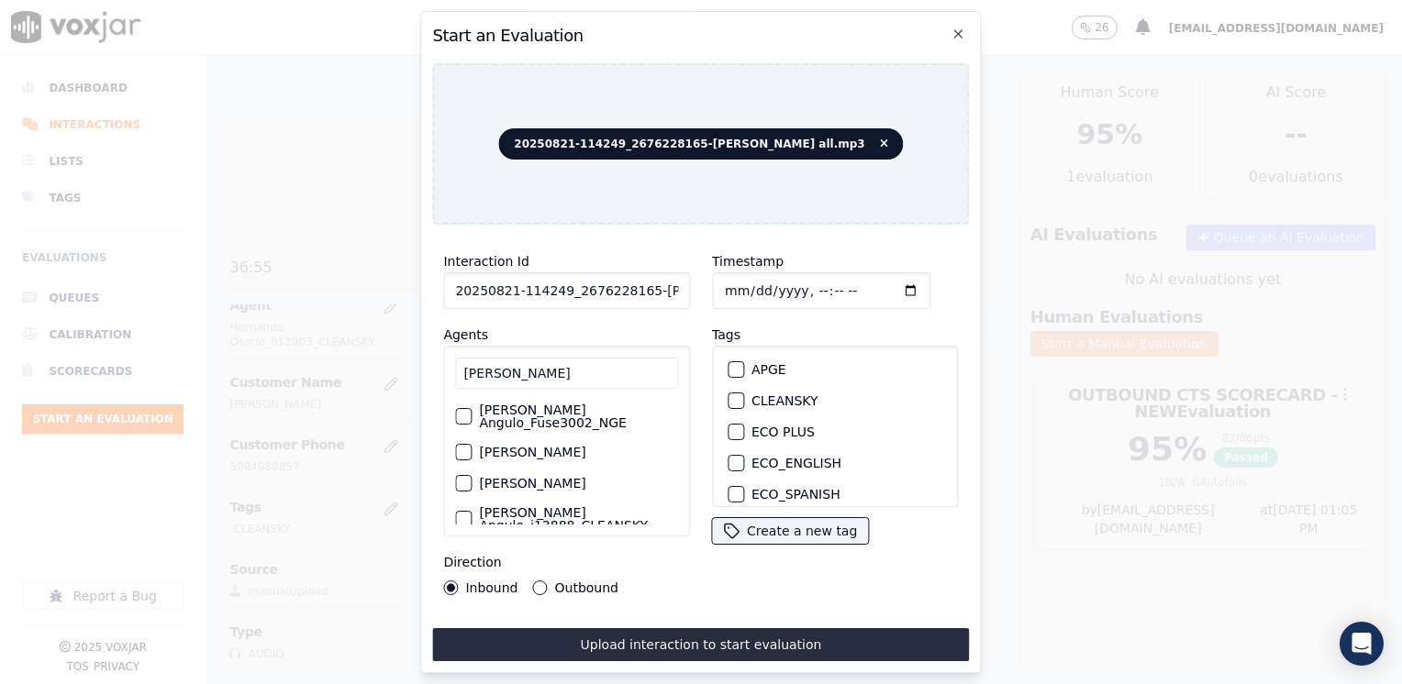
scroll to position [55, 0]
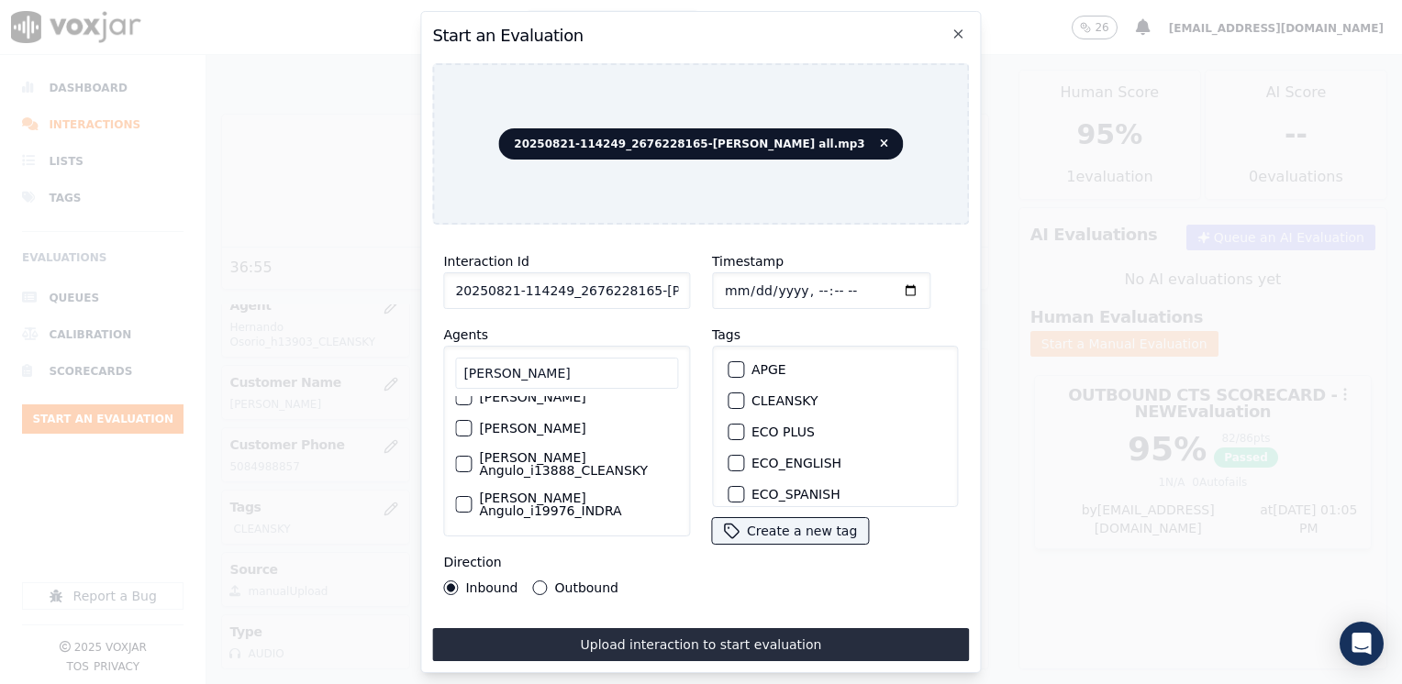
type input "[PERSON_NAME]"
click at [461, 468] on div "button" at bounding box center [462, 464] width 13 height 13
click at [882, 286] on input "Timestamp" at bounding box center [821, 290] width 218 height 37
type input "[DATE]T13:05"
click at [538, 581] on button "Outbound" at bounding box center [540, 588] width 15 height 15
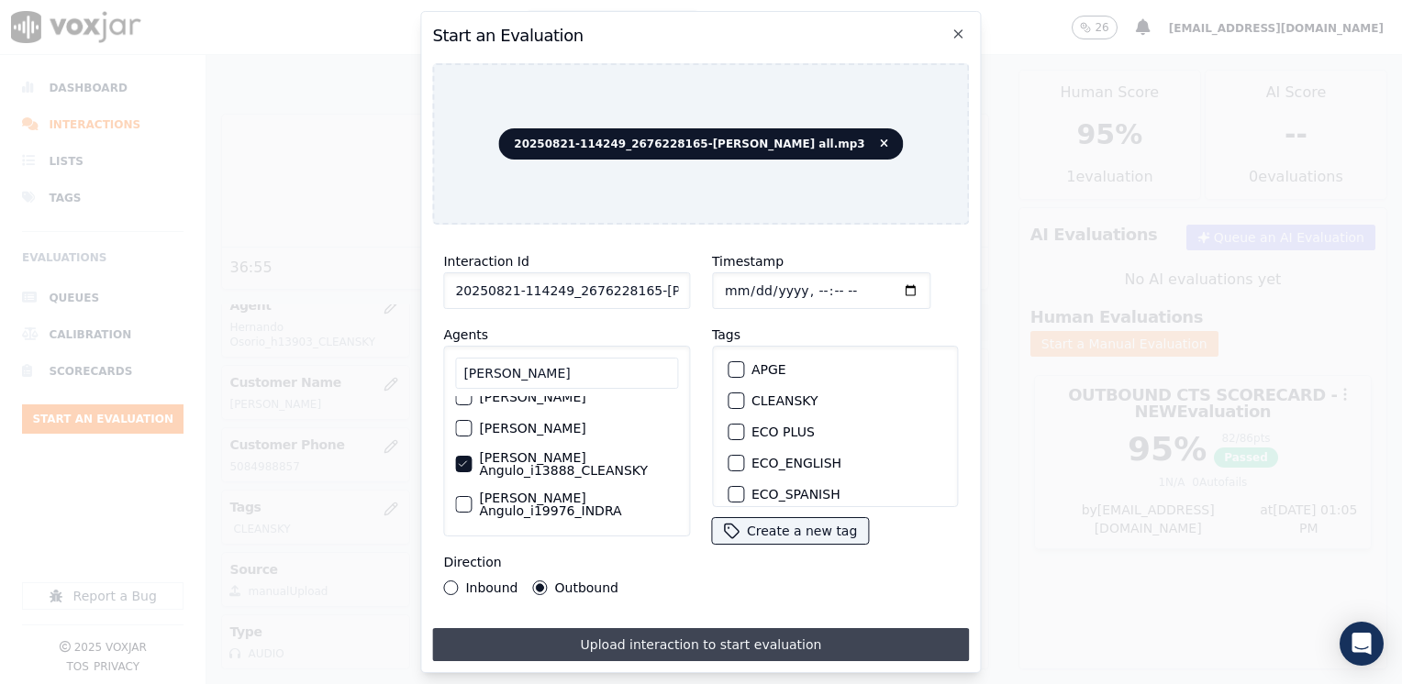
click at [731, 630] on button "Upload interaction to start evaluation" at bounding box center [700, 644] width 537 height 33
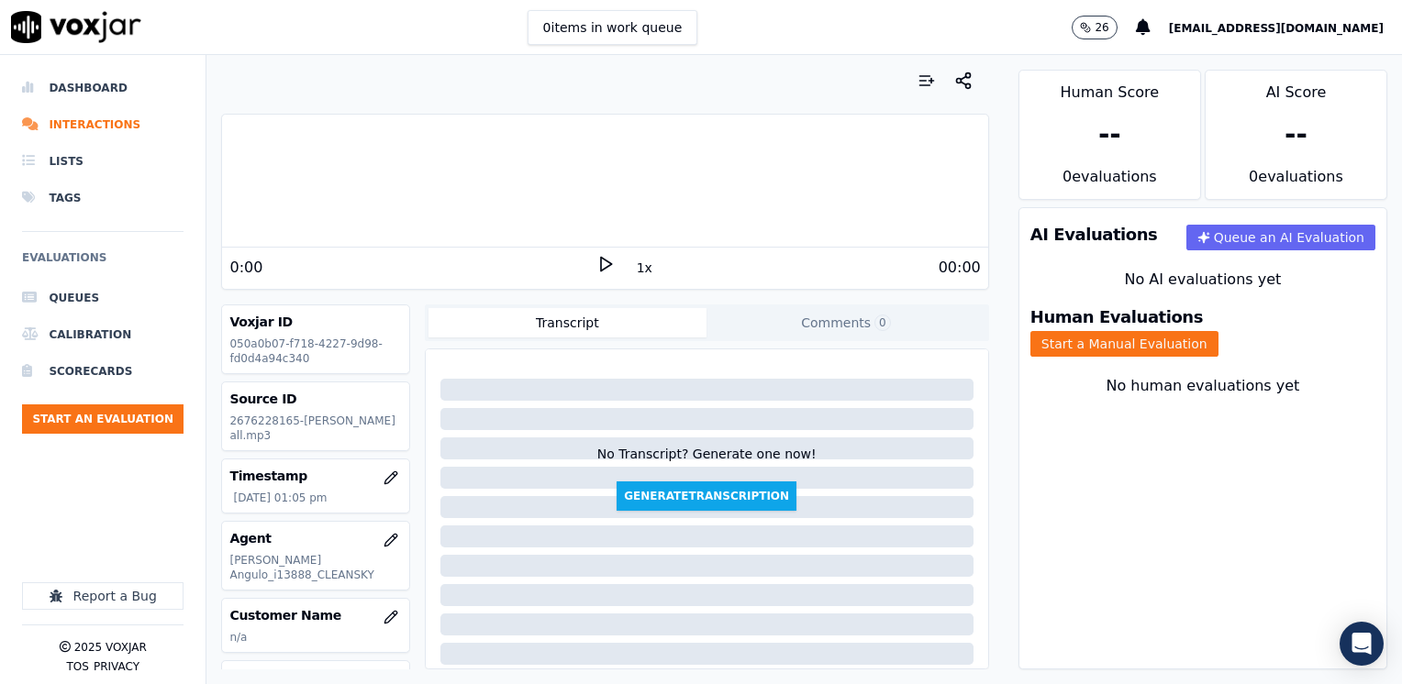
click at [596, 272] on icon at bounding box center [605, 264] width 18 height 18
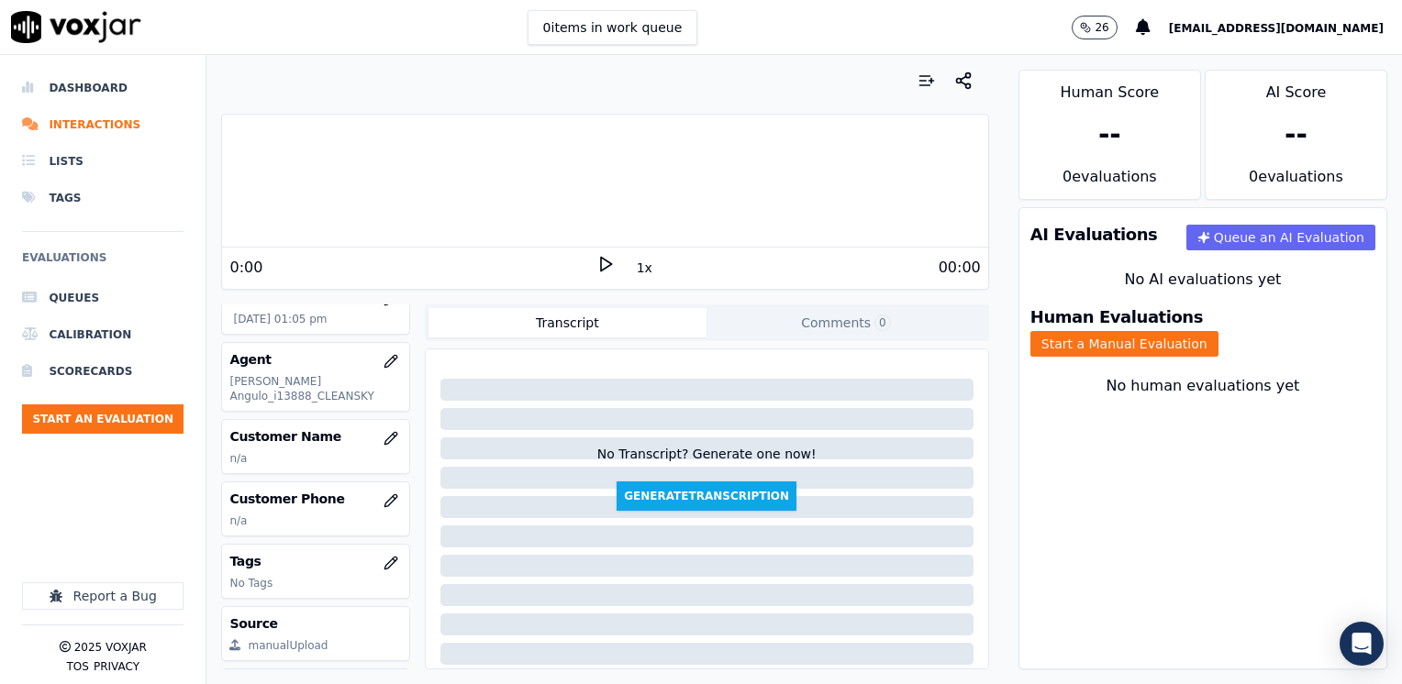
scroll to position [183, 0]
click at [384, 433] on icon "button" at bounding box center [390, 434] width 12 height 12
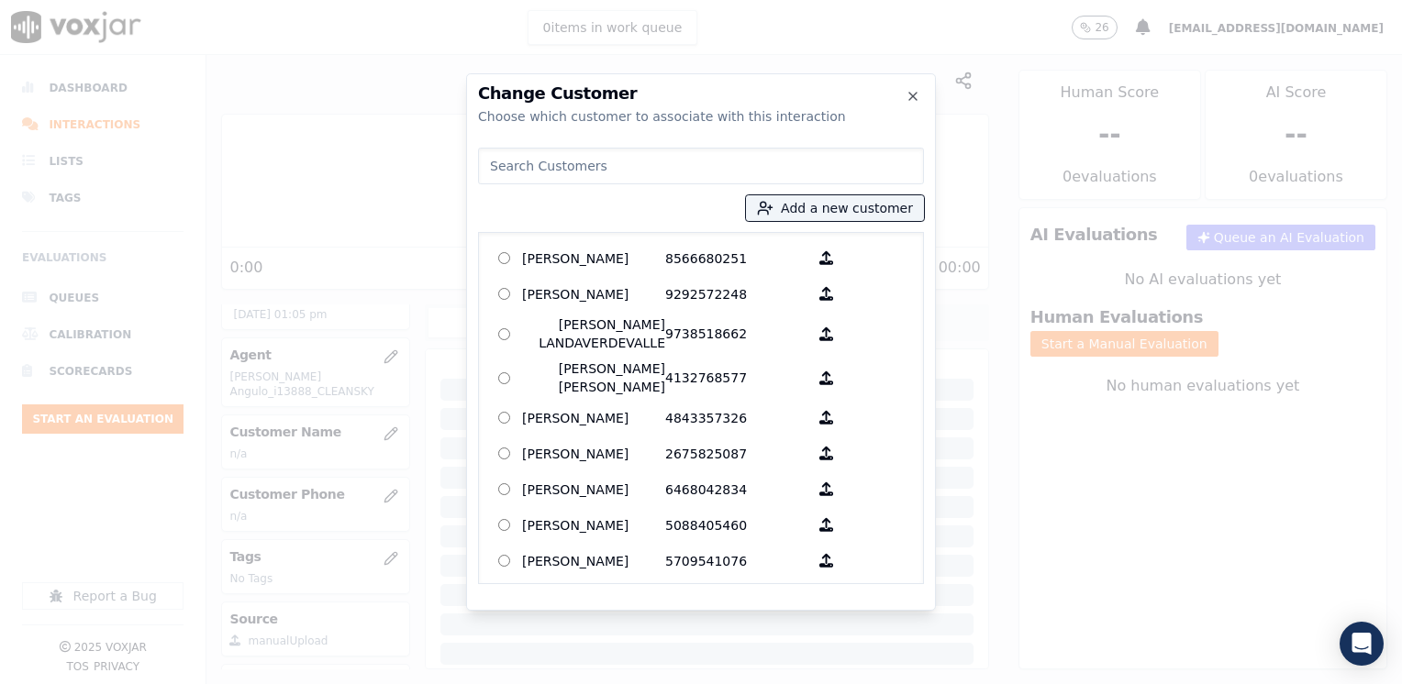
click at [616, 162] on input at bounding box center [701, 166] width 446 height 37
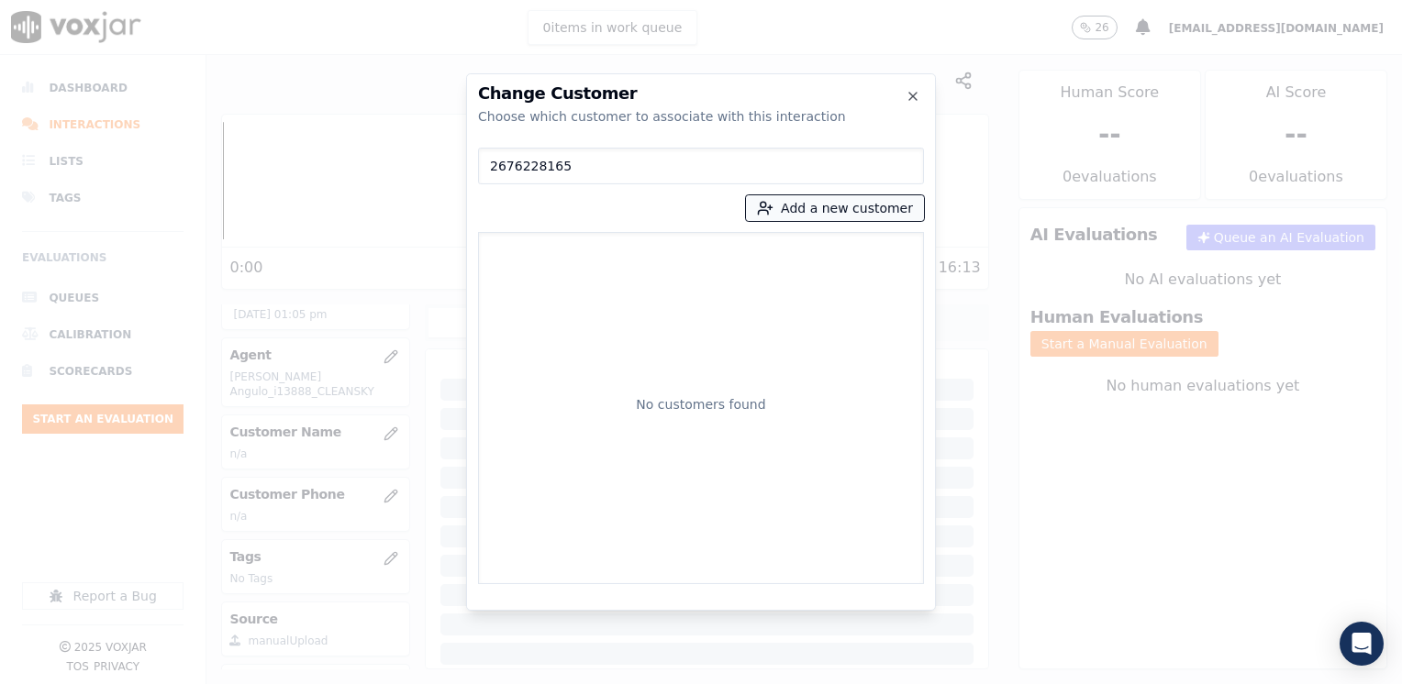
type input "2676228165"
click at [828, 208] on button "Add a new customer" at bounding box center [835, 208] width 178 height 26
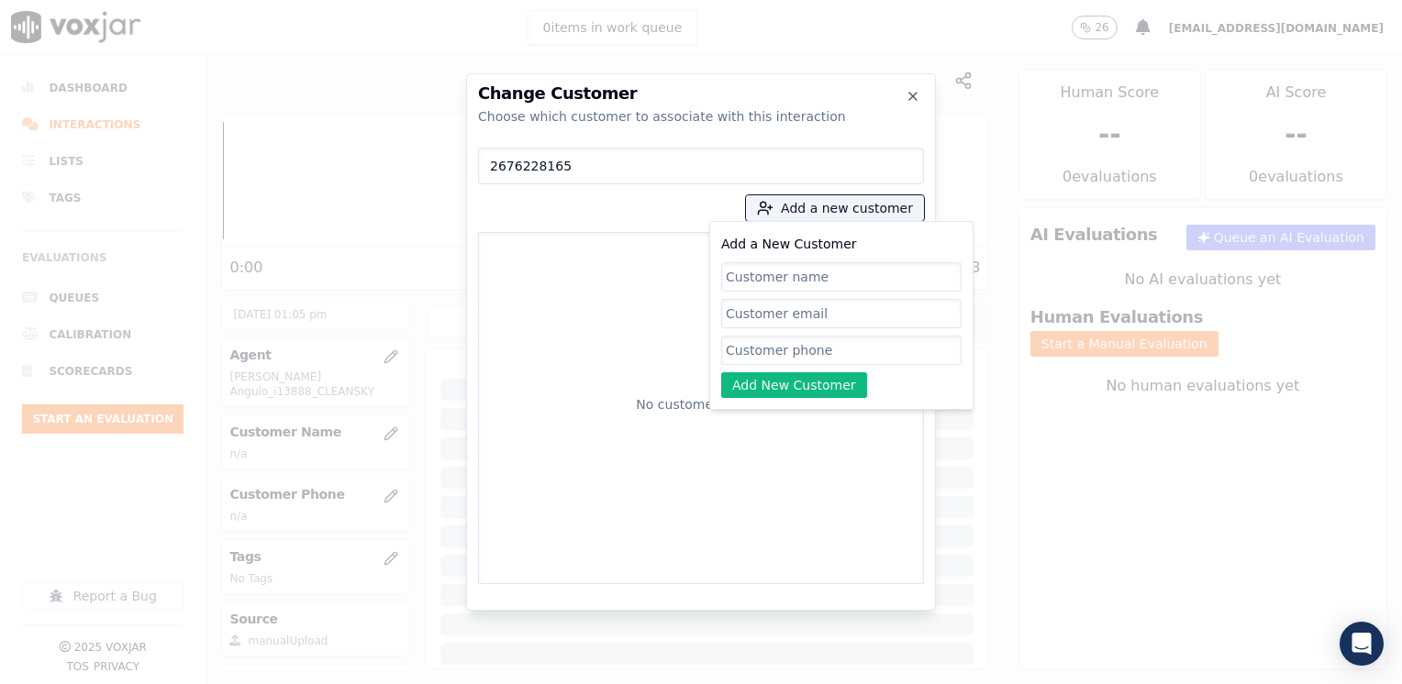
click at [835, 344] on input "Add a New Customer" at bounding box center [841, 350] width 240 height 29
paste input "2676228165"
type input "2676228165"
click at [800, 270] on input "Add a New Customer" at bounding box center [841, 276] width 240 height 29
paste input "[PERSON_NAME]"
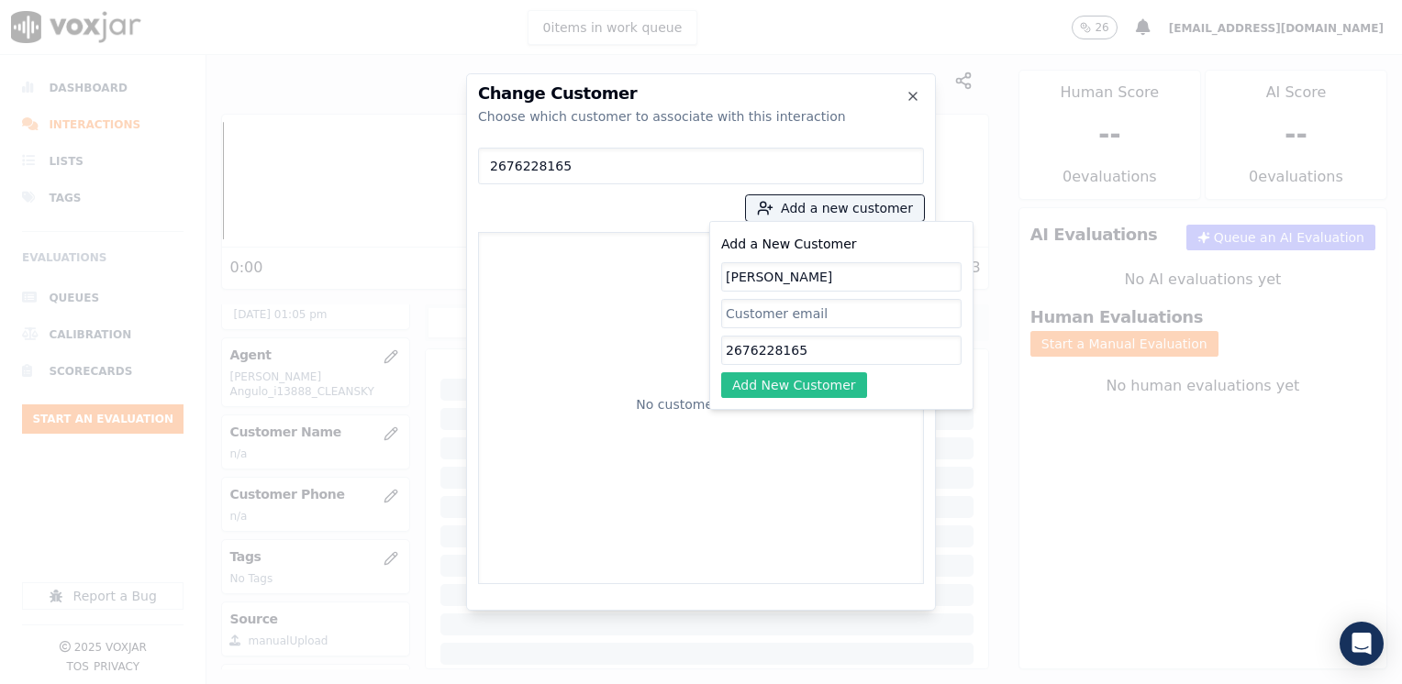
type input "[PERSON_NAME]"
click at [804, 394] on button "Add New Customer" at bounding box center [794, 385] width 146 height 26
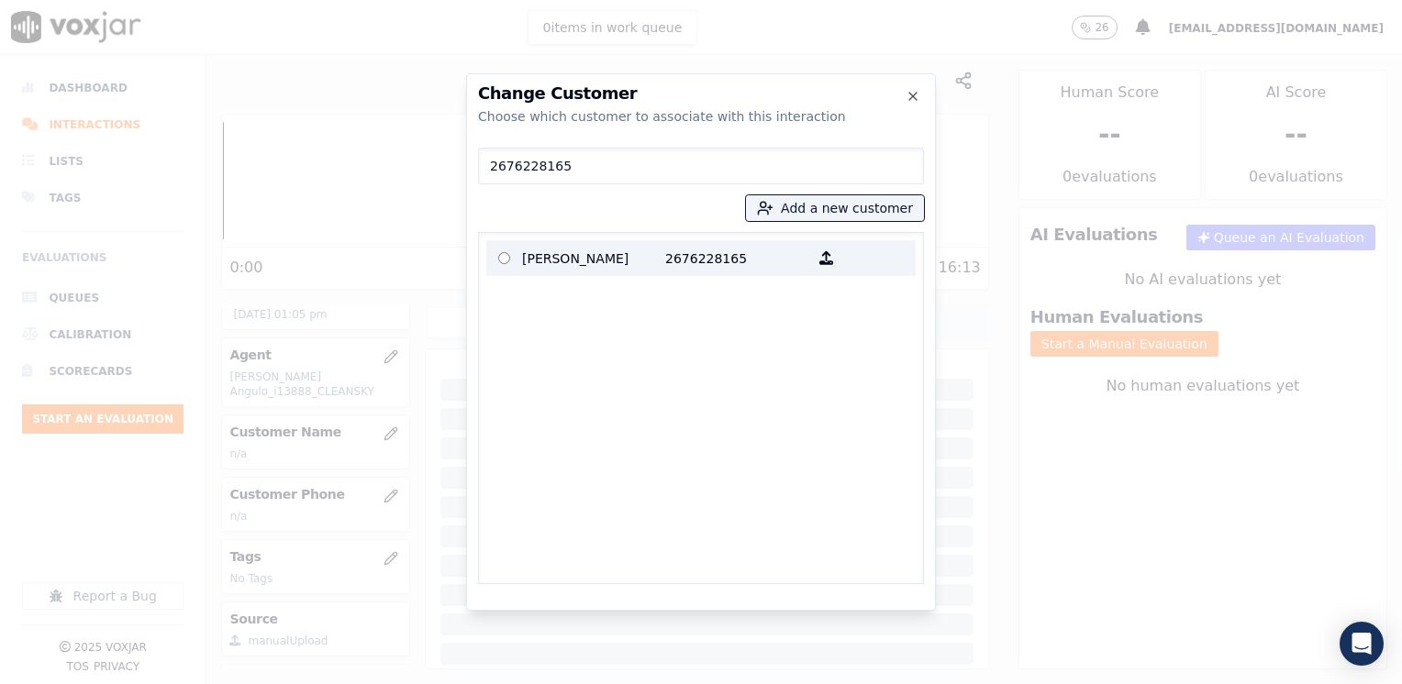
click at [694, 255] on p "2676228165" at bounding box center [736, 258] width 143 height 28
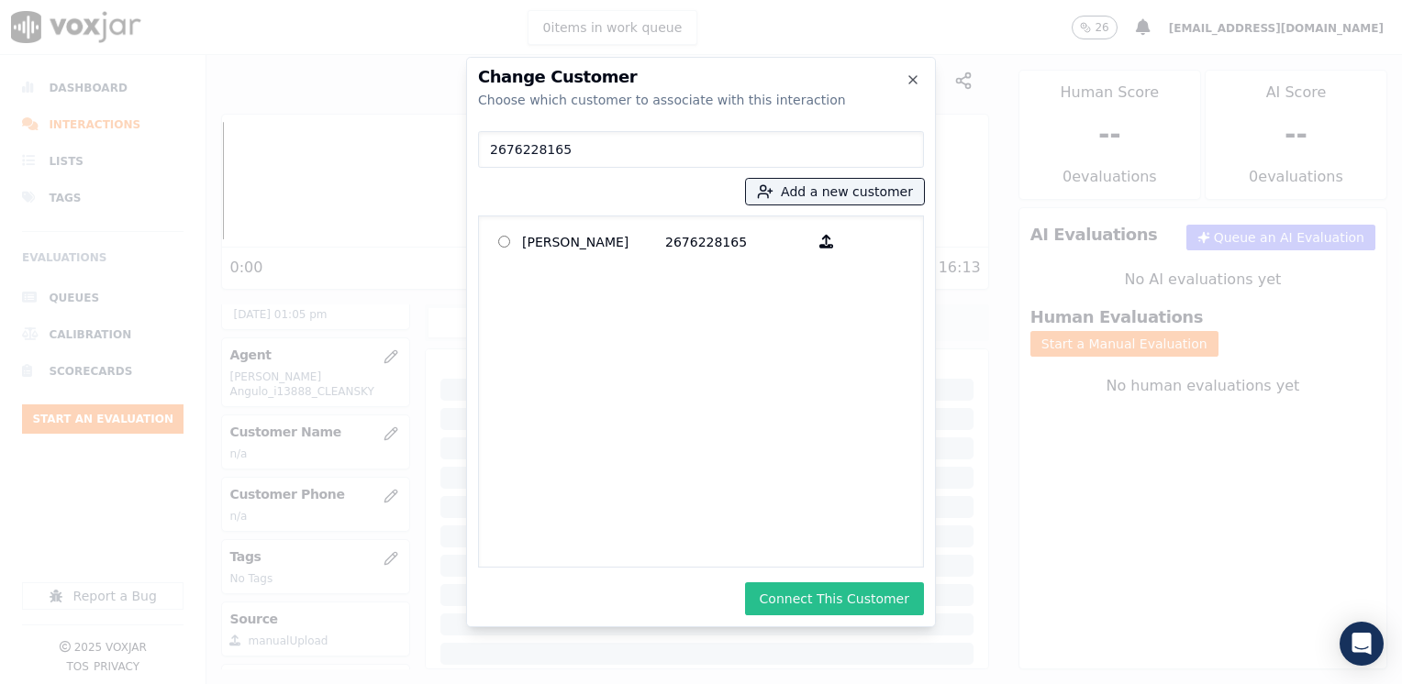
click at [850, 605] on button "Connect This Customer" at bounding box center [834, 599] width 179 height 33
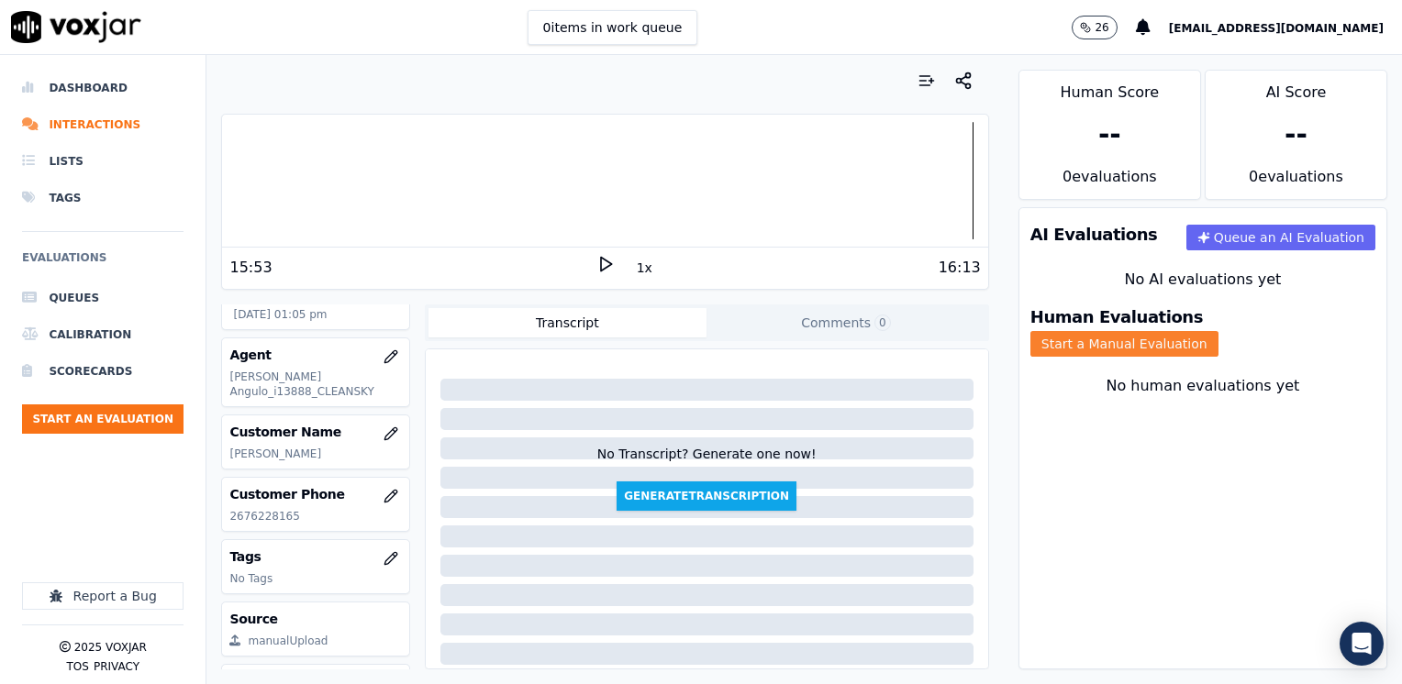
click at [1218, 331] on button "Start a Manual Evaluation" at bounding box center [1124, 344] width 188 height 26
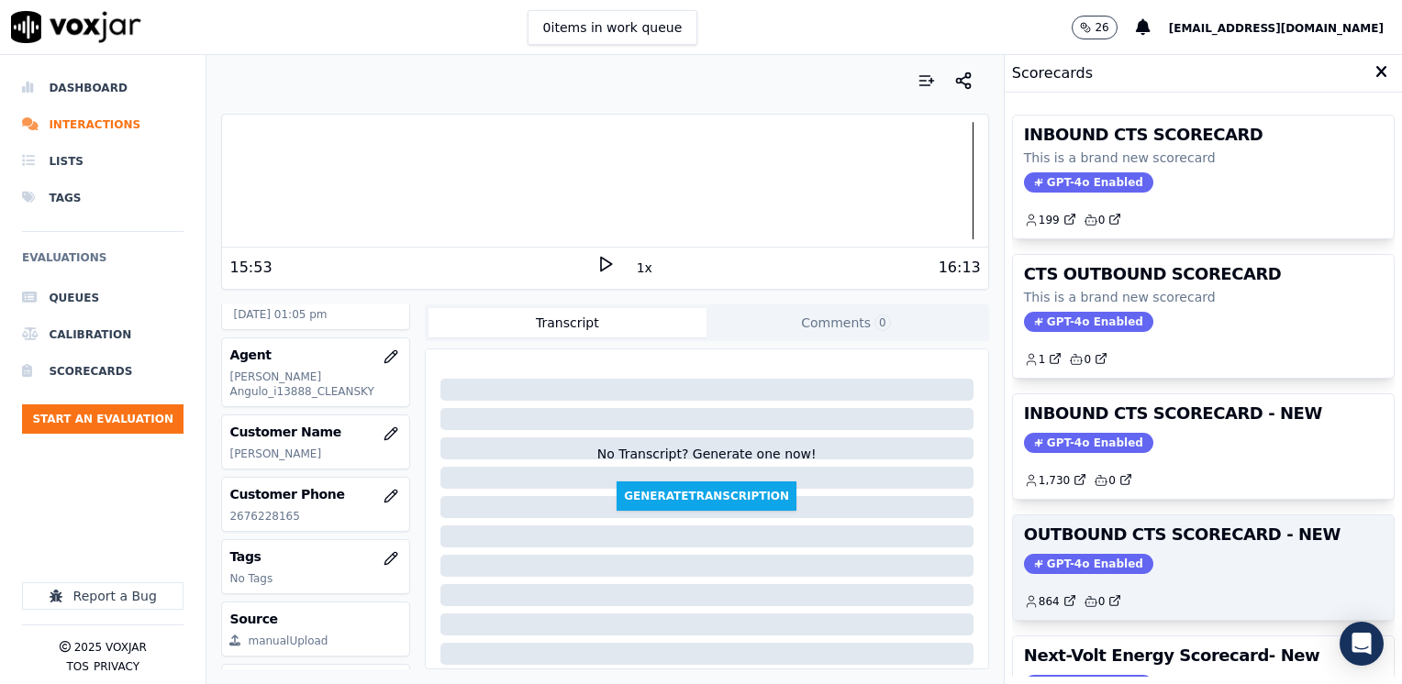
click at [1094, 554] on span "GPT-4o Enabled" at bounding box center [1088, 564] width 129 height 20
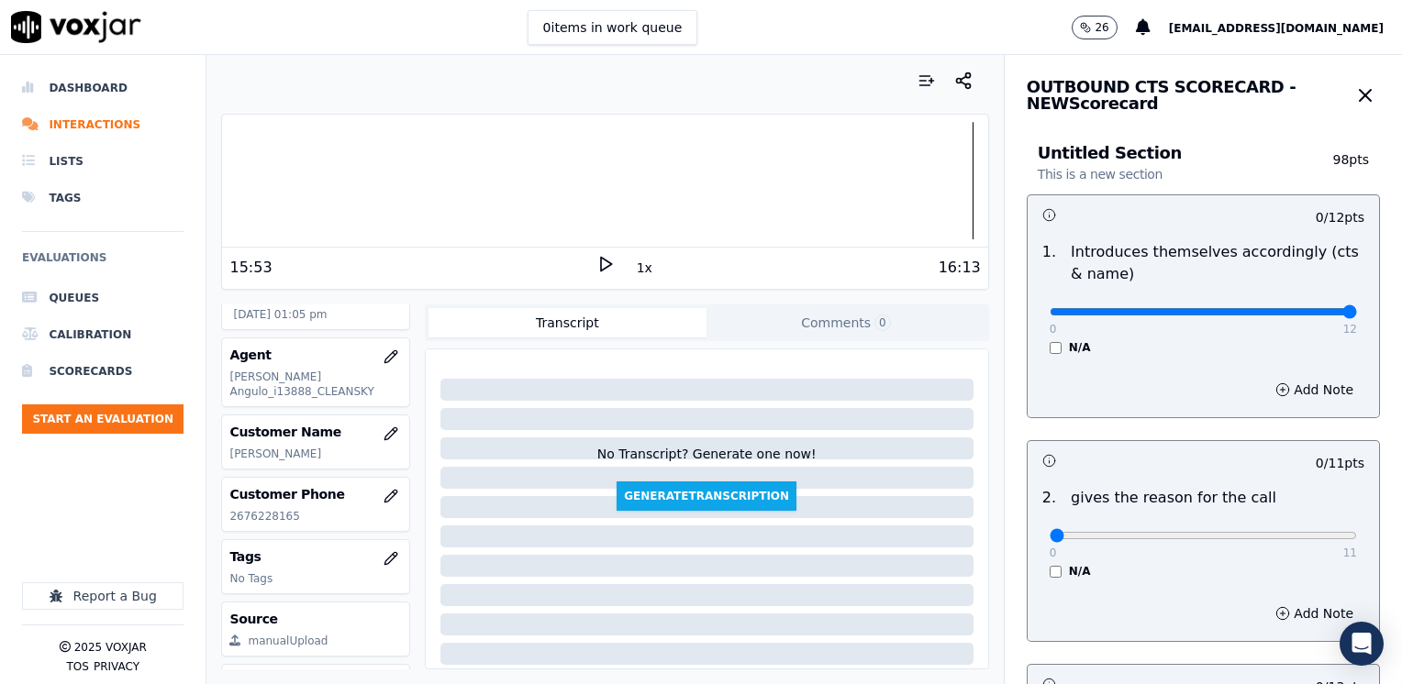
drag, startPoint x: 1040, startPoint y: 312, endPoint x: 1405, endPoint y: 308, distance: 364.2
type input "12"
click at [1357, 308] on input "range" at bounding box center [1203, 311] width 307 height 7
drag, startPoint x: 1031, startPoint y: 538, endPoint x: 1405, endPoint y: 475, distance: 378.6
type input "11"
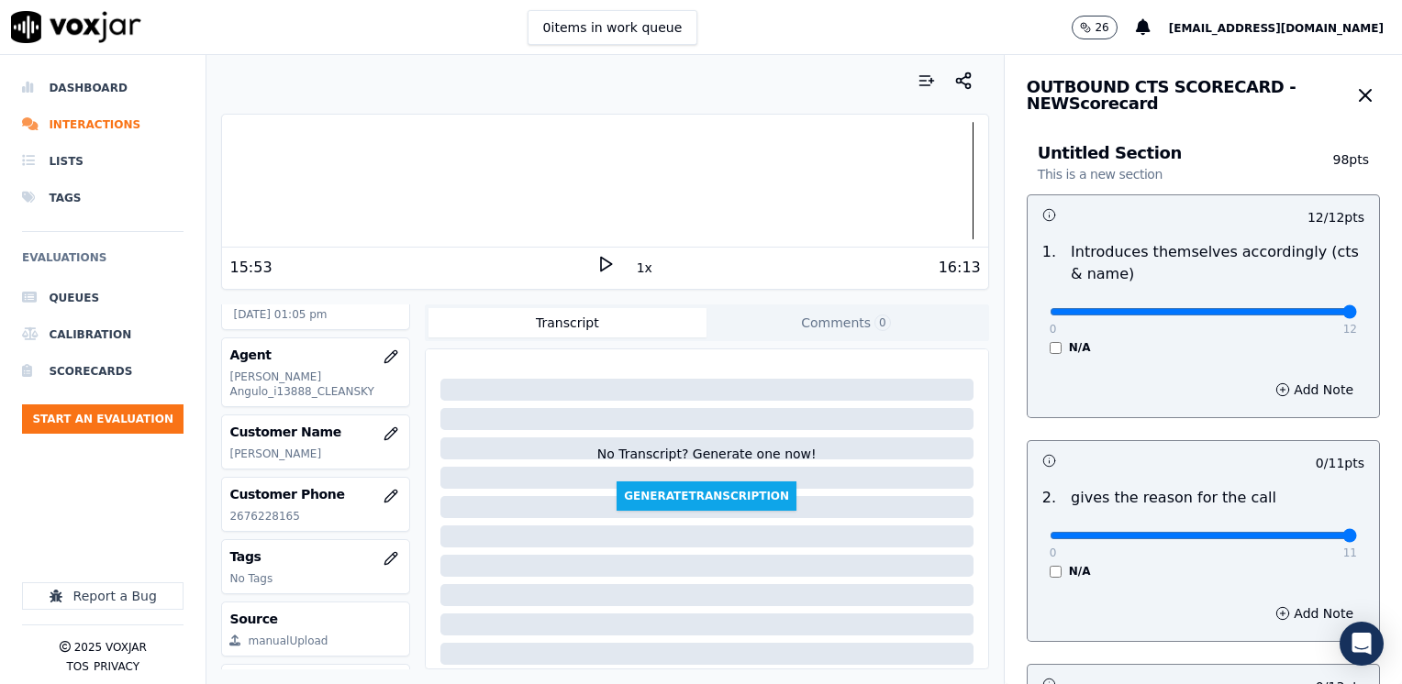
click at [1357, 316] on input "range" at bounding box center [1203, 311] width 307 height 7
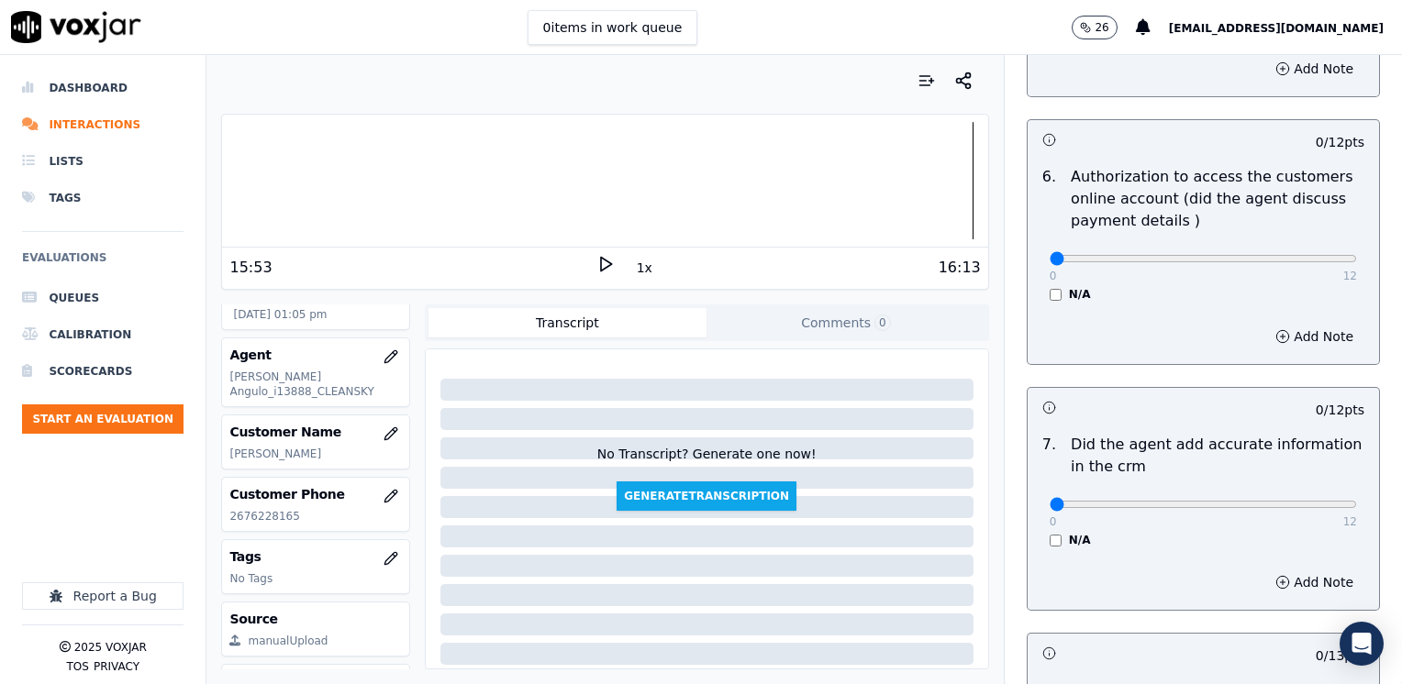
scroll to position [1468, 0]
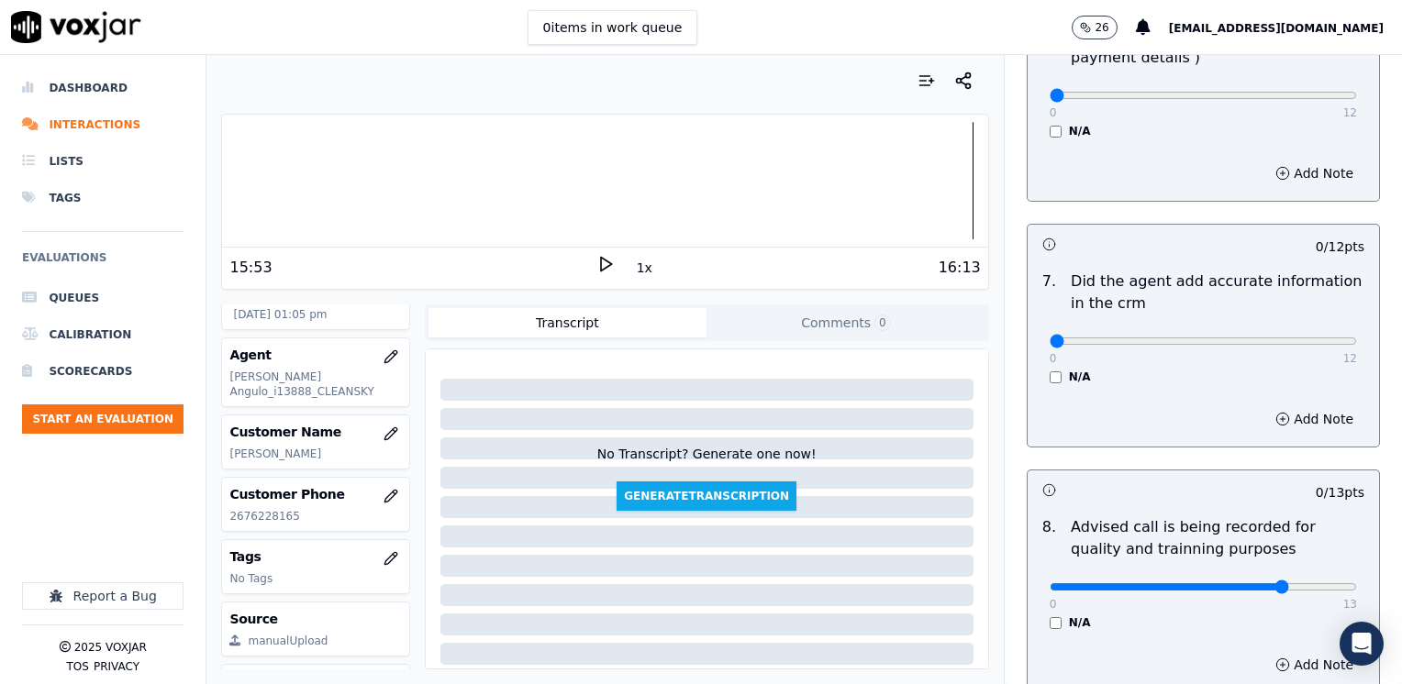
type input "10"
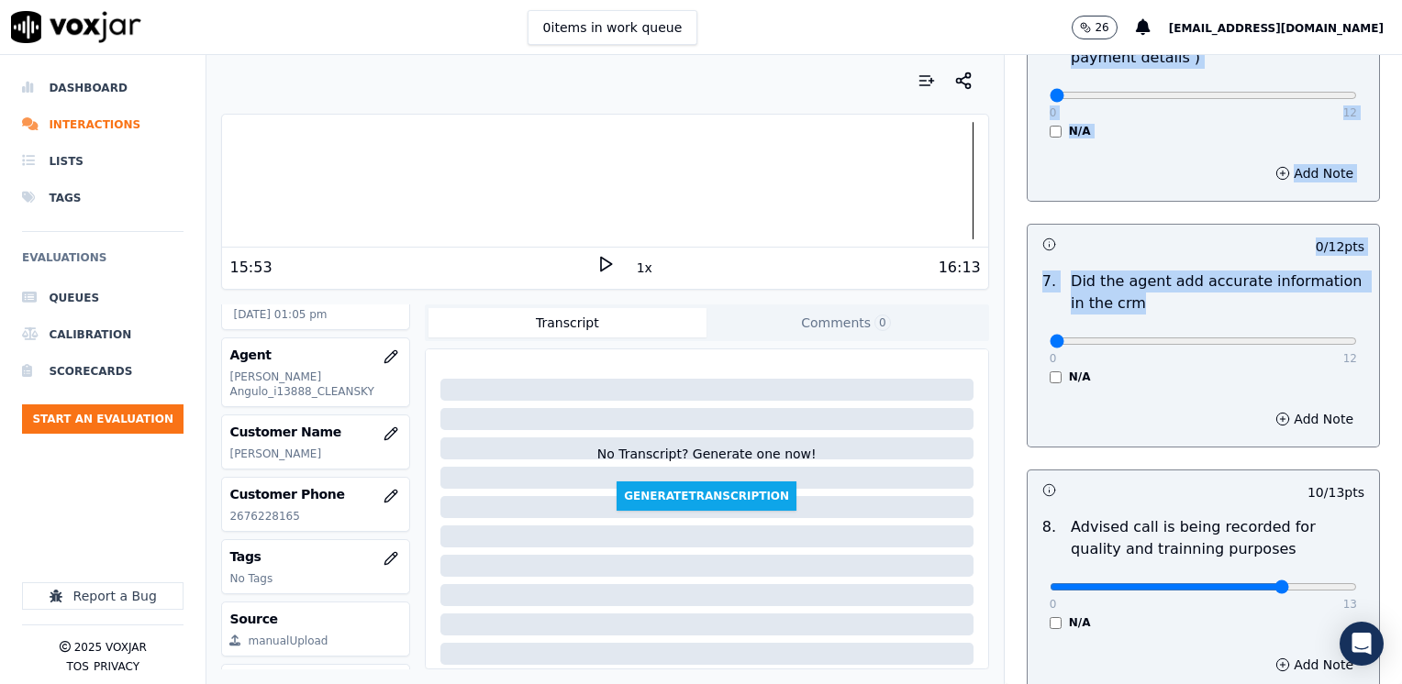
drag, startPoint x: 1042, startPoint y: 328, endPoint x: 1405, endPoint y: 314, distance: 362.6
click at [1401, 314] on html "0 items in work queue 26 [EMAIL_ADDRESS][DOMAIN_NAME] Dashboard Interactions Li…" at bounding box center [701, 342] width 1402 height 684
type input "12"
click at [1152, 232] on h3 at bounding box center [1122, 244] width 161 height 24
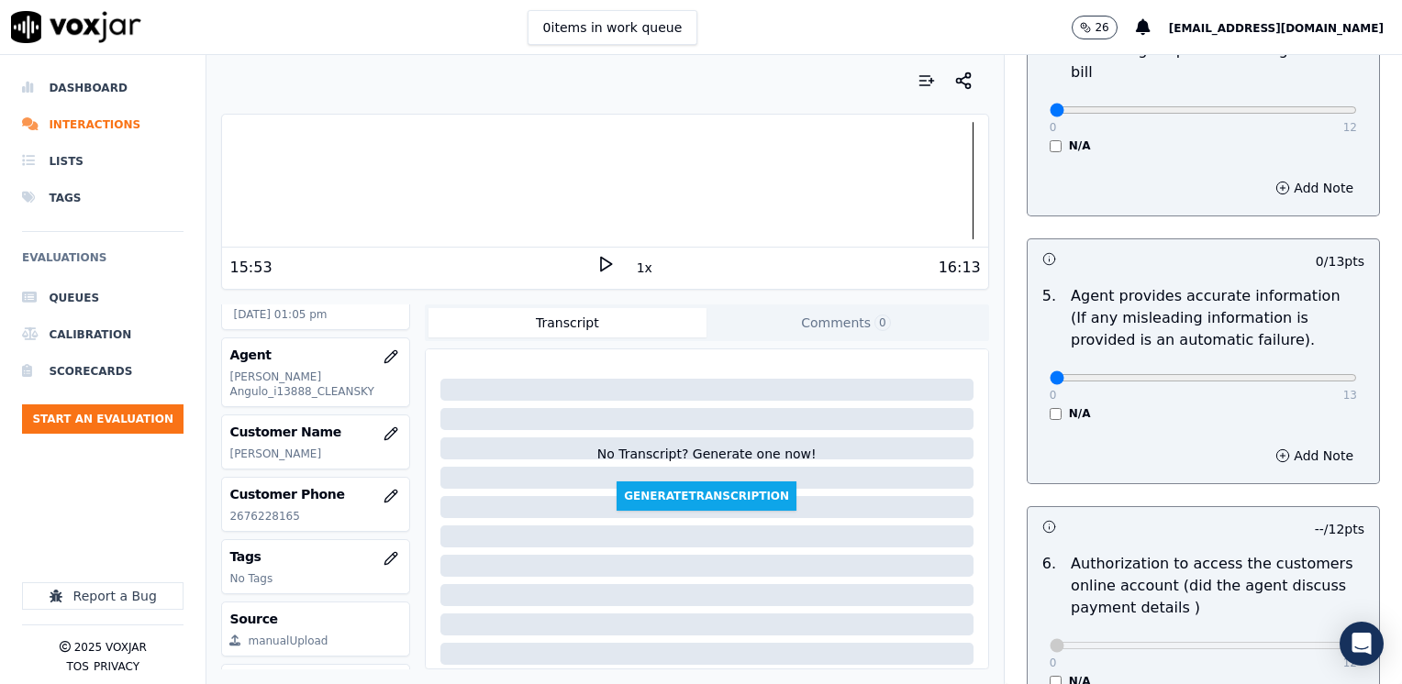
scroll to position [734, 0]
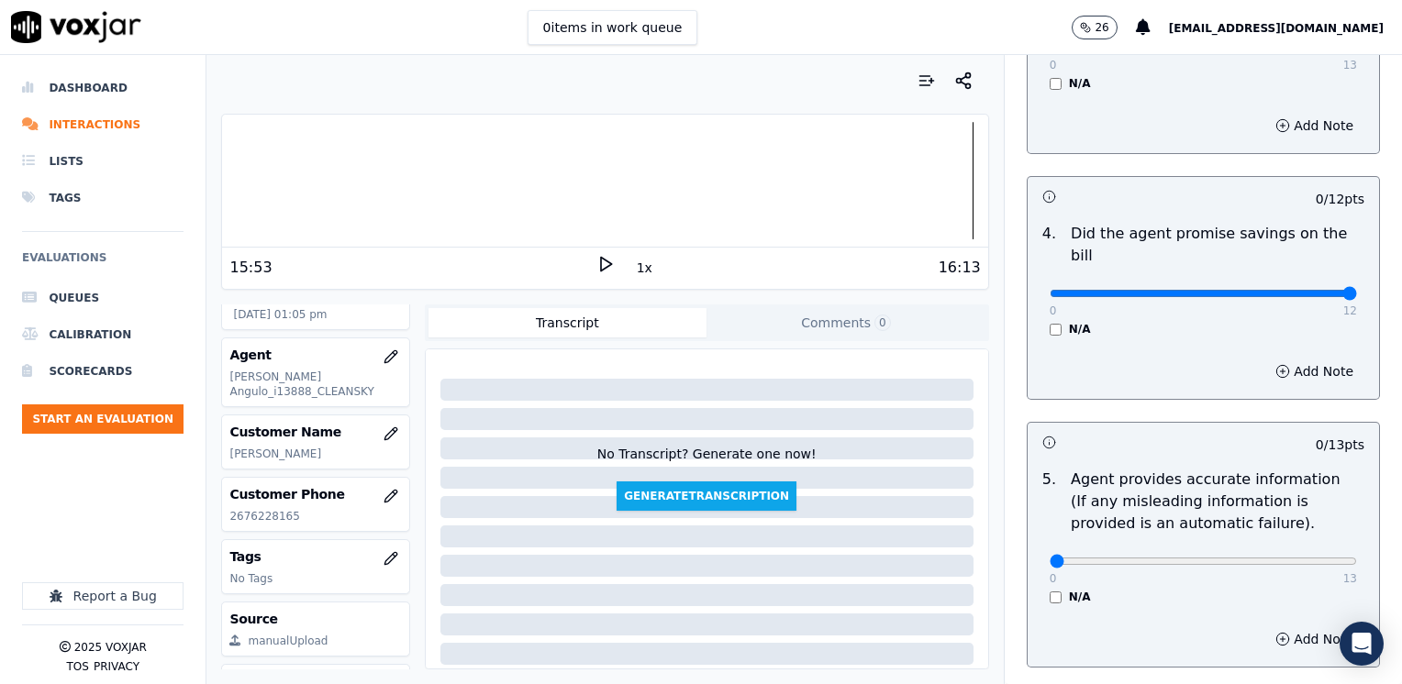
drag, startPoint x: 1039, startPoint y: 266, endPoint x: 1401, endPoint y: 244, distance: 363.0
type input "12"
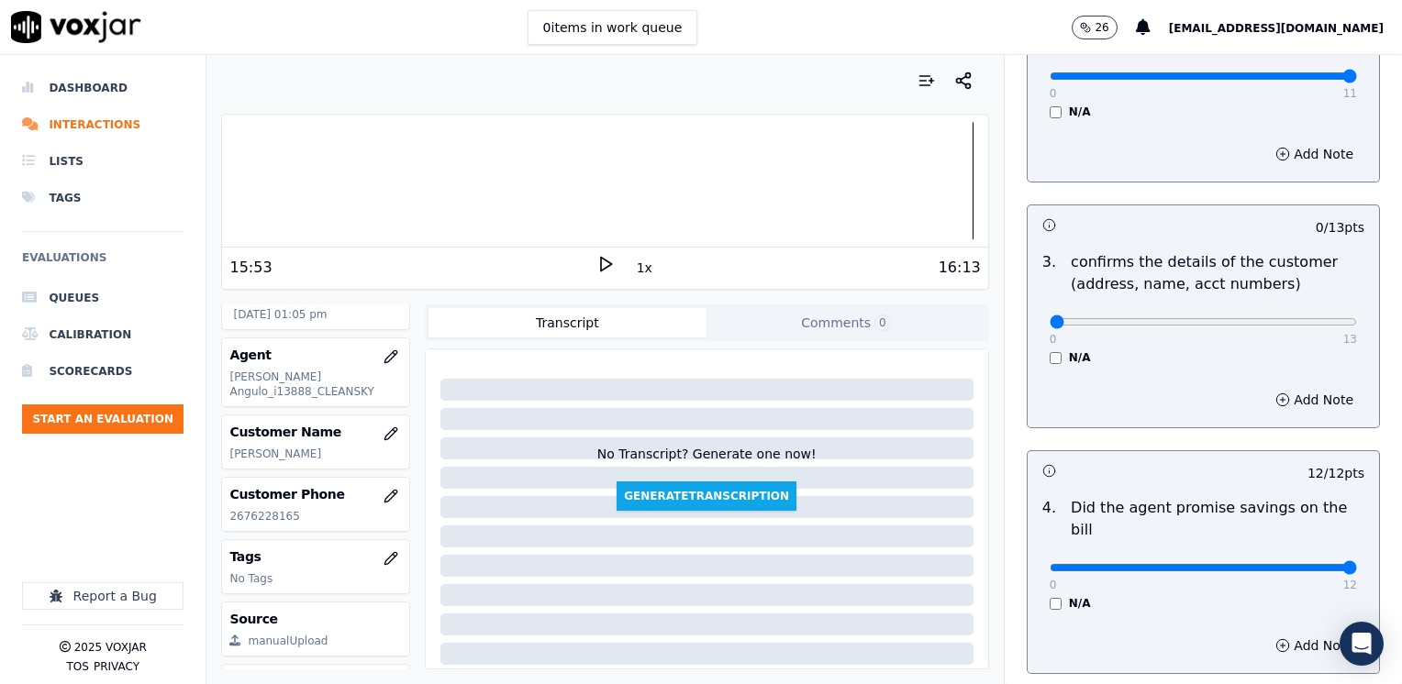
scroll to position [459, 0]
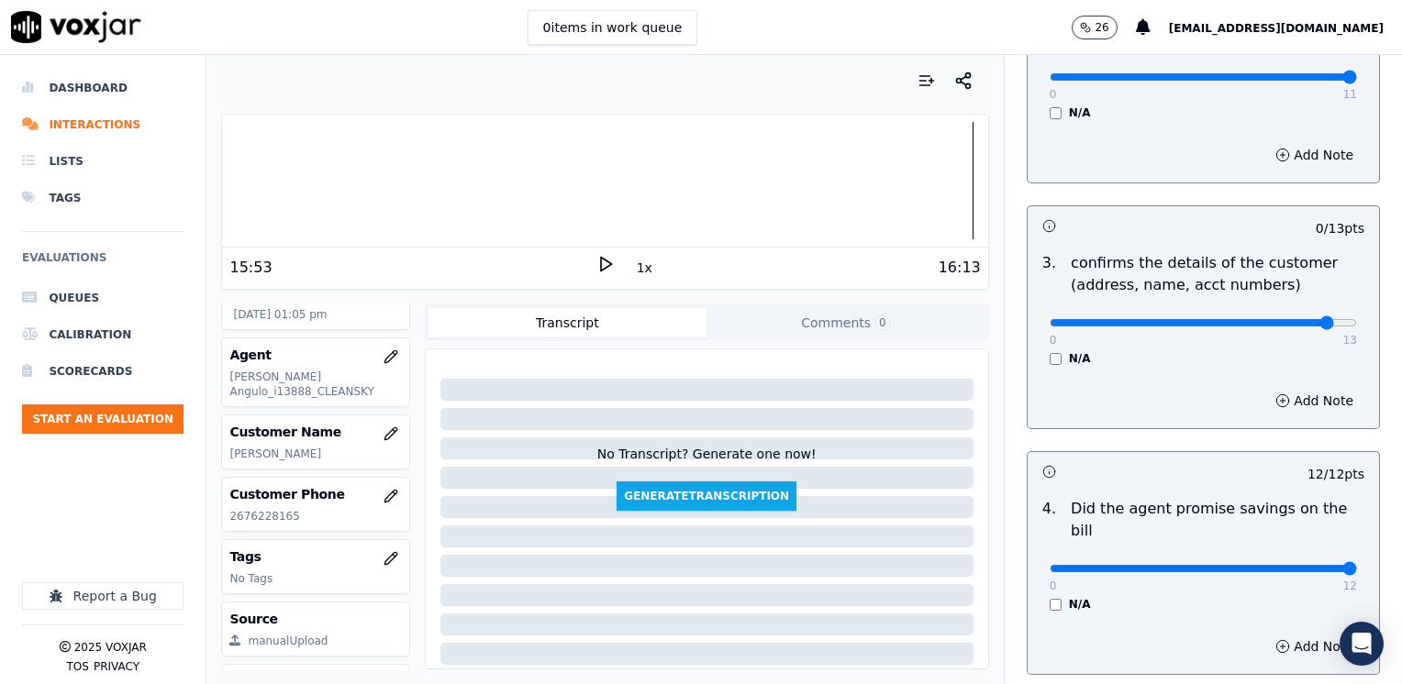
type input "12"
click at [1293, 383] on div "Add Note" at bounding box center [1202, 400] width 351 height 55
click at [1279, 397] on button "Add Note" at bounding box center [1314, 401] width 100 height 26
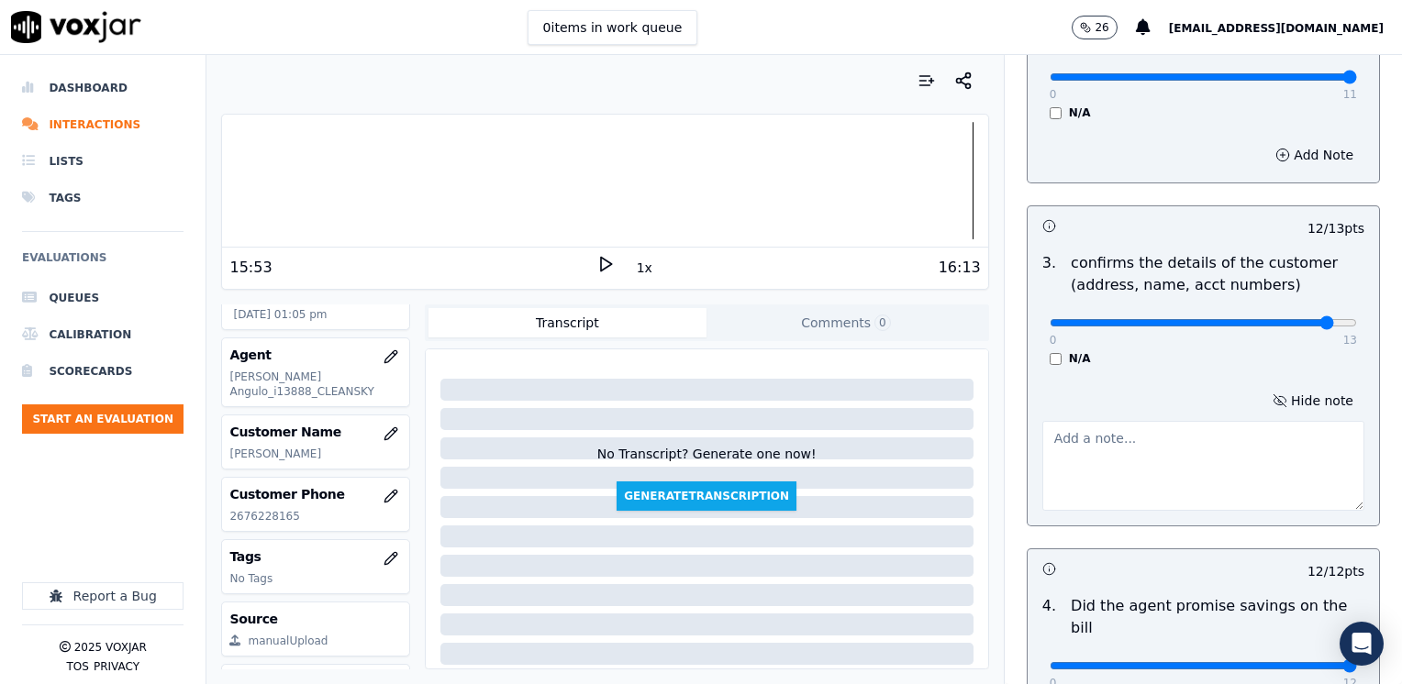
click at [1150, 465] on textarea at bounding box center [1203, 466] width 322 height 90
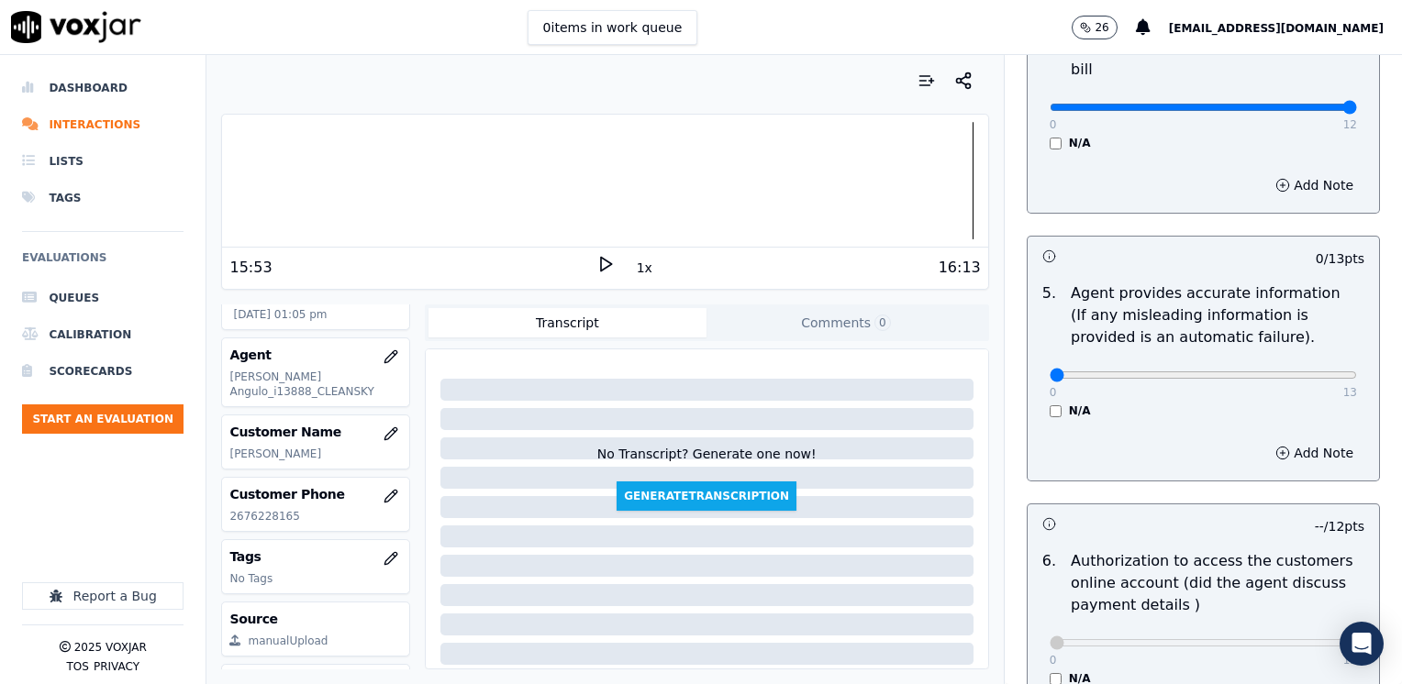
scroll to position [1193, 0]
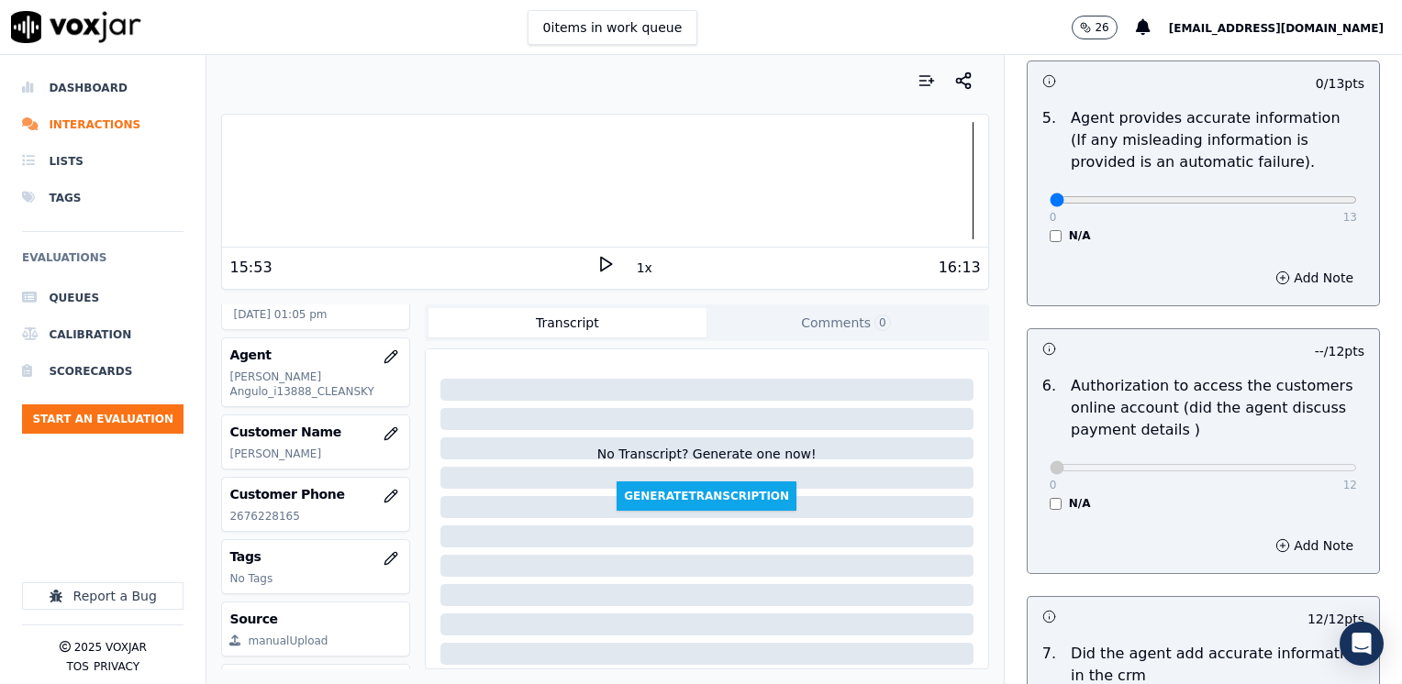
type textarea "Make sure to confirm full service address, the name as it appears on the bill b…"
drag, startPoint x: 1033, startPoint y: 180, endPoint x: 1405, endPoint y: 176, distance: 371.6
type input "12"
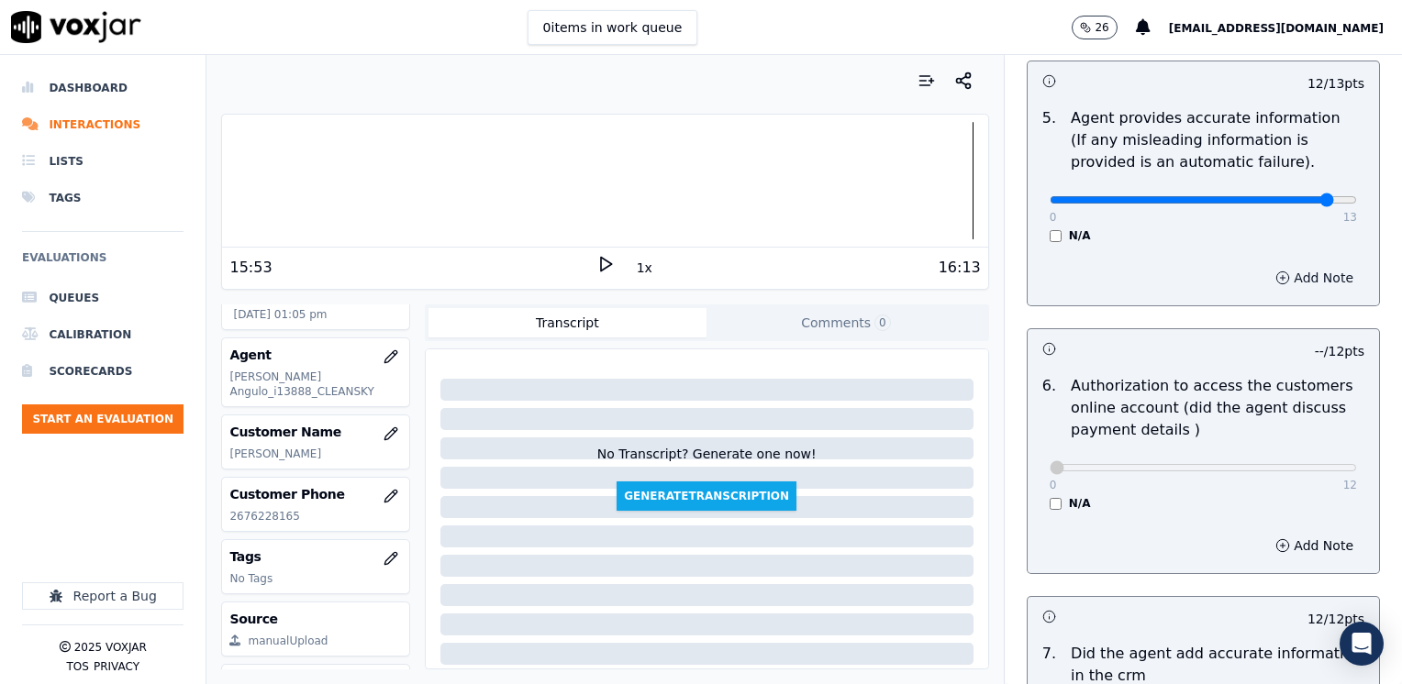
click at [1299, 265] on button "Add Note" at bounding box center [1314, 278] width 100 height 26
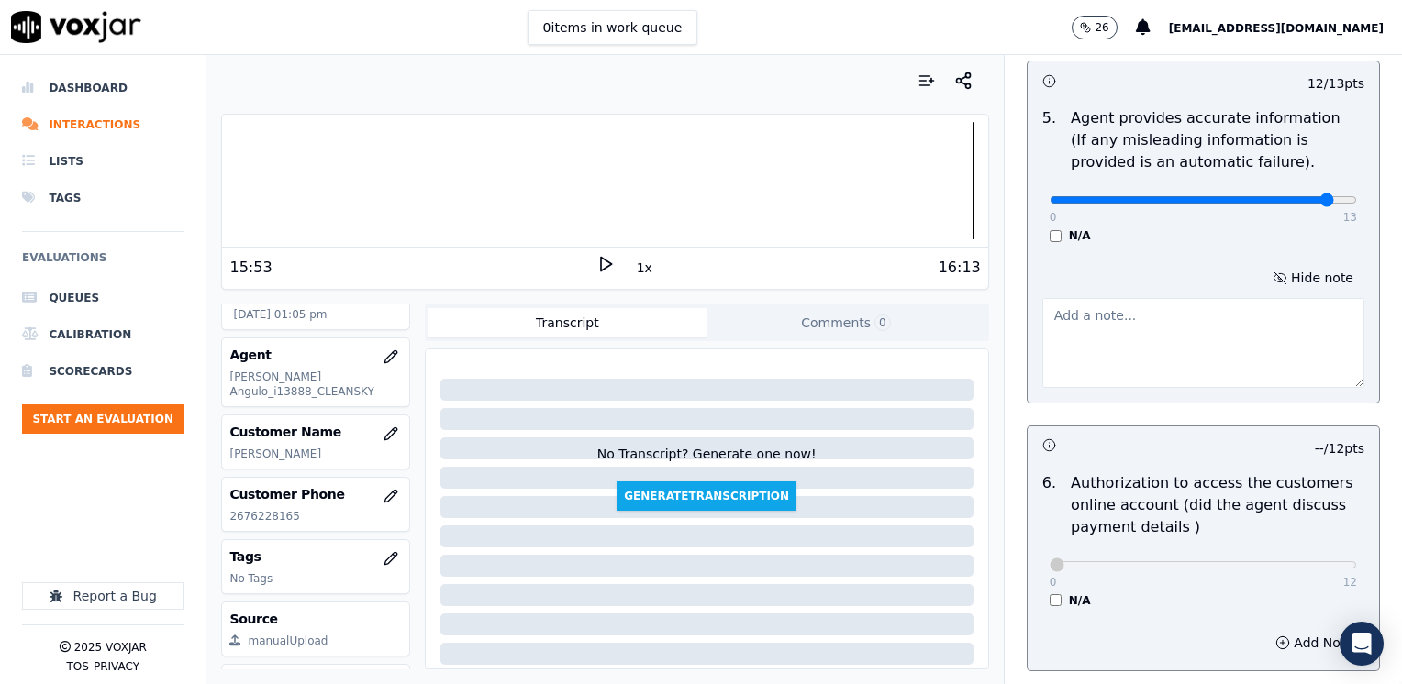
drag, startPoint x: 1138, startPoint y: 371, endPoint x: 1127, endPoint y: 358, distance: 16.9
click at [1136, 369] on div "Hide note" at bounding box center [1202, 326] width 351 height 152
click at [1139, 305] on textarea at bounding box center [1203, 343] width 322 height 90
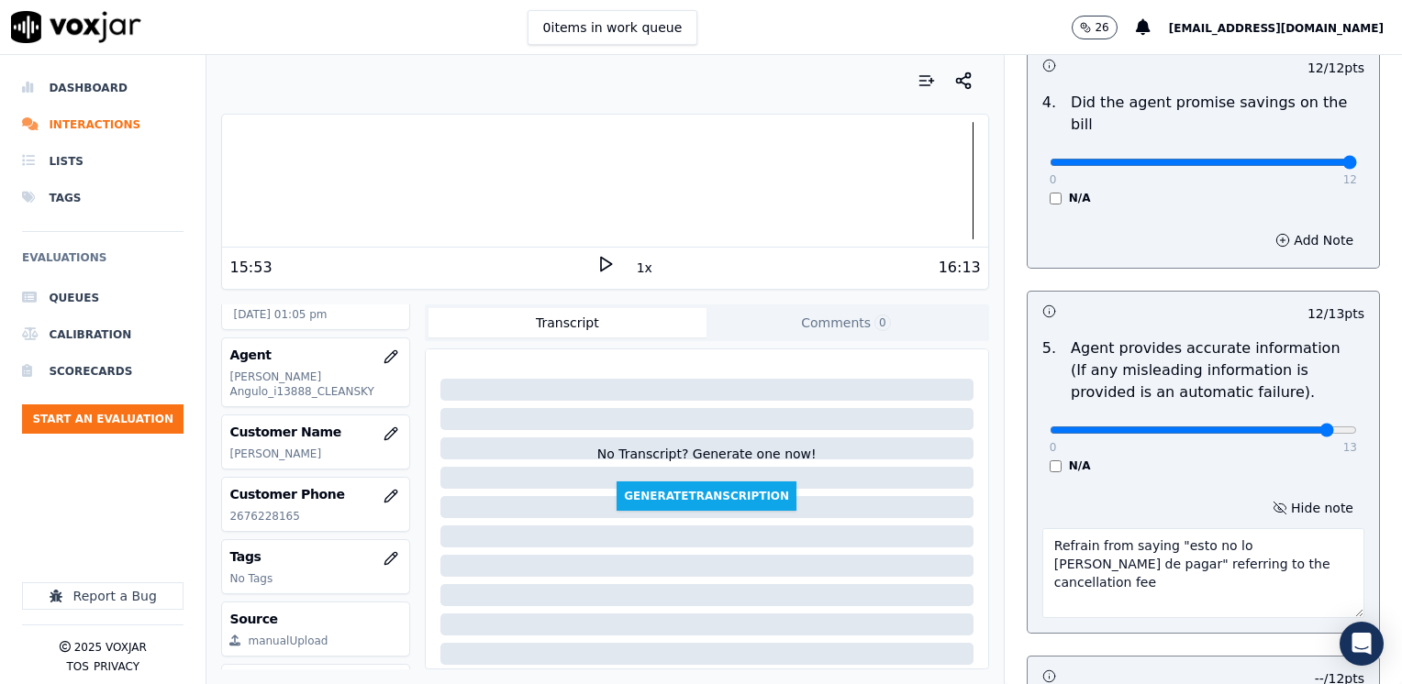
scroll to position [972, 0]
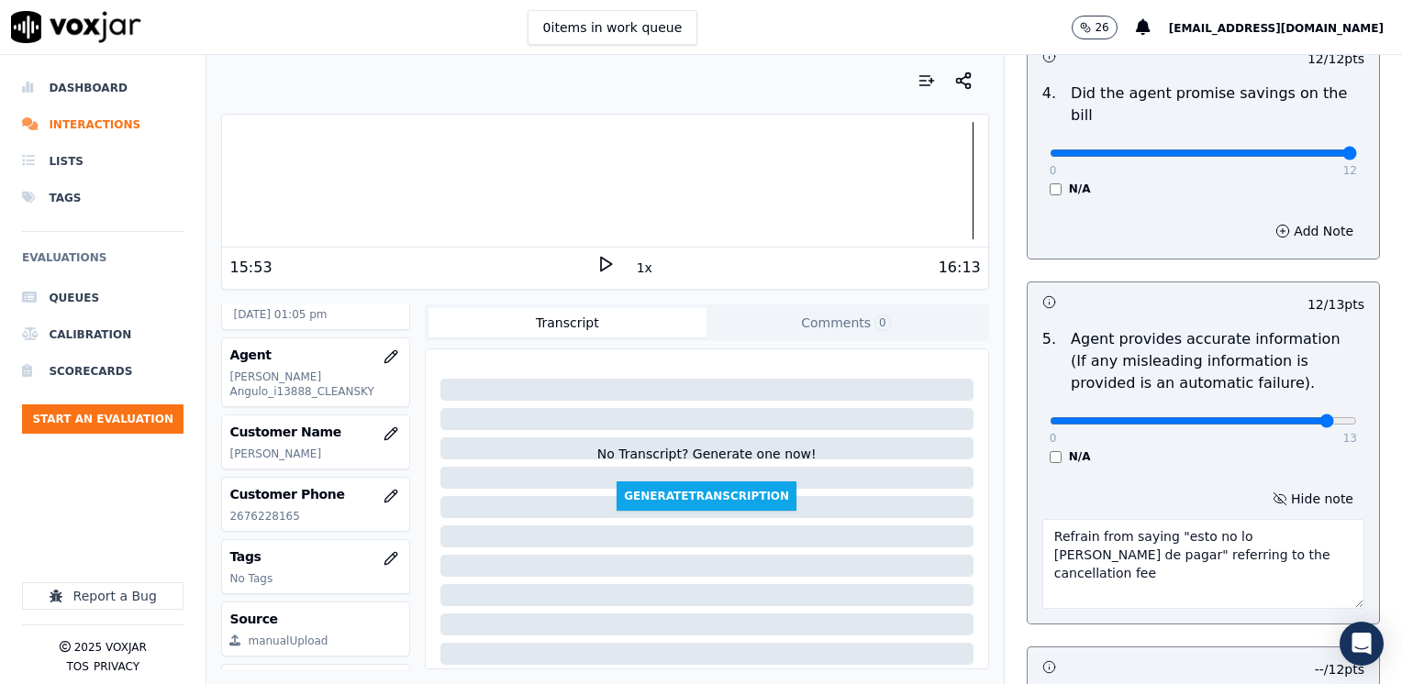
type textarea "Refrain from saying "esto no lo [PERSON_NAME] de pagar" referring to the cancel…"
type input "11"
click at [1252, 532] on textarea "Refrain from saying "esto no lo [PERSON_NAME] de pagar" referring to the cancel…" at bounding box center [1203, 564] width 322 height 90
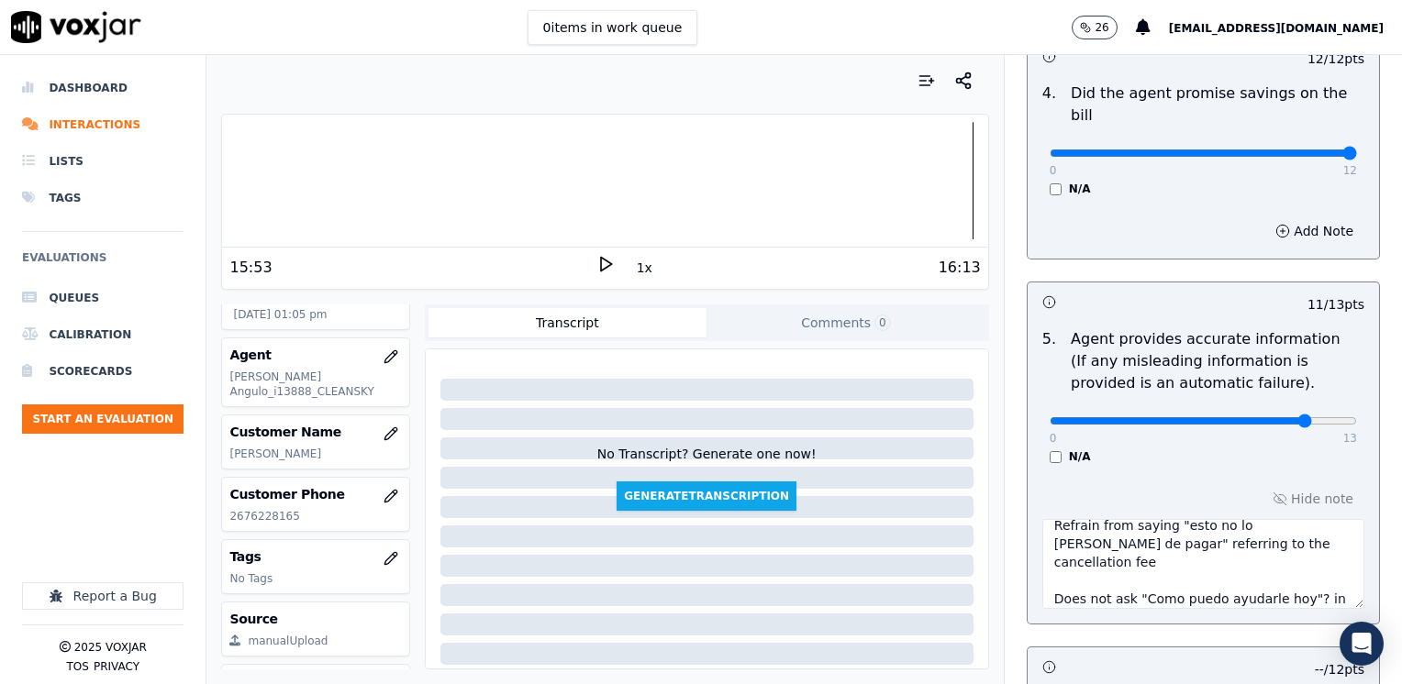
type textarea "Refrain from saying "esto no lo [PERSON_NAME] de pagar" referring to the cancel…"
type input "10"
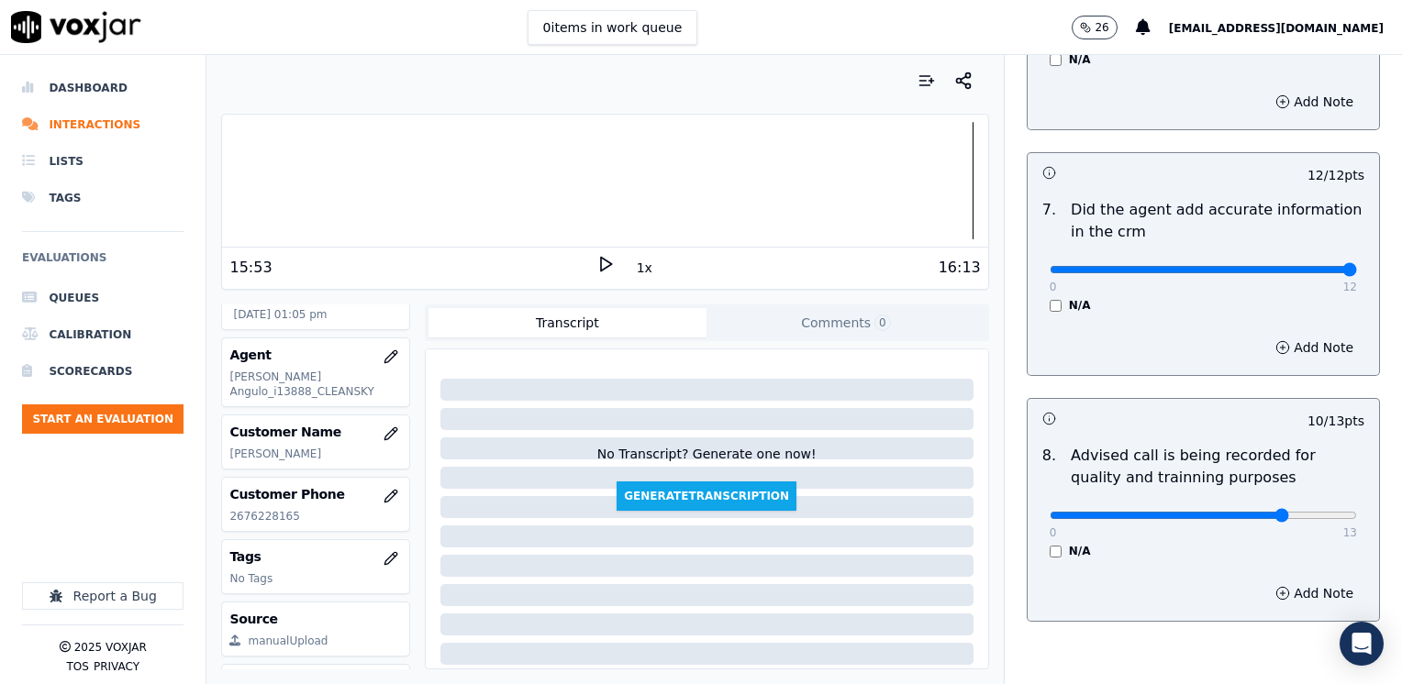
scroll to position [1797, 0]
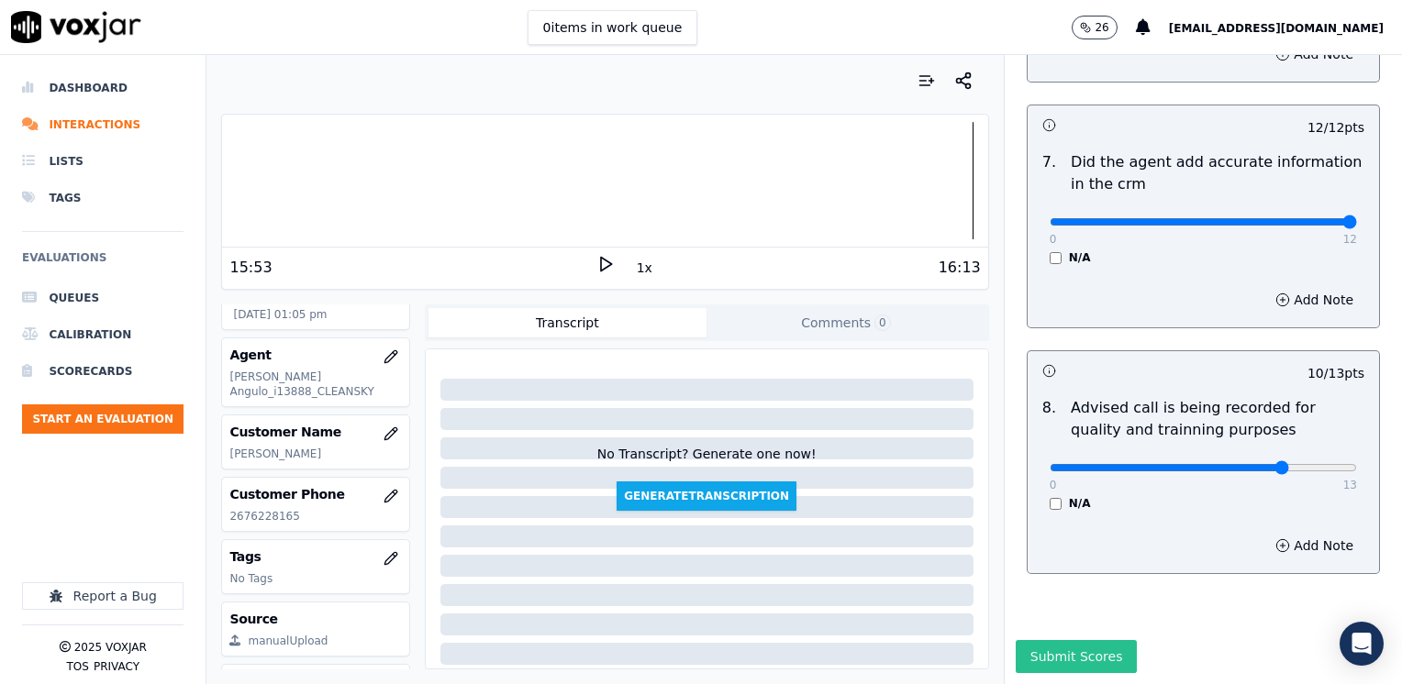
click at [1058, 640] on button "Submit Scores" at bounding box center [1077, 656] width 122 height 33
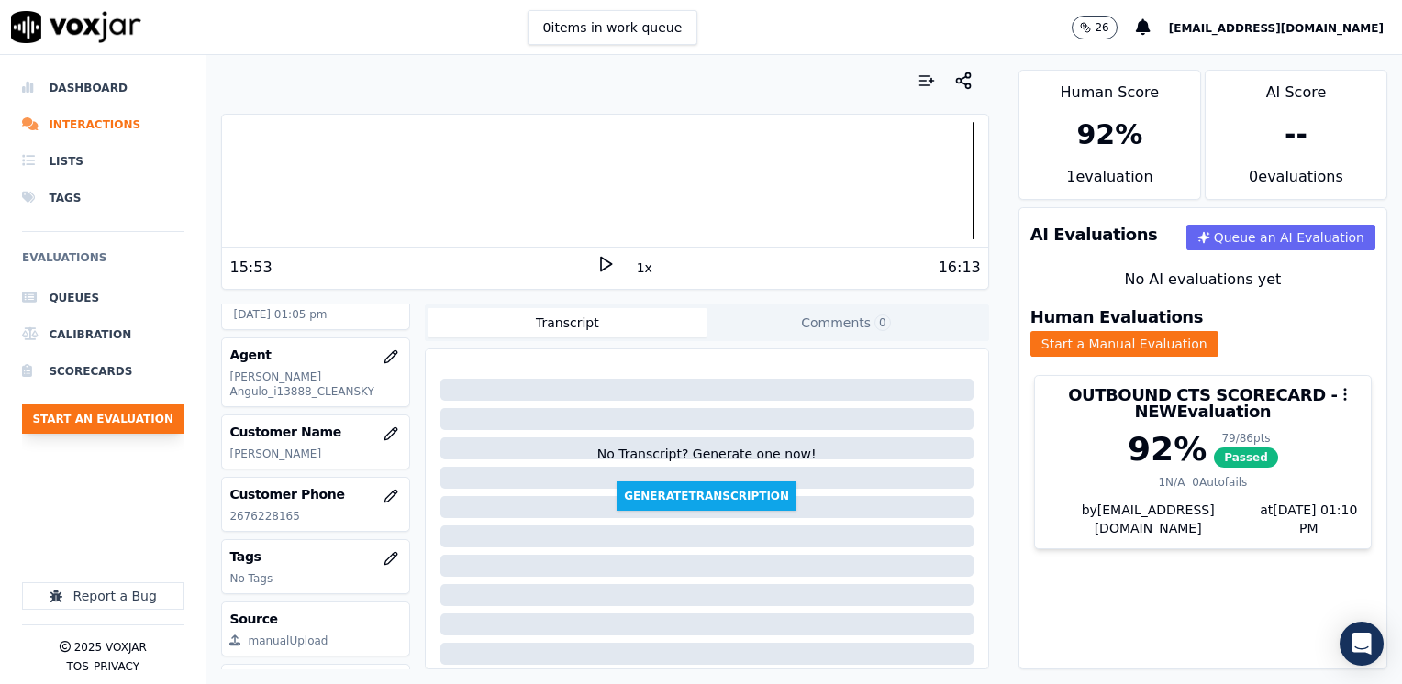
click at [82, 408] on button "Start an Evaluation" at bounding box center [102, 419] width 161 height 29
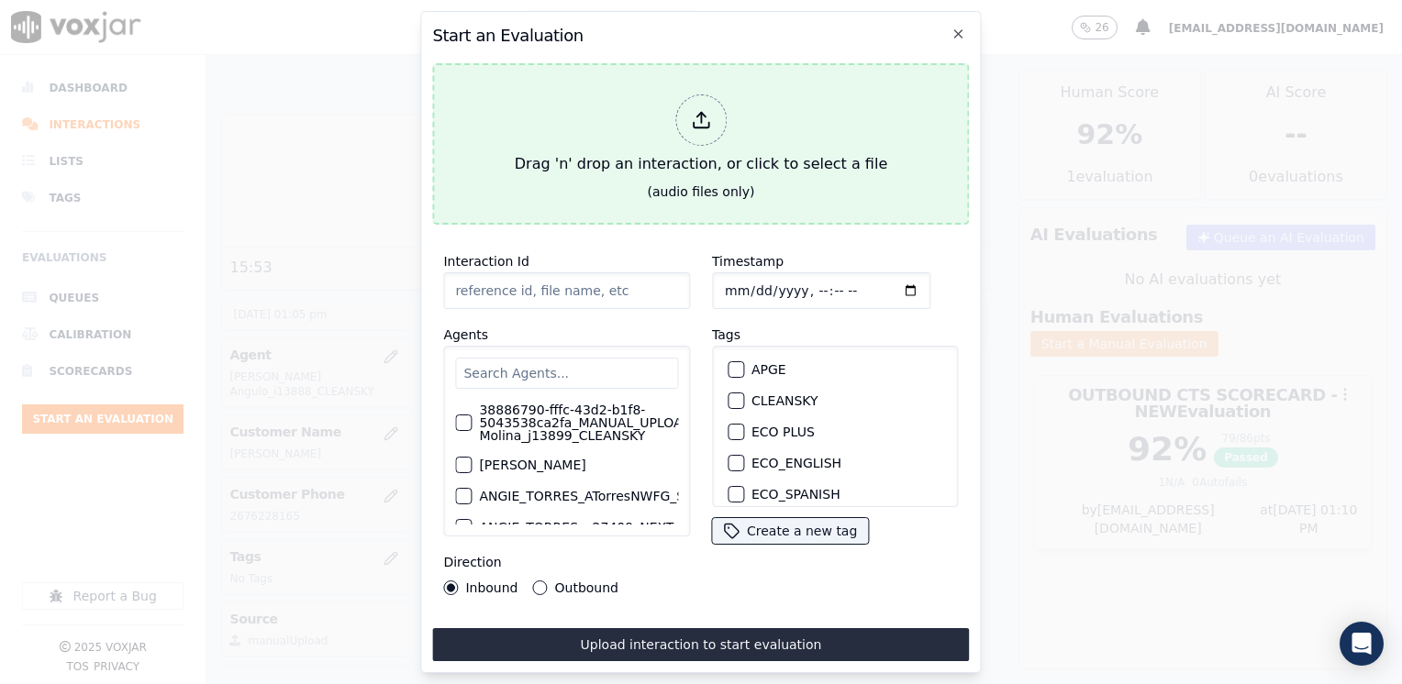
click at [690, 122] on div at bounding box center [700, 119] width 51 height 51
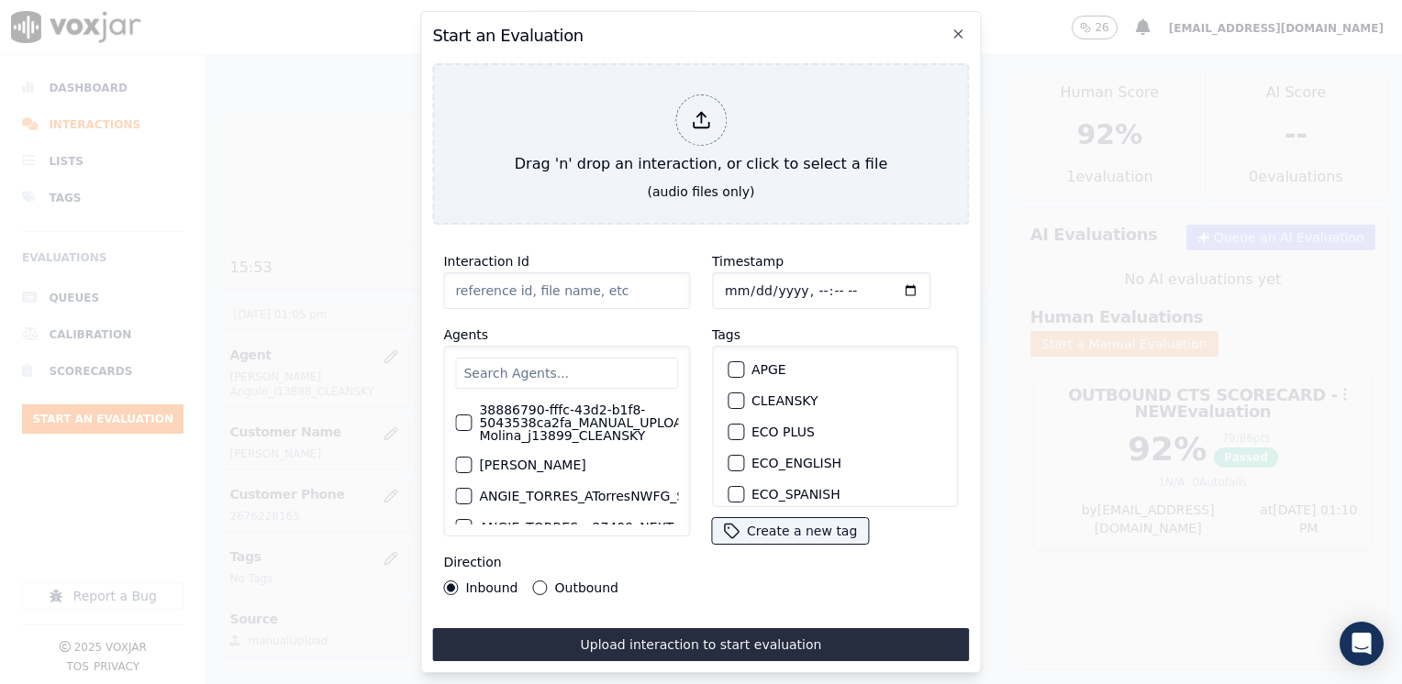
type input "20250821-124516_7243224027-[PERSON_NAME] all.mp3"
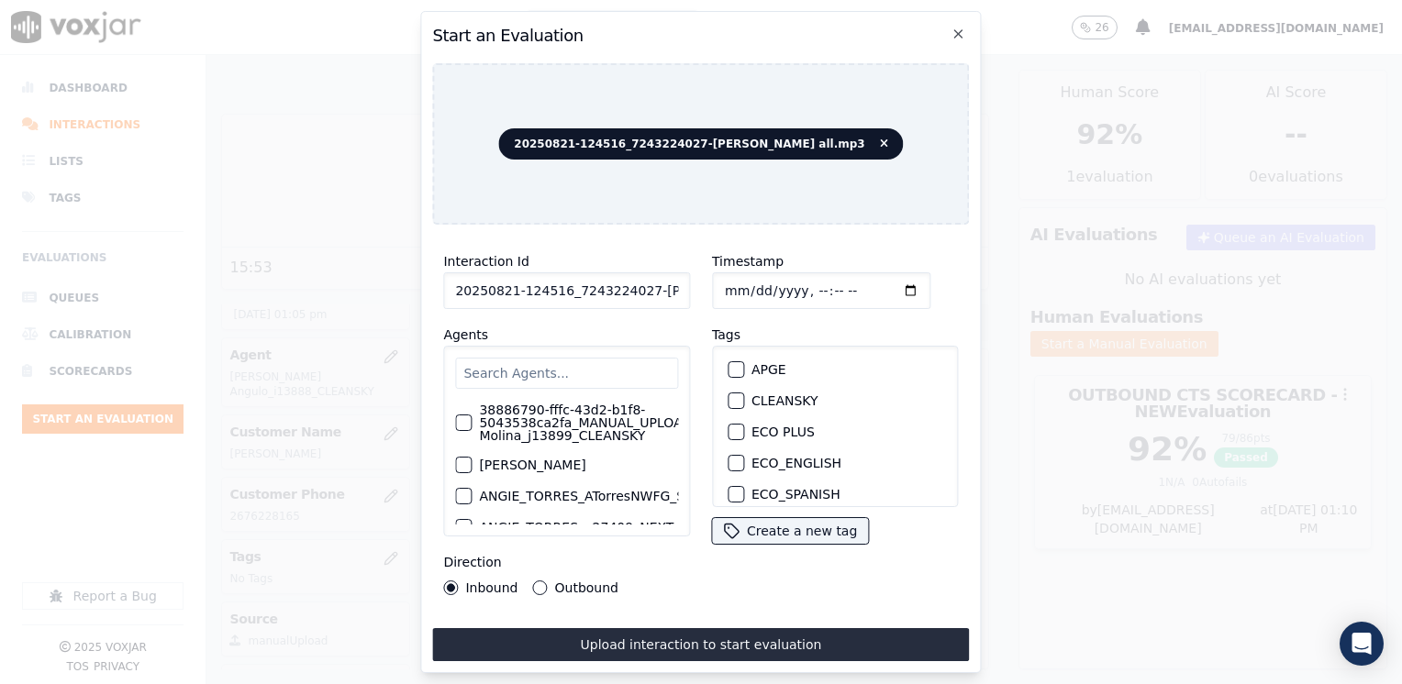
click at [539, 372] on input "text" at bounding box center [566, 373] width 223 height 31
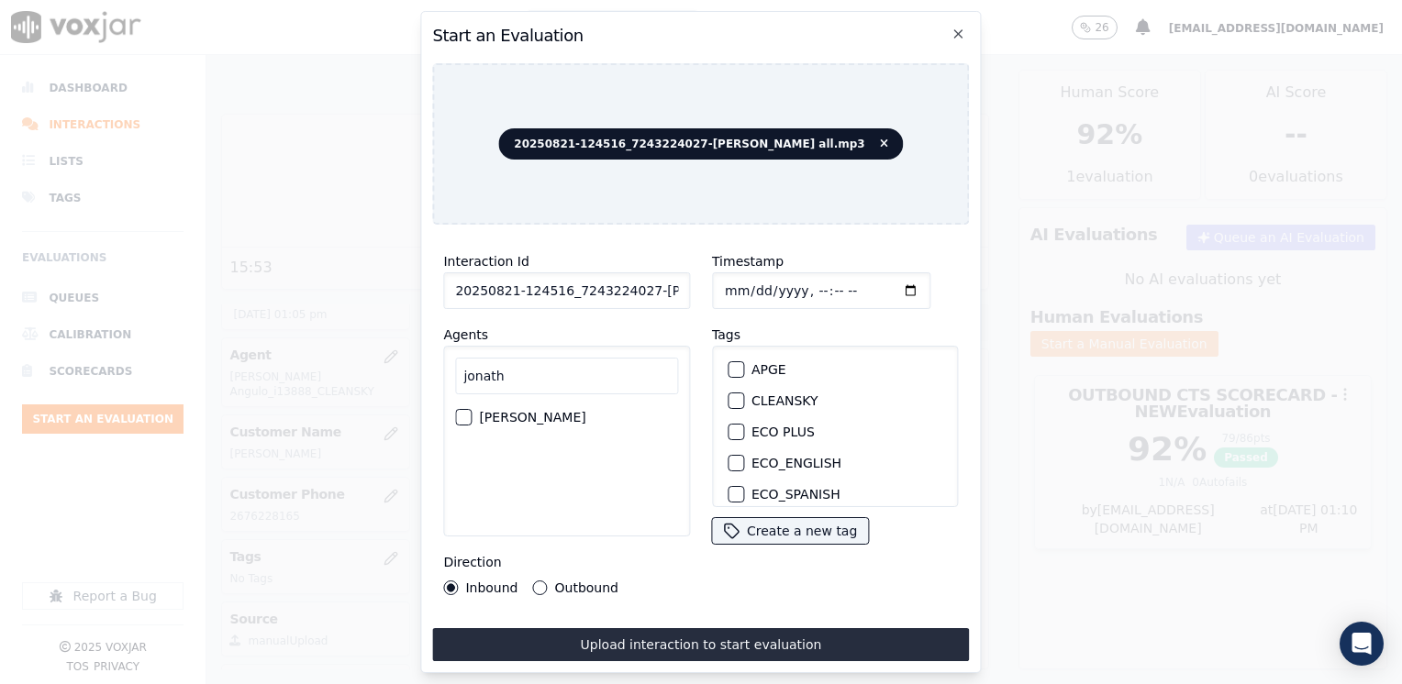
type input "jonath"
click at [526, 415] on label "[PERSON_NAME]" at bounding box center [532, 417] width 106 height 13
click at [472, 415] on button "[PERSON_NAME]" at bounding box center [463, 417] width 17 height 17
click at [728, 395] on div "button" at bounding box center [734, 400] width 13 height 13
click at [873, 284] on input "Timestamp" at bounding box center [821, 290] width 218 height 37
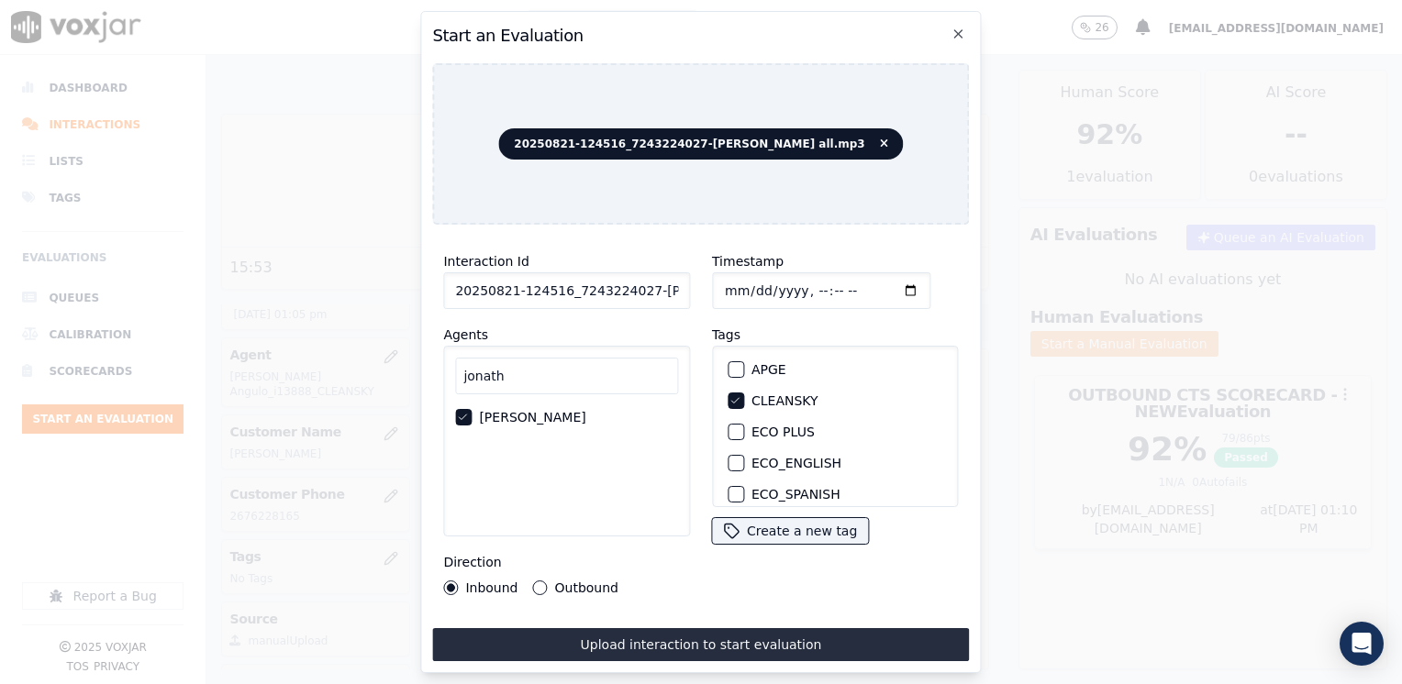
type input "[DATE]T13:10"
click at [536, 584] on button "Outbound" at bounding box center [540, 588] width 15 height 15
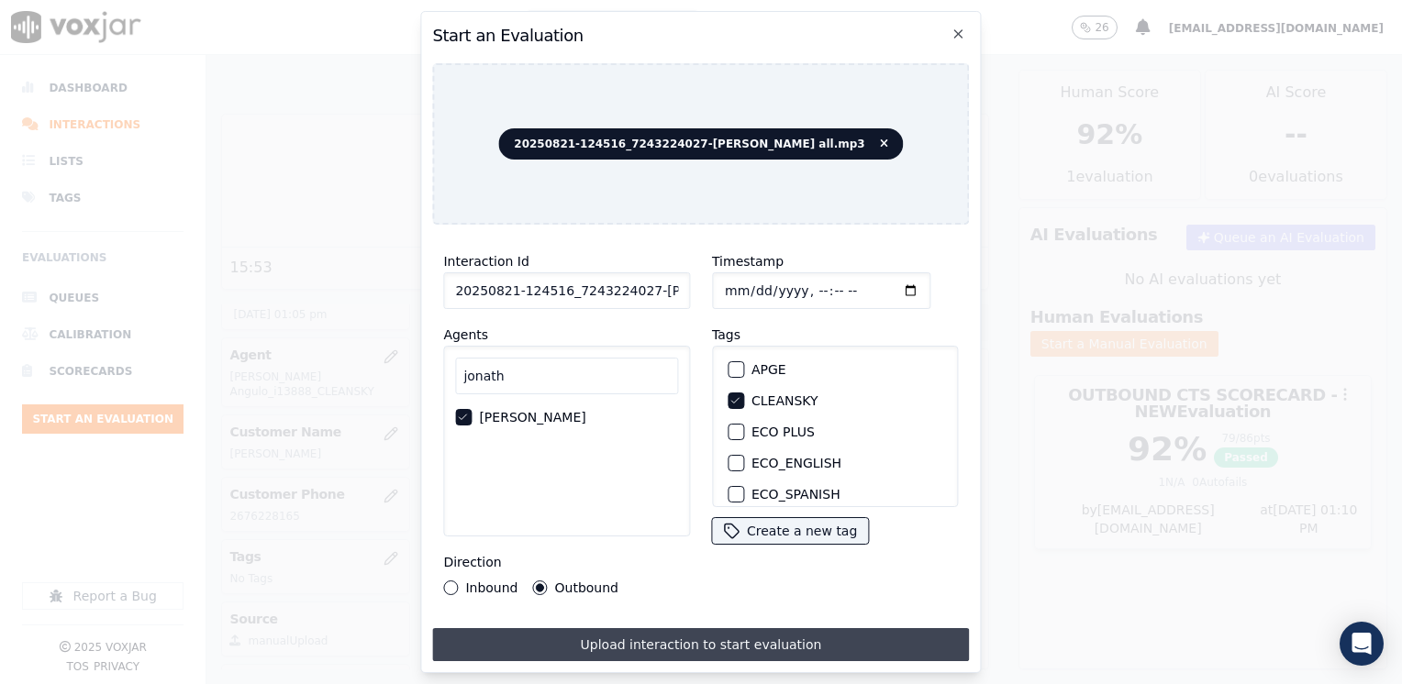
click at [682, 641] on button "Upload interaction to start evaluation" at bounding box center [700, 644] width 537 height 33
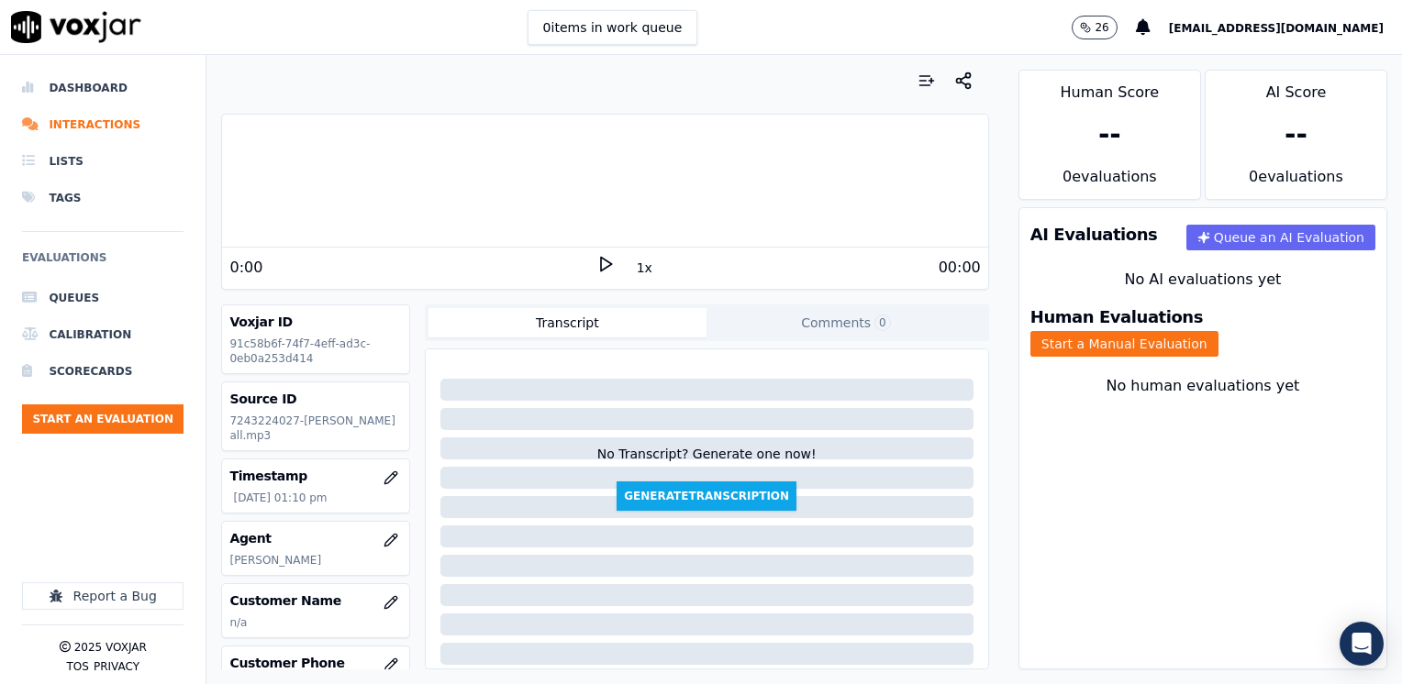
click at [598, 263] on icon at bounding box center [605, 264] width 18 height 18
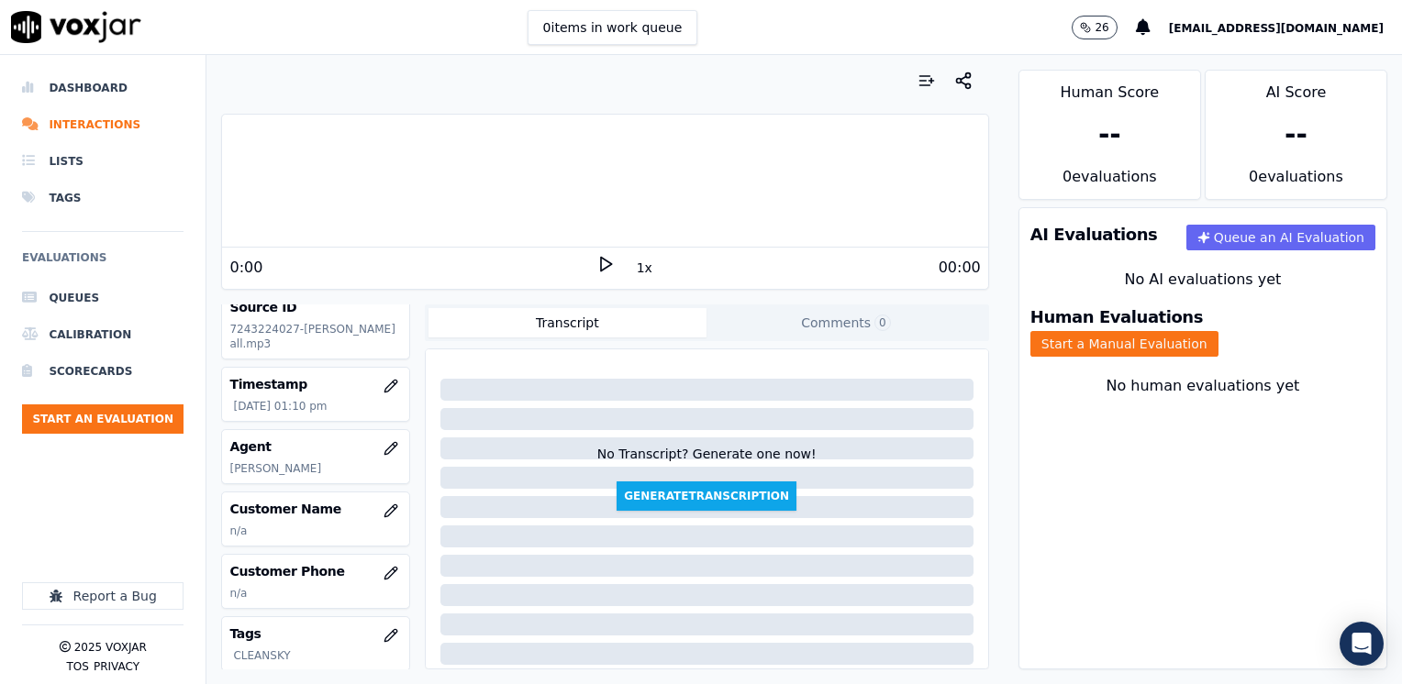
scroll to position [183, 0]
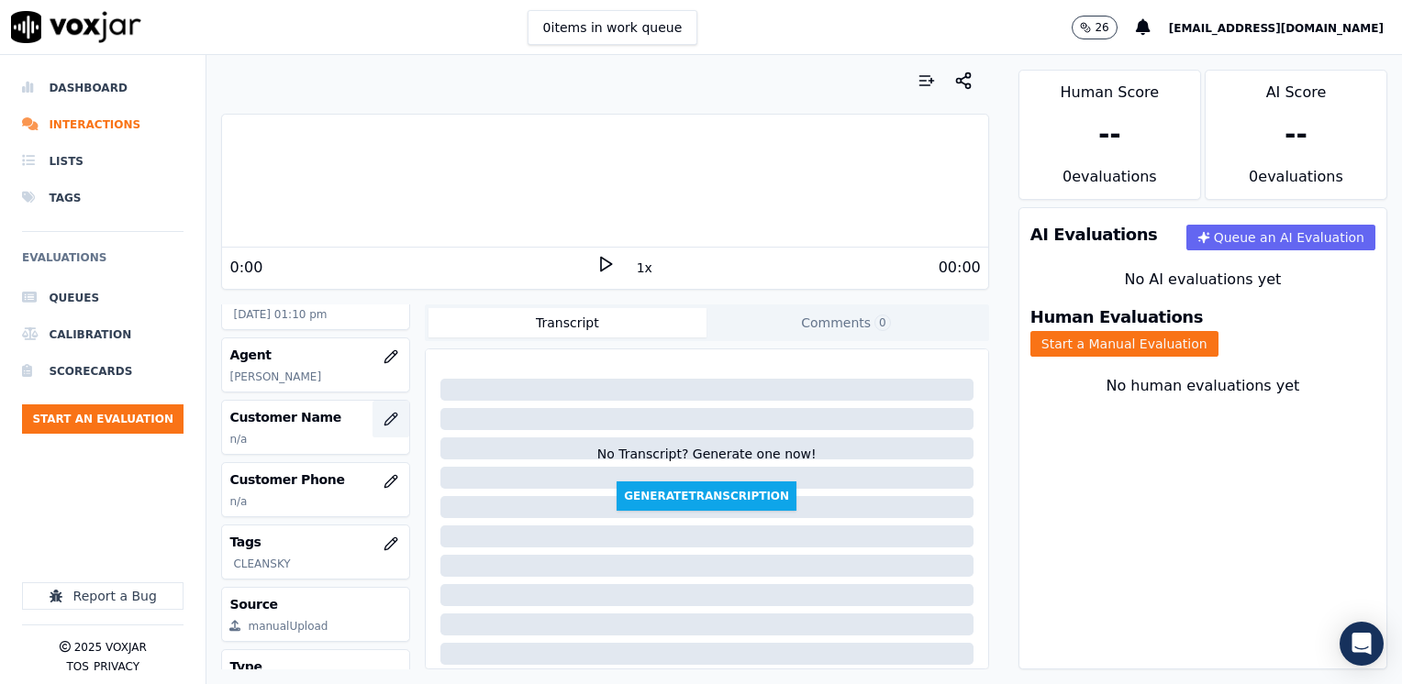
click at [383, 427] on icon "button" at bounding box center [390, 419] width 15 height 15
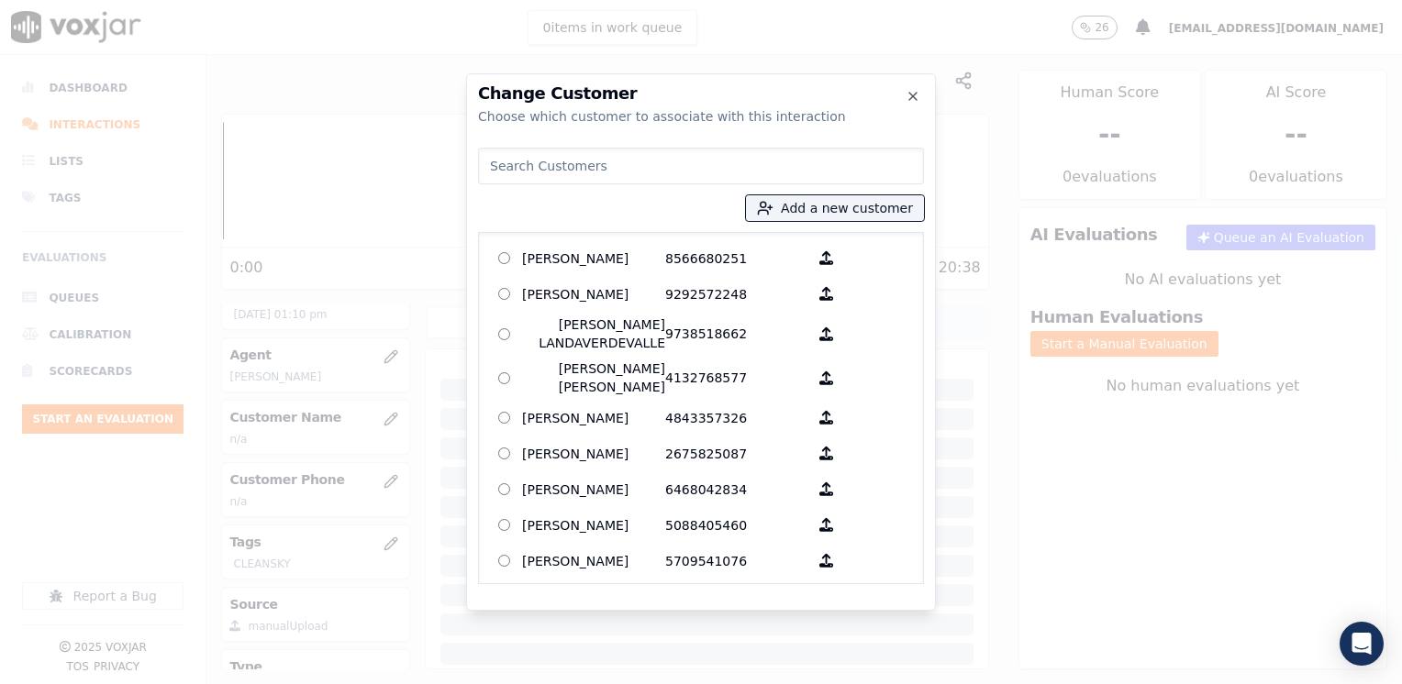
click at [580, 160] on input at bounding box center [701, 166] width 446 height 37
paste input "7243224027"
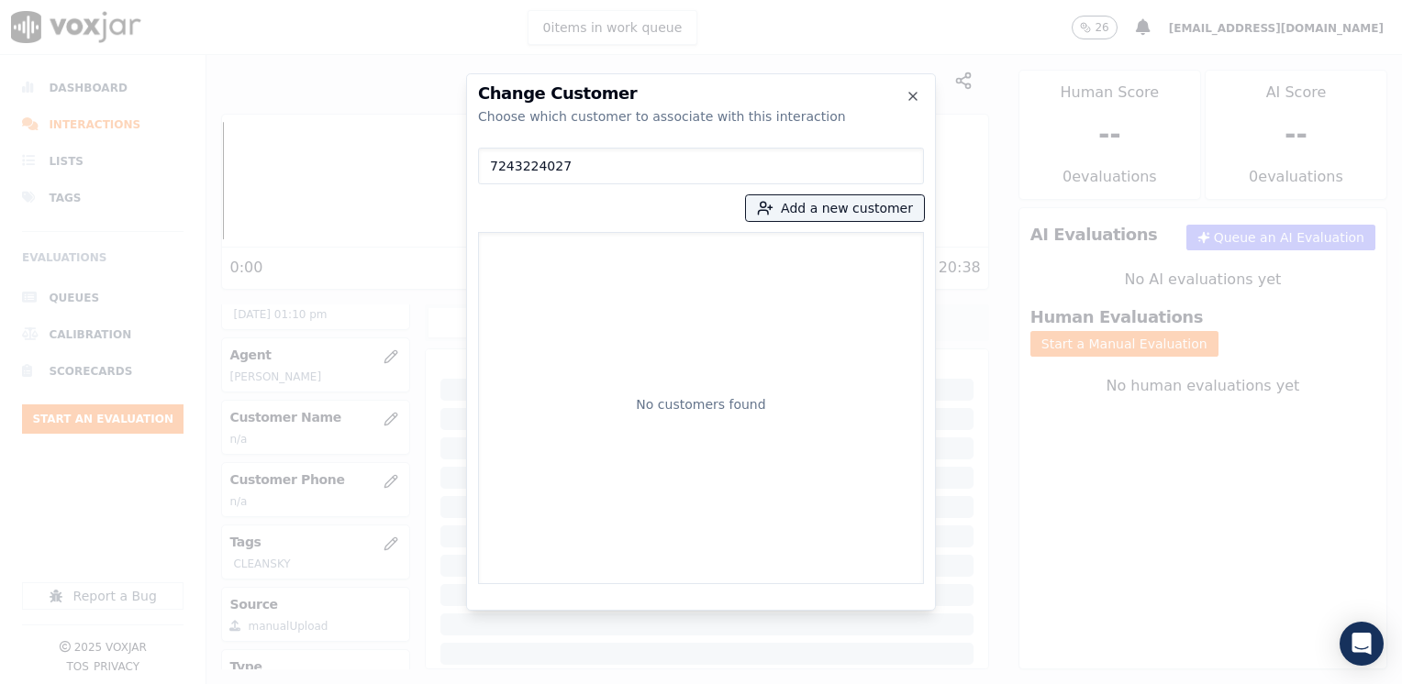
type input "7243224027"
click at [899, 194] on div "7243224027 Add a new customer No customers found" at bounding box center [701, 362] width 446 height 444
click at [847, 211] on button "Add a new customer" at bounding box center [835, 208] width 178 height 26
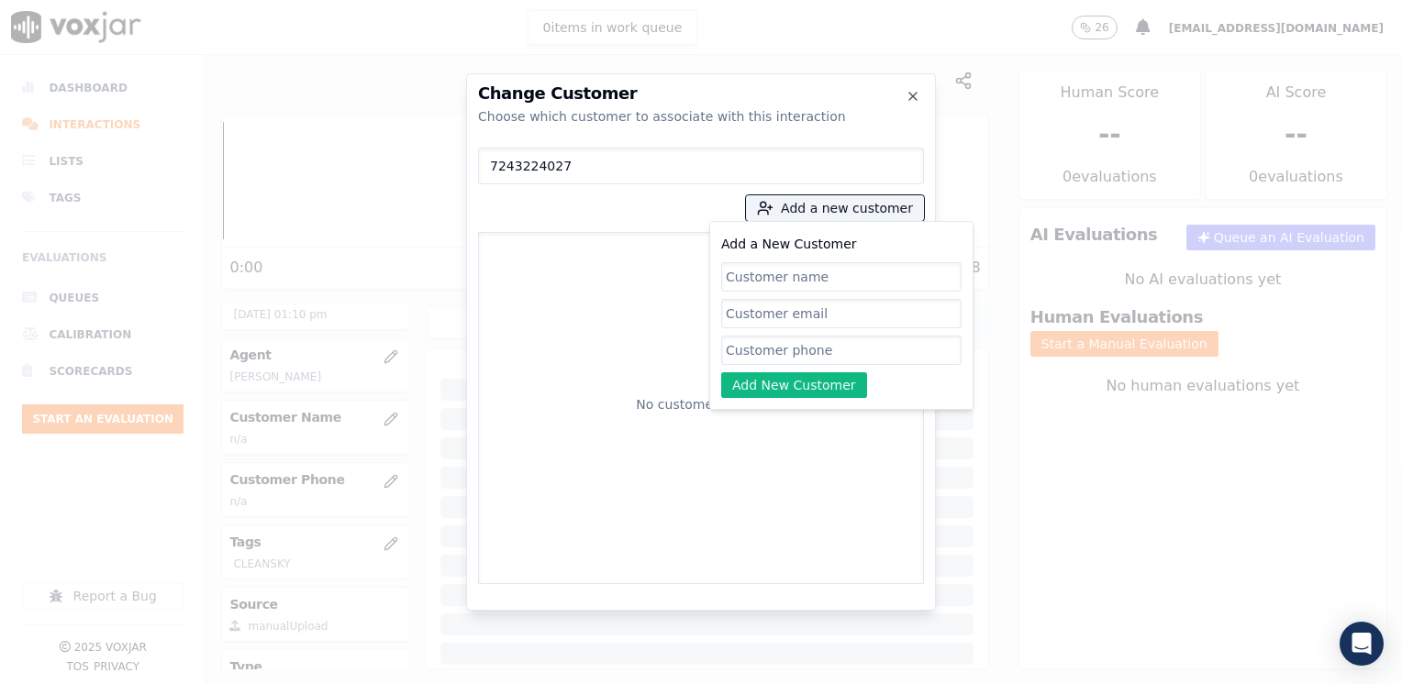
click at [843, 343] on input "Add a New Customer" at bounding box center [841, 350] width 240 height 29
paste input "7243224027"
type input "7243224027"
click at [873, 274] on input "Add a New Customer" at bounding box center [841, 276] width 240 height 29
paste input "[PERSON_NAME]"
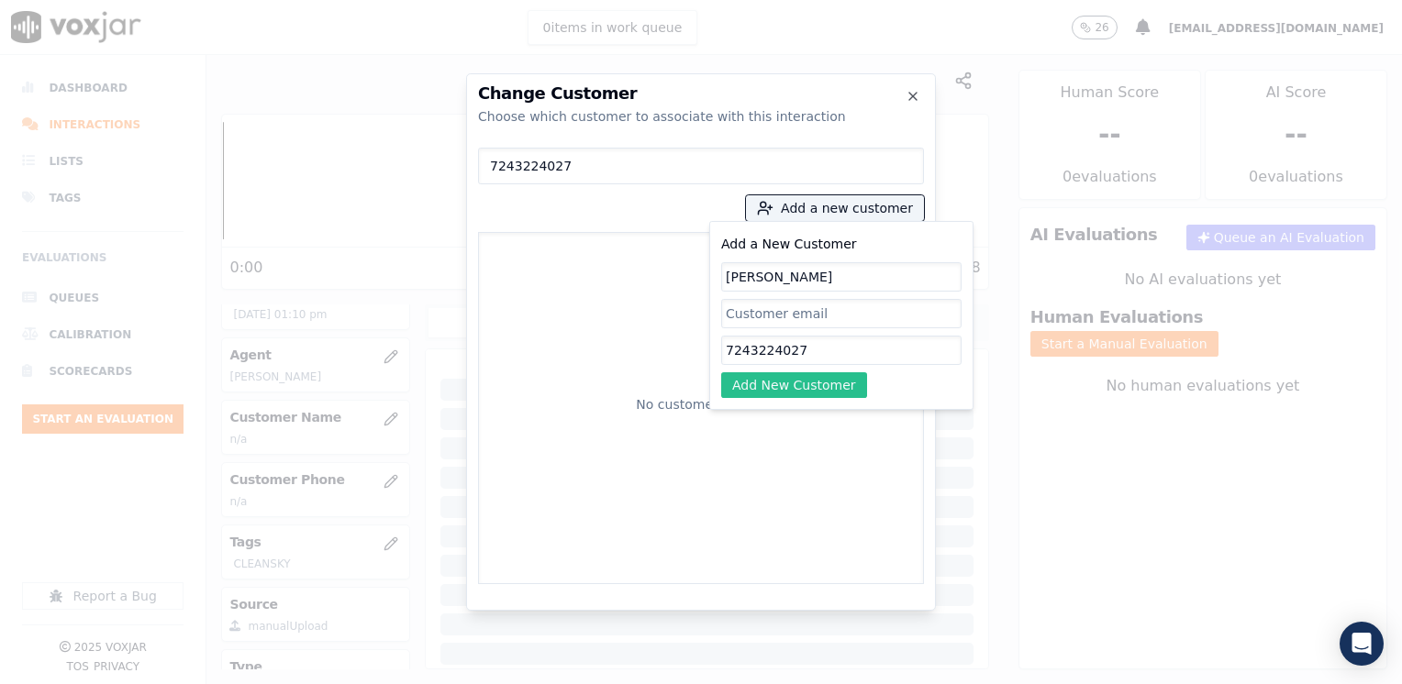
type input "[PERSON_NAME]"
click at [836, 393] on button "Add New Customer" at bounding box center [794, 385] width 146 height 26
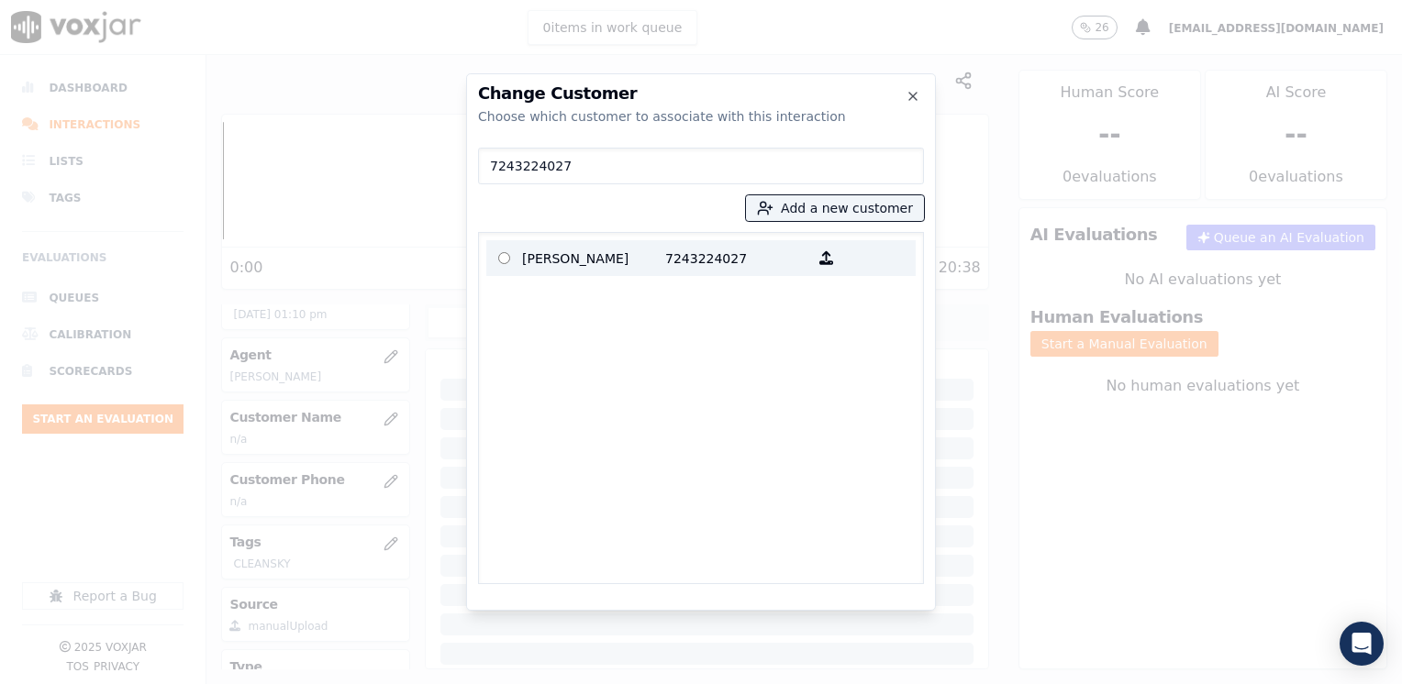
click at [732, 272] on p "7243224027" at bounding box center [736, 258] width 143 height 28
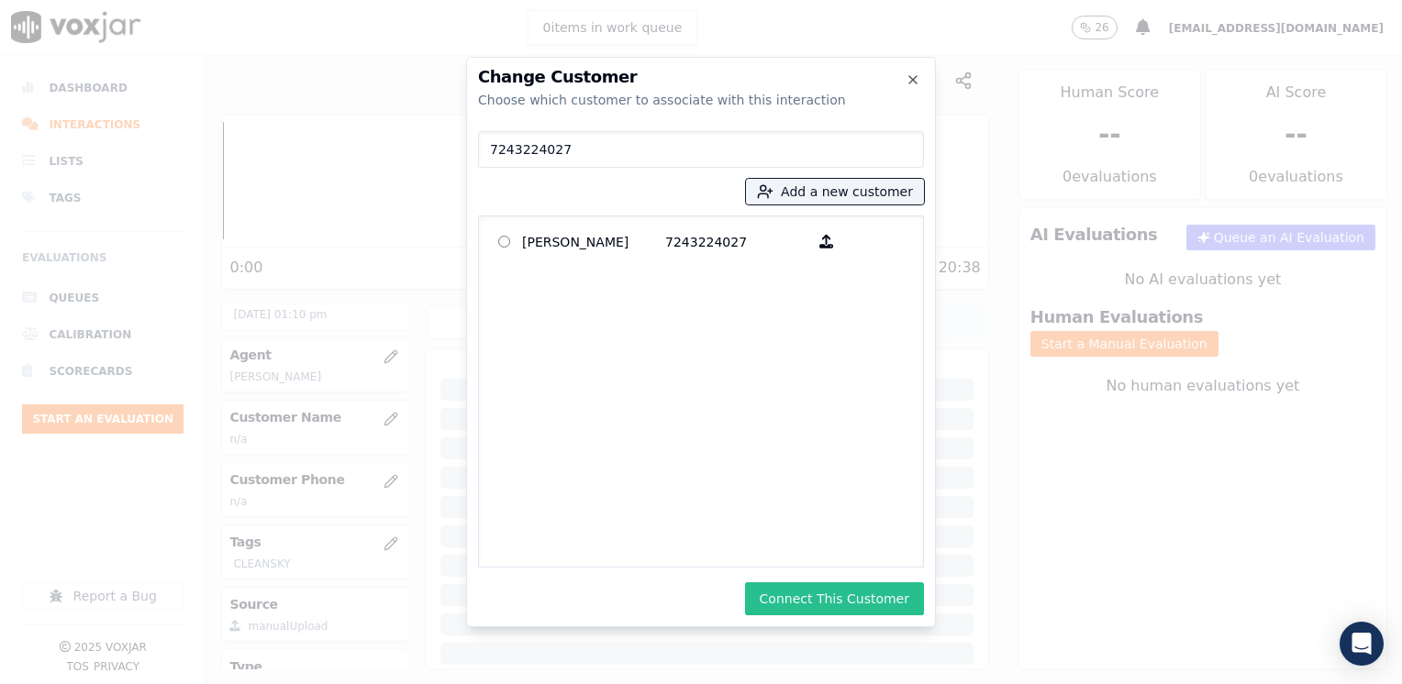
click at [865, 607] on button "Connect This Customer" at bounding box center [834, 599] width 179 height 33
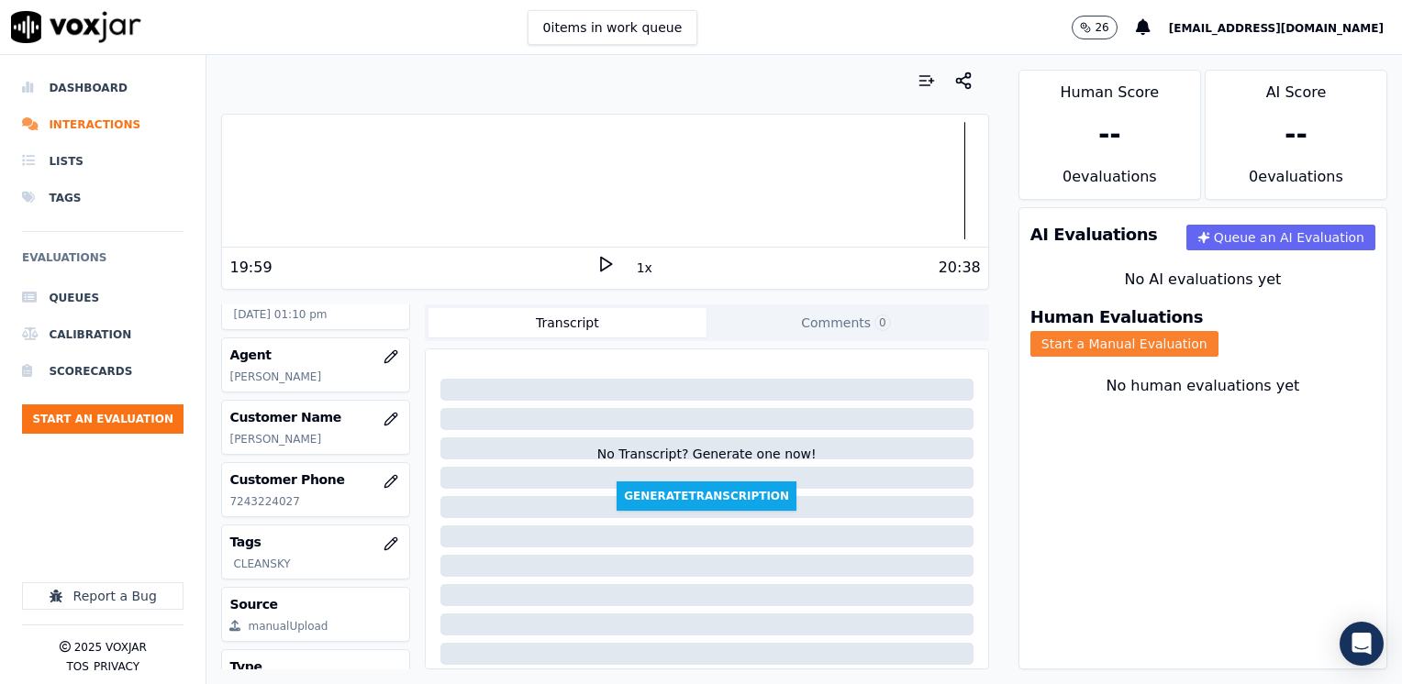
click at [1218, 331] on button "Start a Manual Evaluation" at bounding box center [1124, 344] width 188 height 26
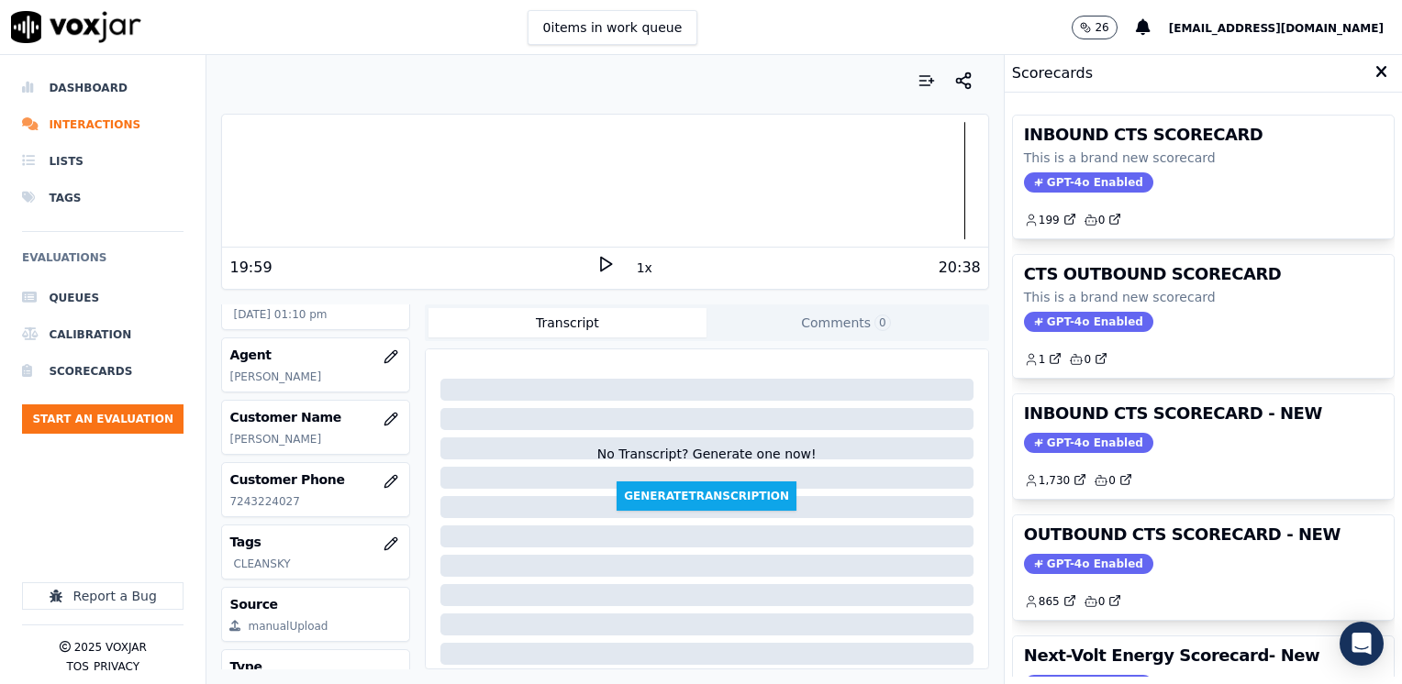
drag, startPoint x: 1086, startPoint y: 556, endPoint x: 1178, endPoint y: 472, distance: 124.7
click at [1086, 556] on span "GPT-4o Enabled" at bounding box center [1088, 564] width 129 height 20
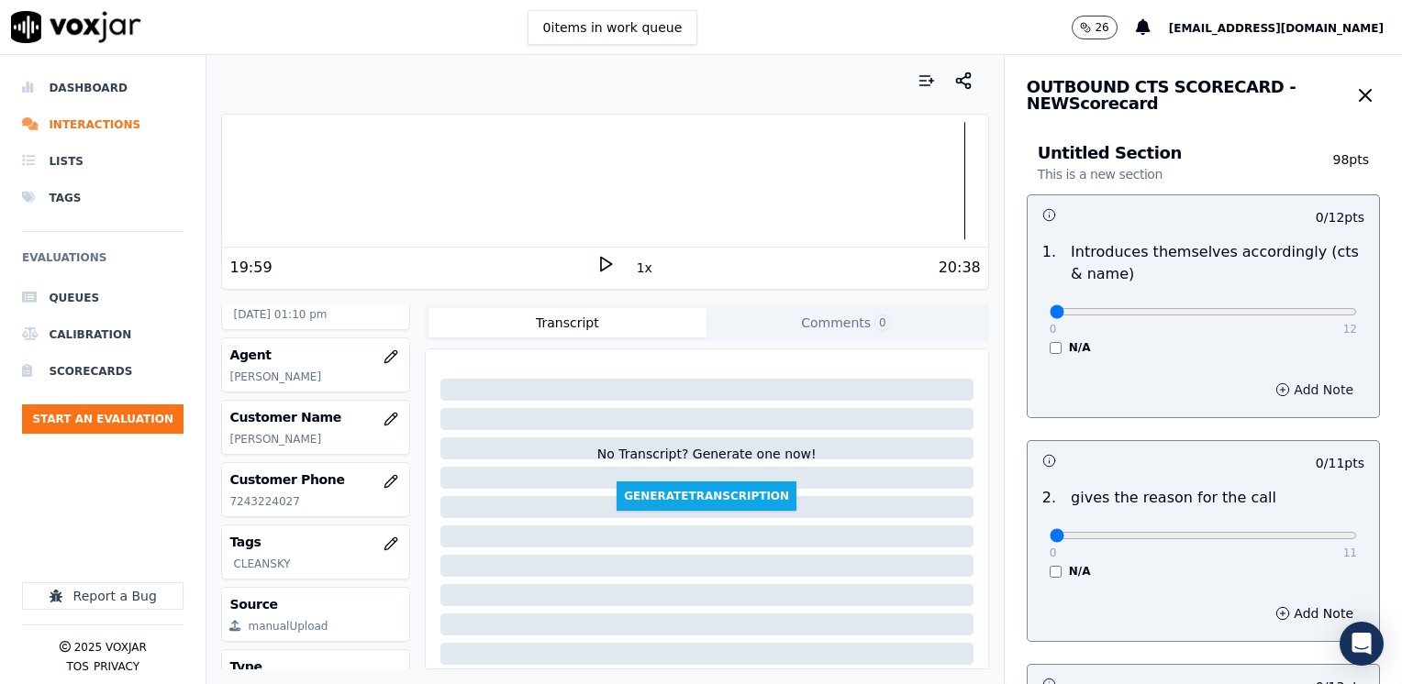
click at [1292, 385] on button "Add Note" at bounding box center [1314, 390] width 100 height 26
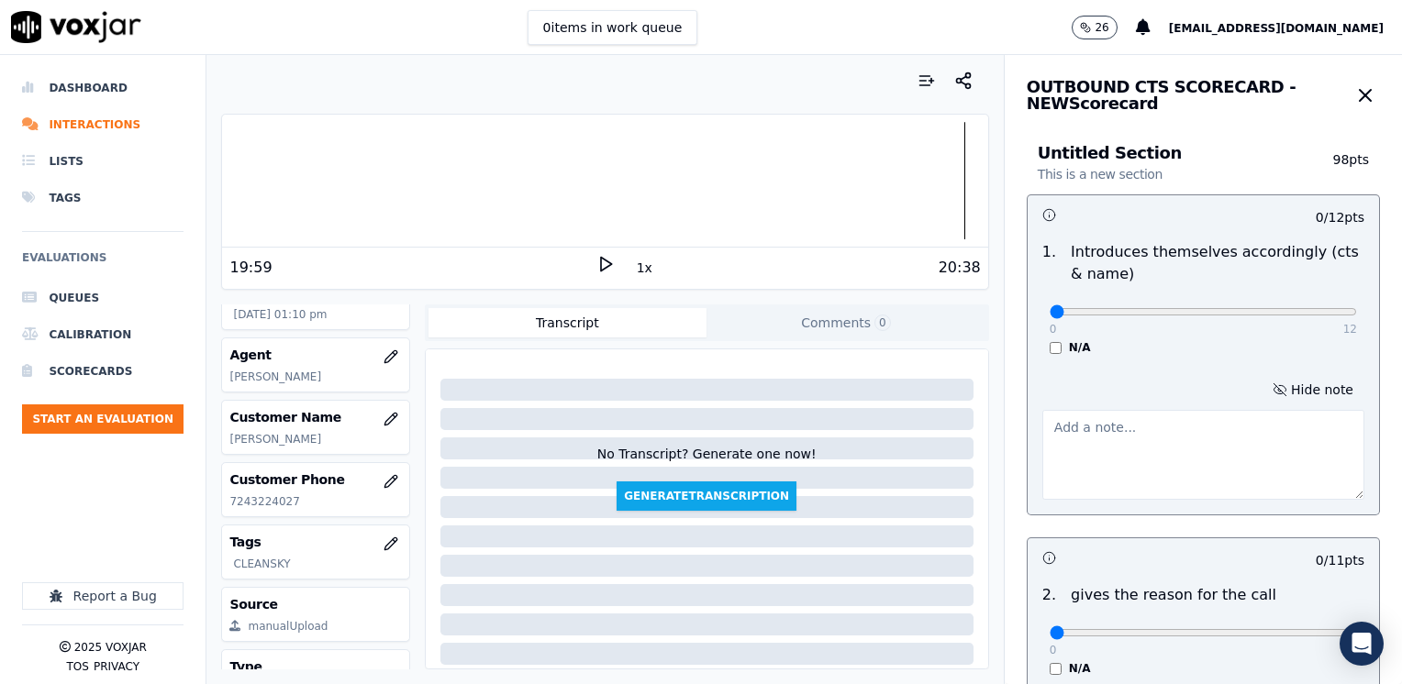
click at [1181, 454] on textarea at bounding box center [1203, 455] width 322 height 90
drag, startPoint x: 1040, startPoint y: 311, endPoint x: 1405, endPoint y: 299, distance: 364.4
type input "12"
click at [1357, 308] on input "range" at bounding box center [1203, 311] width 307 height 7
click at [1139, 438] on textarea at bounding box center [1203, 455] width 322 height 90
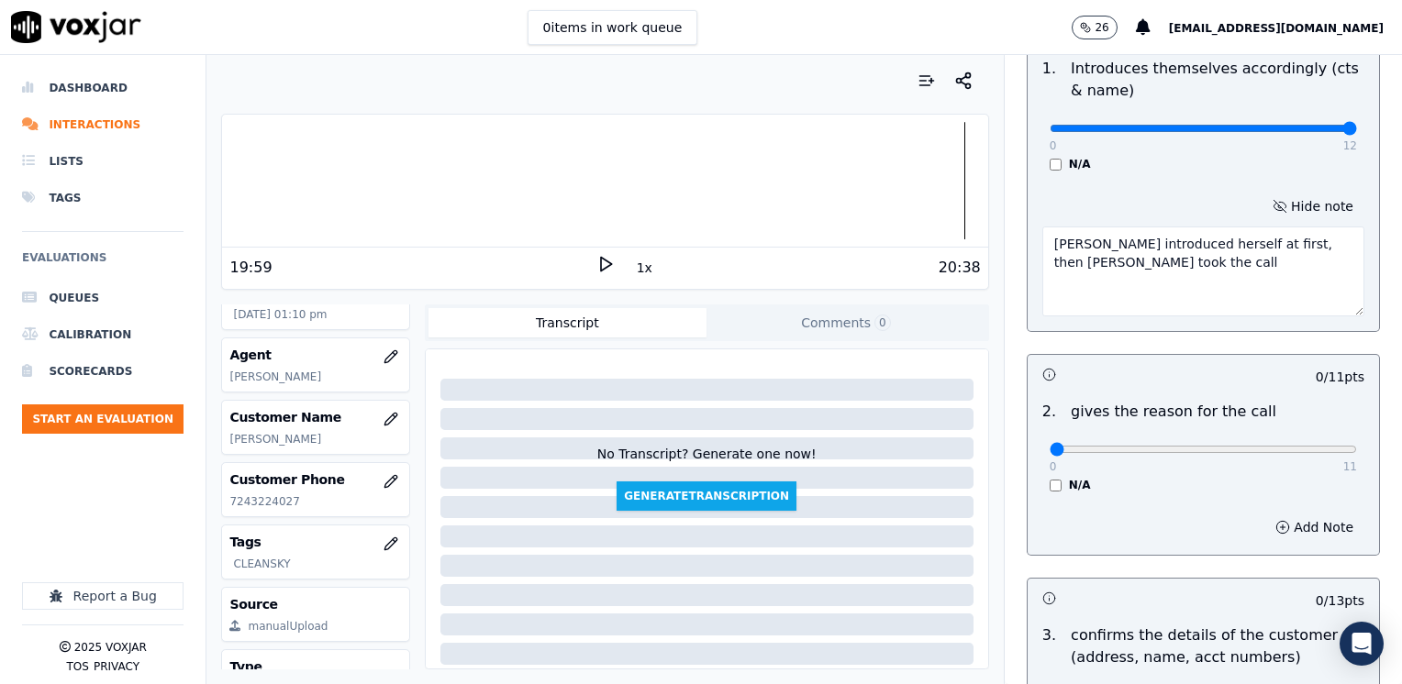
type textarea "[PERSON_NAME] introduced herself at first, then [PERSON_NAME] took the call"
drag, startPoint x: 1031, startPoint y: 451, endPoint x: 1394, endPoint y: 440, distance: 363.5
type input "11"
click at [1357, 132] on input "range" at bounding box center [1203, 128] width 307 height 7
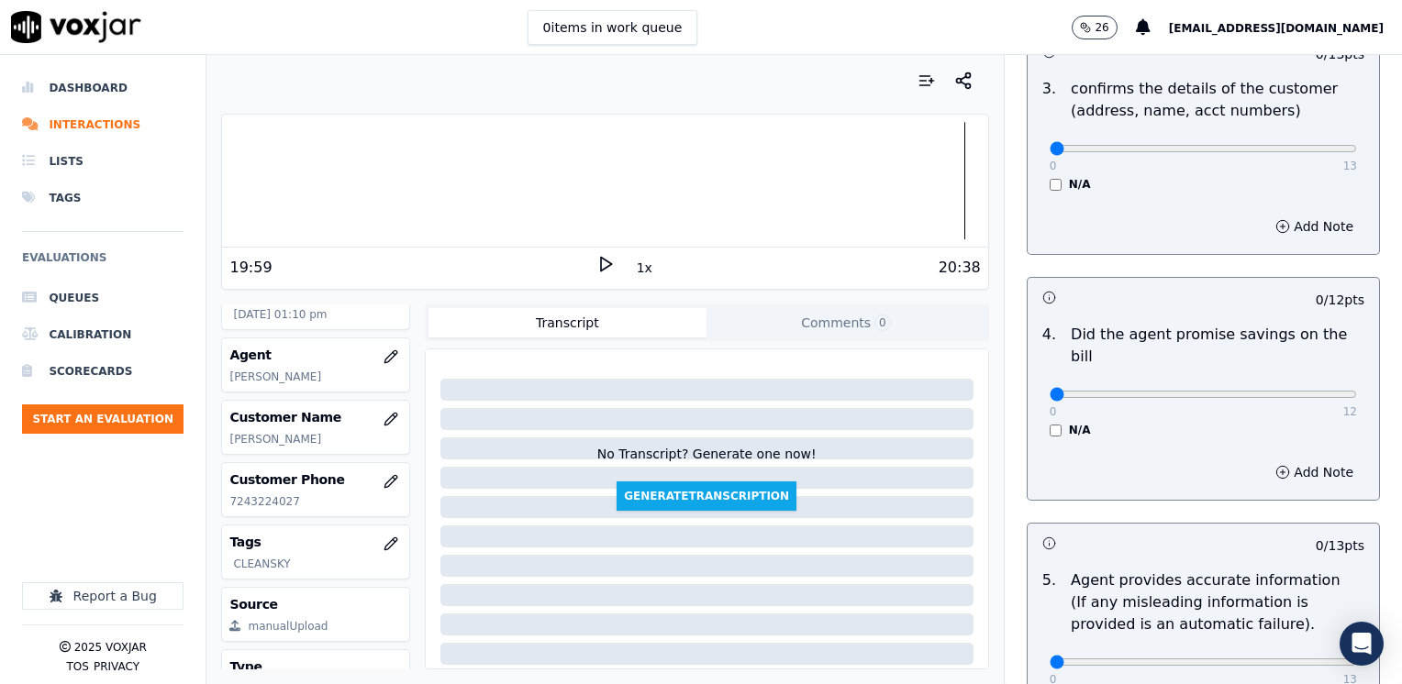
scroll to position [734, 0]
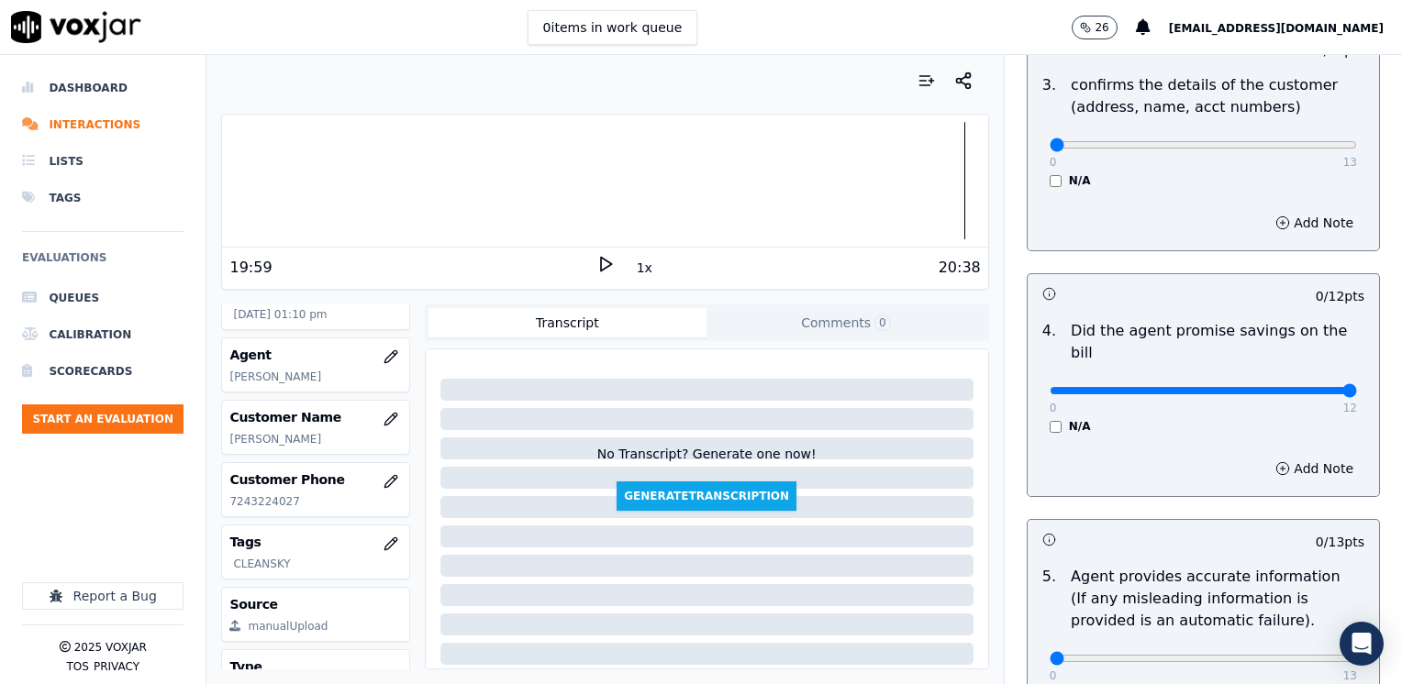
drag, startPoint x: 1039, startPoint y: 370, endPoint x: 1401, endPoint y: 377, distance: 362.5
type input "12"
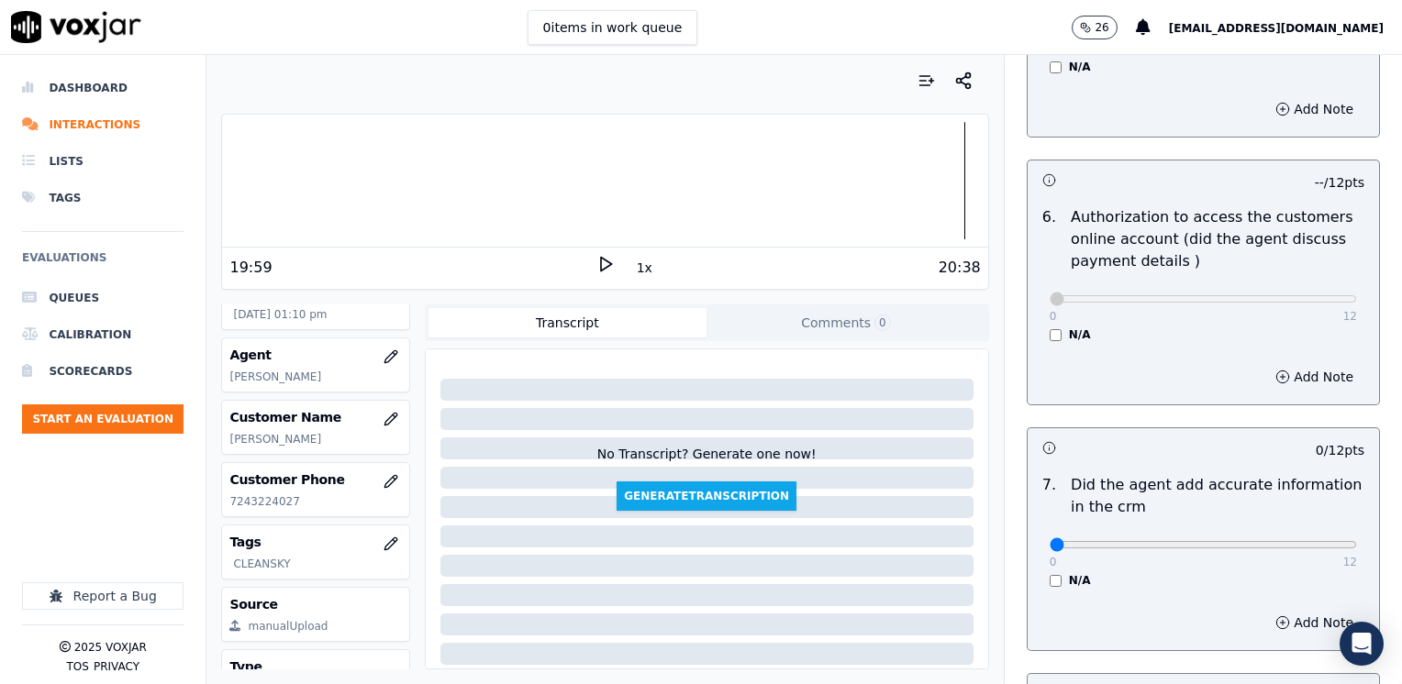
scroll to position [1560, 0]
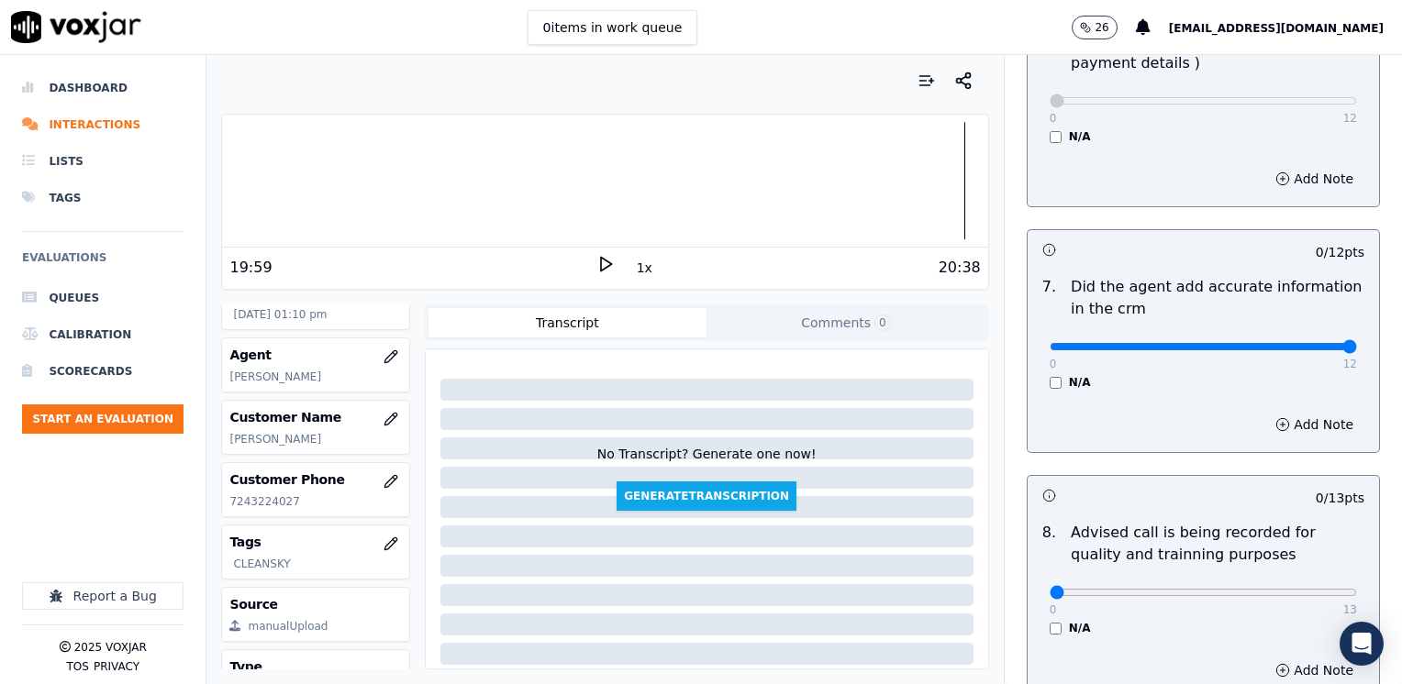
drag, startPoint x: 1039, startPoint y: 322, endPoint x: 1405, endPoint y: 305, distance: 365.5
type input "12"
click at [1268, 581] on div "0 13" at bounding box center [1203, 592] width 307 height 22
type input "10"
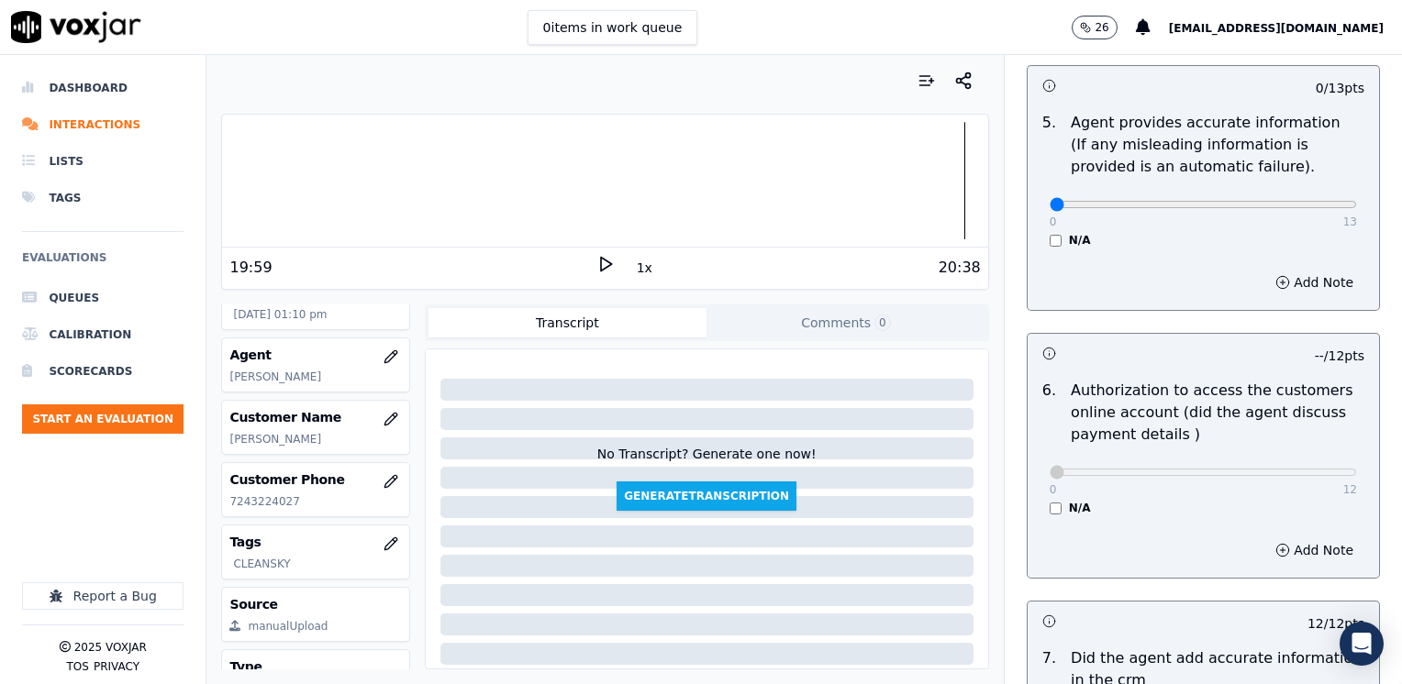
scroll to position [1193, 0]
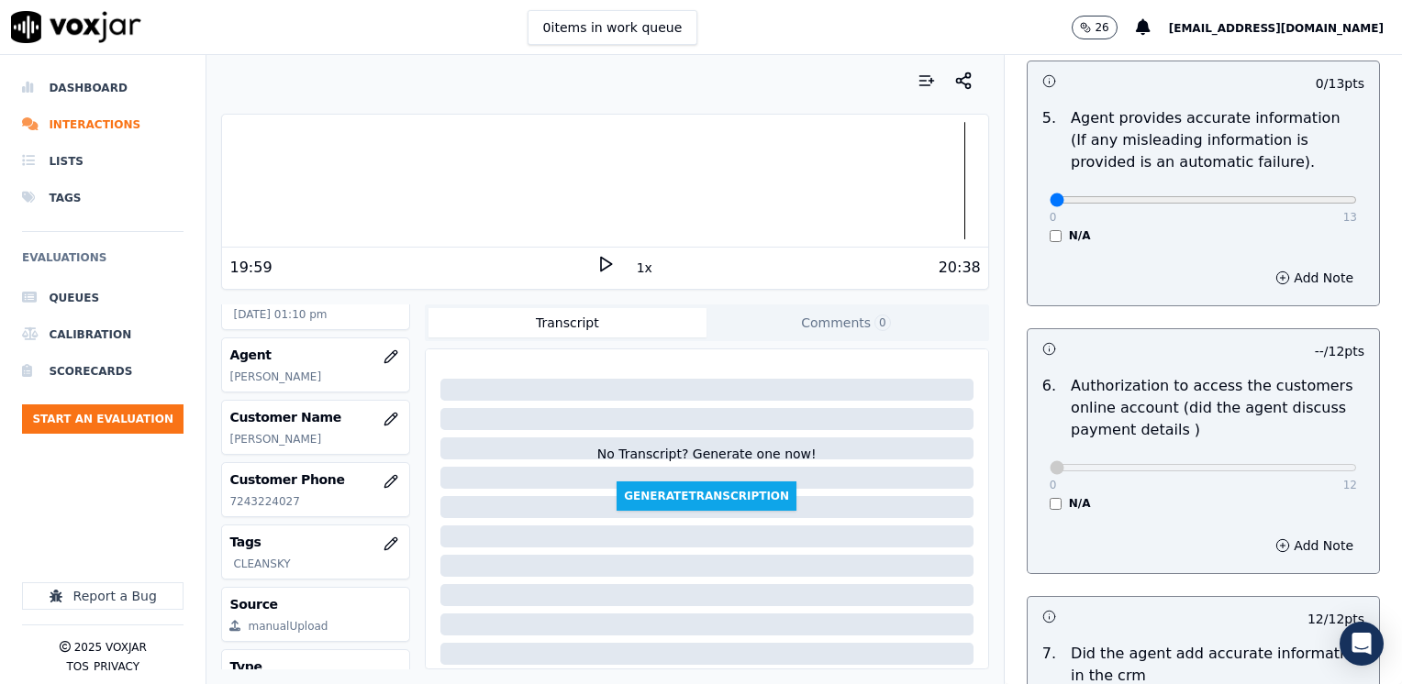
click at [1271, 188] on div "0 13" at bounding box center [1203, 199] width 307 height 22
type input "11"
click at [1294, 265] on button "Add Note" at bounding box center [1314, 278] width 100 height 26
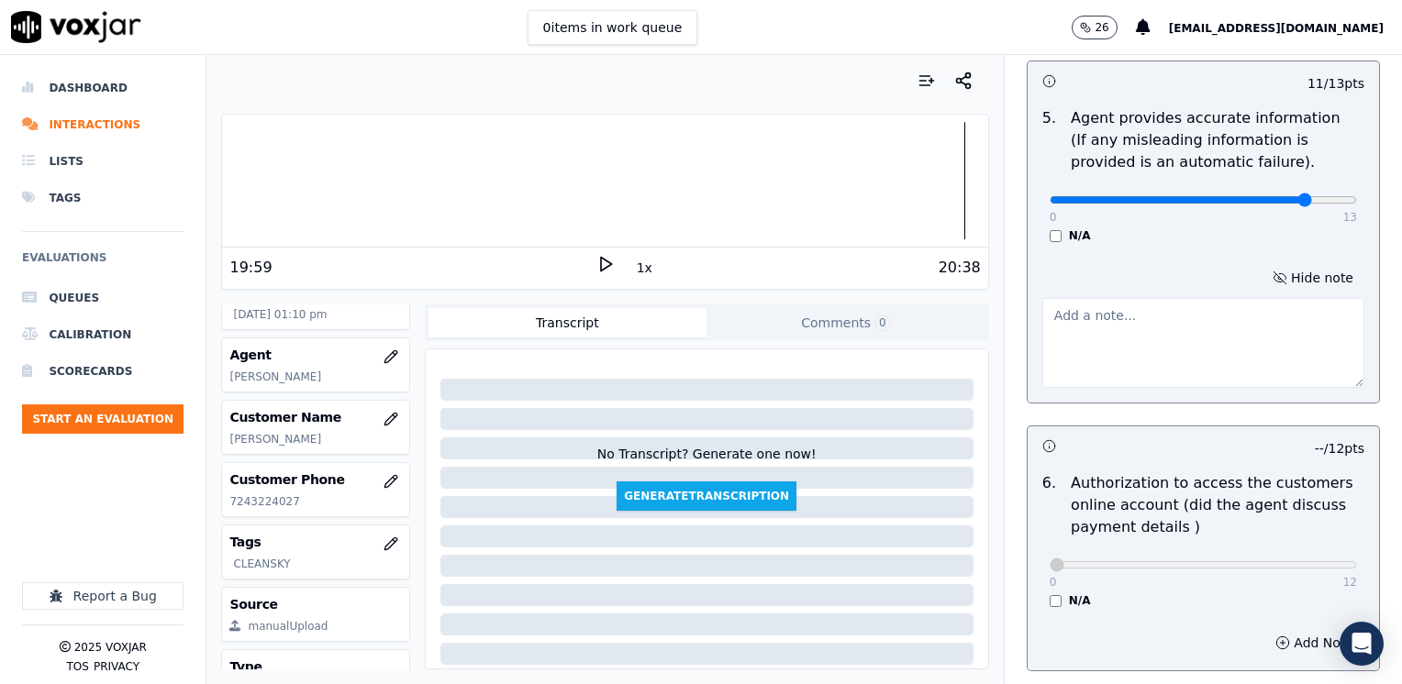
click at [1150, 335] on textarea at bounding box center [1203, 343] width 322 height 90
click at [1299, 307] on textarea "Cx was calling to the utility, and the prior agent stated he was from the utili…" at bounding box center [1203, 343] width 322 height 90
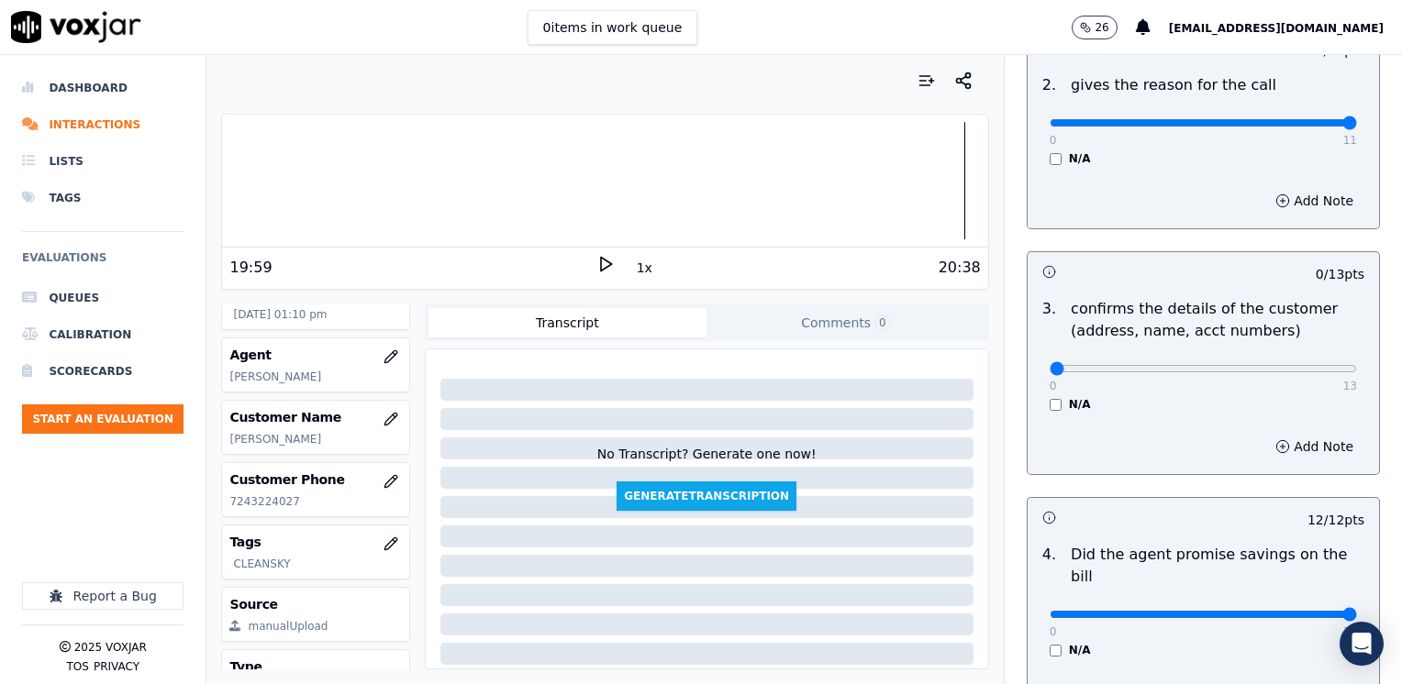
scroll to position [513, 0]
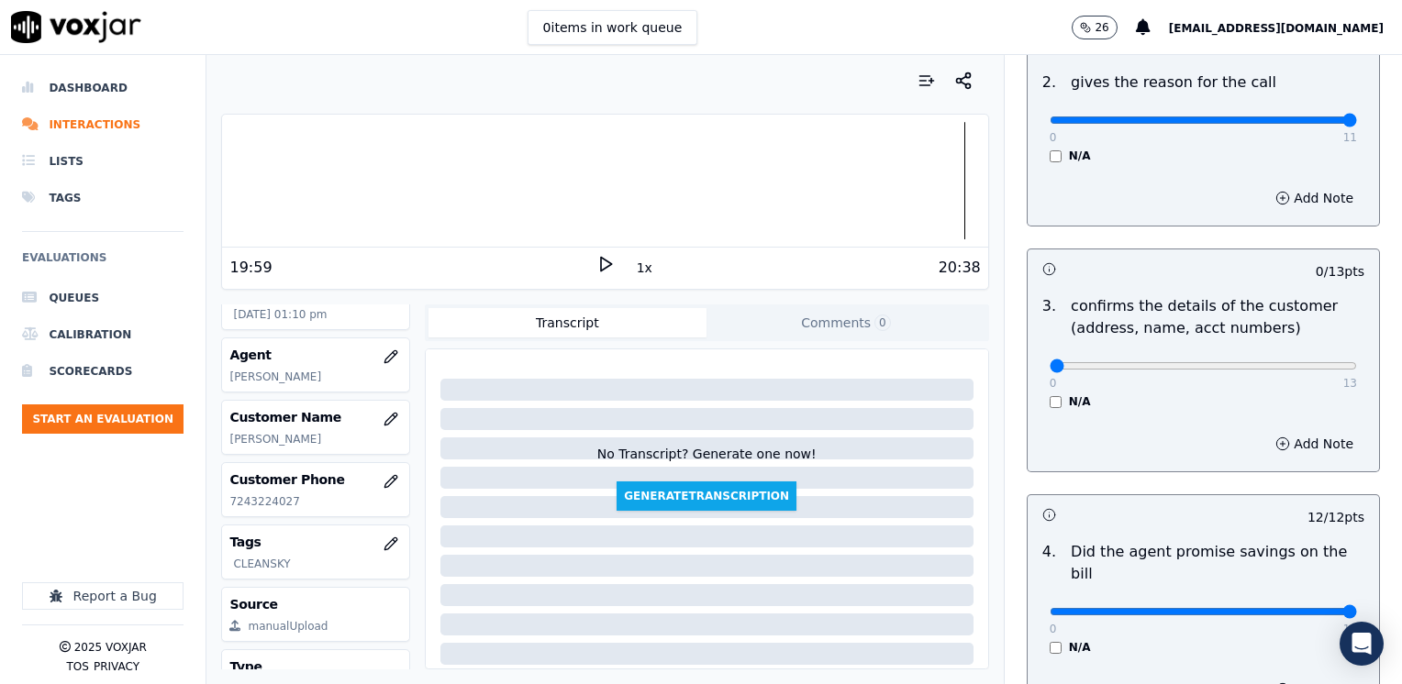
type textarea "Cx was calling to the utility, and the prior agent stated he was from the utili…"
type input "12"
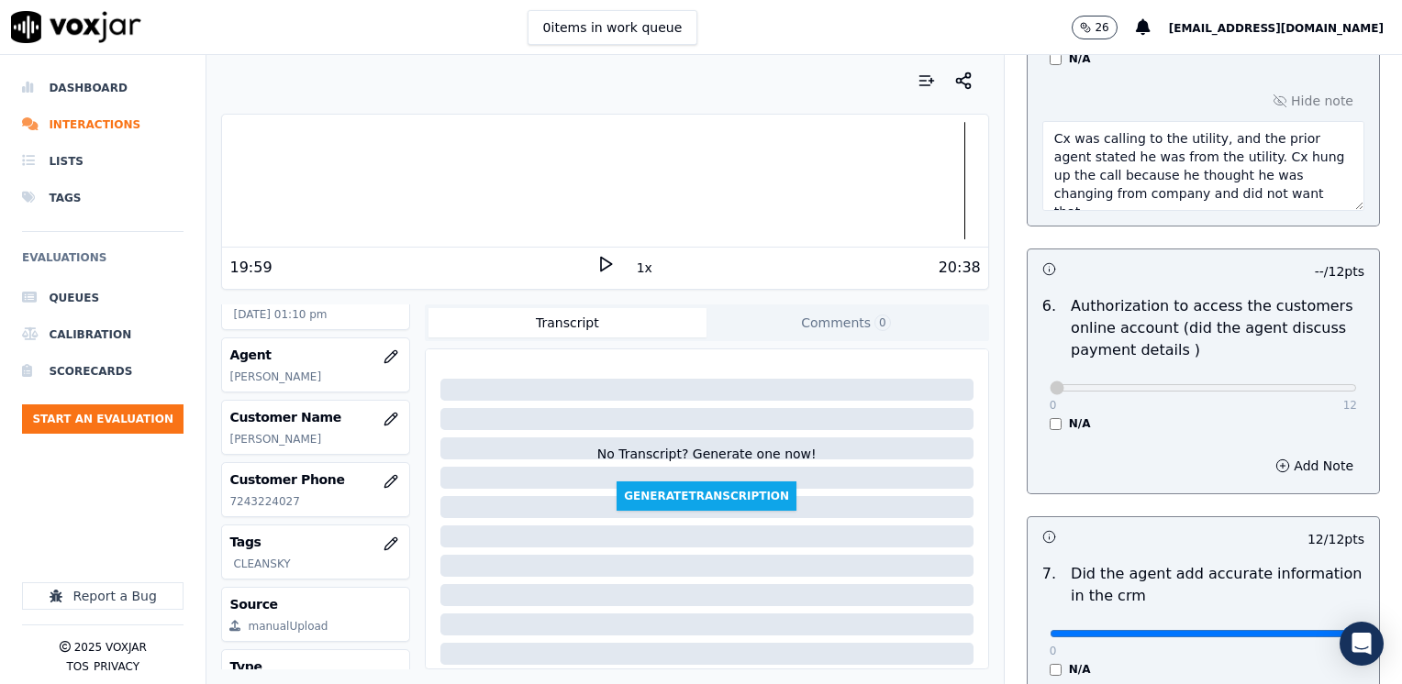
scroll to position [1339, 0]
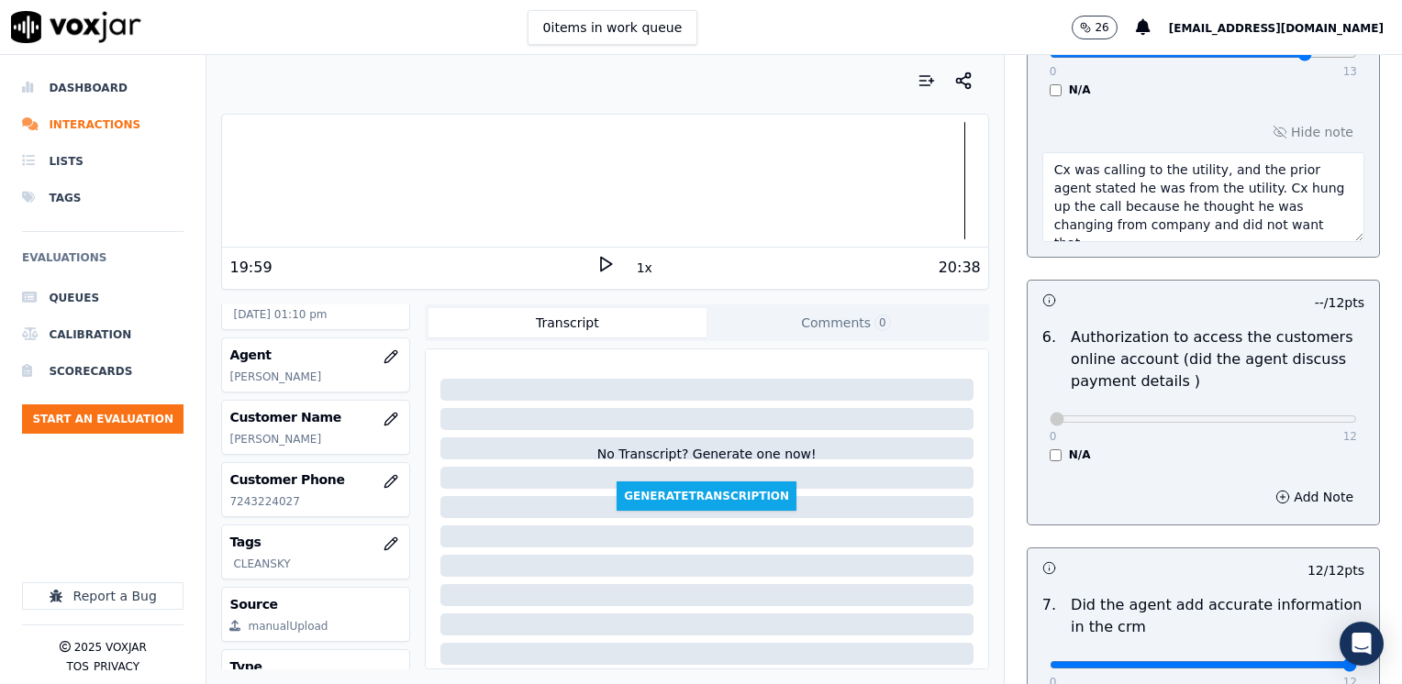
click at [1232, 204] on textarea "Cx was calling to the utility, and the prior agent stated he was from the utili…" at bounding box center [1203, 197] width 322 height 90
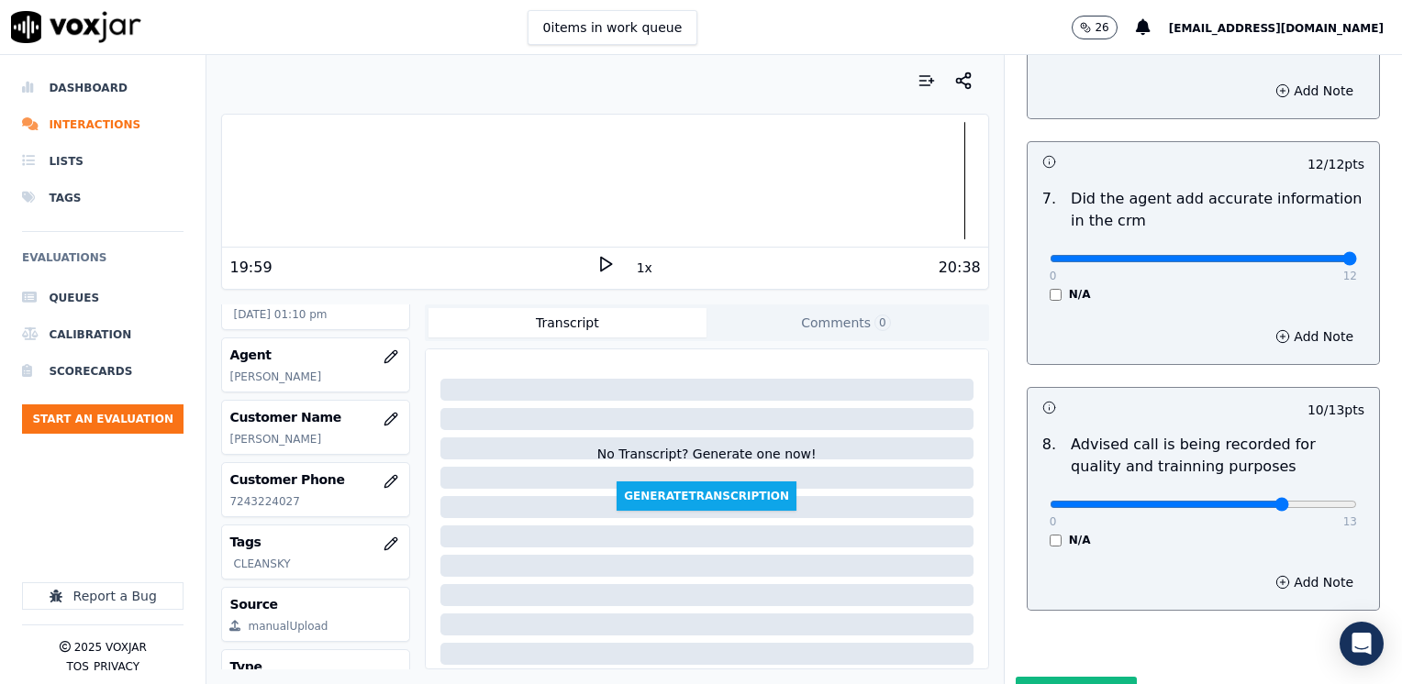
scroll to position [1797, 0]
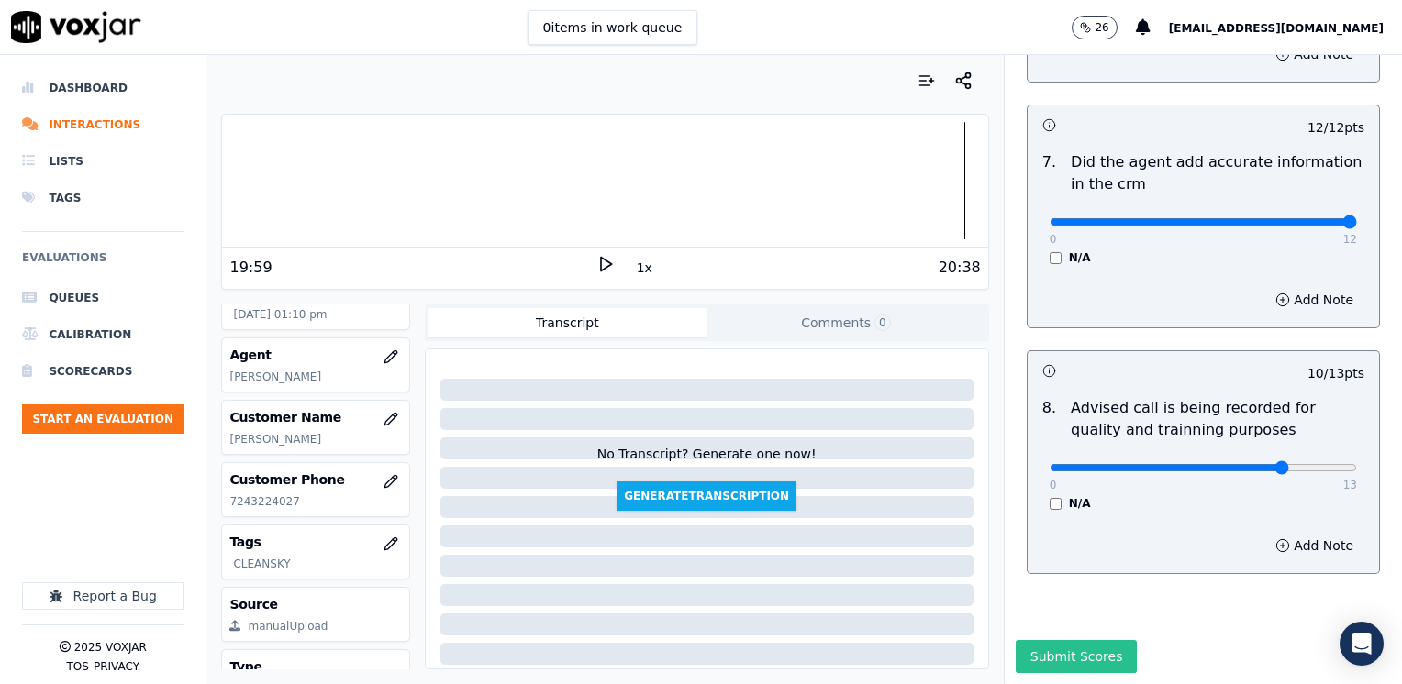
click at [1061, 640] on button "Submit Scores" at bounding box center [1077, 656] width 122 height 33
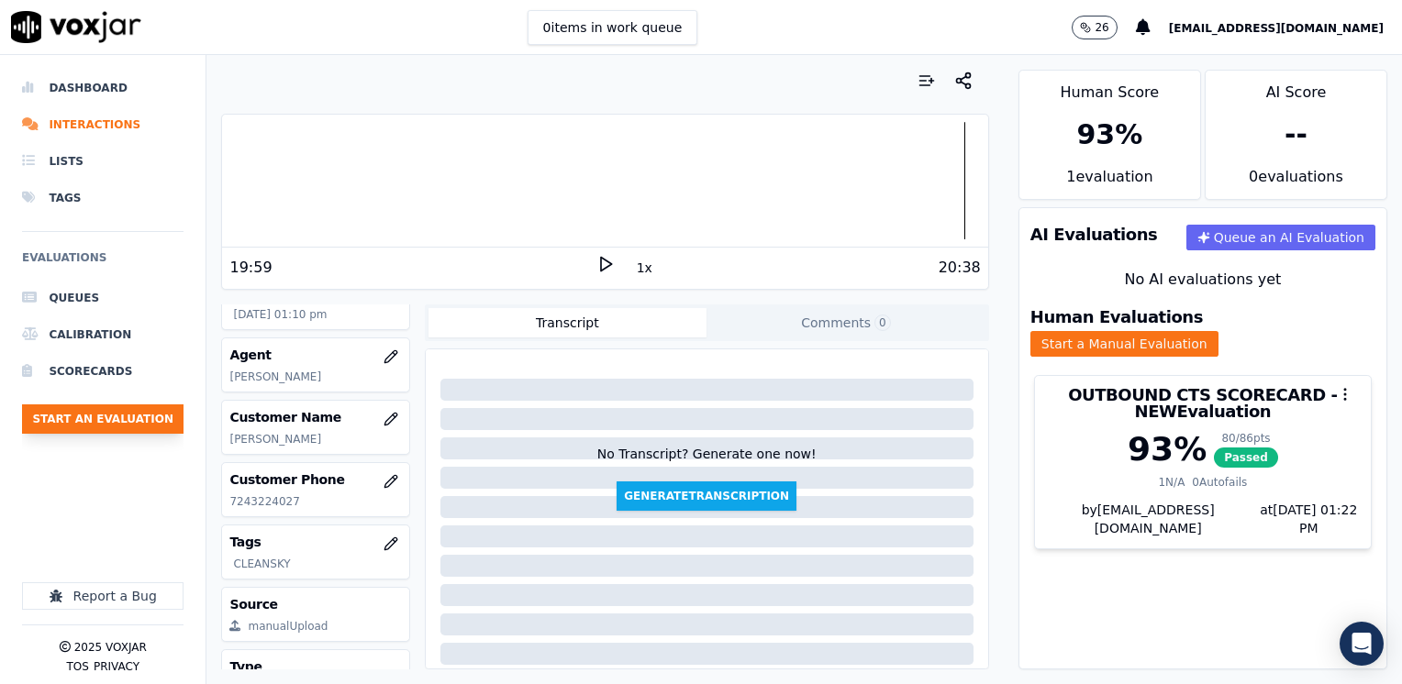
click at [119, 419] on button "Start an Evaluation" at bounding box center [102, 419] width 161 height 29
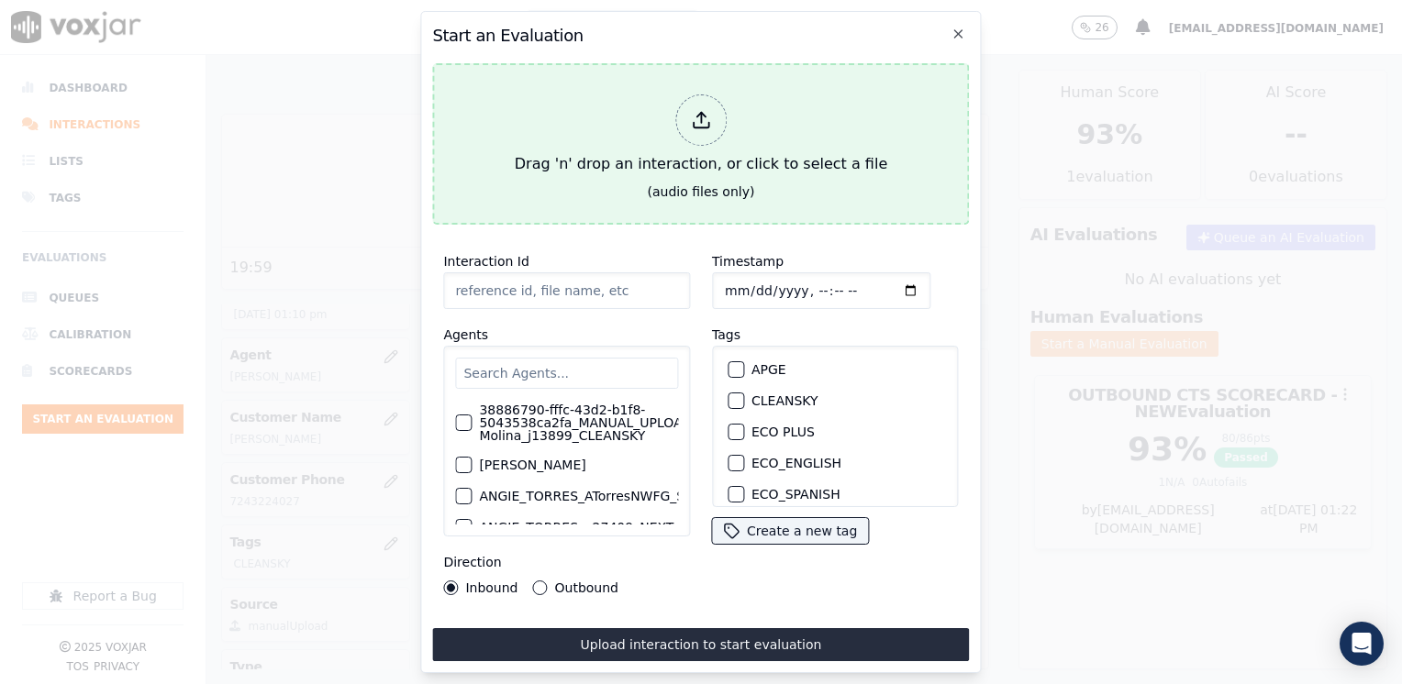
click at [696, 117] on icon at bounding box center [701, 120] width 20 height 20
type input "20250821-155918_3303835696-[PERSON_NAME] all.mp3"
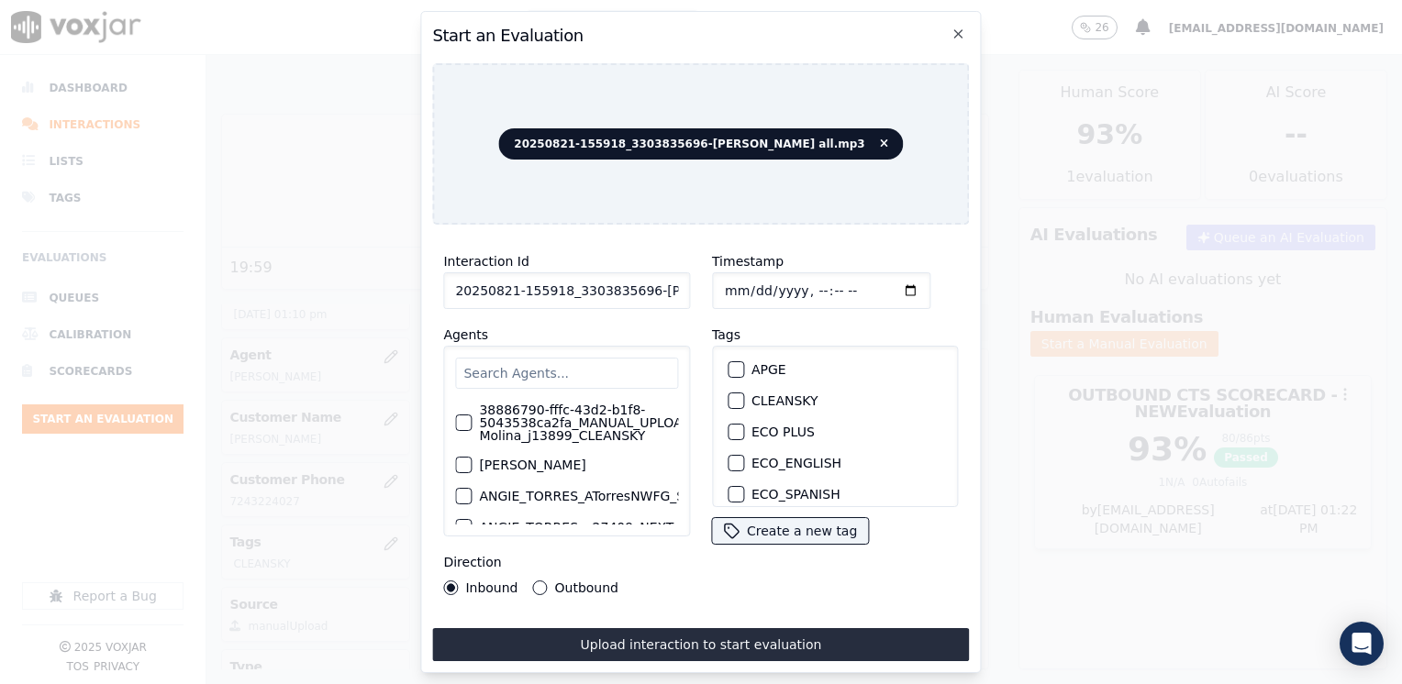
click at [600, 358] on input "text" at bounding box center [566, 373] width 223 height 31
click at [587, 379] on input "text" at bounding box center [566, 373] width 223 height 31
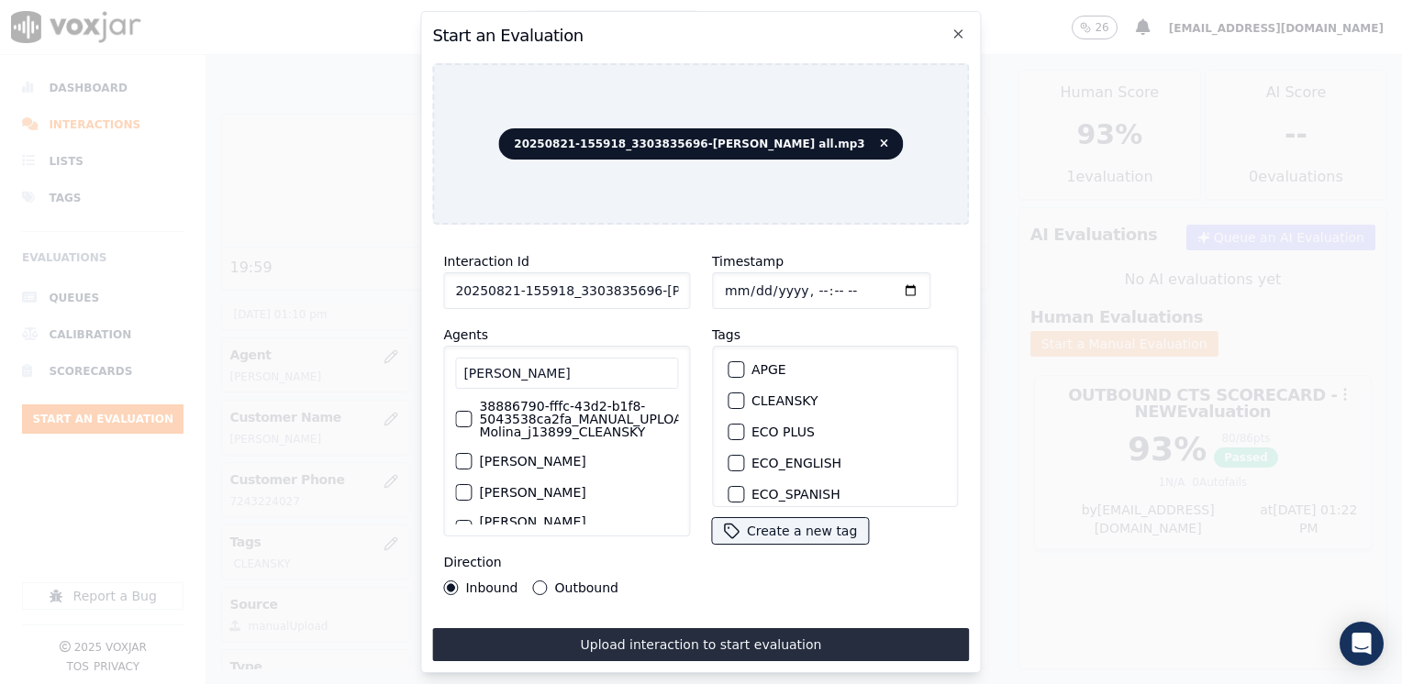
scroll to position [0, 0]
type input "[PERSON_NAME]"
click at [534, 409] on label "38886790-fffc-43d2-b1f8-5043538ca2fa_MANUAL_UPLOAD_Juliana Molina_j13899_CLEANS…" at bounding box center [610, 423] width 262 height 39
click at [472, 415] on button "38886790-fffc-43d2-b1f8-5043538ca2fa_MANUAL_UPLOAD_Juliana Molina_j13899_CLEANS…" at bounding box center [463, 423] width 17 height 17
click at [732, 394] on div "button" at bounding box center [734, 400] width 13 height 13
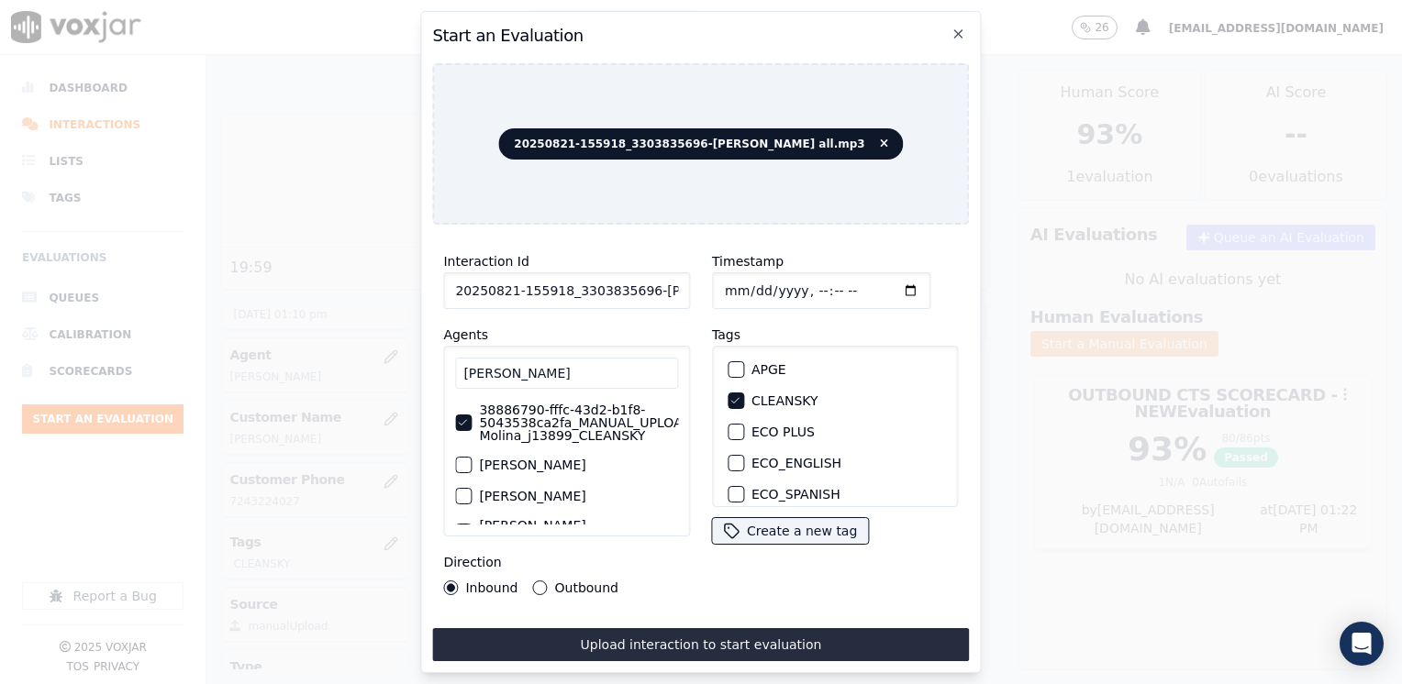
click at [888, 277] on input "Timestamp" at bounding box center [821, 290] width 218 height 37
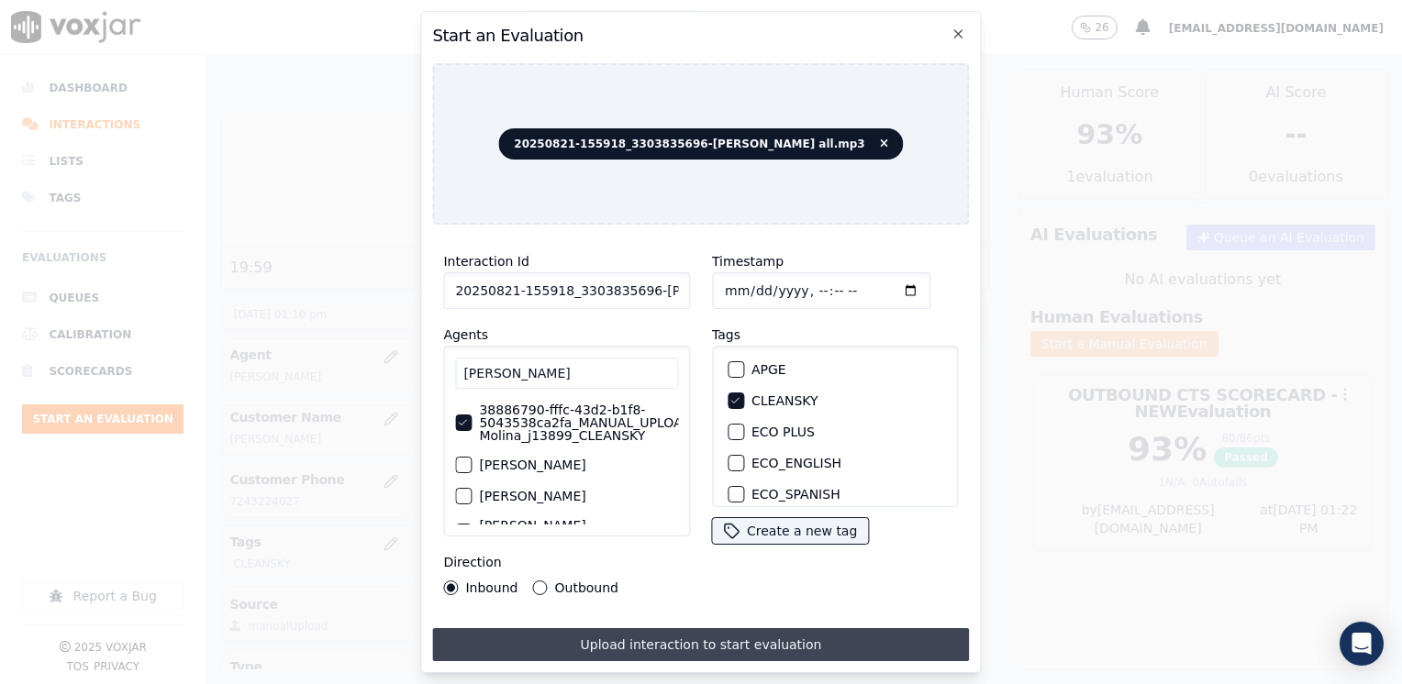
type input "[DATE]T13:22"
click at [701, 636] on button "Upload interaction to start evaluation" at bounding box center [700, 644] width 537 height 33
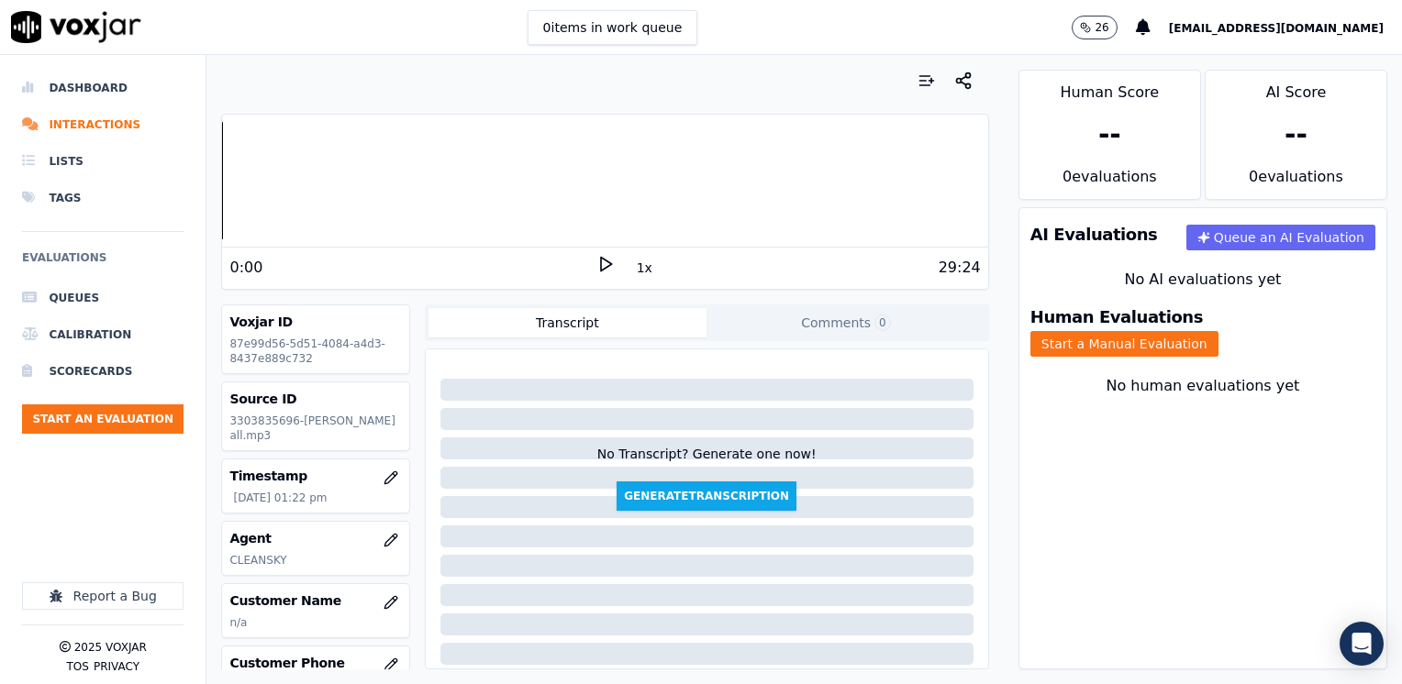
click at [972, 174] on div "Your browser does not support the audio element. 0:00 1x 29:24 Voxjar ID 87e99d…" at bounding box center [604, 369] width 796 height 629
click at [384, 537] on icon "button" at bounding box center [390, 540] width 12 height 12
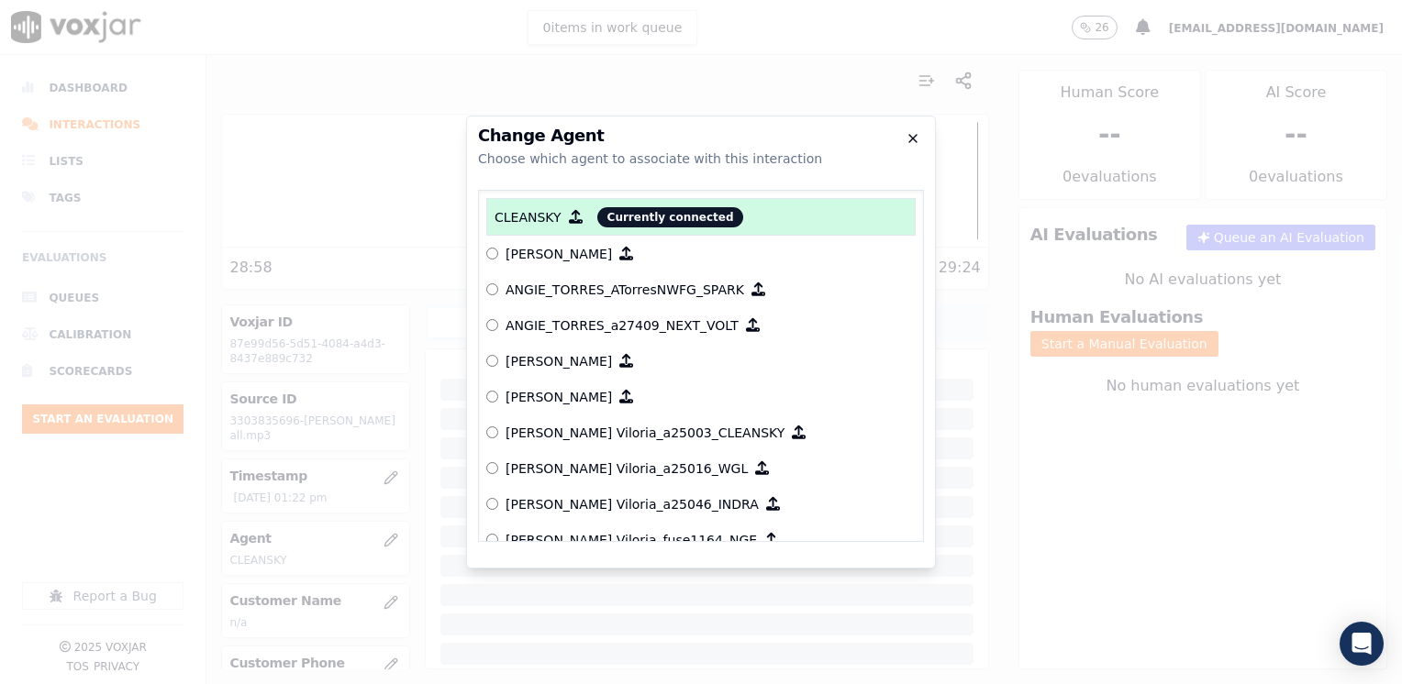
click at [914, 141] on icon "button" at bounding box center [912, 138] width 15 height 15
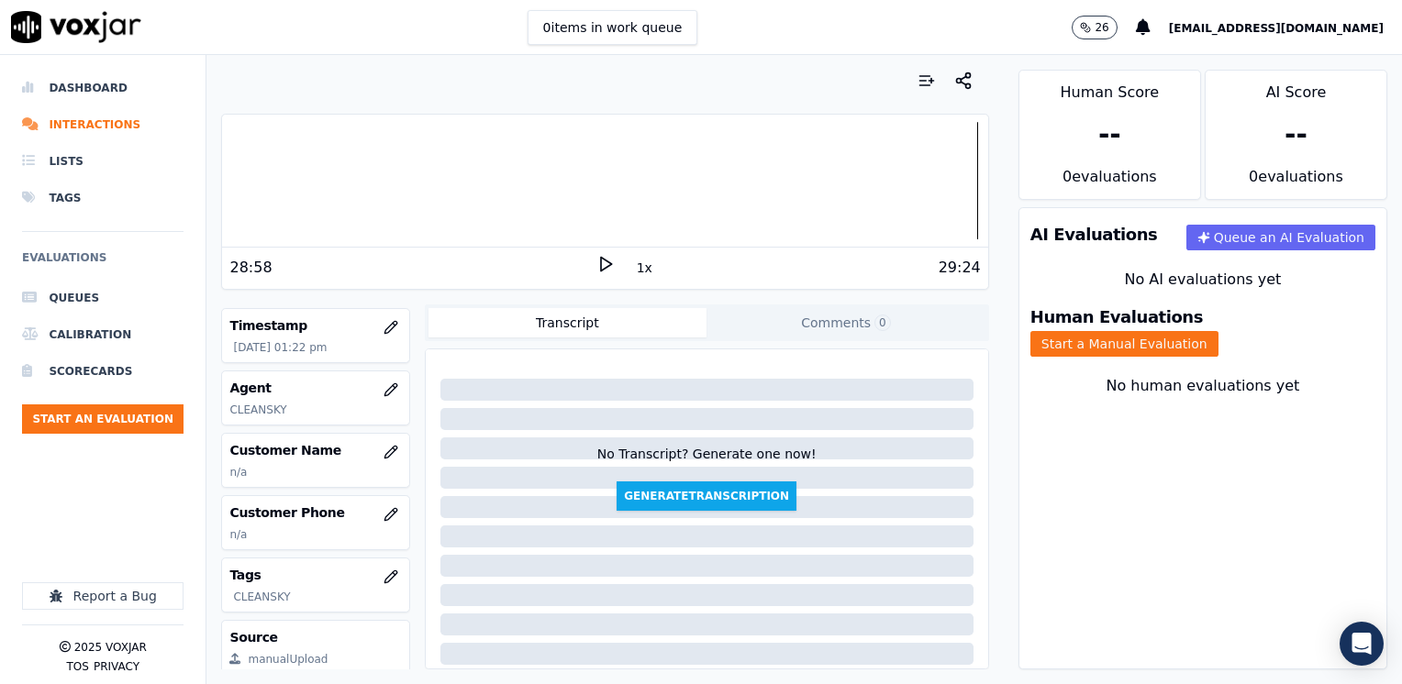
scroll to position [183, 0]
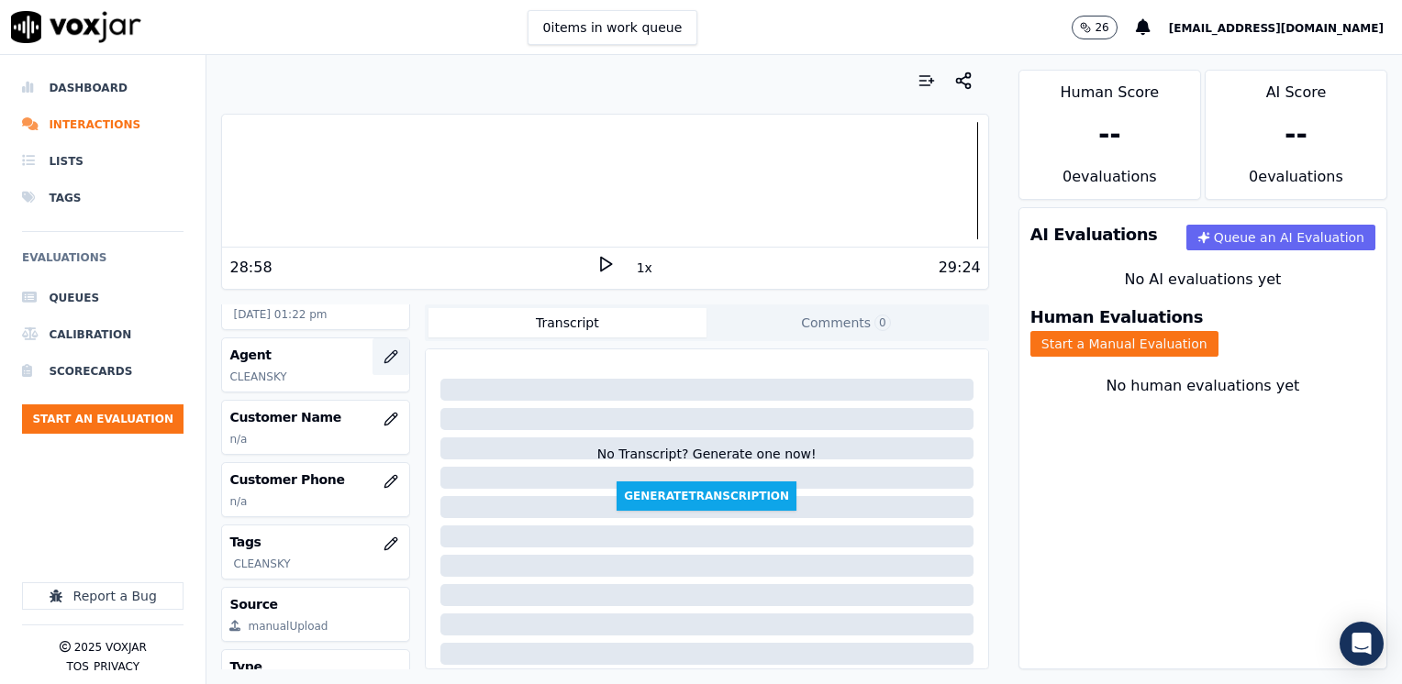
click at [384, 358] on icon "button" at bounding box center [390, 356] width 12 height 12
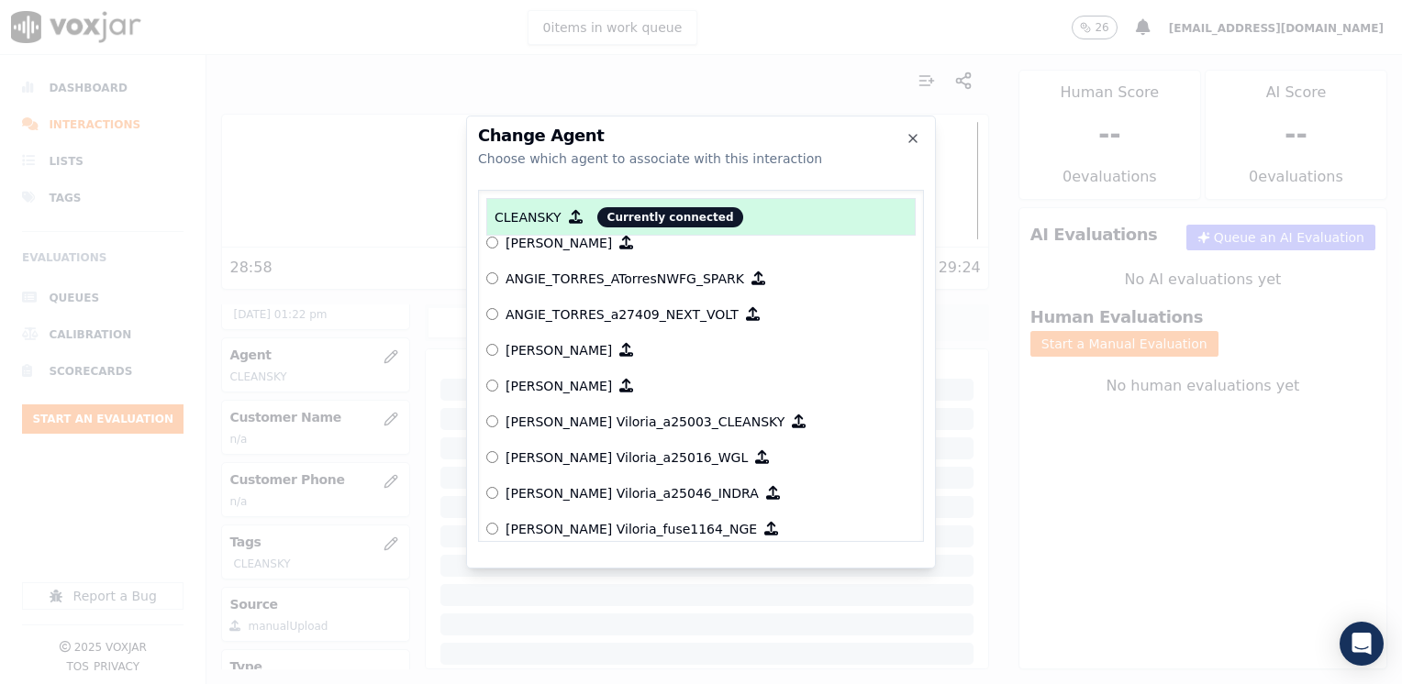
scroll to position [0, 0]
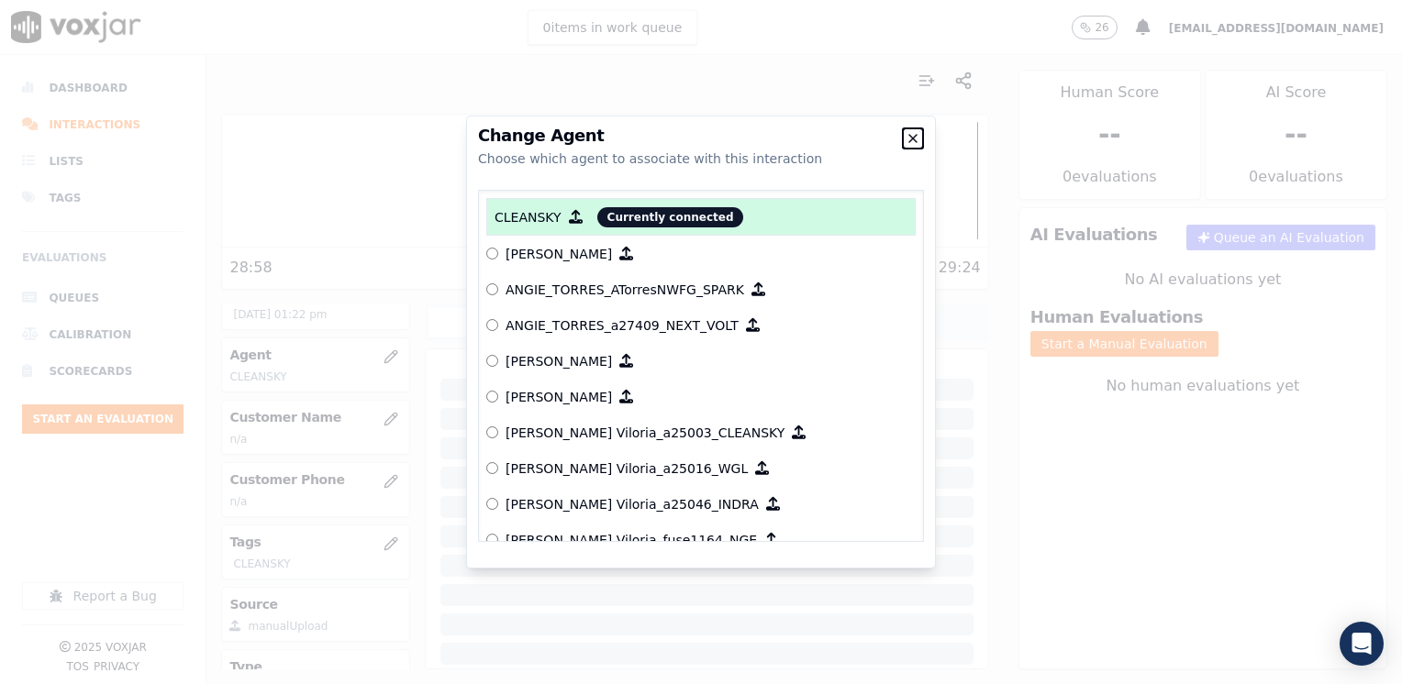
click at [913, 142] on icon "button" at bounding box center [912, 138] width 15 height 15
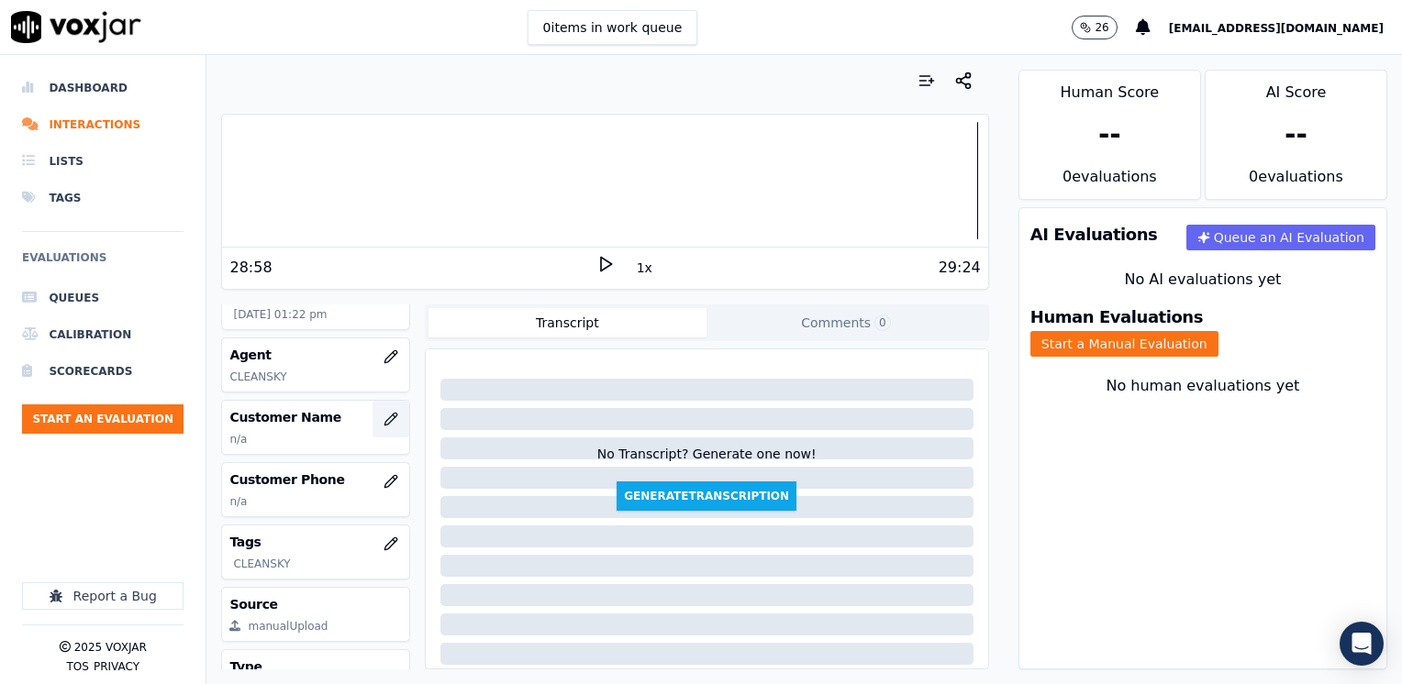
click at [383, 412] on icon "button" at bounding box center [390, 419] width 15 height 15
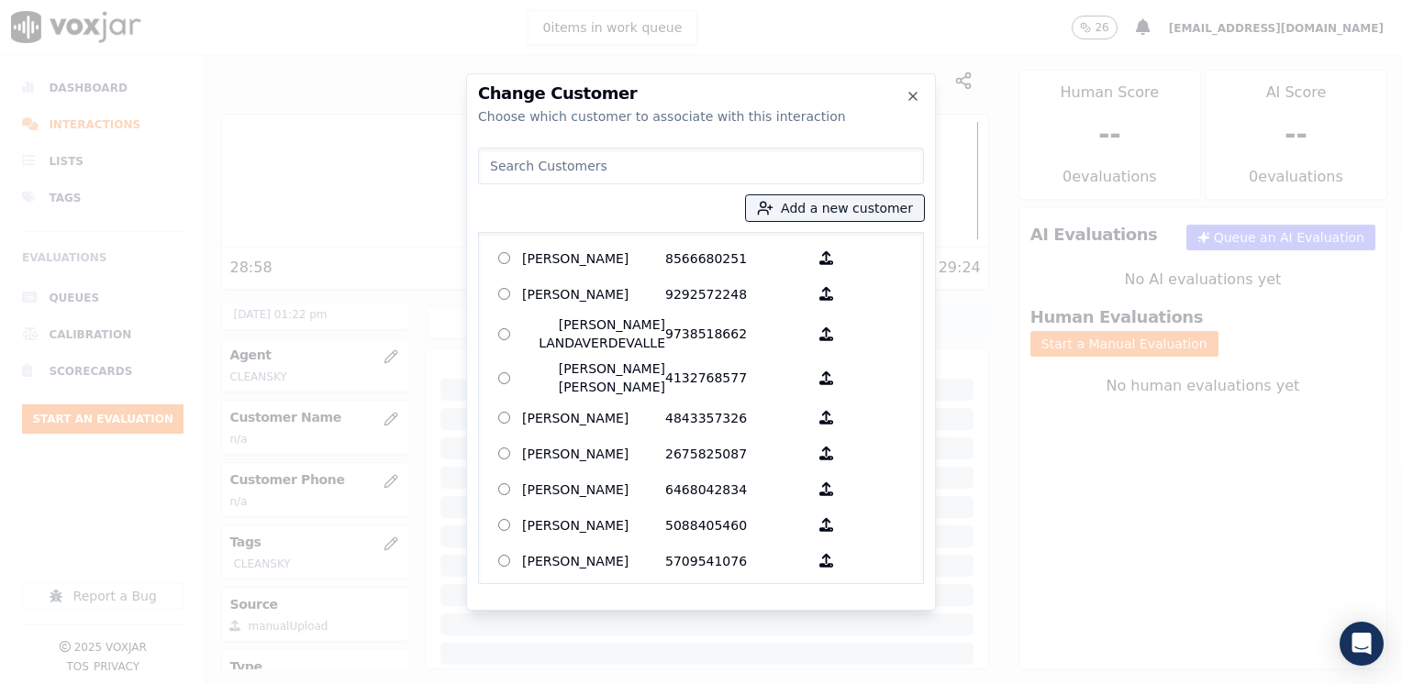
click at [847, 157] on input at bounding box center [701, 166] width 446 height 37
paste input "3303835696"
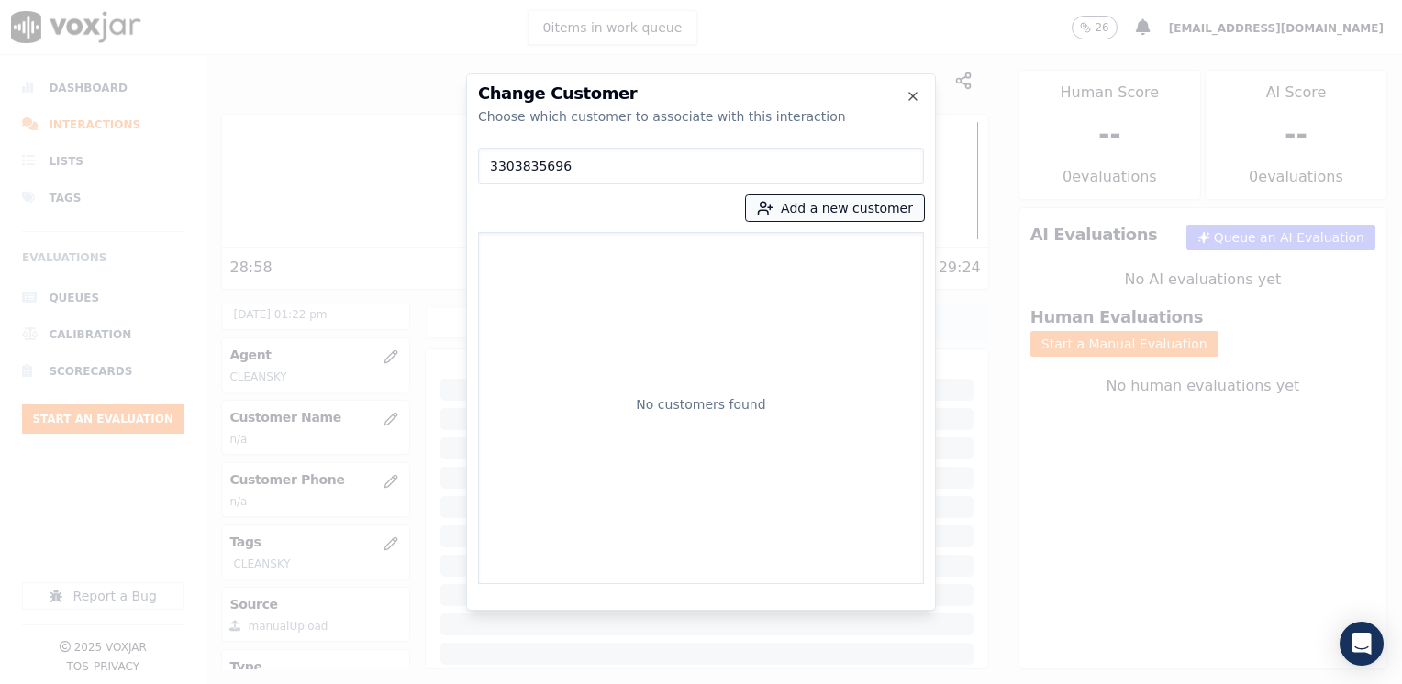
type input "3303835696"
click at [850, 204] on button "Add a new customer" at bounding box center [835, 208] width 178 height 26
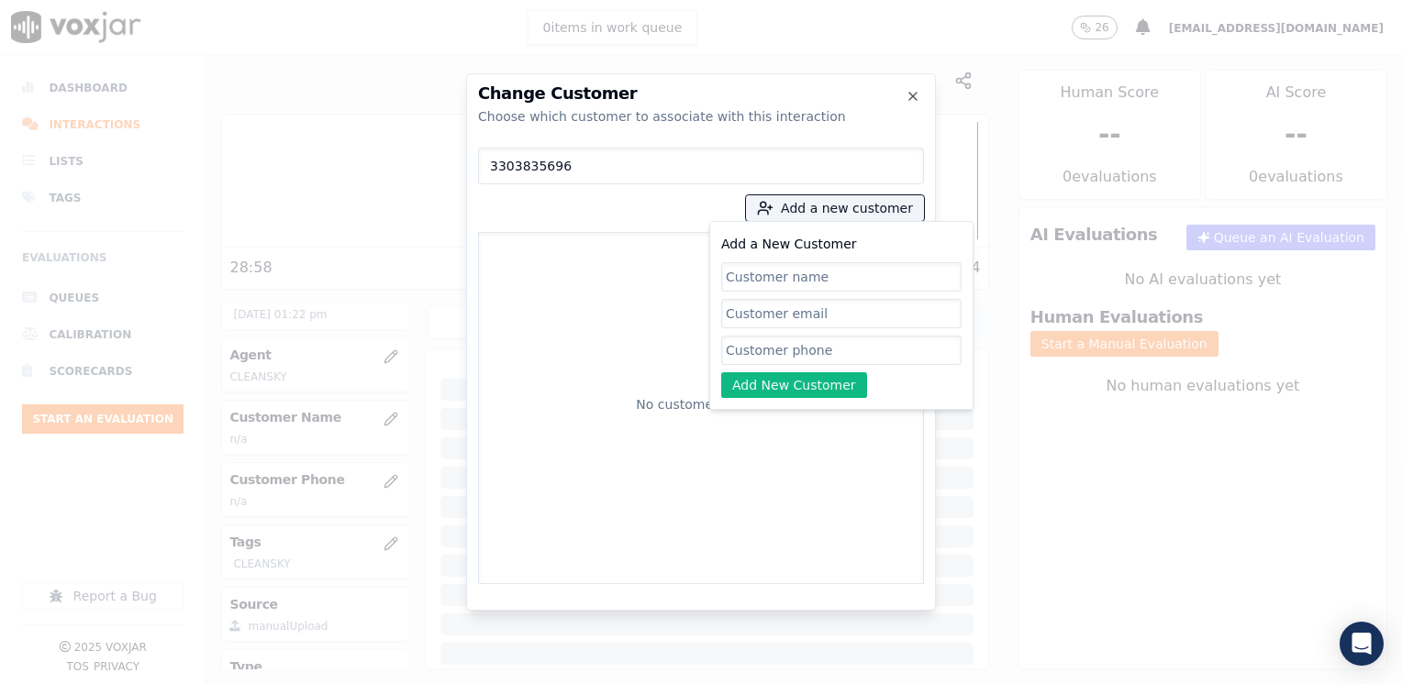
click at [813, 349] on input "Add a New Customer" at bounding box center [841, 350] width 240 height 29
paste input "3303835696"
type input "3303835696"
click at [865, 275] on input "Add a New Customer" at bounding box center [841, 276] width 240 height 29
paste input "[PERSON_NAME]"
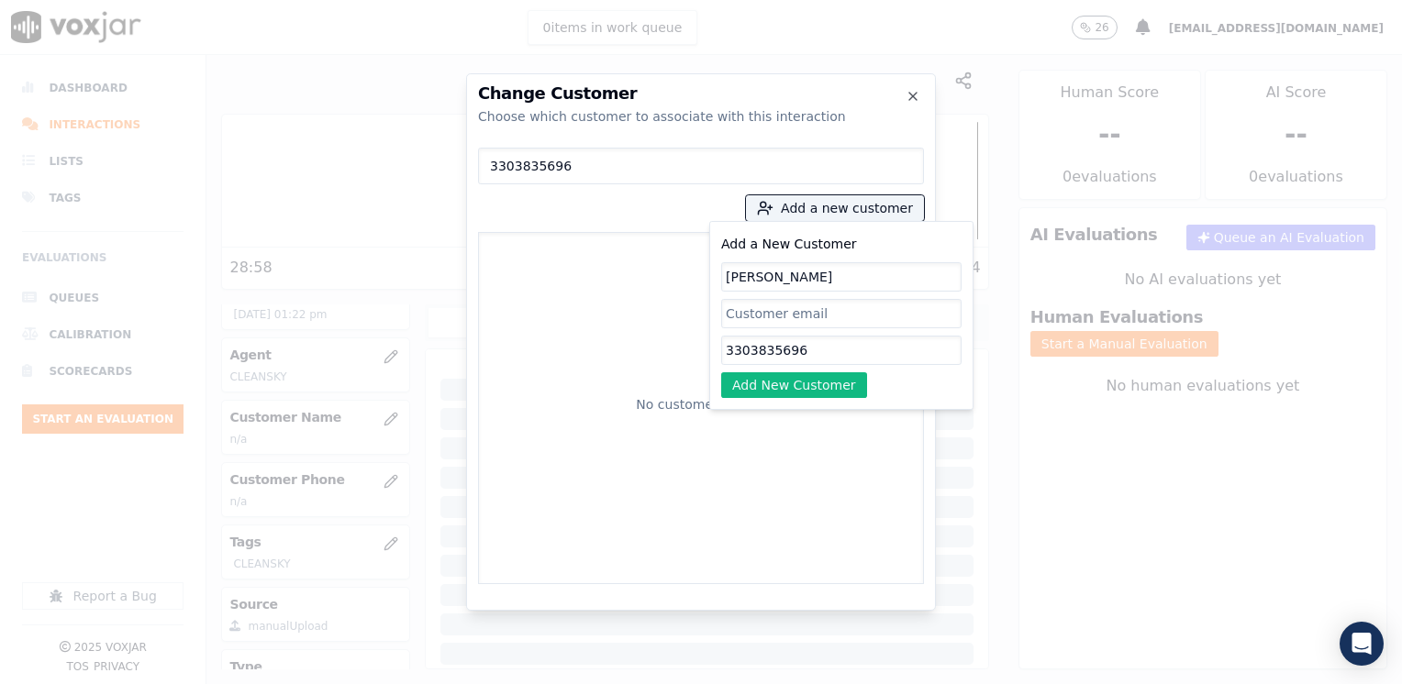
type input "[PERSON_NAME]"
drag, startPoint x: 829, startPoint y: 408, endPoint x: 821, endPoint y: 394, distance: 16.0
click at [828, 408] on div "Add a New Customer [PERSON_NAME] 3303835696 Add New Customer" at bounding box center [841, 315] width 264 height 189
click at [821, 388] on button "Add New Customer" at bounding box center [794, 385] width 146 height 26
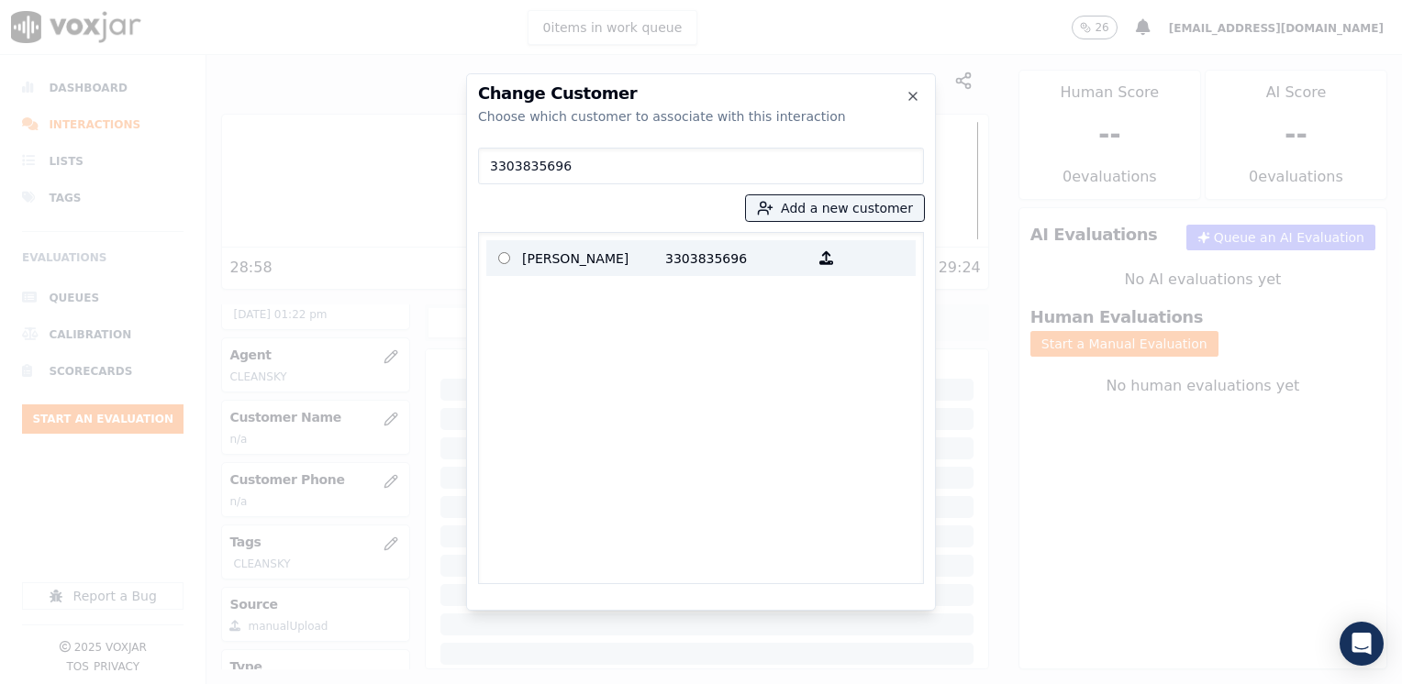
click at [636, 245] on p "[PERSON_NAME]" at bounding box center [593, 258] width 143 height 28
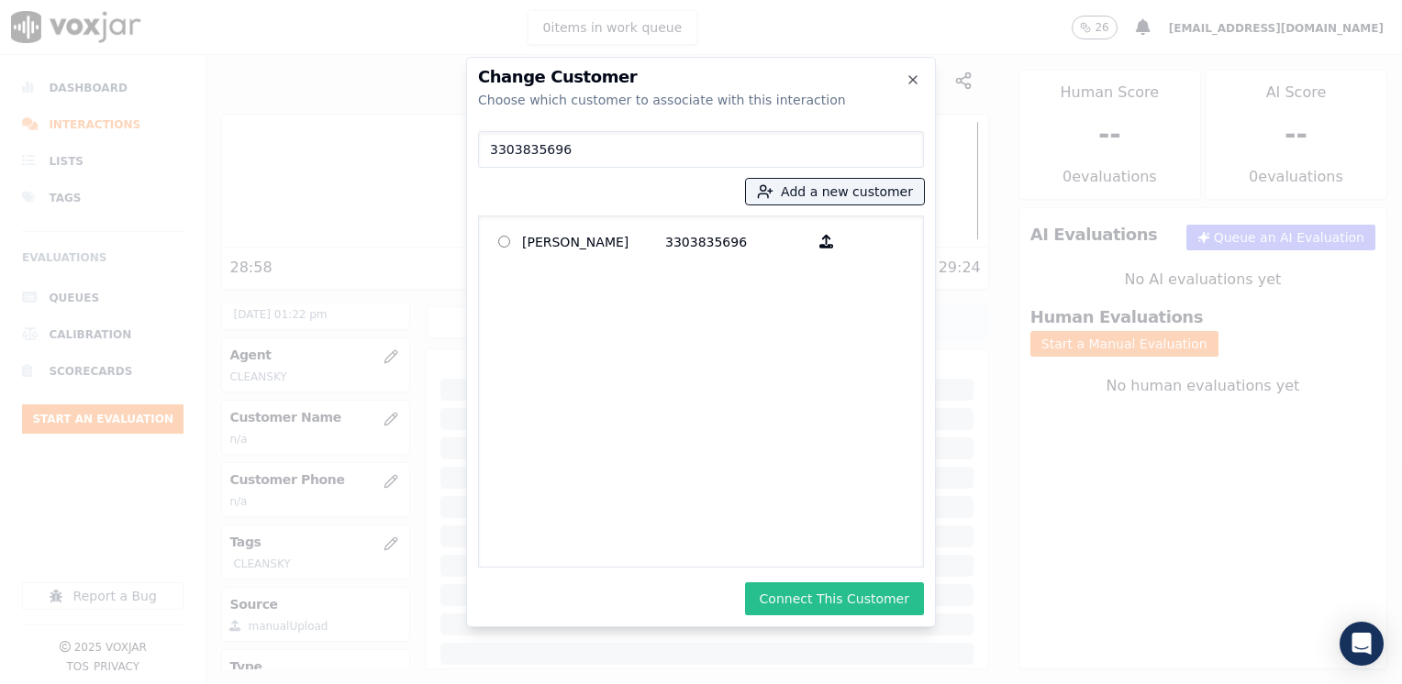
click at [829, 602] on button "Connect This Customer" at bounding box center [834, 599] width 179 height 33
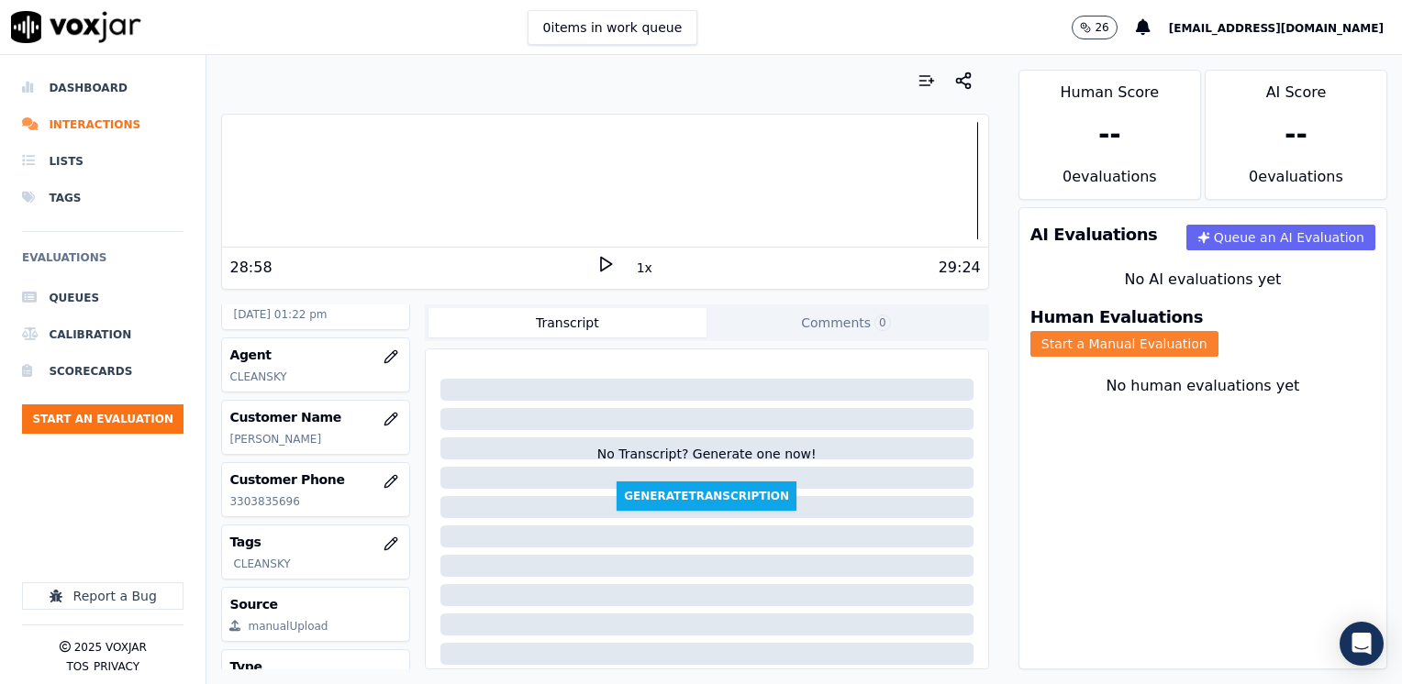
click at [1218, 331] on button "Start a Manual Evaluation" at bounding box center [1124, 344] width 188 height 26
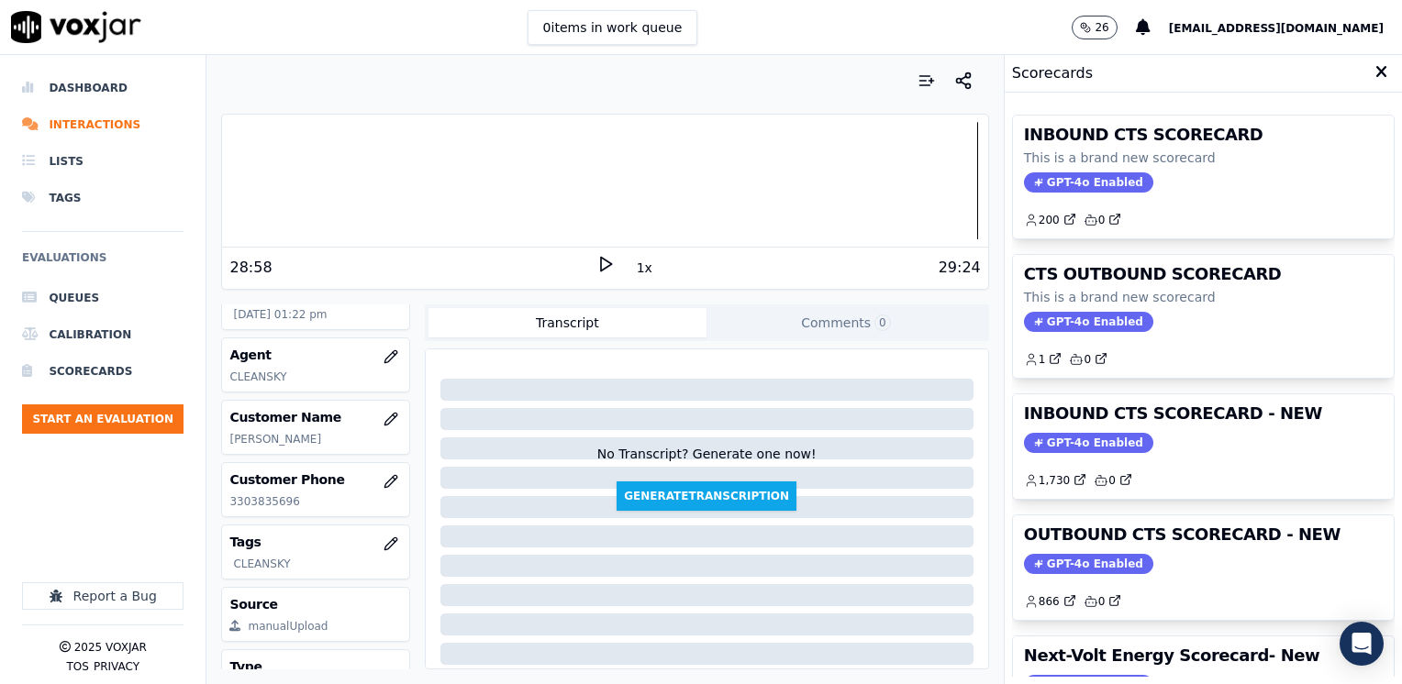
click at [1113, 569] on span "GPT-4o Enabled" at bounding box center [1088, 564] width 129 height 20
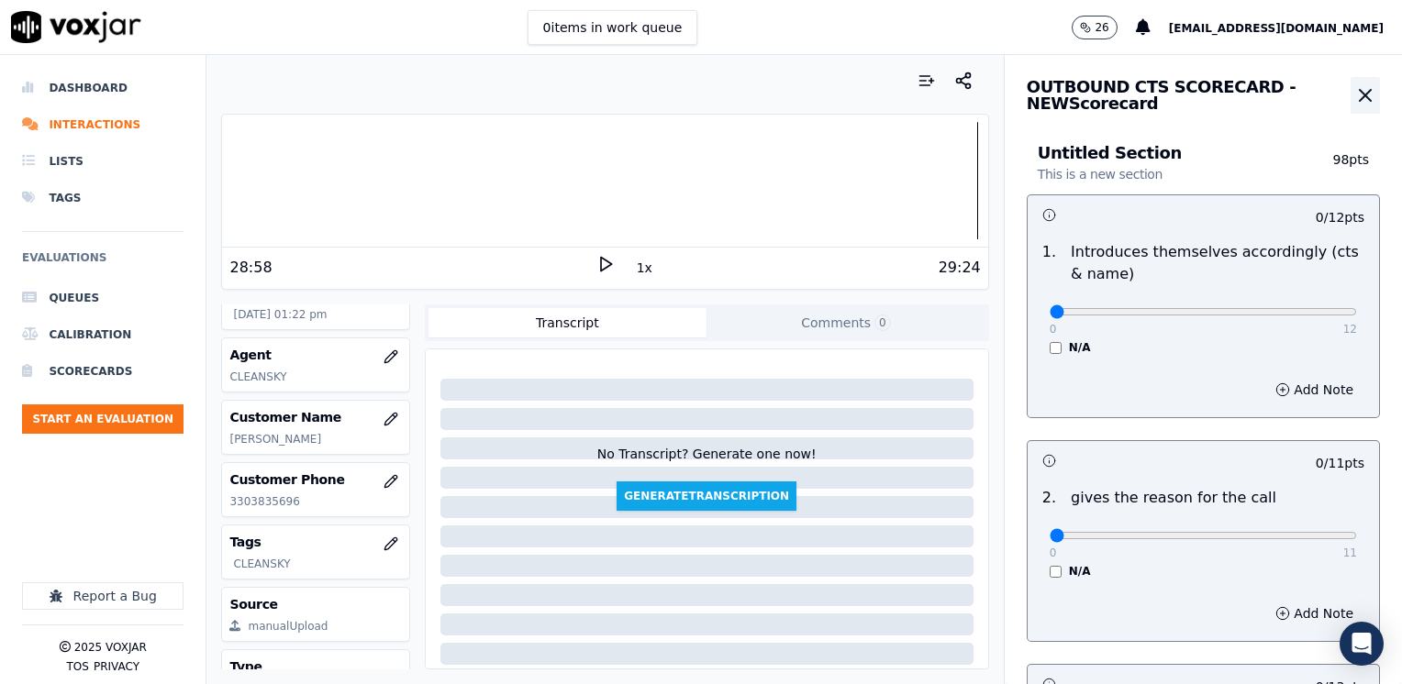
click at [1360, 94] on icon "button" at bounding box center [1365, 95] width 11 height 11
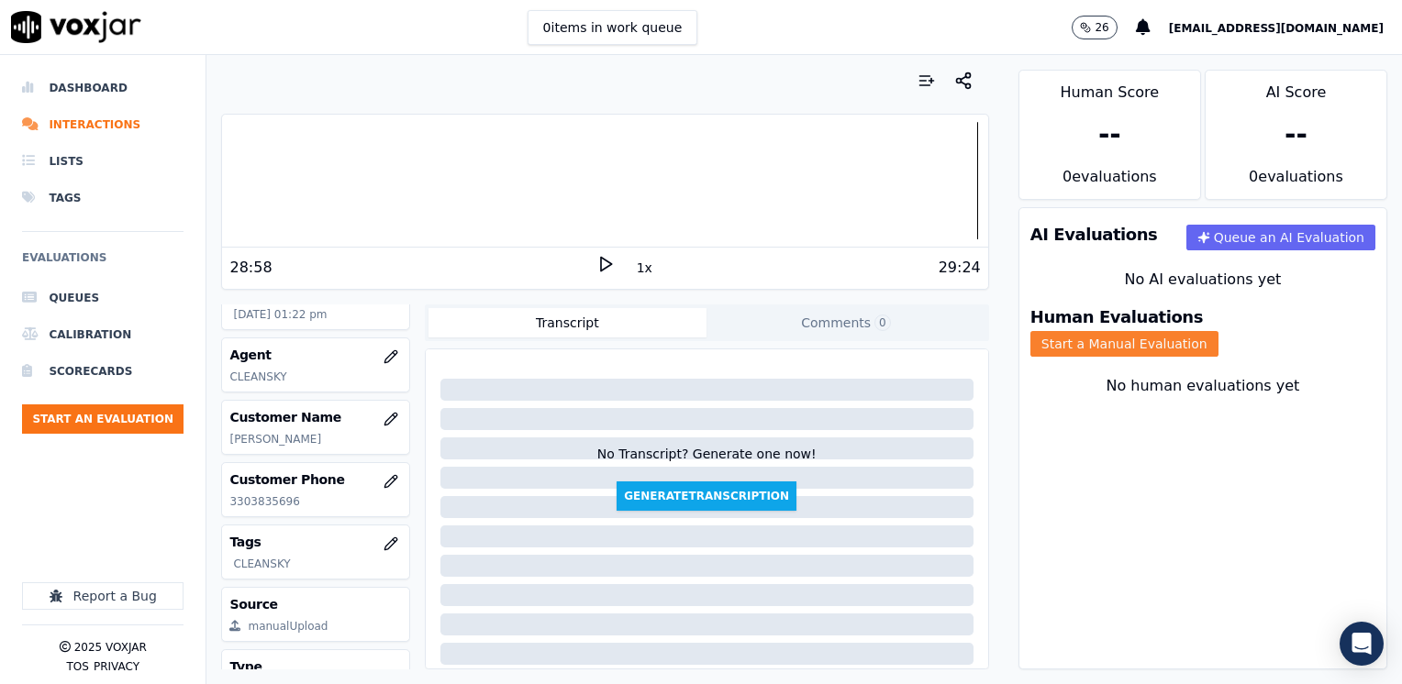
click at [1218, 331] on button "Start a Manual Evaluation" at bounding box center [1124, 344] width 188 height 26
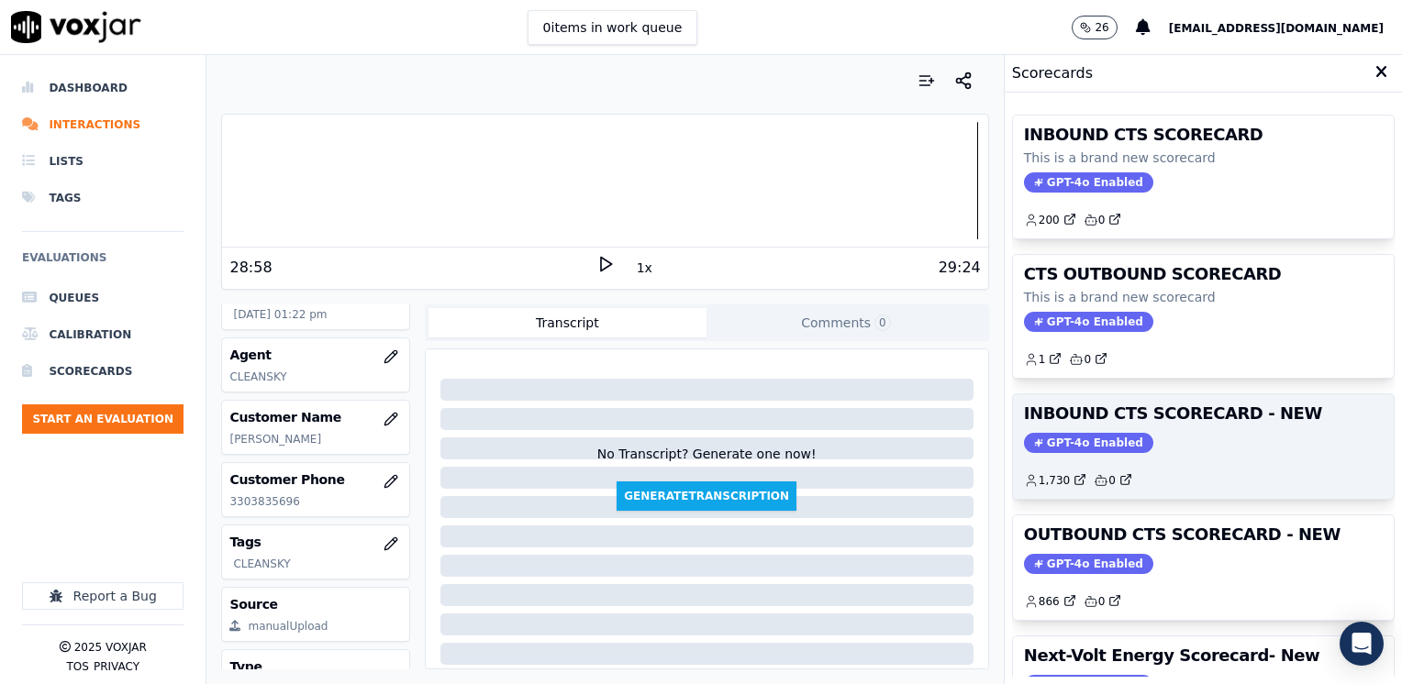
click at [1126, 439] on div "GPT-4o Enabled" at bounding box center [1203, 443] width 359 height 20
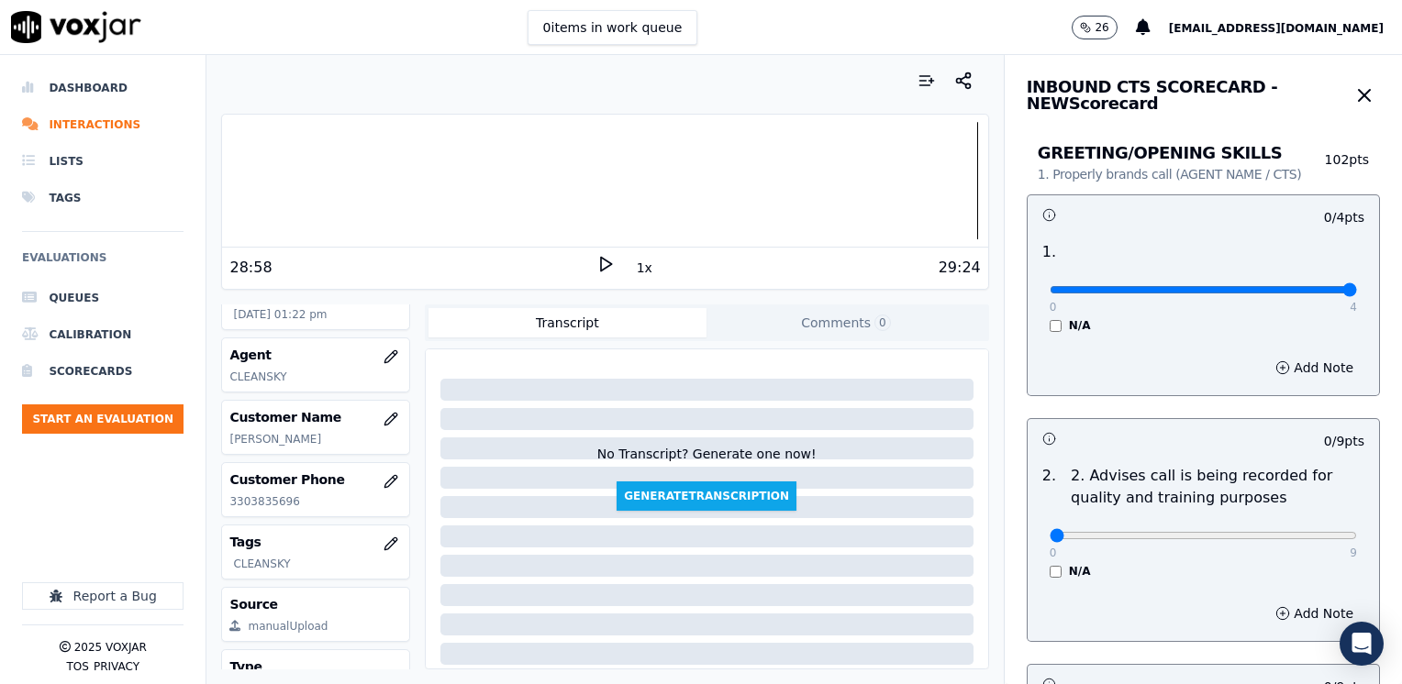
type input "4"
click at [1357, 286] on input "range" at bounding box center [1203, 289] width 307 height 7
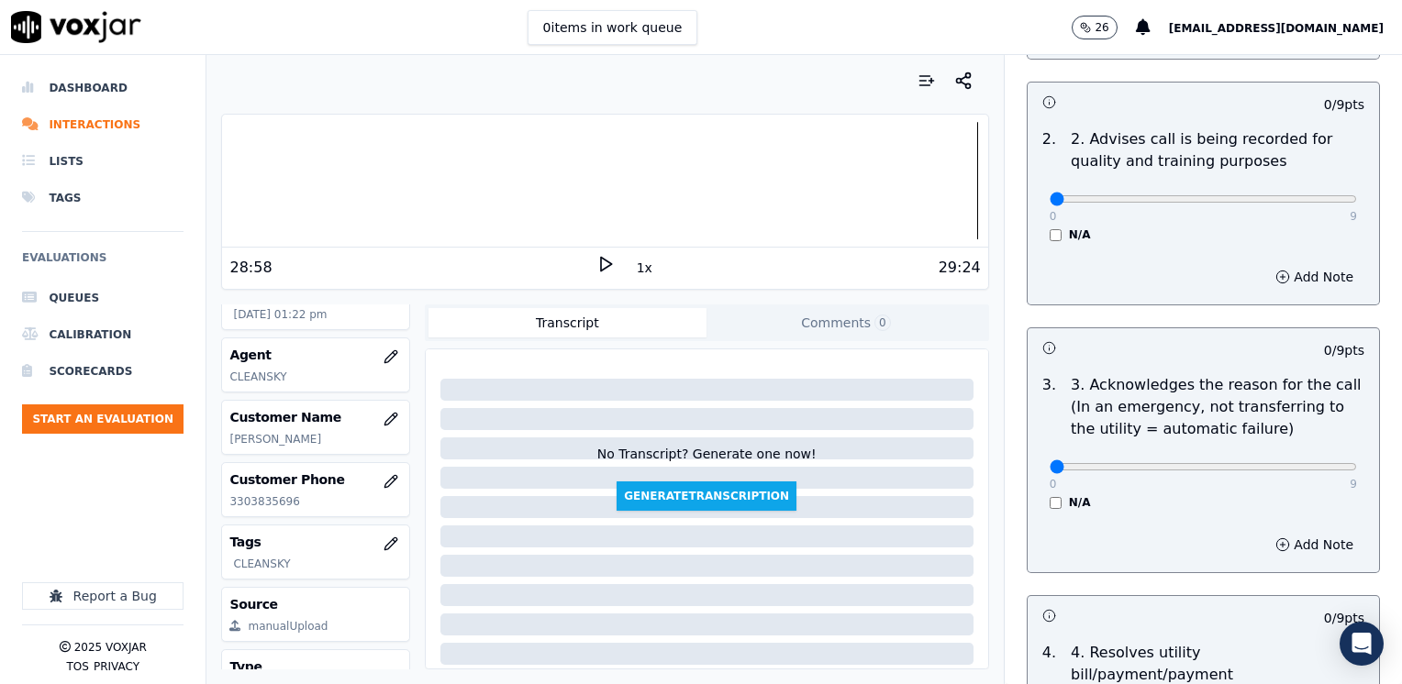
scroll to position [459, 0]
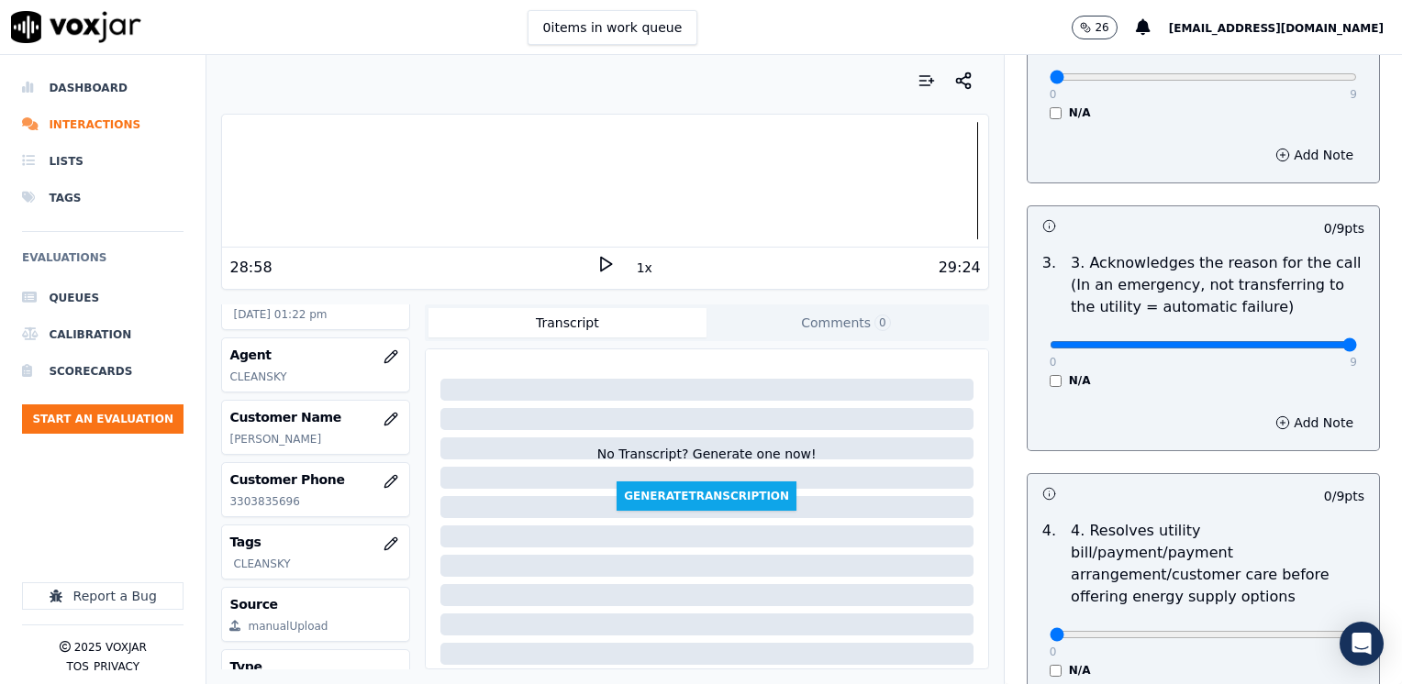
drag, startPoint x: 1031, startPoint y: 340, endPoint x: 1351, endPoint y: 424, distance: 330.9
type input "9"
click at [1281, 423] on button "Add Note" at bounding box center [1314, 423] width 100 height 26
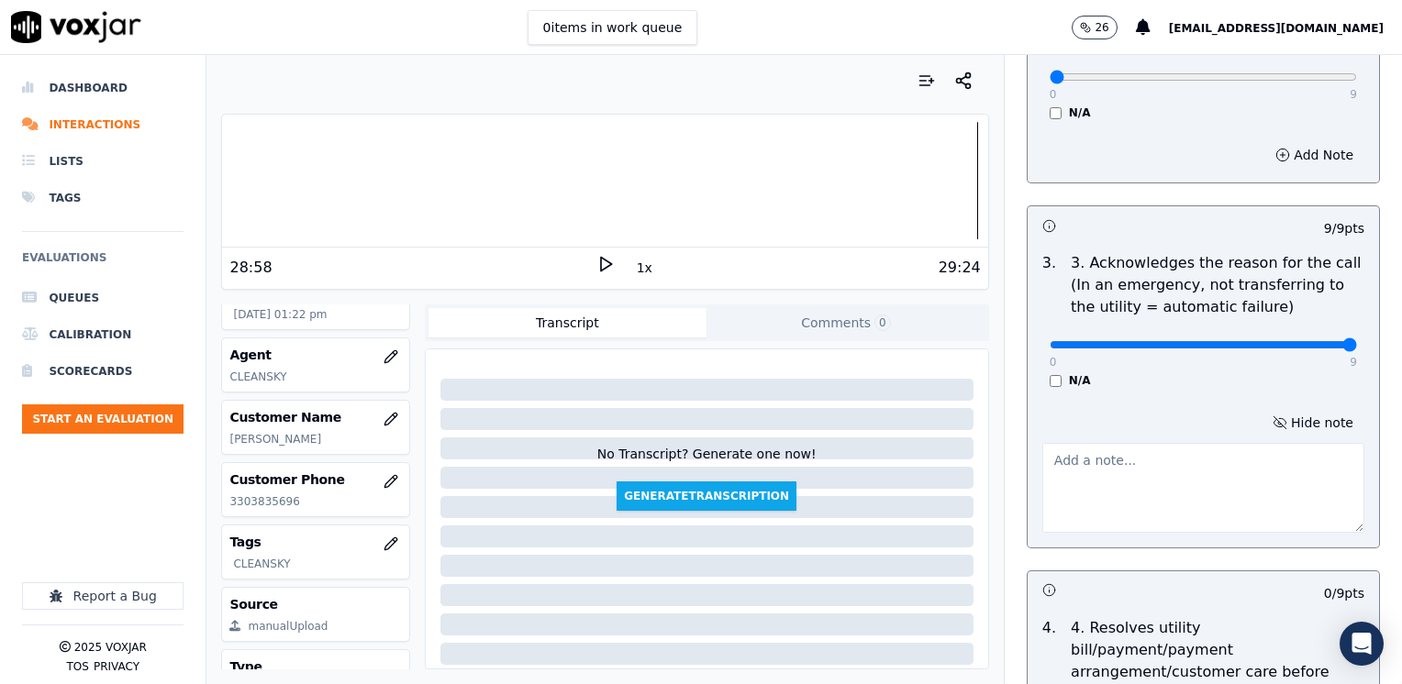
click at [1106, 505] on textarea at bounding box center [1203, 488] width 322 height 90
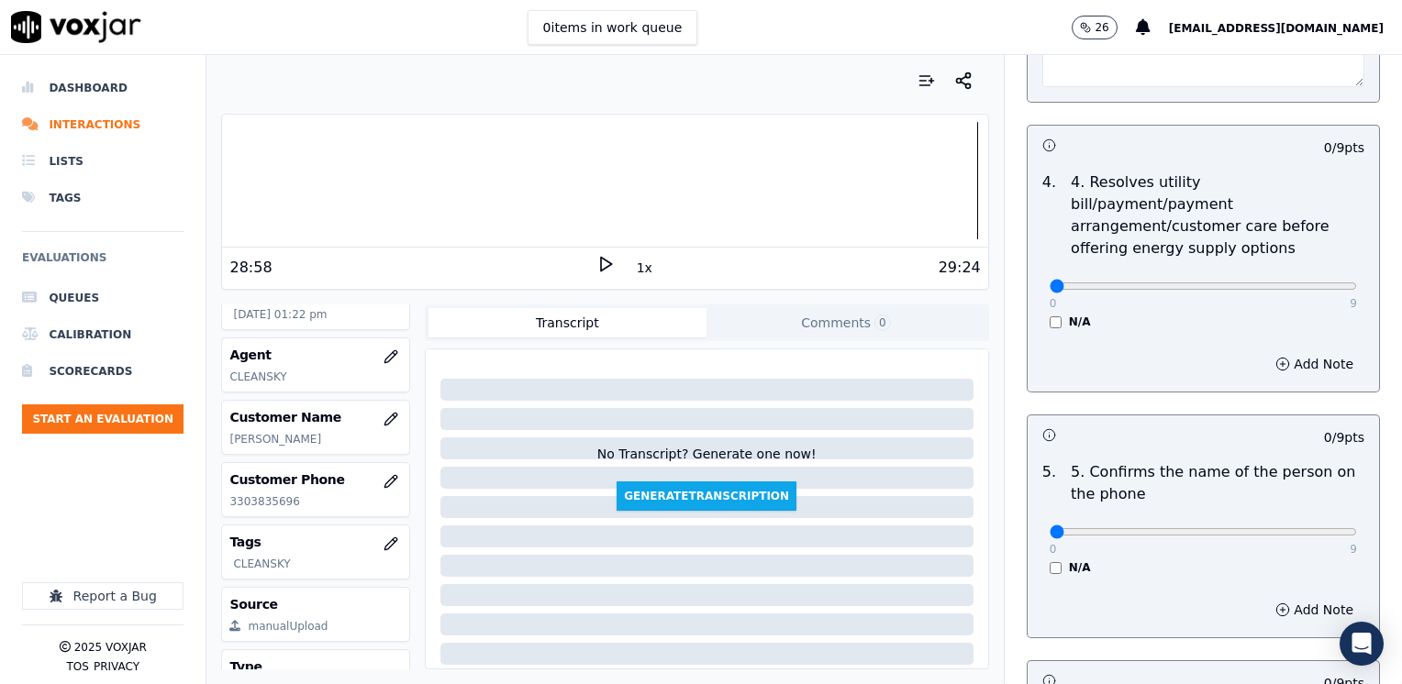
scroll to position [917, 0]
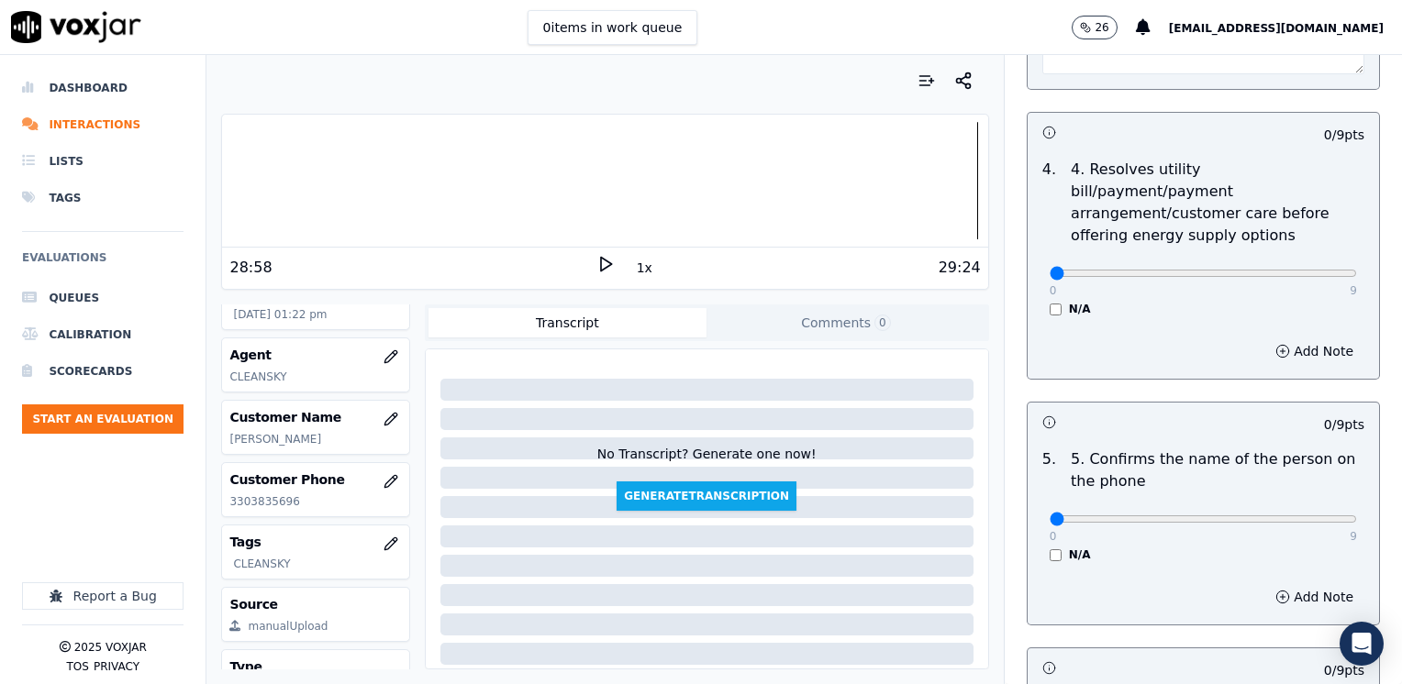
type textarea "Cx wants to know her balance"
drag, startPoint x: 1123, startPoint y: 494, endPoint x: 1401, endPoint y: 492, distance: 278.0
type input "9"
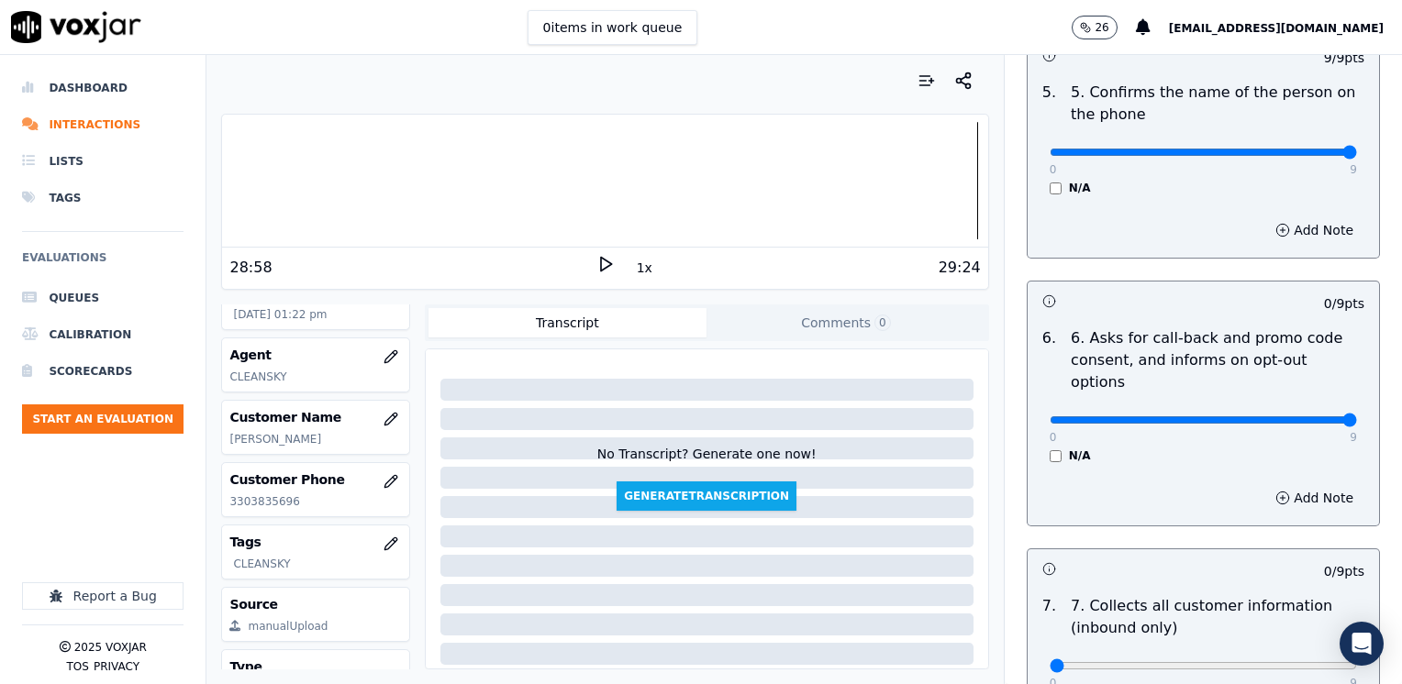
drag, startPoint x: 1039, startPoint y: 381, endPoint x: 1405, endPoint y: 376, distance: 365.2
type input "9"
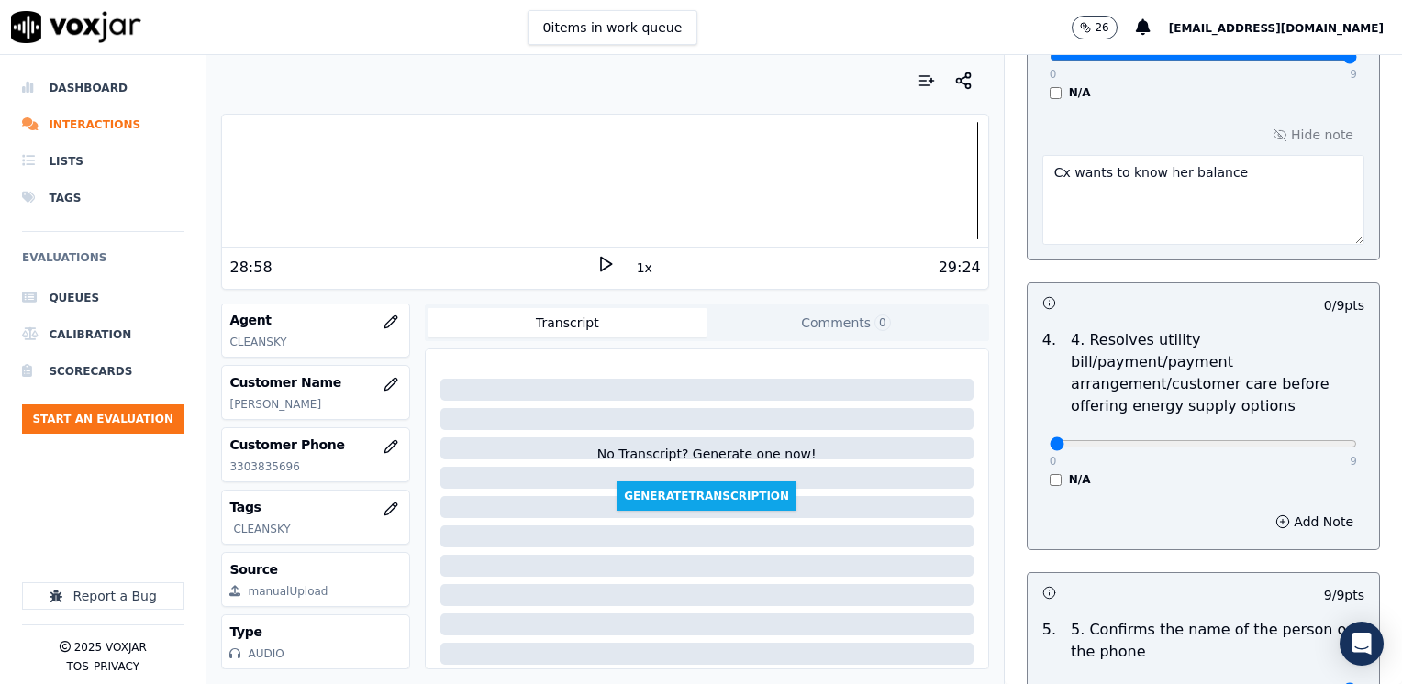
scroll to position [734, 0]
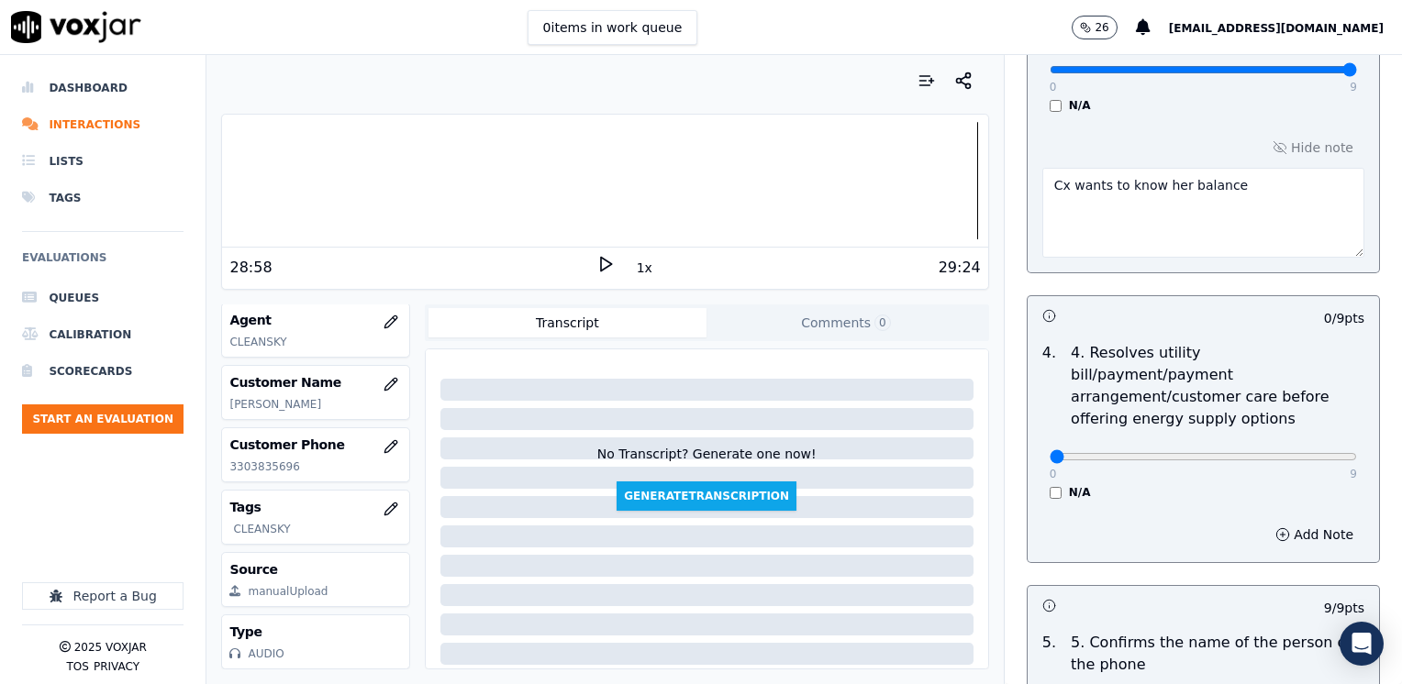
click at [1236, 197] on textarea "Cx wants to know her balance" at bounding box center [1203, 213] width 322 height 90
click at [1042, 224] on textarea "Cx wants to know her balance 480" at bounding box center [1203, 213] width 322 height 90
click at [1042, 217] on textarea "Cx wants to know her balance $480" at bounding box center [1203, 213] width 322 height 90
click at [1229, 229] on textarea "Cx wants to know her balance Cx has a balance of $480" at bounding box center [1203, 213] width 322 height 90
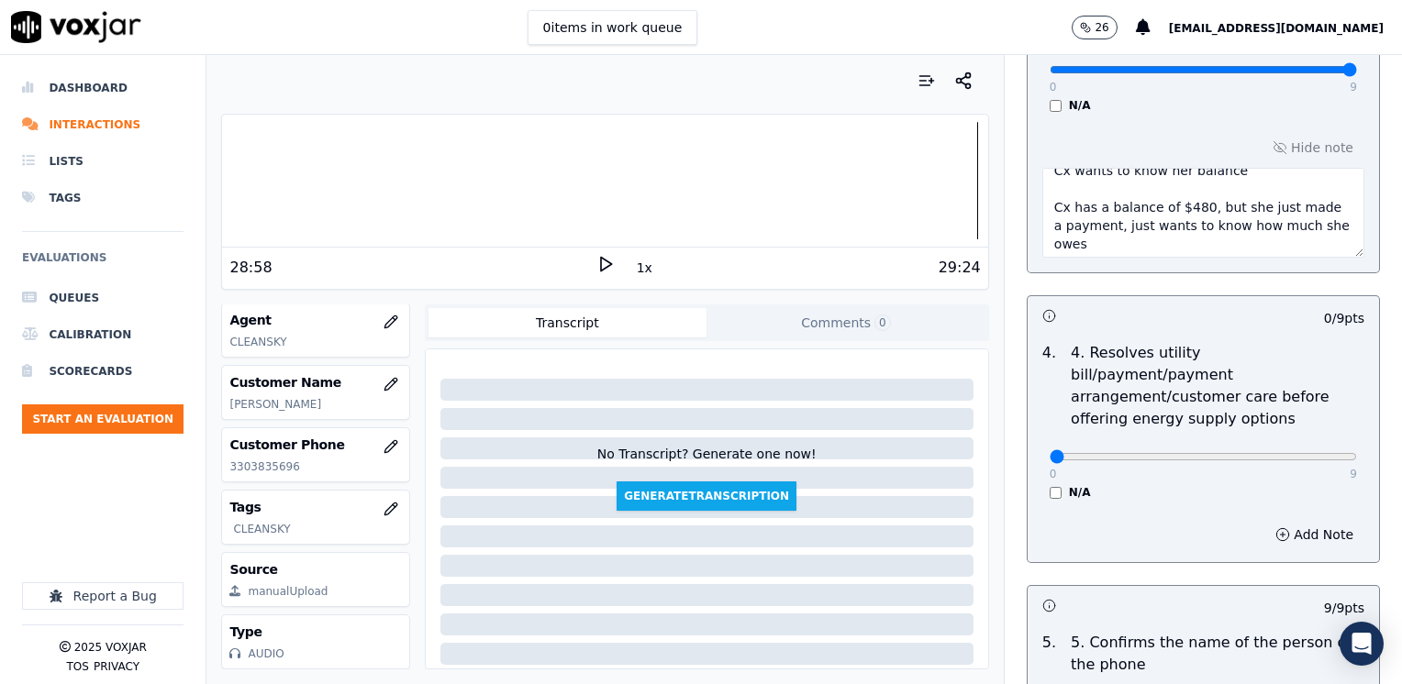
scroll to position [18, 0]
click at [1266, 222] on textarea "Cx wants to know her balance Cx has a balance of $480, but she just made a paym…" at bounding box center [1203, 213] width 322 height 90
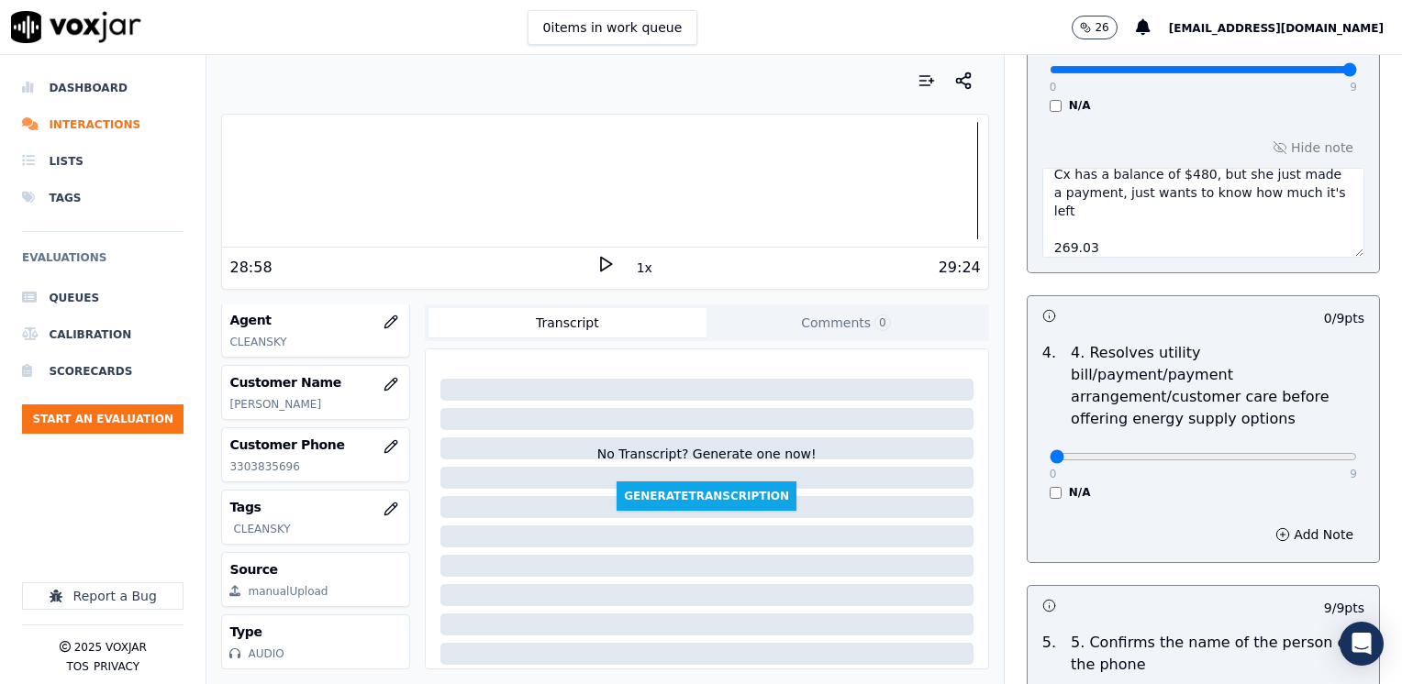
click at [1042, 247] on textarea "Cx wants to know her balance Cx has a balance of $480, but she just made a paym…" at bounding box center [1203, 213] width 322 height 90
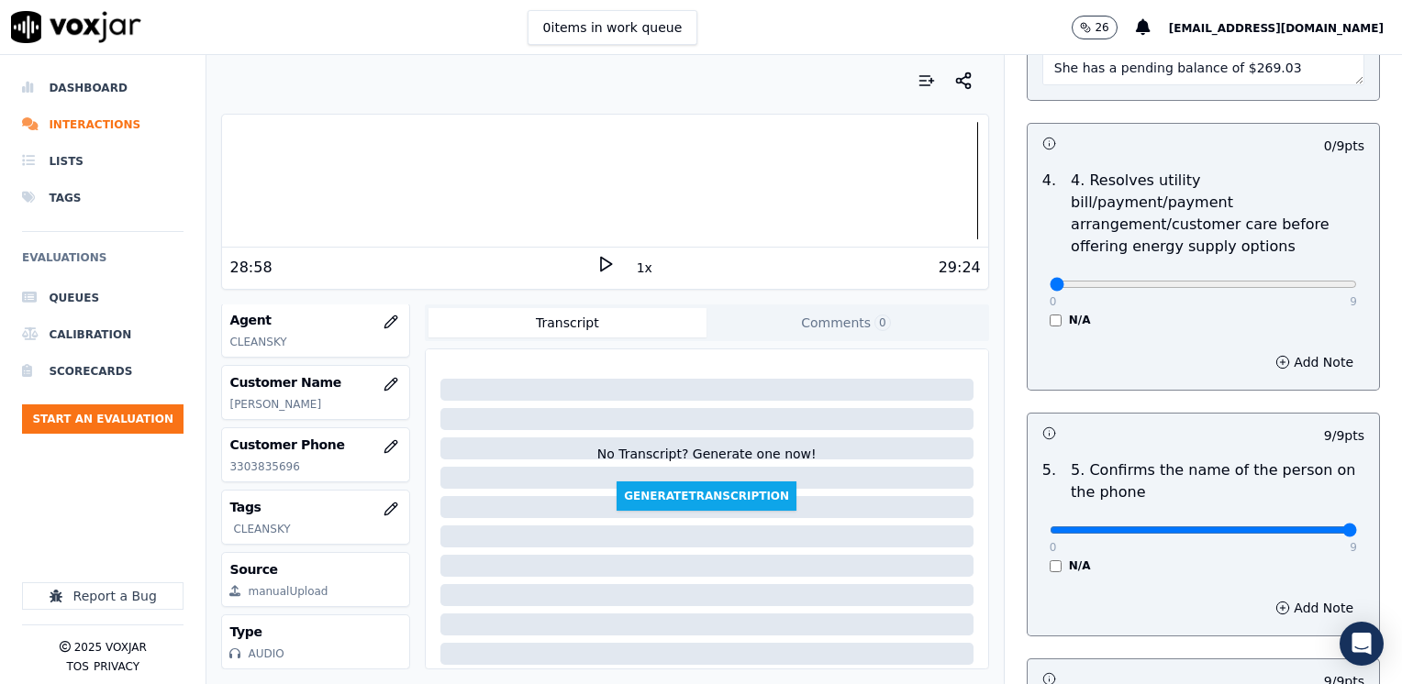
scroll to position [917, 0]
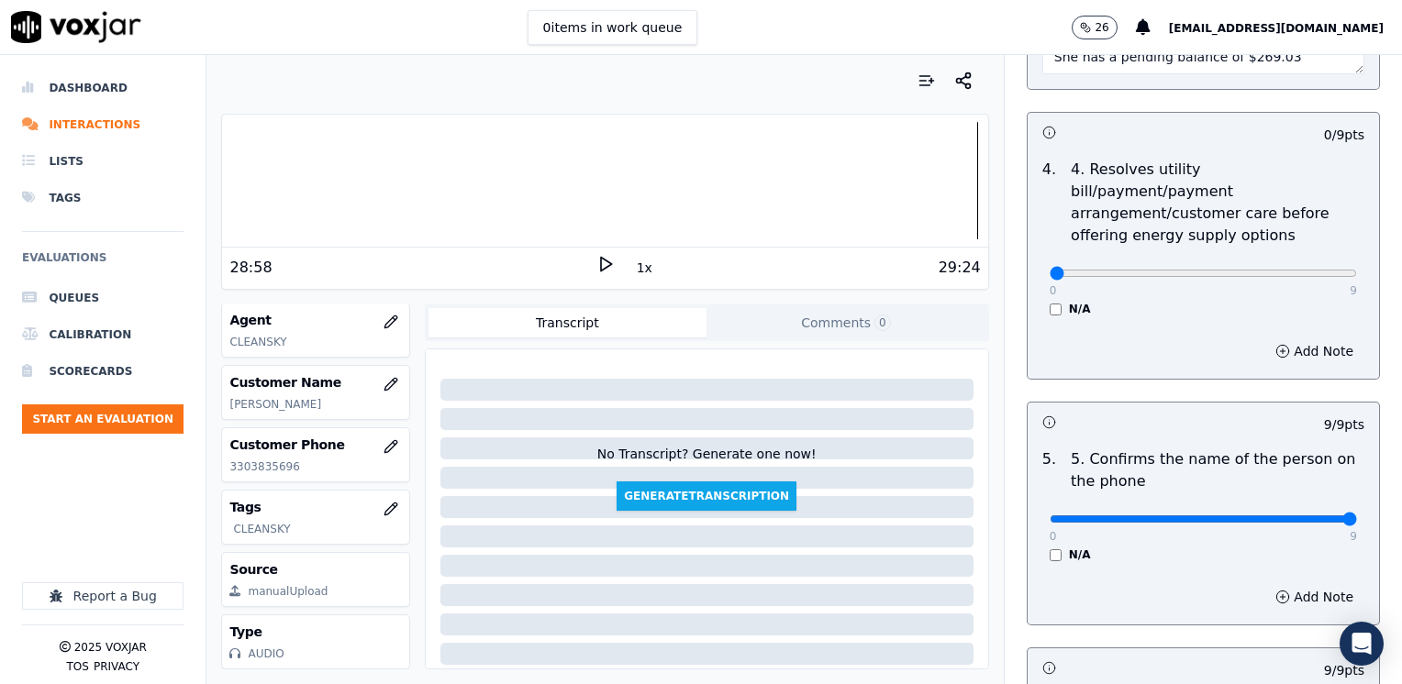
type textarea "Cx wants to know her balance Cx has a balance of $480, but she just made a paym…"
drag, startPoint x: 1037, startPoint y: 246, endPoint x: 1405, endPoint y: 285, distance: 370.0
type input "9"
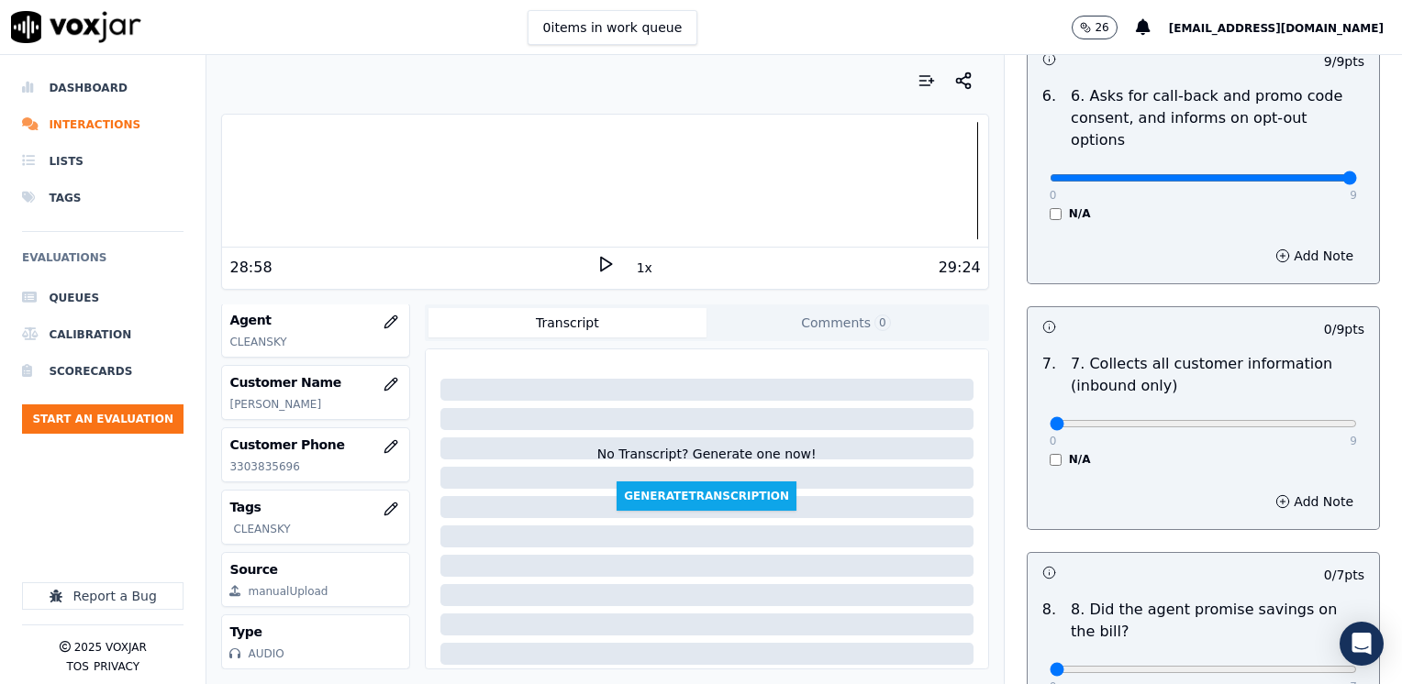
scroll to position [1560, 0]
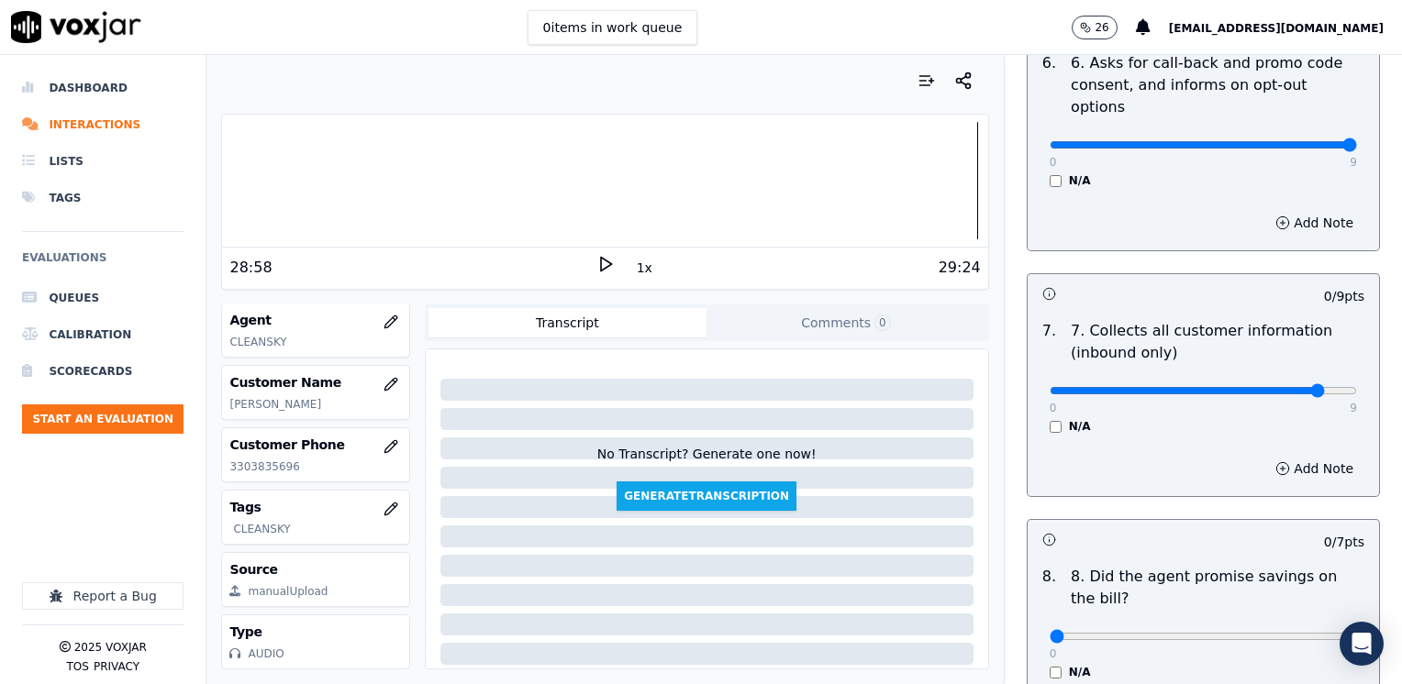
click at [1283, 456] on button "Add Note" at bounding box center [1314, 469] width 100 height 26
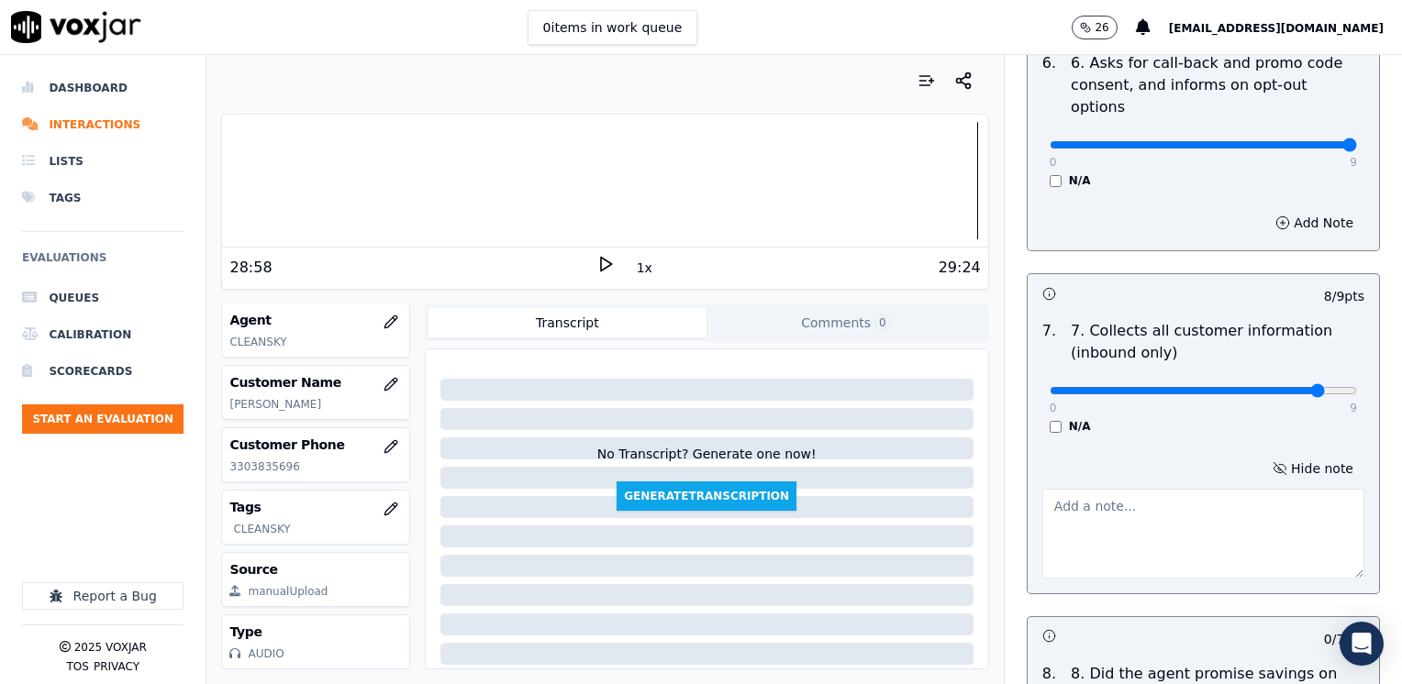
click at [1227, 489] on textarea at bounding box center [1203, 534] width 322 height 90
click at [1289, 456] on button "Hide note" at bounding box center [1312, 469] width 103 height 26
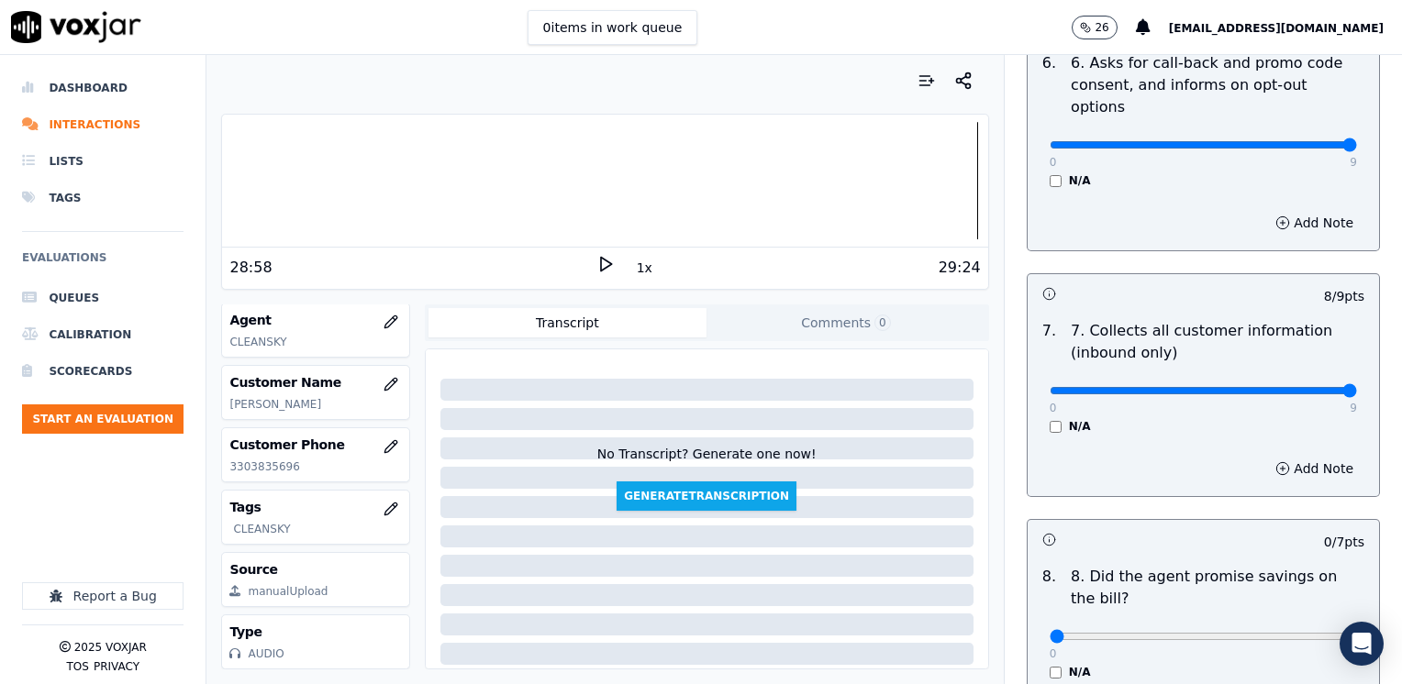
drag, startPoint x: 1280, startPoint y: 348, endPoint x: 1291, endPoint y: 476, distance: 128.9
type input "9"
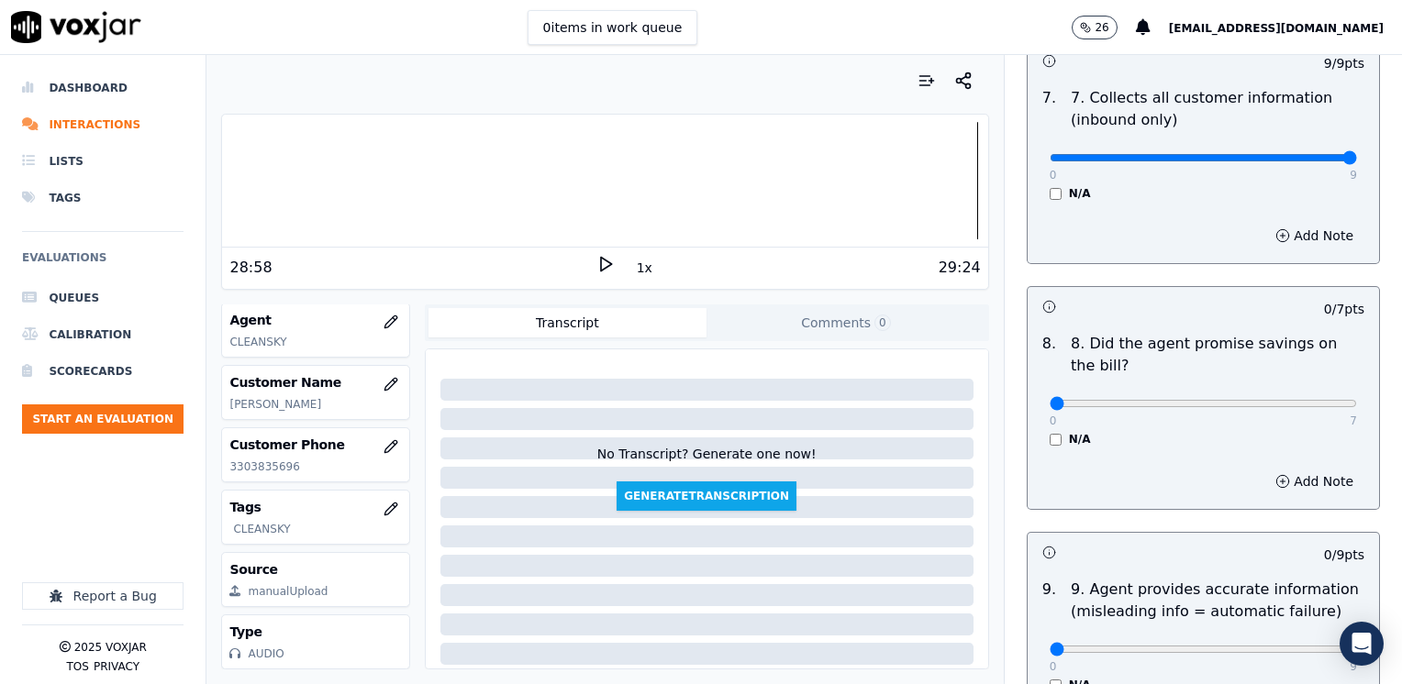
scroll to position [1835, 0]
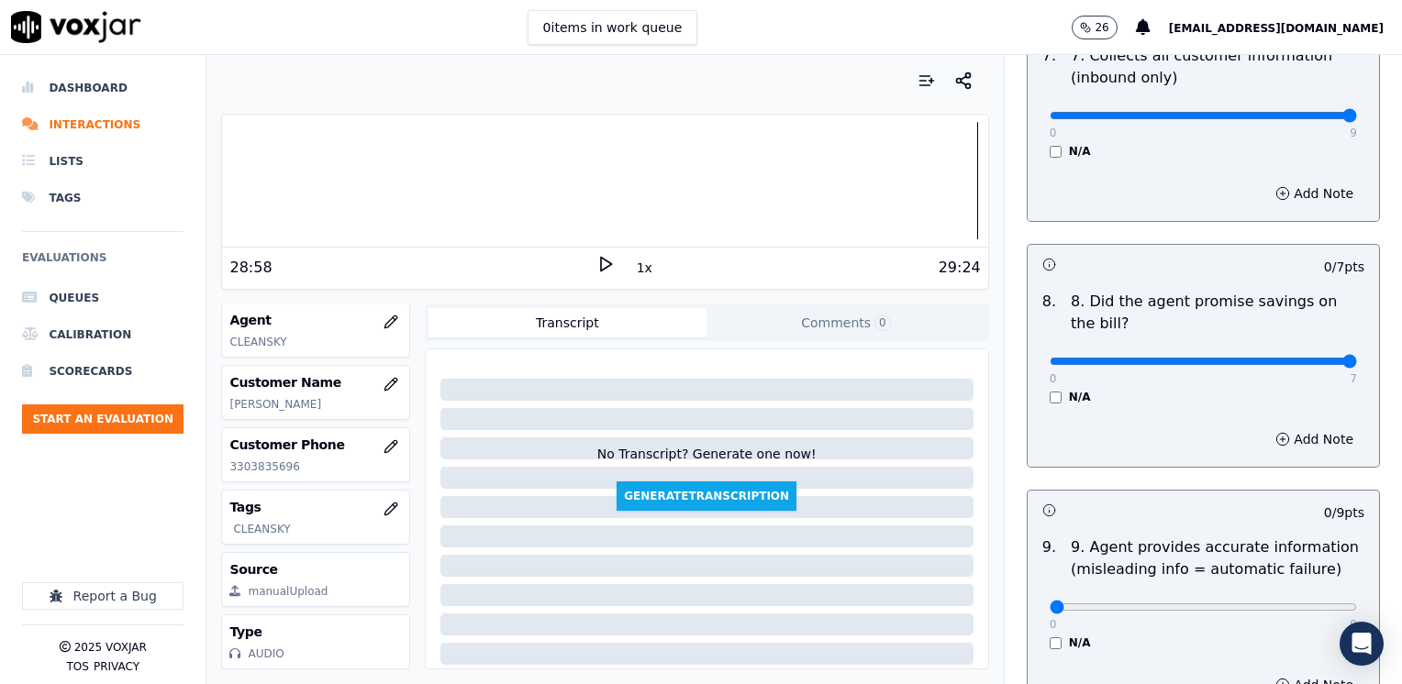
drag, startPoint x: 1042, startPoint y: 314, endPoint x: 1405, endPoint y: 384, distance: 369.2
type input "7"
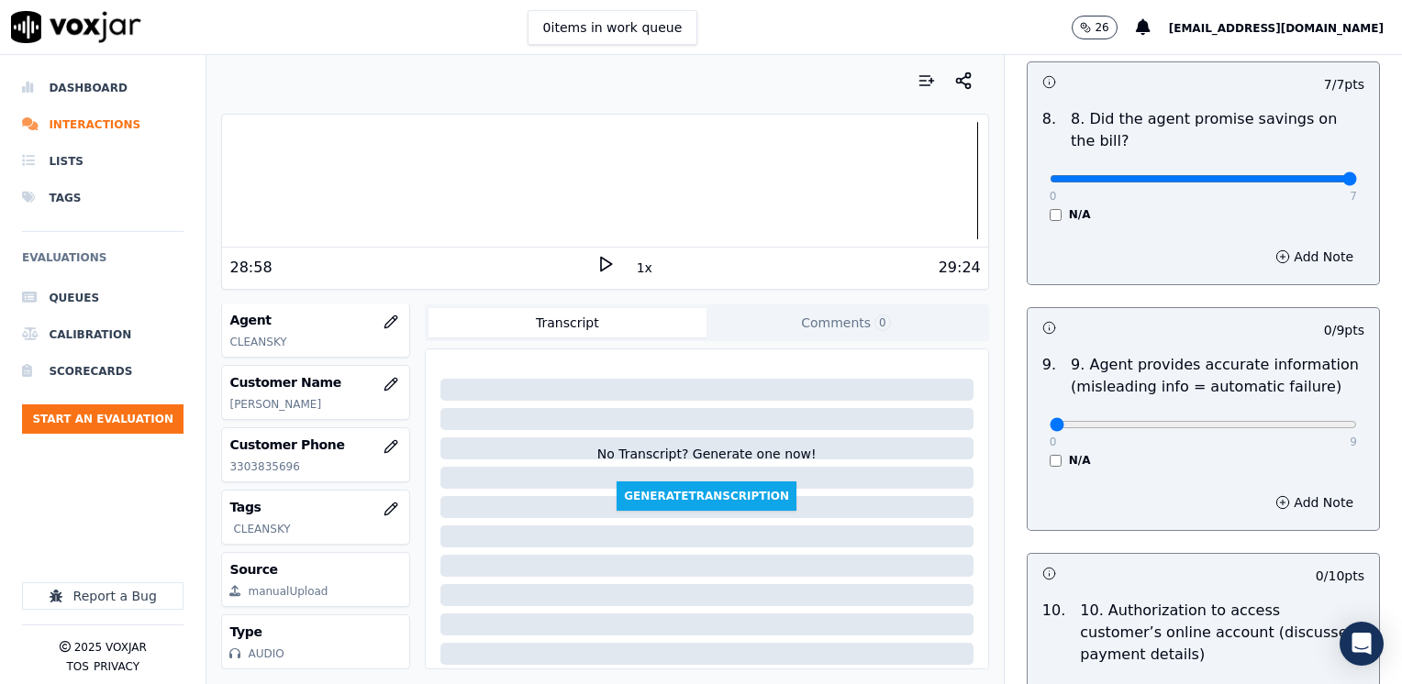
scroll to position [2110, 0]
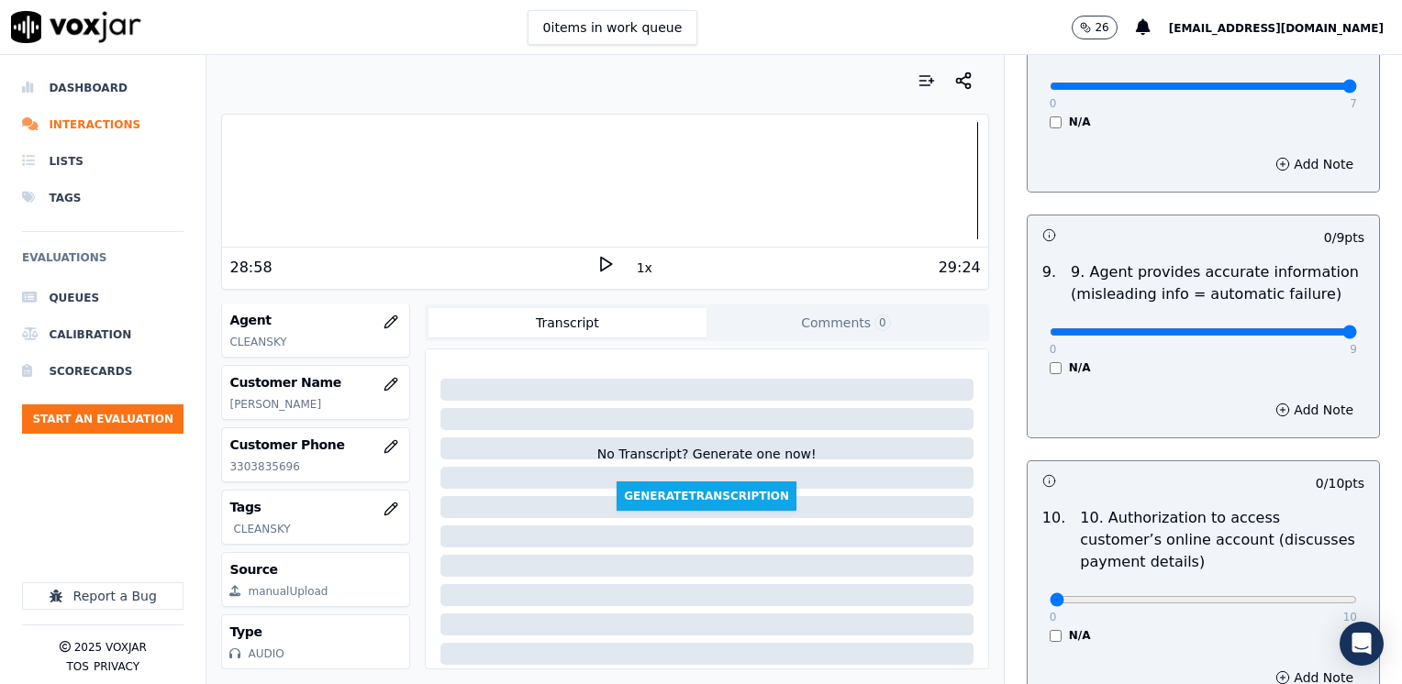
drag, startPoint x: 1039, startPoint y: 287, endPoint x: 1405, endPoint y: 312, distance: 366.9
type input "9"
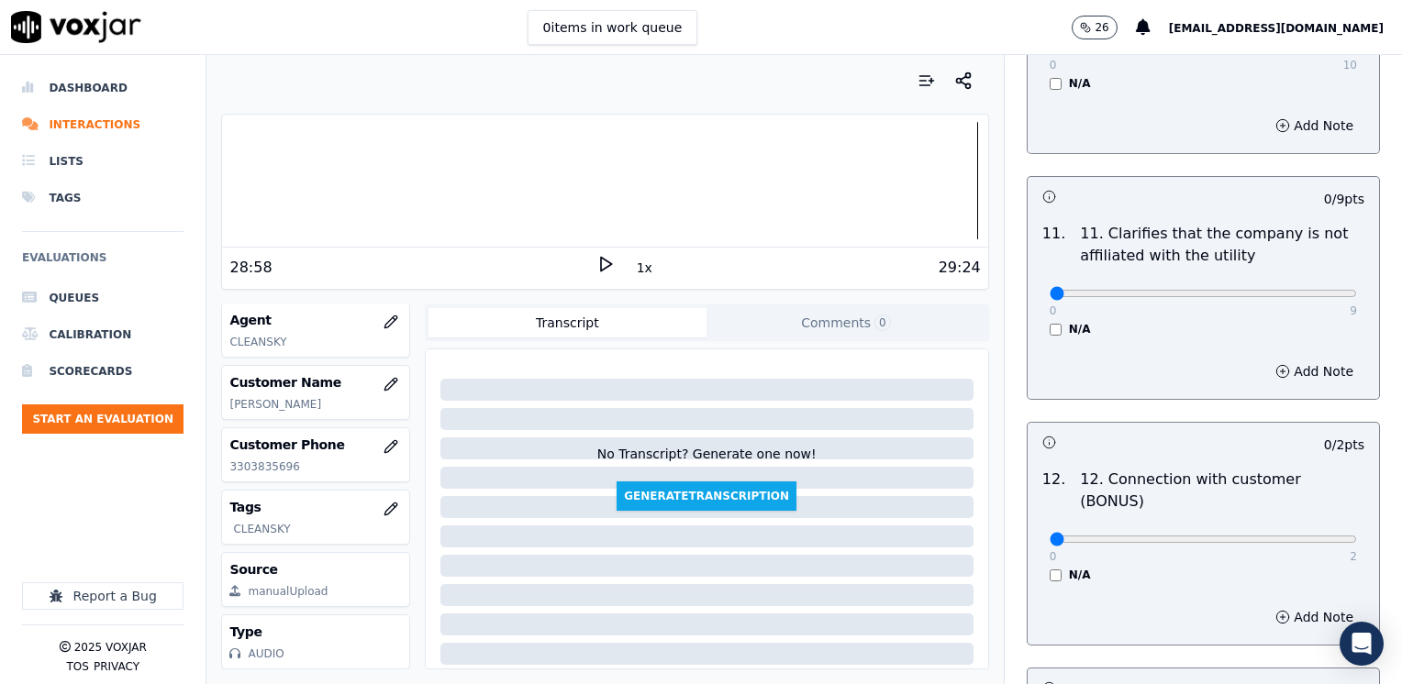
scroll to position [2660, 0]
drag, startPoint x: 1036, startPoint y: 240, endPoint x: 1405, endPoint y: 260, distance: 369.3
type input "9"
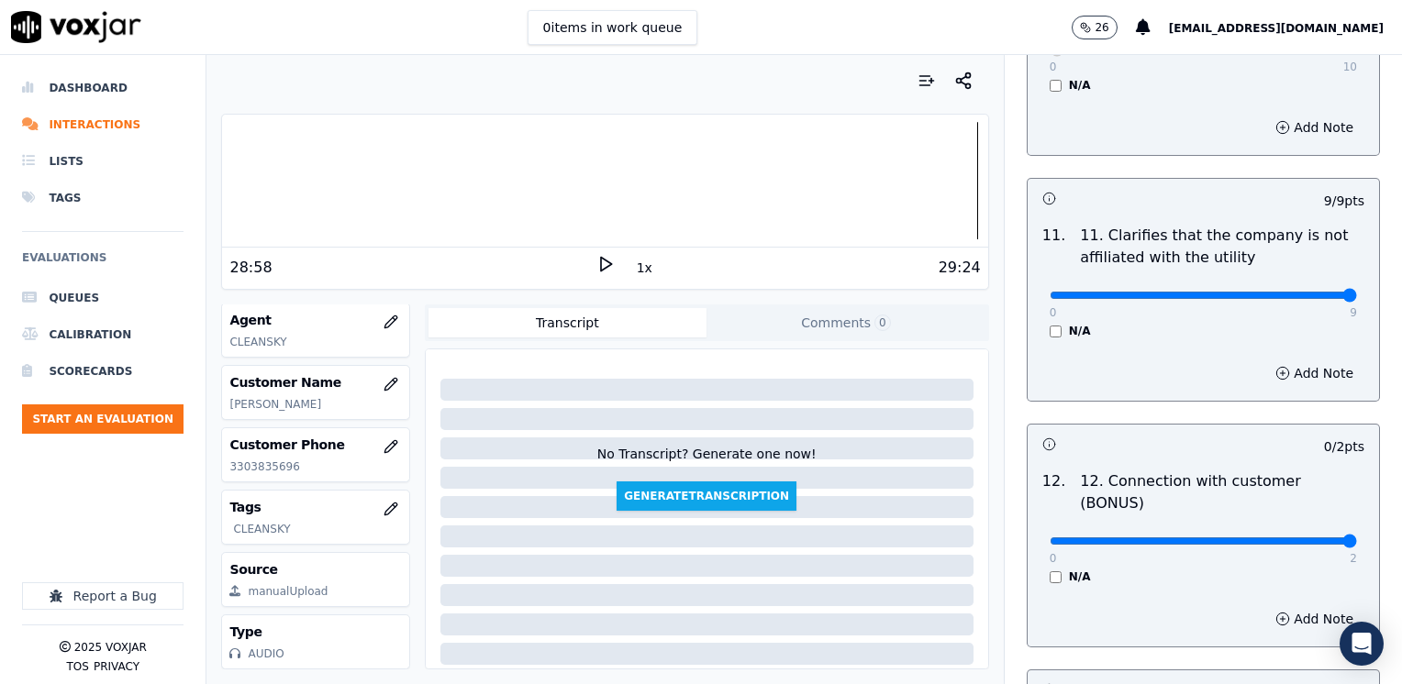
drag, startPoint x: 1036, startPoint y: 471, endPoint x: 1383, endPoint y: 479, distance: 346.9
type input "2"
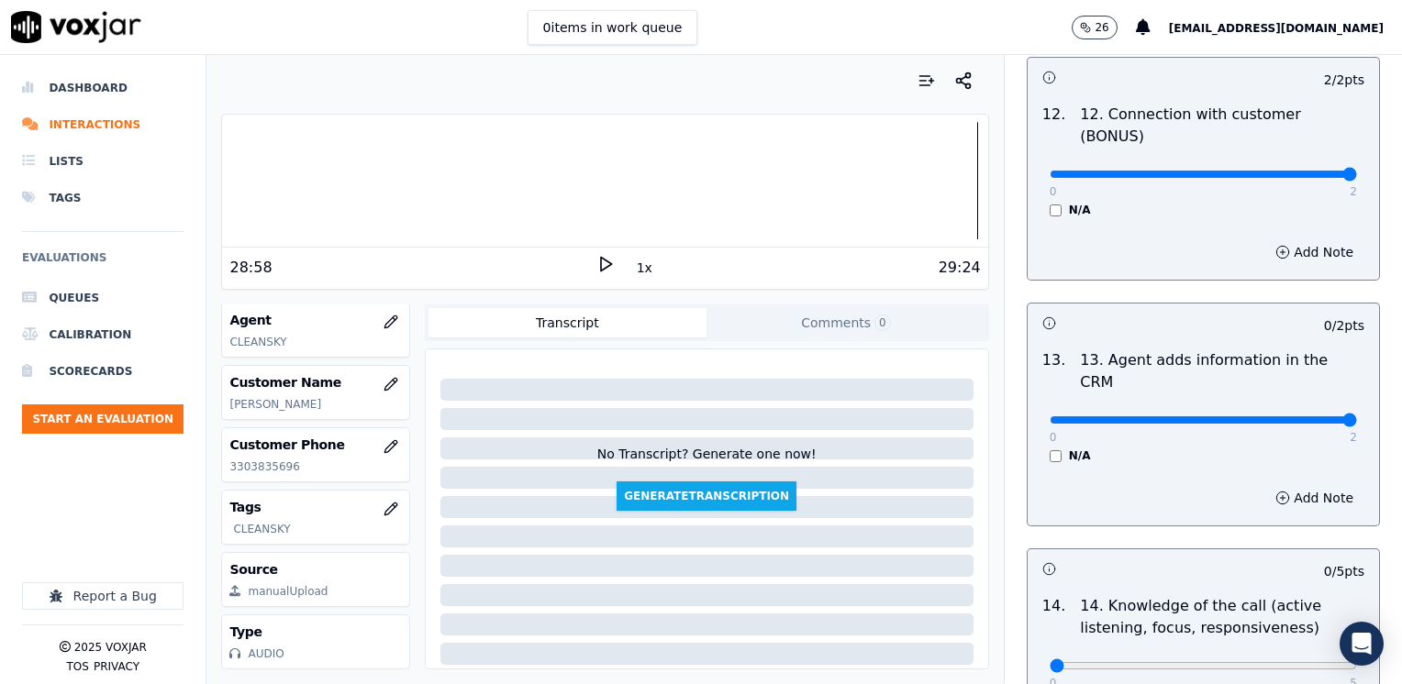
drag, startPoint x: 1042, startPoint y: 328, endPoint x: 1405, endPoint y: 326, distance: 362.4
type input "2"
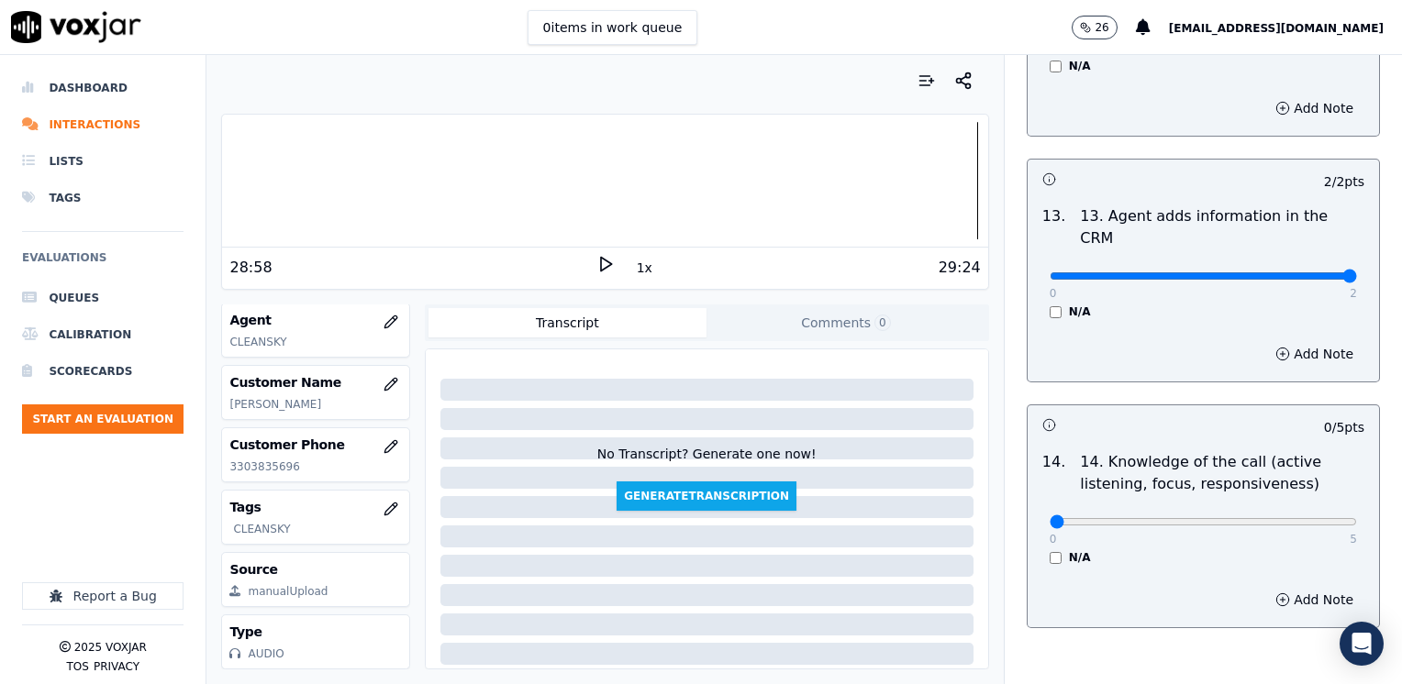
scroll to position [3173, 0]
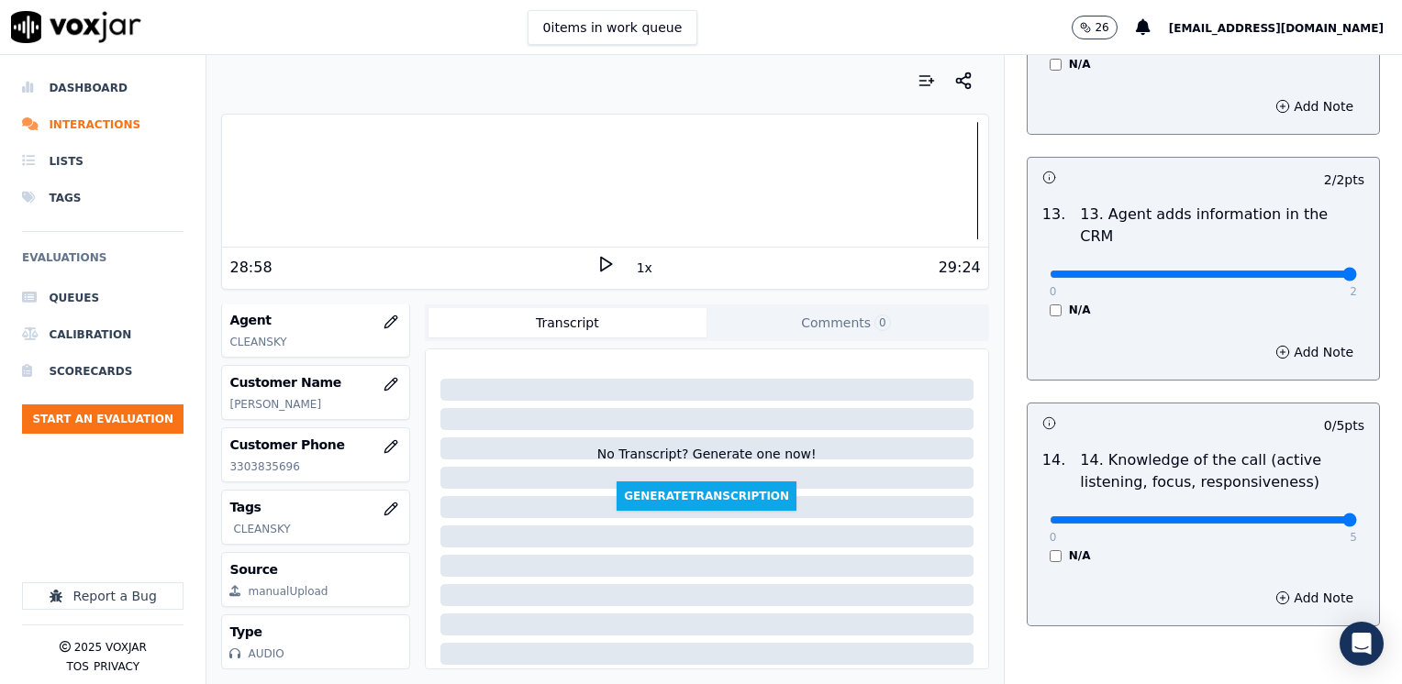
drag, startPoint x: 1038, startPoint y: 424, endPoint x: 1405, endPoint y: 418, distance: 367.0
type input "5"
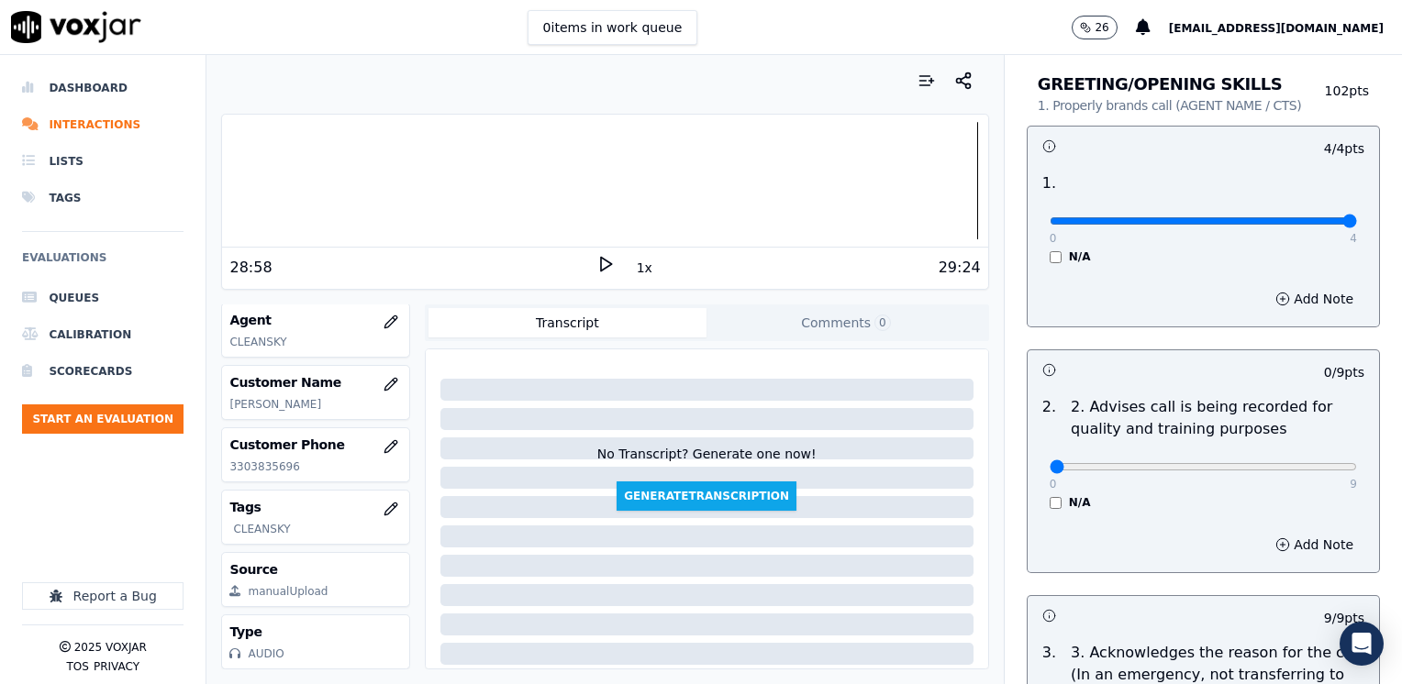
scroll to position [0, 0]
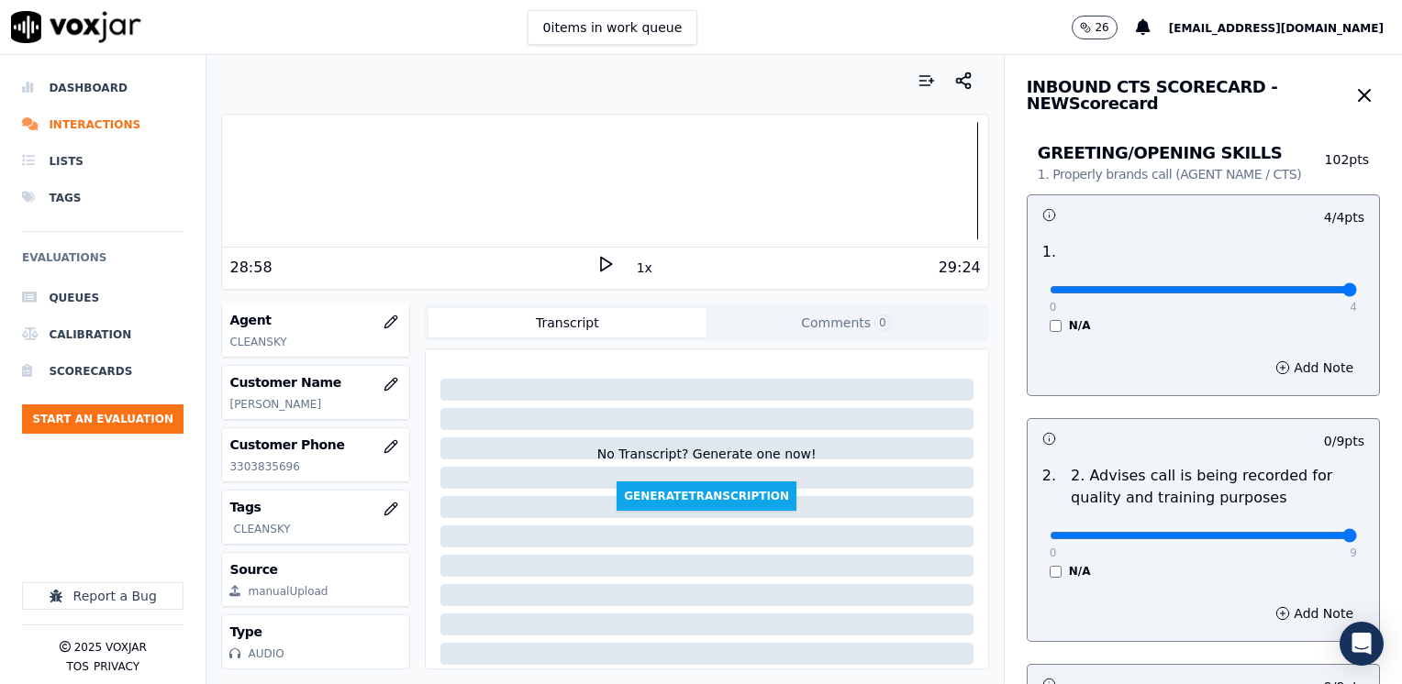
type input "9"
click at [1302, 294] on input "range" at bounding box center [1203, 289] width 307 height 7
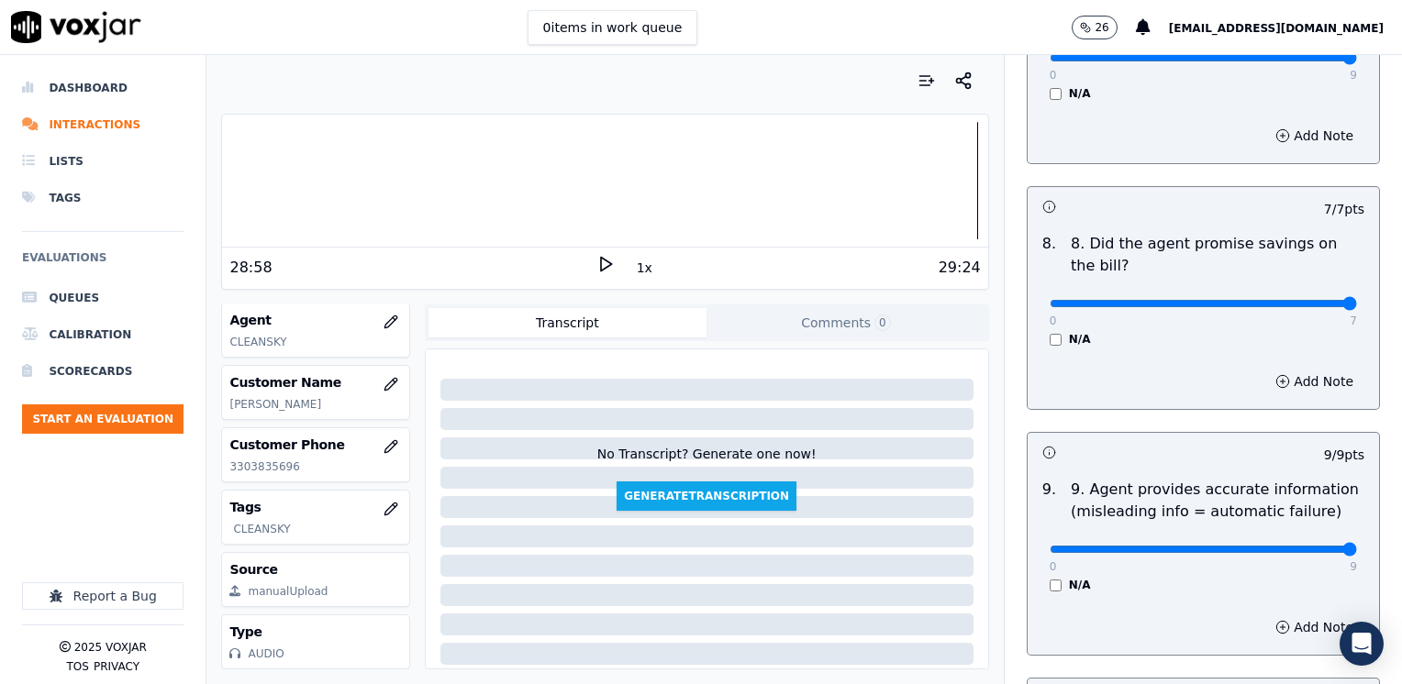
scroll to position [1743, 0]
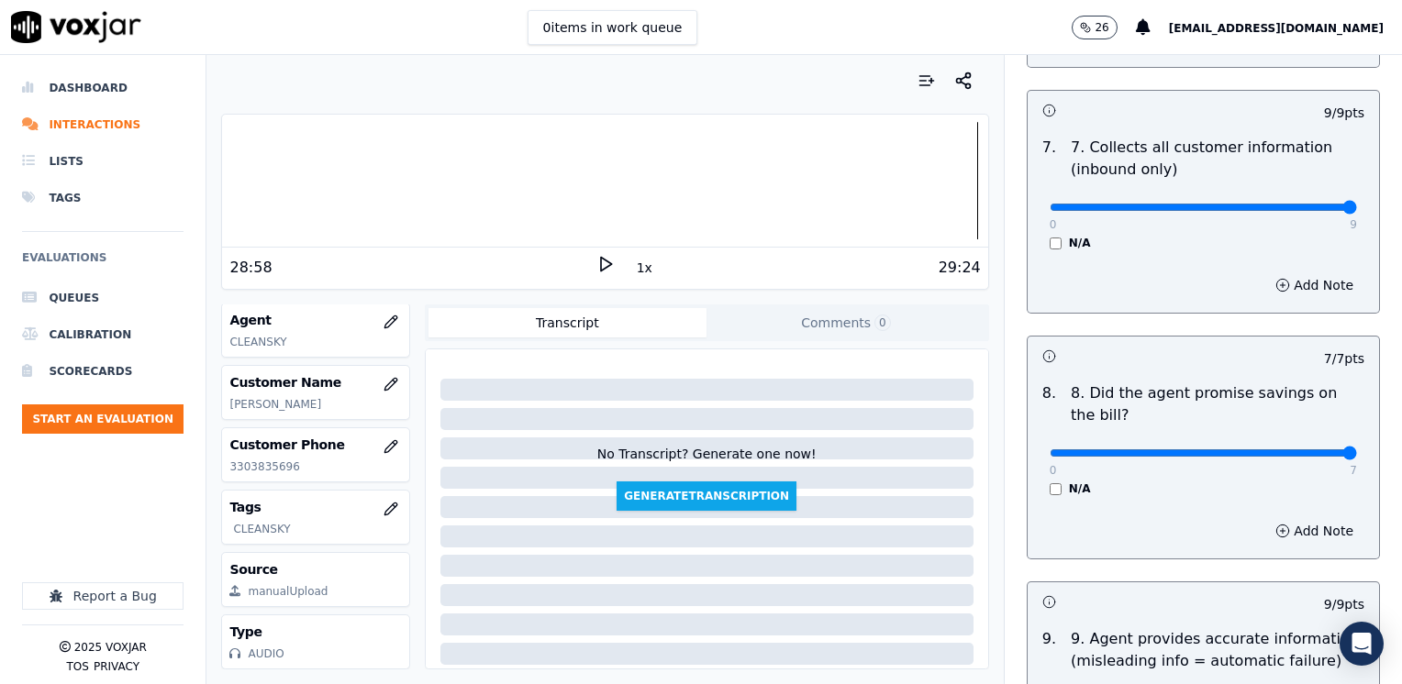
drag, startPoint x: 1272, startPoint y: 402, endPoint x: 1348, endPoint y: 409, distance: 75.6
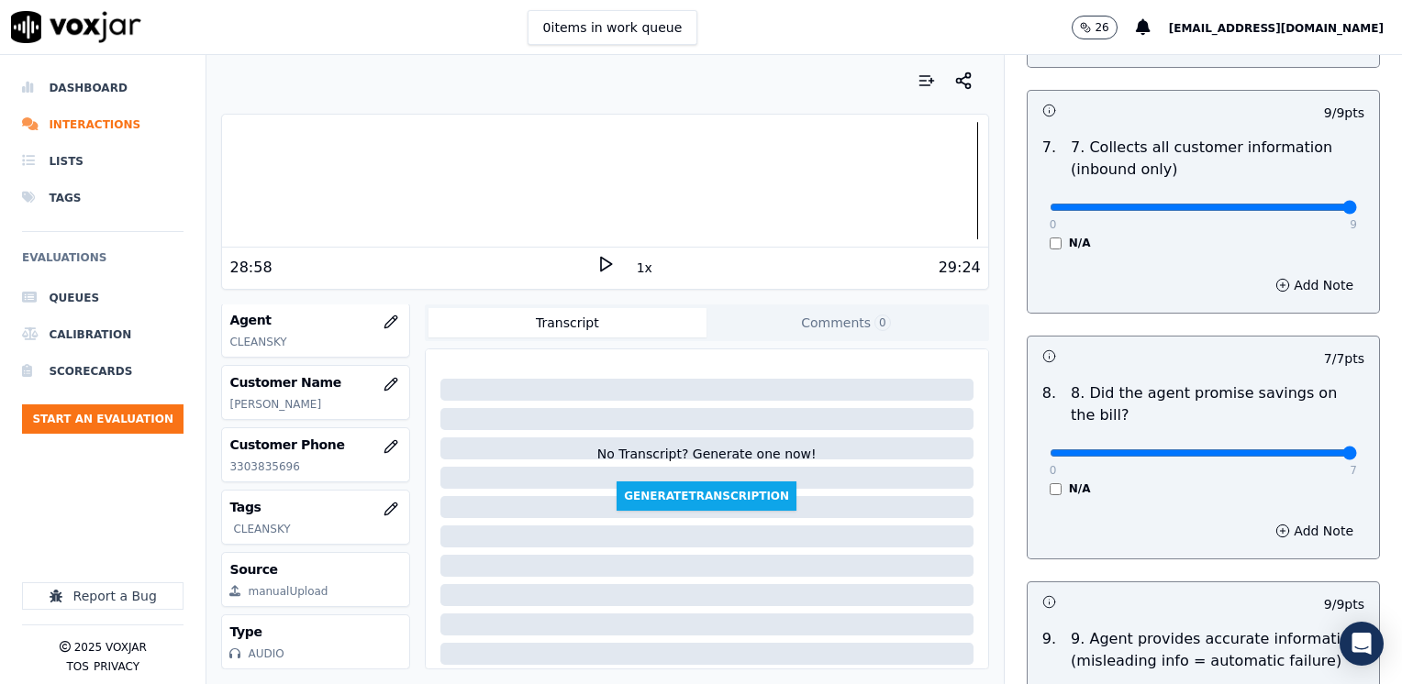
type input "6"
click at [1273, 518] on button "Add Note" at bounding box center [1314, 531] width 100 height 26
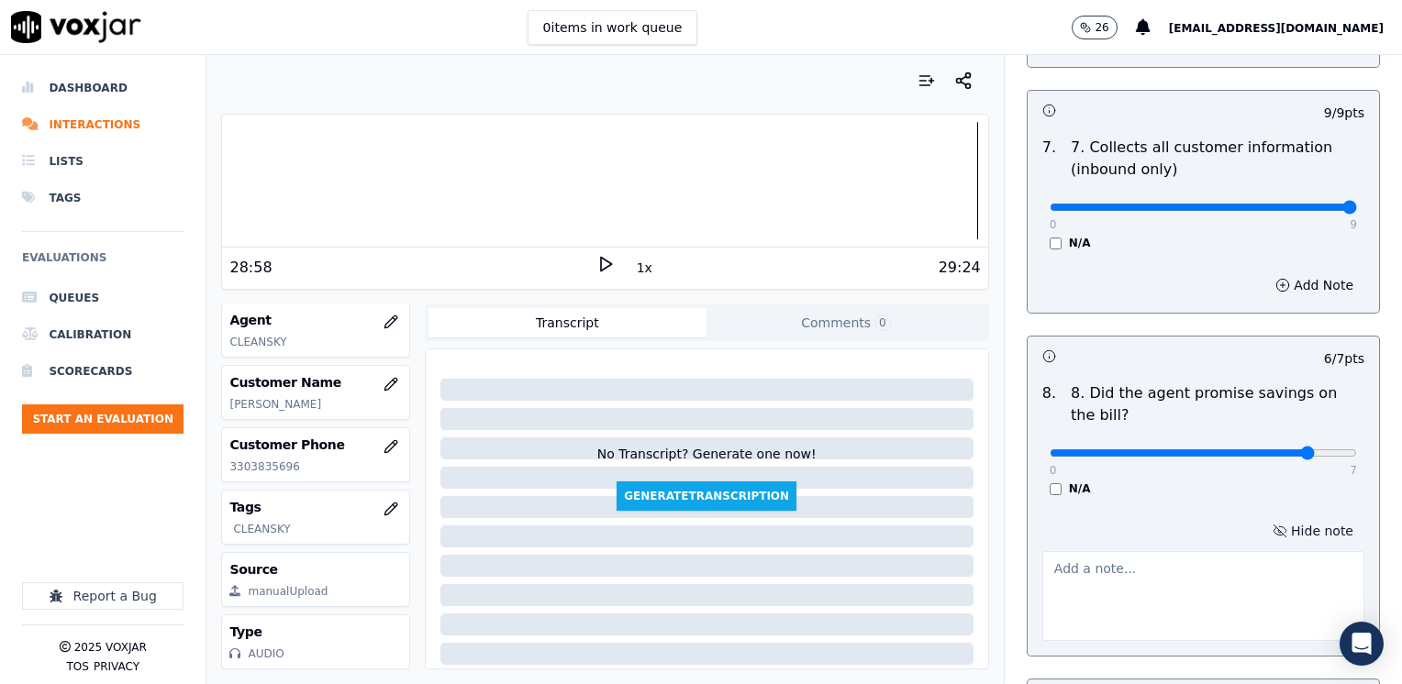
click at [1273, 518] on button "Hide note" at bounding box center [1312, 531] width 103 height 26
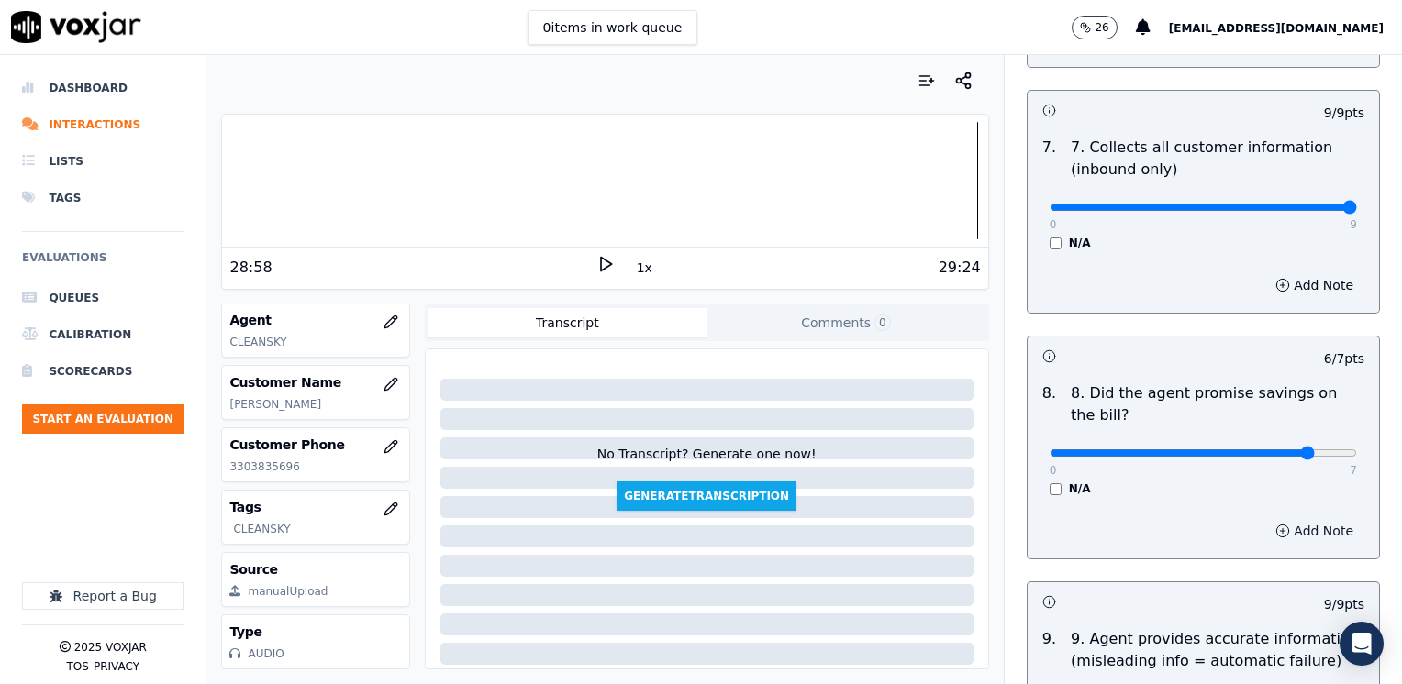
click at [1267, 518] on button "Add Note" at bounding box center [1314, 531] width 100 height 26
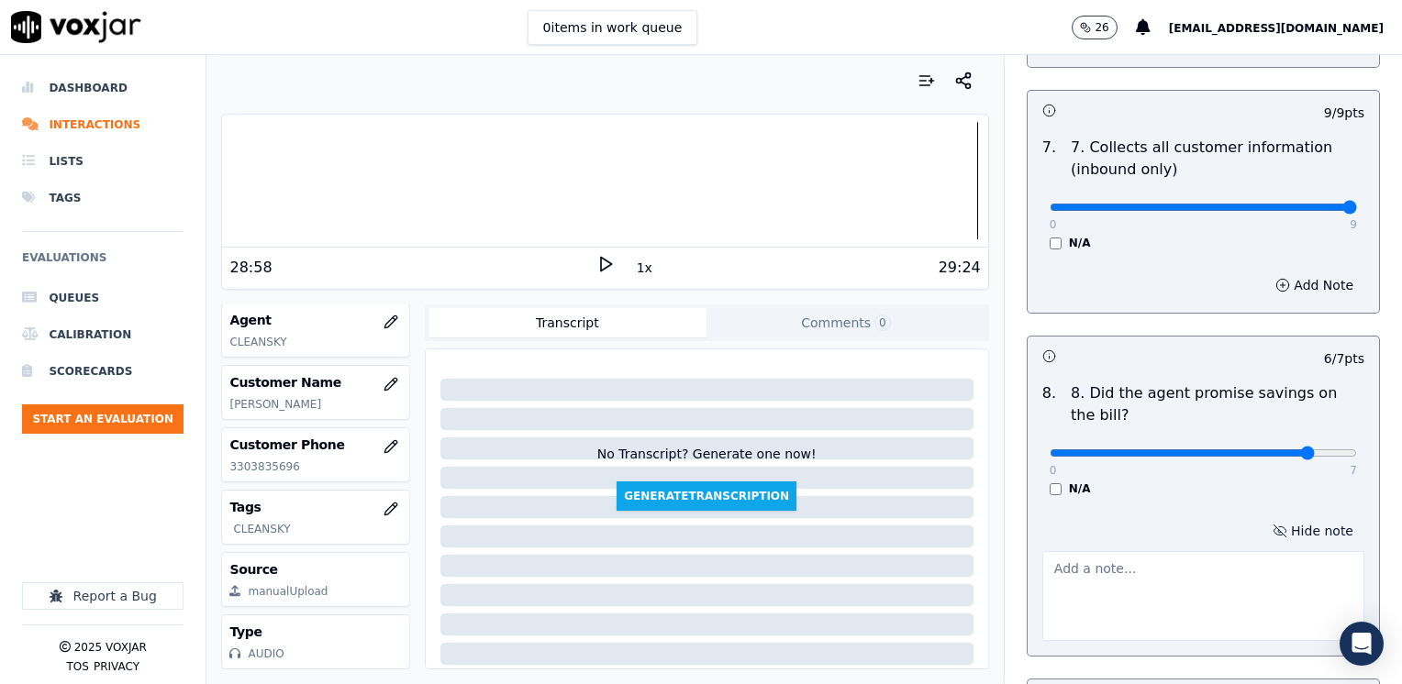
click at [1205, 551] on textarea at bounding box center [1203, 596] width 322 height 90
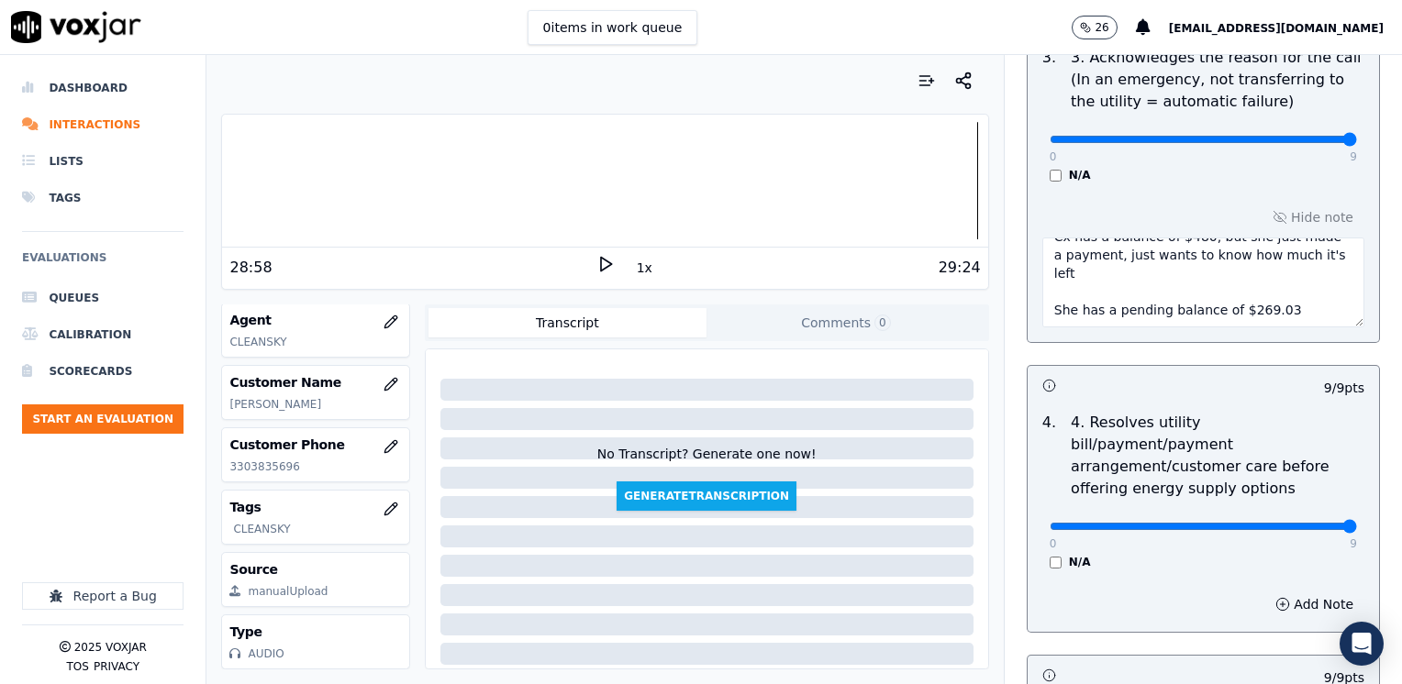
scroll to position [642, 0]
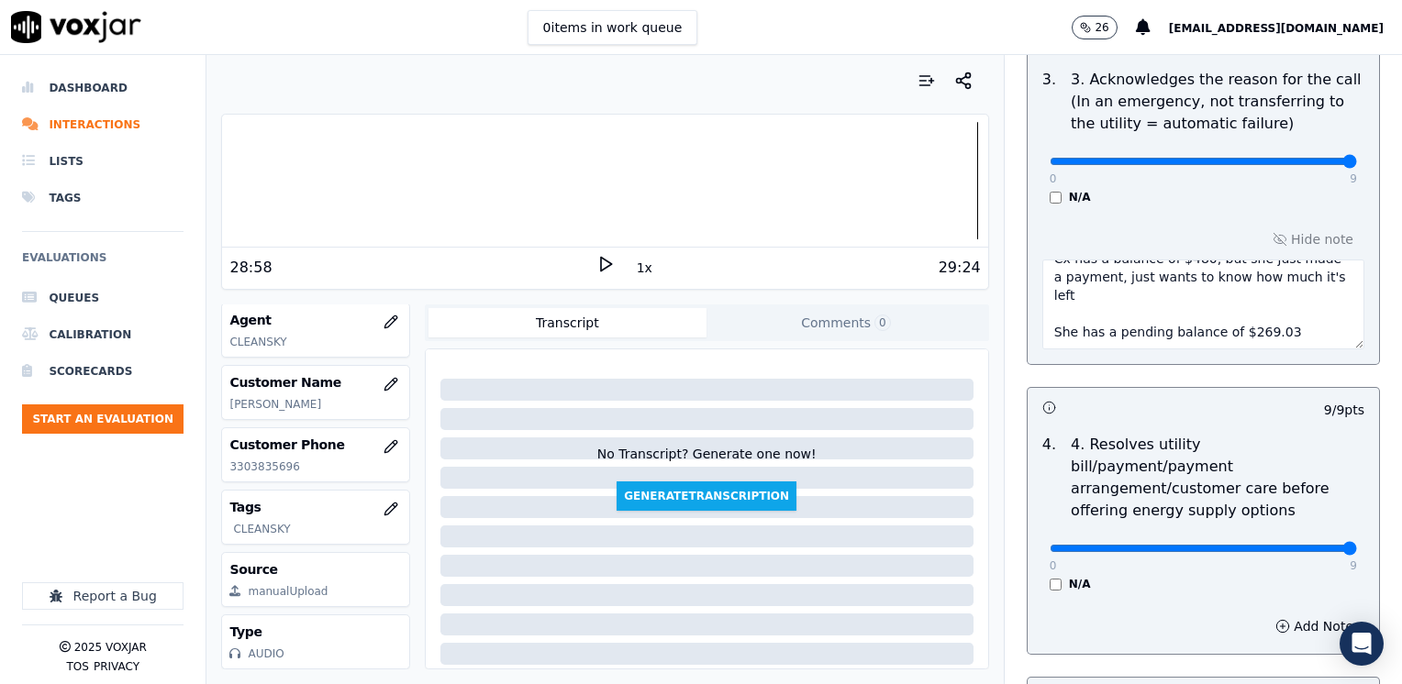
type textarea "Avoid using the words "cheaper rate""
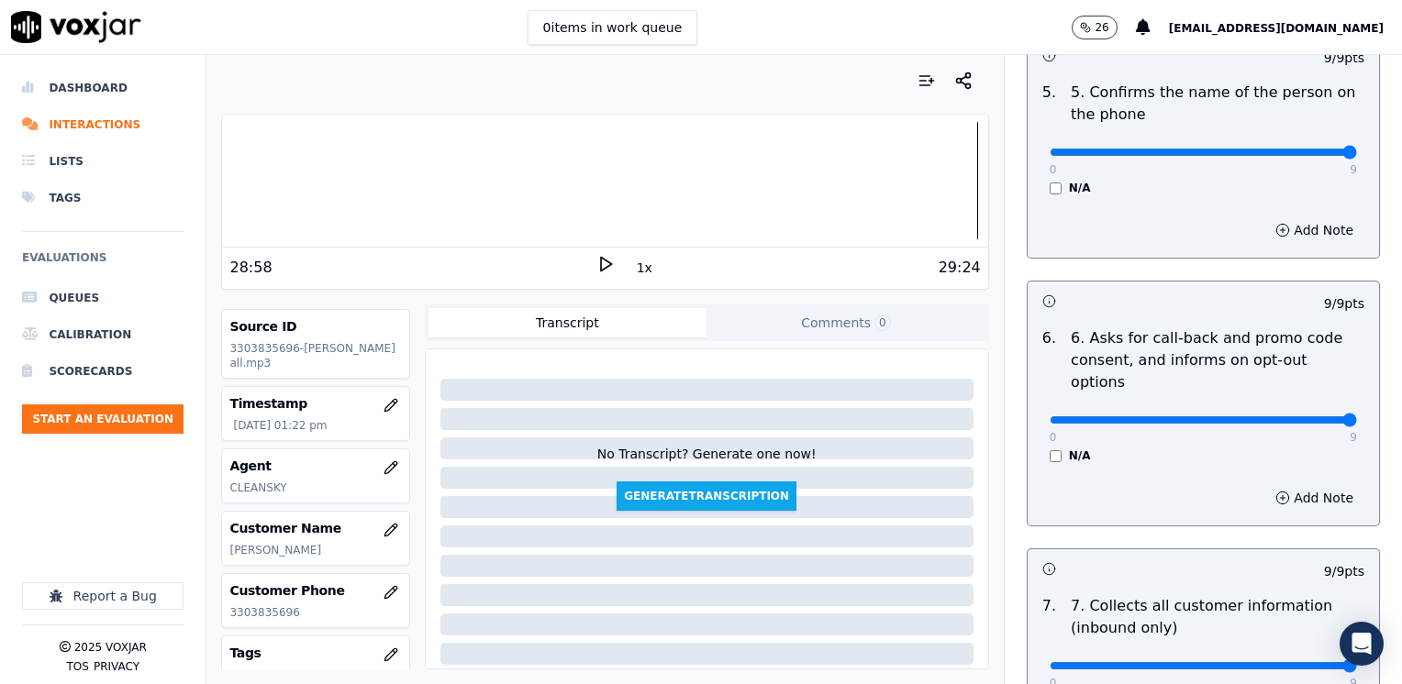
scroll to position [1468, 0]
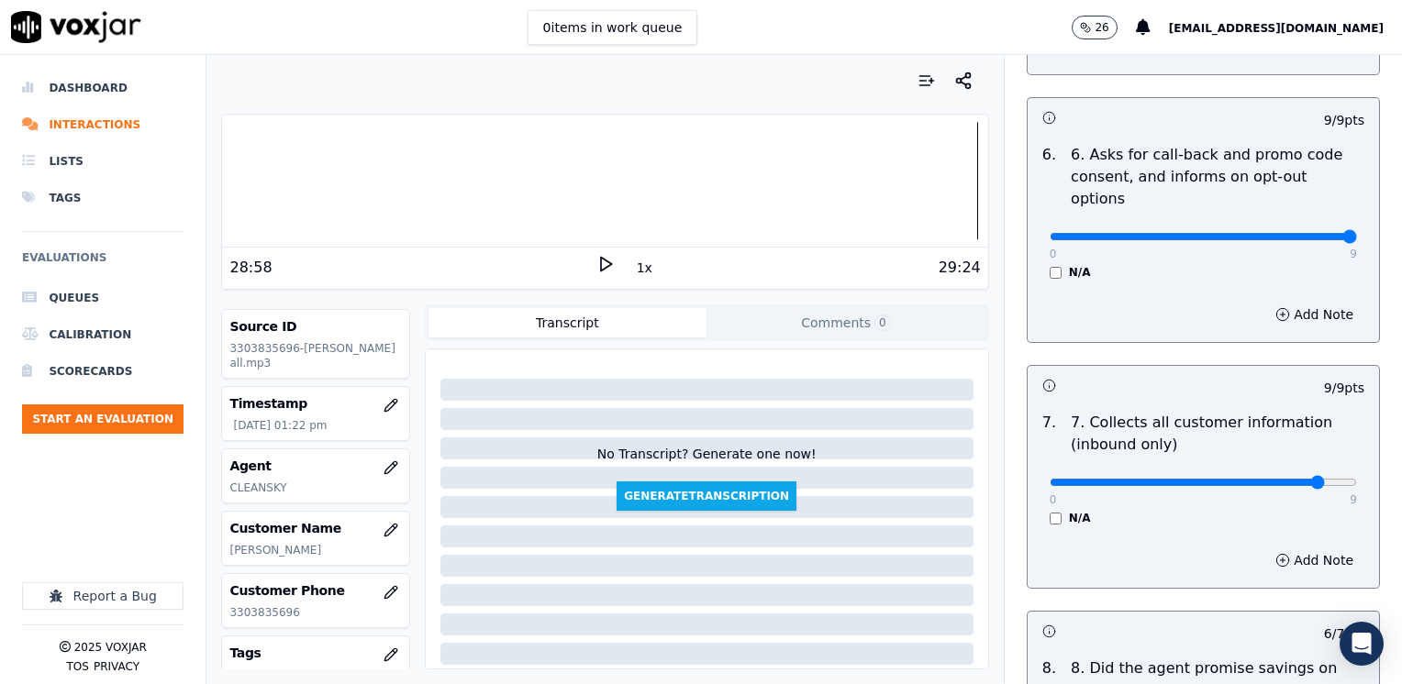
type input "8"
click at [1288, 548] on button "Add Note" at bounding box center [1314, 561] width 100 height 26
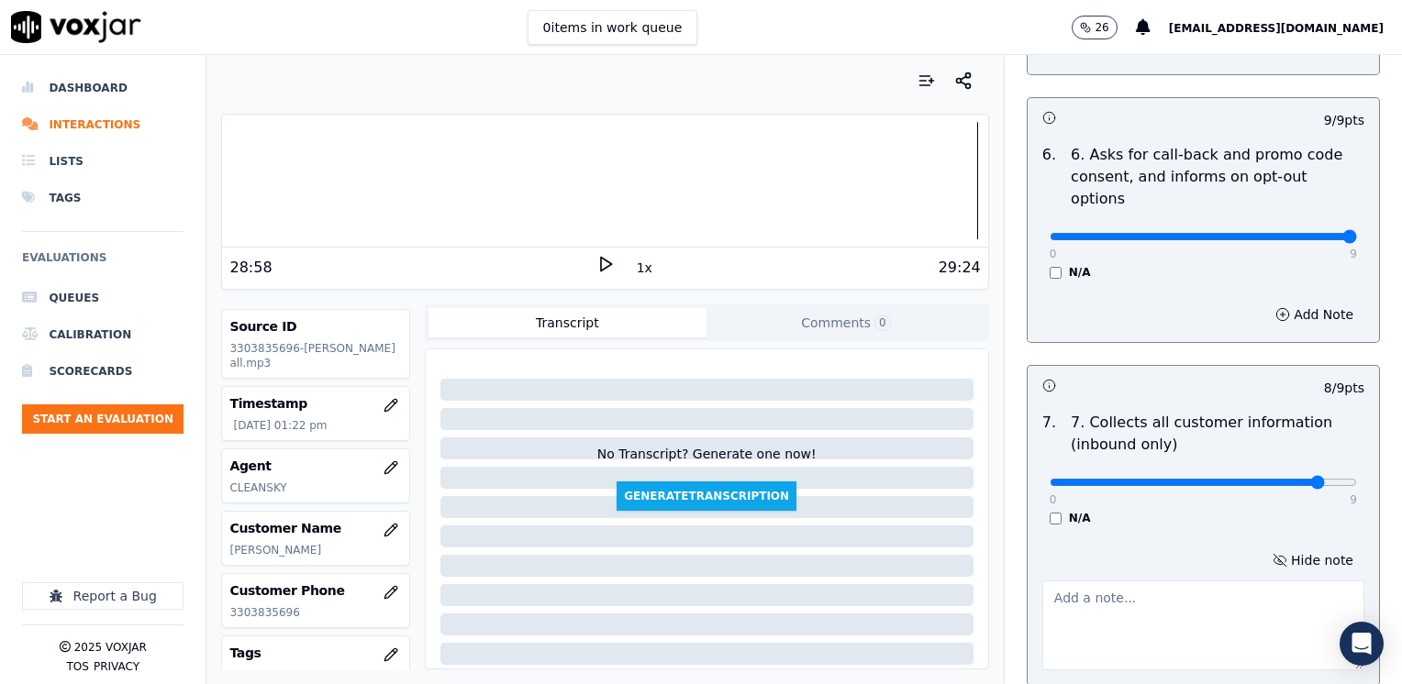
click at [1255, 614] on textarea at bounding box center [1203, 626] width 322 height 90
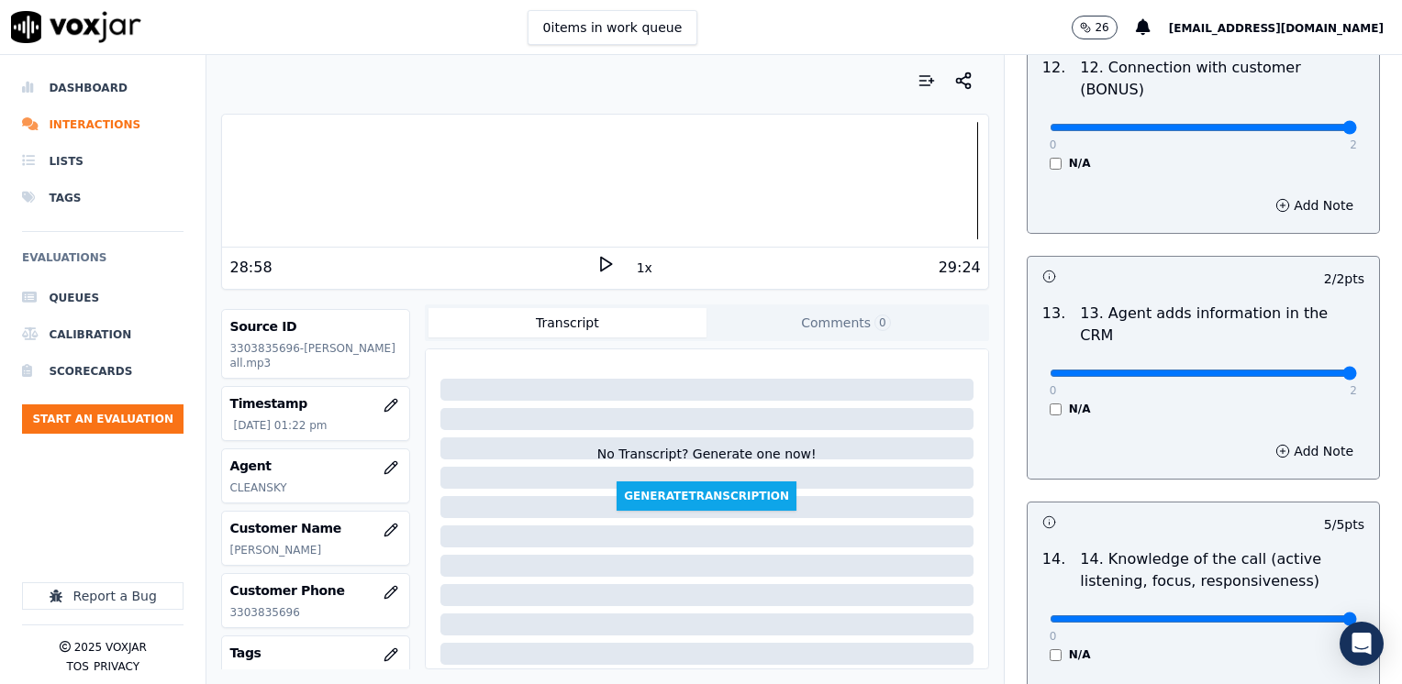
scroll to position [3367, 0]
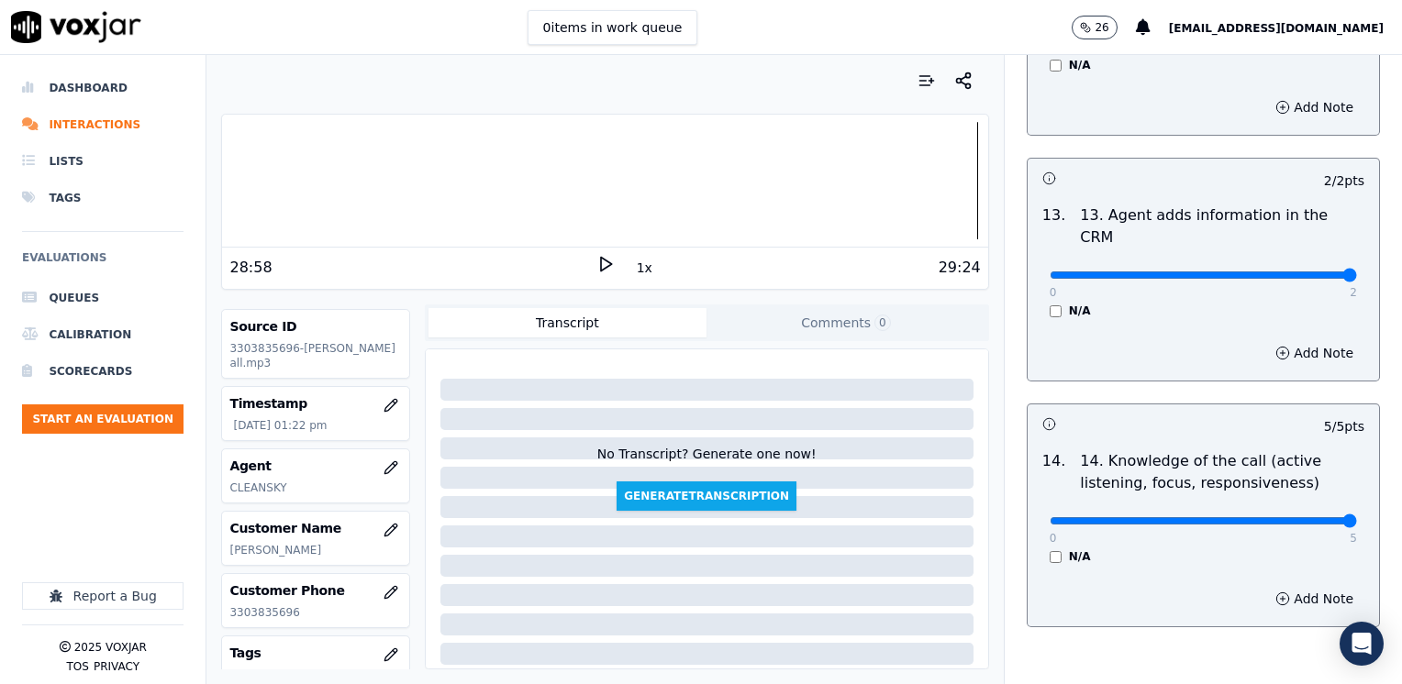
type textarea "Make sure to confirm full service address and the name as it appears on the bil…"
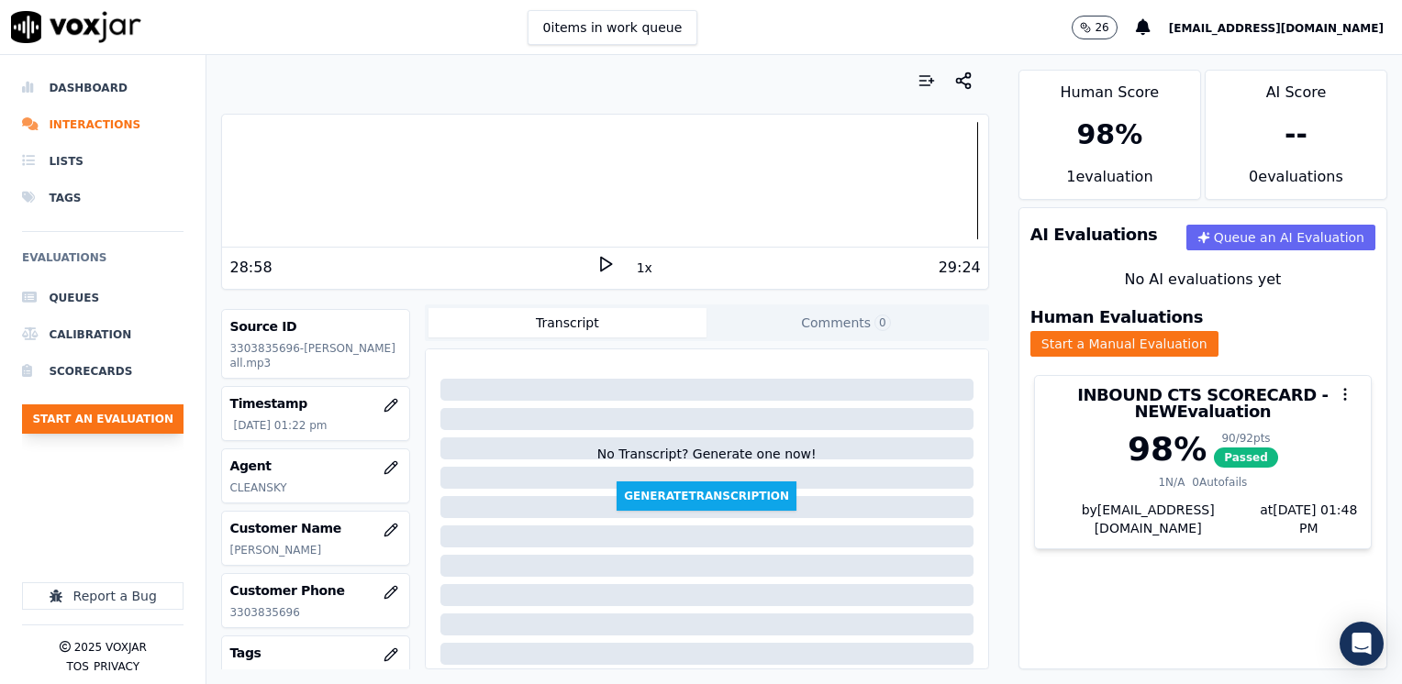
click at [113, 422] on button "Start an Evaluation" at bounding box center [102, 419] width 161 height 29
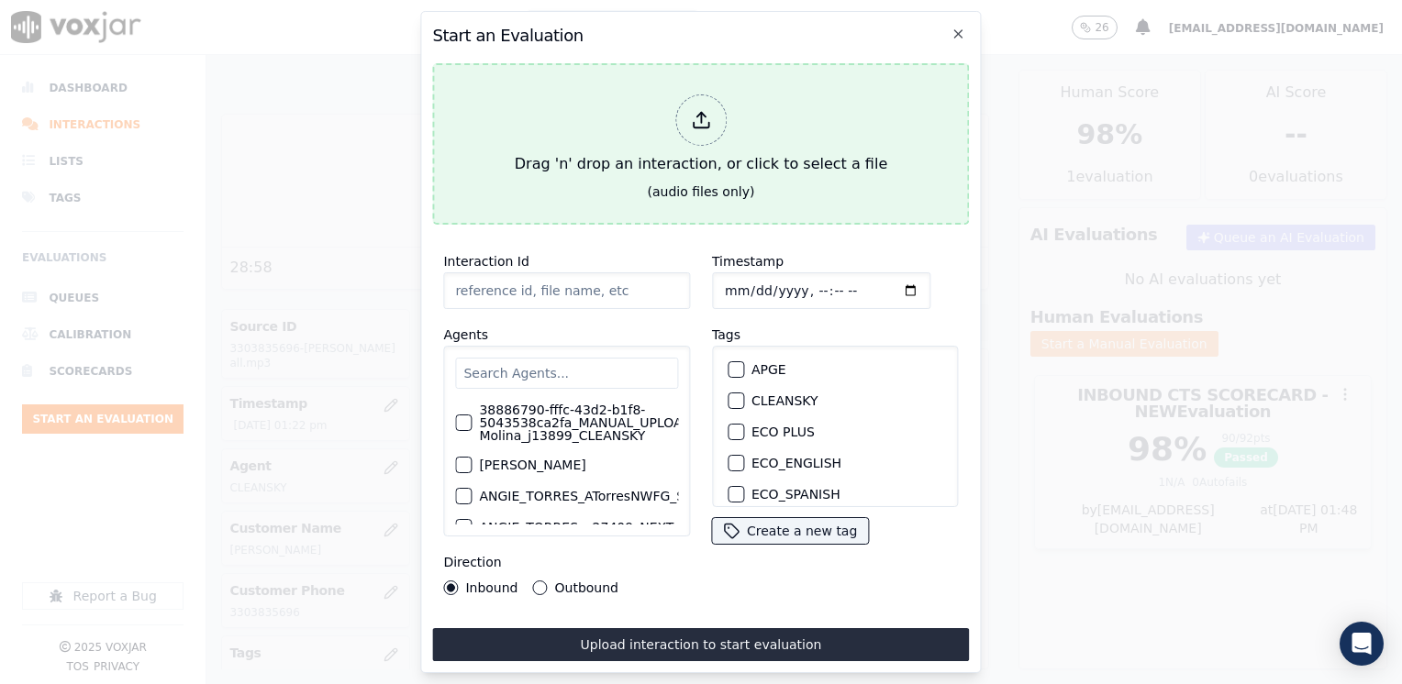
click at [694, 110] on icon at bounding box center [701, 120] width 20 height 20
type input "20250821-111240_2673537668-[PERSON_NAME] all.mp3"
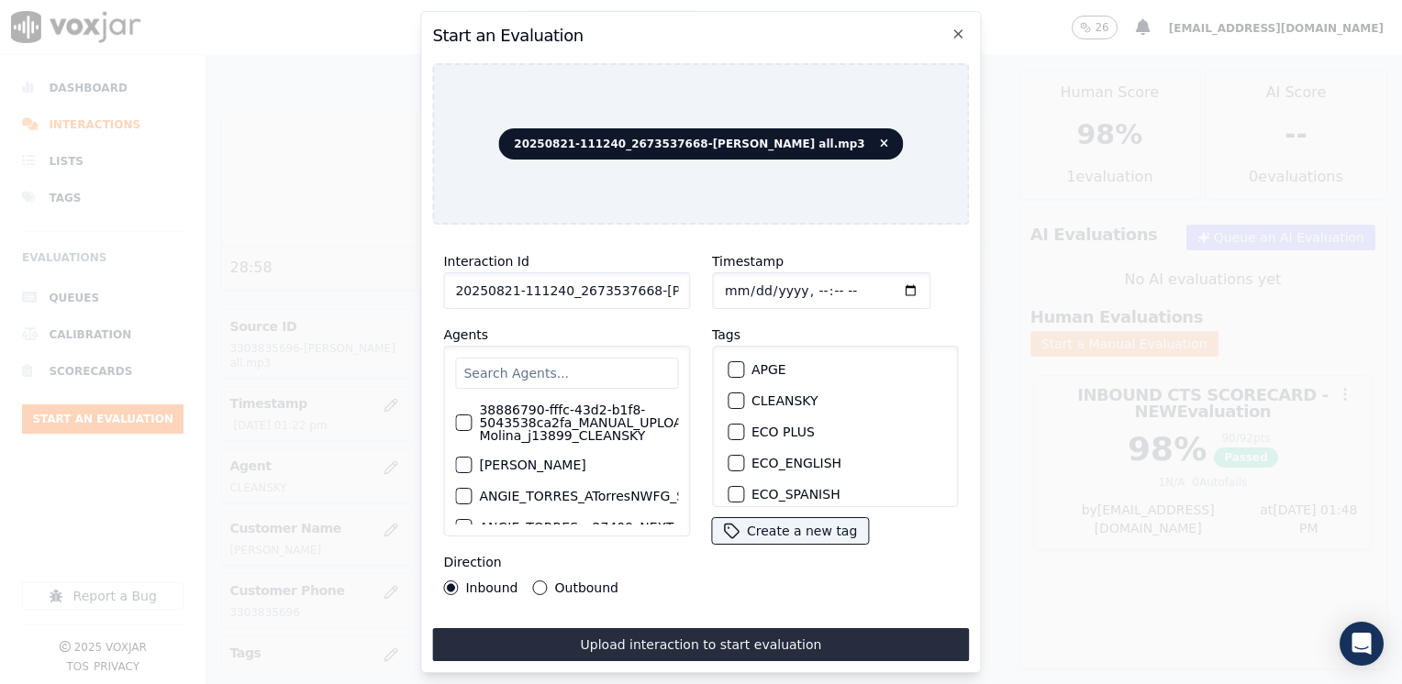
click at [575, 346] on div "38886790-fffc-43d2-b1f8-5043538ca2fa_MANUAL_UPLOAD_Juliana Molina_j13899_CLEANS…" at bounding box center [566, 441] width 247 height 191
click at [579, 366] on input "text" at bounding box center [566, 373] width 223 height 31
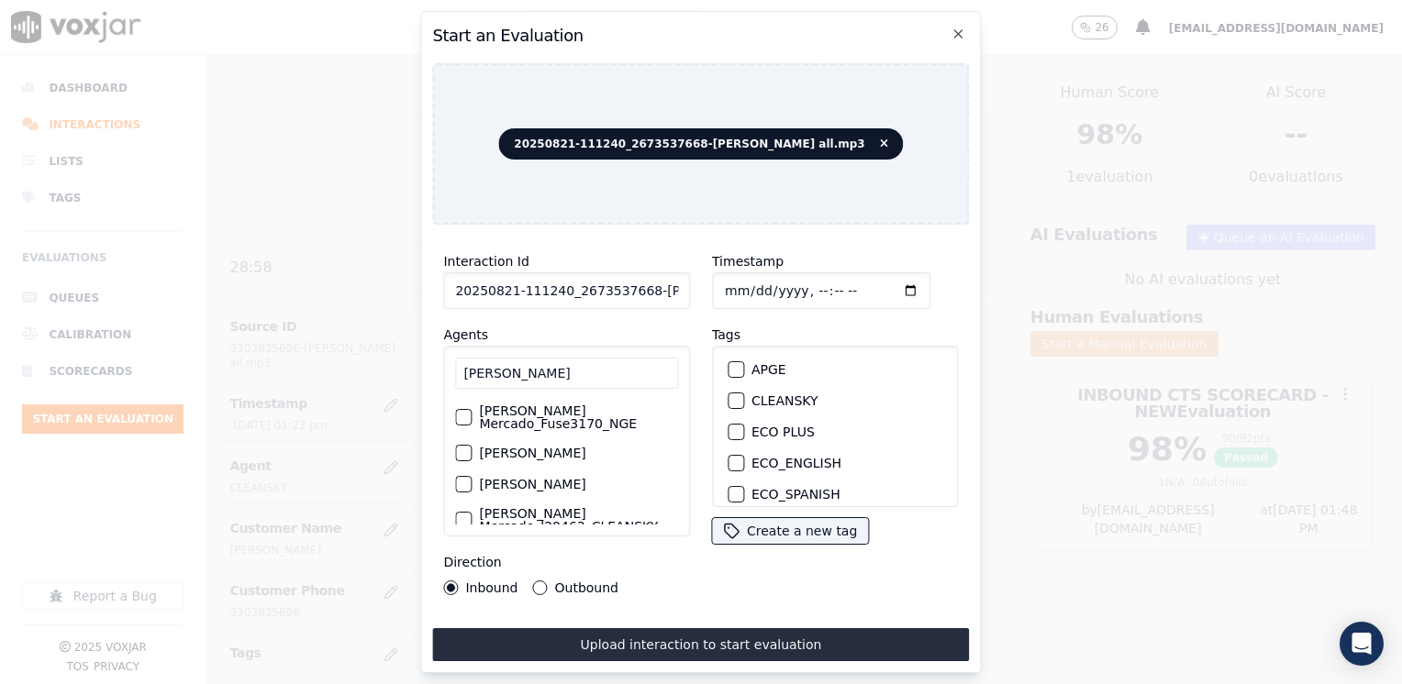
scroll to position [92, 0]
type input "[PERSON_NAME]"
click at [463, 483] on div "button" at bounding box center [462, 489] width 13 height 13
click at [728, 394] on div "button" at bounding box center [734, 400] width 13 height 13
click at [729, 395] on icon "button" at bounding box center [734, 400] width 11 height 11
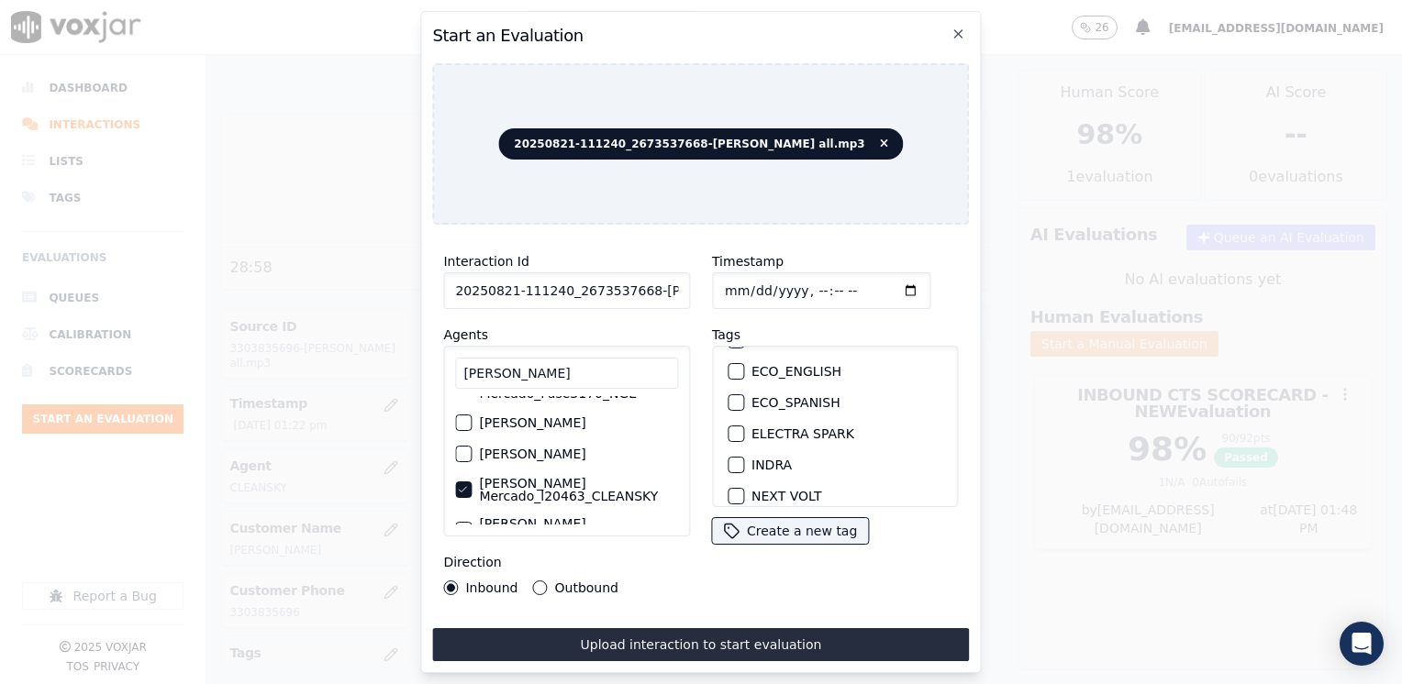
click at [728, 459] on div "button" at bounding box center [734, 465] width 13 height 13
click at [882, 284] on input "Timestamp" at bounding box center [821, 290] width 218 height 37
type input "[DATE]T13:49"
click at [535, 585] on button "Outbound" at bounding box center [540, 588] width 15 height 15
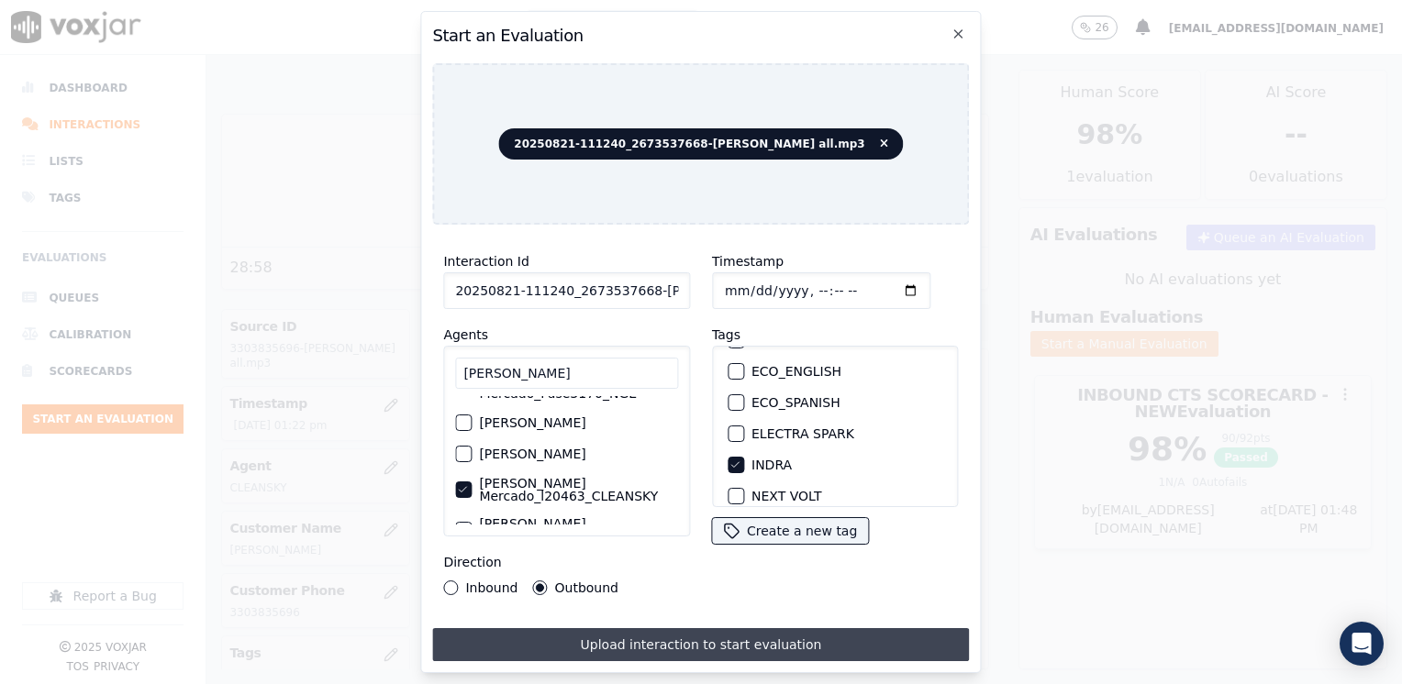
click at [685, 628] on button "Upload interaction to start evaluation" at bounding box center [700, 644] width 537 height 33
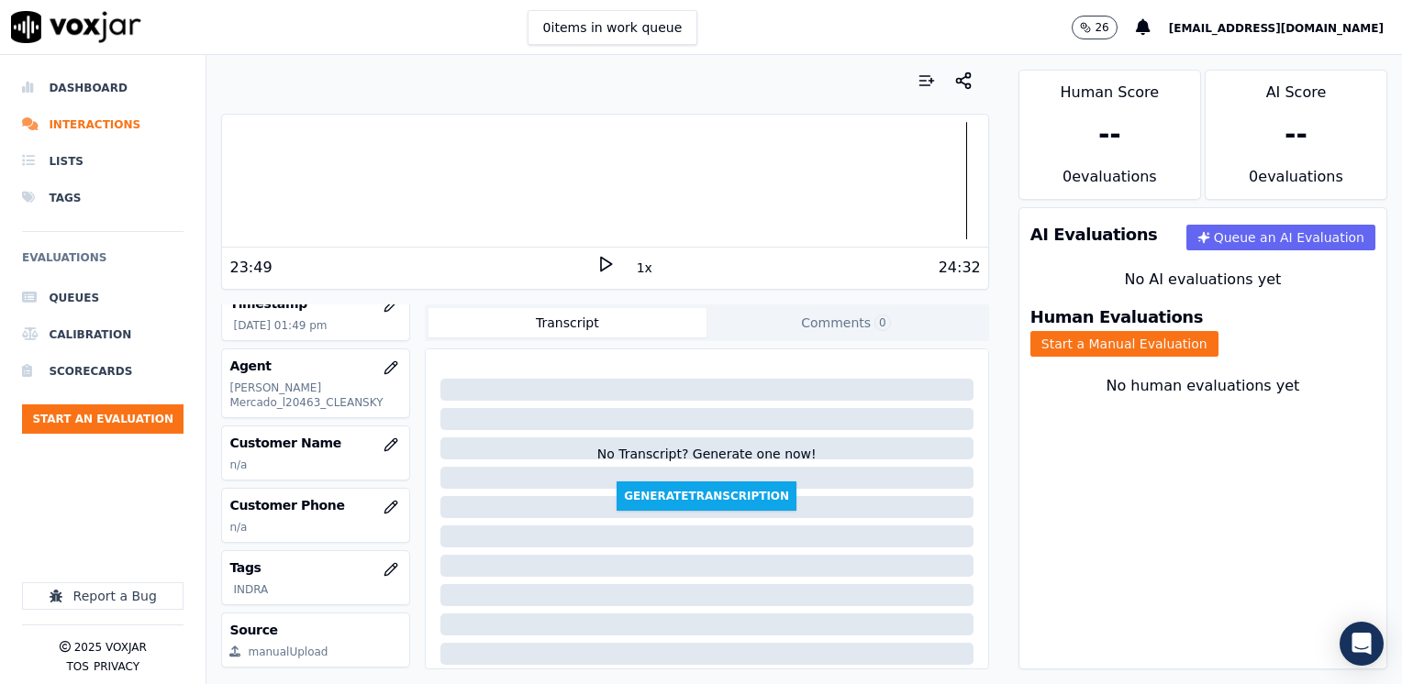
scroll to position [183, 0]
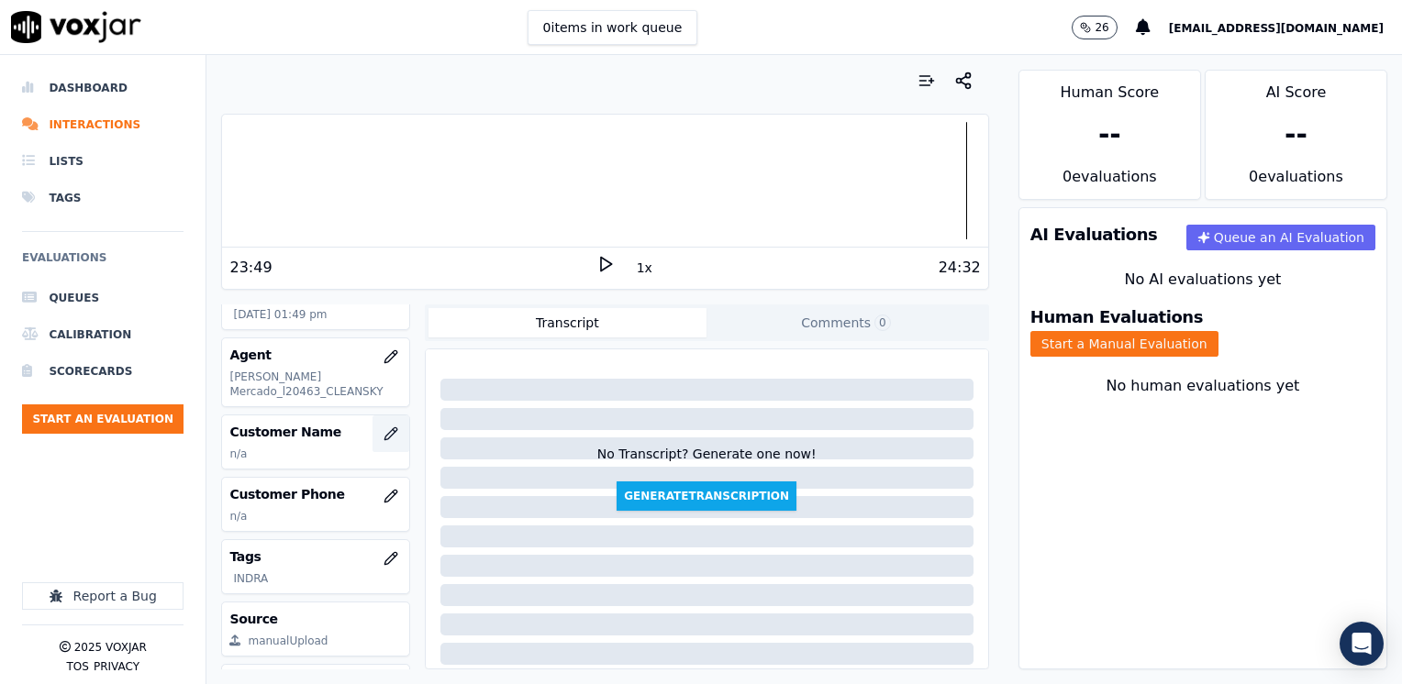
click at [384, 434] on icon "button" at bounding box center [390, 434] width 12 height 12
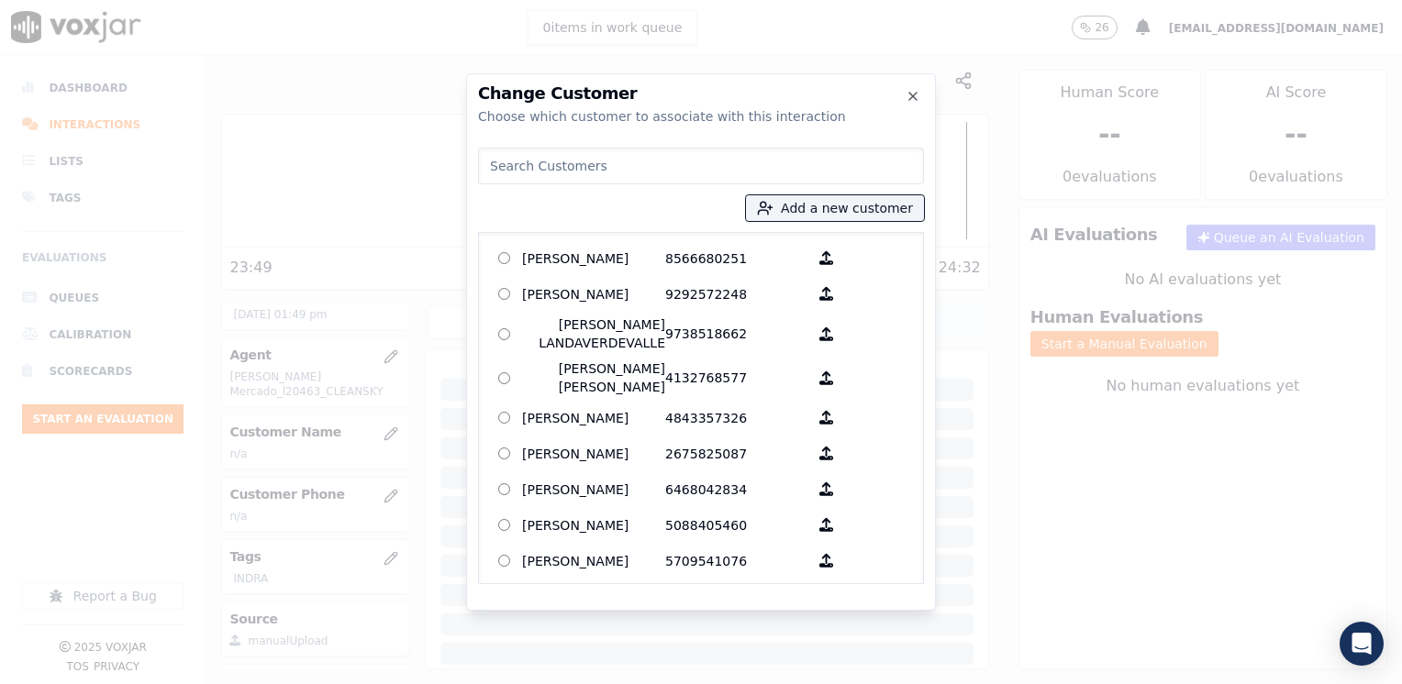
click at [705, 168] on input at bounding box center [701, 166] width 446 height 37
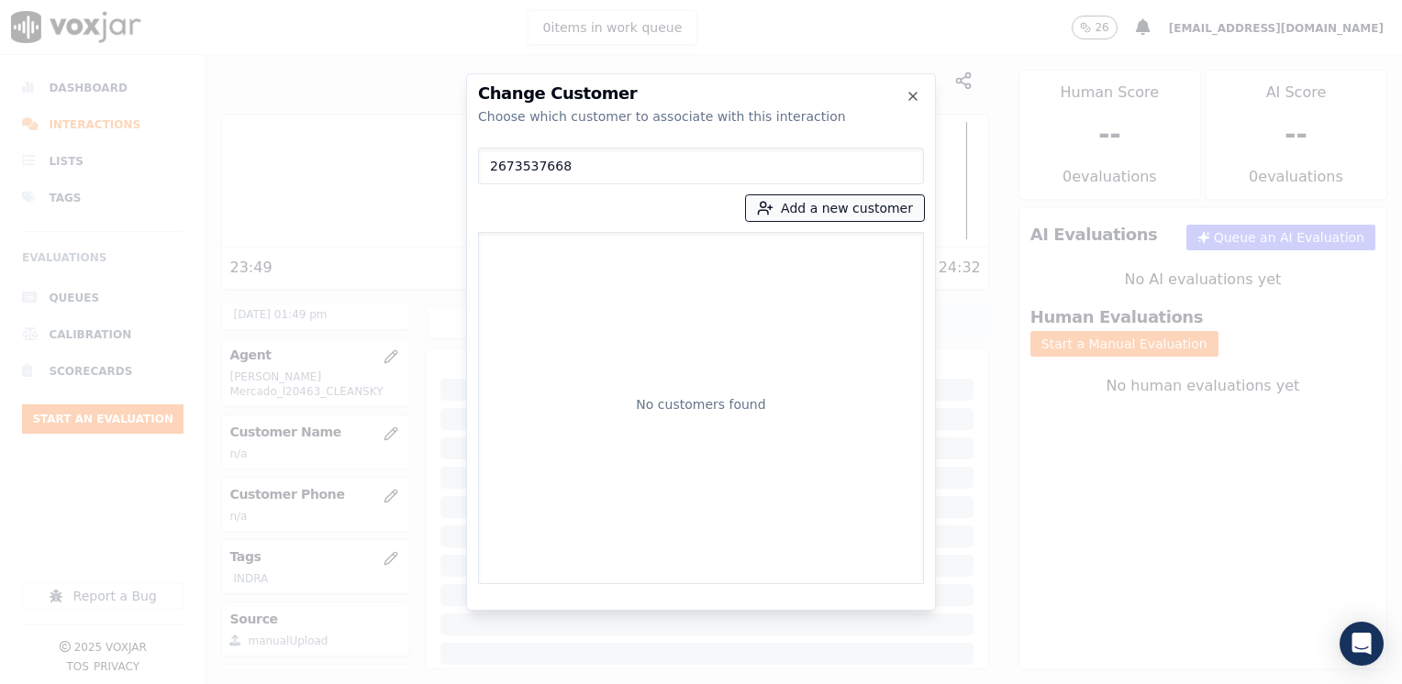
type input "2673537668"
click at [863, 201] on button "Add a new customer" at bounding box center [835, 208] width 178 height 26
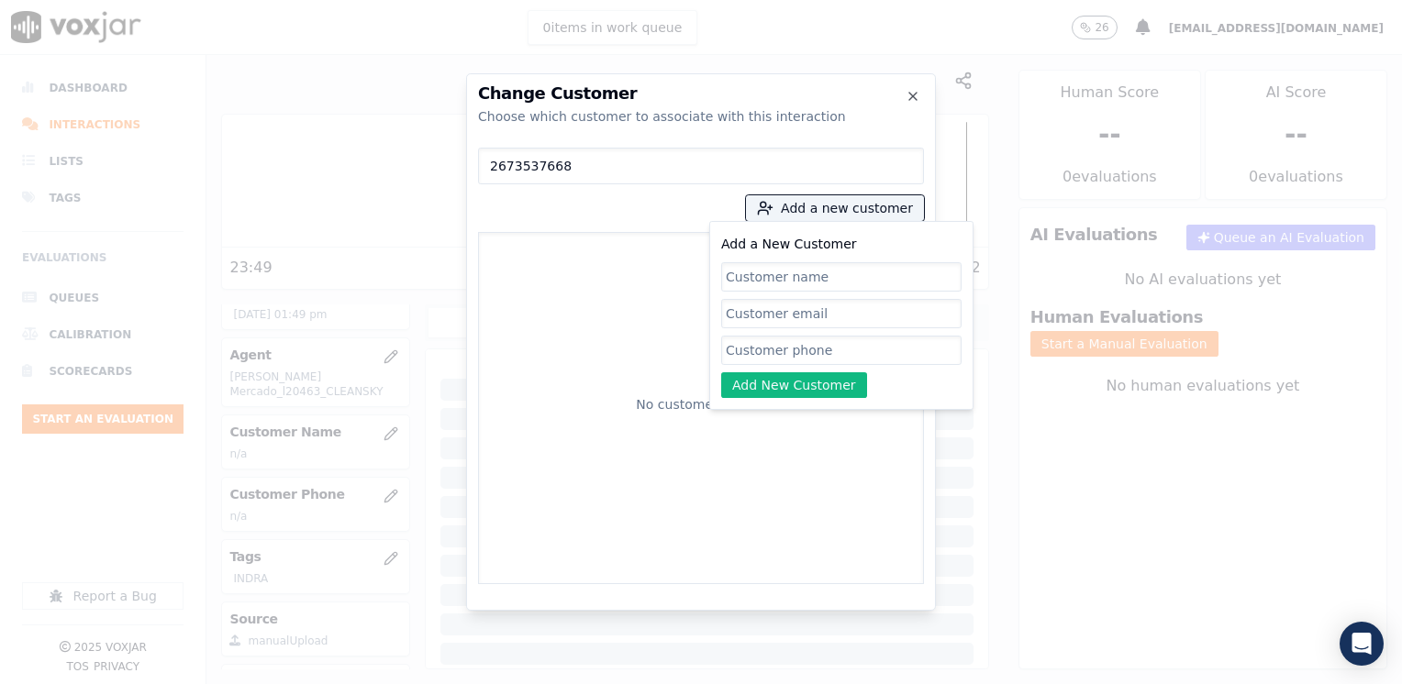
click at [802, 347] on input "Add a New Customer" at bounding box center [841, 350] width 240 height 29
paste input "2673537668"
type input "2673537668"
click at [822, 282] on input "Add a New Customer" at bounding box center [841, 276] width 240 height 29
paste input "[PERSON_NAME]"
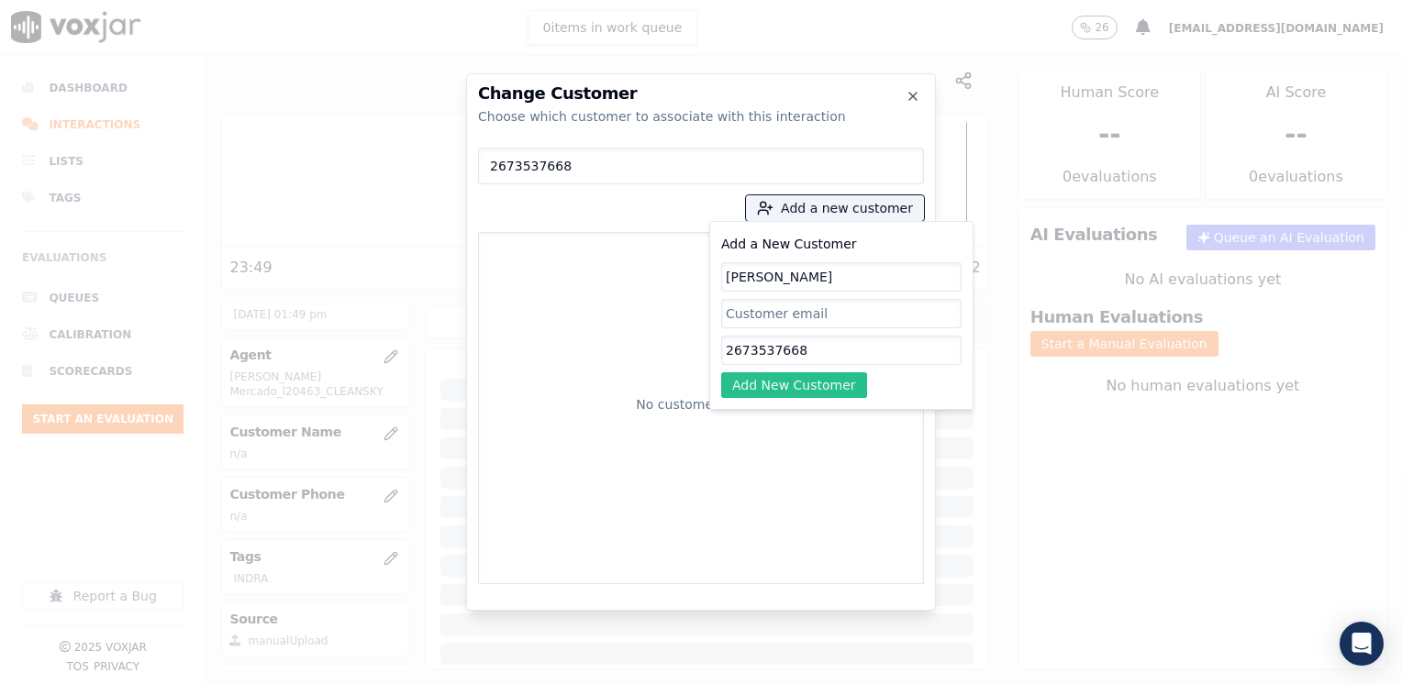
type input "[PERSON_NAME]"
click at [804, 394] on button "Add New Customer" at bounding box center [794, 385] width 146 height 26
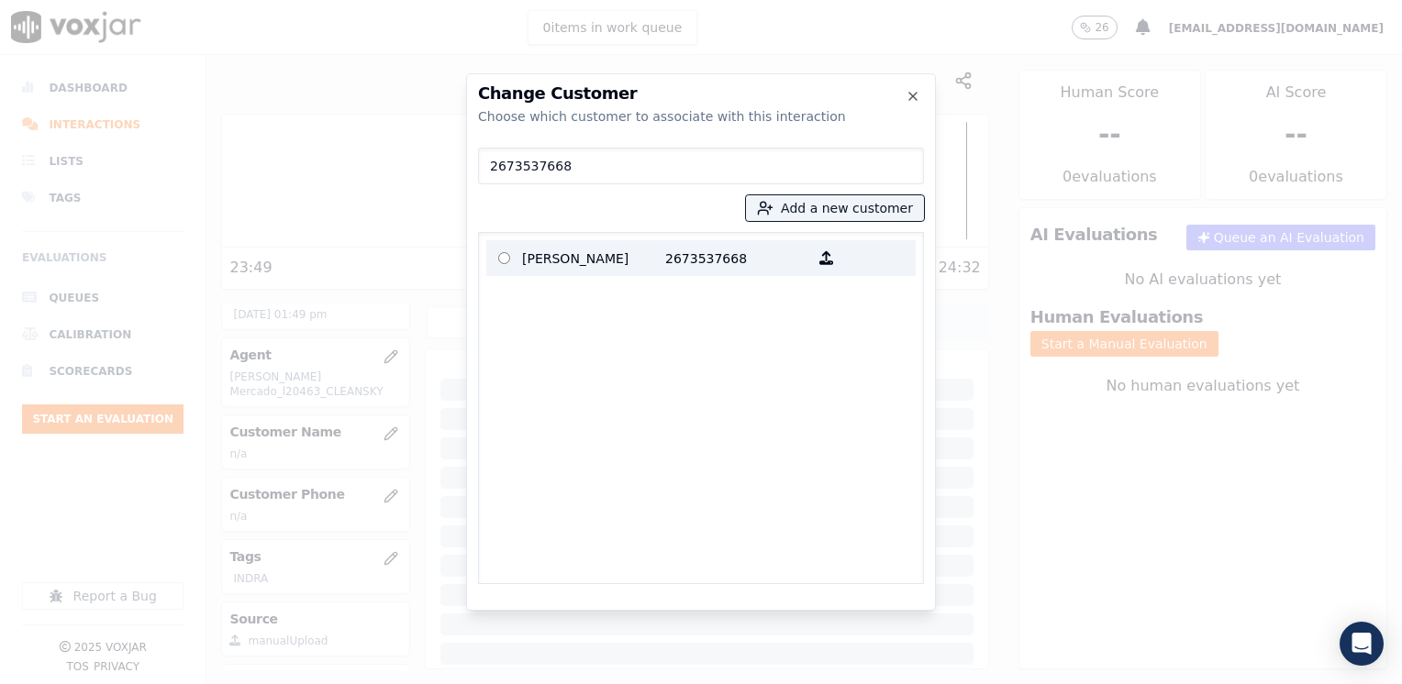
click at [716, 251] on p "2673537668" at bounding box center [736, 258] width 143 height 28
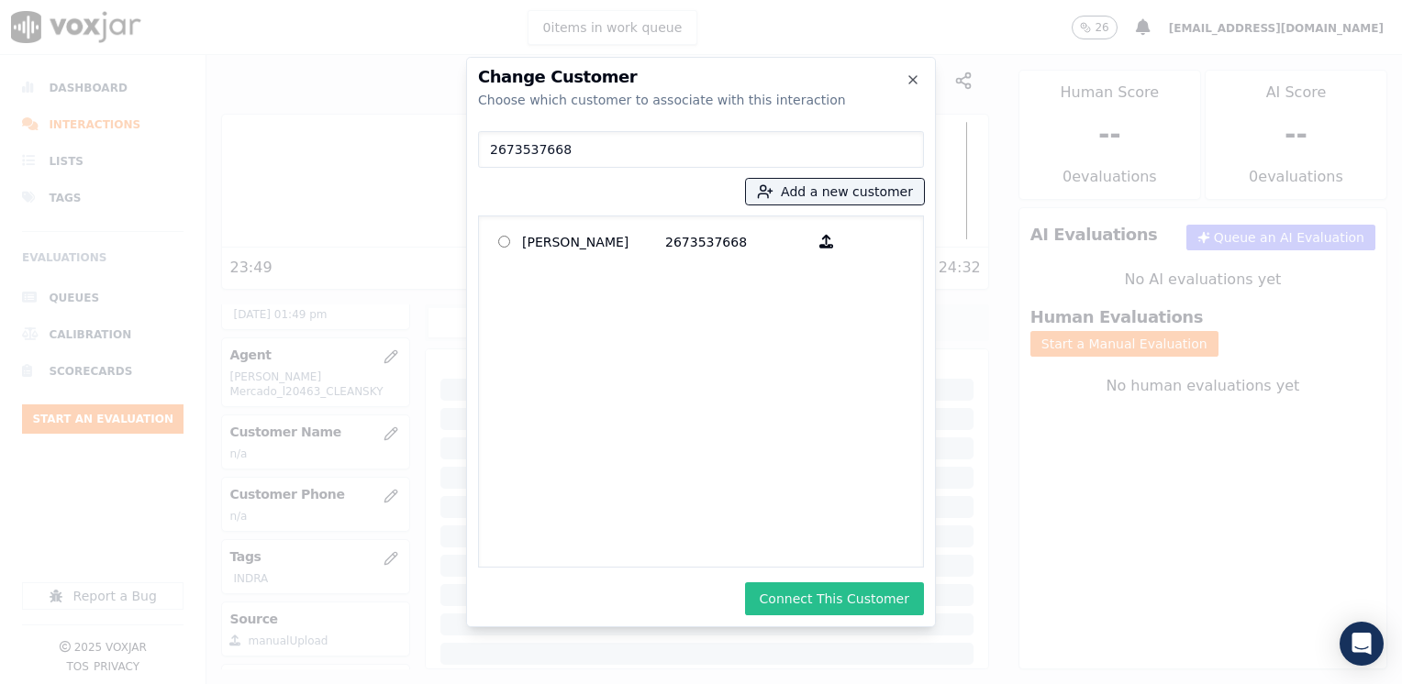
click at [868, 603] on button "Connect This Customer" at bounding box center [834, 599] width 179 height 33
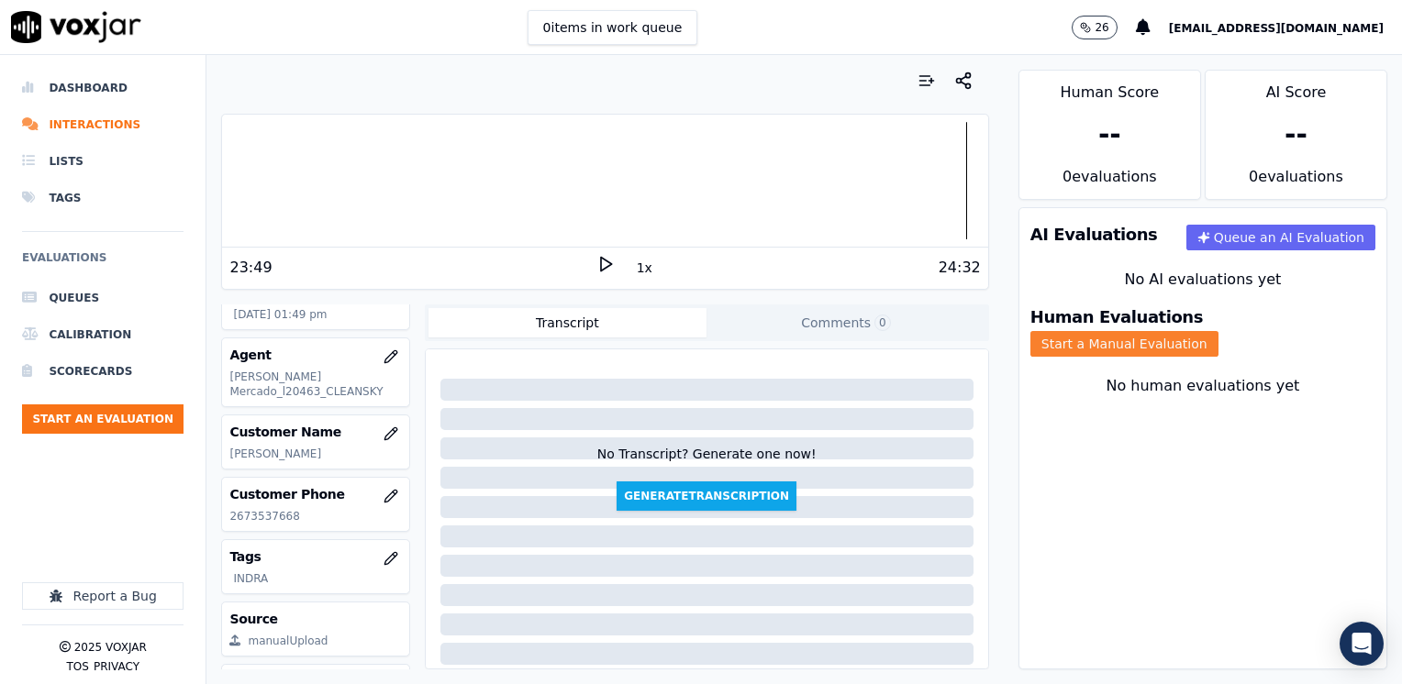
click at [1218, 332] on button "Start a Manual Evaluation" at bounding box center [1124, 344] width 188 height 26
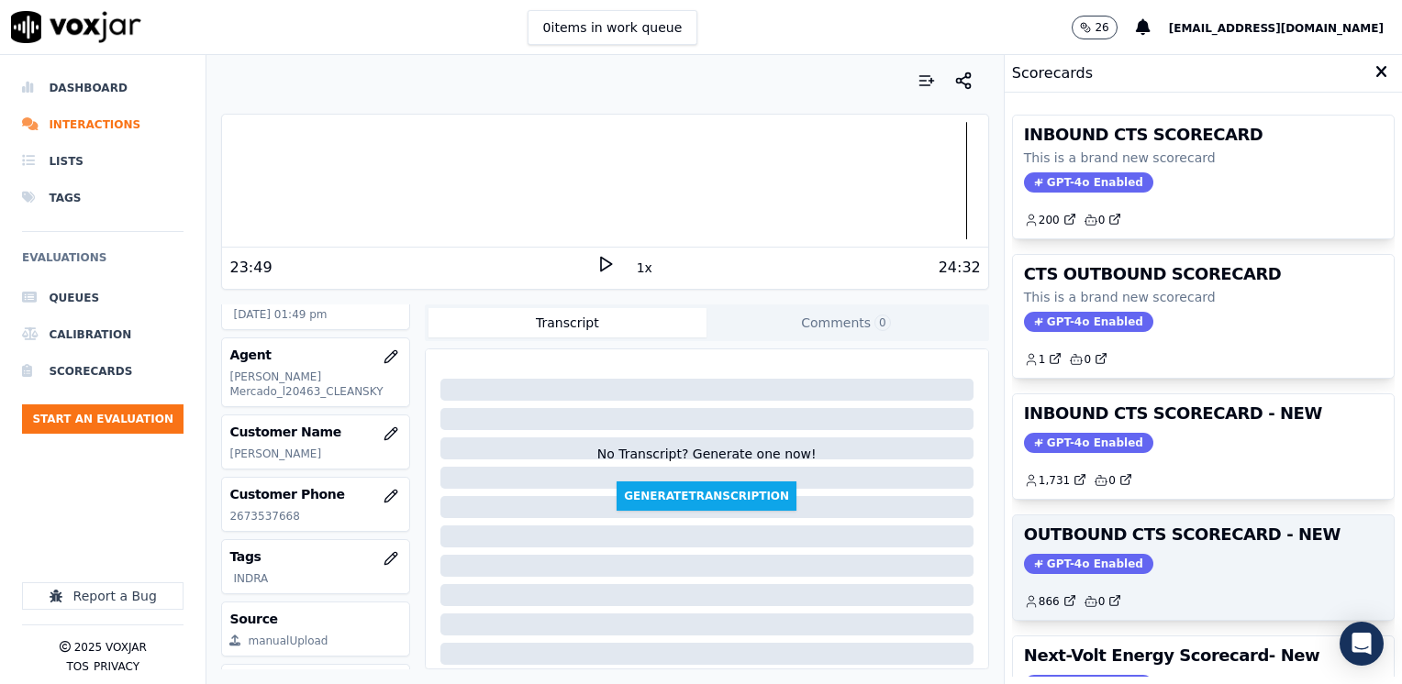
click at [1093, 554] on span "GPT-4o Enabled" at bounding box center [1088, 564] width 129 height 20
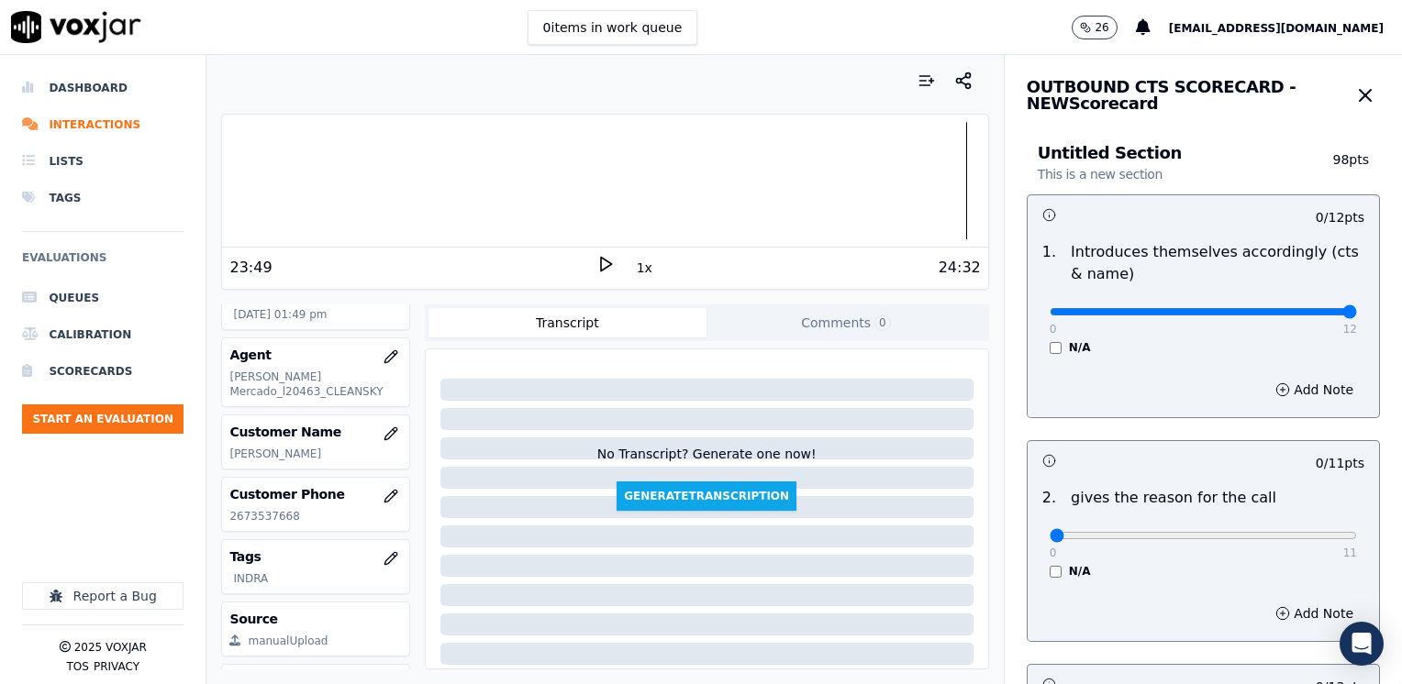
drag, startPoint x: 1036, startPoint y: 306, endPoint x: 1353, endPoint y: 379, distance: 325.6
type input "12"
click at [1357, 316] on input "range" at bounding box center [1203, 311] width 307 height 7
drag, startPoint x: 1039, startPoint y: 541, endPoint x: 1341, endPoint y: 453, distance: 315.3
type input "11"
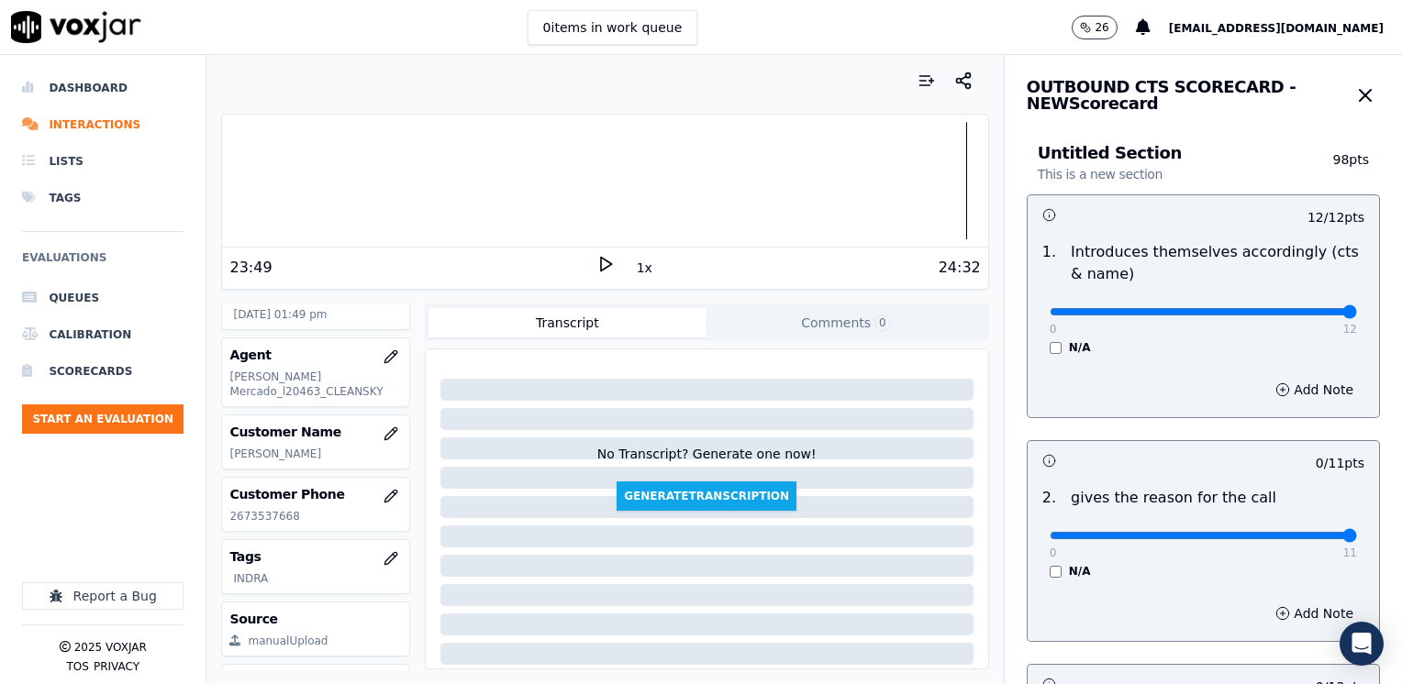
click at [1357, 316] on input "range" at bounding box center [1203, 311] width 307 height 7
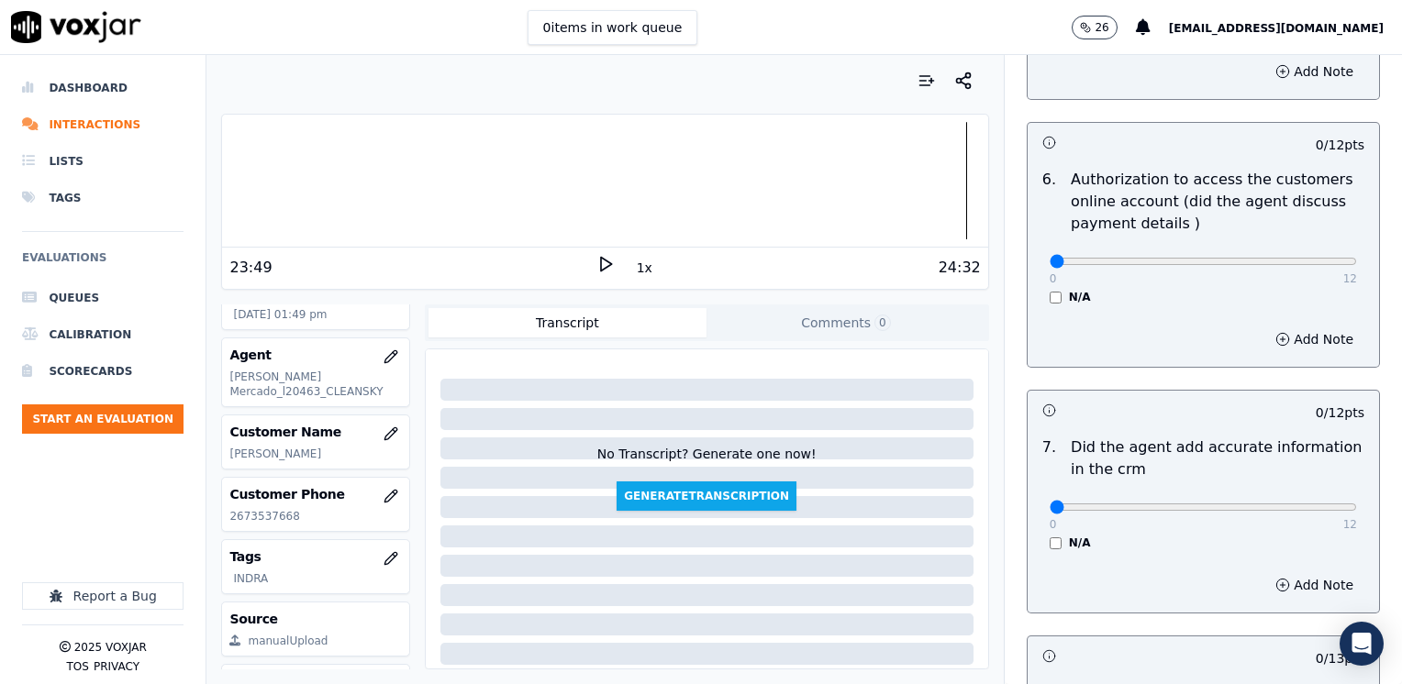
scroll to position [1560, 0]
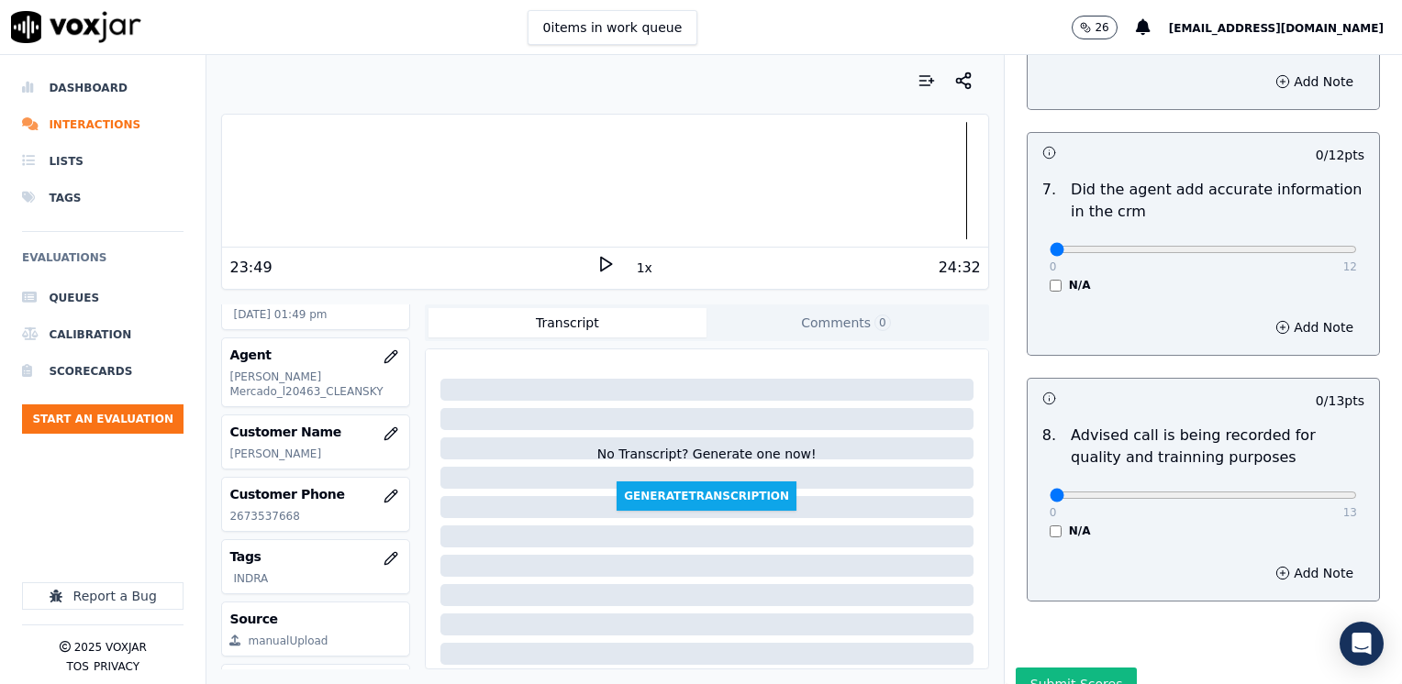
click at [1243, 483] on div "0 13" at bounding box center [1203, 494] width 307 height 22
type input "10"
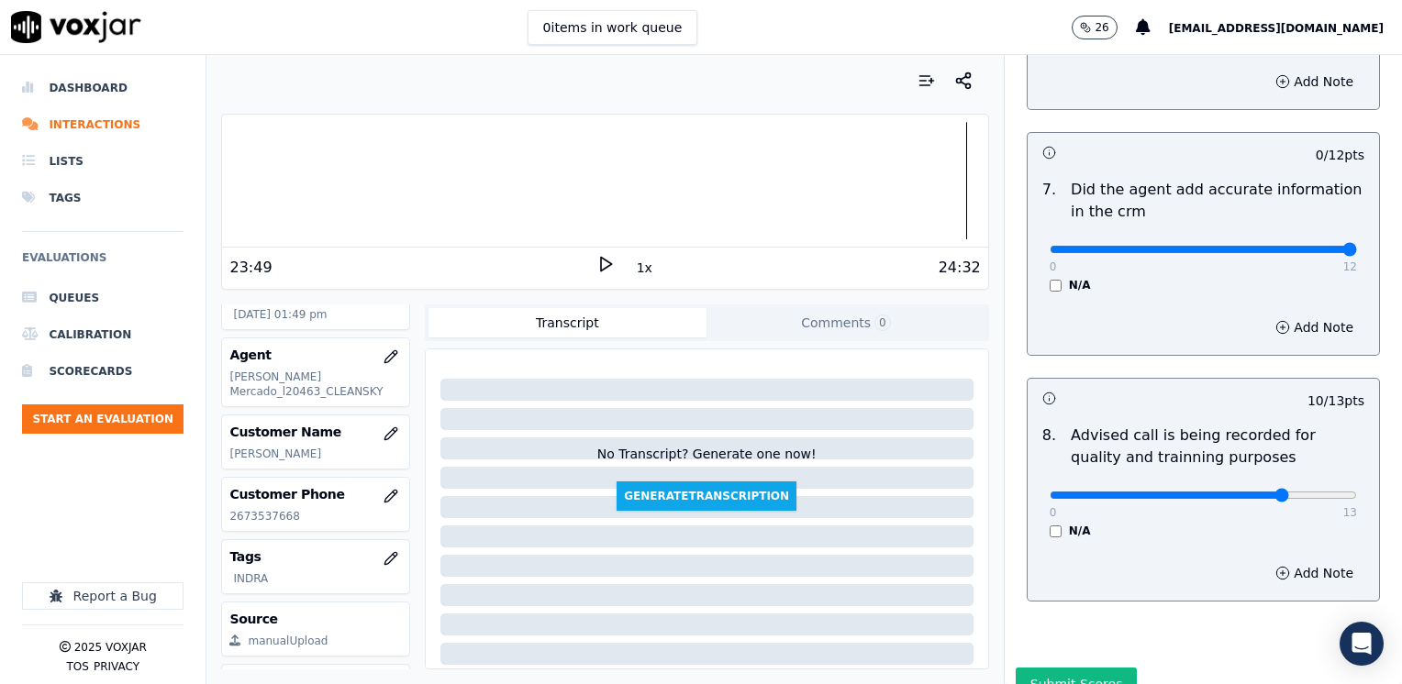
drag, startPoint x: 1405, startPoint y: 218, endPoint x: 1387, endPoint y: 221, distance: 17.6
type input "12"
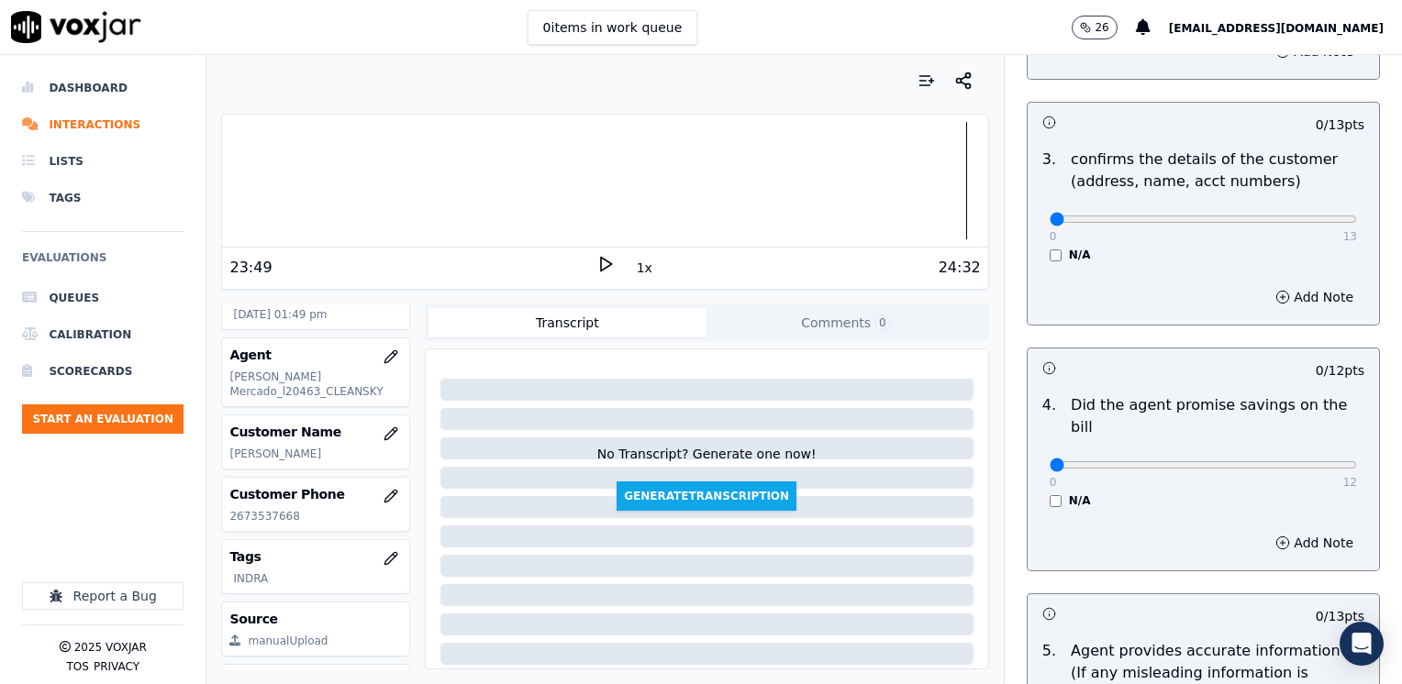
scroll to position [550, 0]
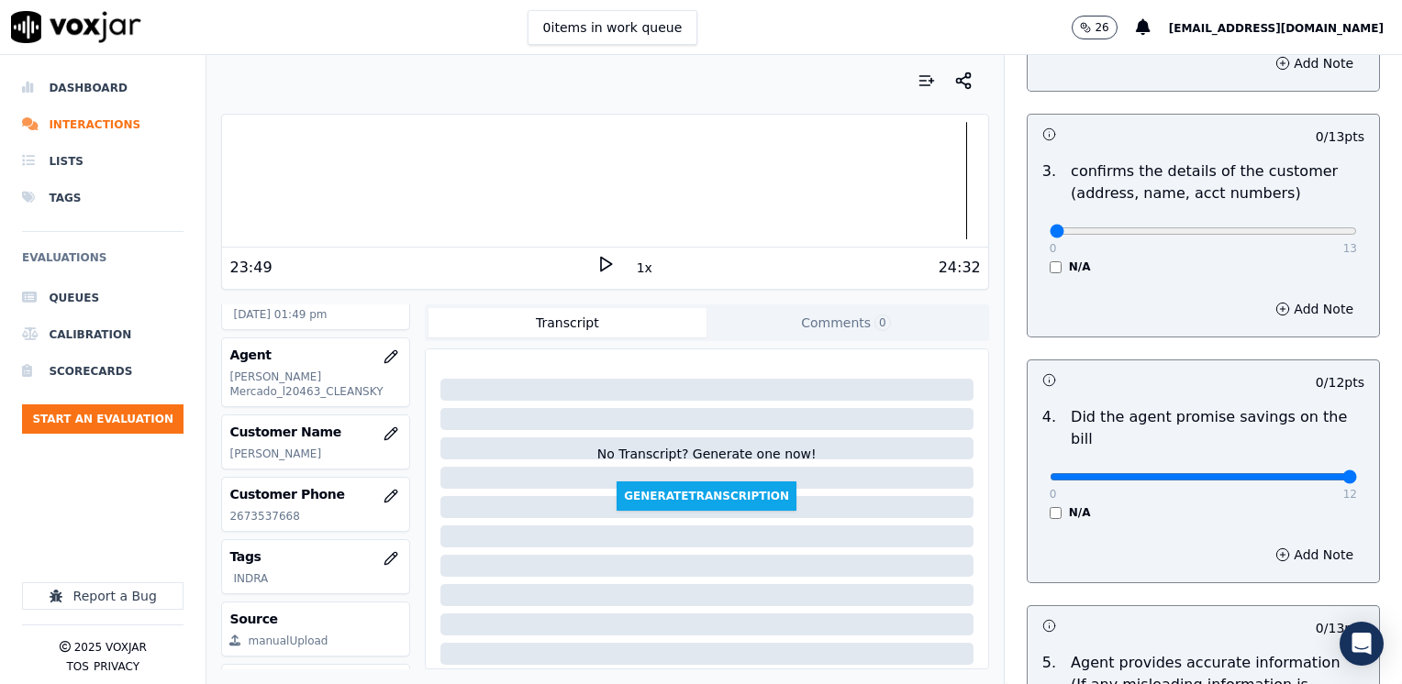
drag, startPoint x: 1039, startPoint y: 453, endPoint x: 1405, endPoint y: 388, distance: 371.8
type input "12"
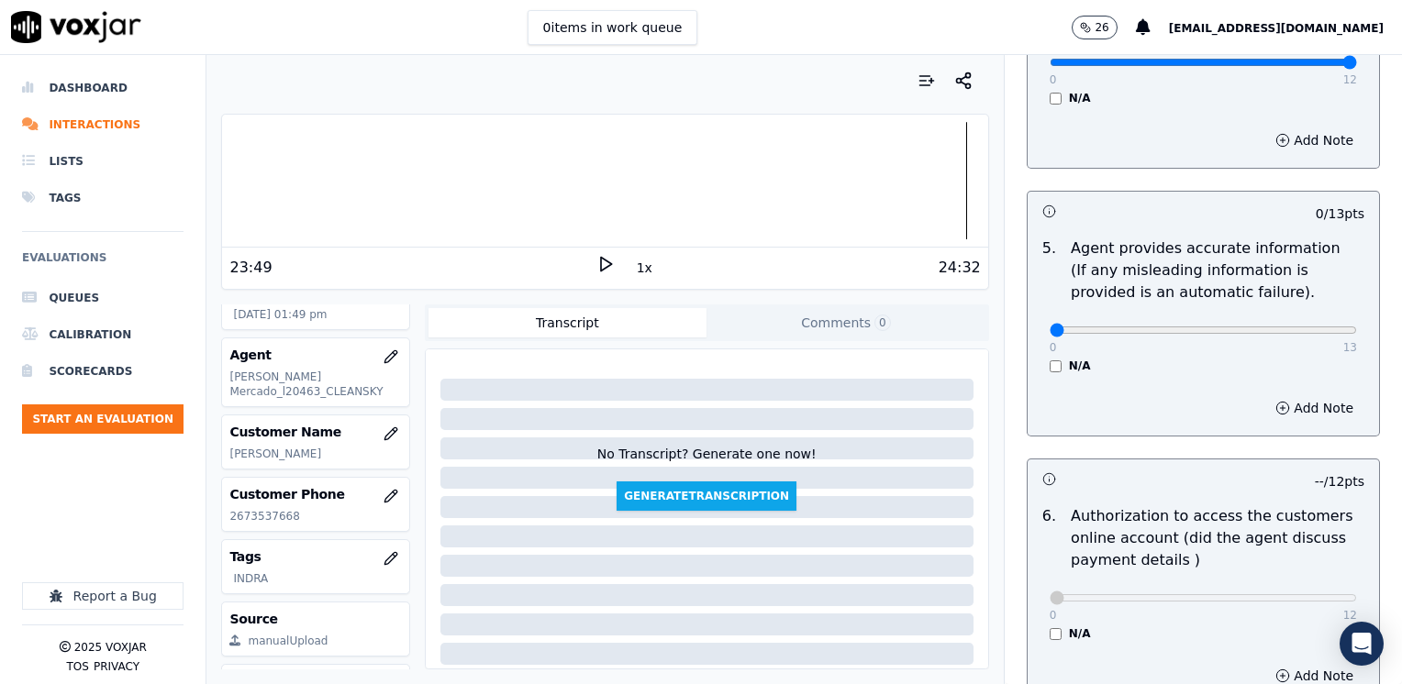
scroll to position [917, 0]
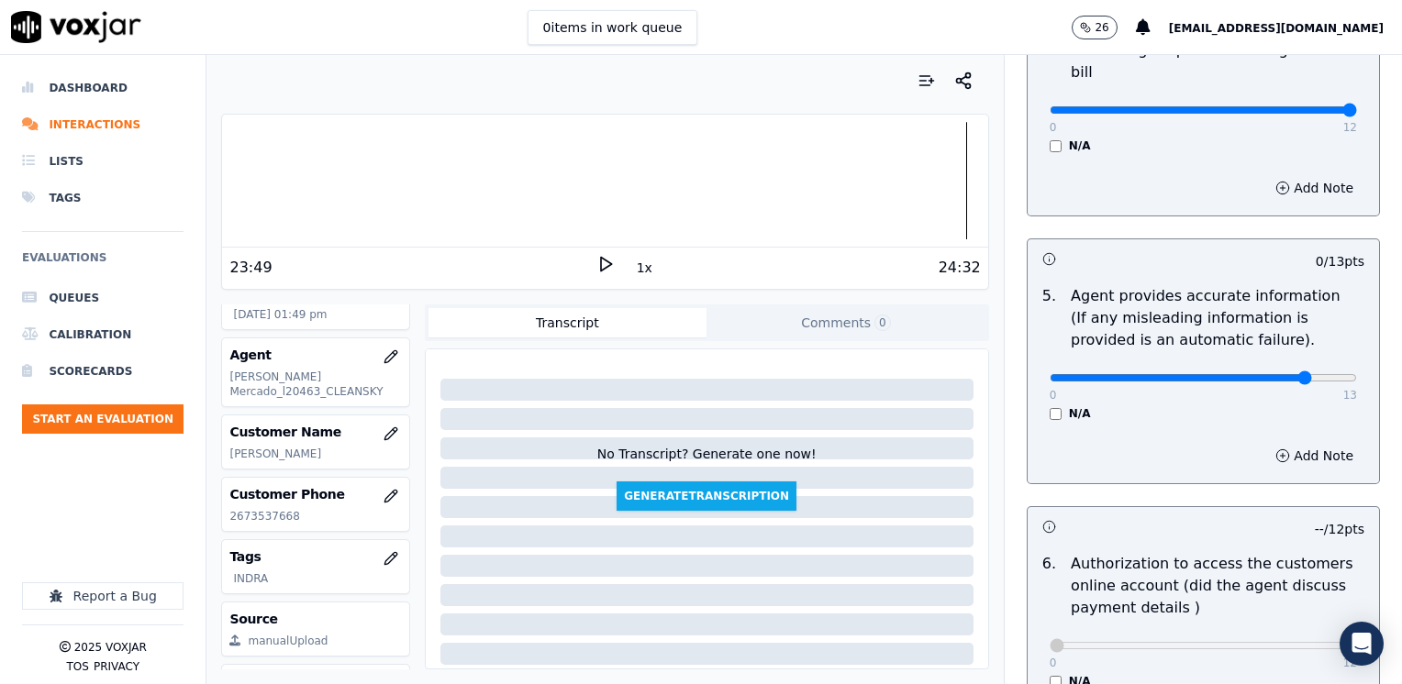
type input "12"
click at [1272, 443] on button "Add Note" at bounding box center [1314, 456] width 100 height 26
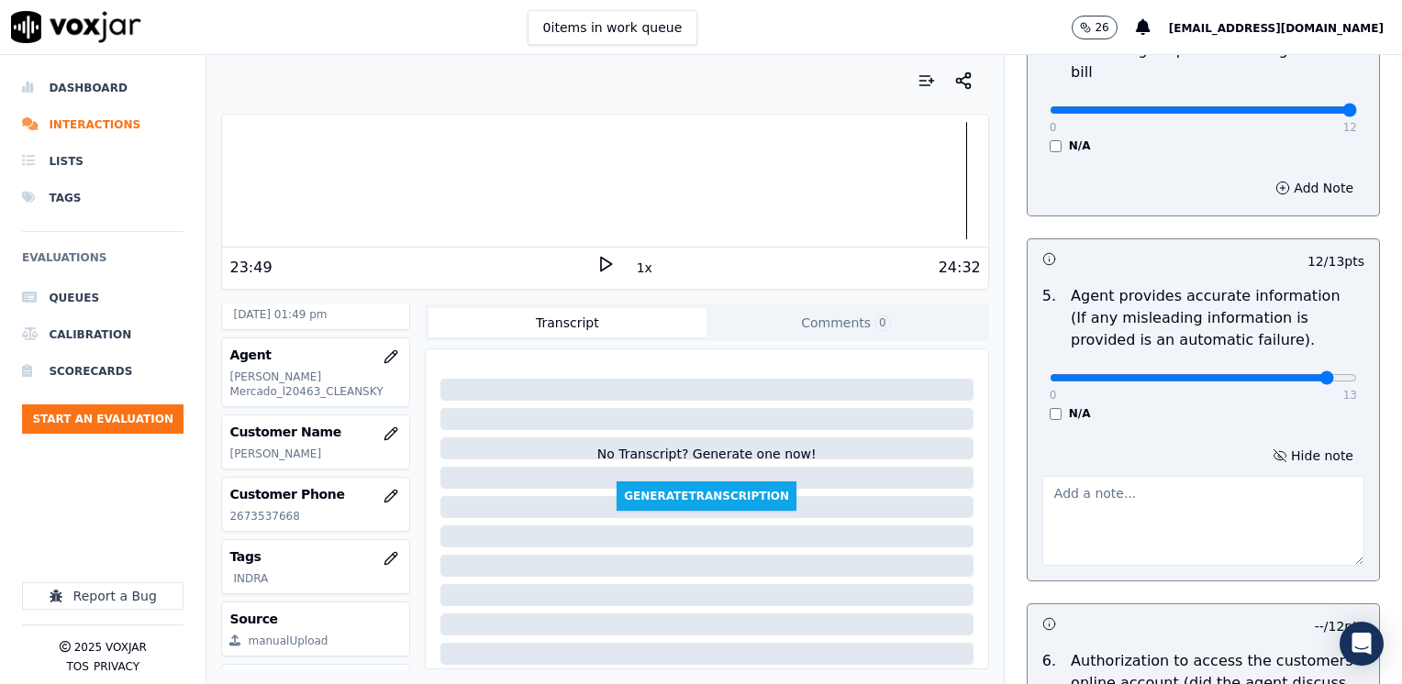
click at [1138, 501] on textarea at bounding box center [1203, 521] width 322 height 90
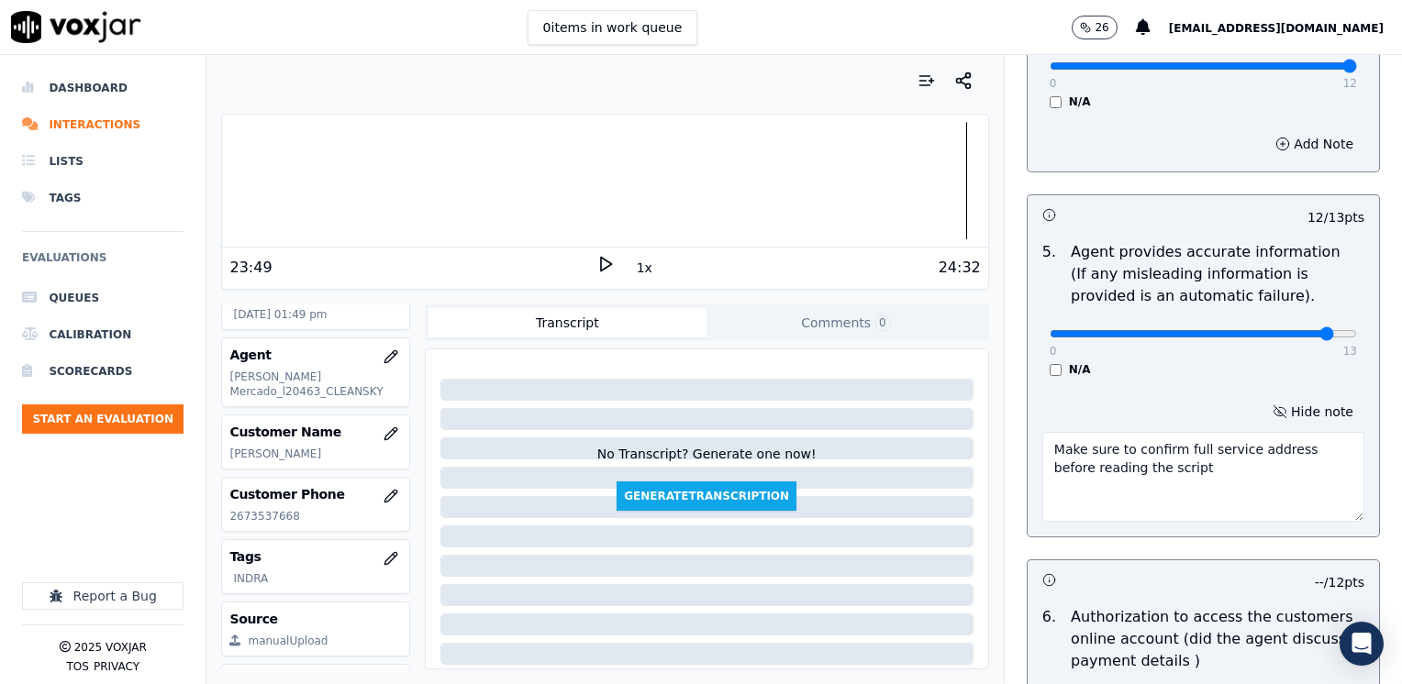
scroll to position [966, 0]
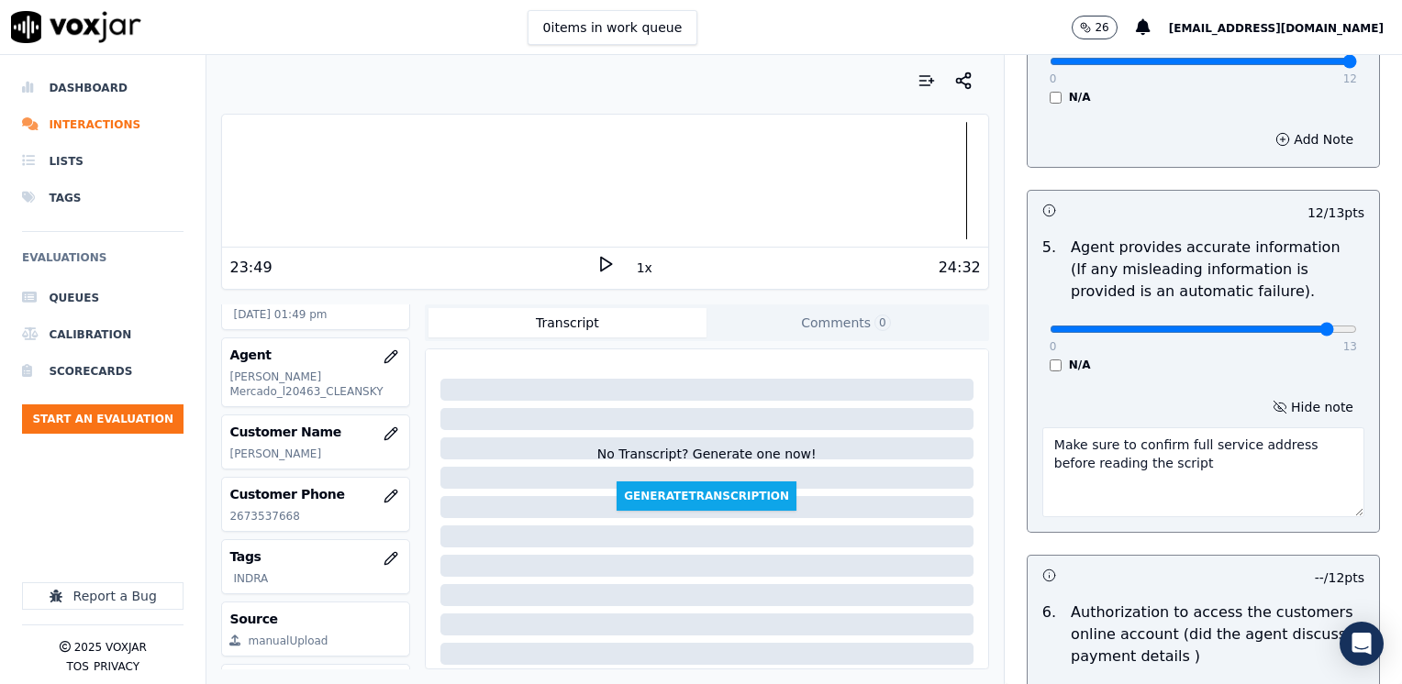
drag, startPoint x: 1182, startPoint y: 453, endPoint x: 953, endPoint y: 405, distance: 233.4
click at [953, 405] on div "Your browser does not support the audio element. 23:49 1x 24:32 Voxjar ID 67433…" at bounding box center [803, 369] width 1195 height 629
drag, startPoint x: 1320, startPoint y: 305, endPoint x: 1350, endPoint y: 359, distance: 60.8
click at [1287, 394] on button "Hide note" at bounding box center [1312, 407] width 103 height 26
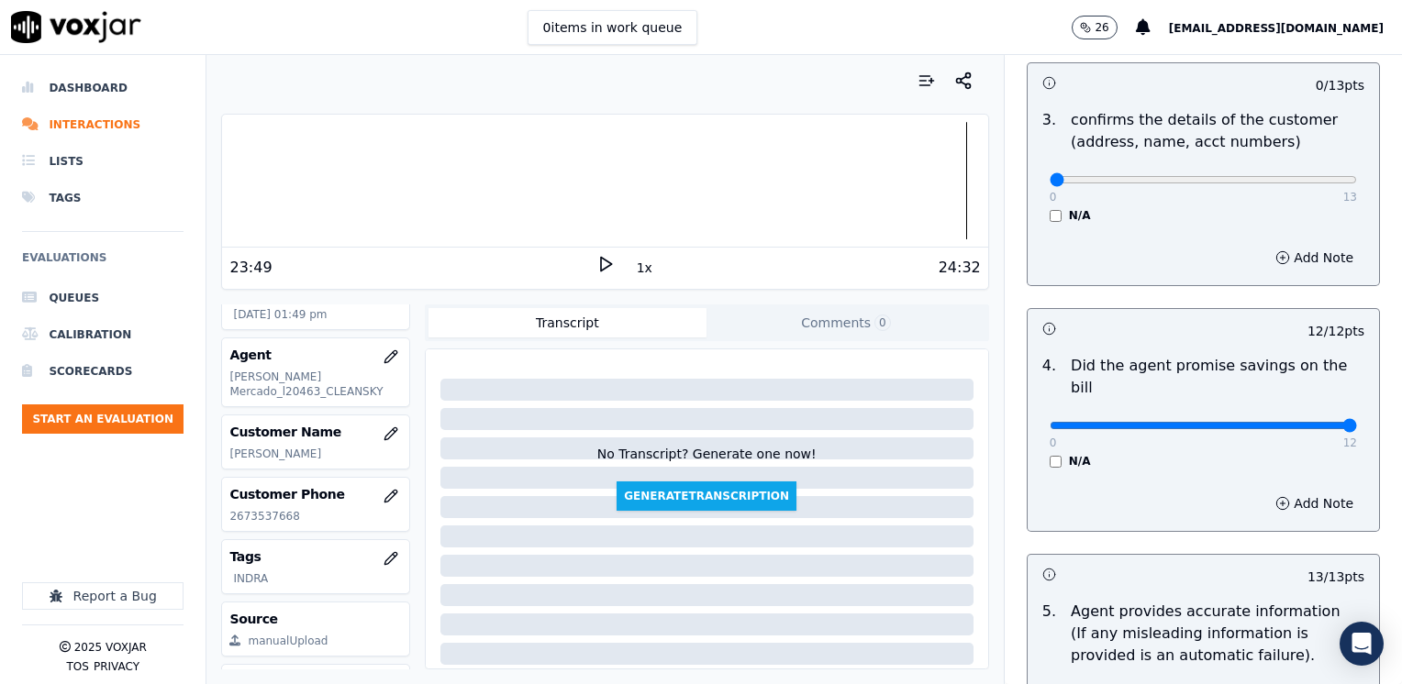
scroll to position [416, 0]
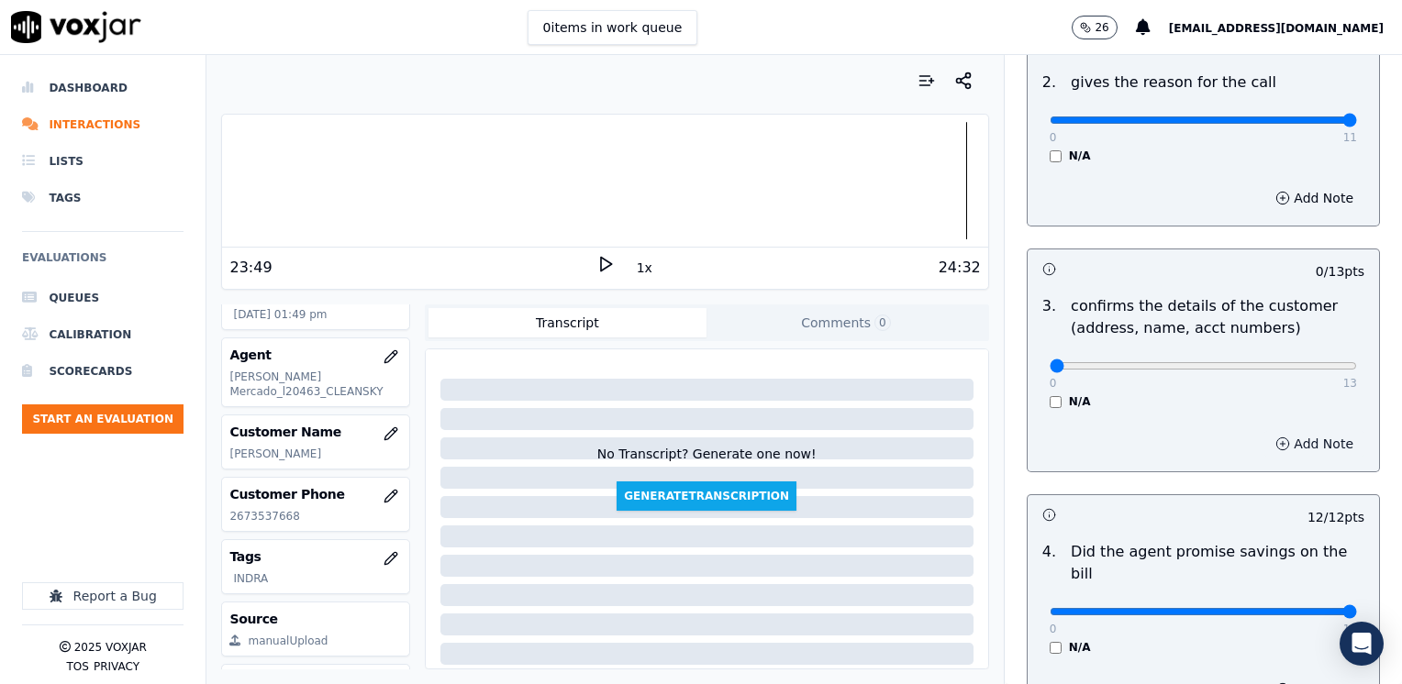
click at [1286, 443] on button "Add Note" at bounding box center [1314, 444] width 100 height 26
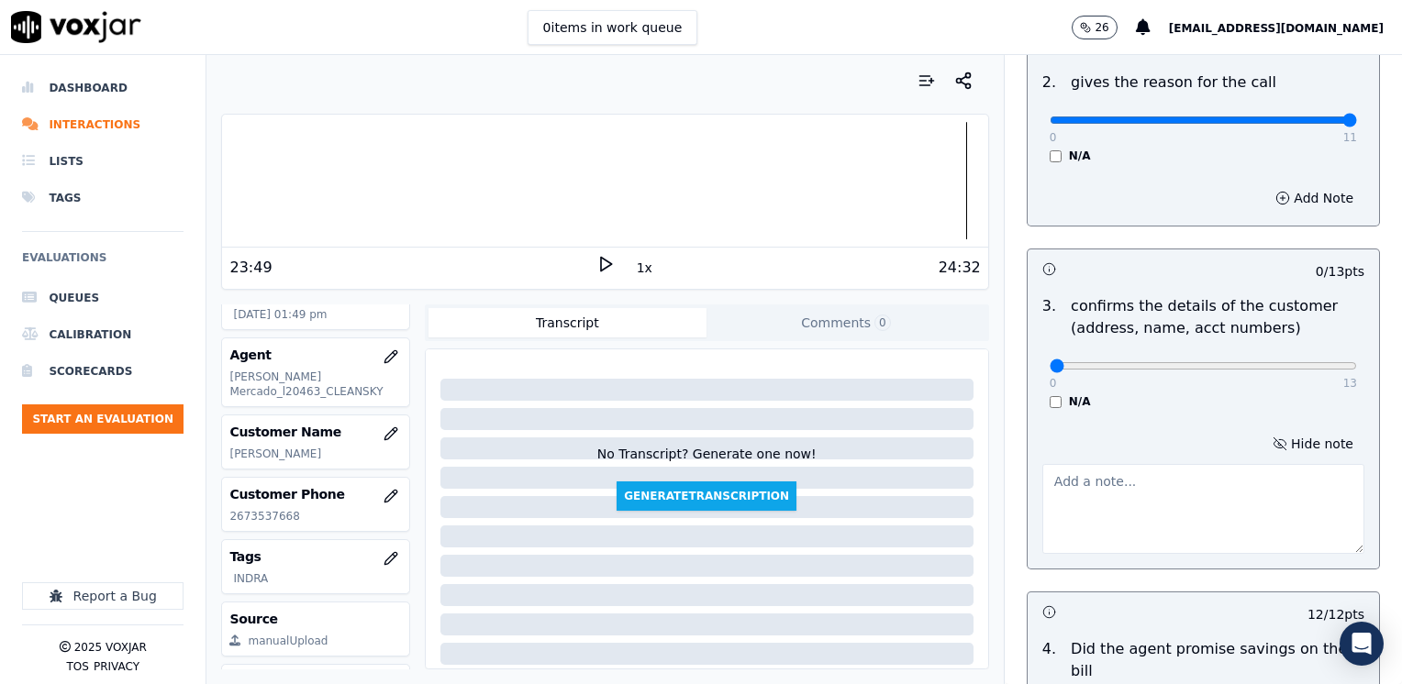
click at [1183, 490] on textarea at bounding box center [1203, 509] width 322 height 90
paste textarea "Make sure to confirm full service address before reading the script"
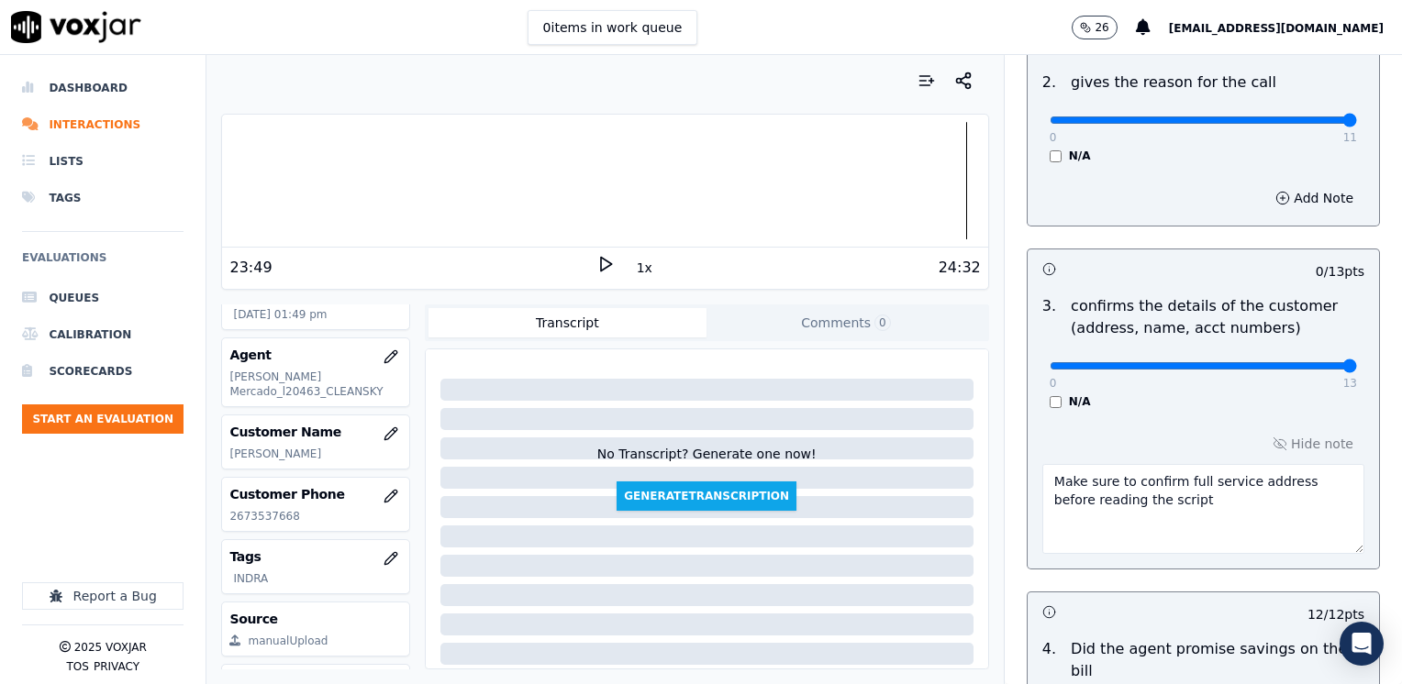
drag, startPoint x: 1039, startPoint y: 361, endPoint x: 1405, endPoint y: 366, distance: 365.2
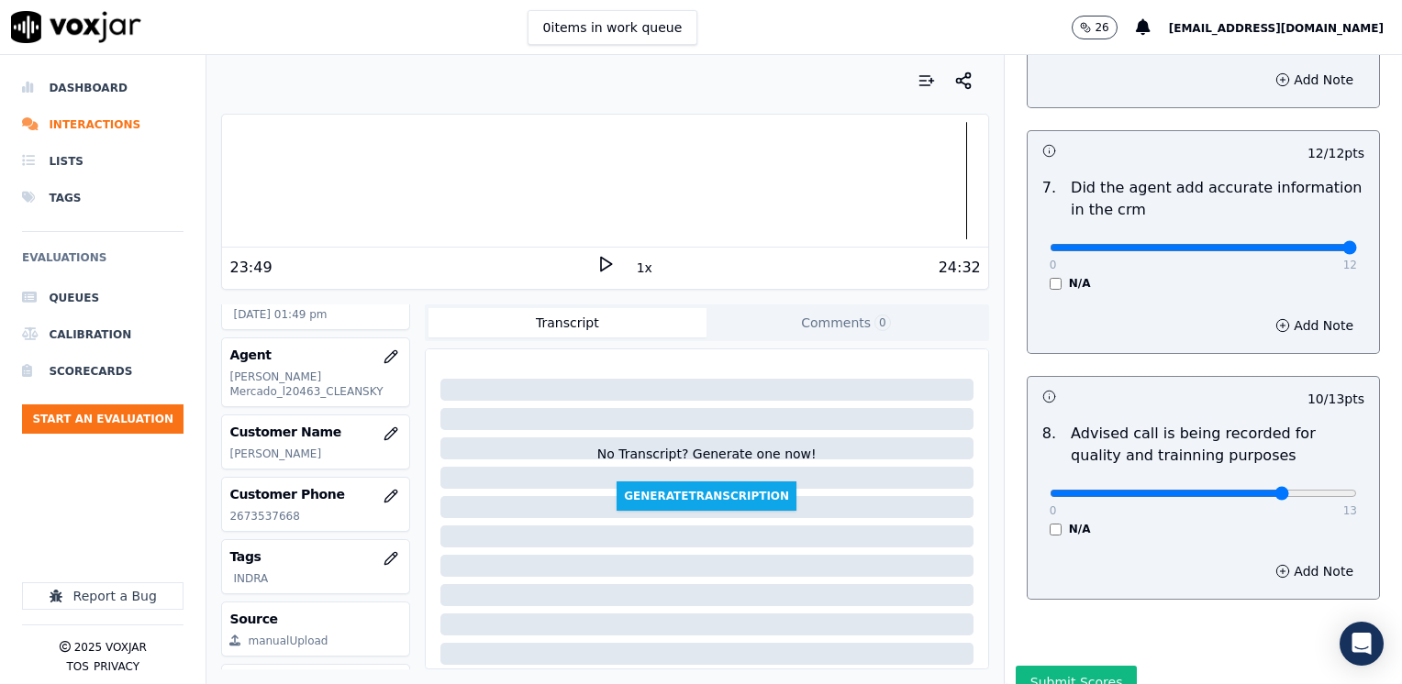
scroll to position [1700, 0]
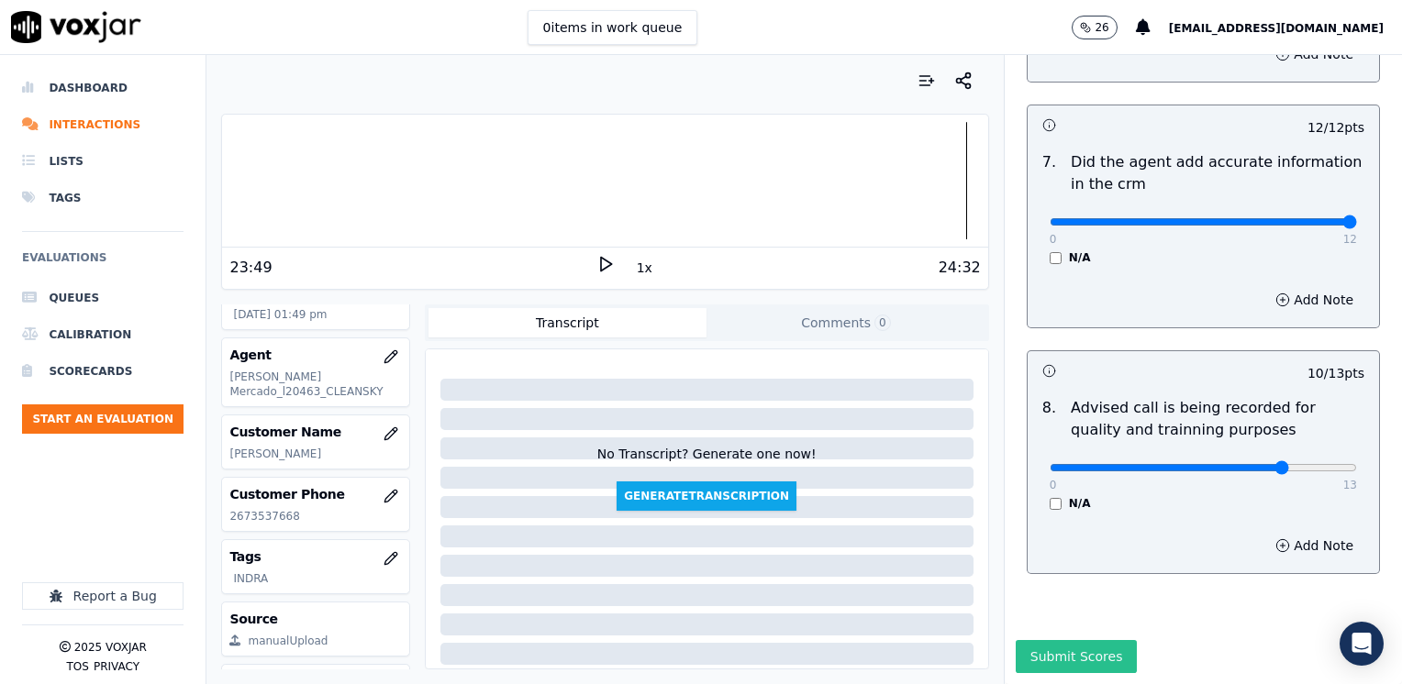
click at [1060, 640] on button "Submit Scores" at bounding box center [1077, 656] width 122 height 33
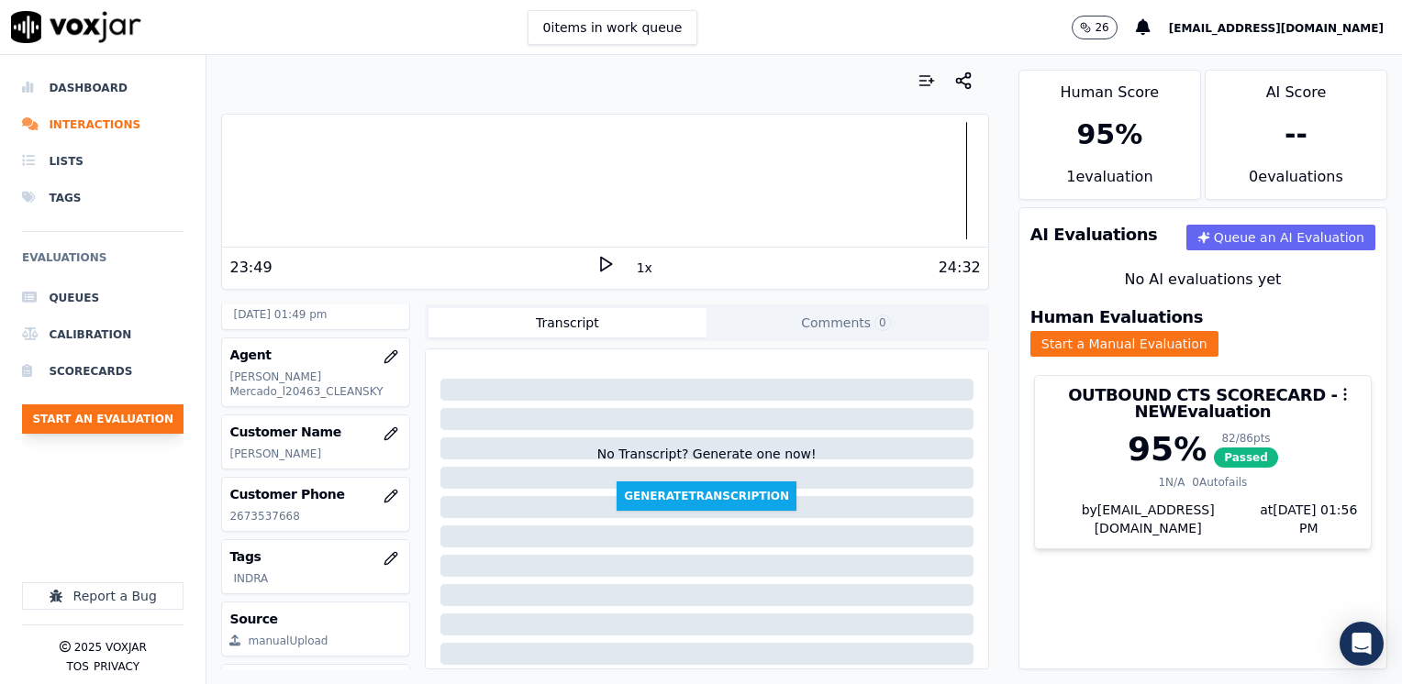
click at [139, 420] on button "Start an Evaluation" at bounding box center [102, 419] width 161 height 29
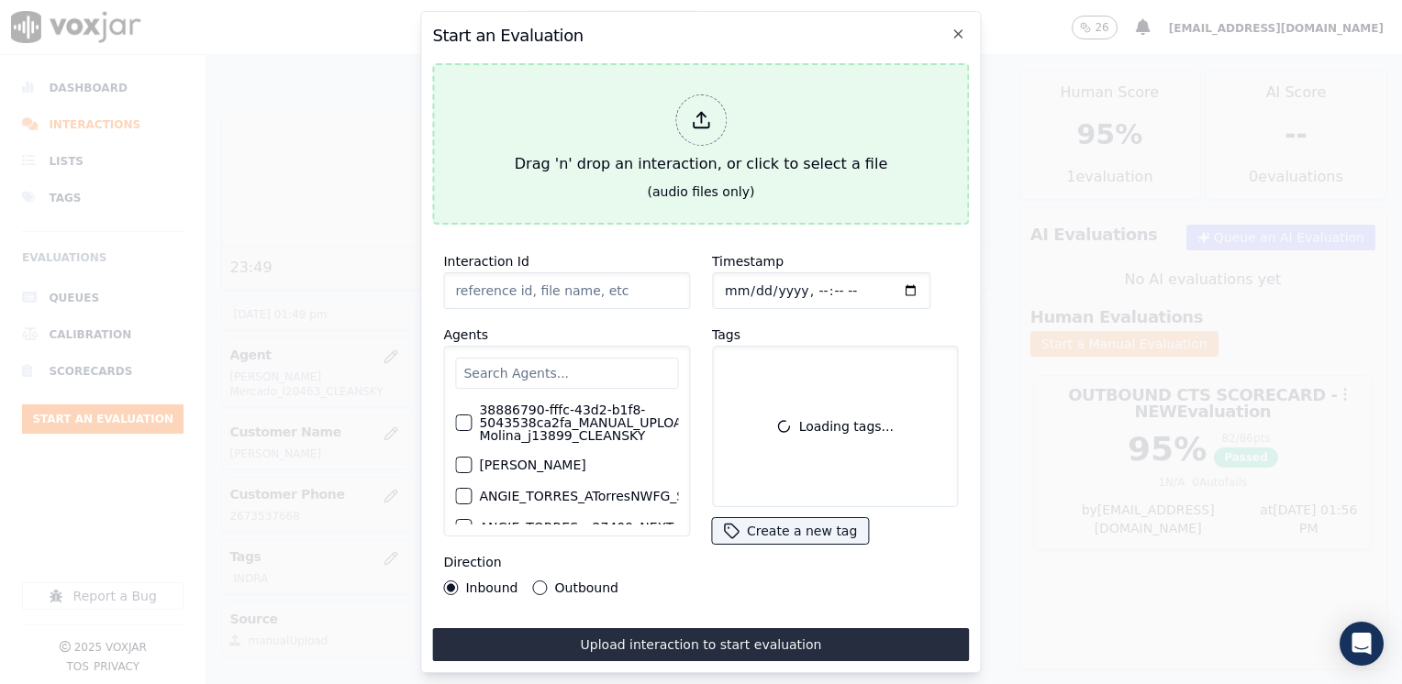
click at [697, 111] on icon at bounding box center [701, 120] width 20 height 20
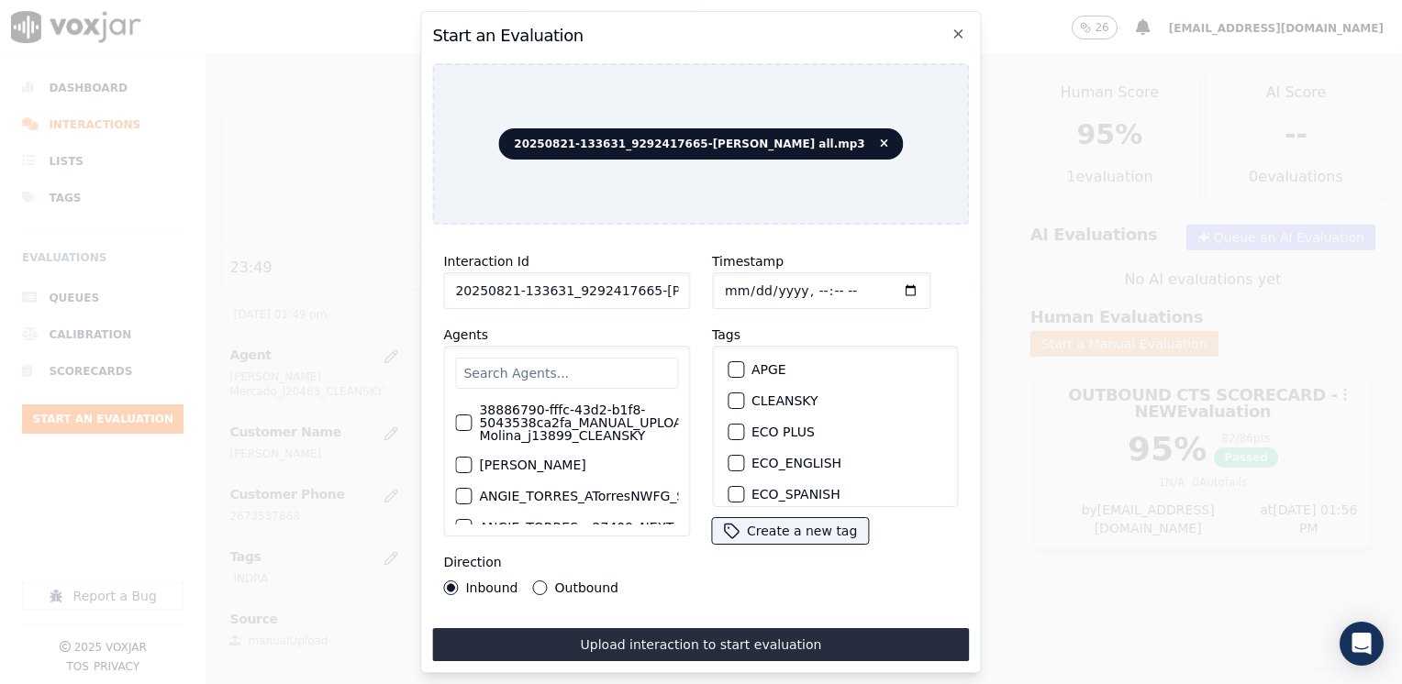
click at [529, 367] on input "text" at bounding box center [566, 373] width 223 height 31
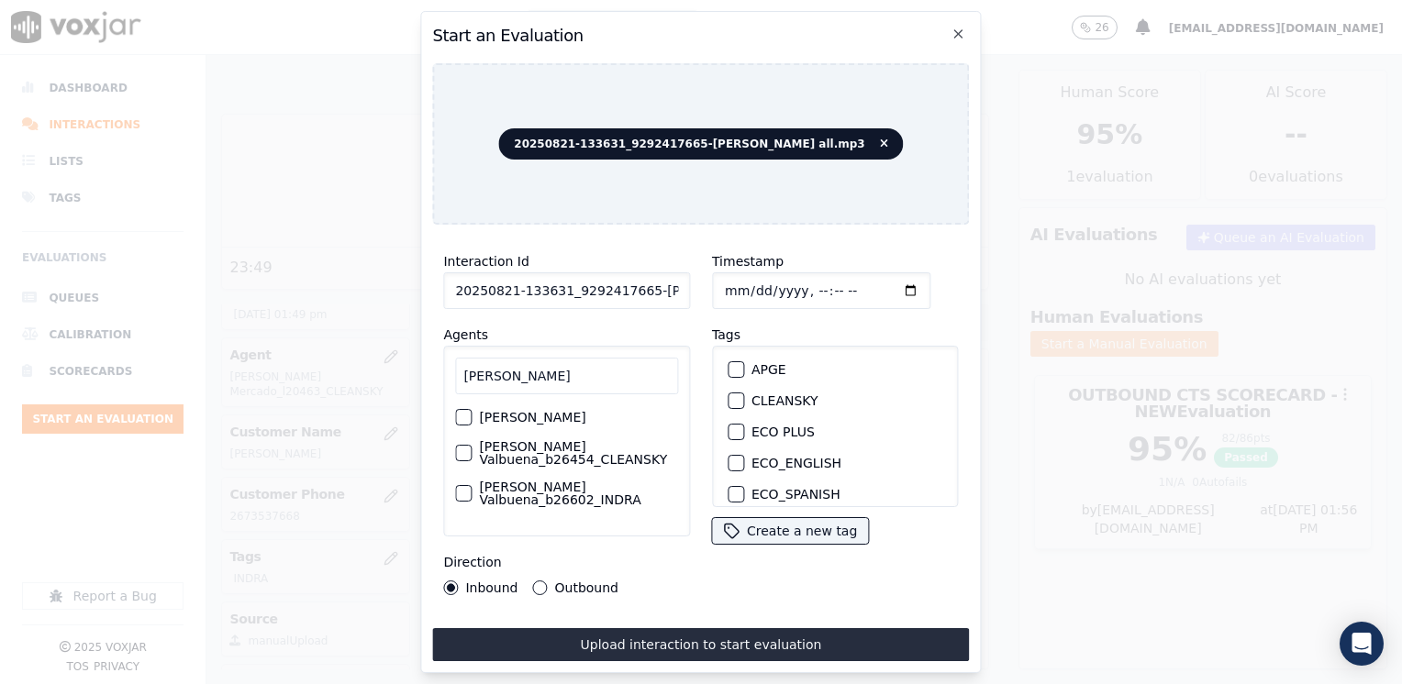
scroll to position [9, 0]
click at [461, 488] on div "button" at bounding box center [462, 493] width 13 height 13
click at [728, 459] on div "button" at bounding box center [734, 465] width 13 height 13
click at [882, 280] on input "Timestamp" at bounding box center [821, 290] width 218 height 37
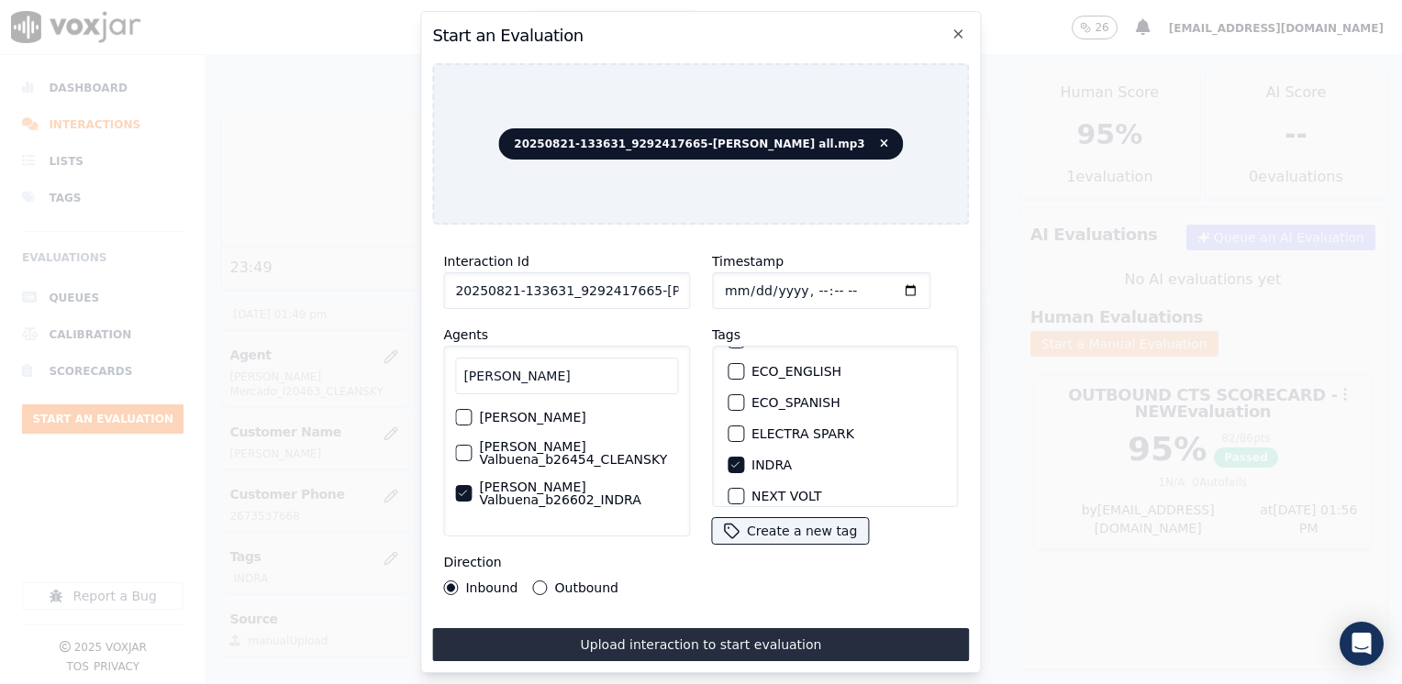
click at [535, 581] on button "Outbound" at bounding box center [540, 588] width 15 height 15
click at [448, 582] on button "Inbound" at bounding box center [450, 588] width 15 height 15
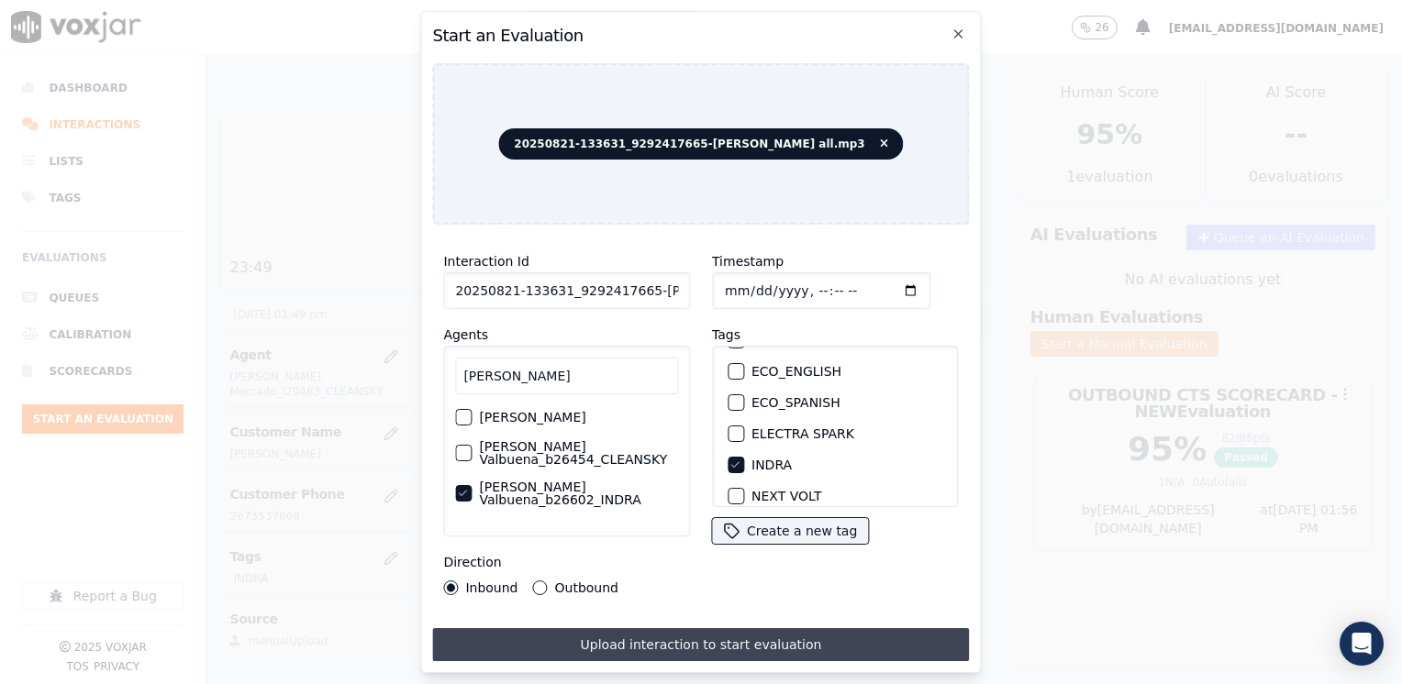
click at [705, 641] on button "Upload interaction to start evaluation" at bounding box center [700, 644] width 537 height 33
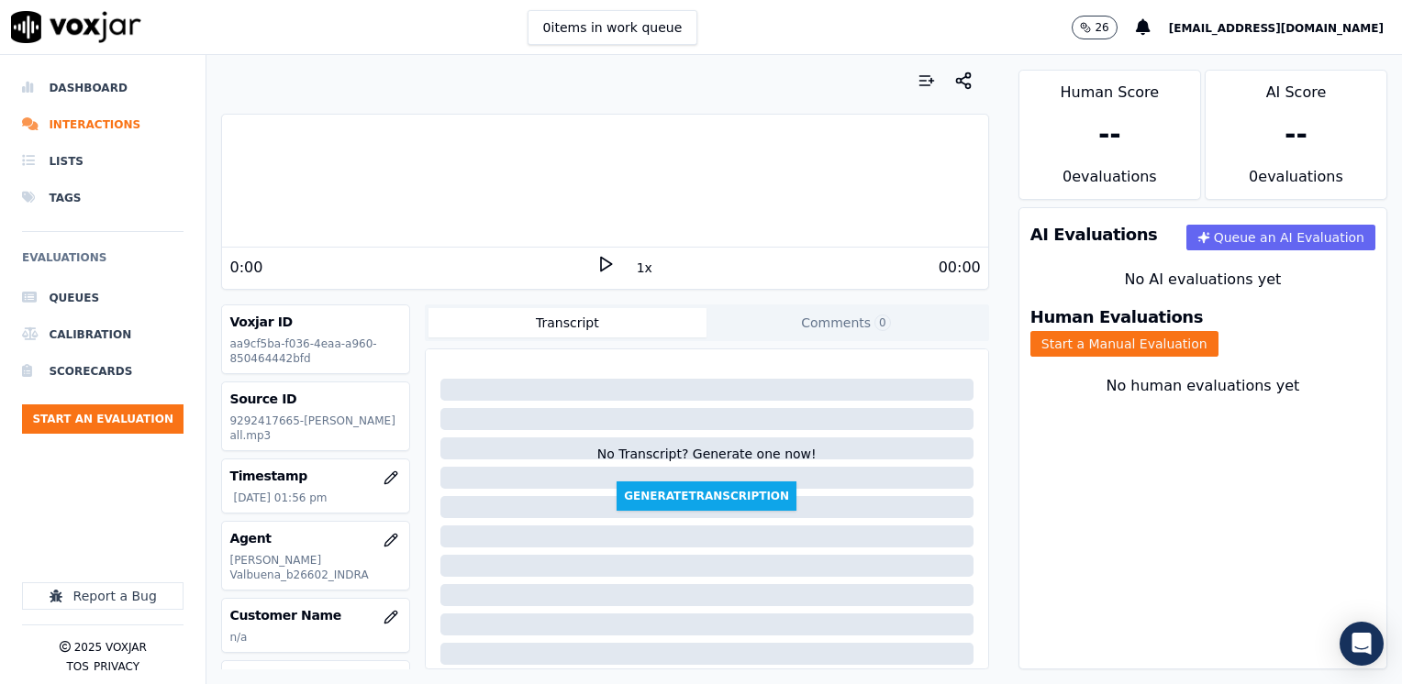
click at [596, 266] on icon at bounding box center [605, 264] width 18 height 18
click at [601, 266] on rect at bounding box center [602, 264] width 3 height 12
click at [1218, 331] on button "Start a Manual Evaluation" at bounding box center [1124, 344] width 188 height 26
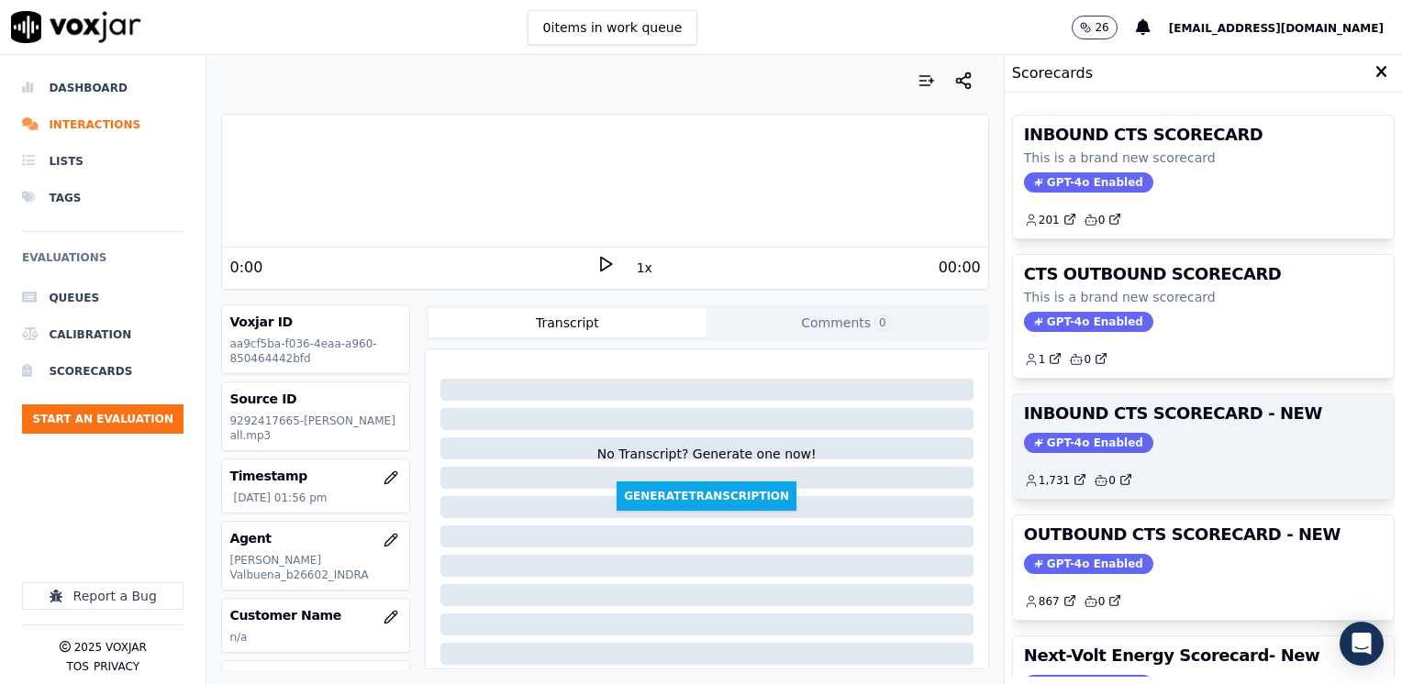
click at [1078, 450] on span "GPT-4o Enabled" at bounding box center [1088, 443] width 129 height 20
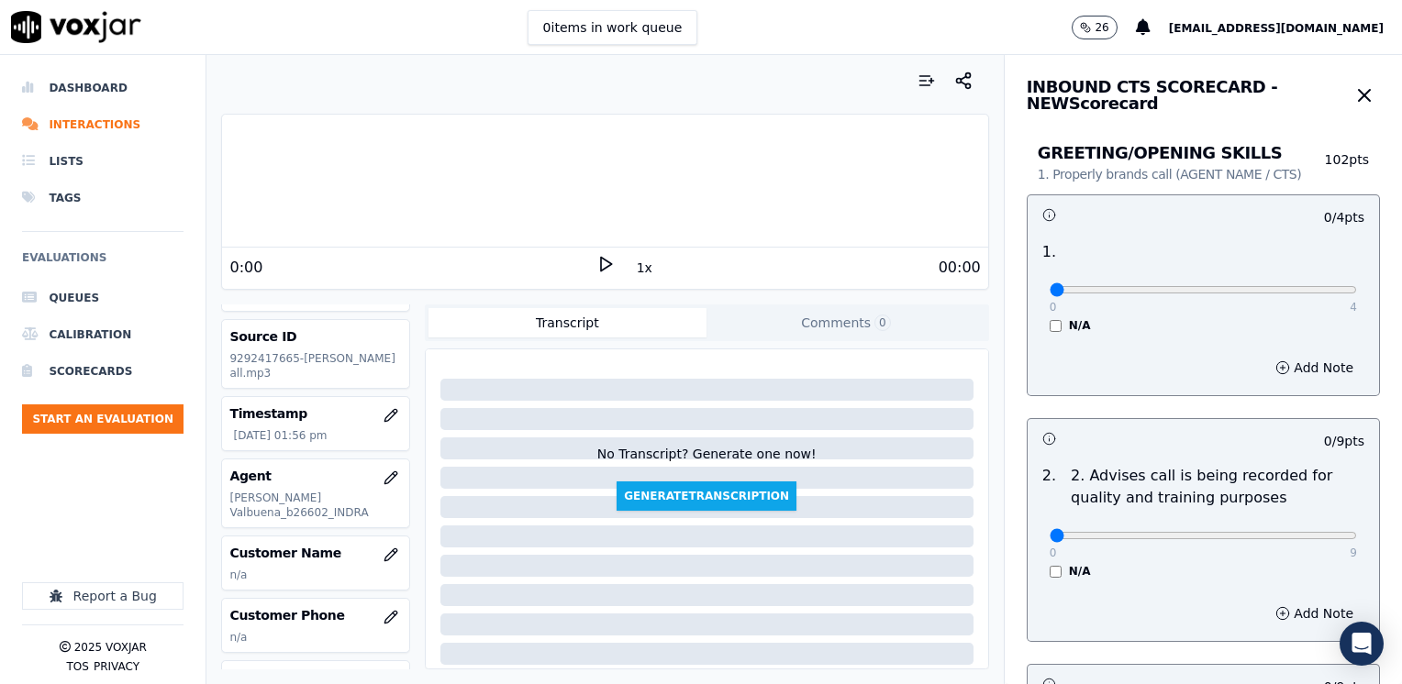
scroll to position [92, 0]
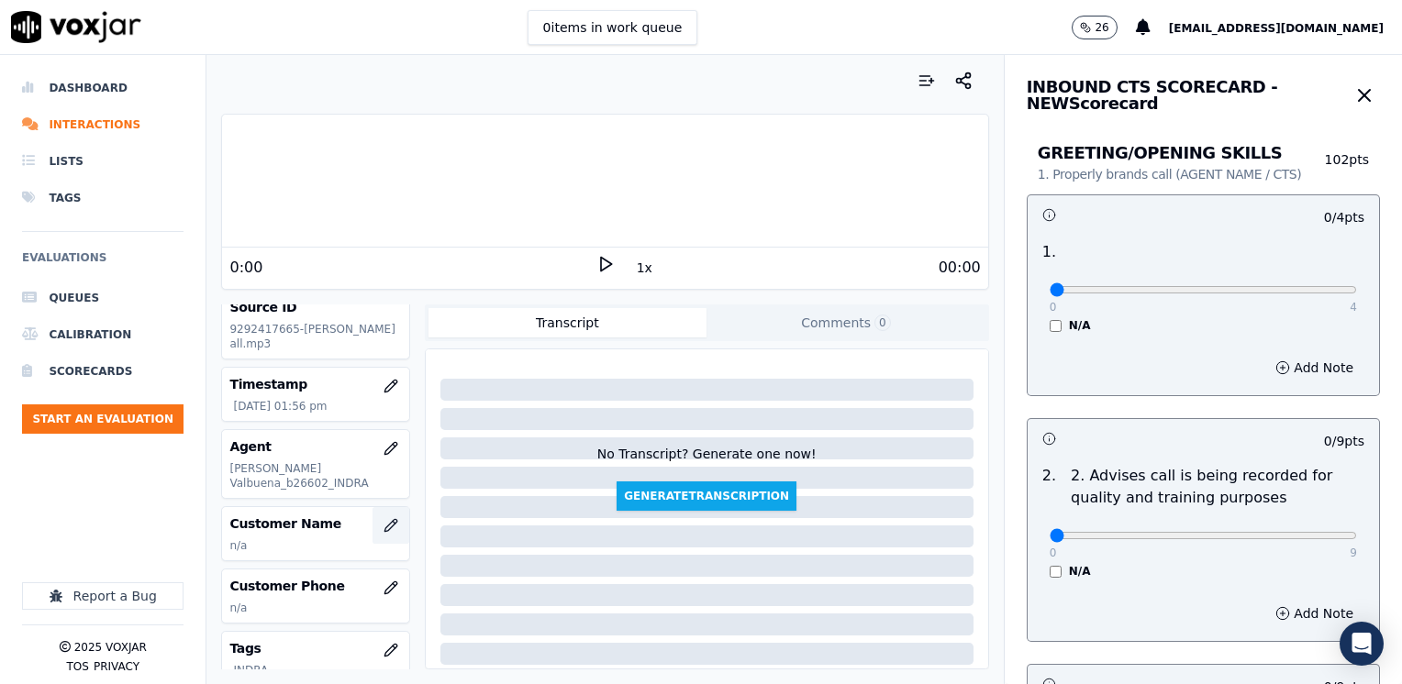
click at [383, 518] on icon "button" at bounding box center [390, 525] width 15 height 15
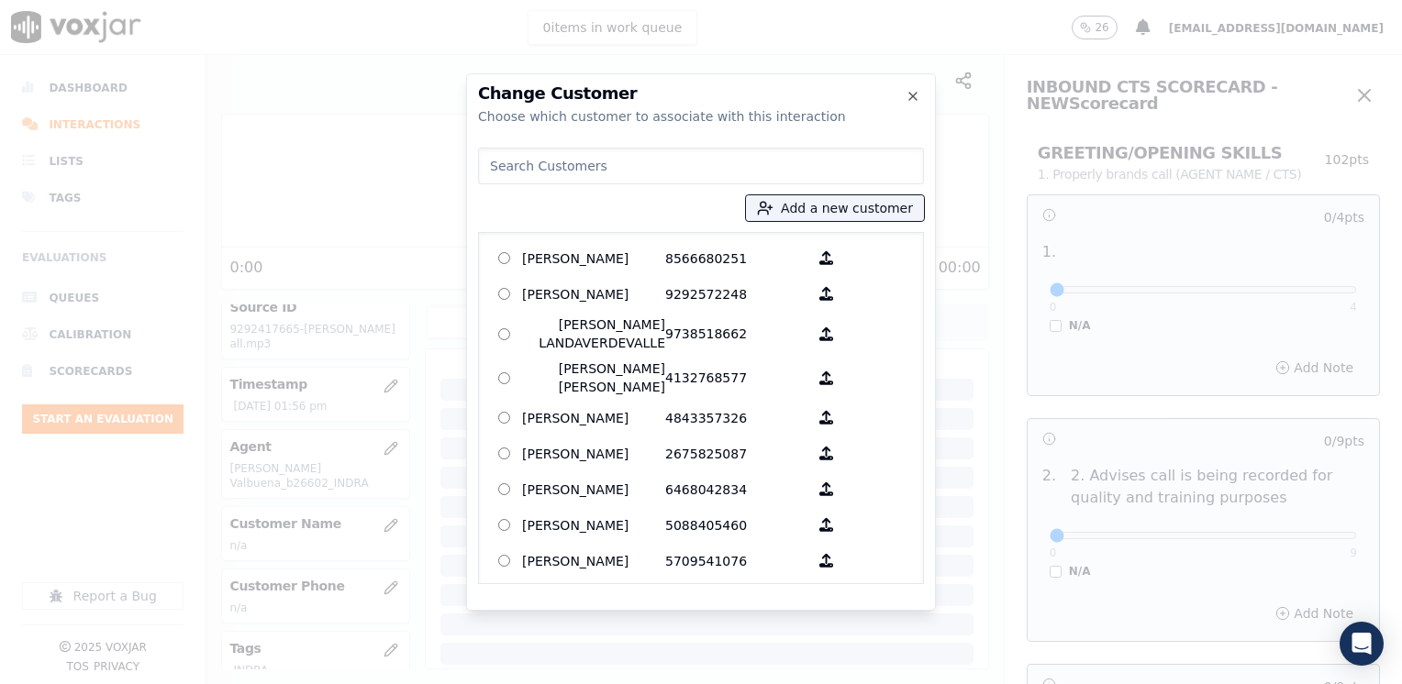
click at [689, 167] on input at bounding box center [701, 166] width 446 height 37
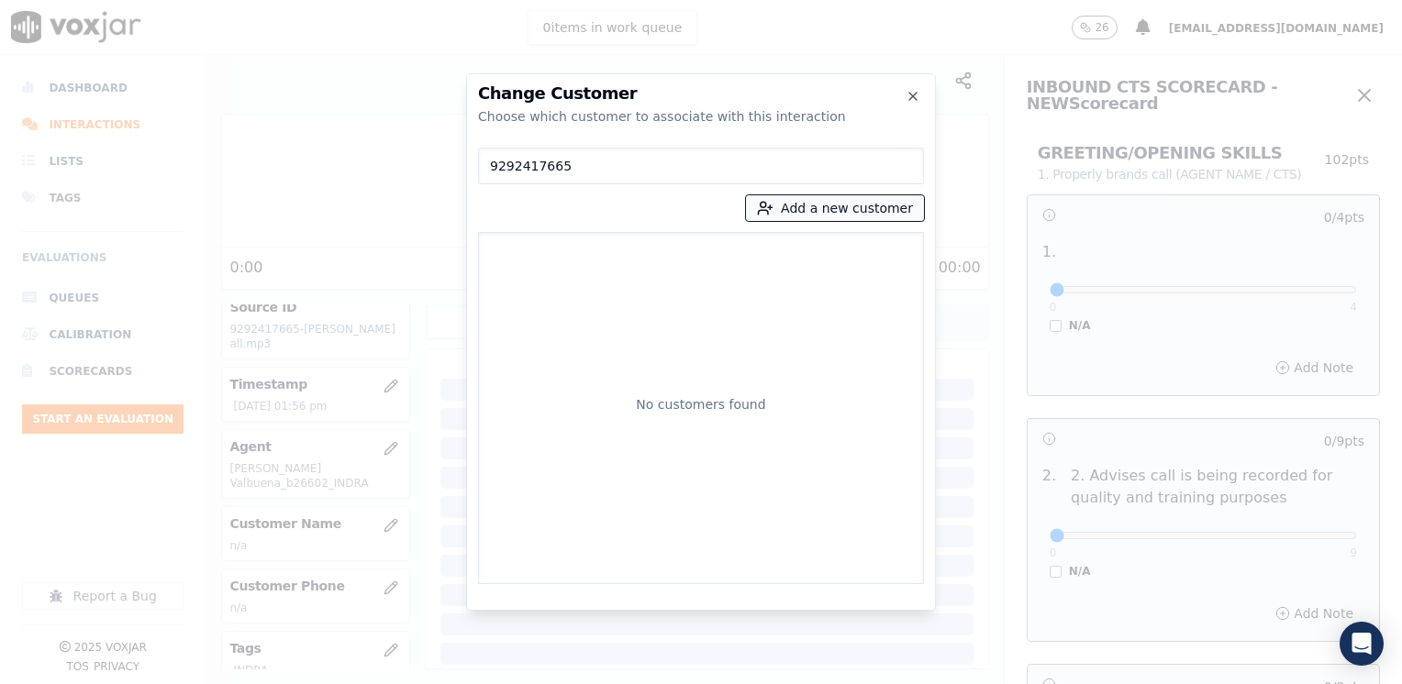
click at [840, 211] on button "Add a new customer" at bounding box center [835, 208] width 178 height 26
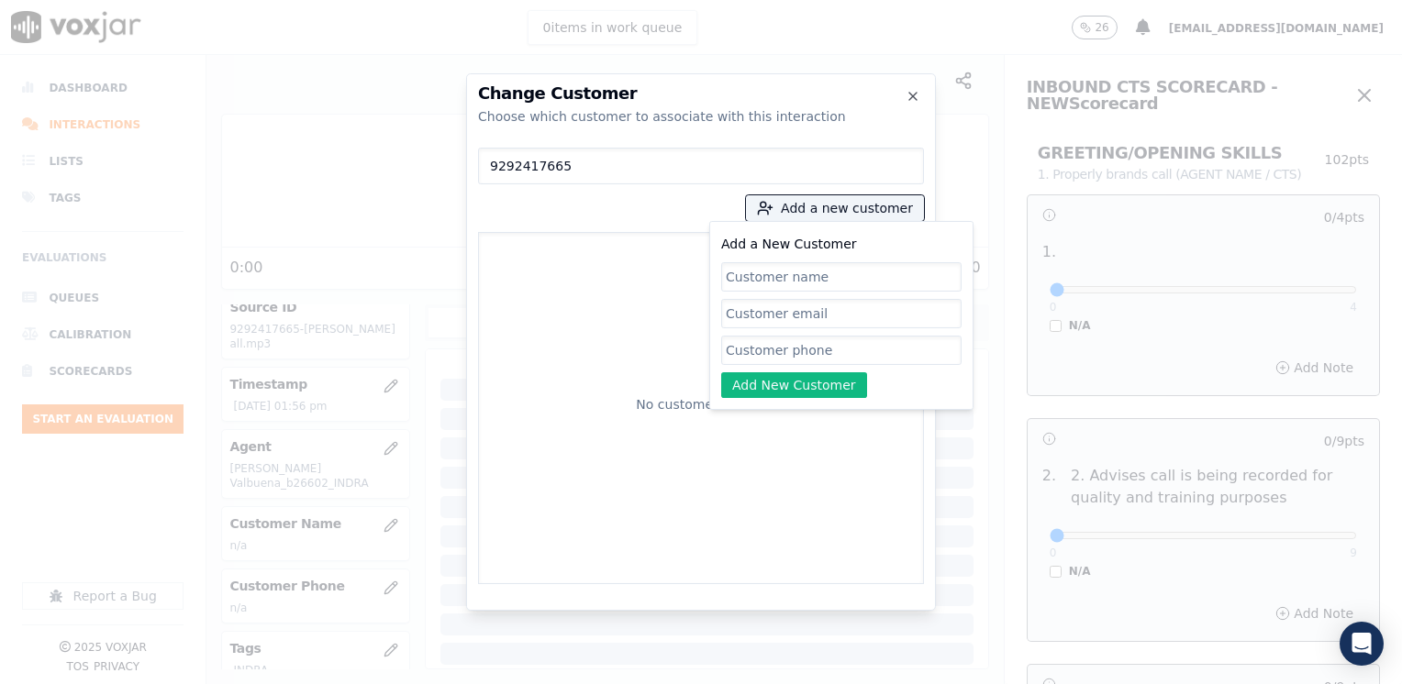
click at [780, 350] on input "Add a New Customer" at bounding box center [841, 350] width 240 height 29
paste input "9292417665"
click at [812, 274] on input "Add a New Customer" at bounding box center [841, 276] width 240 height 29
paste input "[PERSON_NAME]"
click at [801, 394] on button "Add New Customer" at bounding box center [794, 385] width 146 height 26
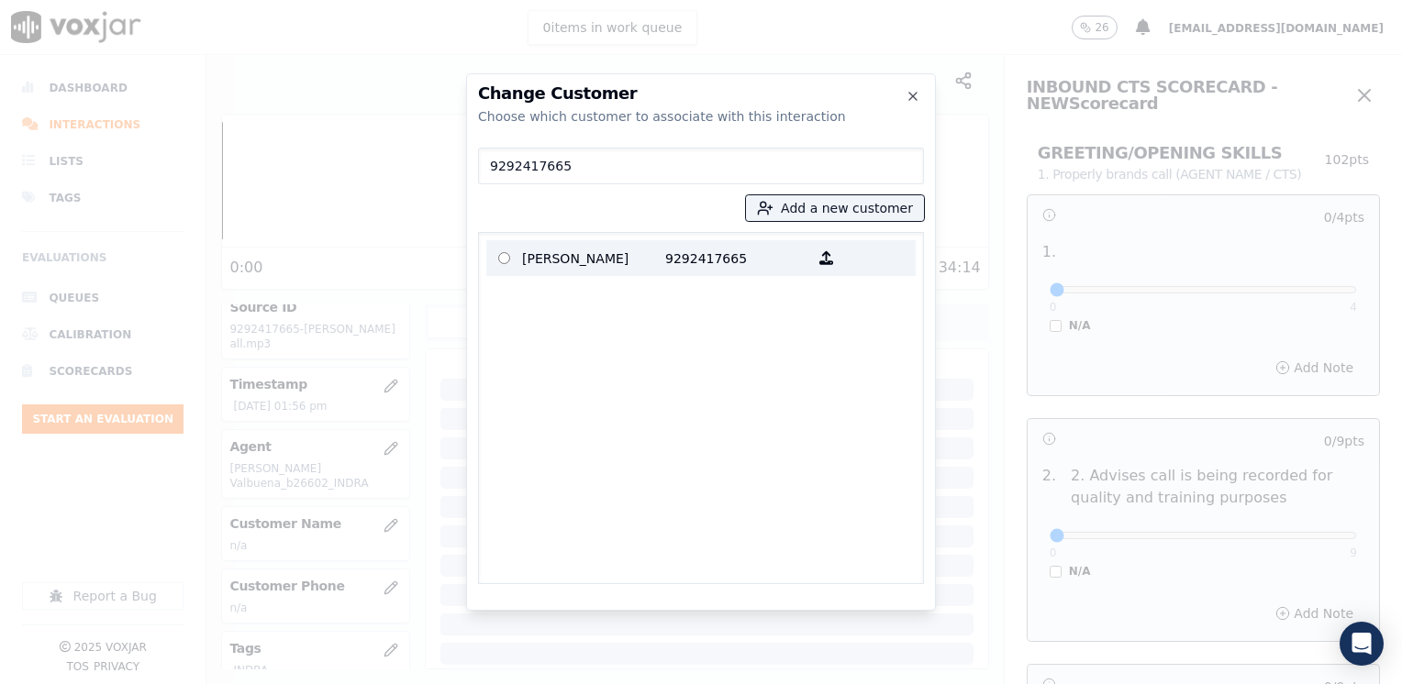
click at [705, 261] on p "9292417665" at bounding box center [736, 258] width 143 height 28
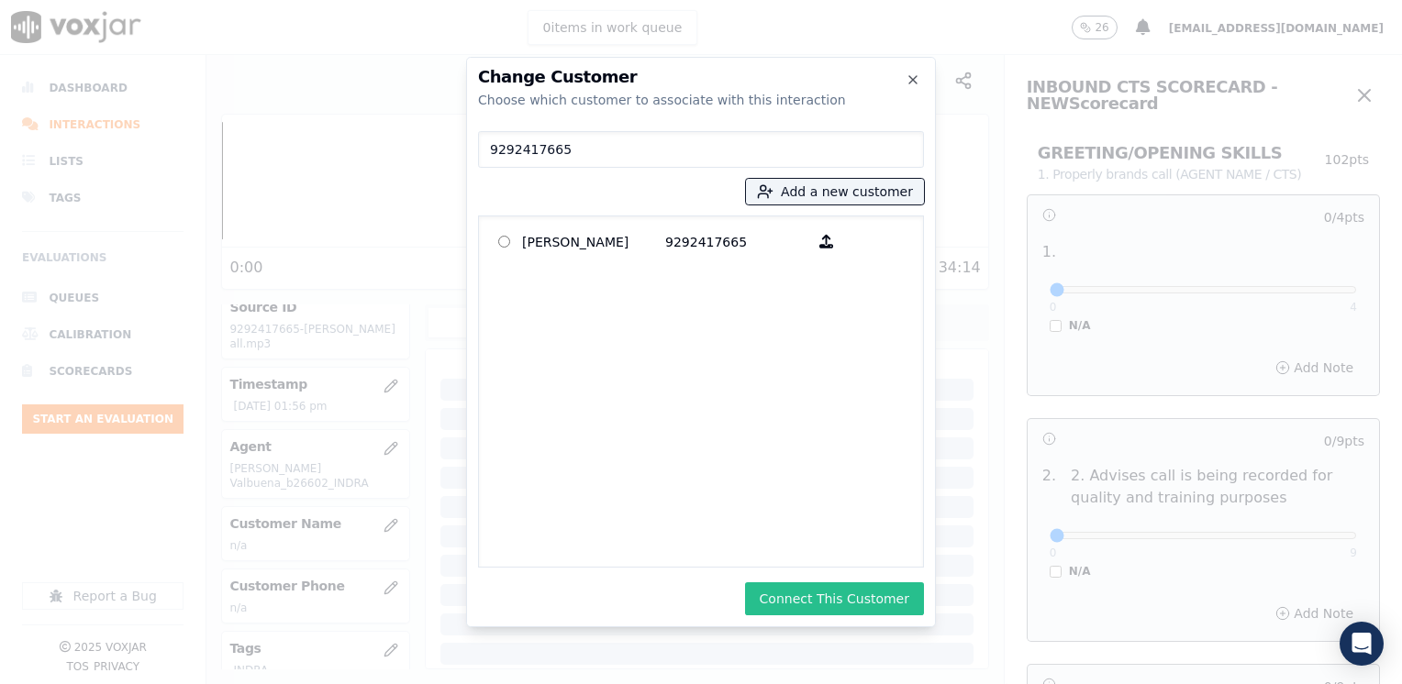
click at [883, 598] on button "Connect This Customer" at bounding box center [834, 599] width 179 height 33
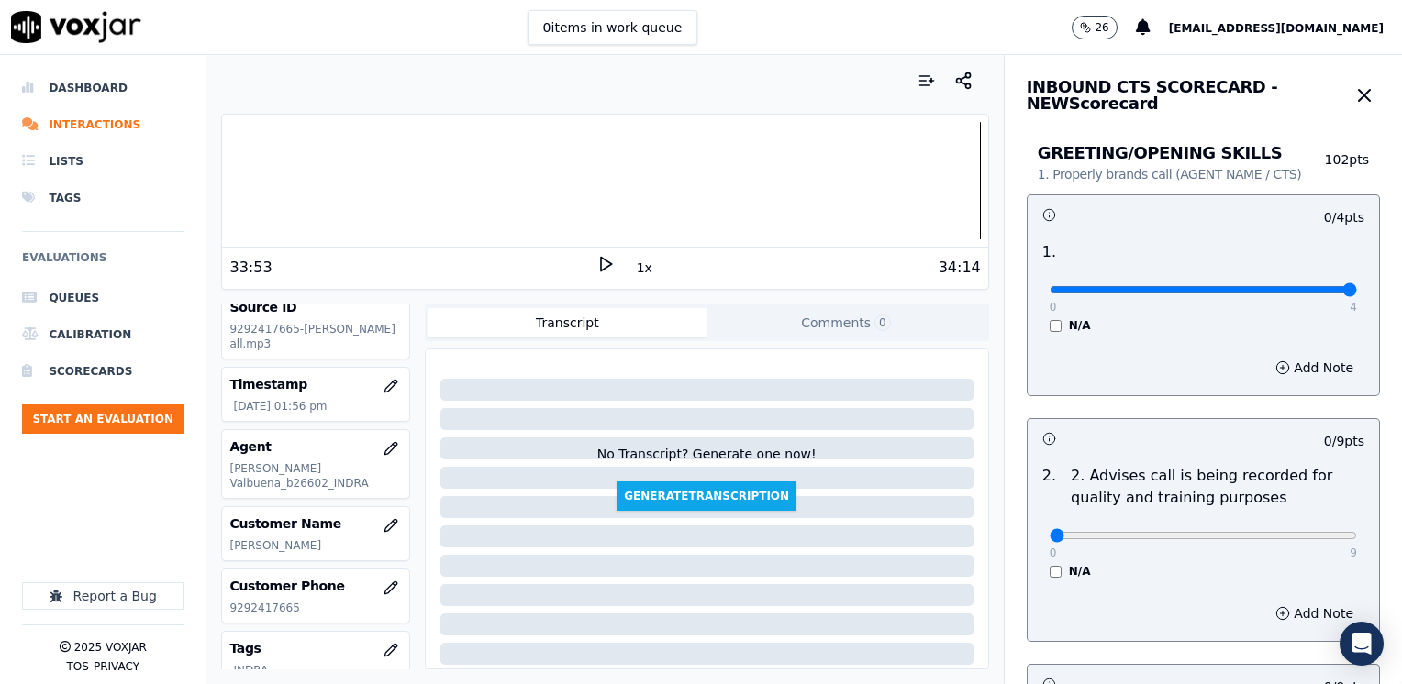
drag, startPoint x: 1045, startPoint y: 288, endPoint x: 1405, endPoint y: 288, distance: 359.6
click at [1357, 288] on input "range" at bounding box center [1203, 289] width 307 height 7
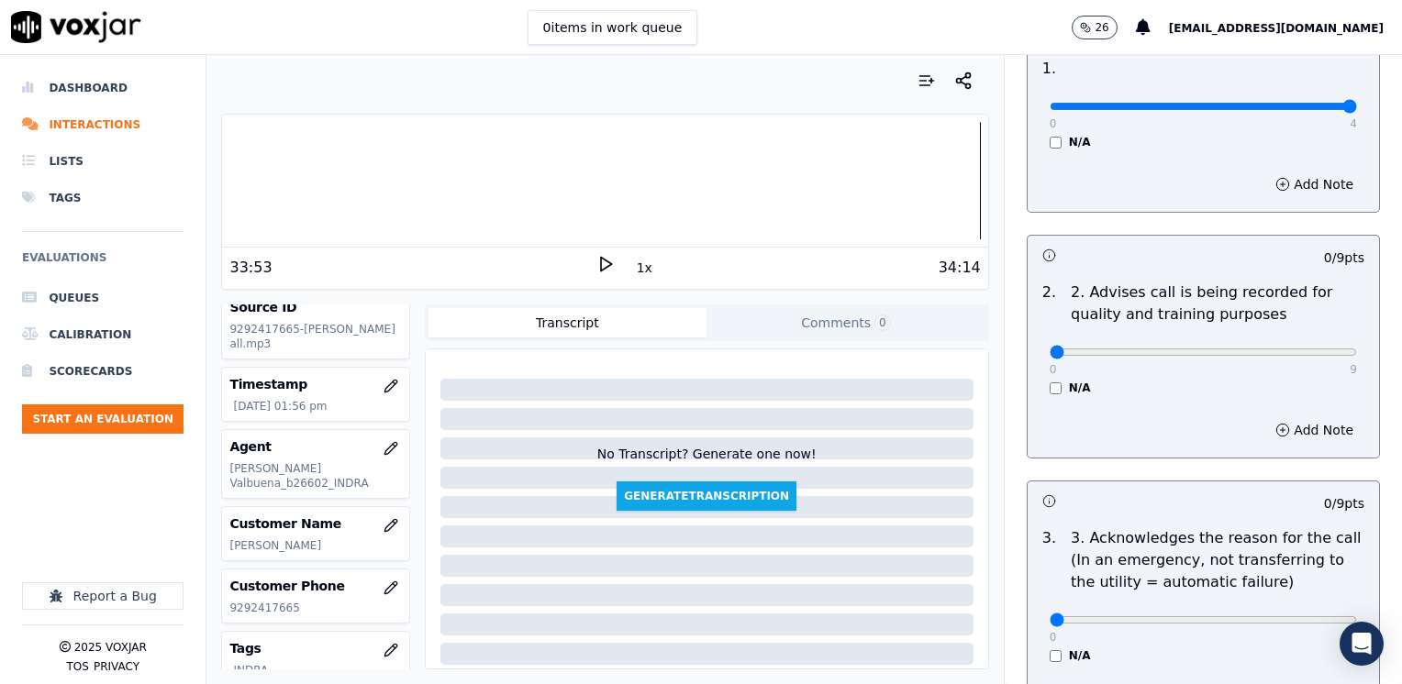
scroll to position [367, 0]
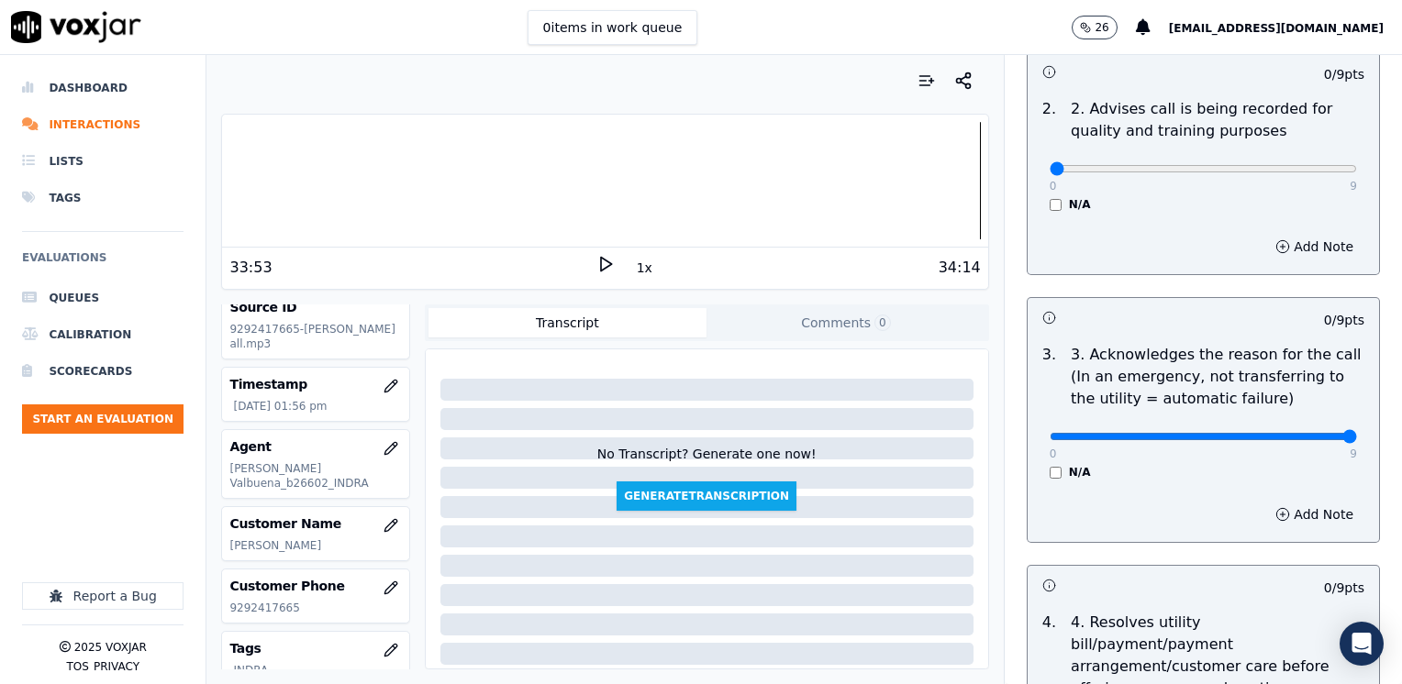
drag, startPoint x: 1040, startPoint y: 433, endPoint x: 1391, endPoint y: 432, distance: 350.5
click at [1296, 516] on button "Add Note" at bounding box center [1314, 515] width 100 height 26
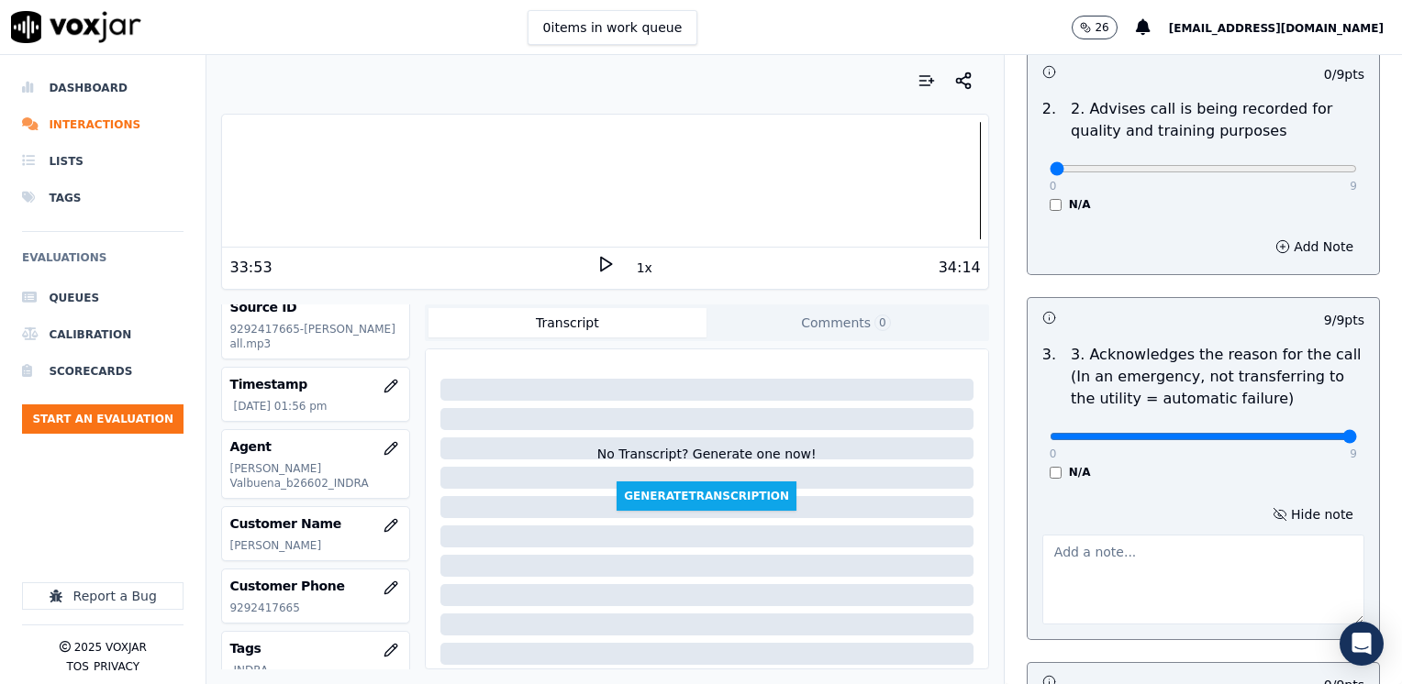
click at [1193, 550] on textarea at bounding box center [1203, 580] width 322 height 90
drag, startPoint x: 1277, startPoint y: 558, endPoint x: 1091, endPoint y: 558, distance: 186.2
click at [1091, 558] on textarea "Cx called to look for an especific agent." at bounding box center [1203, 580] width 322 height 90
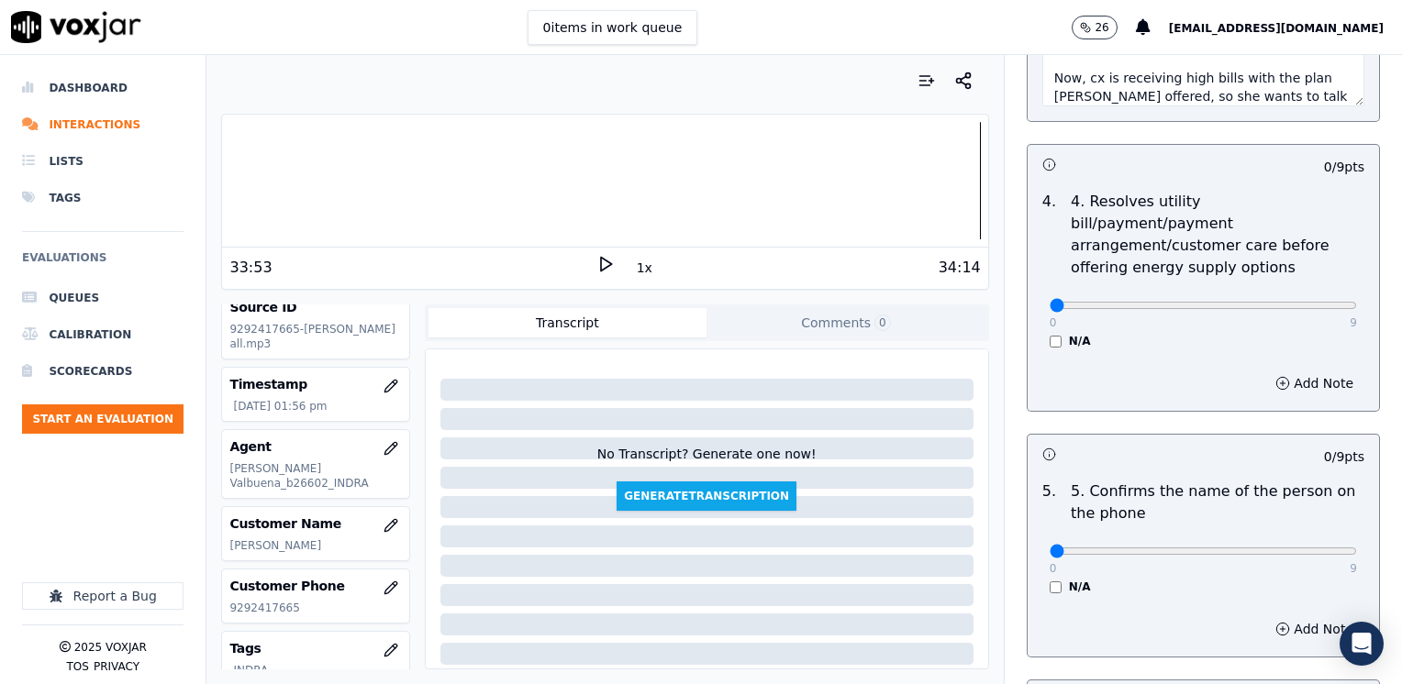
scroll to position [1009, 0]
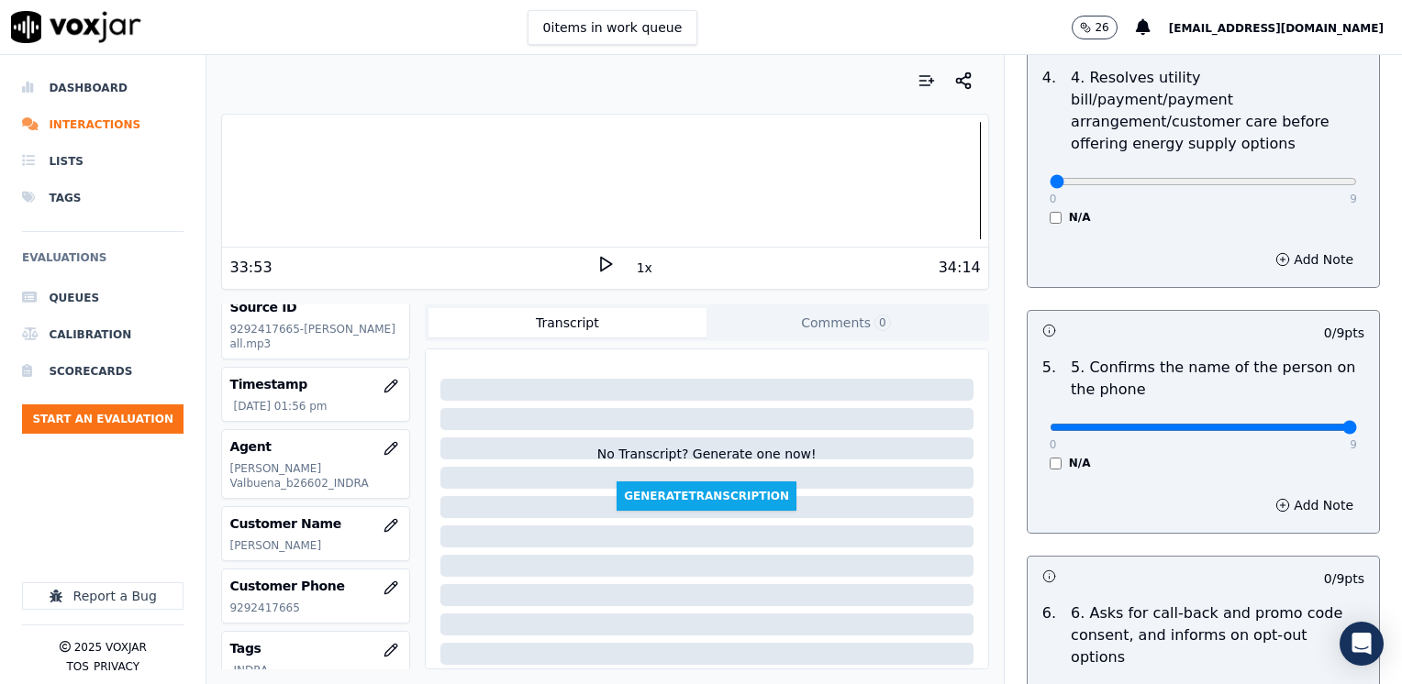
drag, startPoint x: 1036, startPoint y: 403, endPoint x: 1405, endPoint y: 435, distance: 370.2
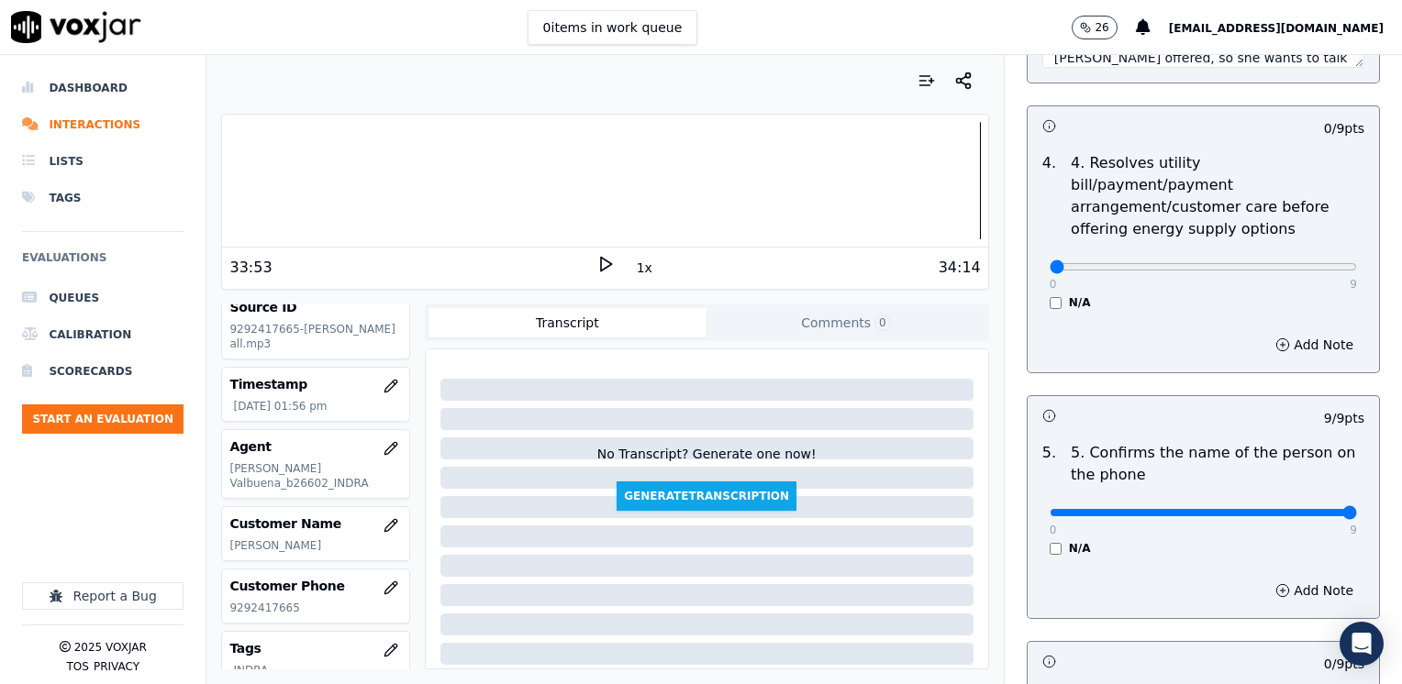
scroll to position [826, 0]
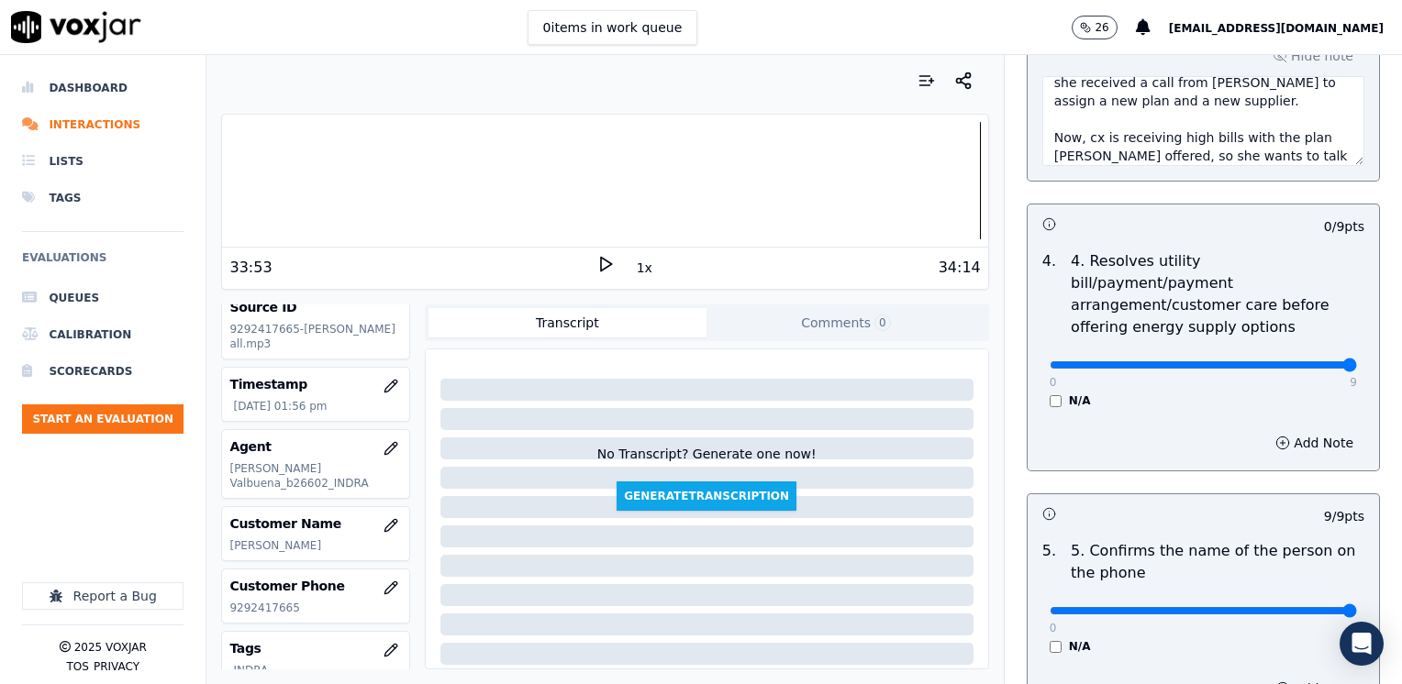
drag, startPoint x: 1034, startPoint y: 339, endPoint x: 1393, endPoint y: 392, distance: 362.5
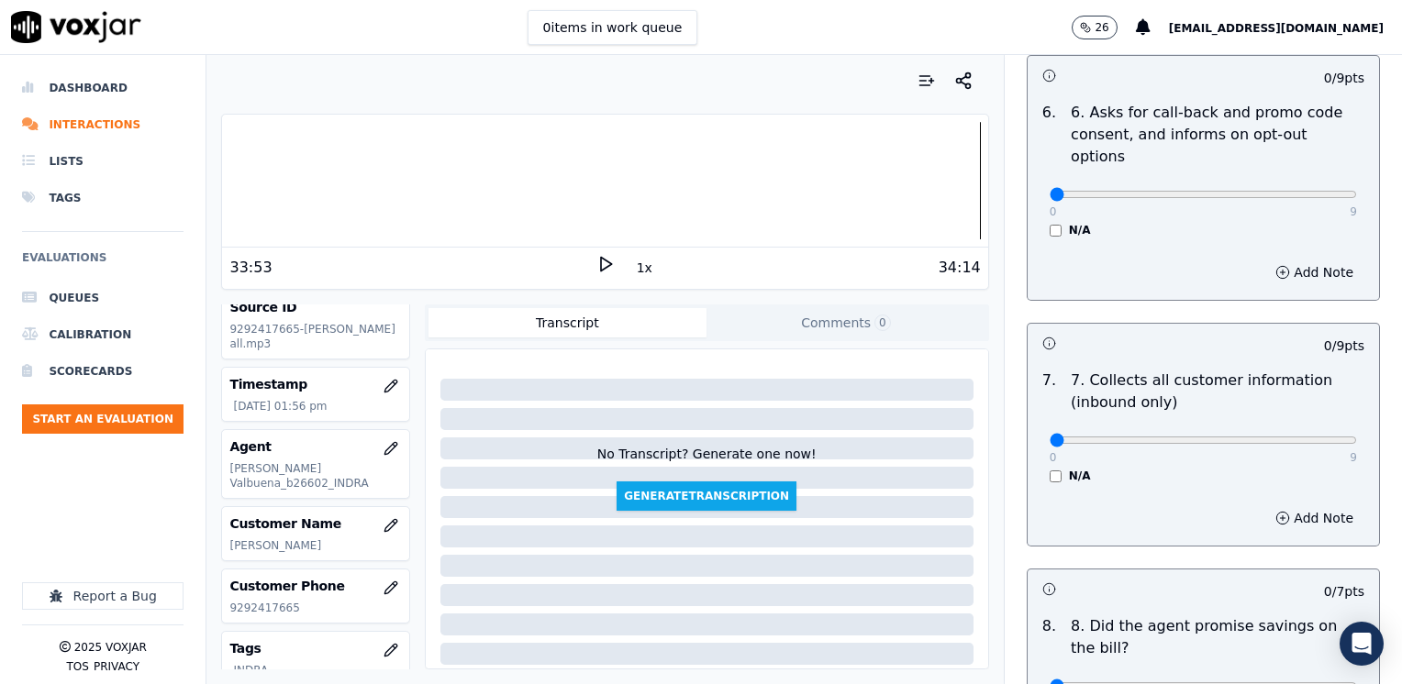
scroll to position [1560, 0]
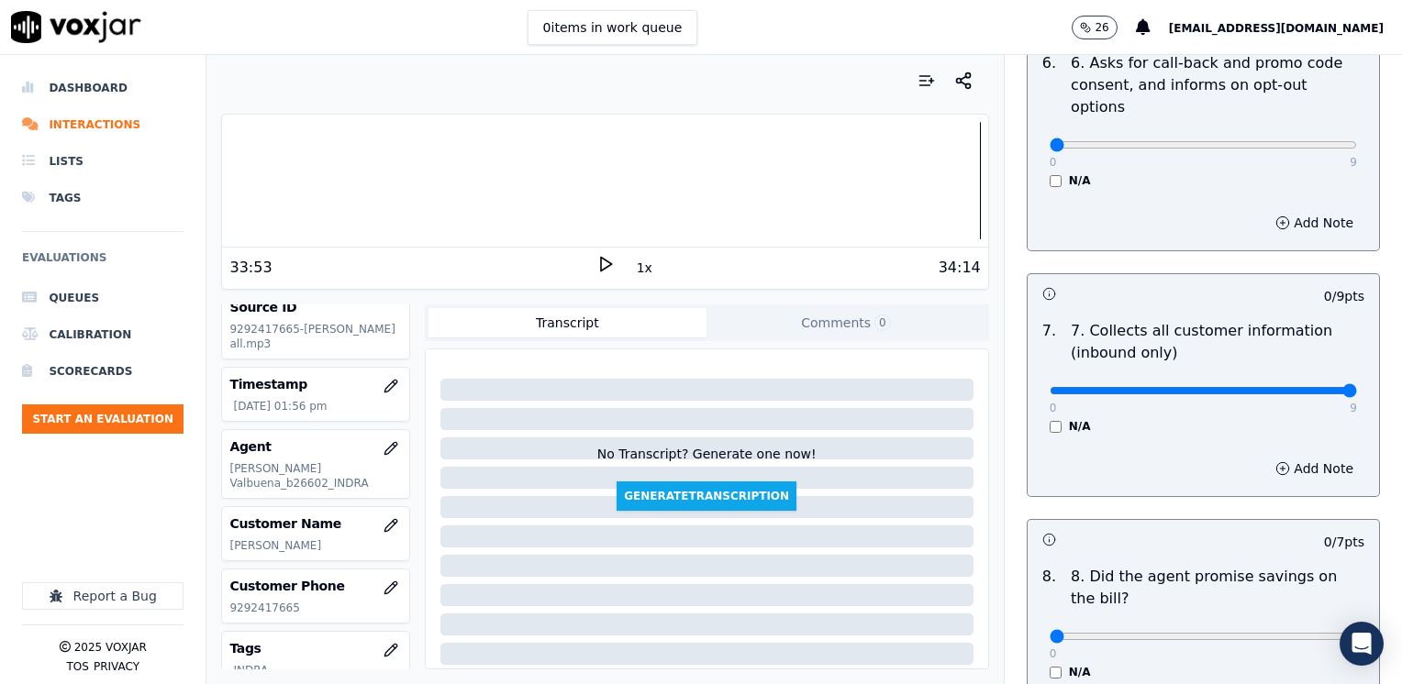
drag, startPoint x: 1039, startPoint y: 343, endPoint x: 1405, endPoint y: 343, distance: 366.0
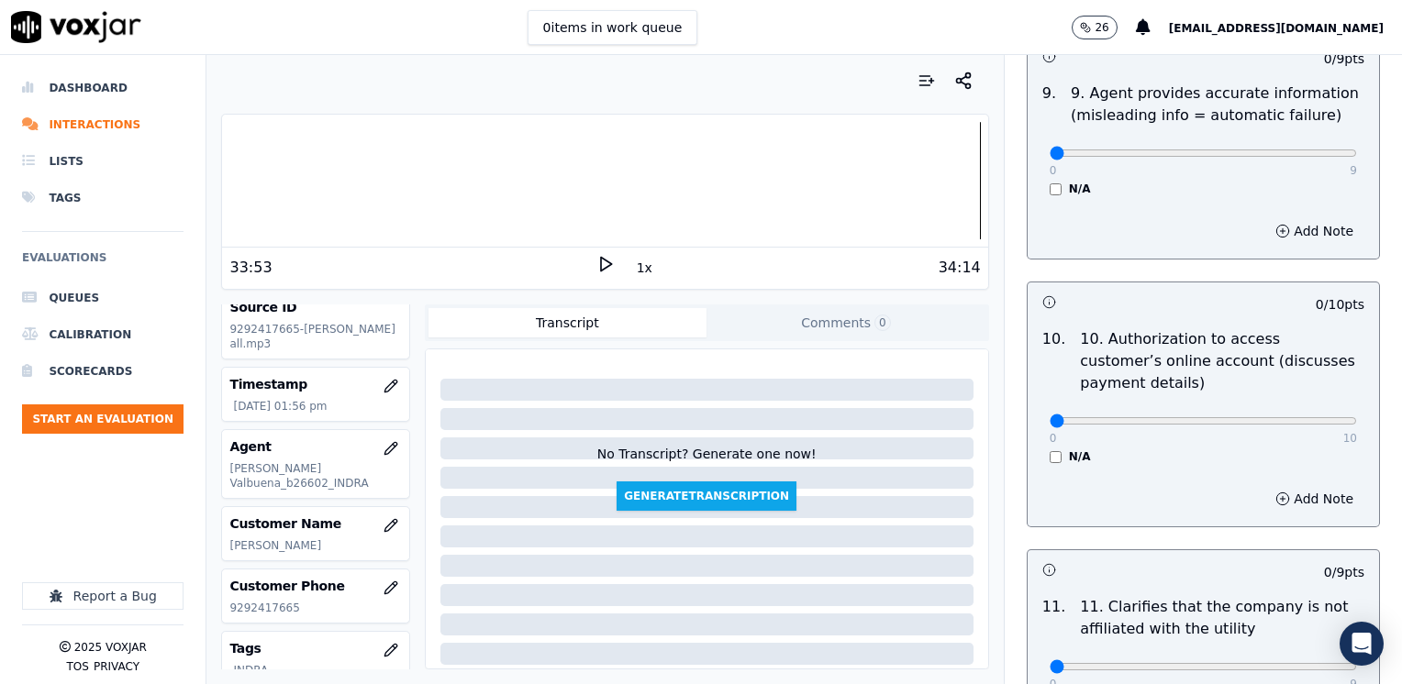
scroll to position [2294, 0]
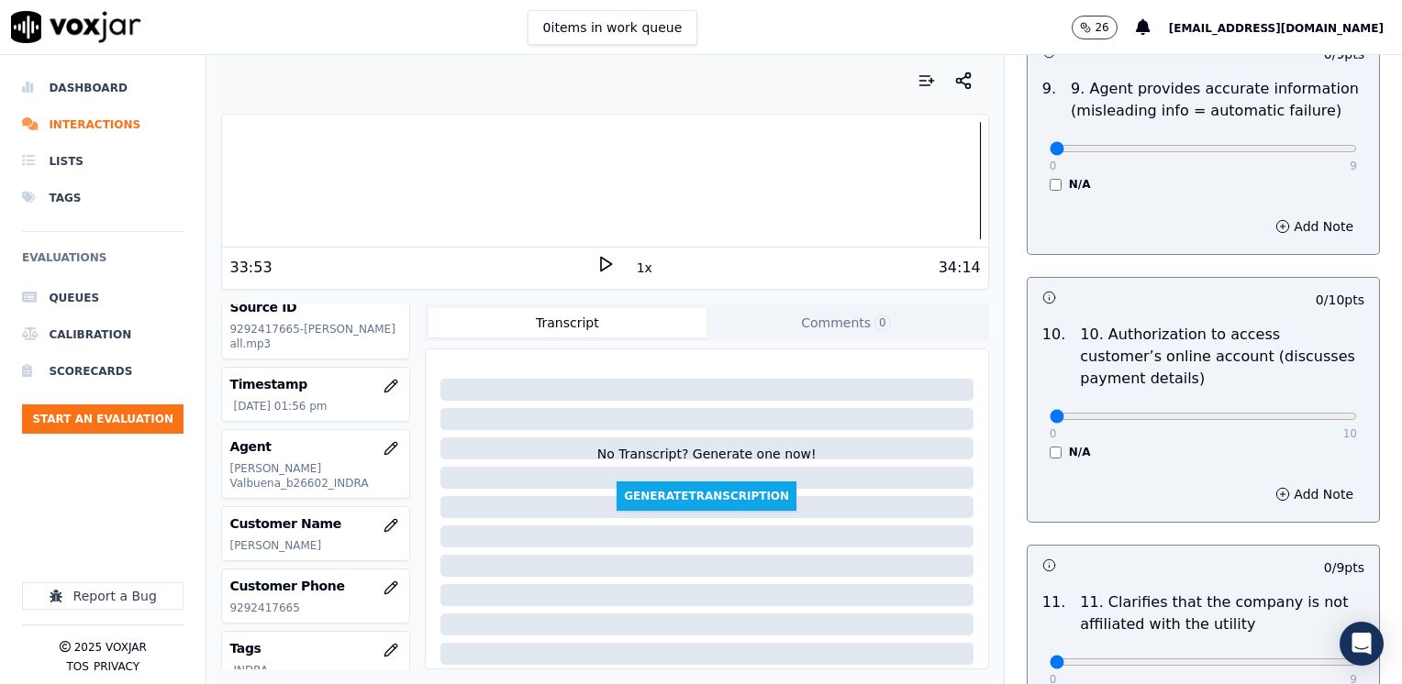
click at [1038, 393] on div "0 10 N/A" at bounding box center [1203, 425] width 337 height 70
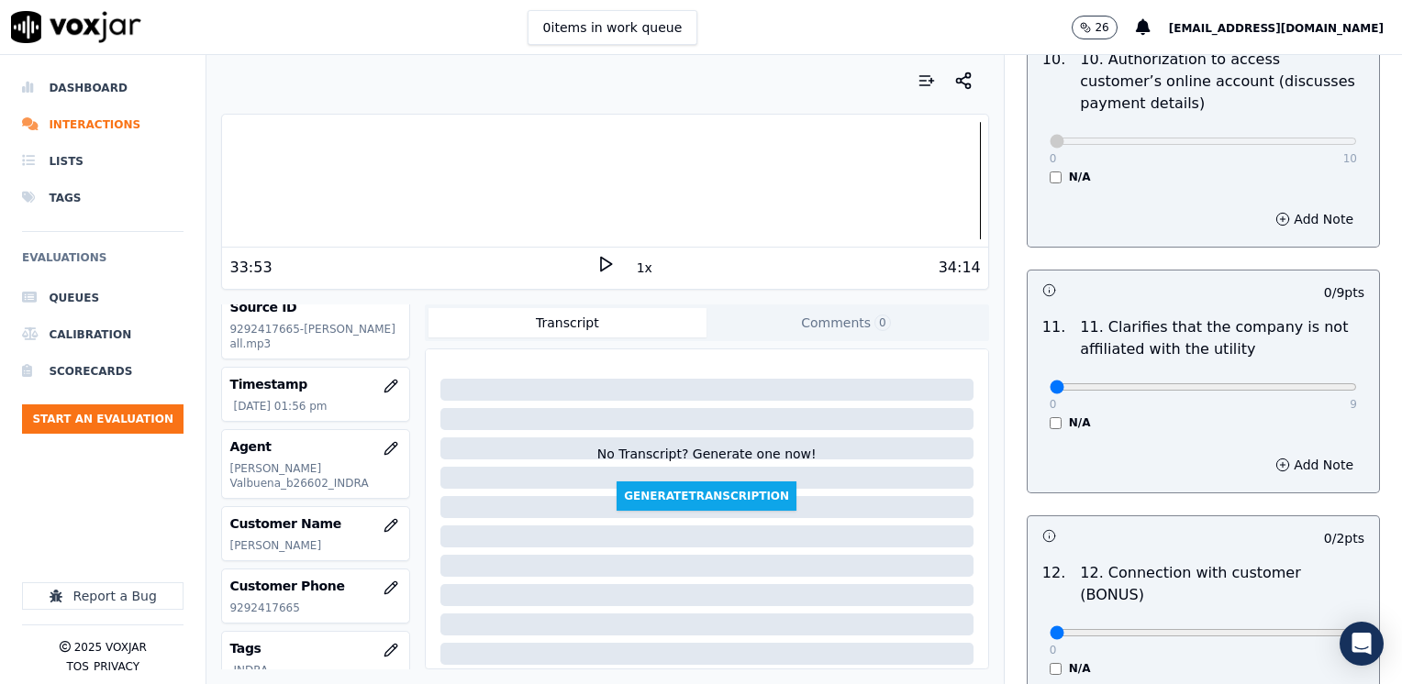
scroll to position [2752, 0]
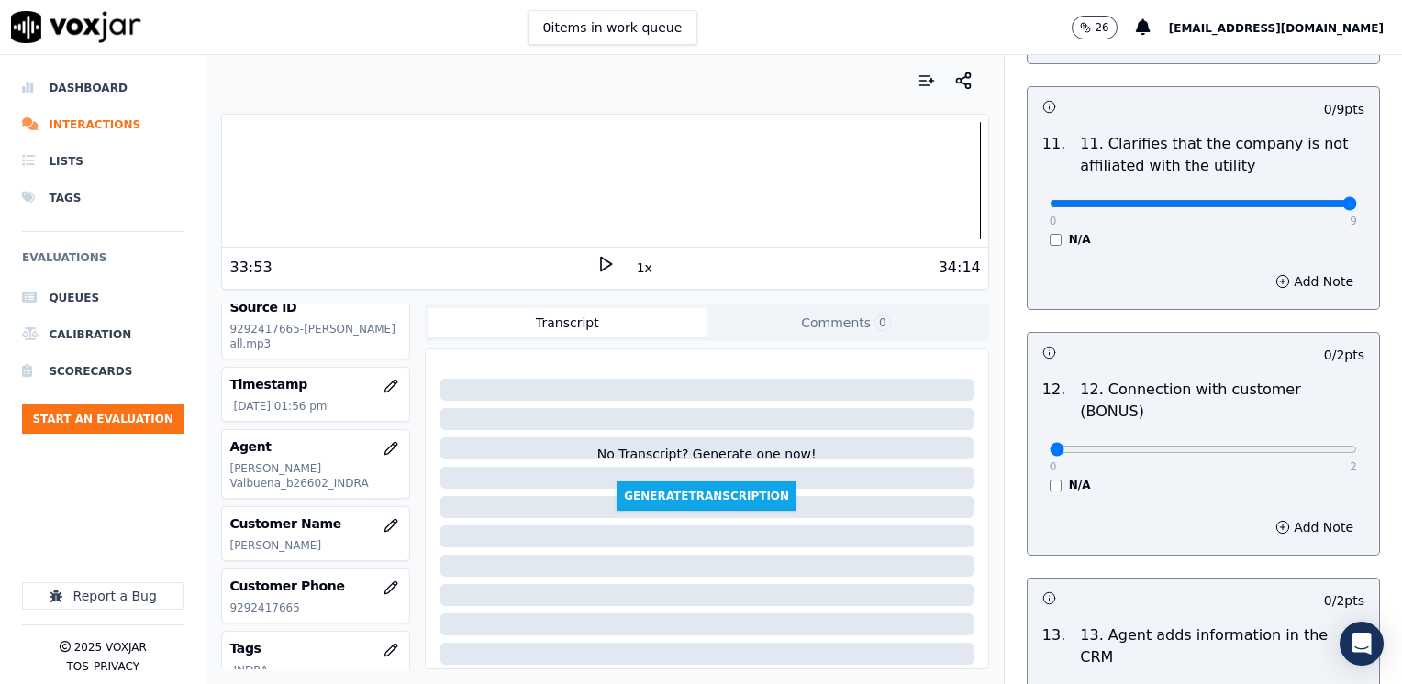
drag, startPoint x: 1343, startPoint y: 178, endPoint x: 1405, endPoint y: 178, distance: 61.5
drag, startPoint x: 1034, startPoint y: 379, endPoint x: 1401, endPoint y: 370, distance: 367.1
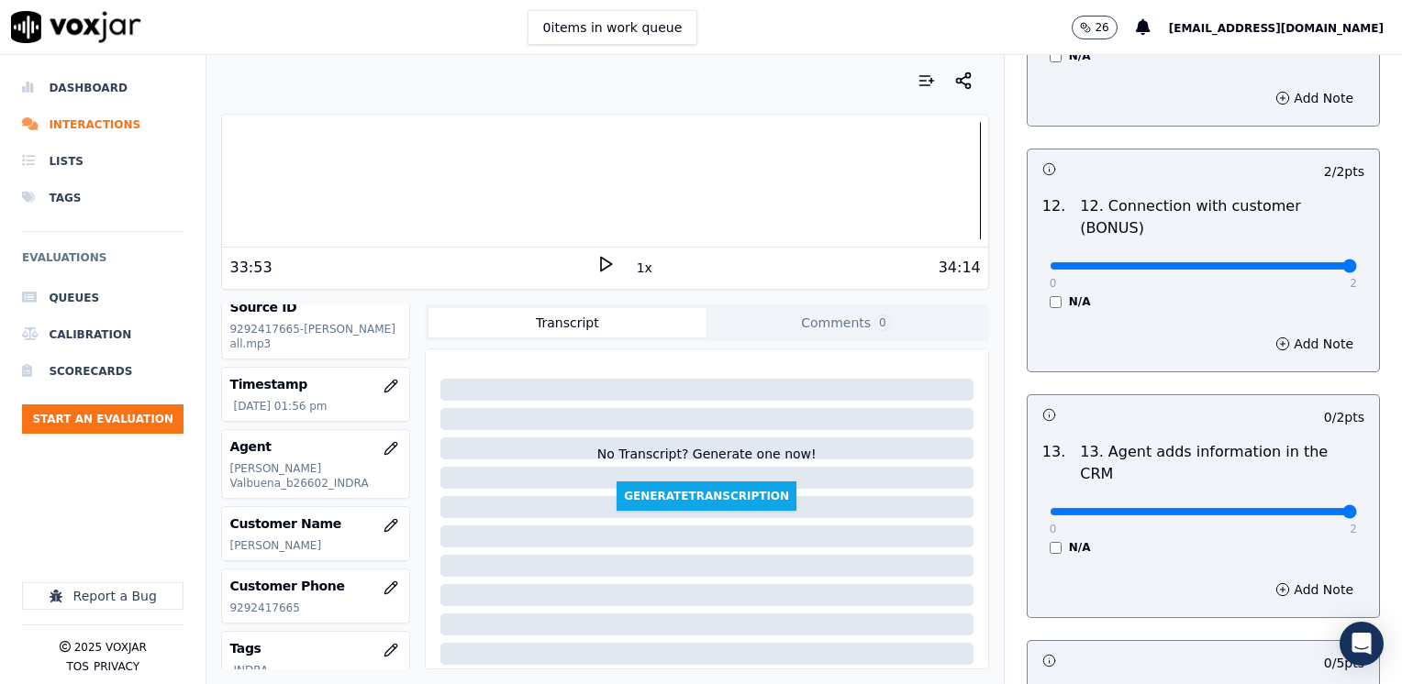
drag, startPoint x: 1039, startPoint y: 418, endPoint x: 1379, endPoint y: 405, distance: 340.6
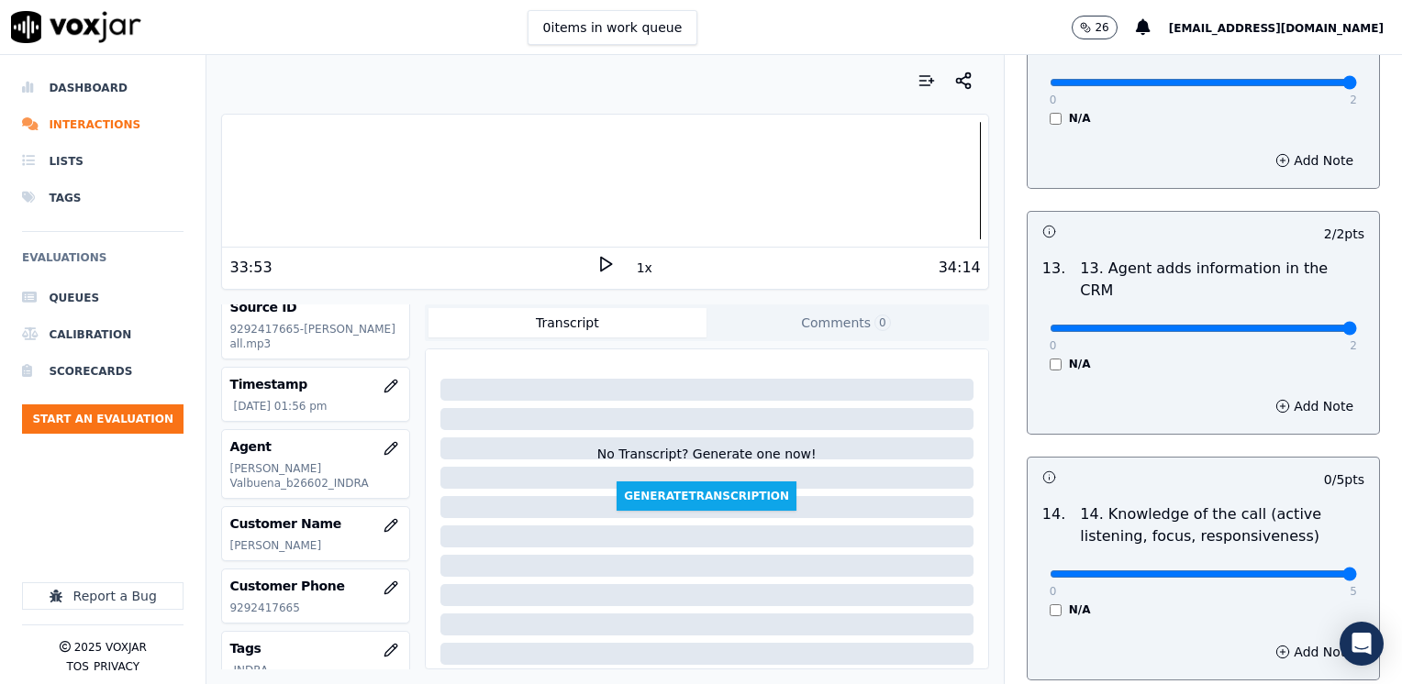
drag, startPoint x: 1034, startPoint y: 480, endPoint x: 1385, endPoint y: 460, distance: 351.9
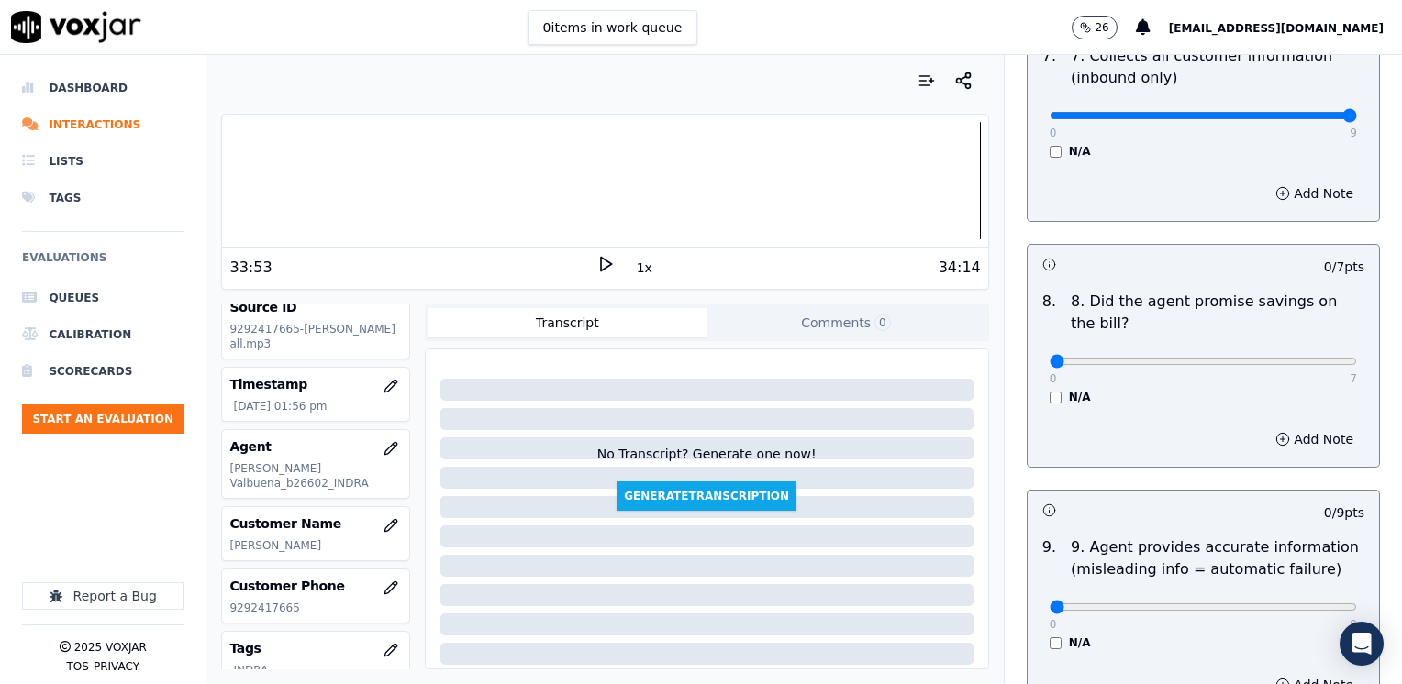
scroll to position [1560, 0]
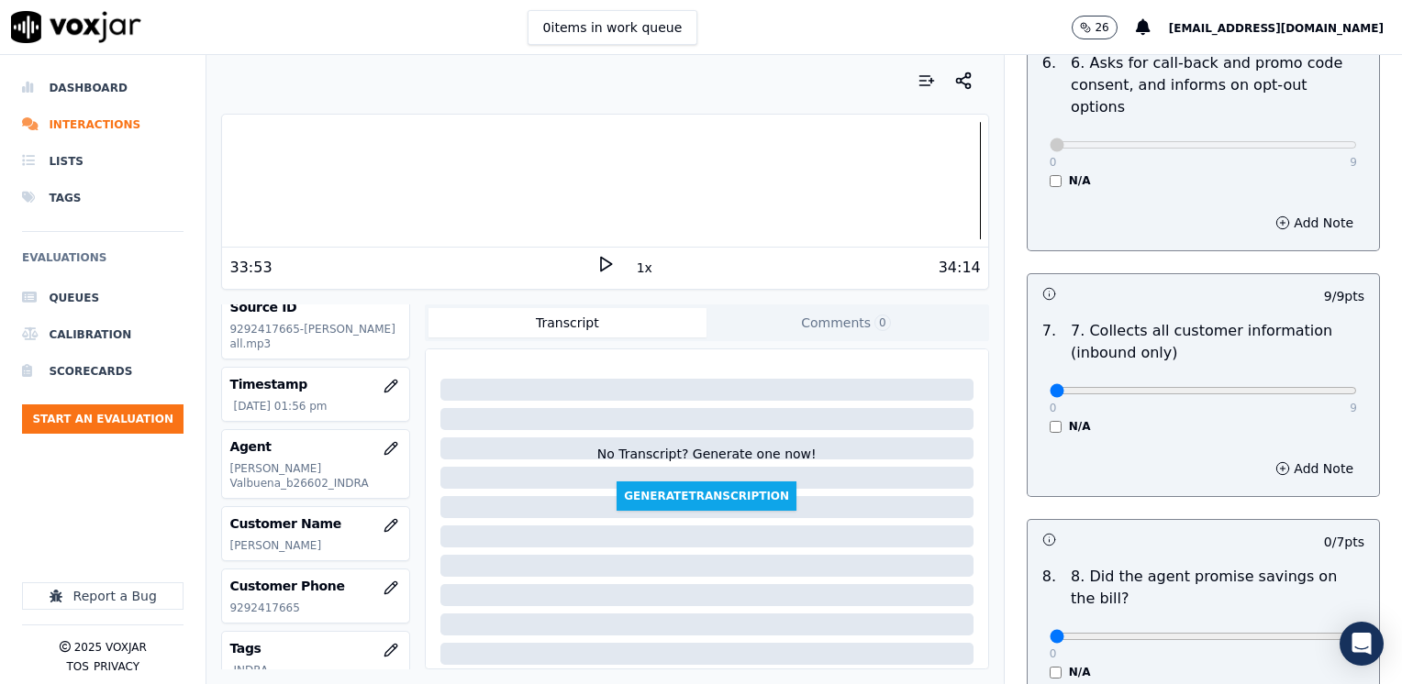
drag, startPoint x: 1304, startPoint y: 341, endPoint x: 805, endPoint y: 349, distance: 499.1
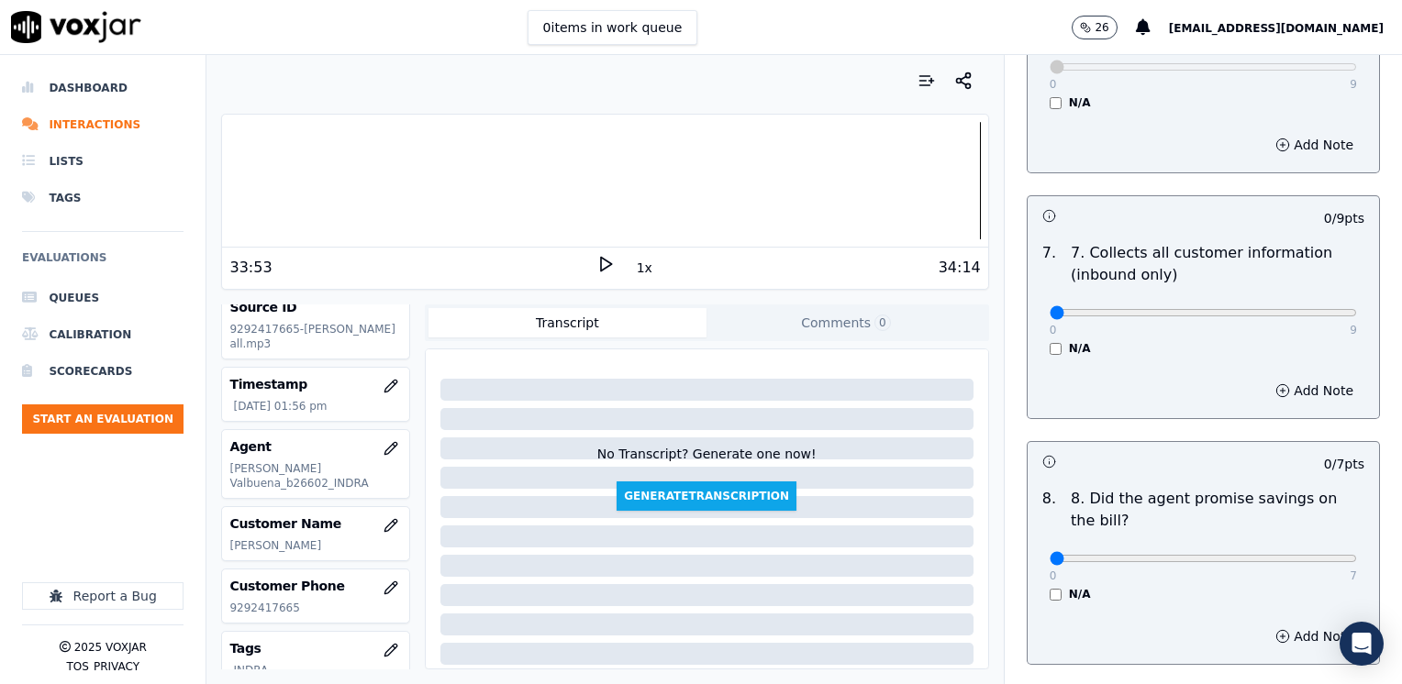
scroll to position [1743, 0]
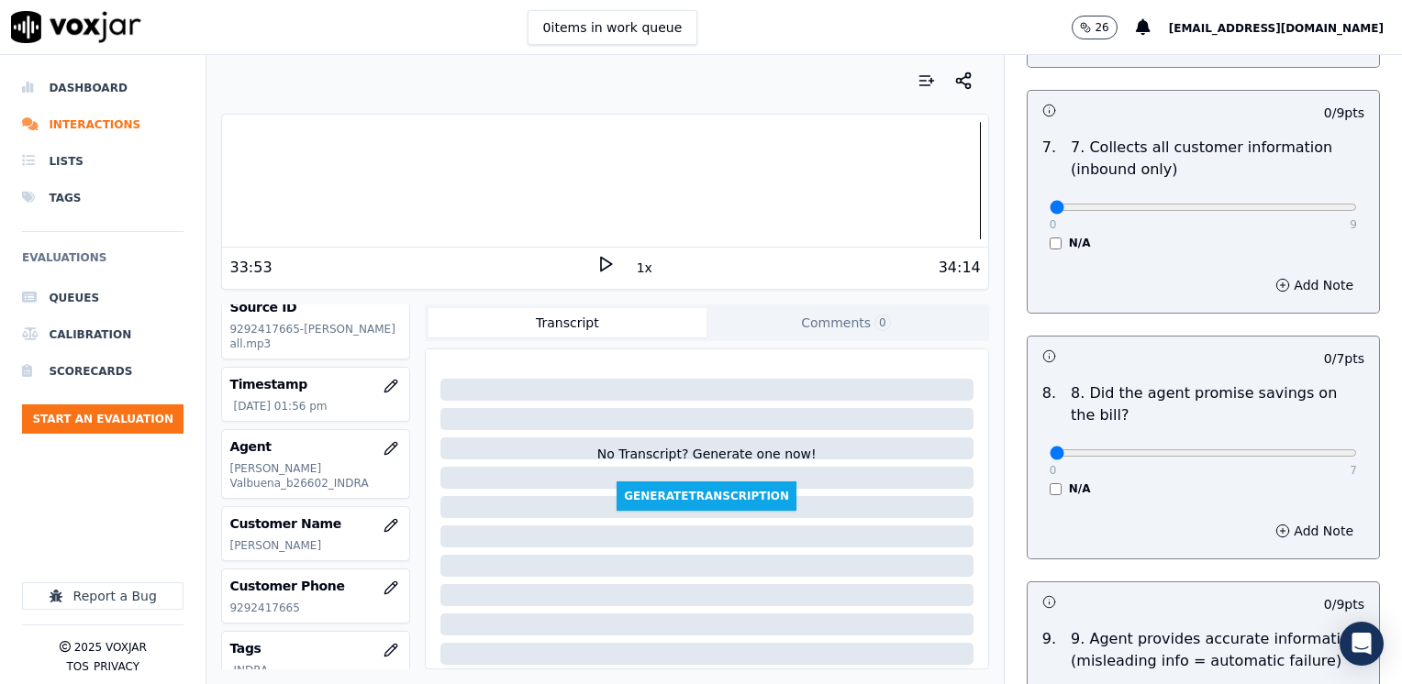
click at [1284, 441] on div "0 7" at bounding box center [1203, 452] width 307 height 22
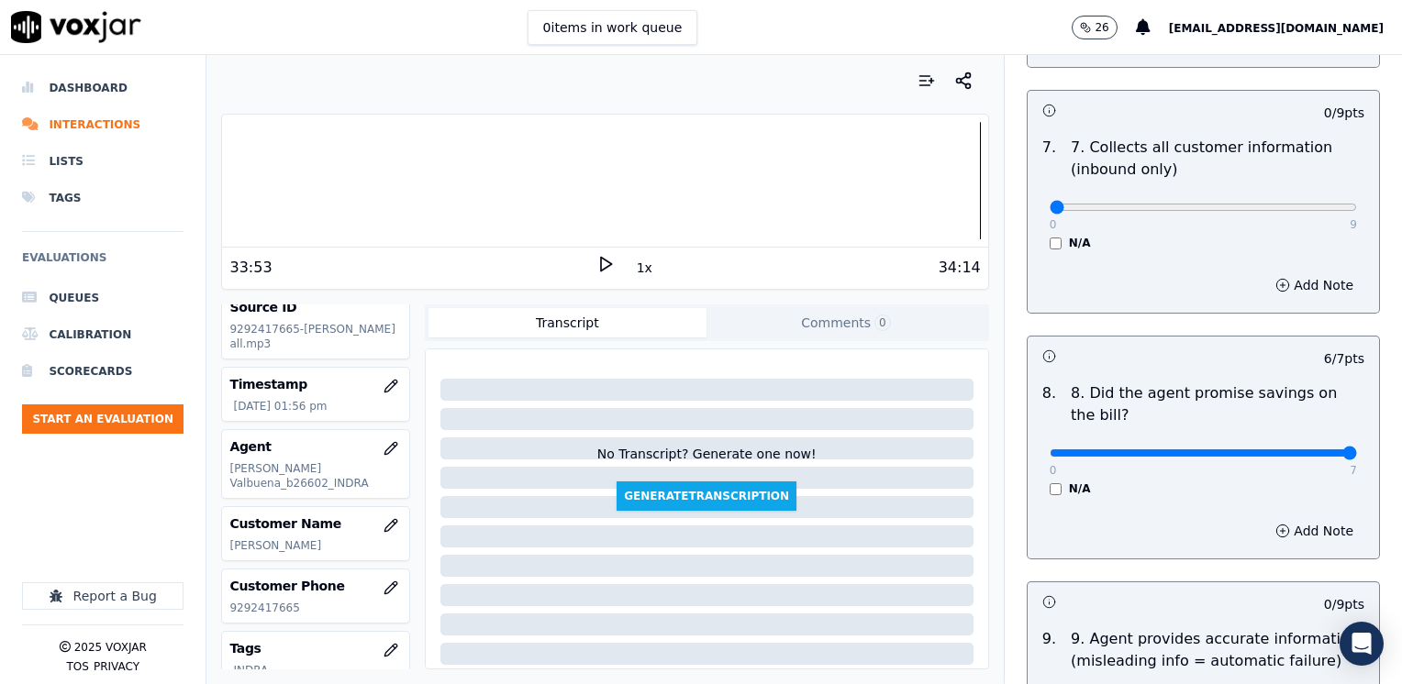
drag, startPoint x: 1267, startPoint y: 400, endPoint x: 1339, endPoint y: 409, distance: 73.1
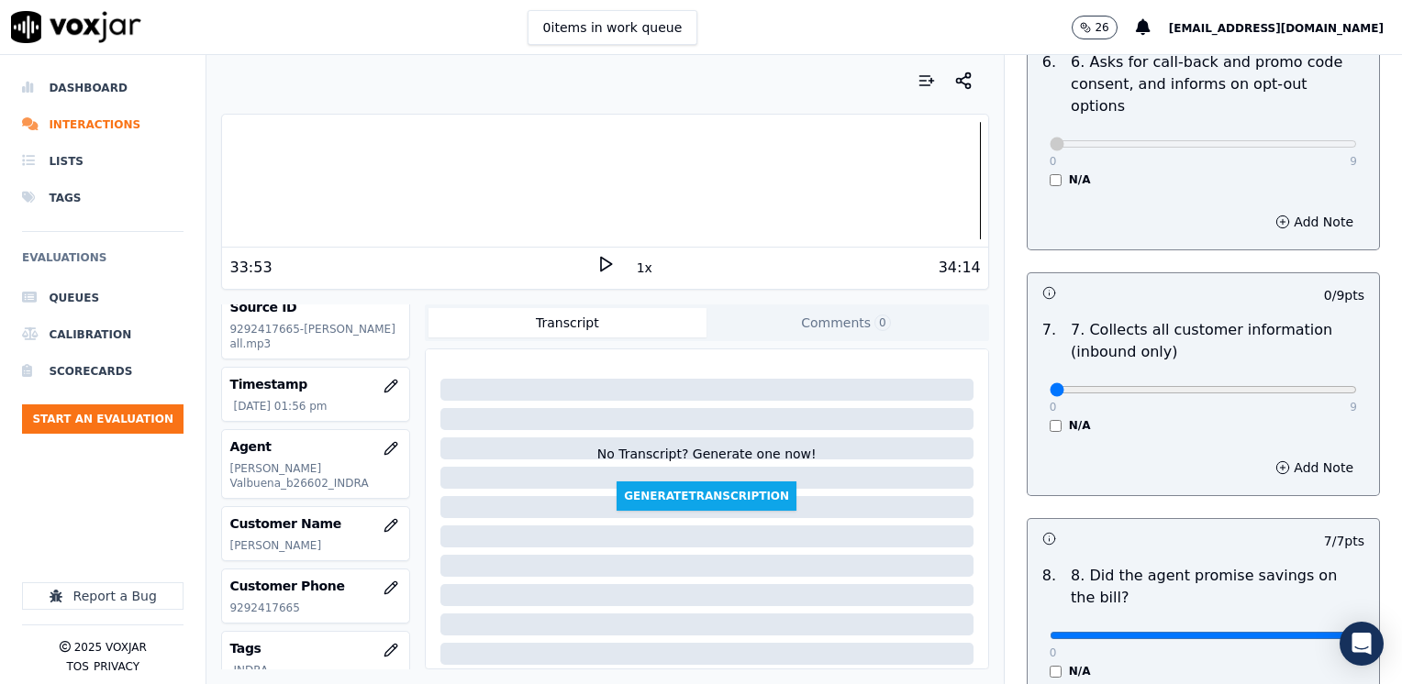
scroll to position [1560, 0]
click at [1288, 456] on button "Add Note" at bounding box center [1314, 469] width 100 height 26
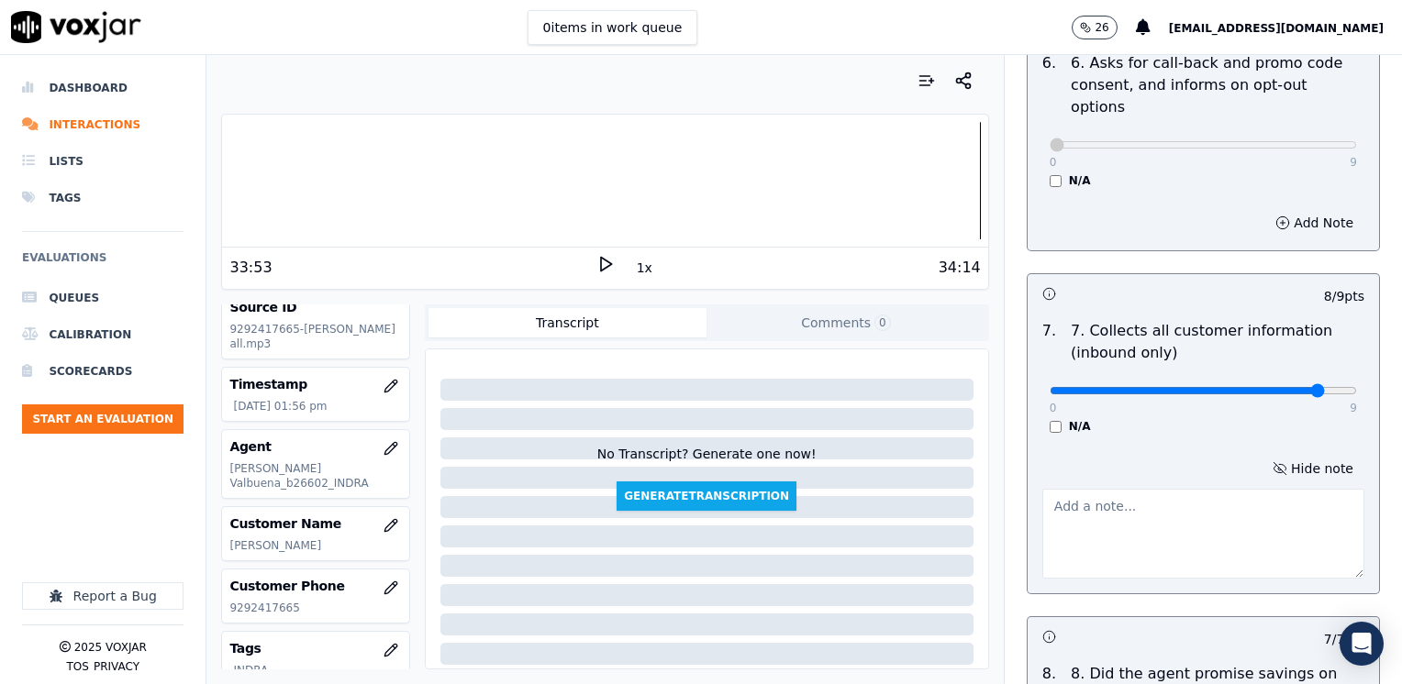
click at [1210, 494] on textarea at bounding box center [1203, 534] width 322 height 90
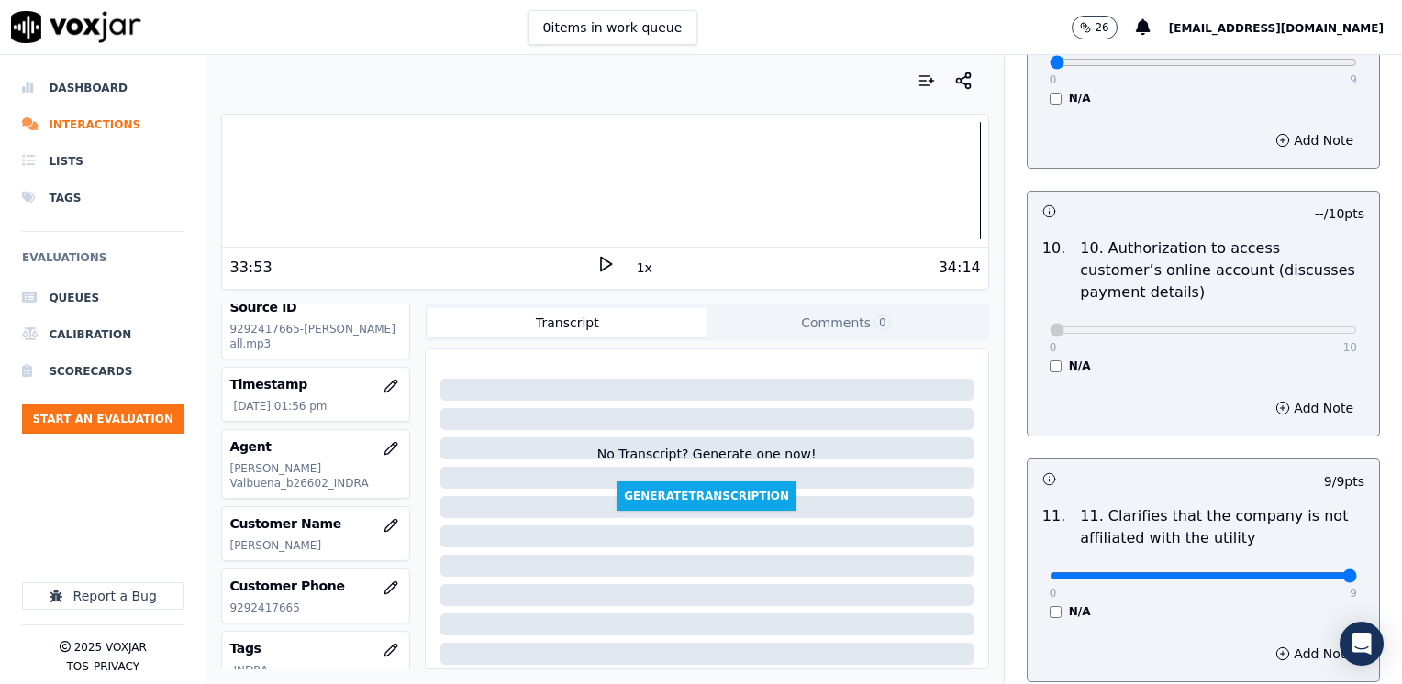
scroll to position [2202, 0]
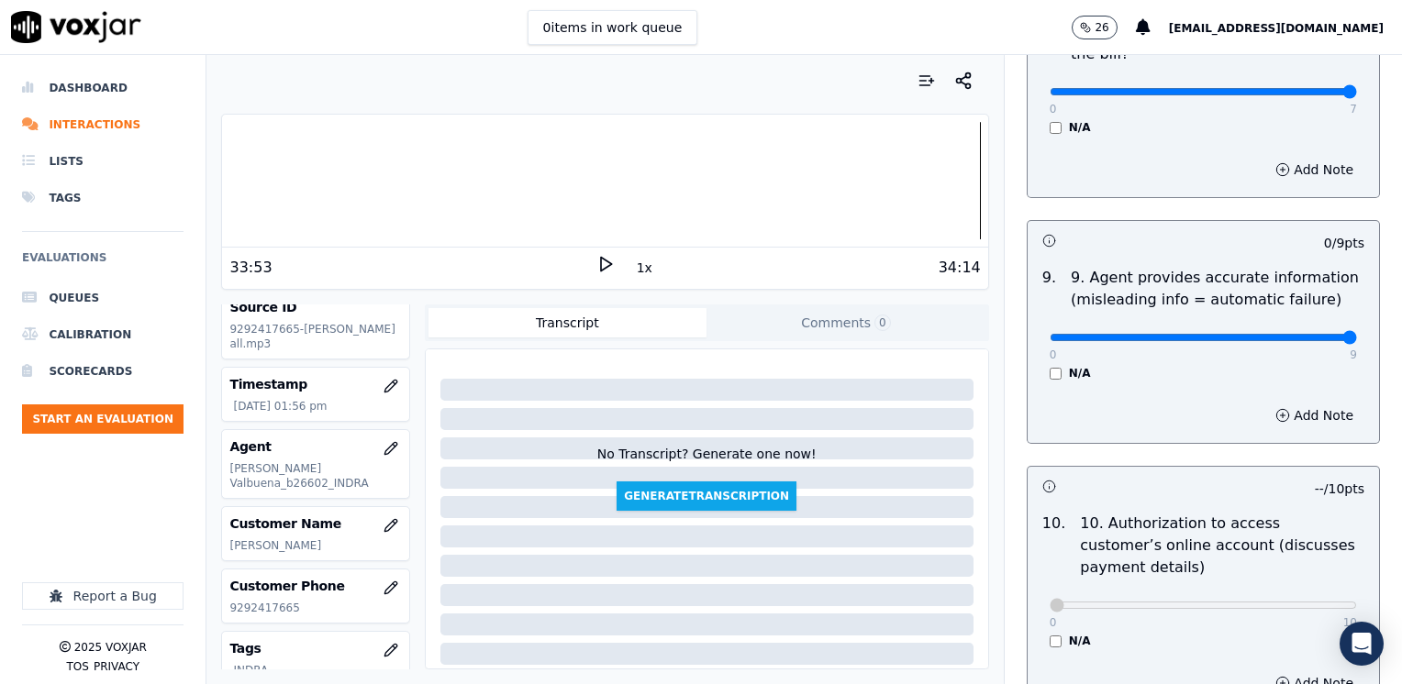
drag, startPoint x: 1040, startPoint y: 293, endPoint x: 1401, endPoint y: 283, distance: 360.7
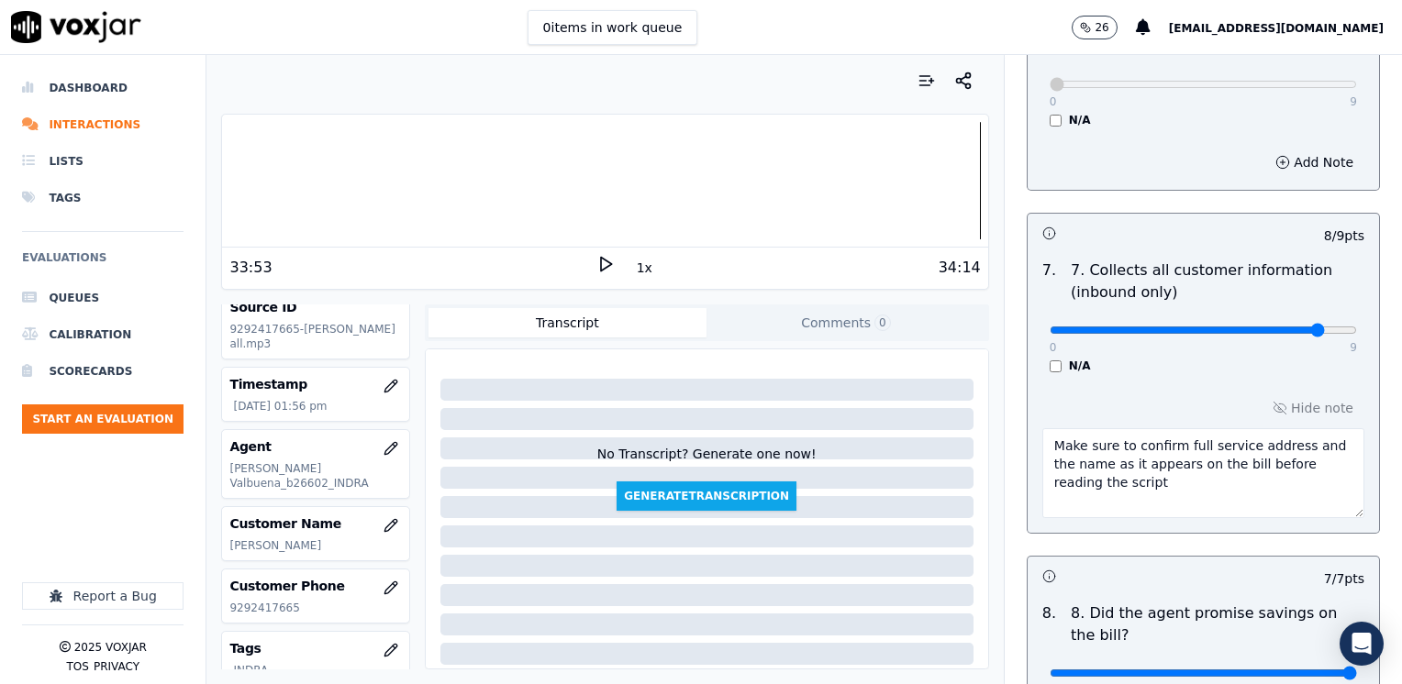
scroll to position [1651, 0]
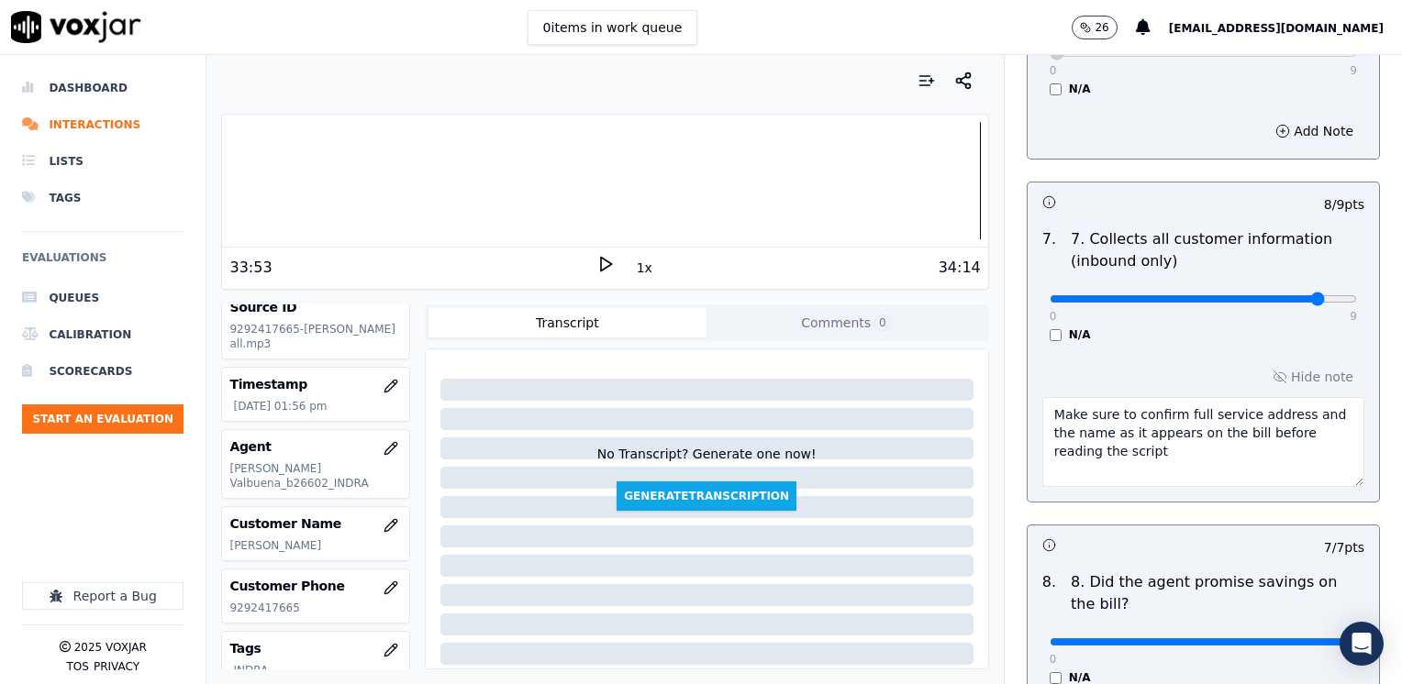
drag, startPoint x: 1268, startPoint y: 365, endPoint x: 1222, endPoint y: 389, distance: 51.7
click at [1222, 397] on textarea "Make sure to confirm full service address and the name as it appears on the bil…" at bounding box center [1203, 442] width 322 height 90
drag, startPoint x: 1124, startPoint y: 417, endPoint x: 974, endPoint y: 376, distance: 154.9
click at [974, 376] on div "Your browser does not support the audio element. 33:53 1x 34:14 Voxjar ID aa9cf…" at bounding box center [803, 369] width 1195 height 629
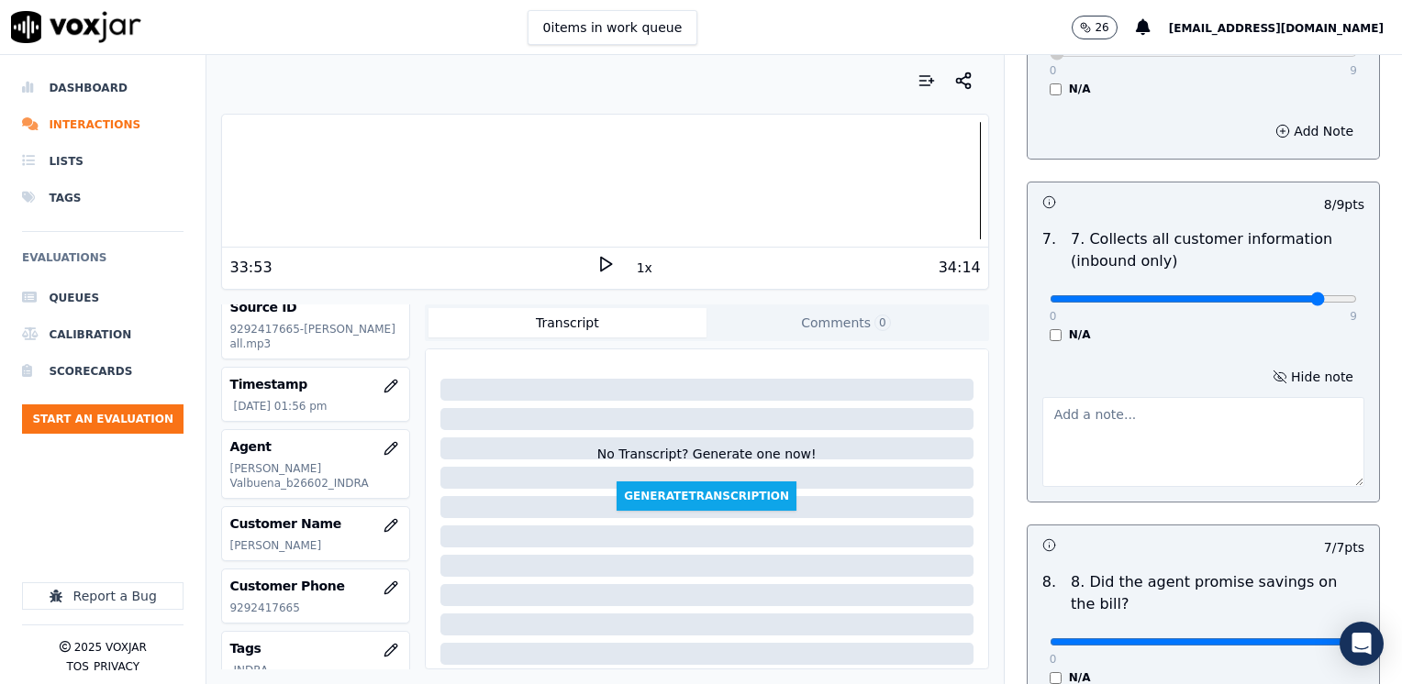
click at [1289, 350] on div "Hide note" at bounding box center [1202, 426] width 351 height 152
drag, startPoint x: 1273, startPoint y: 249, endPoint x: 1405, endPoint y: 258, distance: 131.5
click at [1298, 364] on button "Hide note" at bounding box center [1312, 377] width 103 height 26
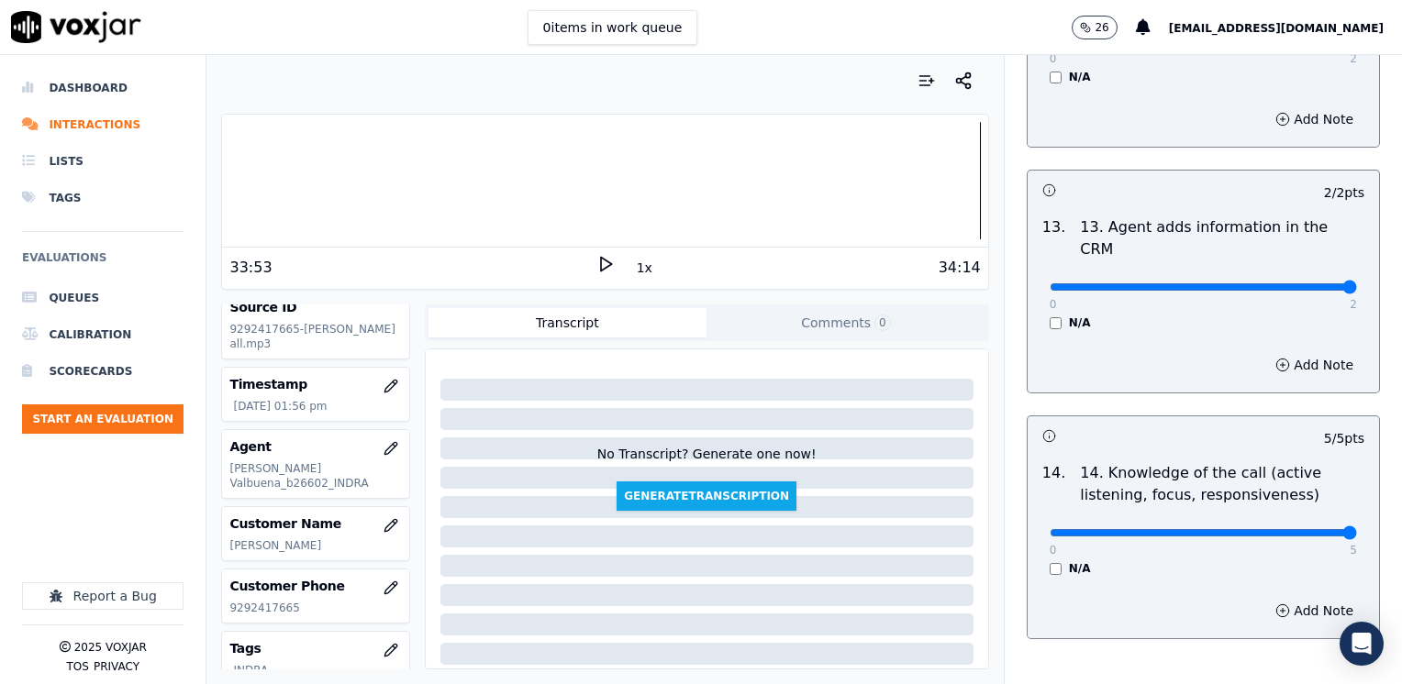
scroll to position [3173, 0]
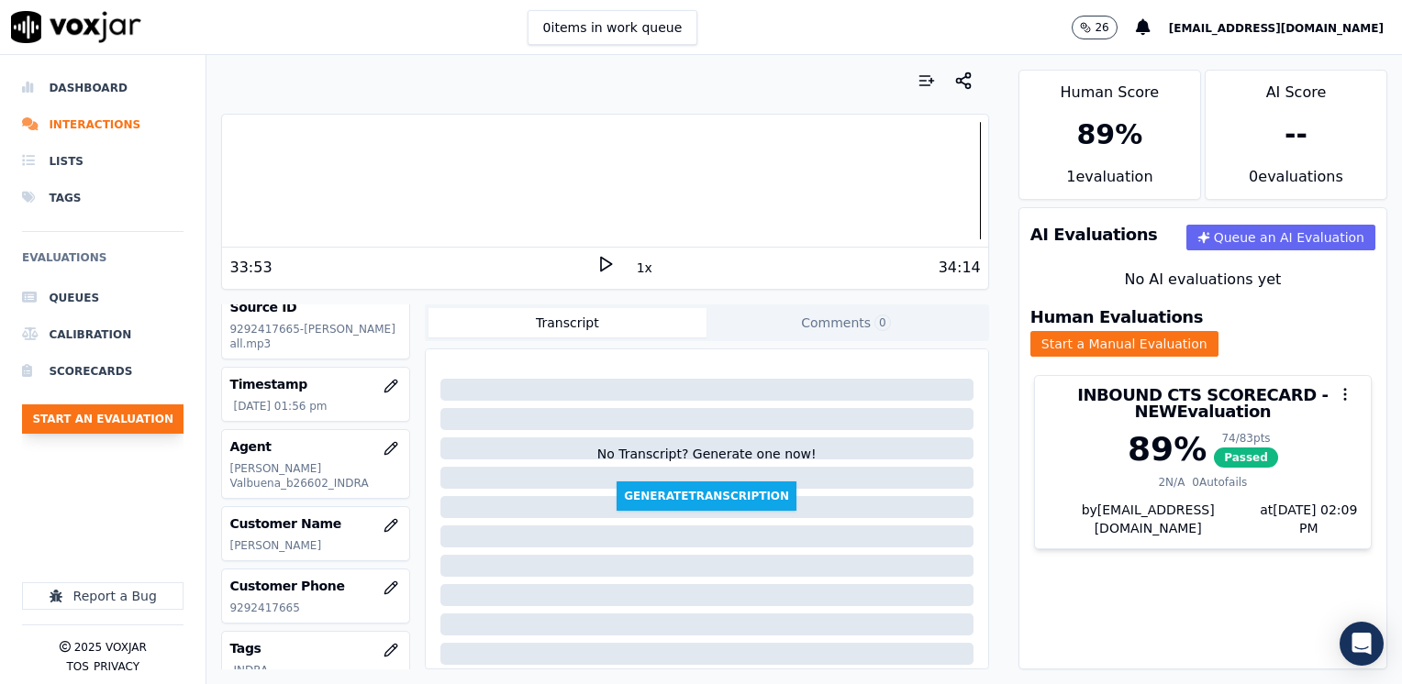
click at [136, 417] on button "Start an Evaluation" at bounding box center [102, 419] width 161 height 29
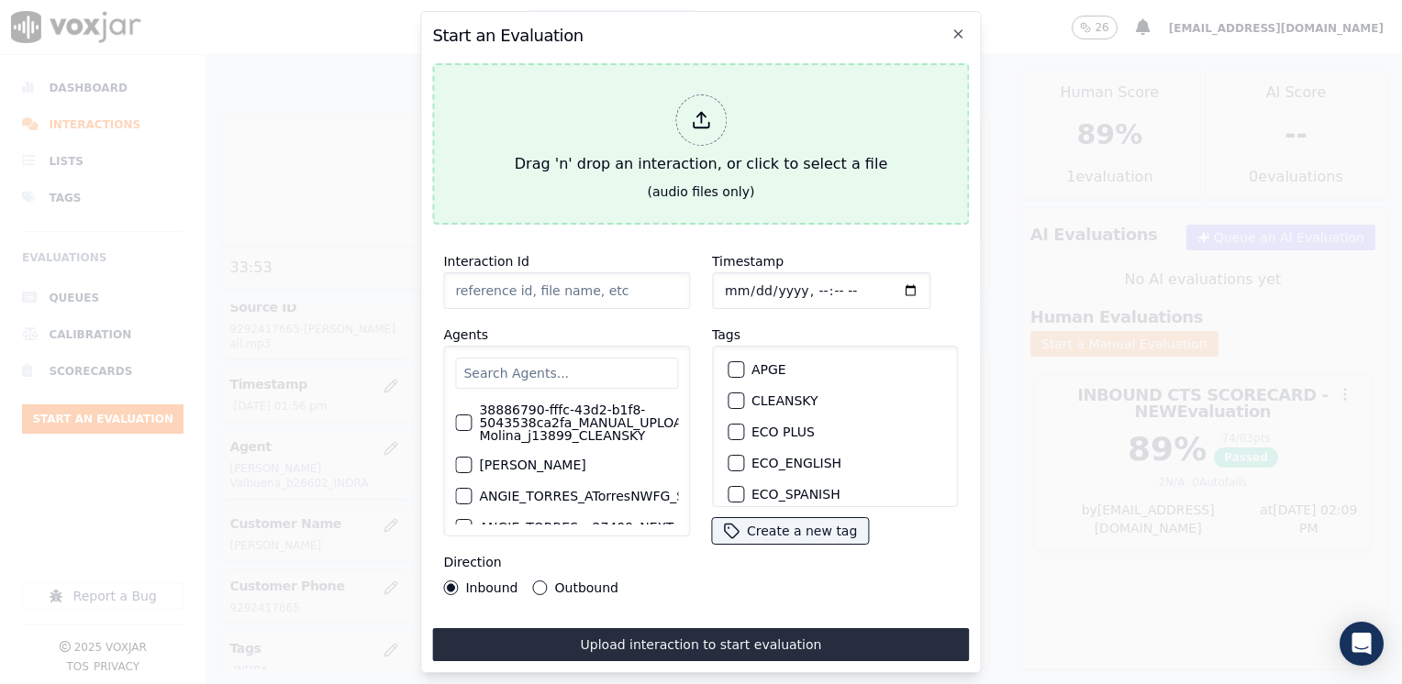
click at [702, 119] on icon at bounding box center [701, 120] width 20 height 20
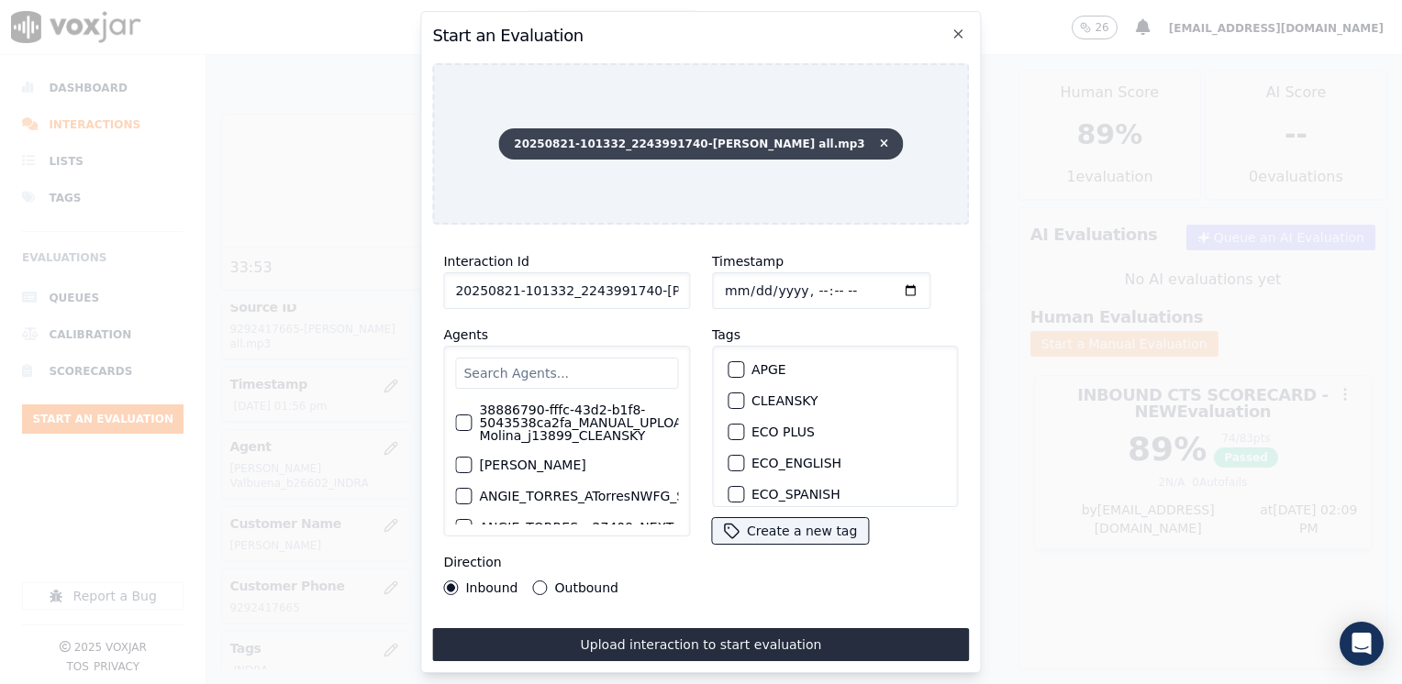
click at [880, 140] on icon at bounding box center [884, 144] width 8 height 11
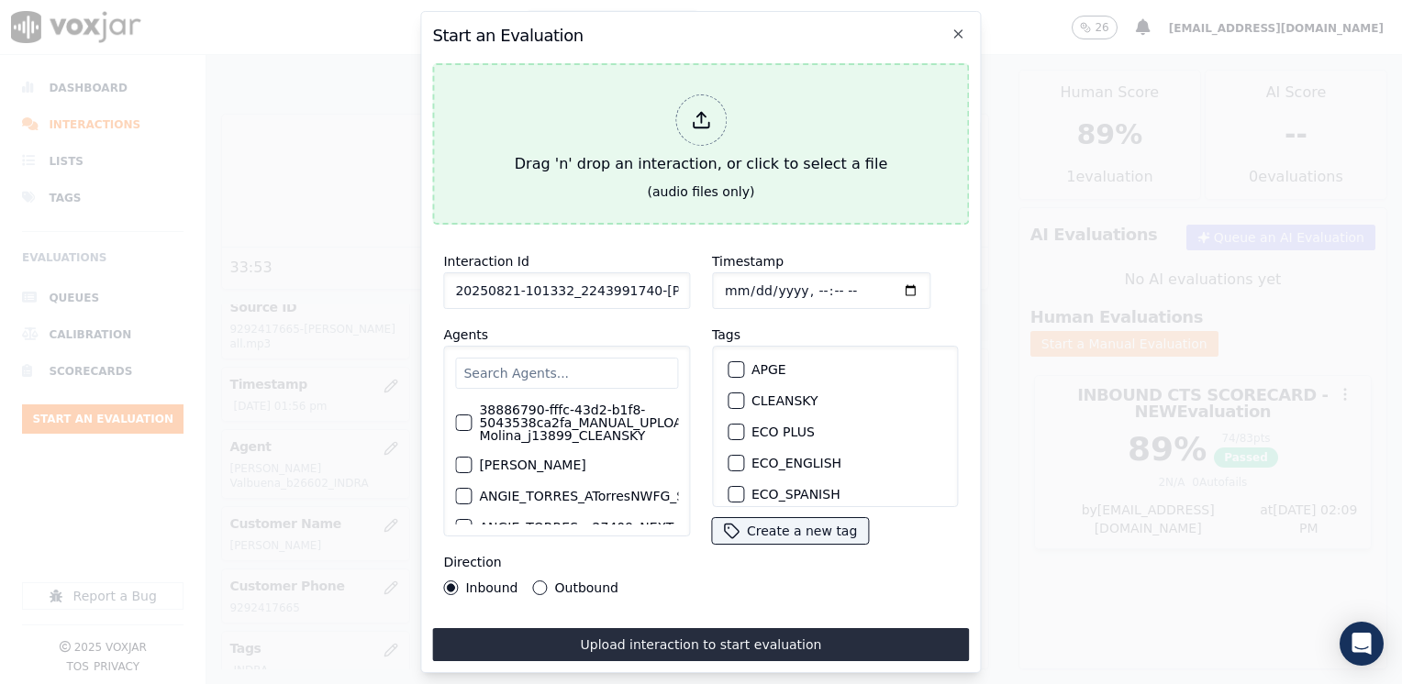
click at [694, 134] on div at bounding box center [700, 119] width 51 height 51
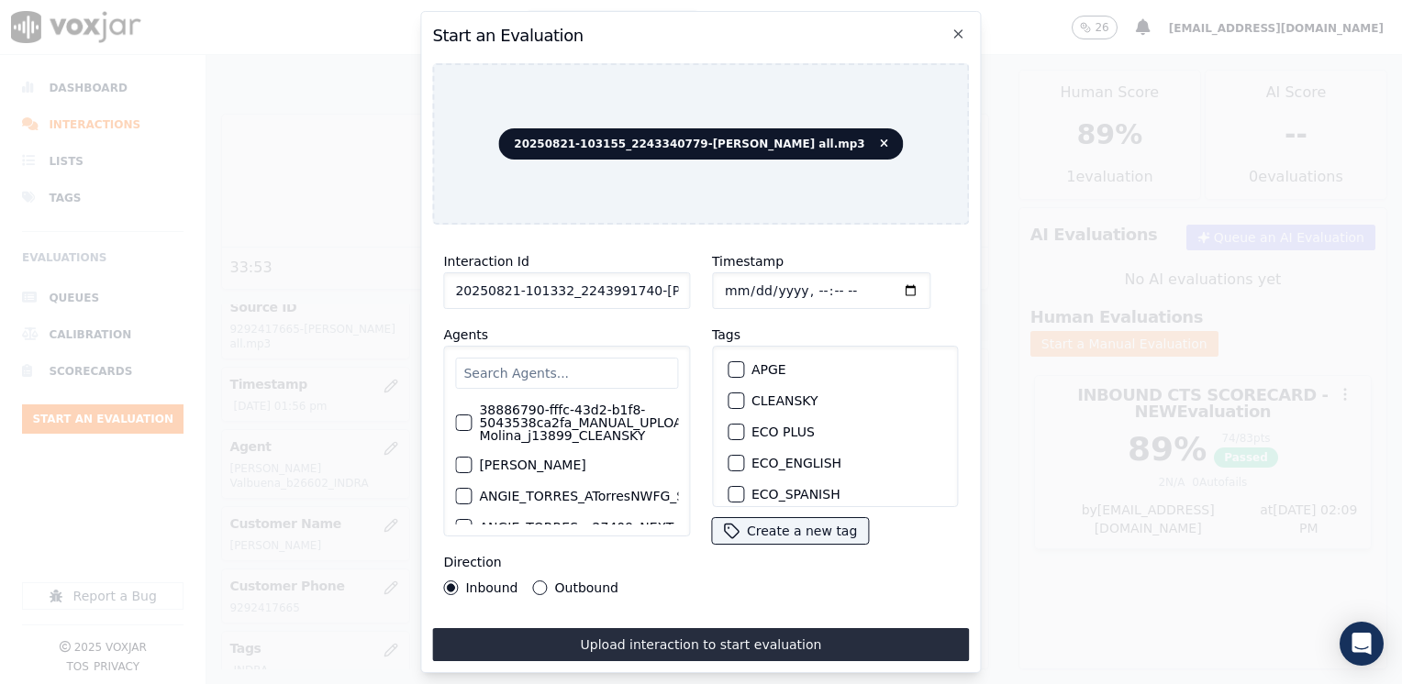
click at [539, 350] on div "38886790-fffc-43d2-b1f8-5043538ca2fa_MANUAL_UPLOAD_Juliana Molina_j13899_CLEANS…" at bounding box center [566, 441] width 247 height 191
click at [539, 365] on input "text" at bounding box center [566, 373] width 223 height 31
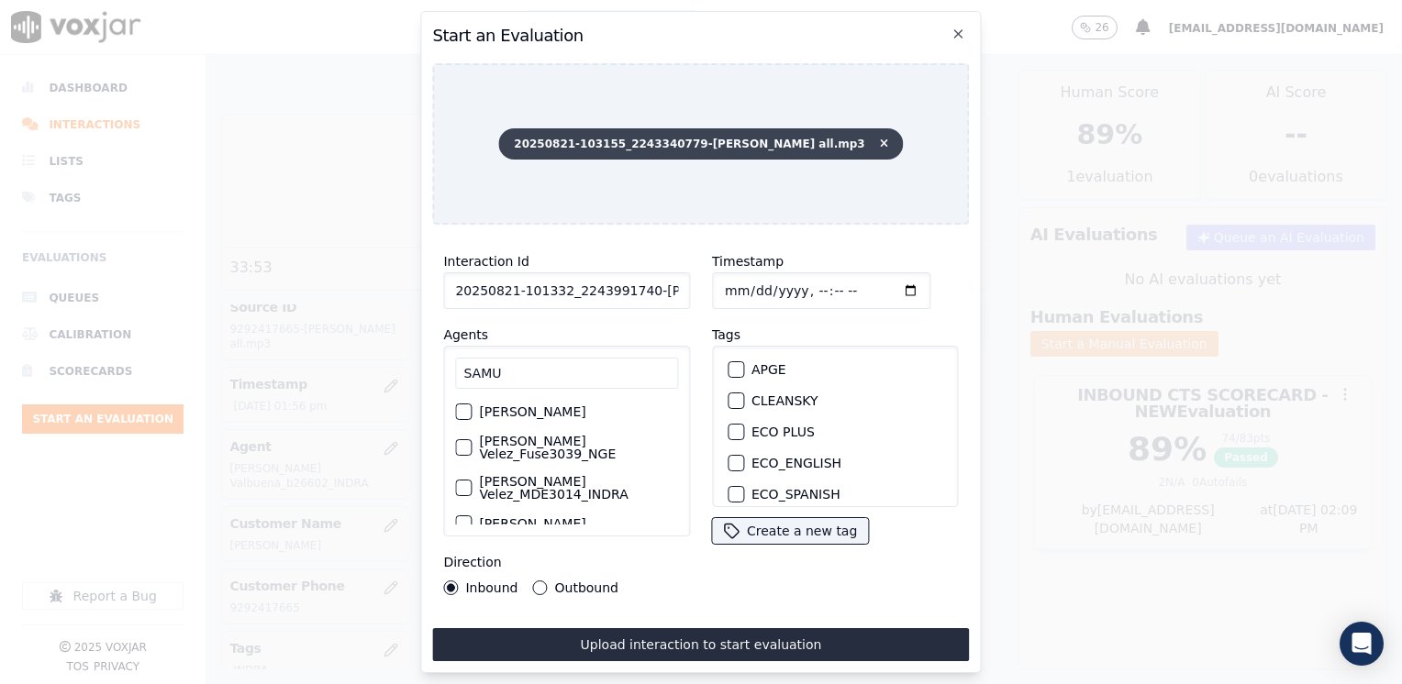
click at [880, 139] on icon at bounding box center [884, 144] width 8 height 11
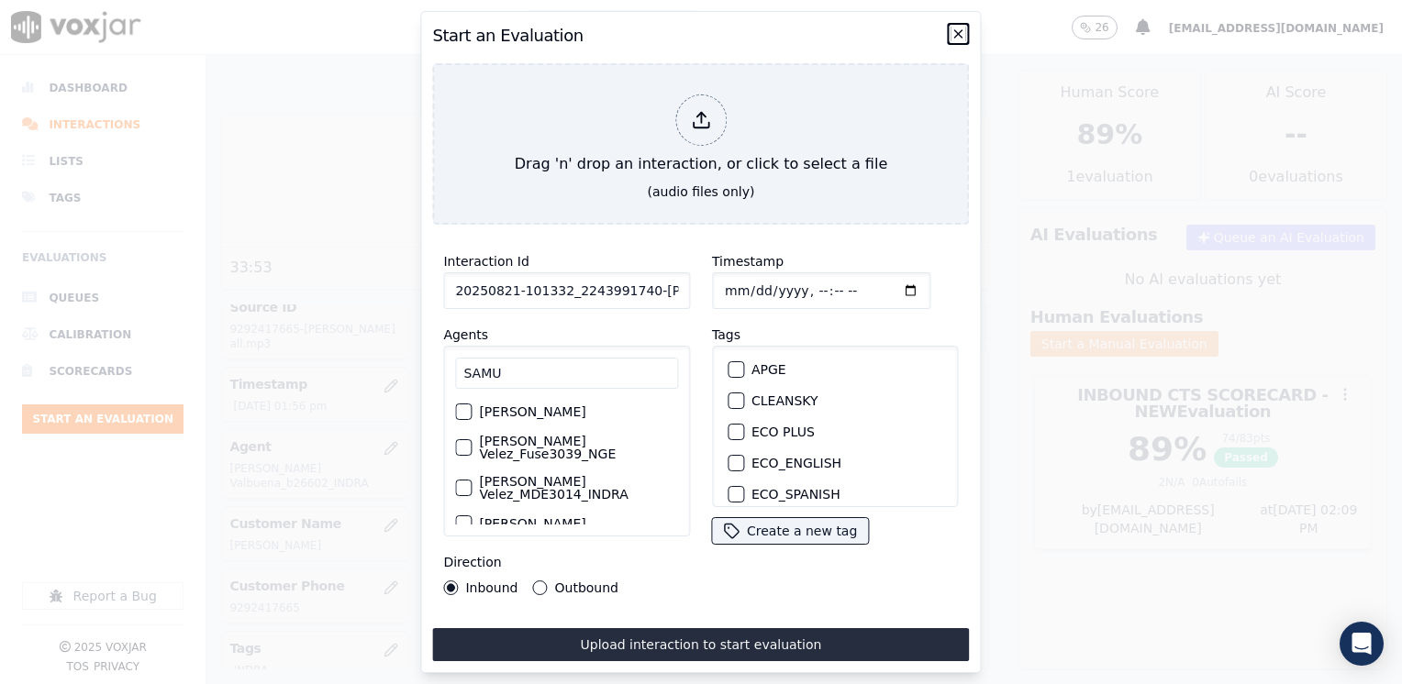
click at [958, 27] on icon "button" at bounding box center [958, 34] width 15 height 15
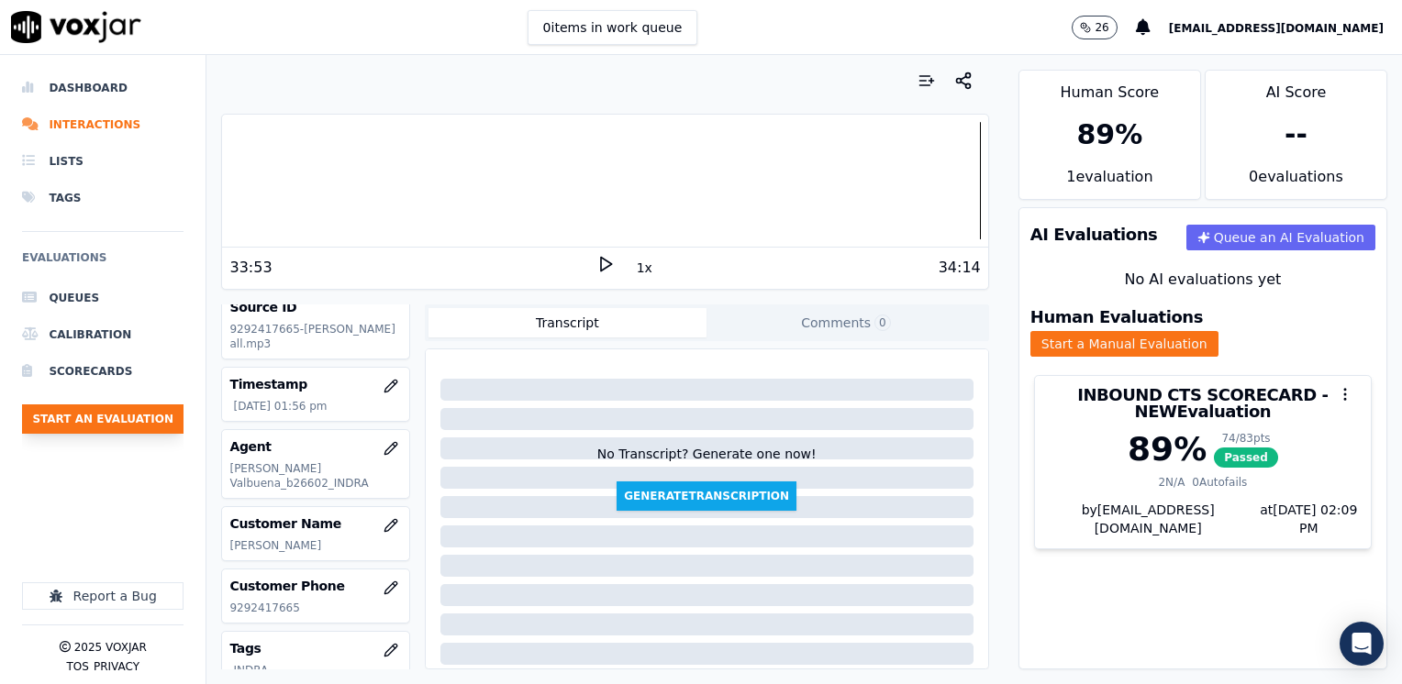
click at [111, 416] on button "Start an Evaluation" at bounding box center [102, 419] width 161 height 29
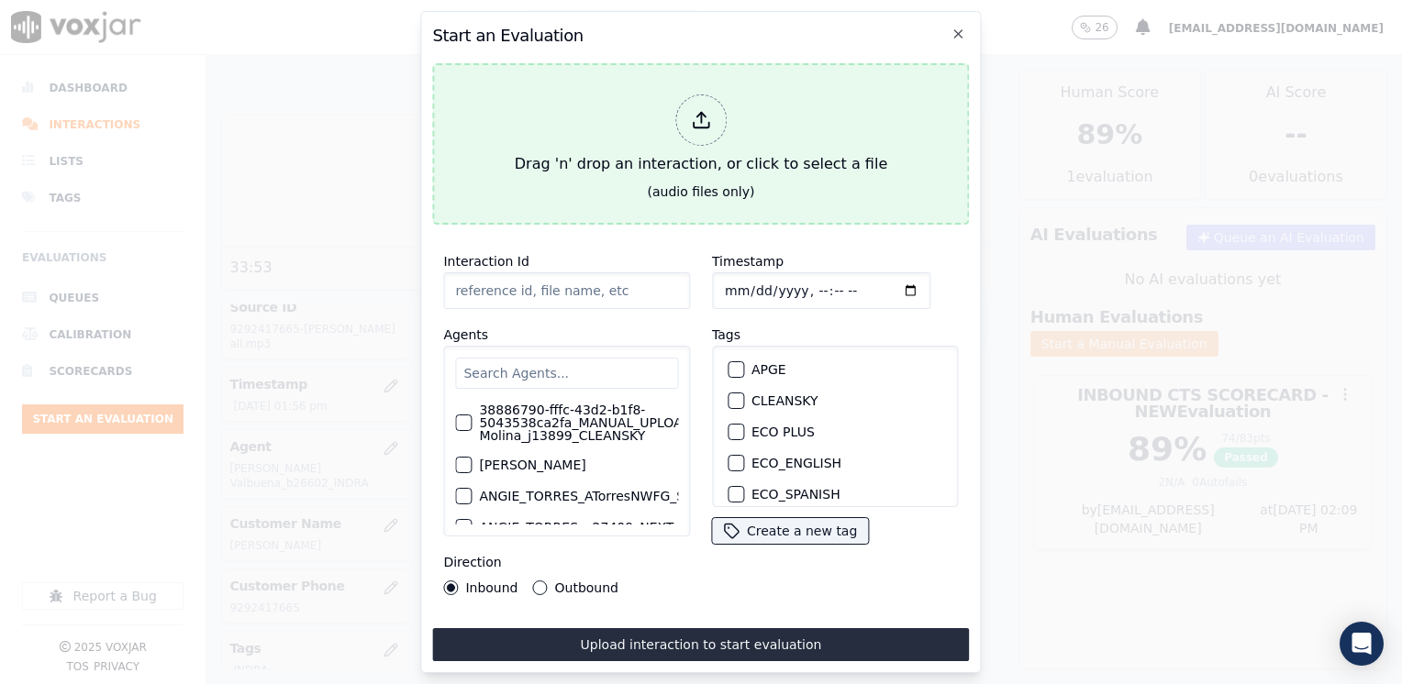
click at [718, 110] on div at bounding box center [700, 119] width 51 height 51
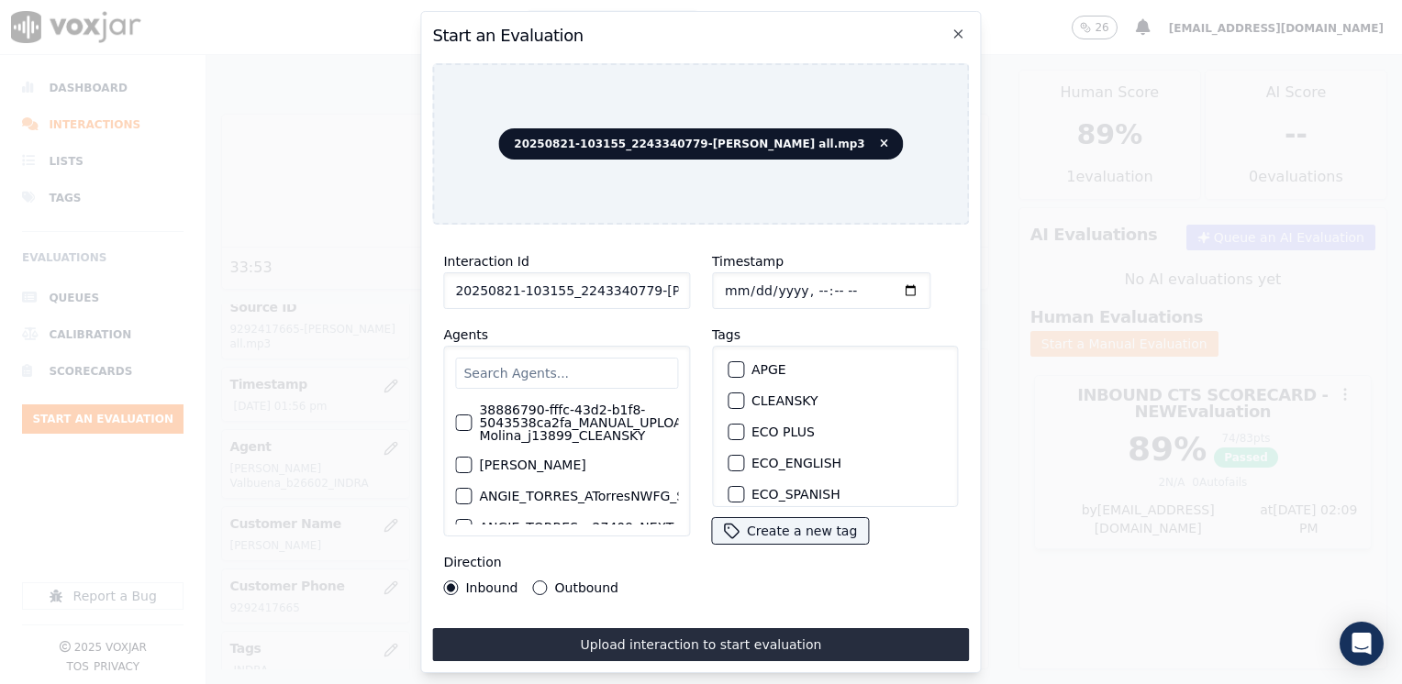
click at [551, 368] on input "text" at bounding box center [566, 373] width 223 height 31
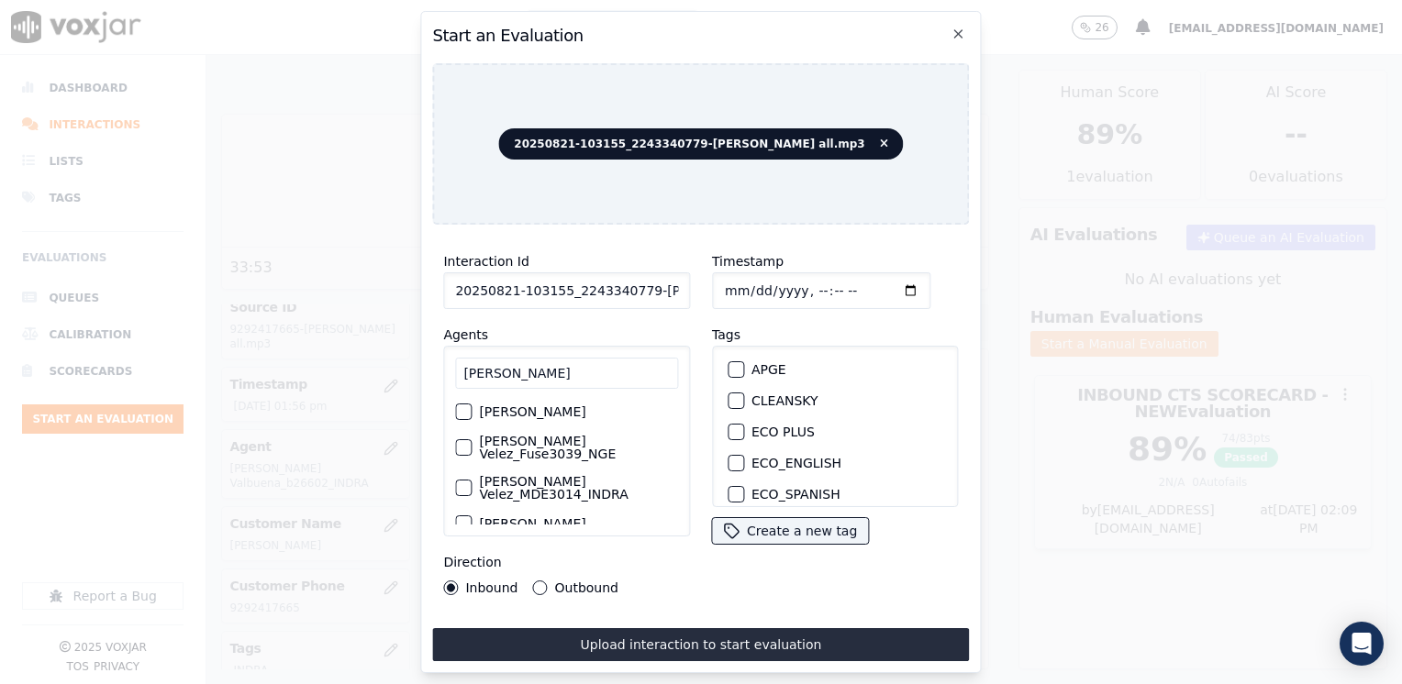
scroll to position [0, 0]
click at [466, 441] on div "button" at bounding box center [462, 447] width 13 height 13
click at [728, 398] on div "button" at bounding box center [734, 404] width 13 height 13
click at [880, 282] on input "Timestamp" at bounding box center [821, 290] width 218 height 37
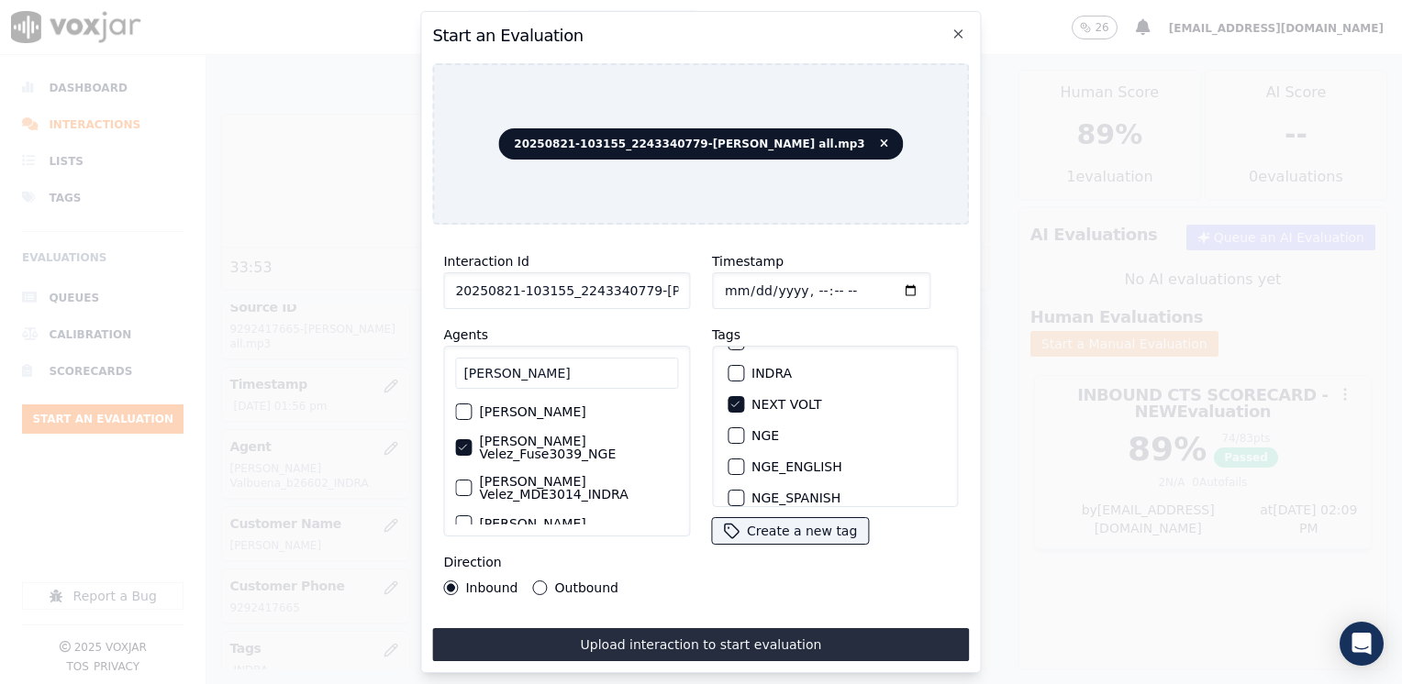
click at [878, 282] on input "Timestamp" at bounding box center [821, 290] width 218 height 37
click at [535, 586] on button "Outbound" at bounding box center [540, 588] width 15 height 15
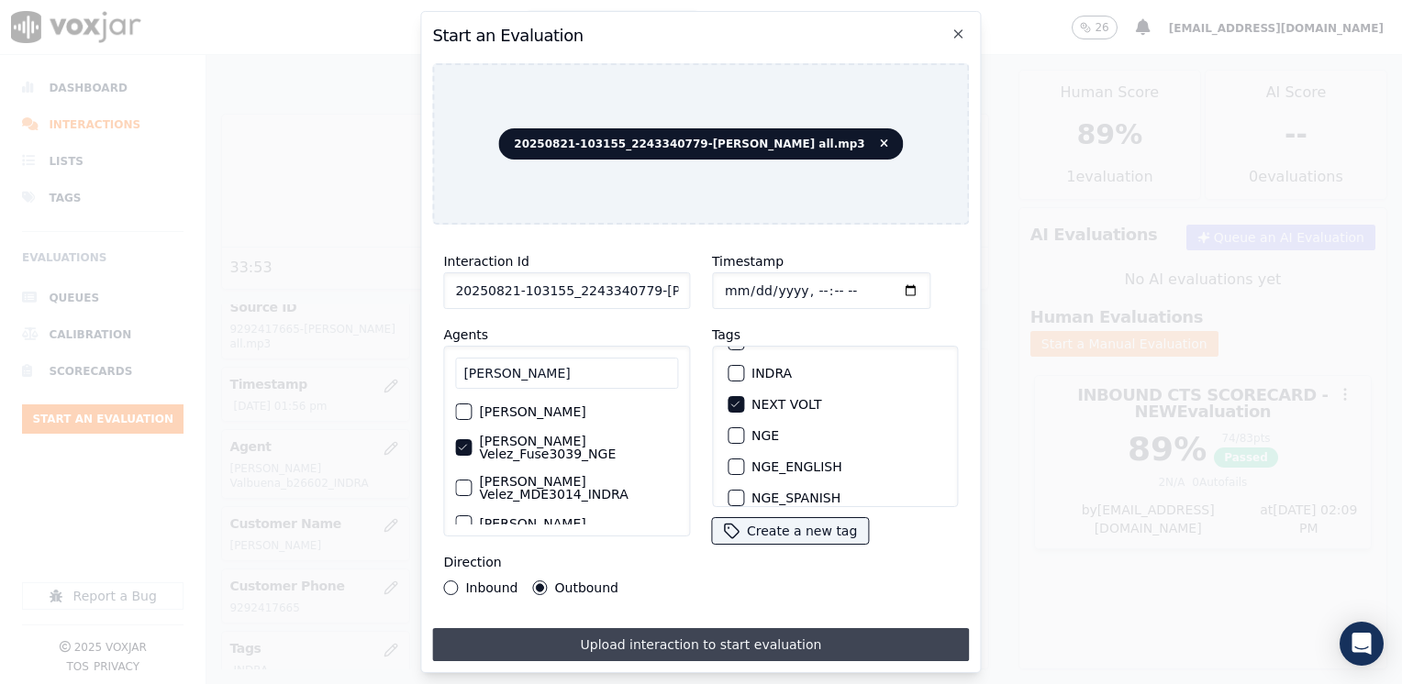
click at [655, 652] on button "Upload interaction to start evaluation" at bounding box center [700, 644] width 537 height 33
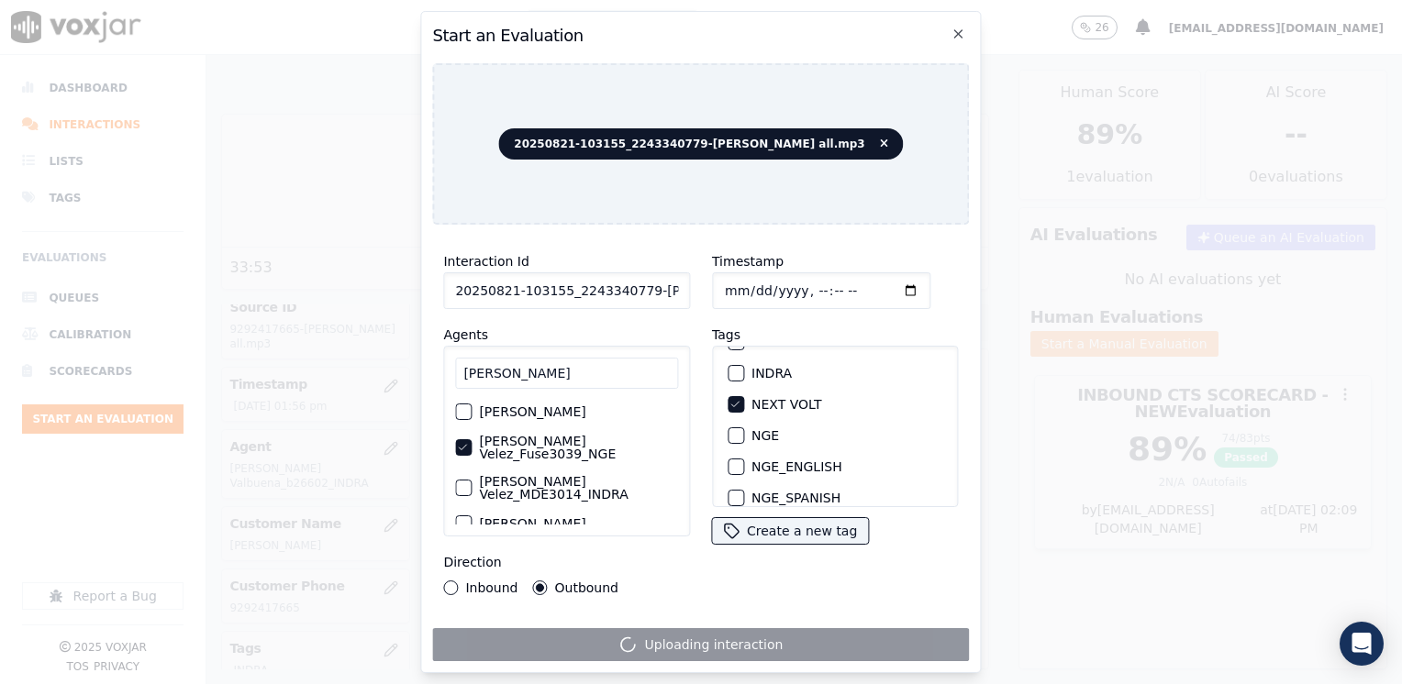
click at [655, 636] on div "Uploading interaction" at bounding box center [700, 644] width 537 height 33
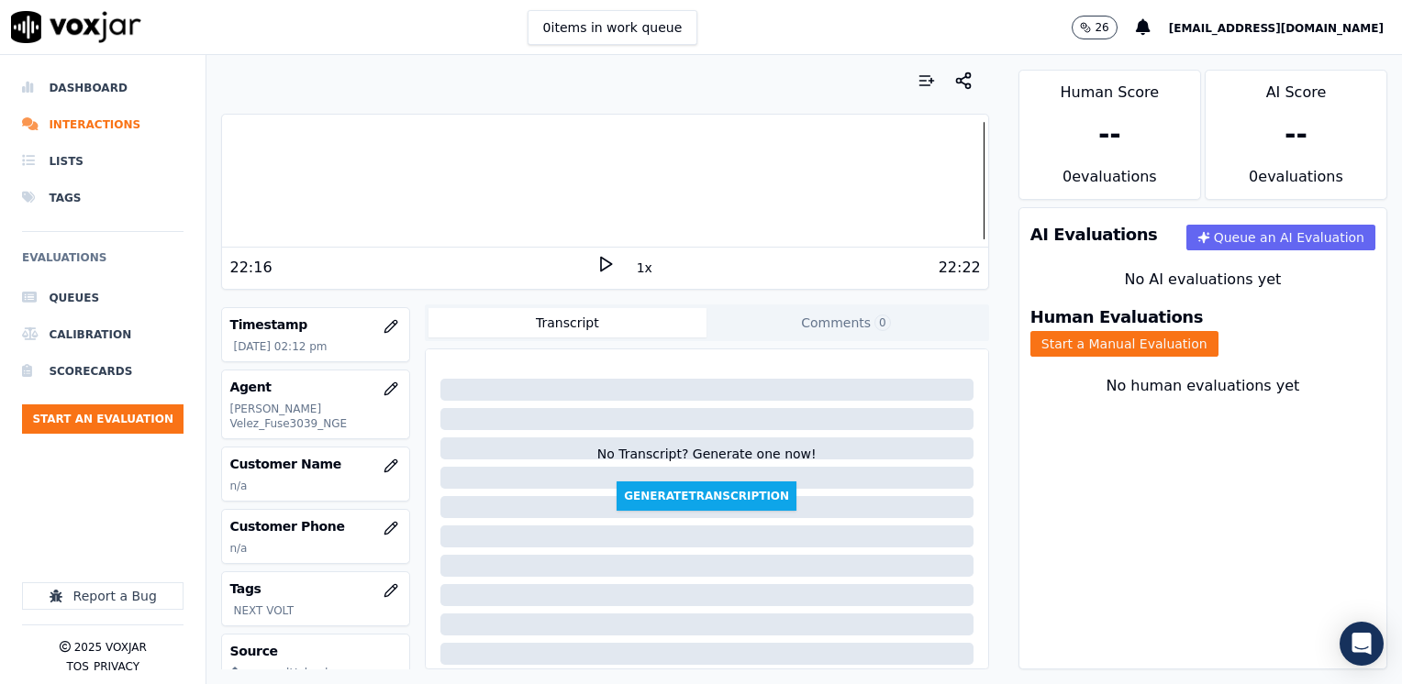
scroll to position [183, 0]
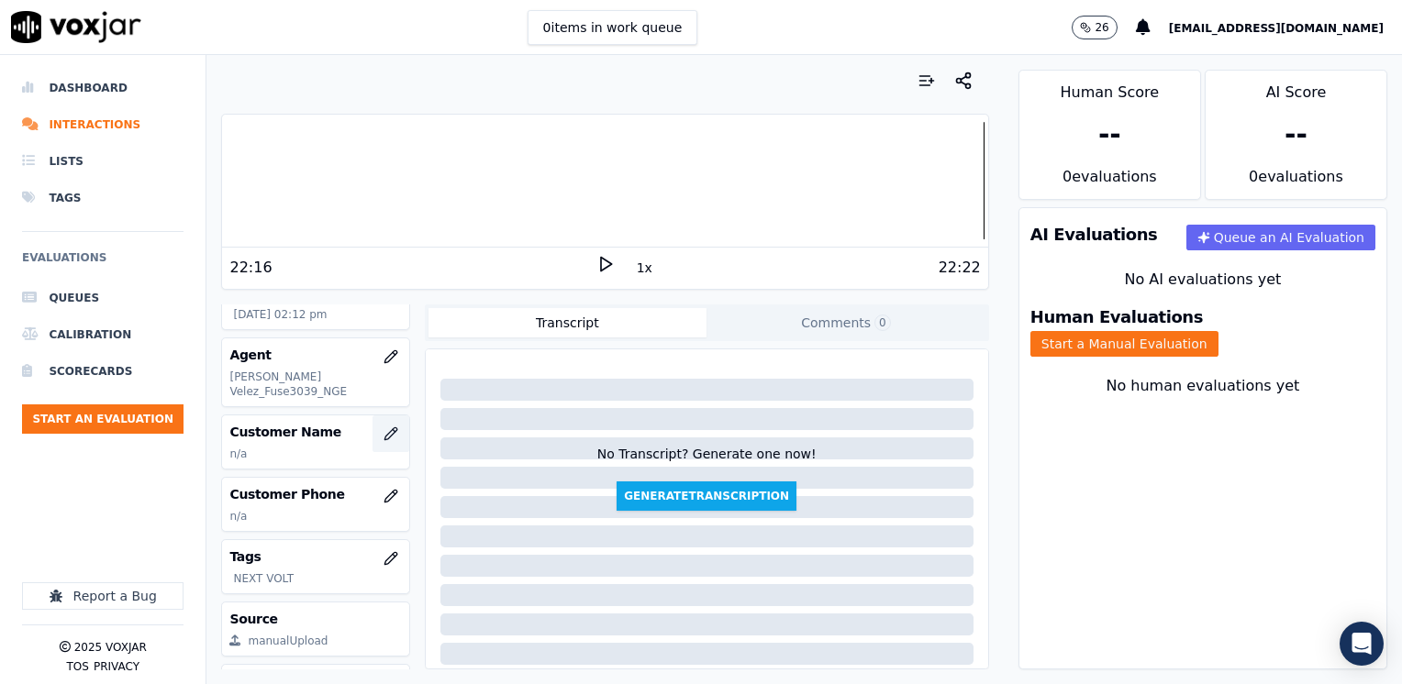
click at [372, 417] on button "button" at bounding box center [390, 434] width 37 height 37
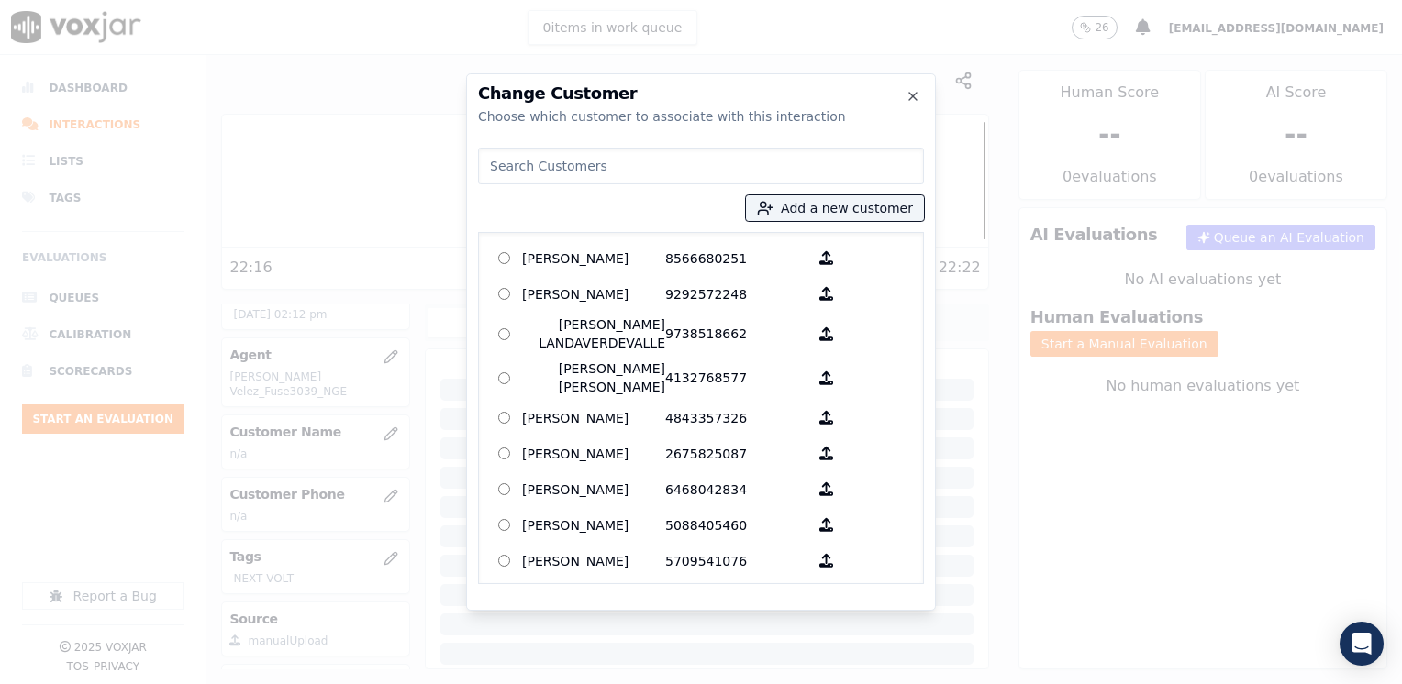
click at [689, 161] on input at bounding box center [701, 166] width 446 height 37
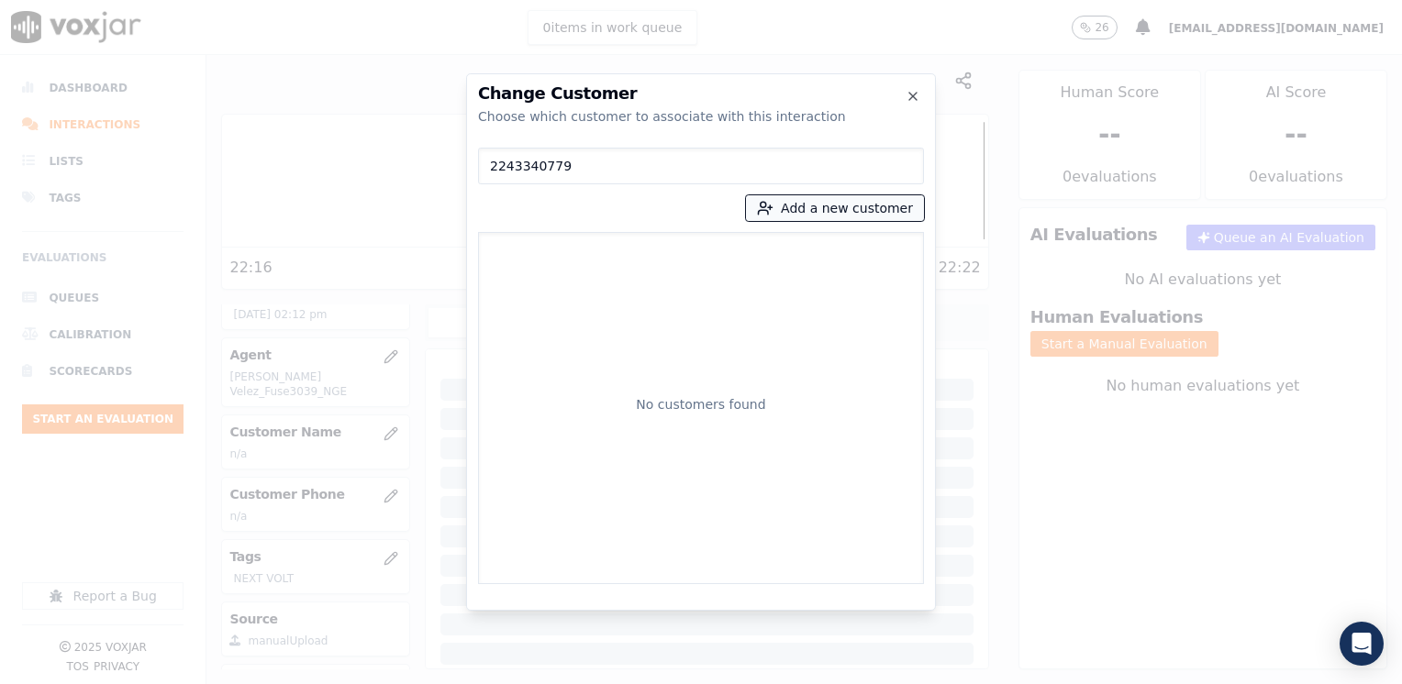
click at [847, 206] on button "Add a new customer" at bounding box center [835, 208] width 178 height 26
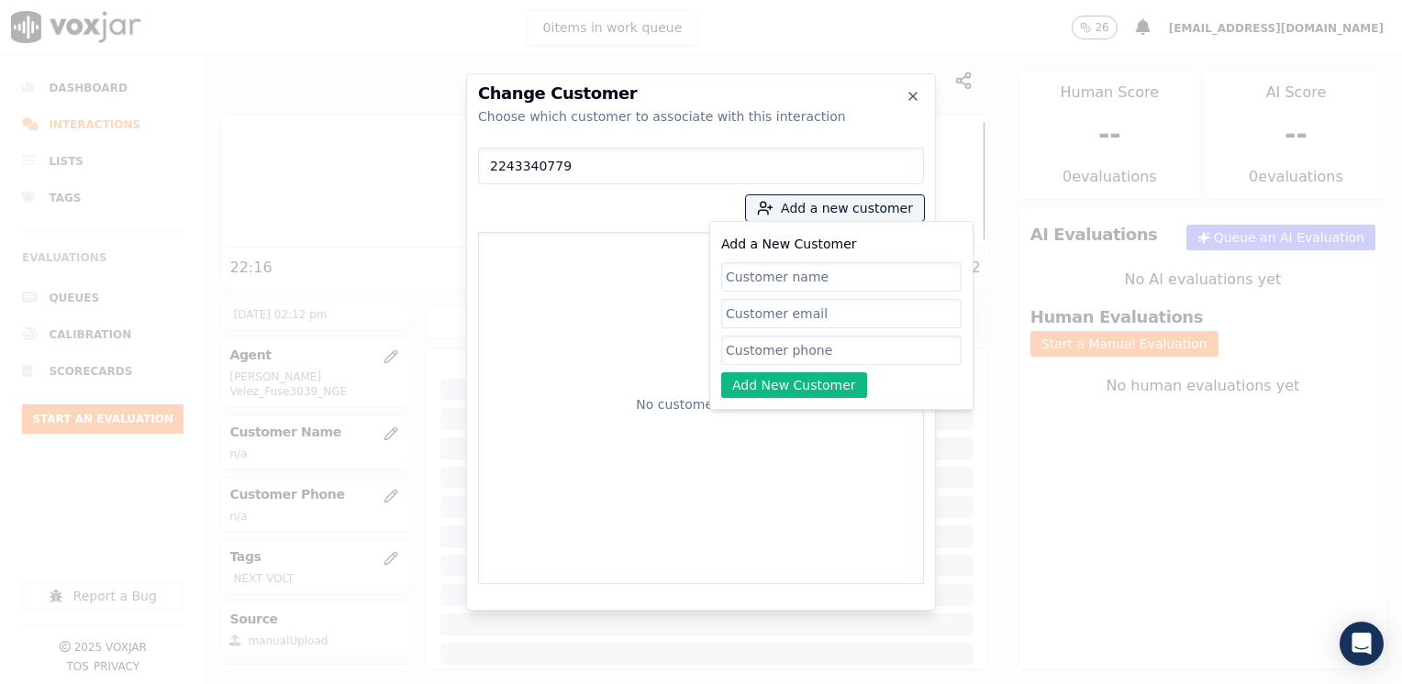
click at [837, 343] on input "Add a New Customer" at bounding box center [841, 350] width 240 height 29
paste input "2243340779"
click at [832, 278] on input "Add a New Customer" at bounding box center [841, 276] width 240 height 29
paste input "[PERSON_NAME]"
click at [797, 380] on button "Add New Customer" at bounding box center [794, 385] width 146 height 26
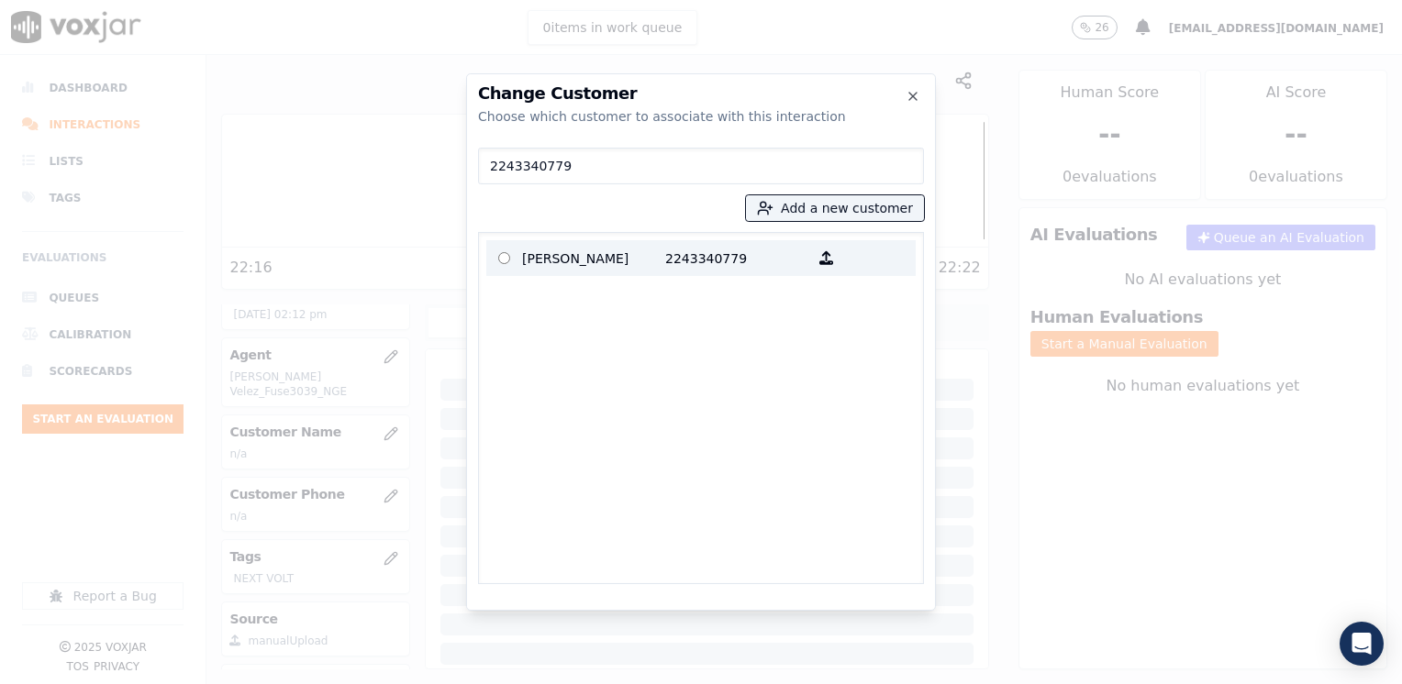
click at [665, 264] on p "2243340779" at bounding box center [736, 258] width 143 height 28
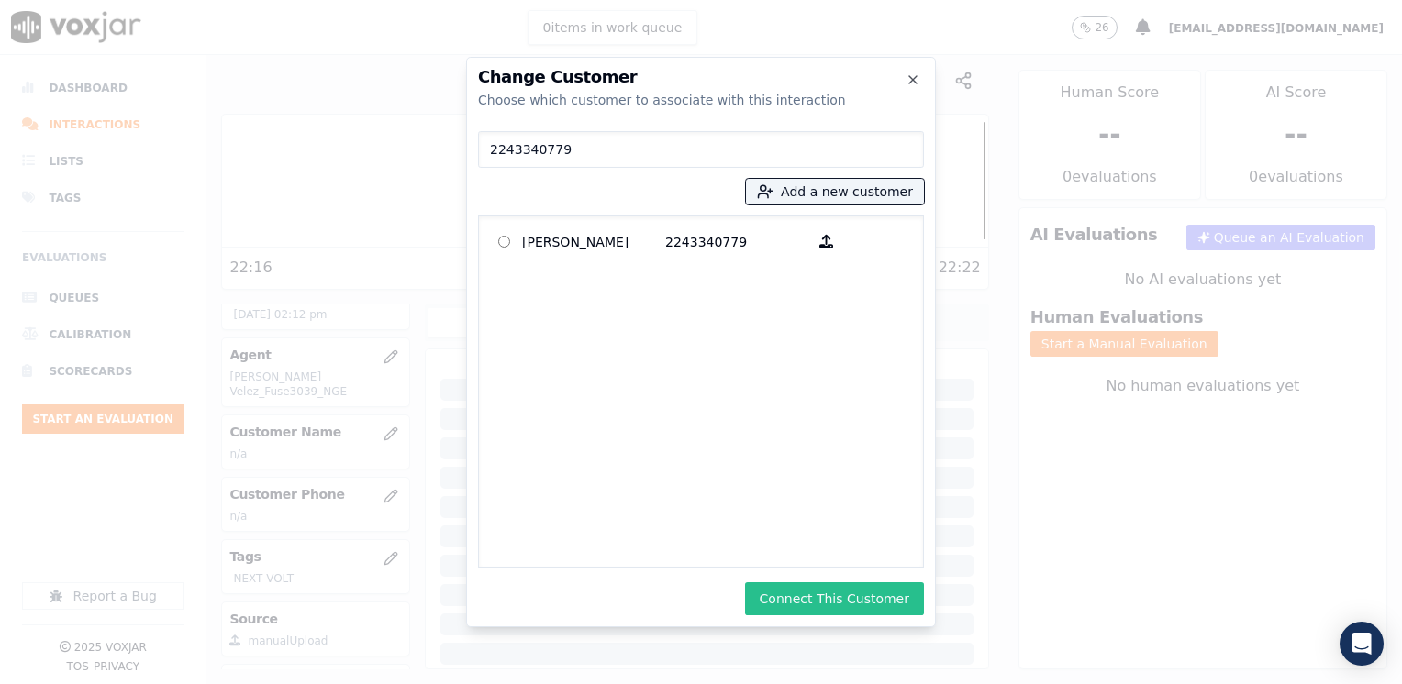
click at [833, 600] on button "Connect This Customer" at bounding box center [834, 599] width 179 height 33
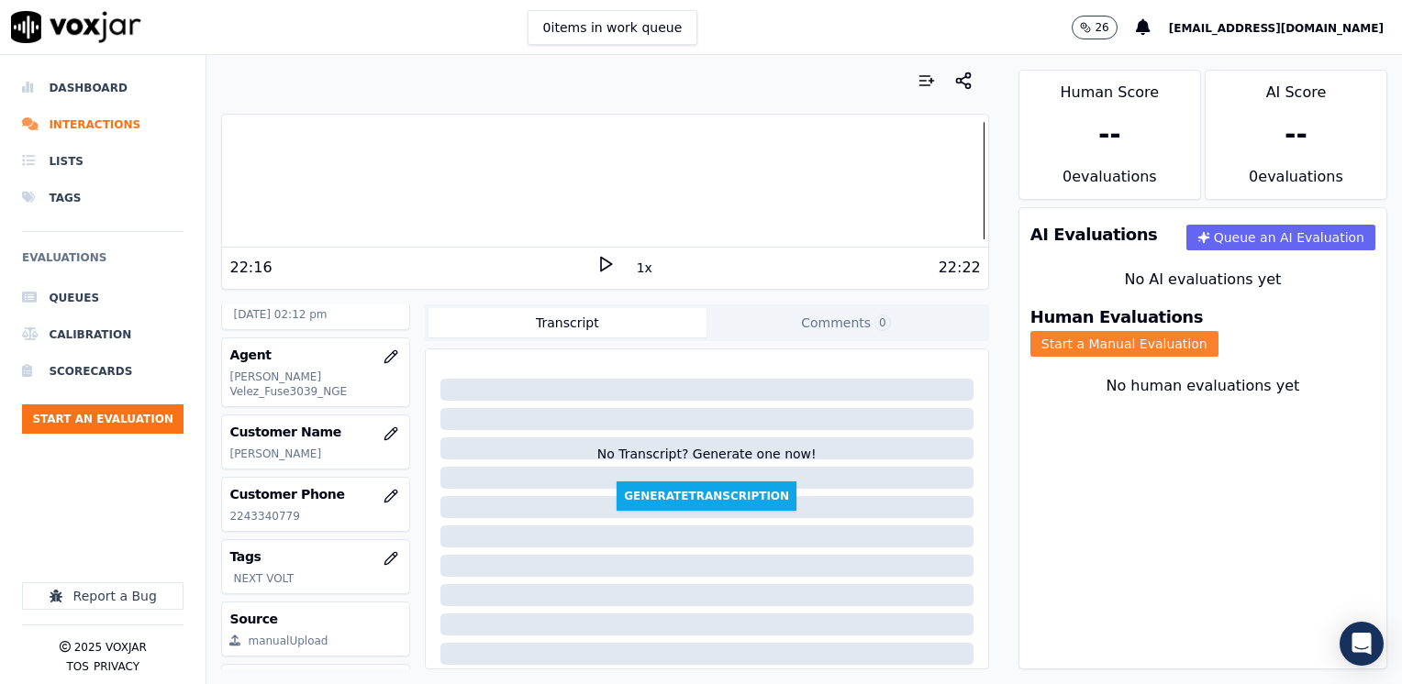
click at [1218, 331] on button "Start a Manual Evaluation" at bounding box center [1124, 344] width 188 height 26
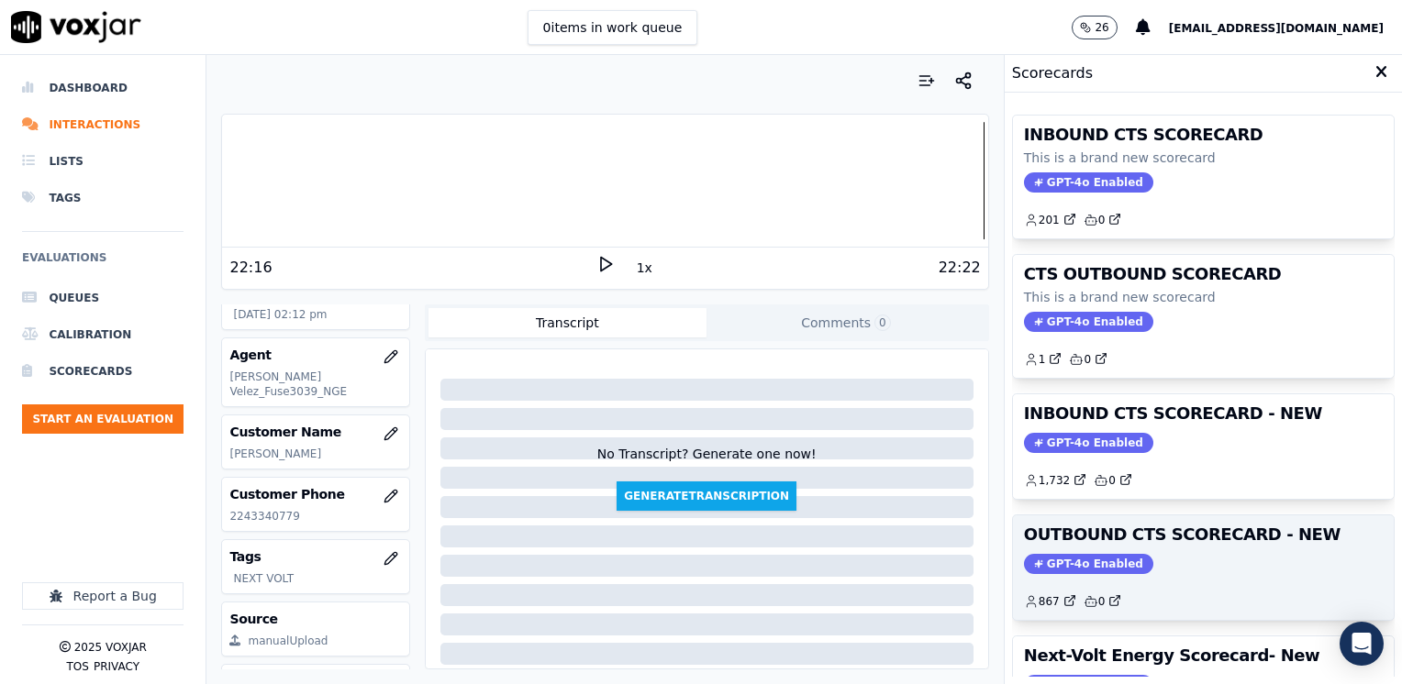
click at [1066, 556] on span "GPT-4o Enabled" at bounding box center [1088, 564] width 129 height 20
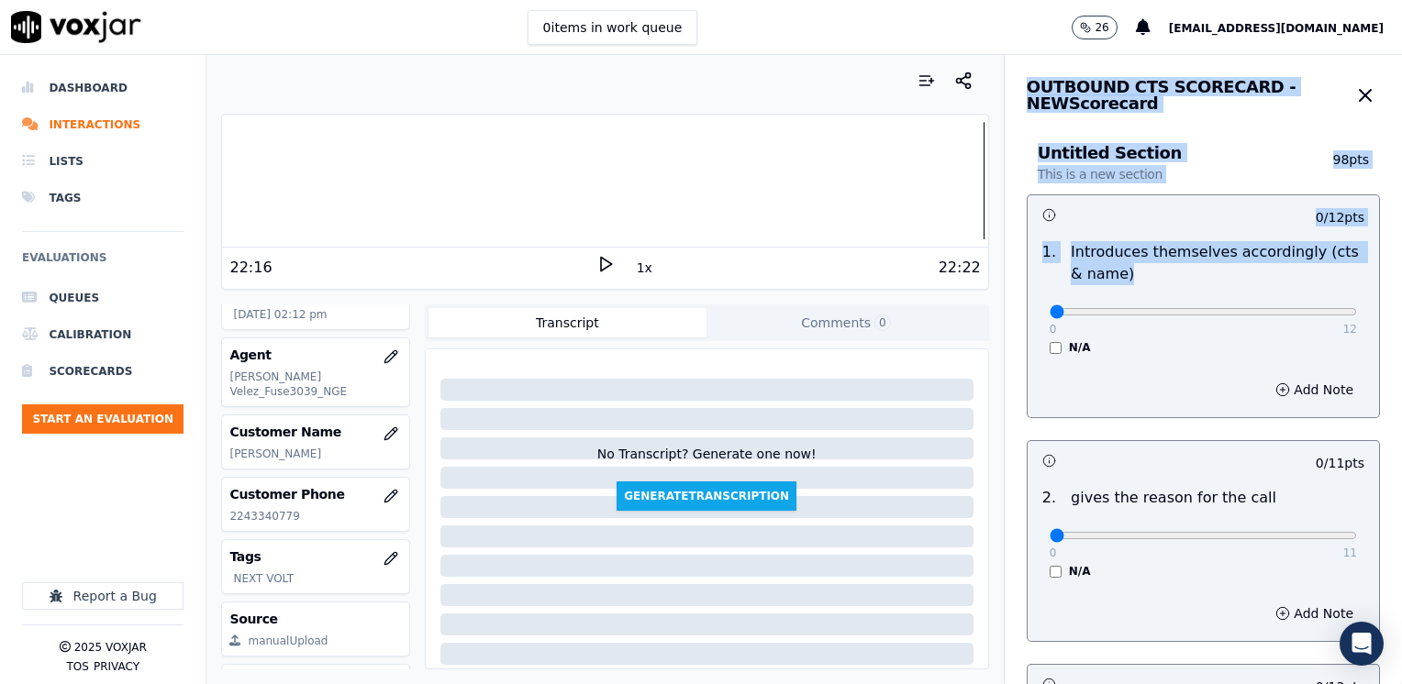
drag, startPoint x: 1046, startPoint y: 304, endPoint x: 1405, endPoint y: 300, distance: 358.7
click at [1401, 300] on html "0 items in work queue 26 [EMAIL_ADDRESS][DOMAIN_NAME] Dashboard Interactions Li…" at bounding box center [701, 342] width 1402 height 684
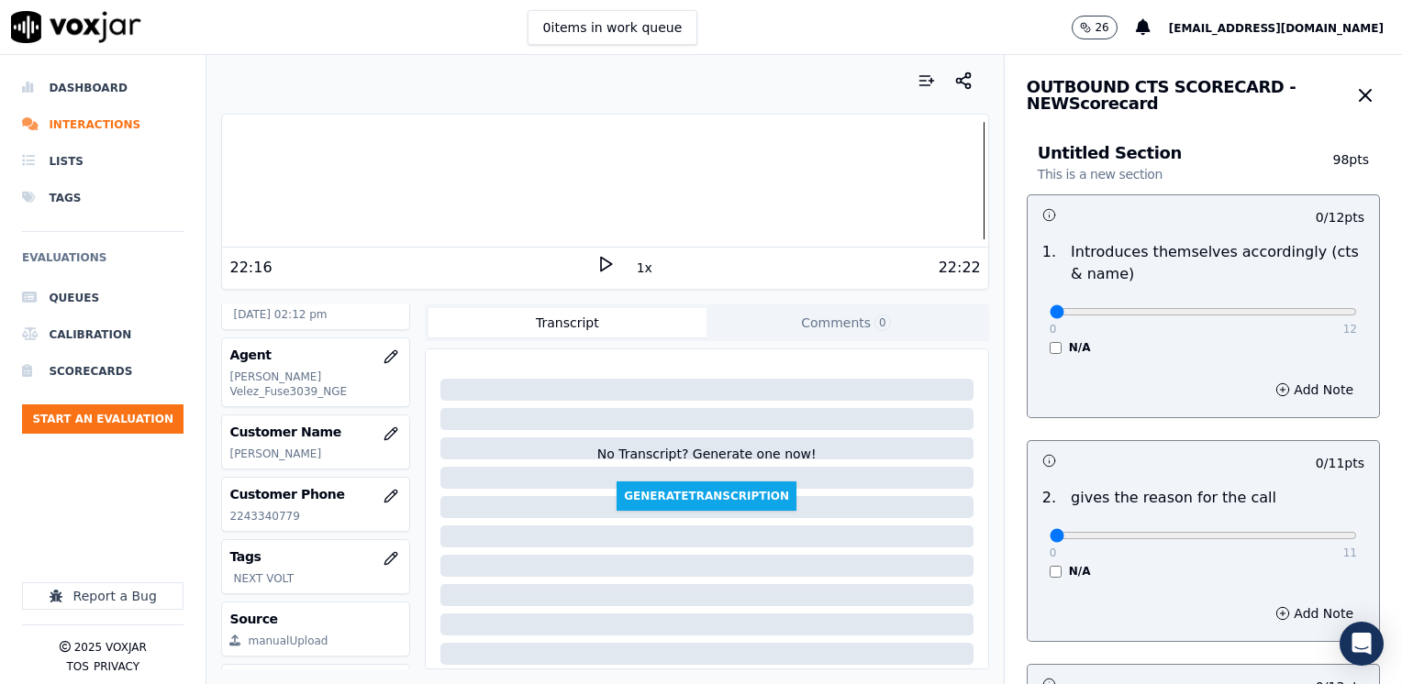
click at [1201, 362] on div "Add Note" at bounding box center [1202, 389] width 351 height 55
drag, startPoint x: 1035, startPoint y: 316, endPoint x: 1405, endPoint y: 308, distance: 369.8
click at [1357, 308] on input "range" at bounding box center [1203, 311] width 307 height 7
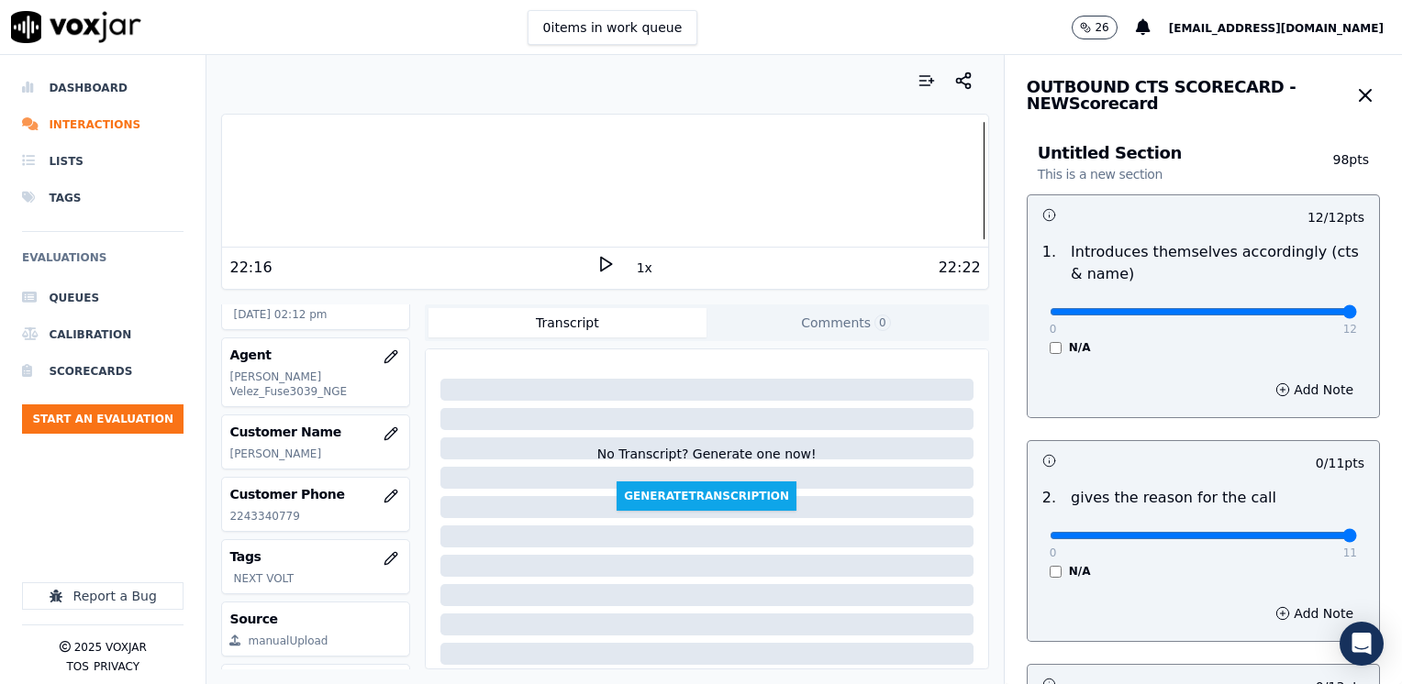
drag, startPoint x: 1038, startPoint y: 538, endPoint x: 1405, endPoint y: 491, distance: 369.9
click at [1357, 316] on input "range" at bounding box center [1203, 311] width 307 height 7
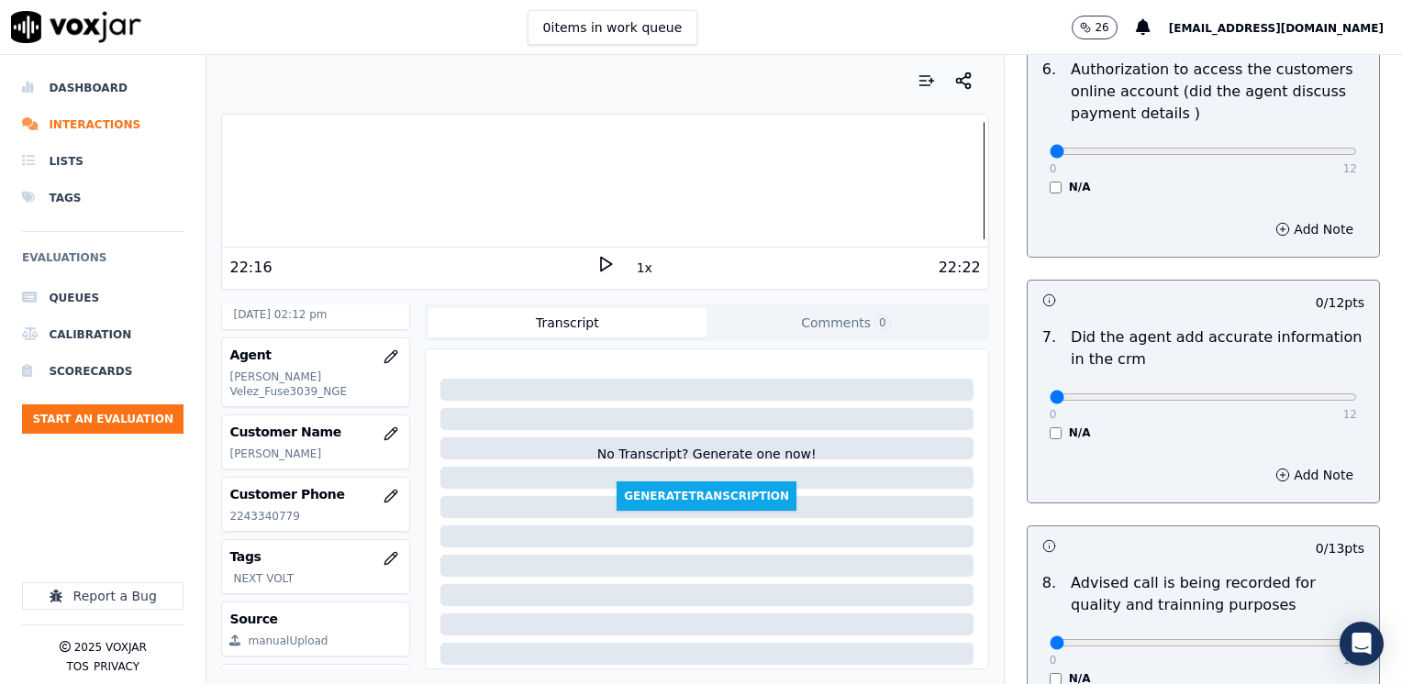
scroll to position [1604, 0]
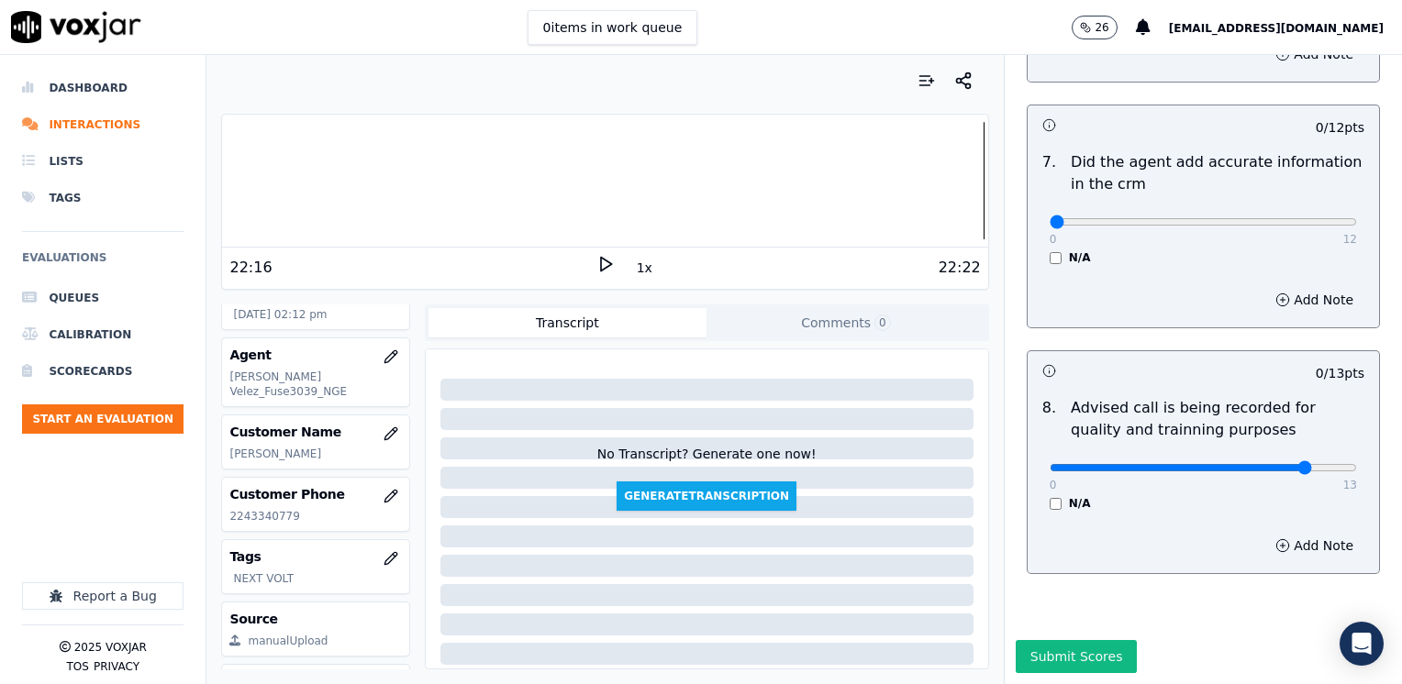
drag, startPoint x: 1035, startPoint y: 185, endPoint x: 1387, endPoint y: 189, distance: 352.3
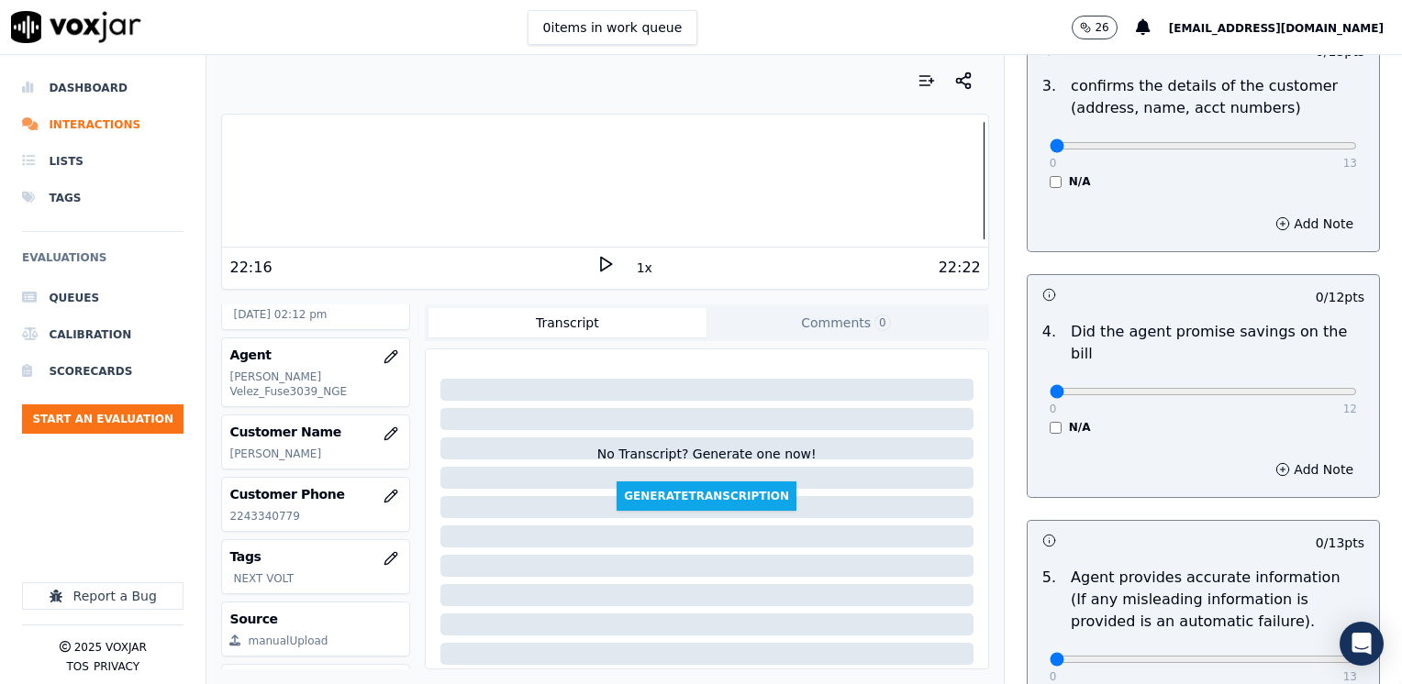
scroll to position [594, 0]
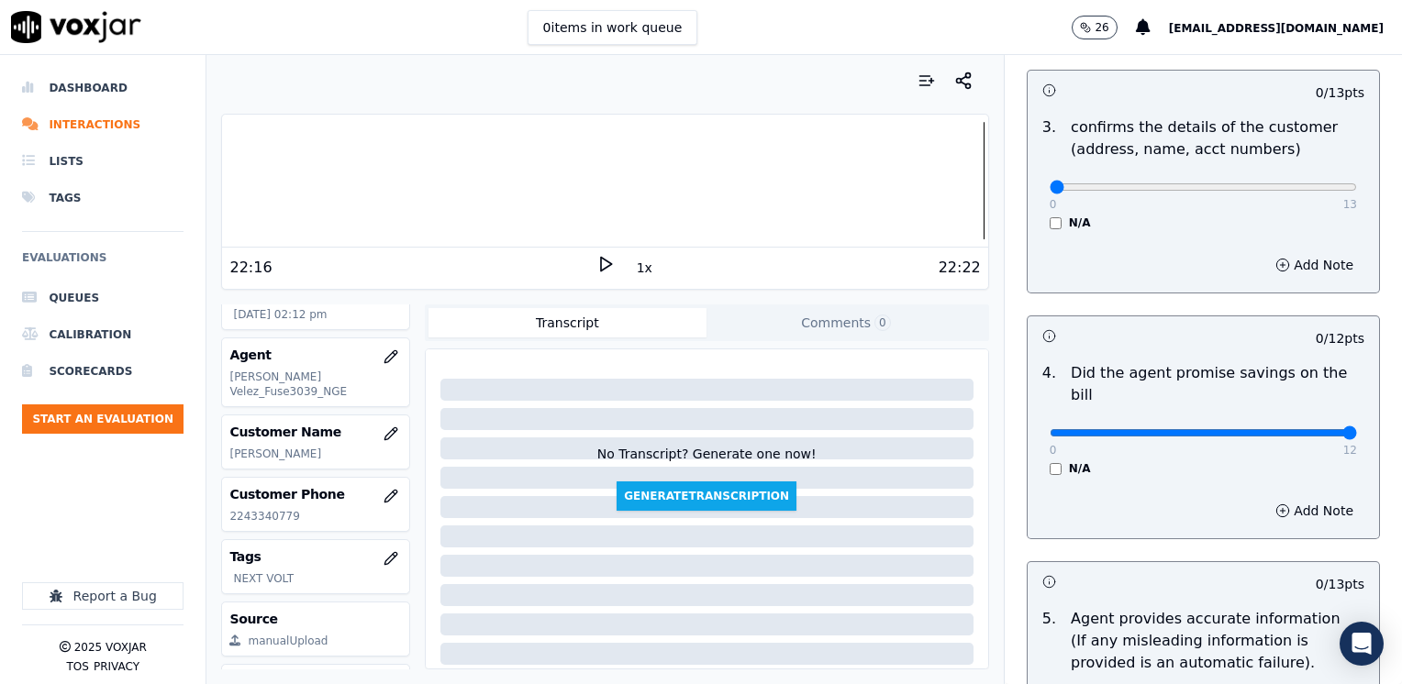
drag, startPoint x: 1034, startPoint y: 407, endPoint x: 1401, endPoint y: 391, distance: 367.3
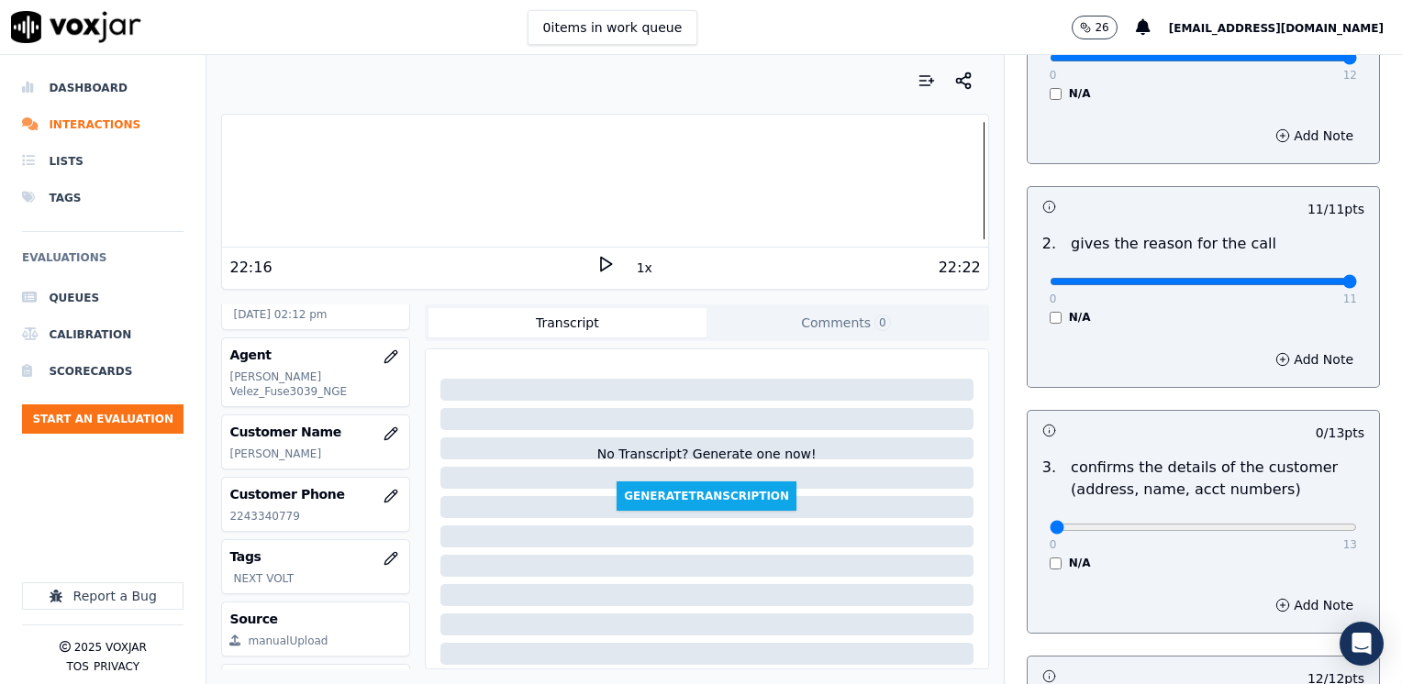
scroll to position [459, 0]
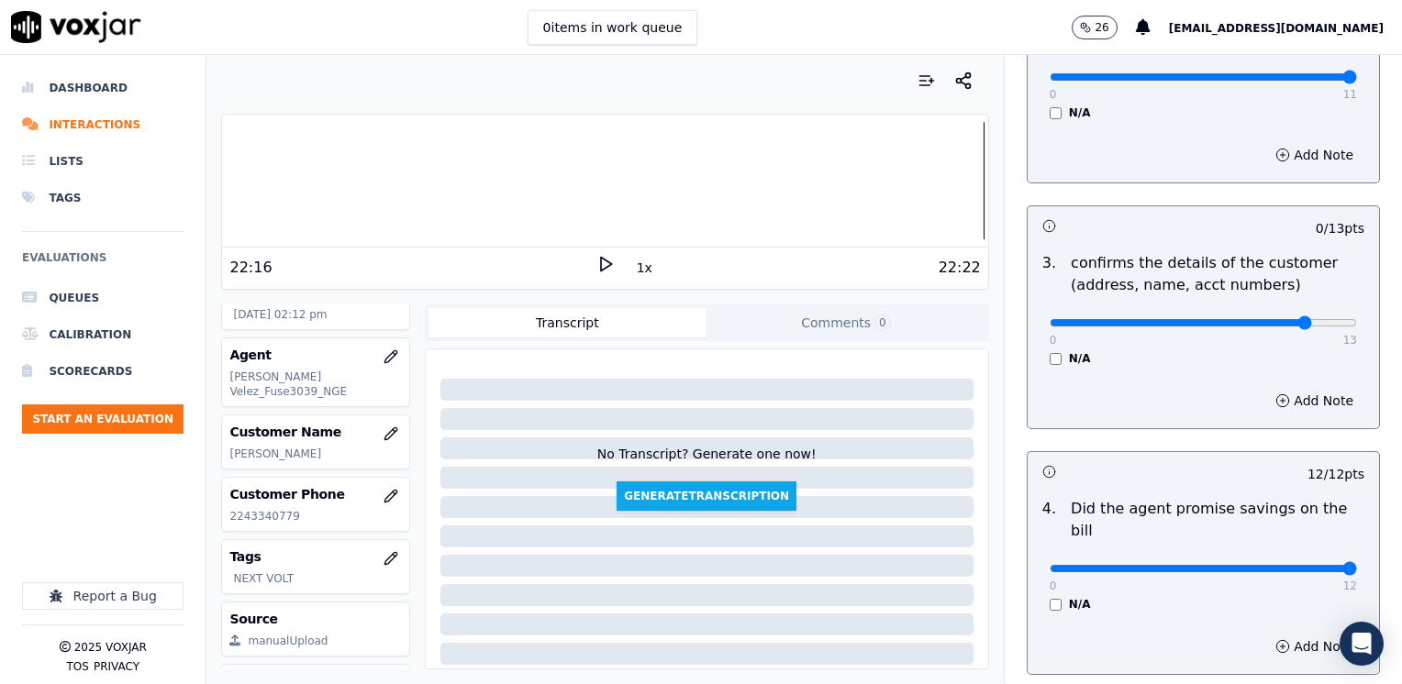
click at [1283, 394] on button "Add Note" at bounding box center [1314, 401] width 100 height 26
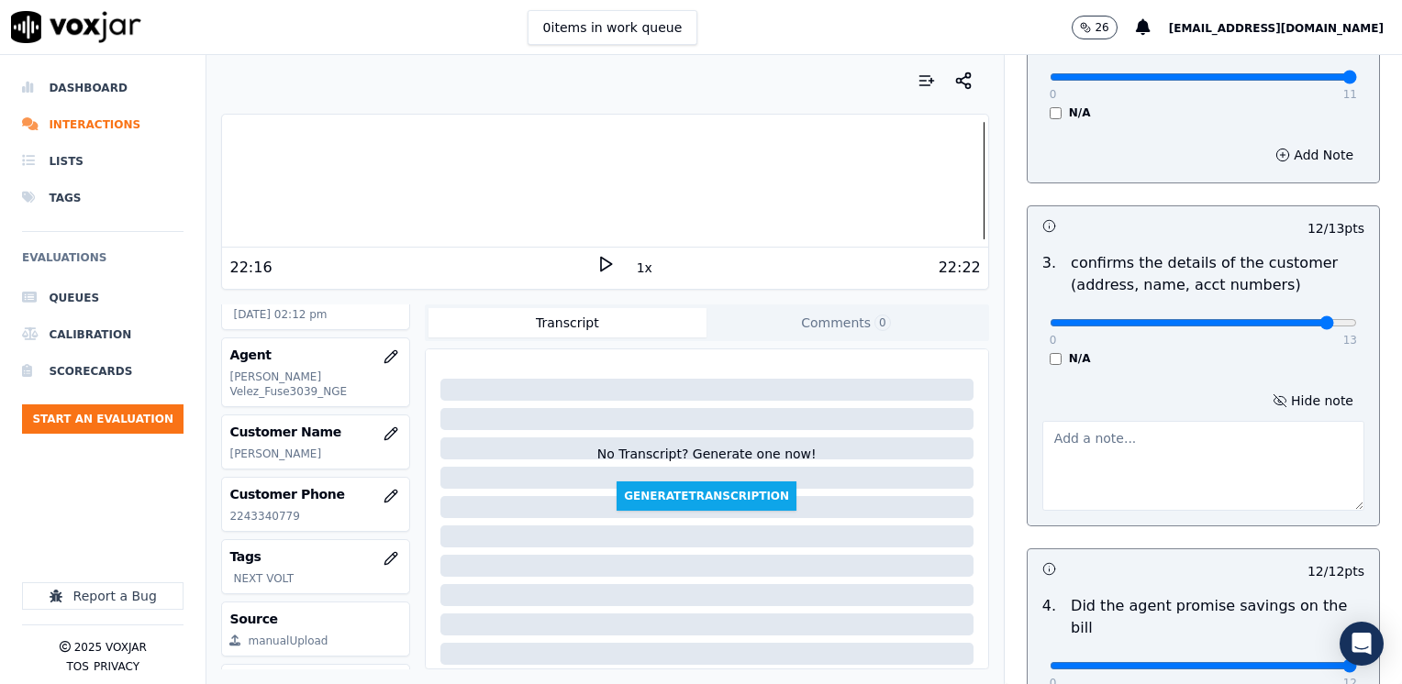
click at [1216, 468] on textarea at bounding box center [1203, 466] width 322 height 90
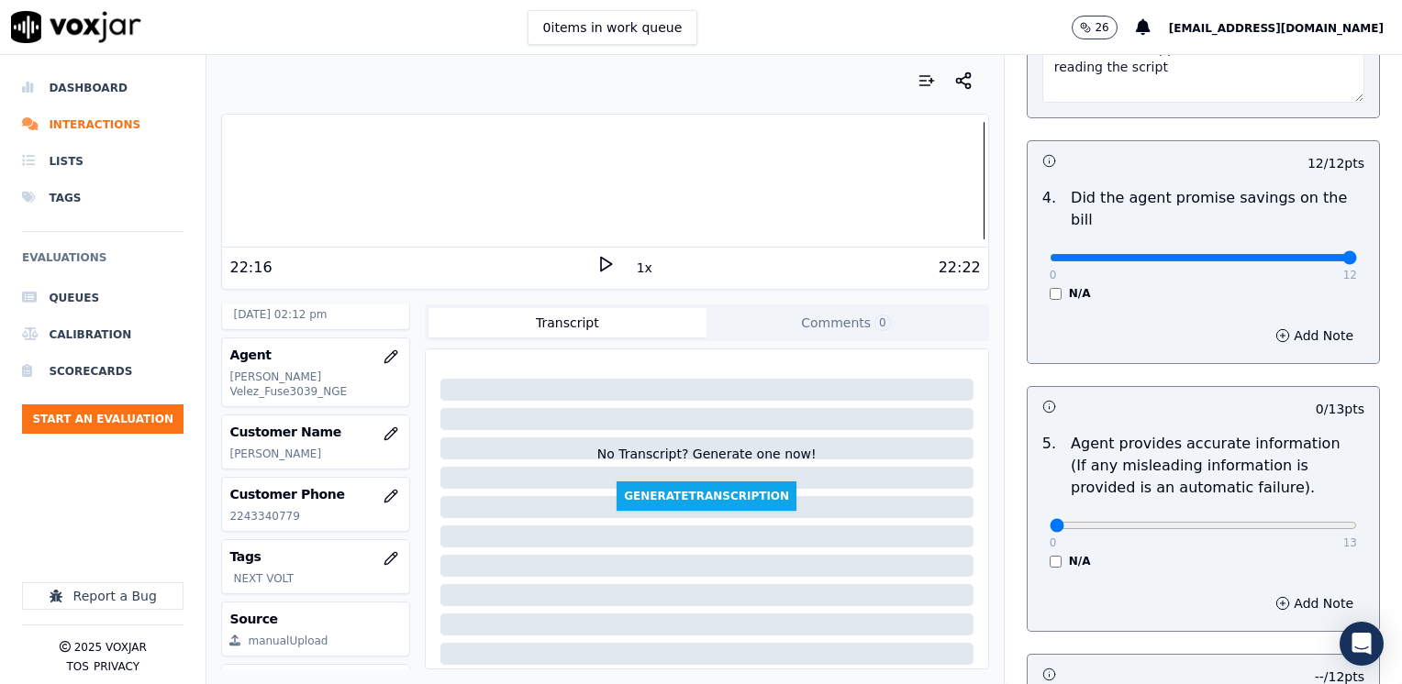
scroll to position [917, 0]
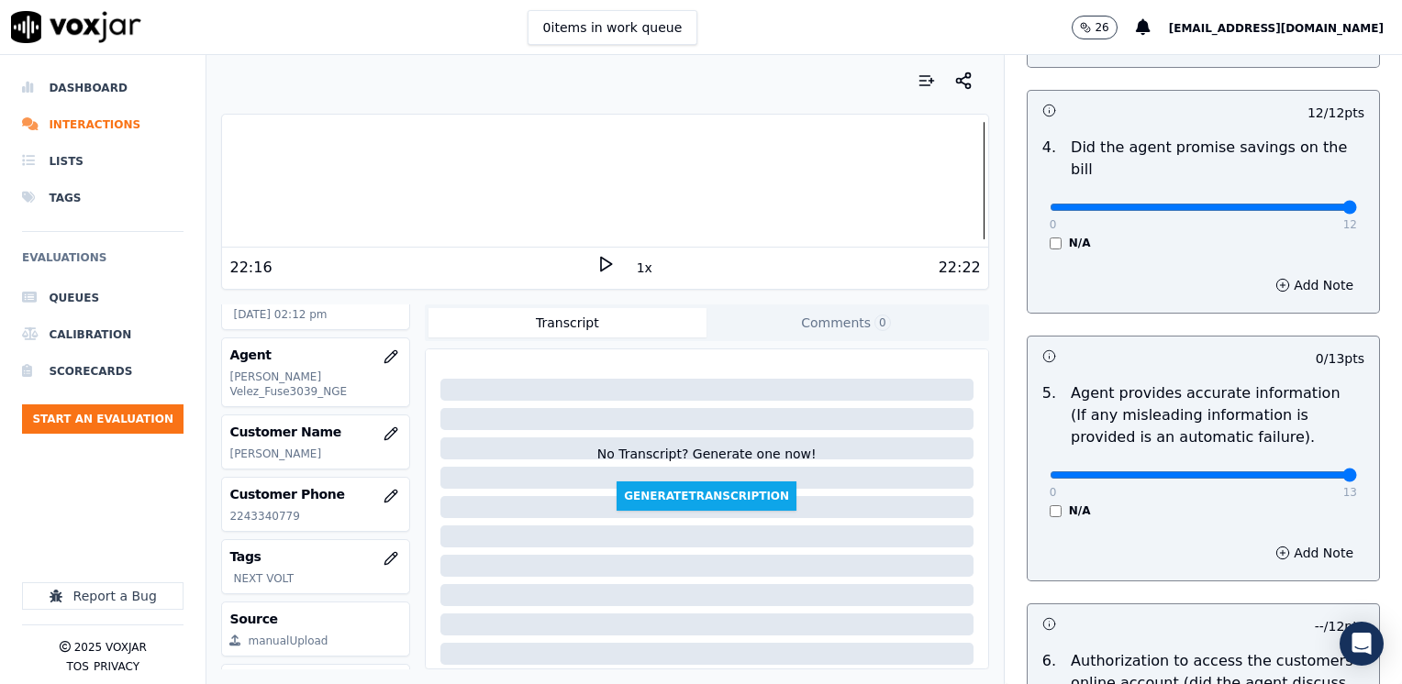
drag, startPoint x: 1039, startPoint y: 449, endPoint x: 1405, endPoint y: 448, distance: 365.1
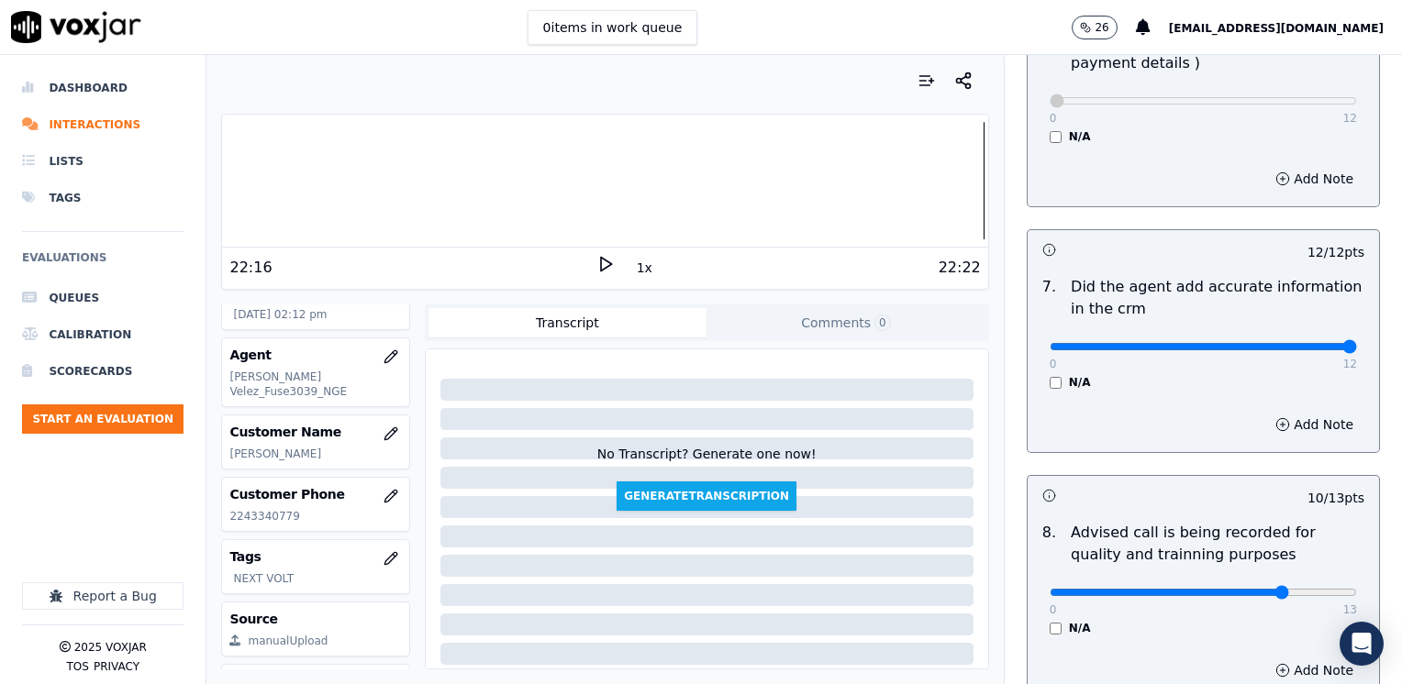
scroll to position [1700, 0]
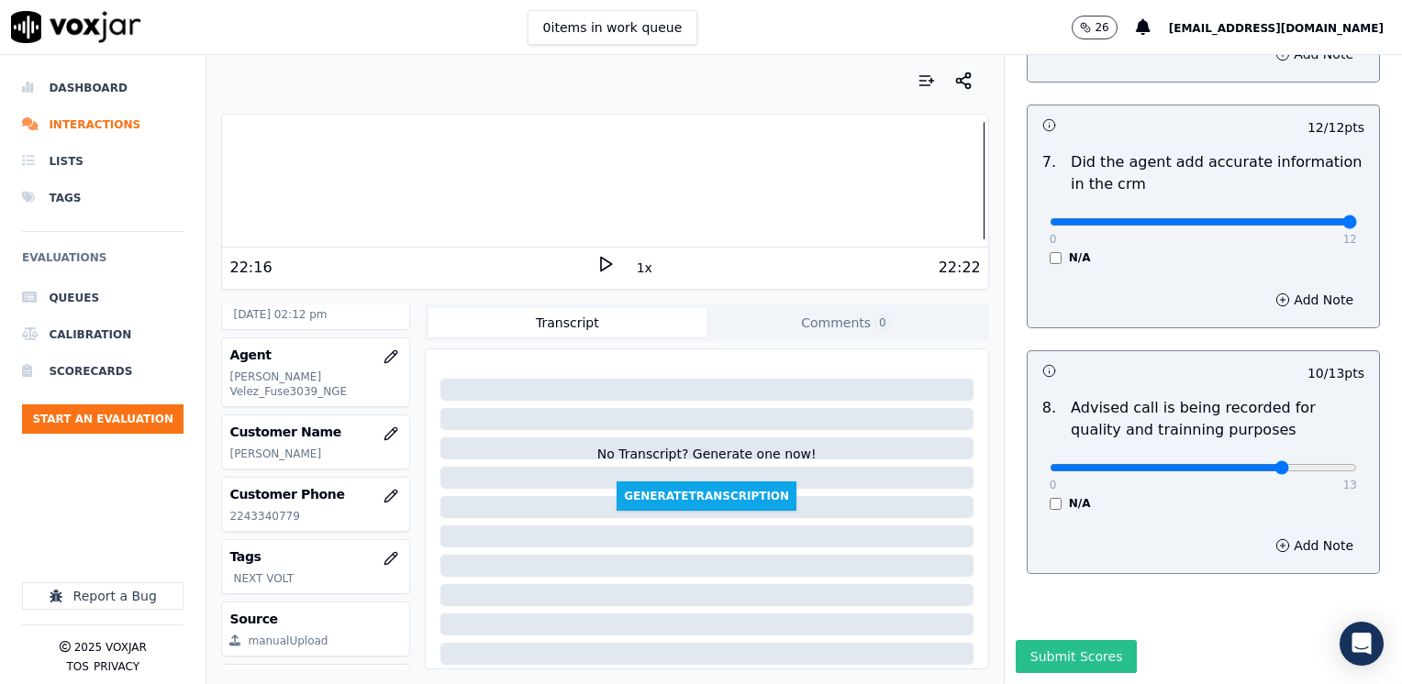
click at [1056, 640] on button "Submit Scores" at bounding box center [1077, 656] width 122 height 33
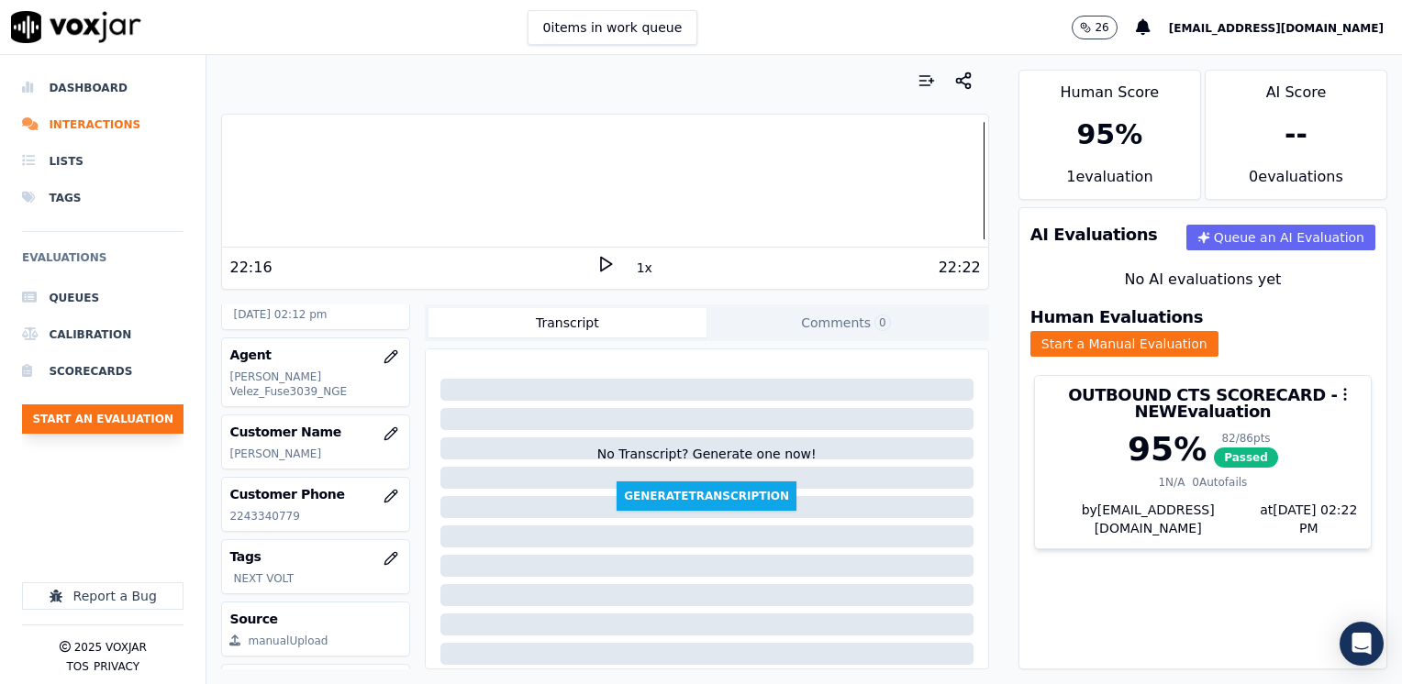
click at [132, 412] on button "Start an Evaluation" at bounding box center [102, 419] width 161 height 29
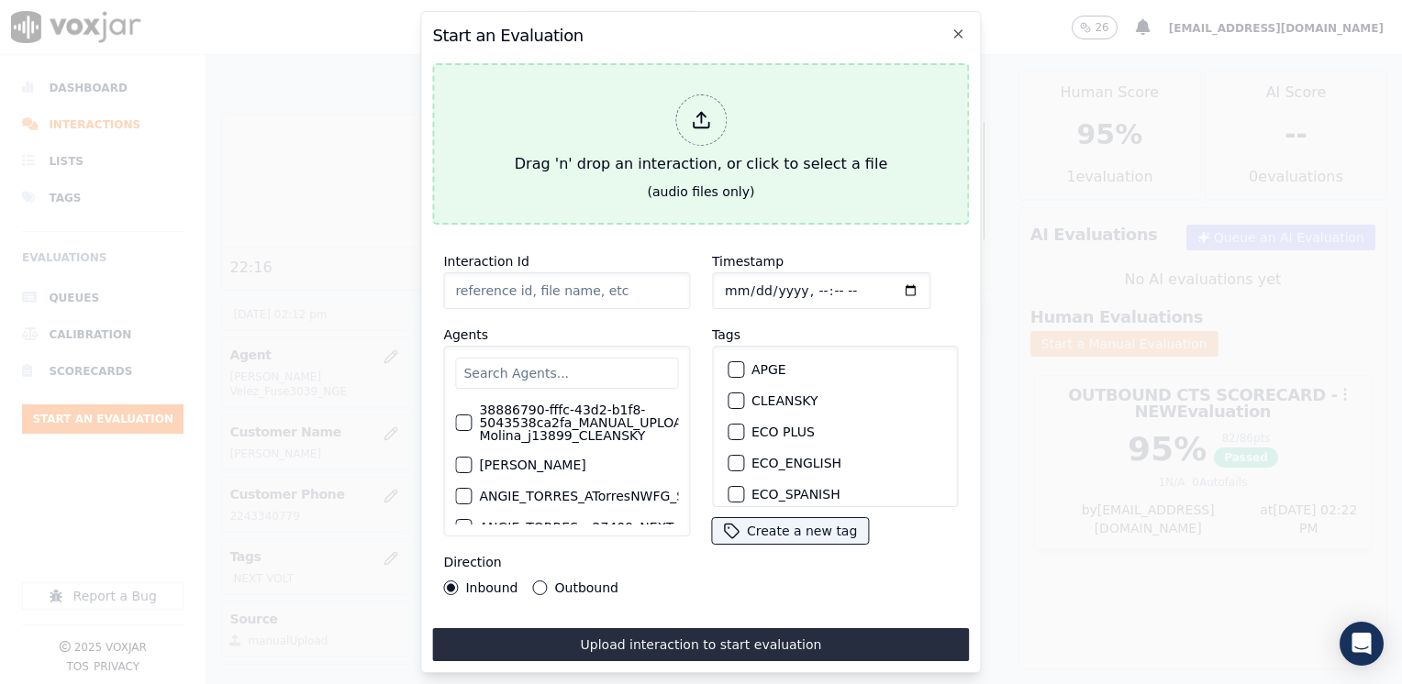
click at [699, 116] on icon at bounding box center [701, 120] width 20 height 20
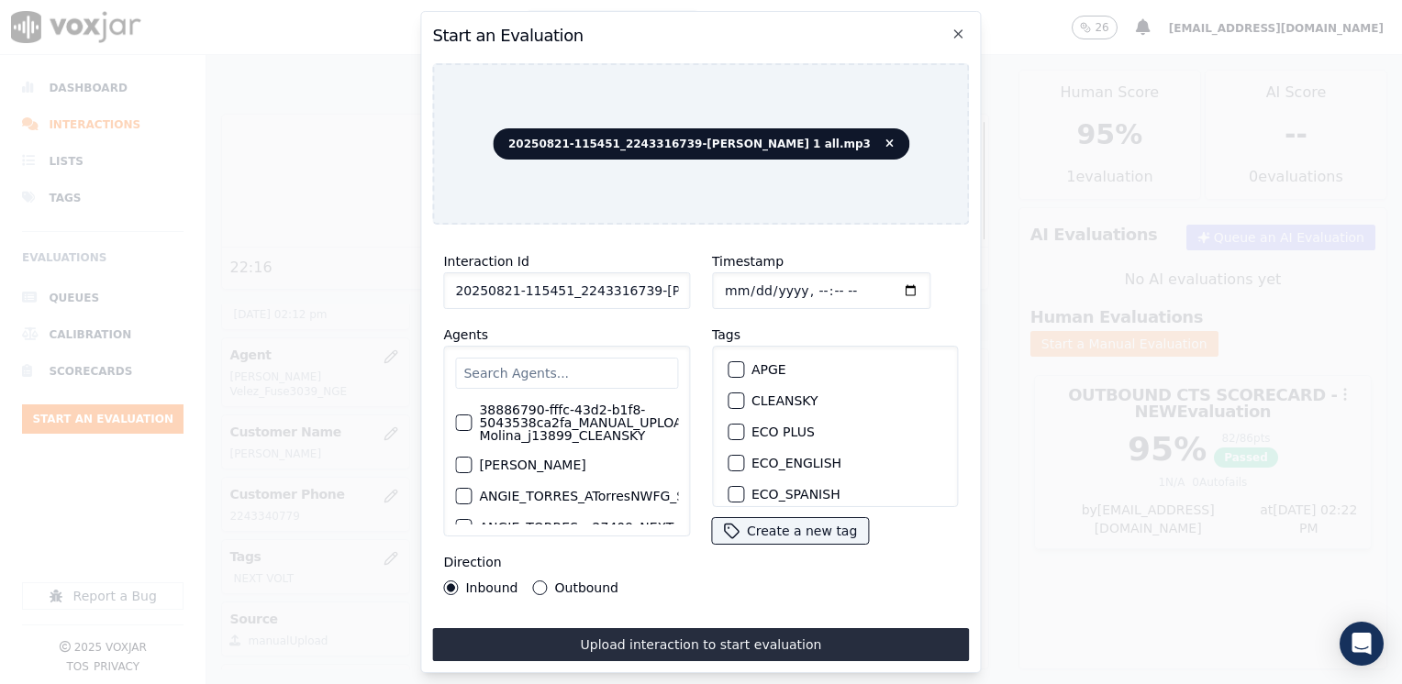
click at [569, 368] on input "text" at bounding box center [566, 373] width 223 height 31
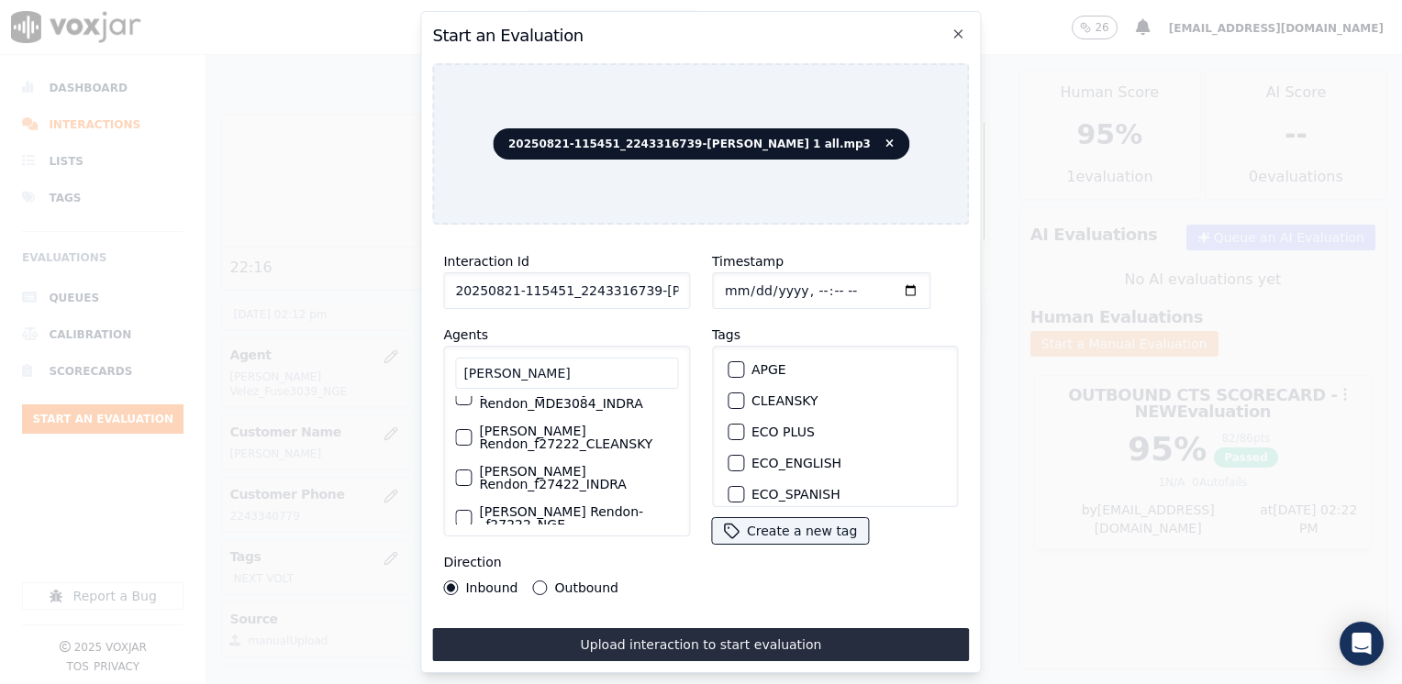
scroll to position [79, 0]
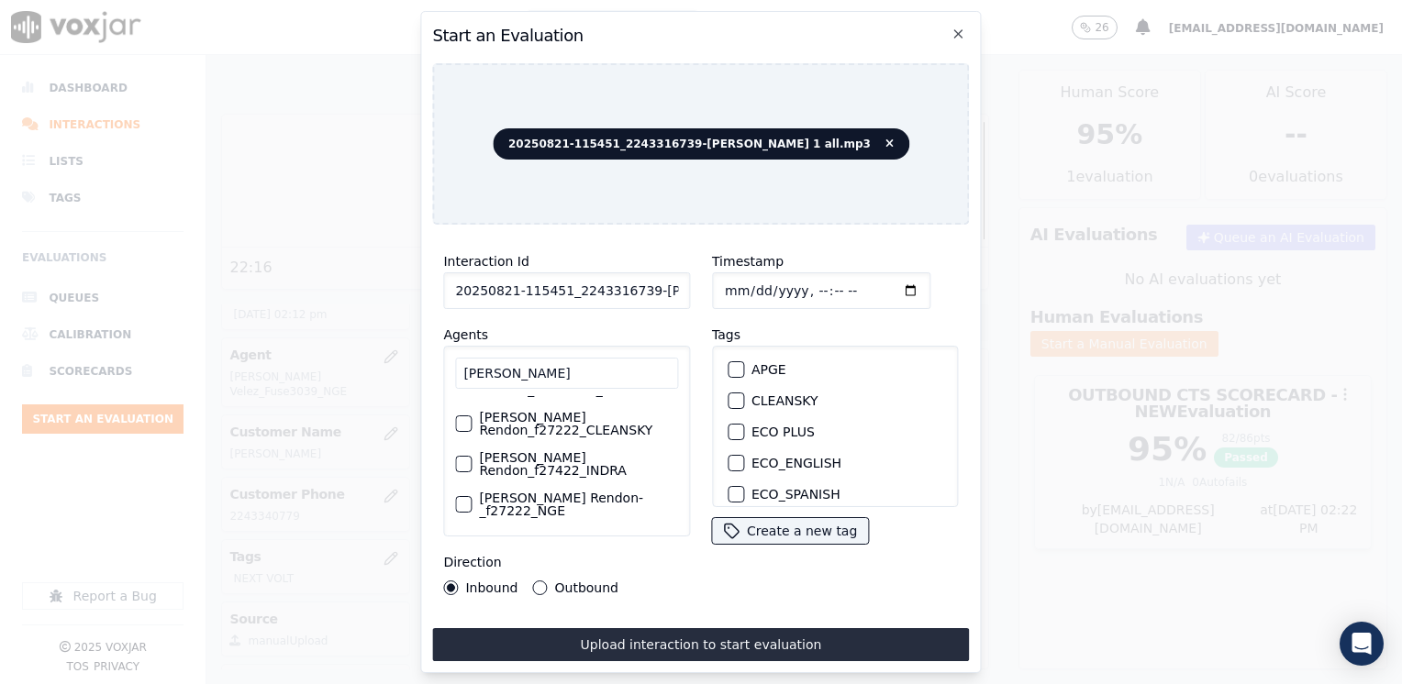
click at [464, 498] on div "button" at bounding box center [462, 504] width 13 height 13
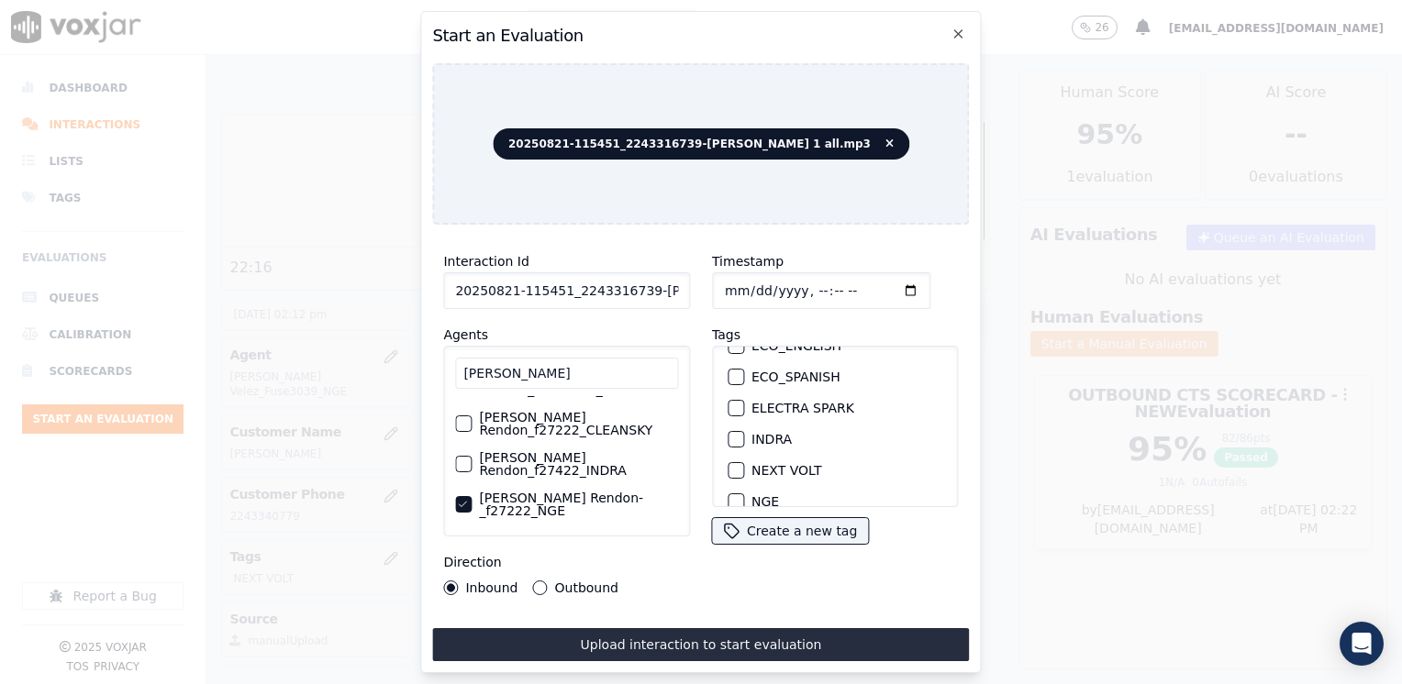
click at [728, 467] on div "button" at bounding box center [734, 470] width 13 height 13
click at [884, 293] on input "Timestamp" at bounding box center [821, 290] width 218 height 37
click at [886, 282] on input "Timestamp" at bounding box center [821, 290] width 218 height 37
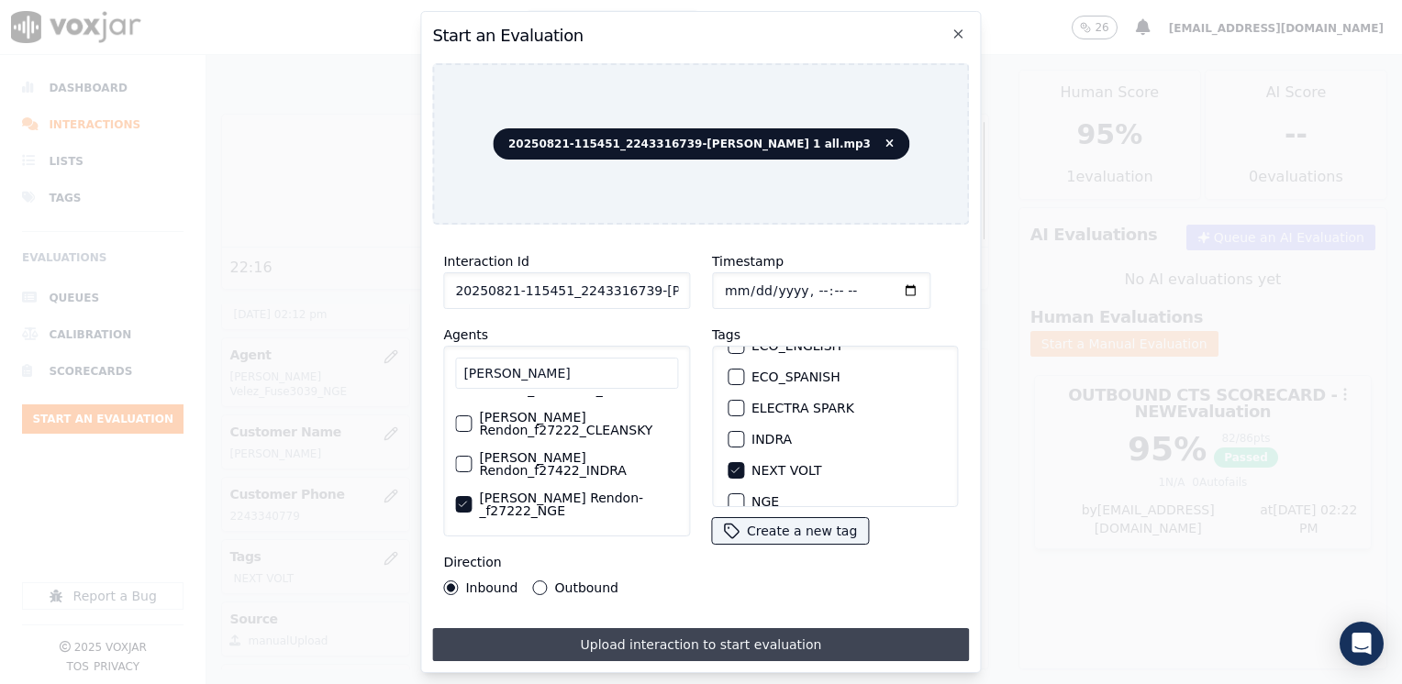
click at [683, 639] on button "Upload interaction to start evaluation" at bounding box center [700, 644] width 537 height 33
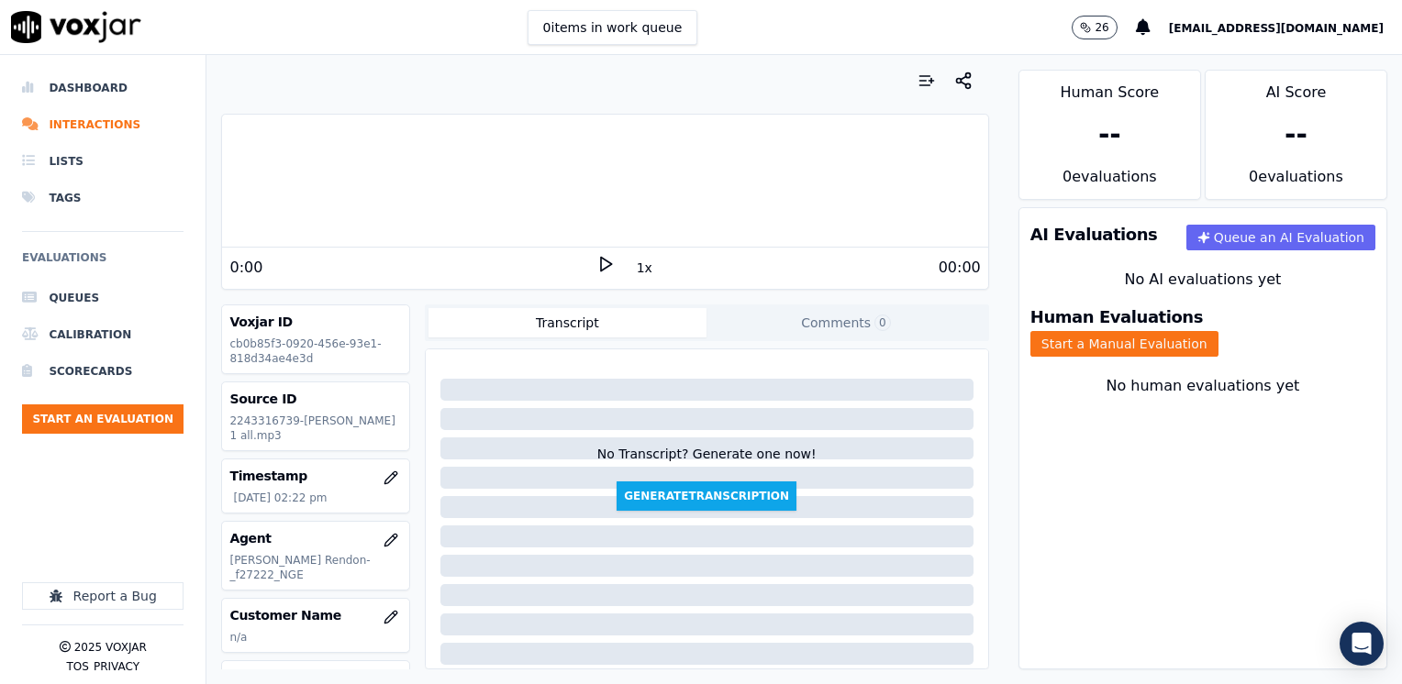
click at [596, 264] on icon at bounding box center [605, 264] width 18 height 18
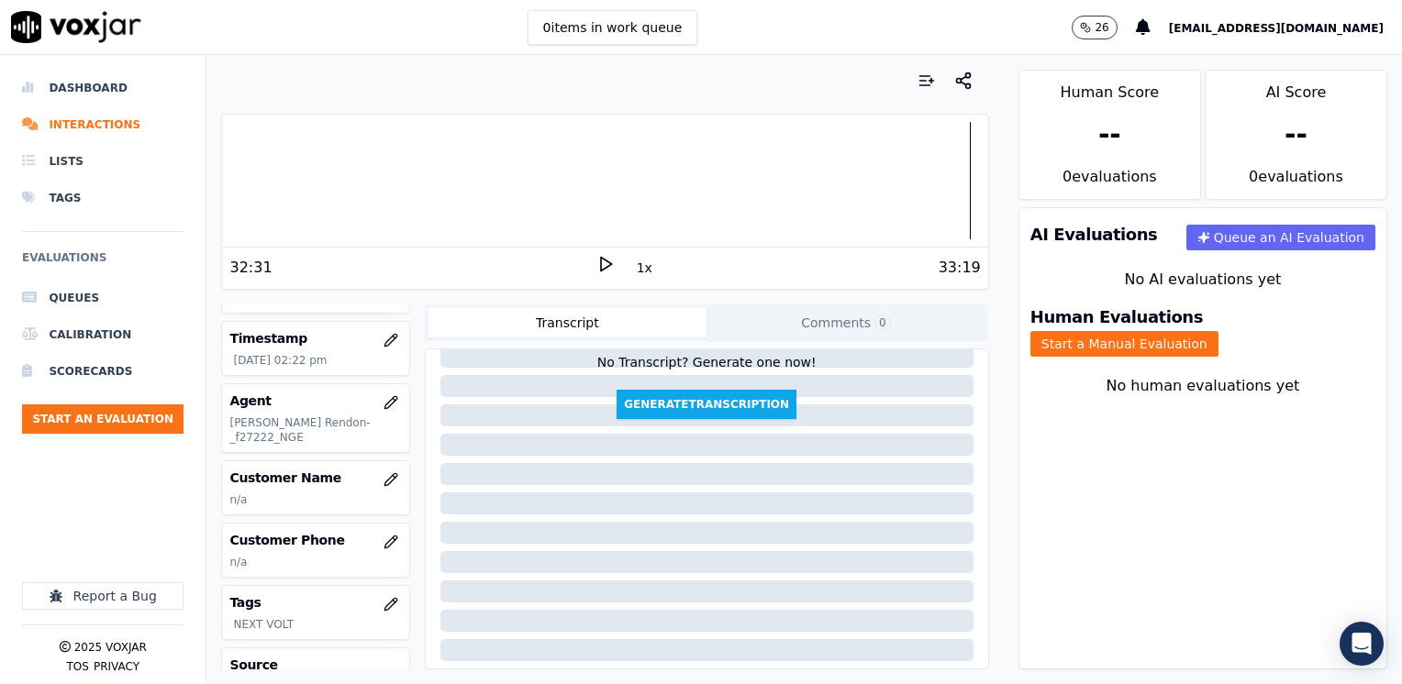
scroll to position [183, 0]
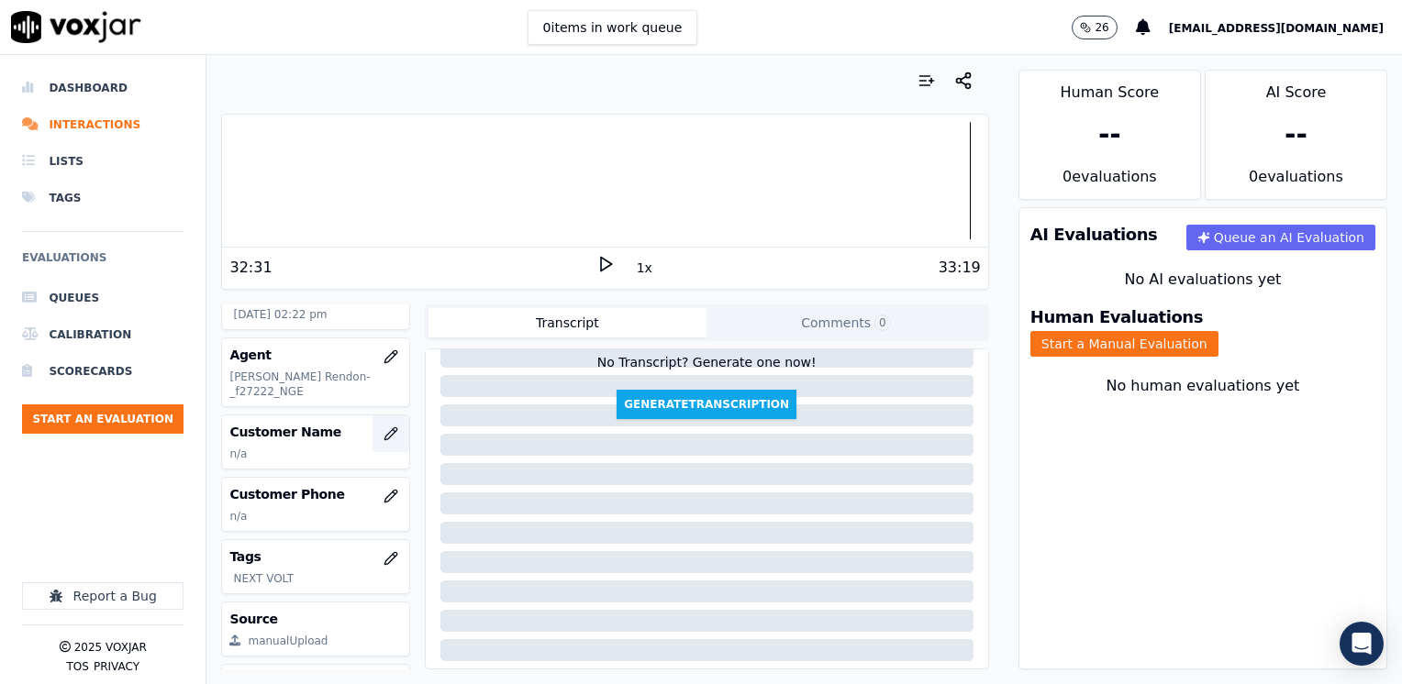
click at [383, 427] on icon "button" at bounding box center [390, 434] width 15 height 15
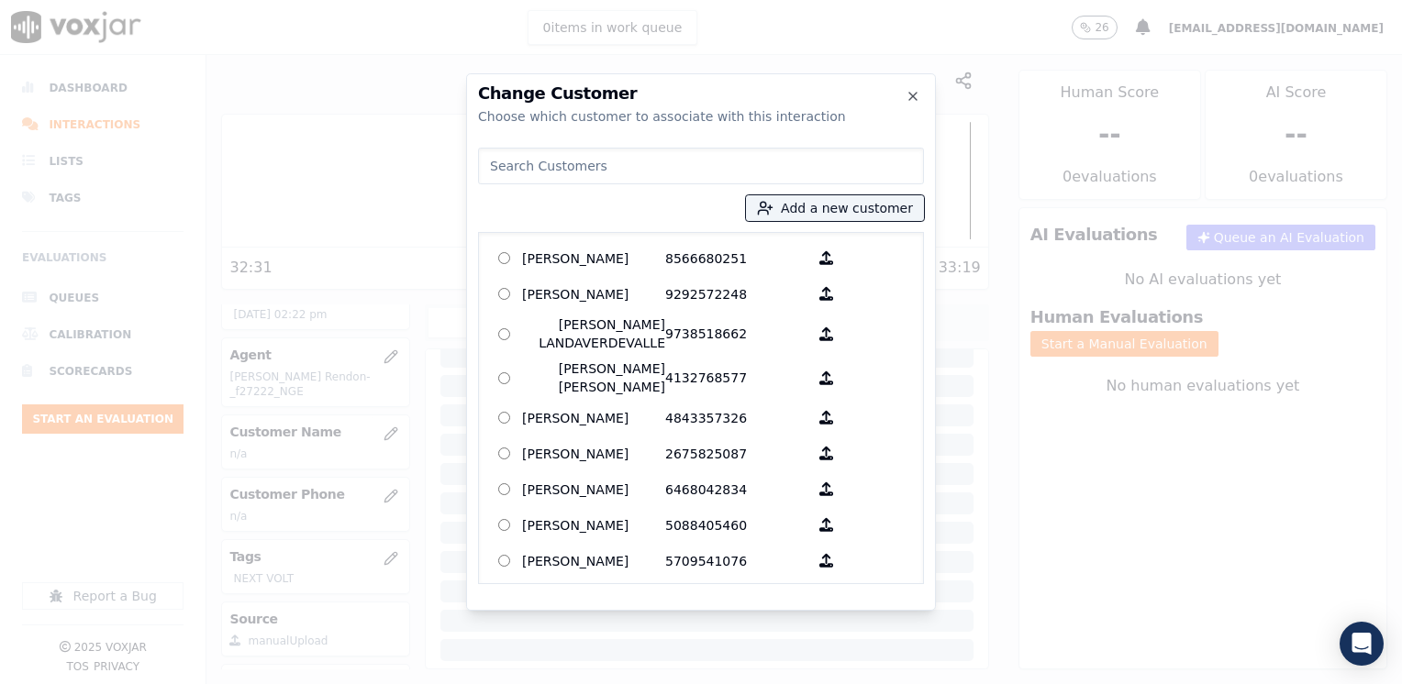
click at [700, 152] on input at bounding box center [701, 166] width 446 height 37
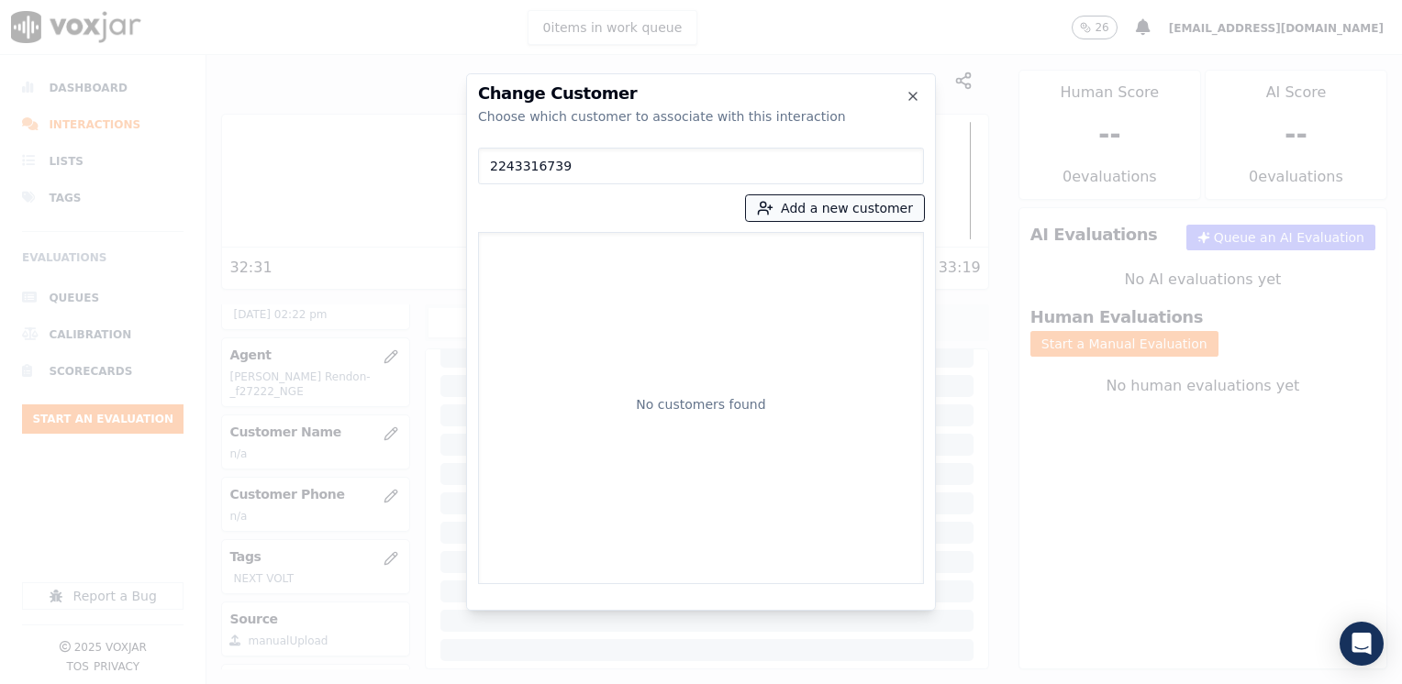
click at [848, 208] on button "Add a new customer" at bounding box center [835, 208] width 178 height 26
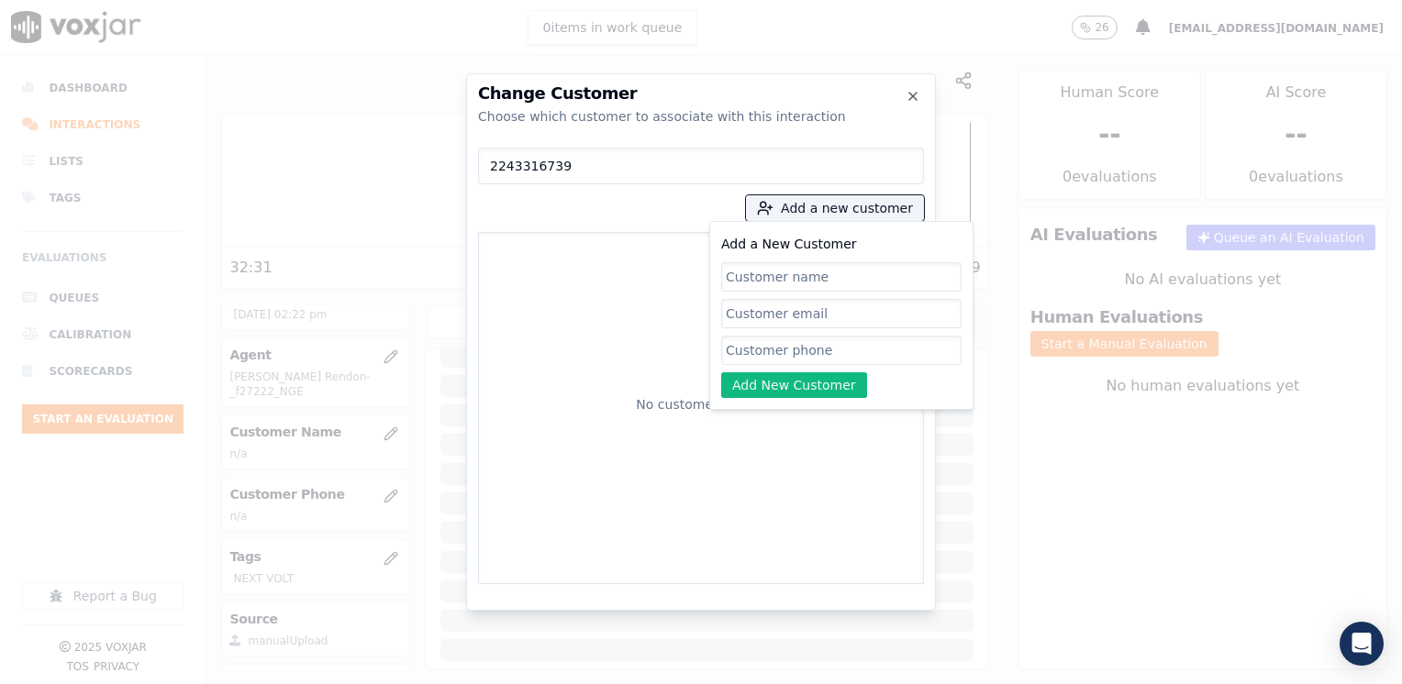
click at [811, 347] on input "Add a New Customer" at bounding box center [841, 350] width 240 height 29
paste input "2243316739"
click at [812, 275] on input "Add a New Customer" at bounding box center [841, 276] width 240 height 29
paste input "[PERSON_NAME]"
click at [800, 391] on button "Add New Customer" at bounding box center [794, 385] width 146 height 26
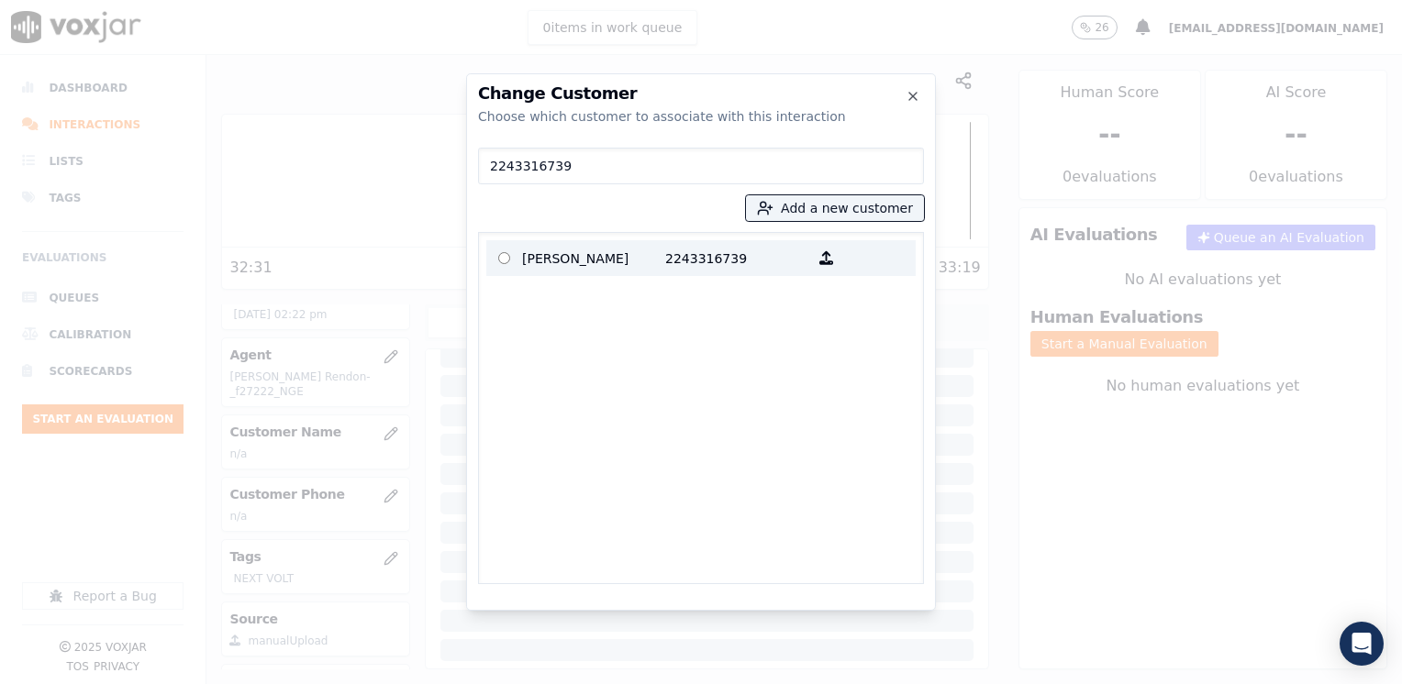
click at [636, 259] on p "[PERSON_NAME]" at bounding box center [593, 258] width 143 height 28
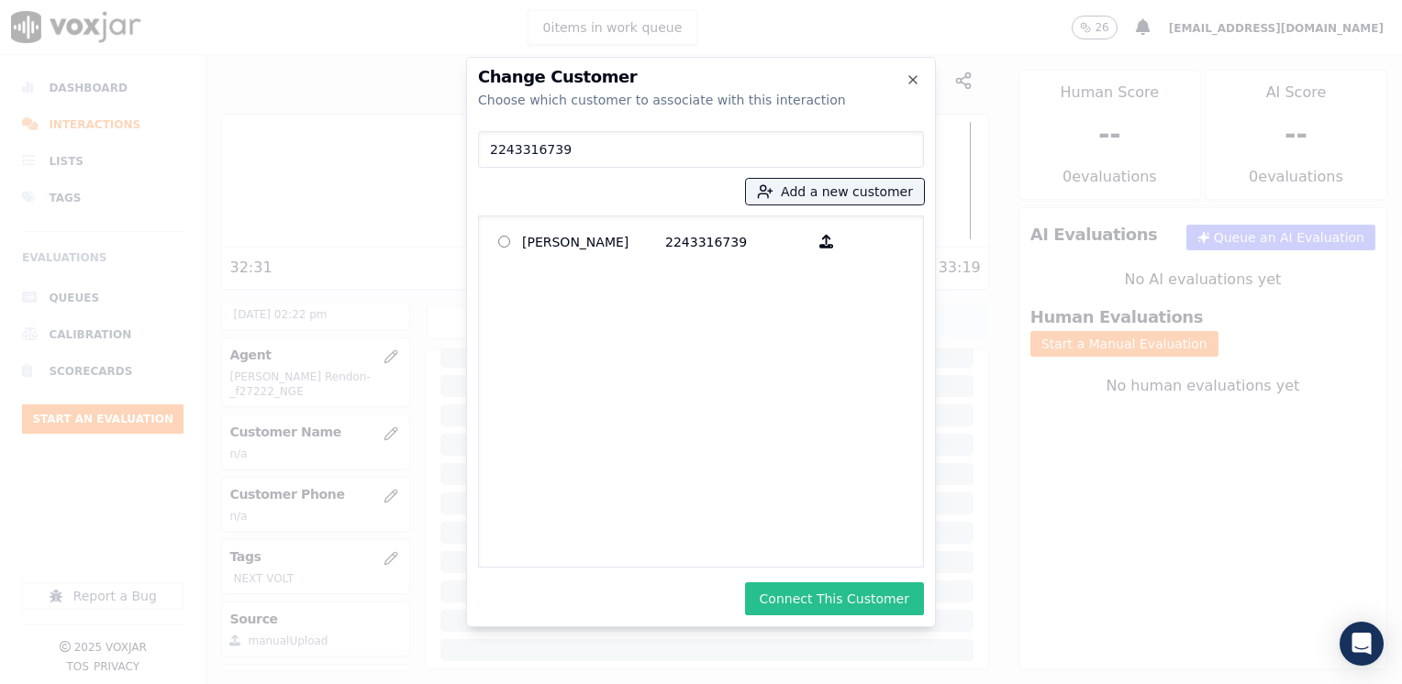
click at [835, 600] on button "Connect This Customer" at bounding box center [834, 599] width 179 height 33
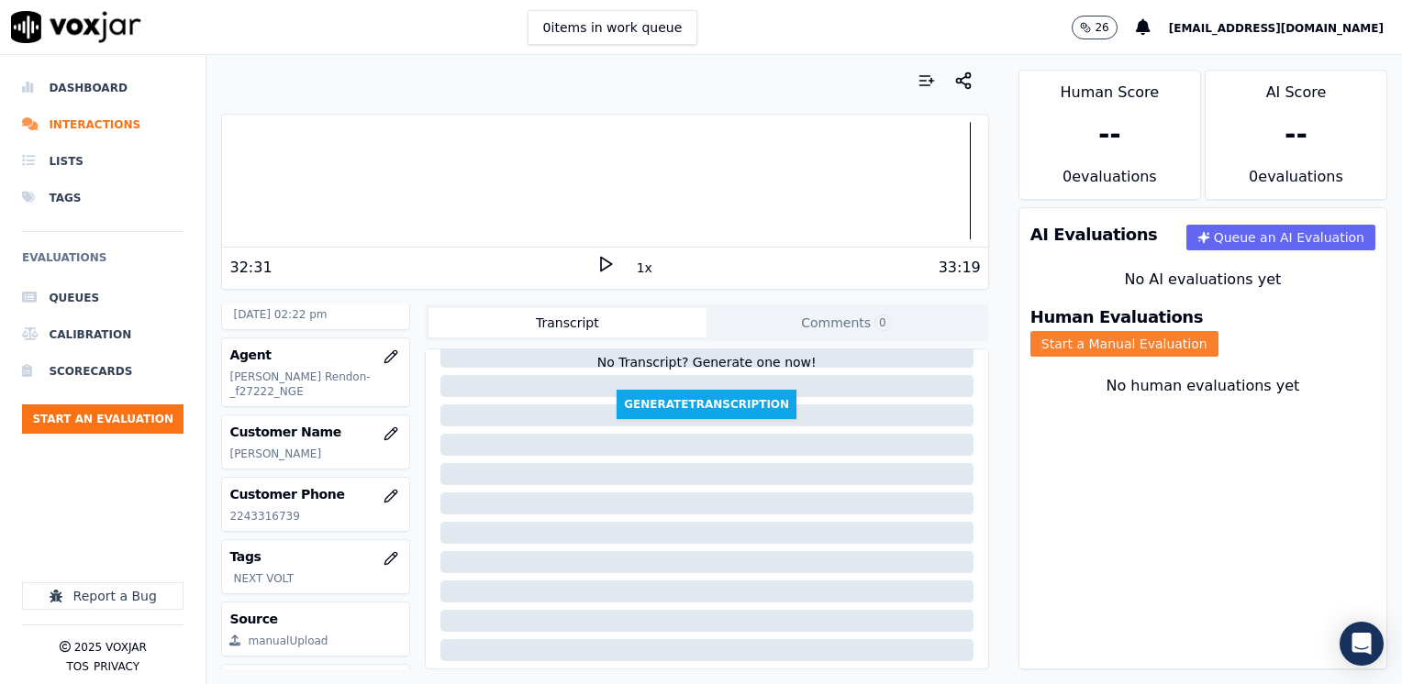
click at [1218, 331] on button "Start a Manual Evaluation" at bounding box center [1124, 344] width 188 height 26
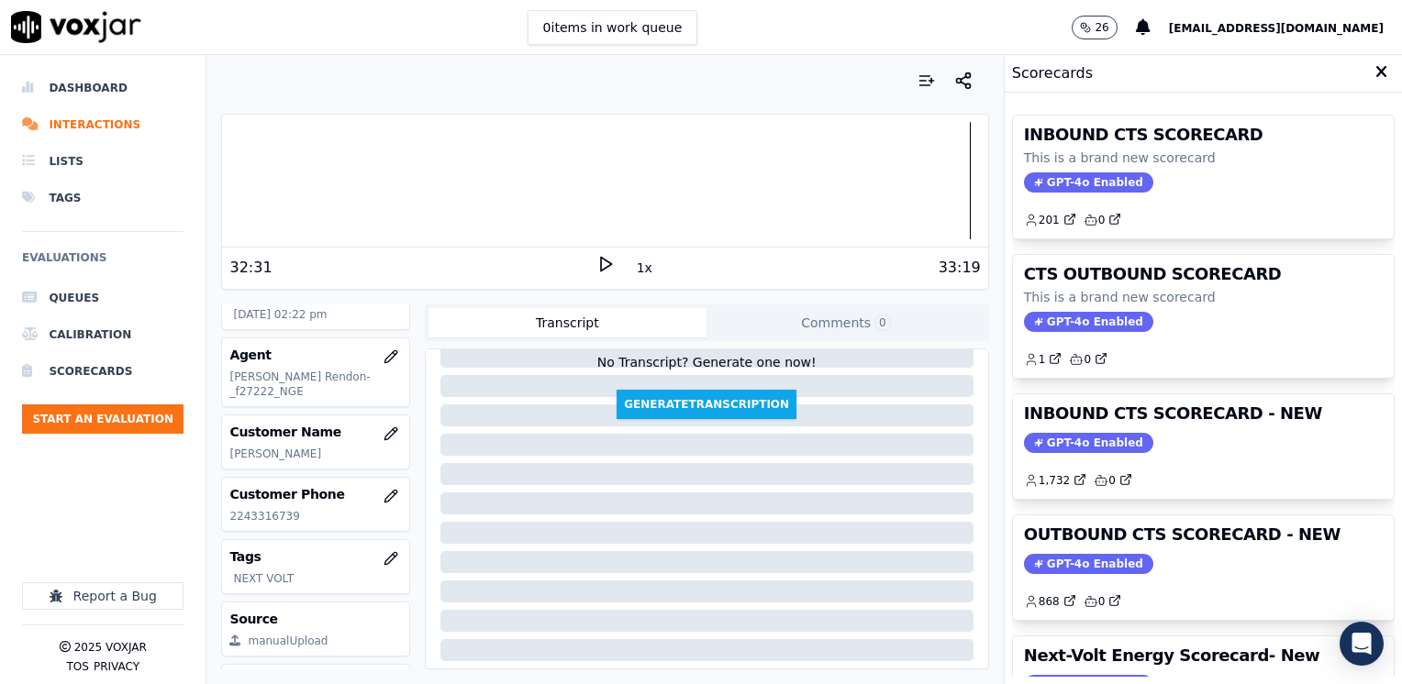
click at [1081, 433] on span "GPT-4o Enabled" at bounding box center [1088, 443] width 129 height 20
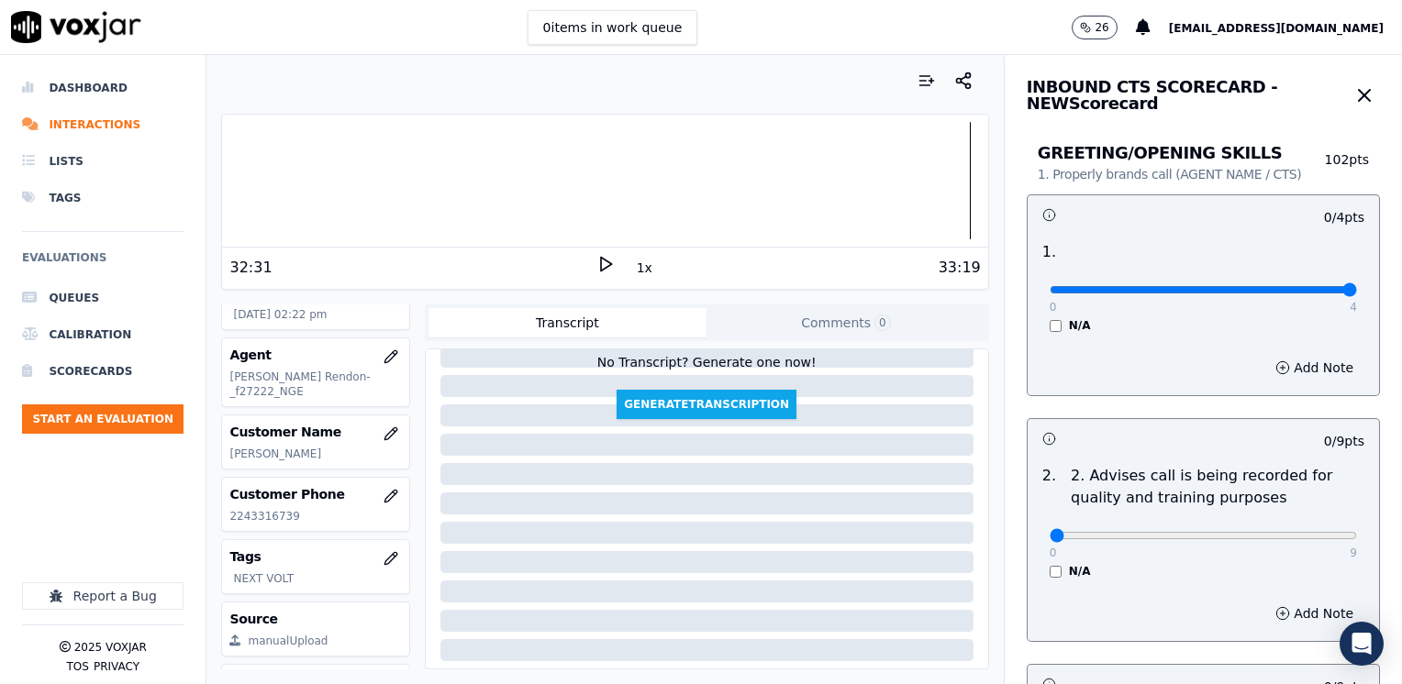
drag, startPoint x: 1038, startPoint y: 289, endPoint x: 1405, endPoint y: 295, distance: 367.0
click at [1357, 294] on input "range" at bounding box center [1203, 289] width 307 height 7
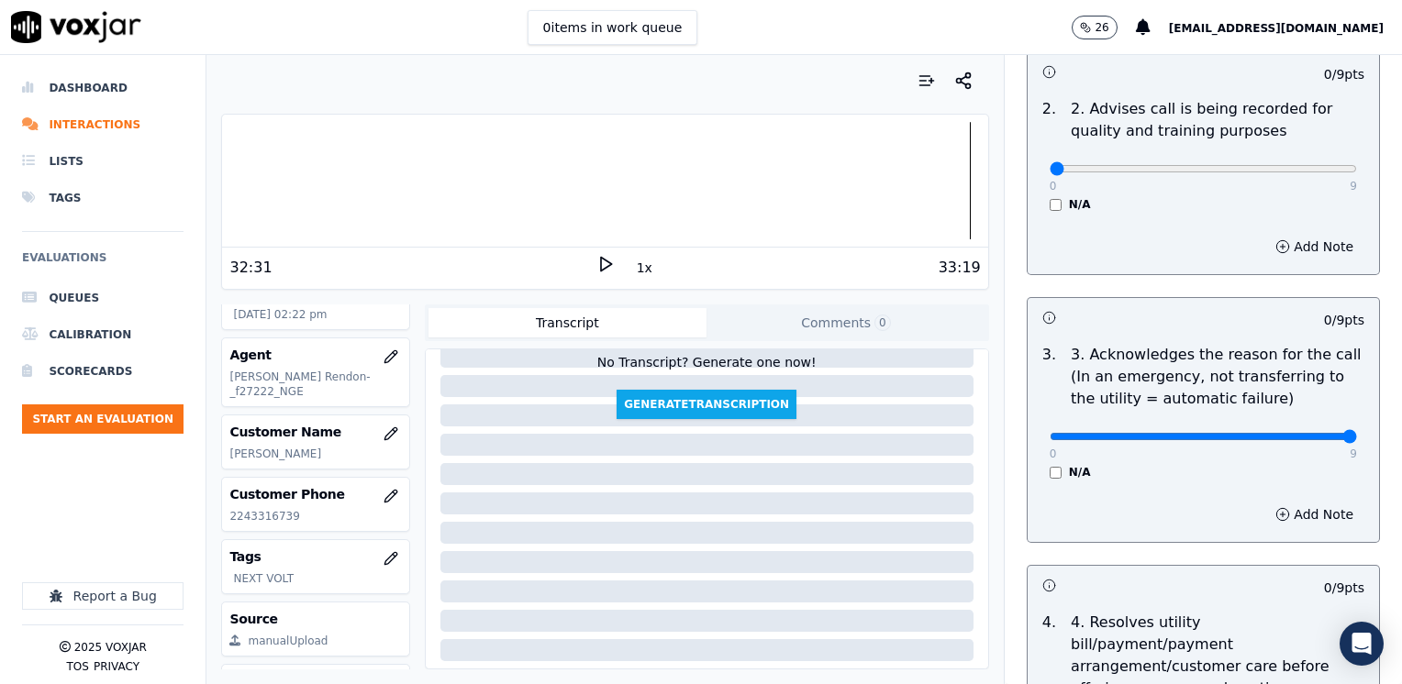
drag, startPoint x: 1046, startPoint y: 438, endPoint x: 1405, endPoint y: 438, distance: 358.7
click at [1297, 523] on button "Add Note" at bounding box center [1314, 515] width 100 height 26
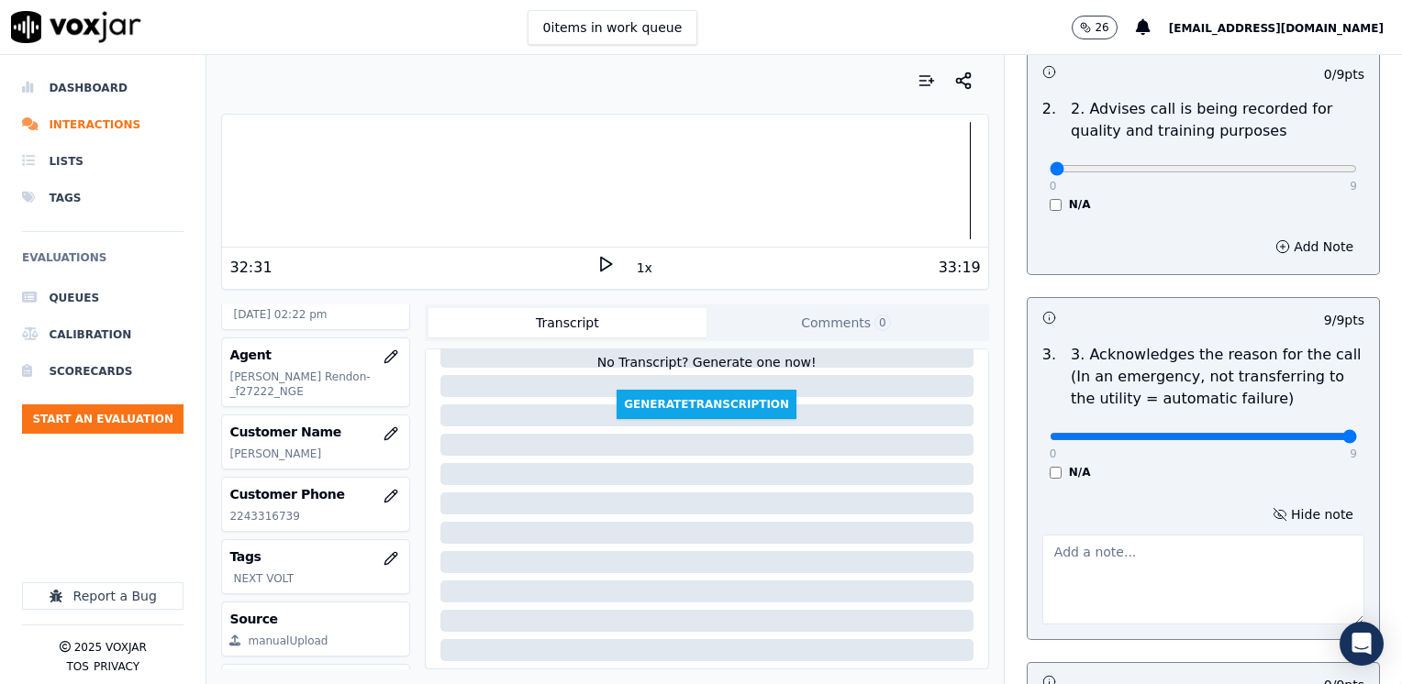
click at [1166, 553] on textarea at bounding box center [1203, 580] width 322 height 90
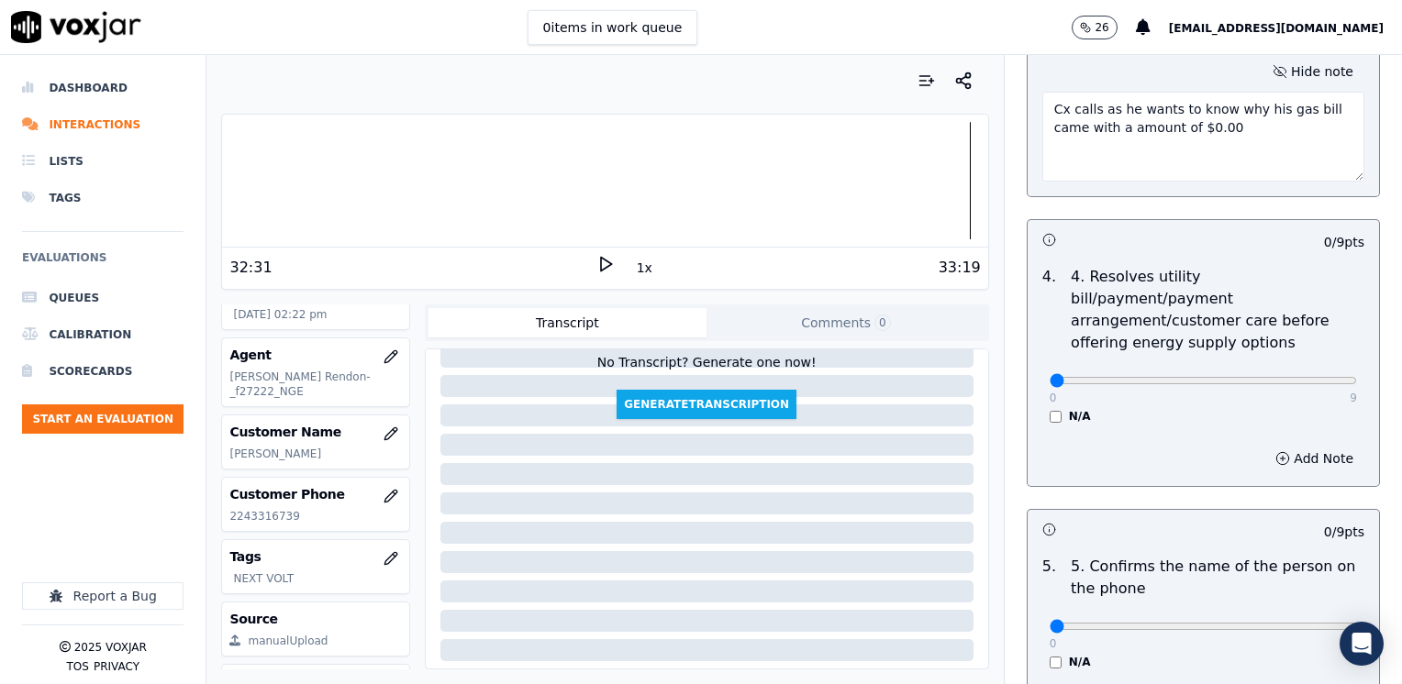
scroll to position [917, 0]
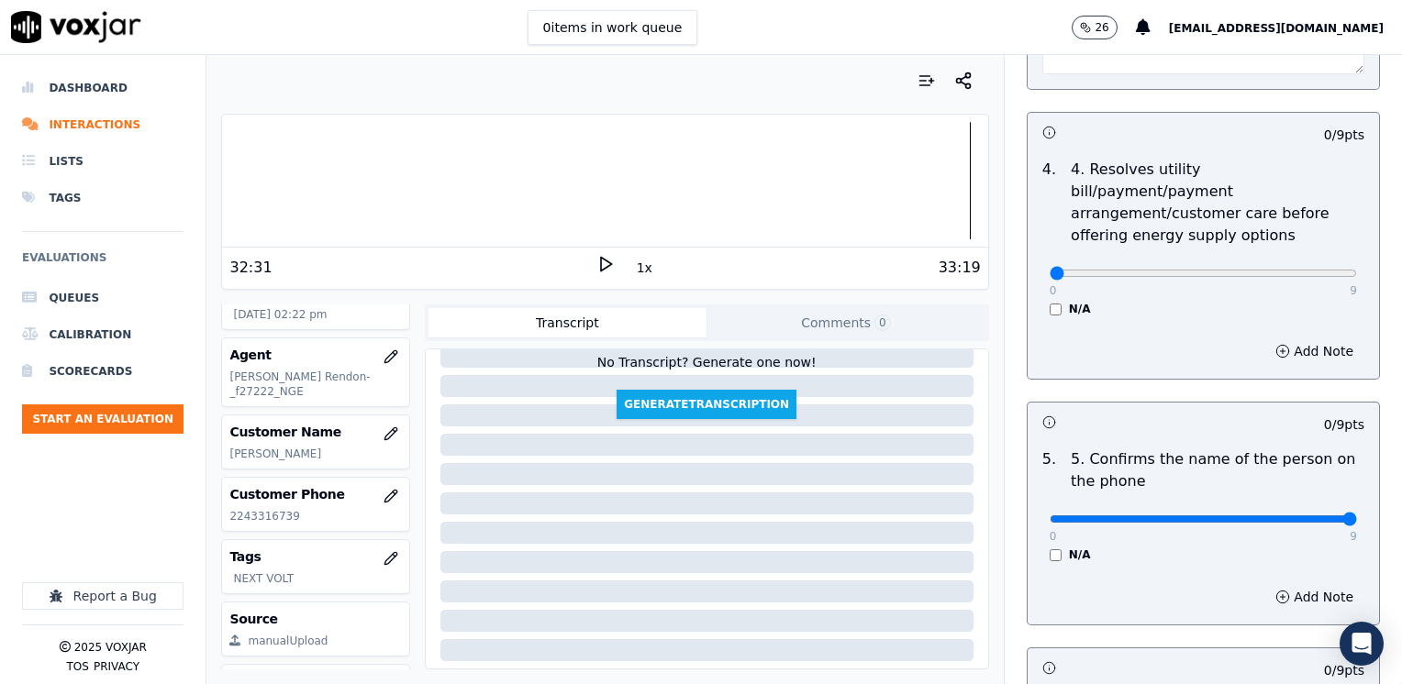
drag, startPoint x: 1039, startPoint y: 494, endPoint x: 1405, endPoint y: 494, distance: 365.1
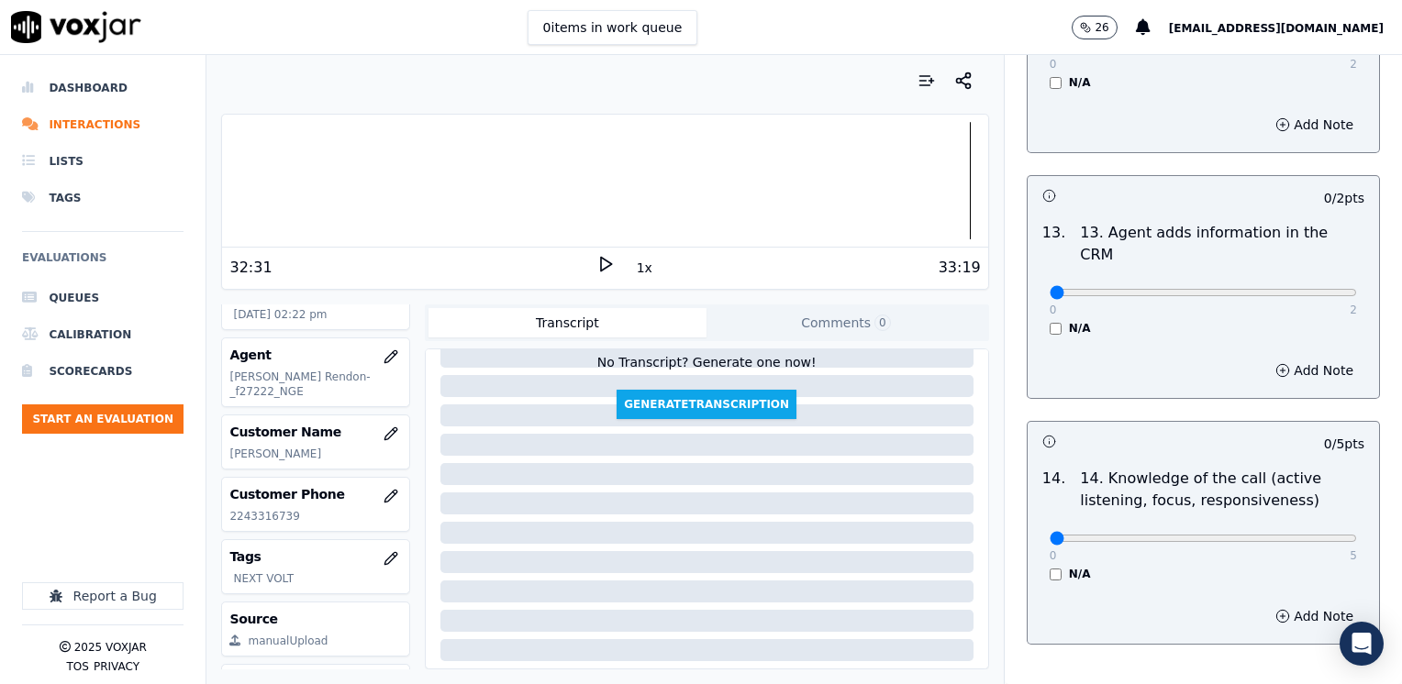
scroll to position [3173, 0]
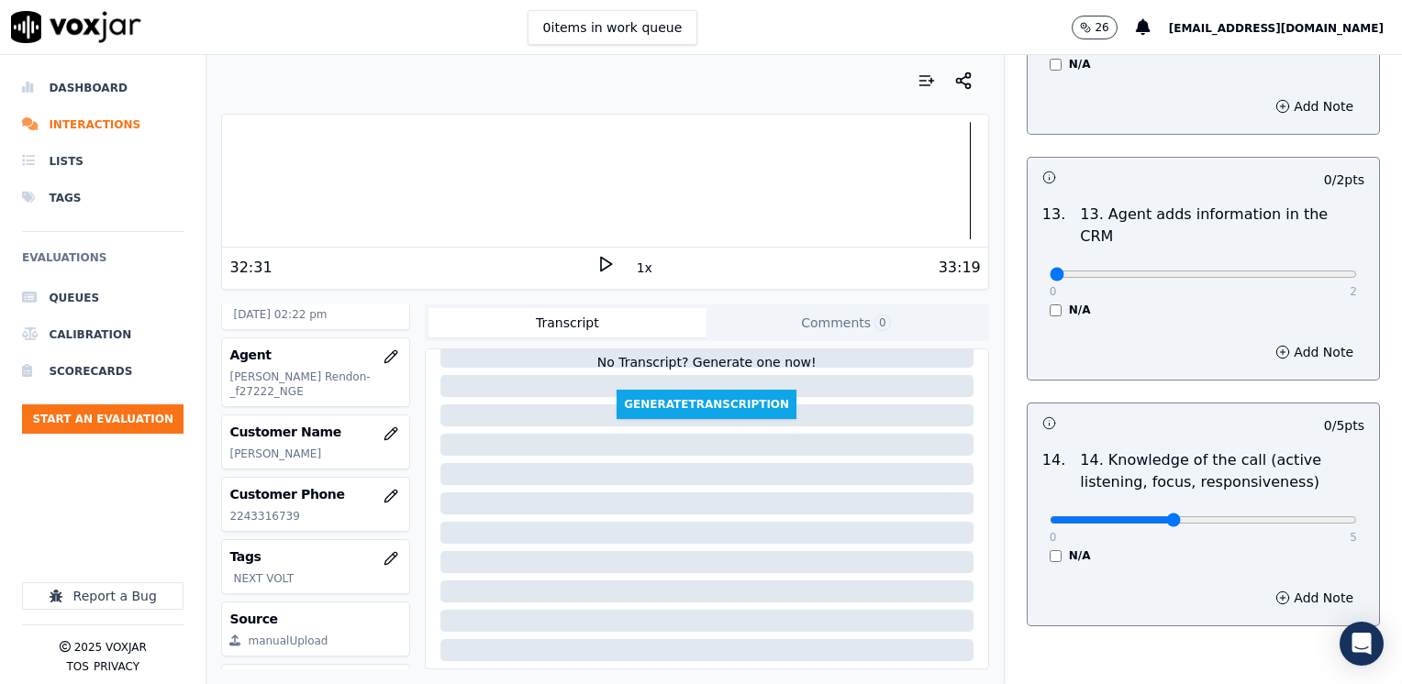
click at [1287, 585] on button "Add Note" at bounding box center [1314, 598] width 100 height 26
click at [1218, 618] on textarea at bounding box center [1203, 663] width 322 height 90
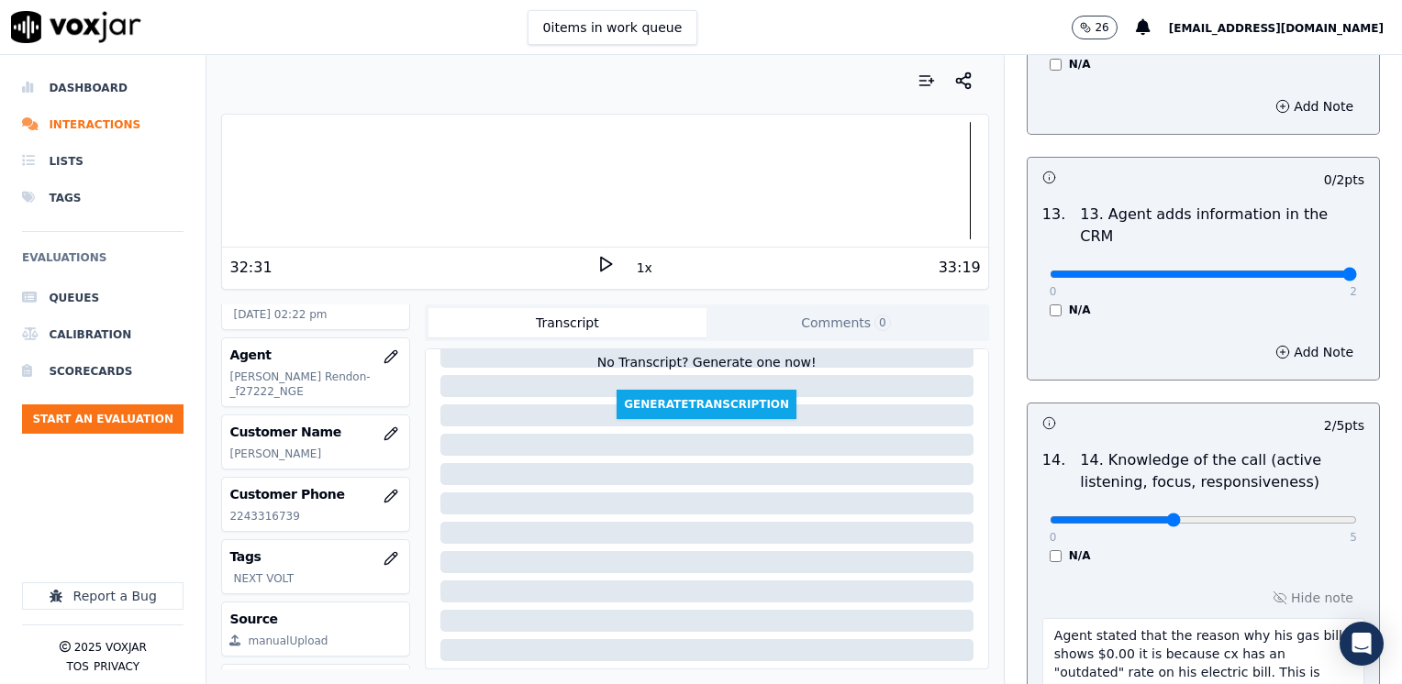
drag, startPoint x: 1035, startPoint y: 187, endPoint x: 1405, endPoint y: 181, distance: 369.8
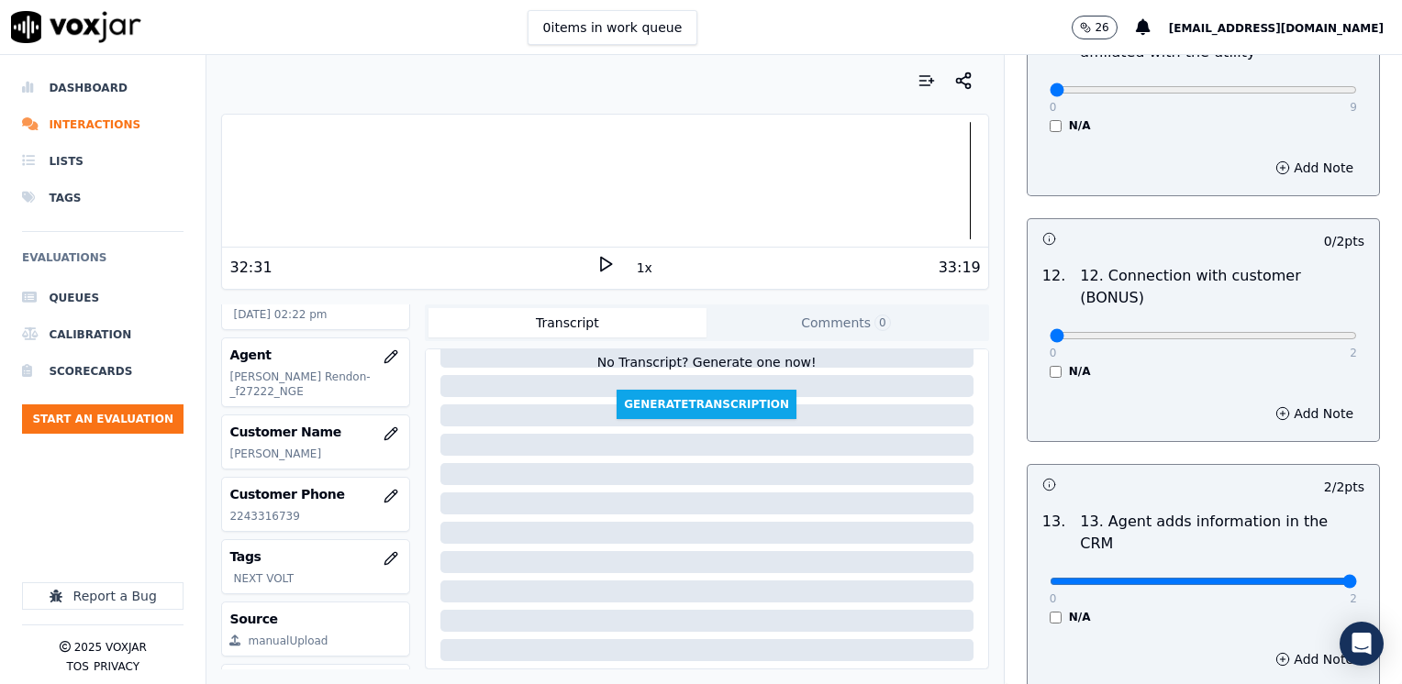
scroll to position [2715, 0]
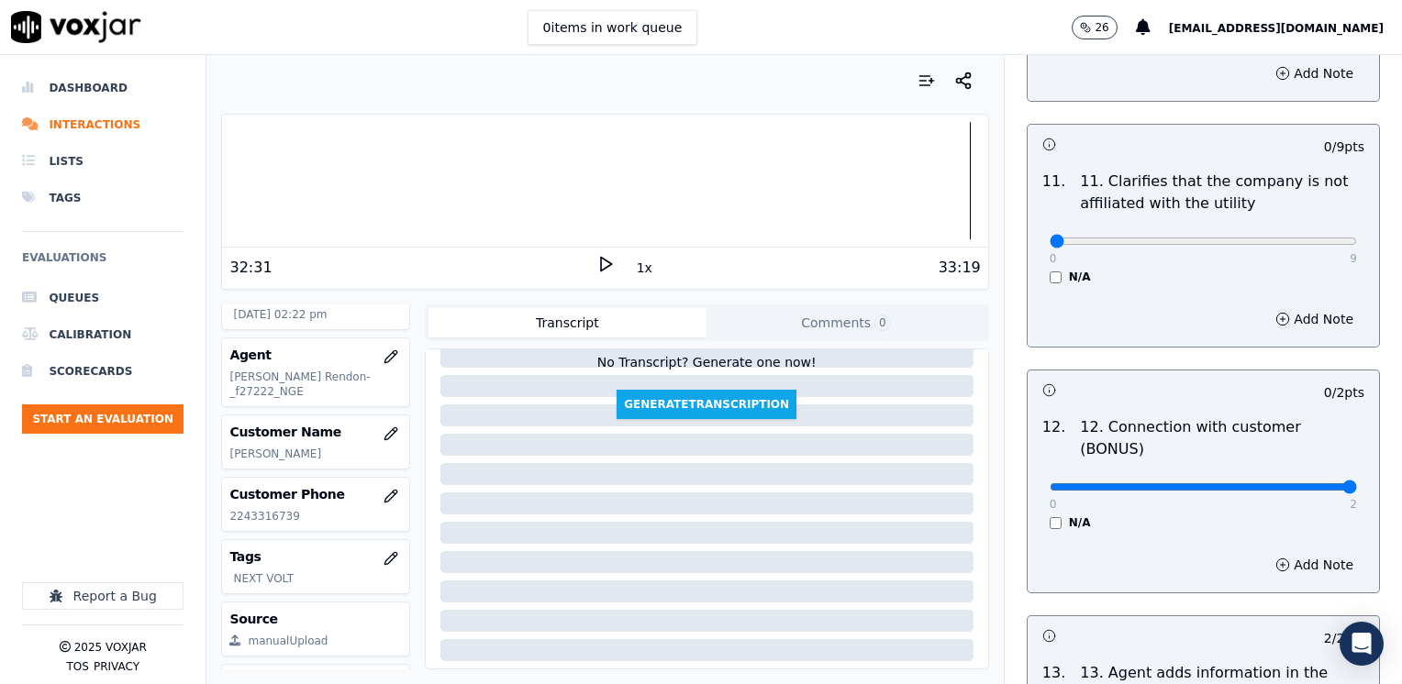
drag, startPoint x: 1090, startPoint y: 412, endPoint x: 1405, endPoint y: 393, distance: 315.3
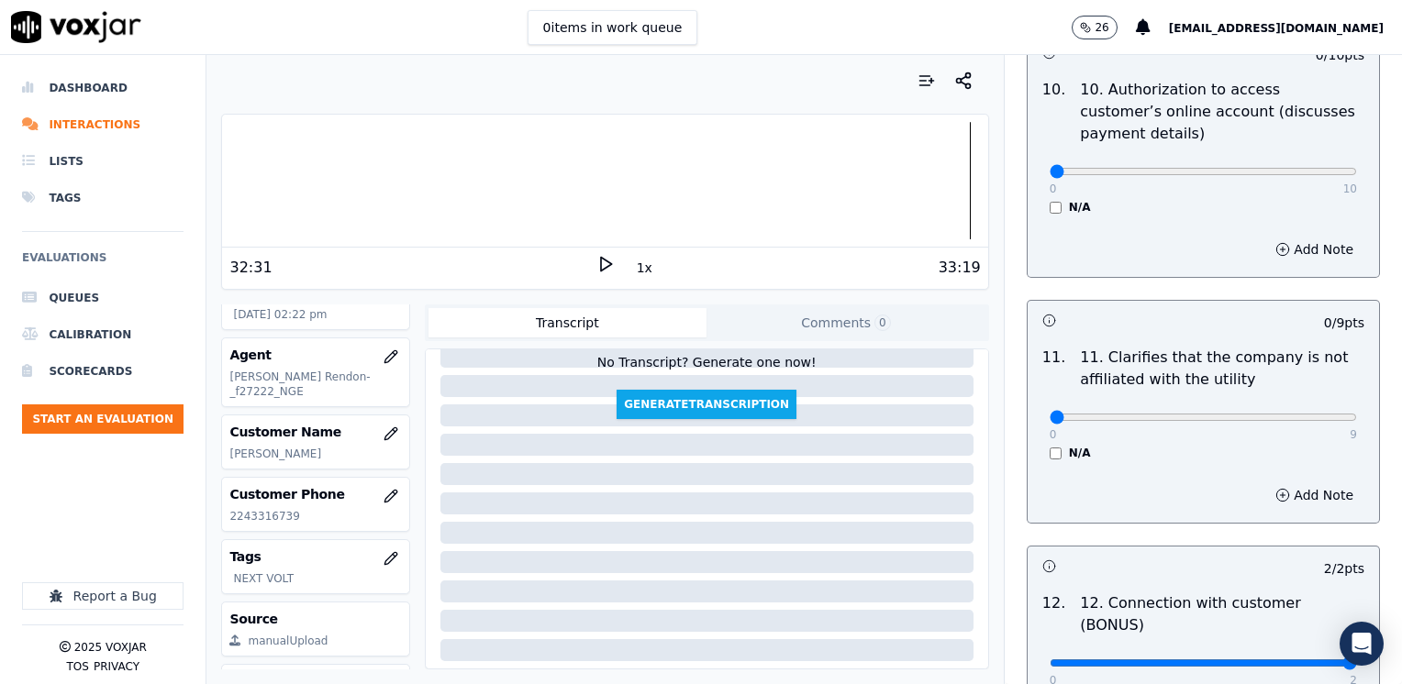
scroll to position [2531, 0]
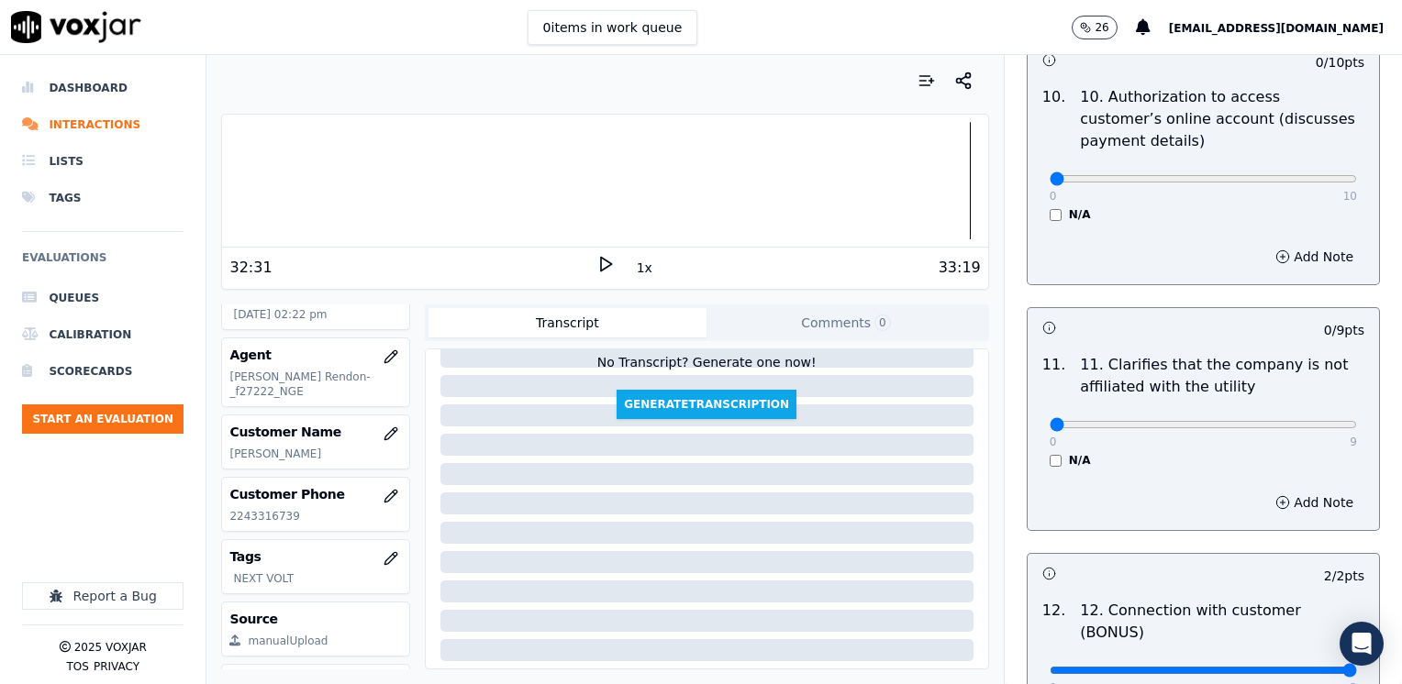
drag, startPoint x: 1039, startPoint y: 376, endPoint x: 1405, endPoint y: 439, distance: 371.3
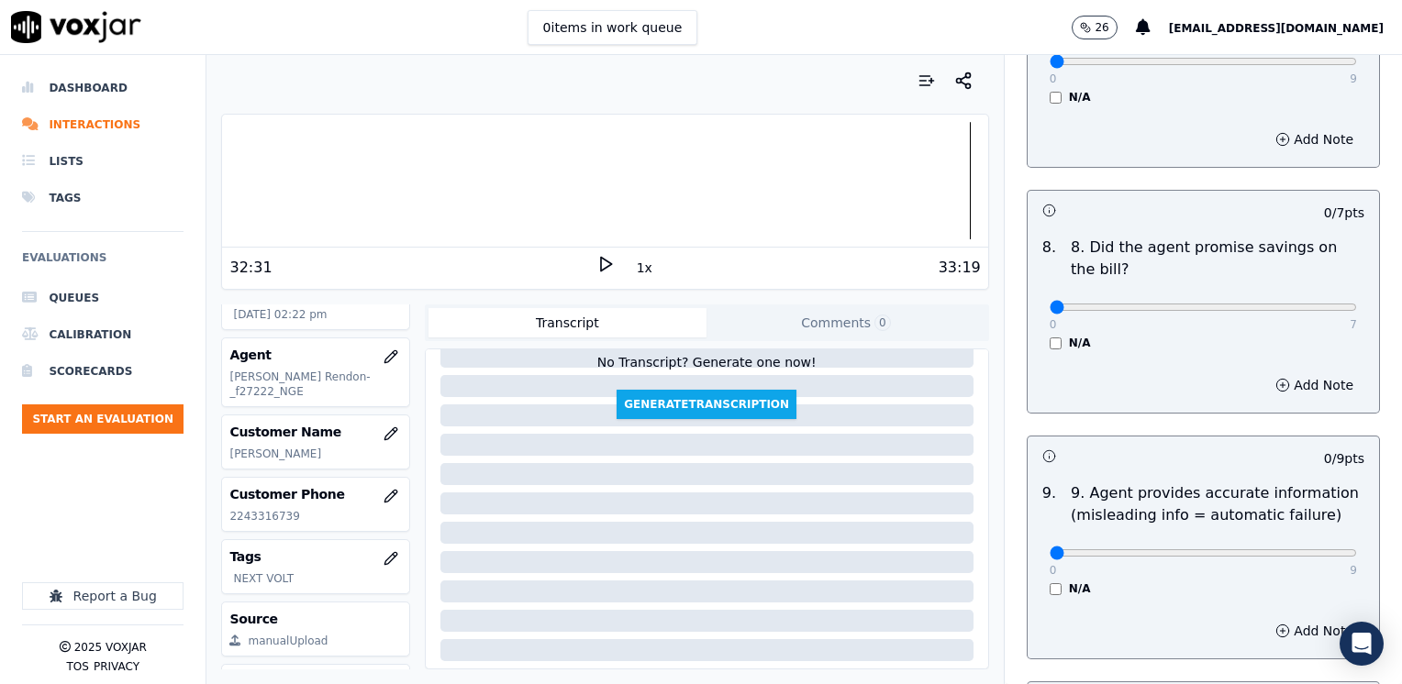
scroll to position [1705, 0]
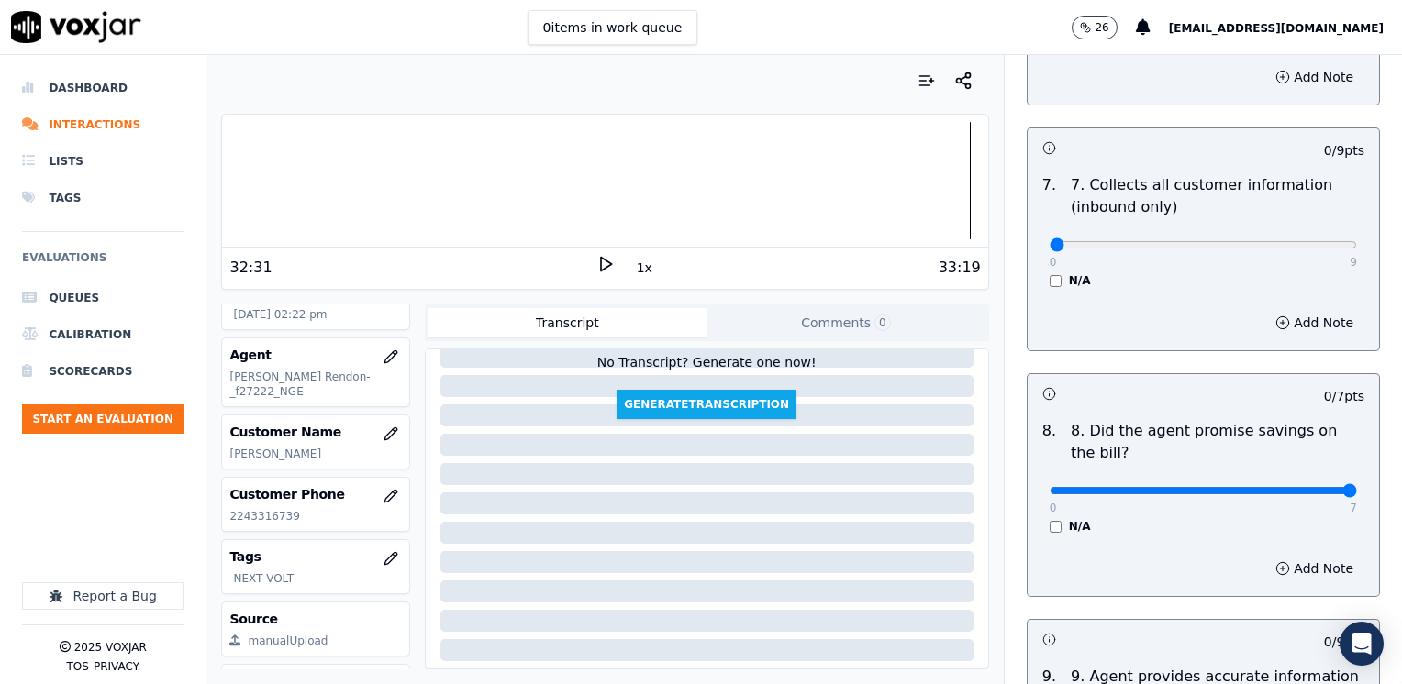
drag, startPoint x: 1041, startPoint y: 439, endPoint x: 1401, endPoint y: 446, distance: 359.7
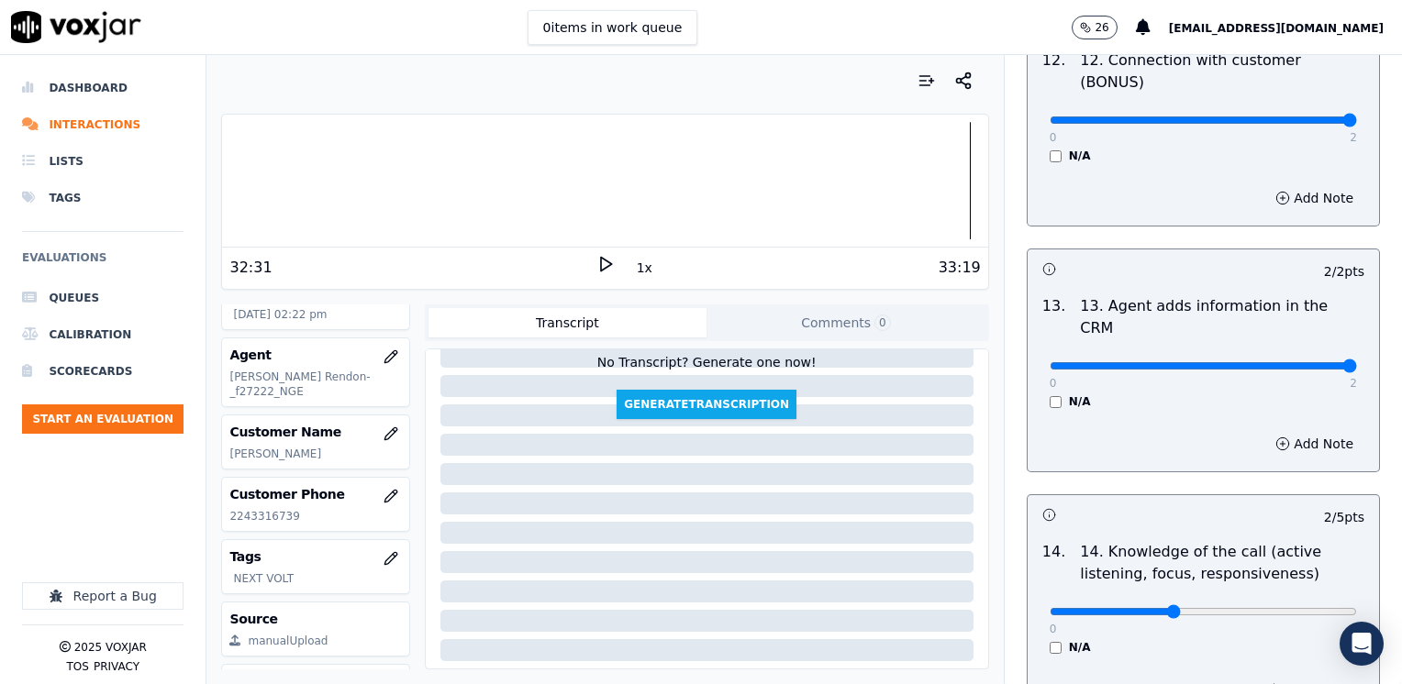
scroll to position [3270, 0]
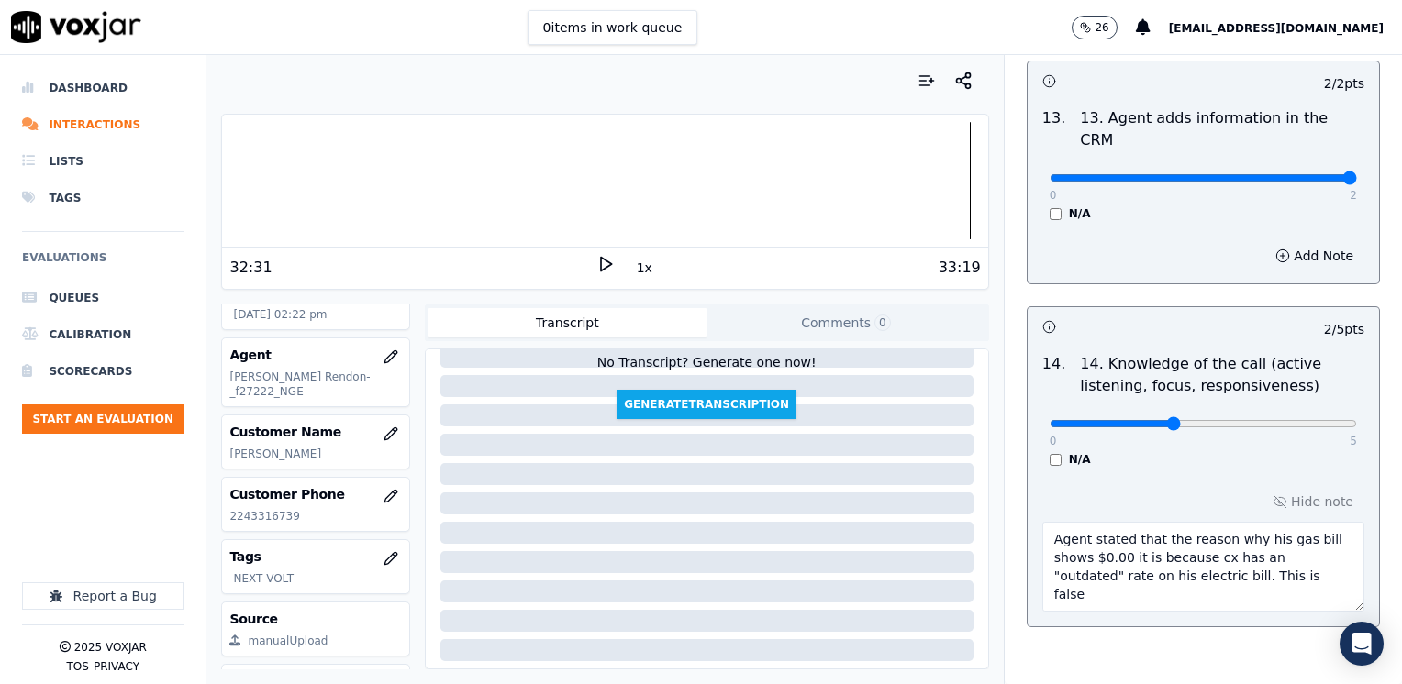
drag, startPoint x: 1247, startPoint y: 483, endPoint x: 1164, endPoint y: 479, distance: 82.6
click at [1164, 522] on textarea "Agent stated that the reason why his gas bill shows $0.00 it is because cx has …" at bounding box center [1203, 567] width 322 height 90
click at [1288, 522] on textarea "Agent stated that the reason why his gas bill shows $0.00 it is because cx has …" at bounding box center [1203, 567] width 322 height 90
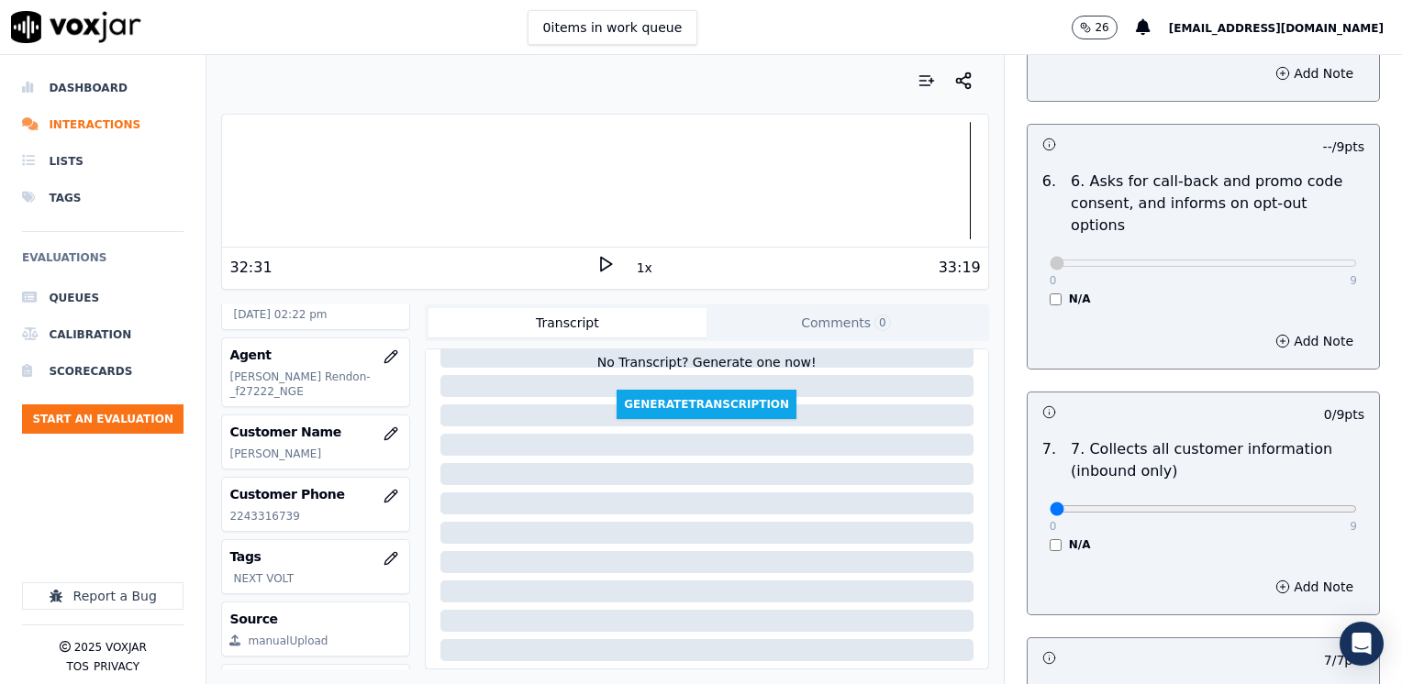
scroll to position [1435, 0]
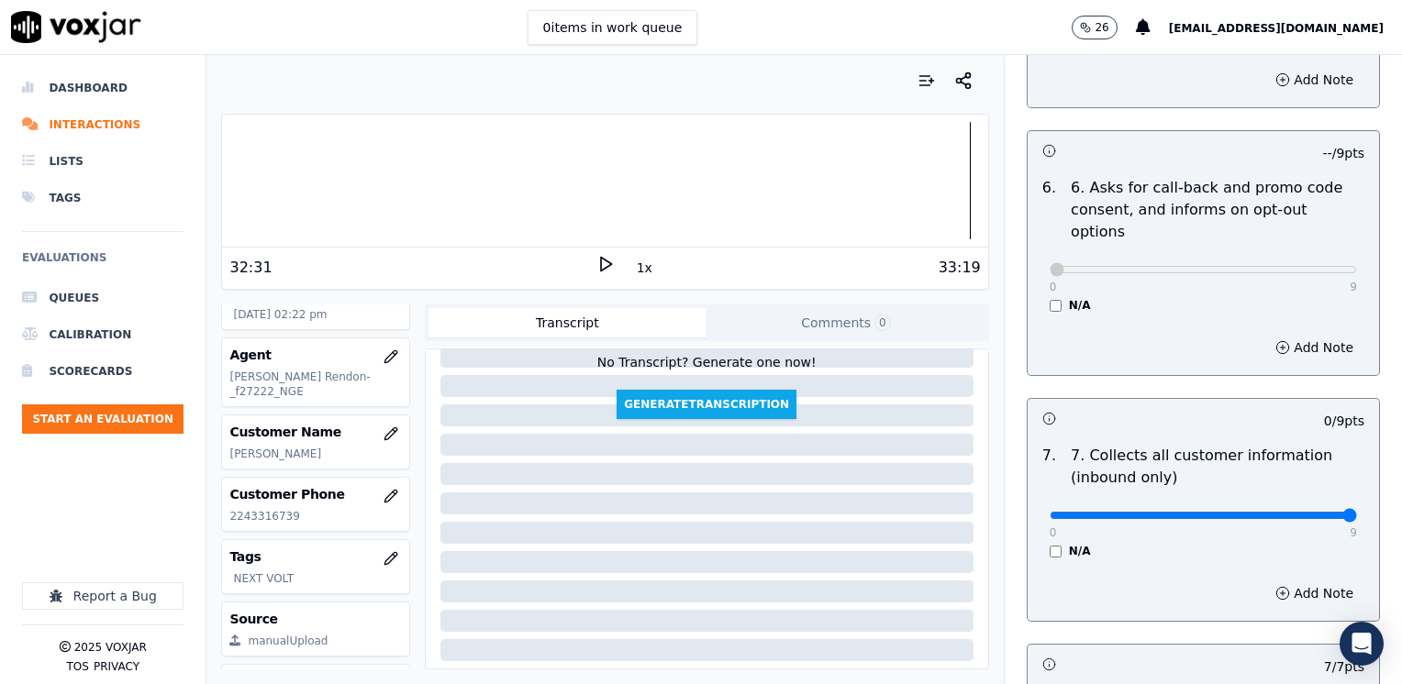
drag, startPoint x: 1037, startPoint y: 471, endPoint x: 1405, endPoint y: 464, distance: 367.9
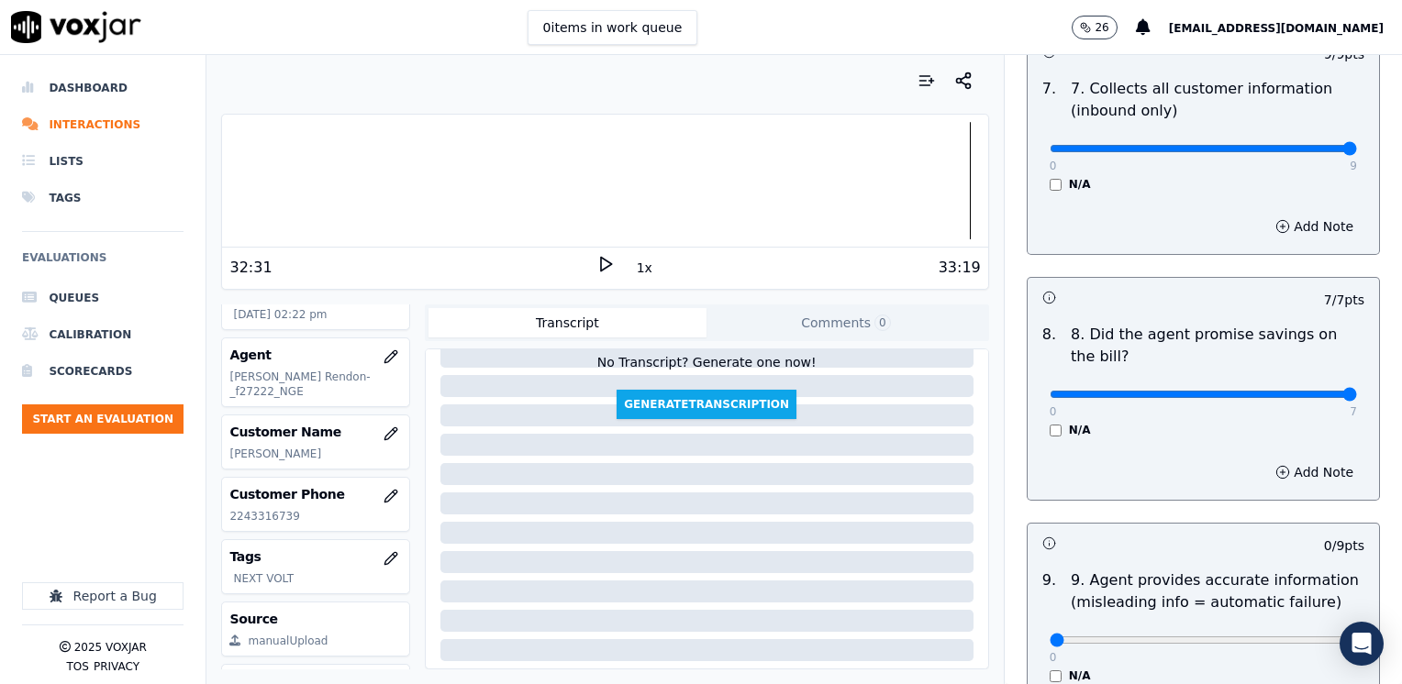
scroll to position [2077, 0]
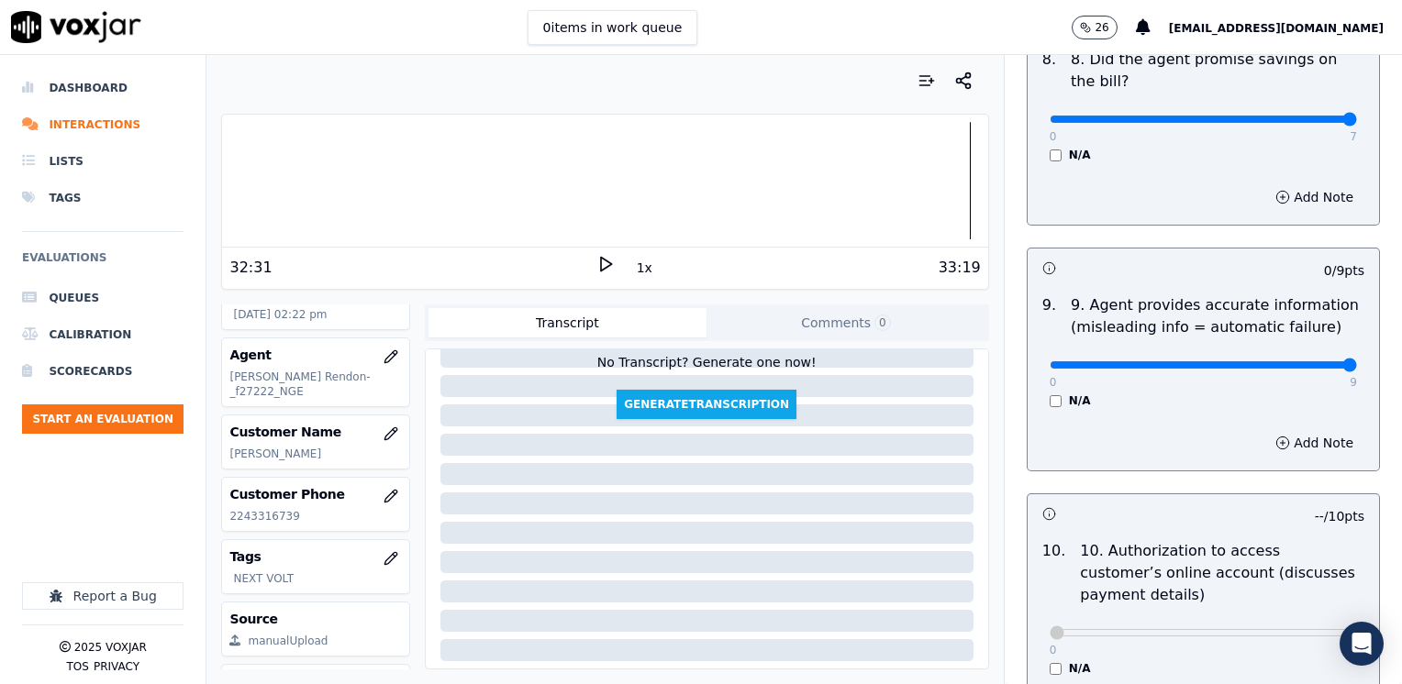
drag, startPoint x: 1033, startPoint y: 317, endPoint x: 1405, endPoint y: 306, distance: 371.7
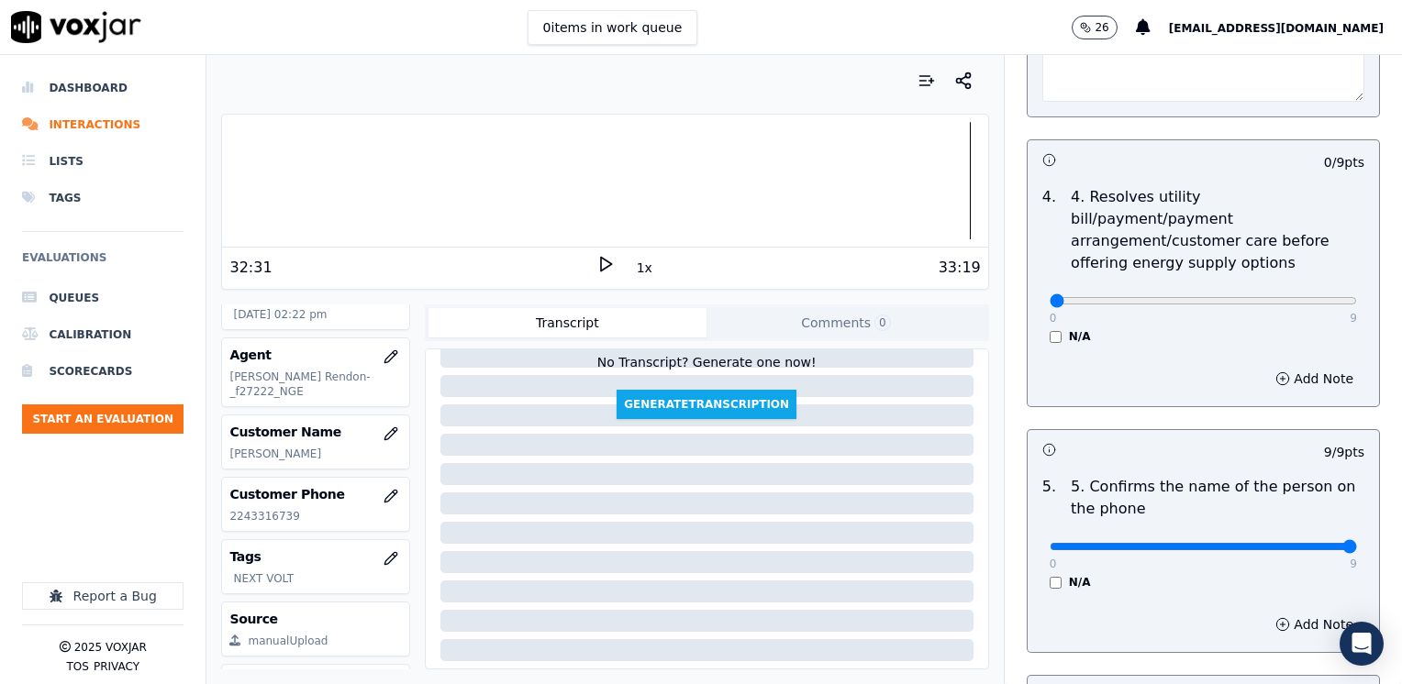
scroll to position [884, 0]
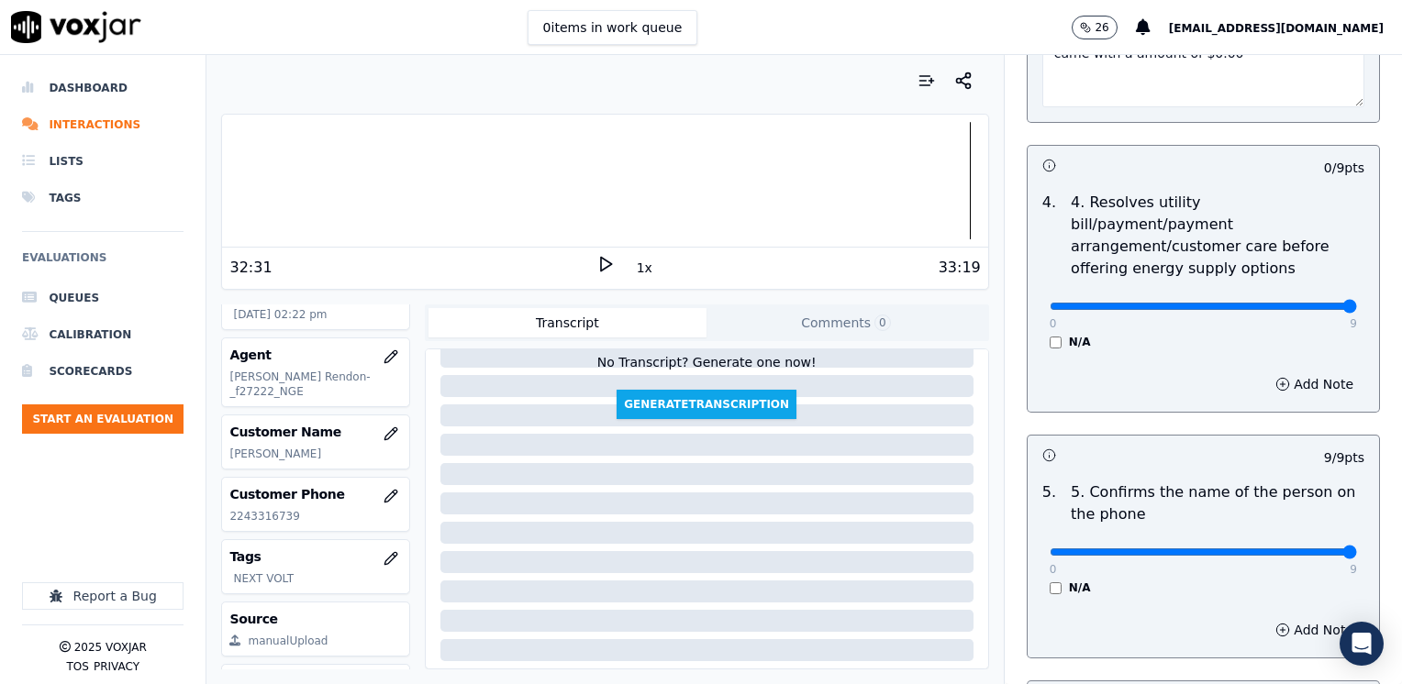
drag, startPoint x: 1034, startPoint y: 282, endPoint x: 1405, endPoint y: 279, distance: 370.6
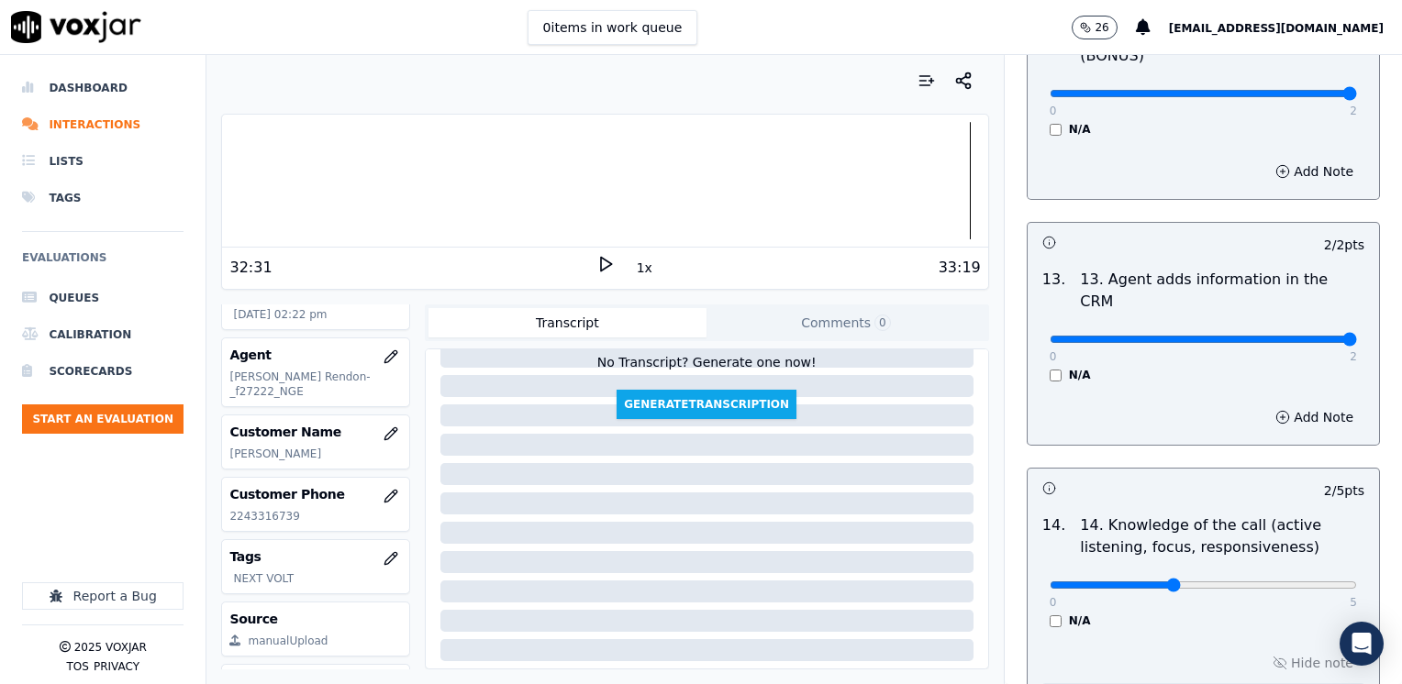
scroll to position [3270, 0]
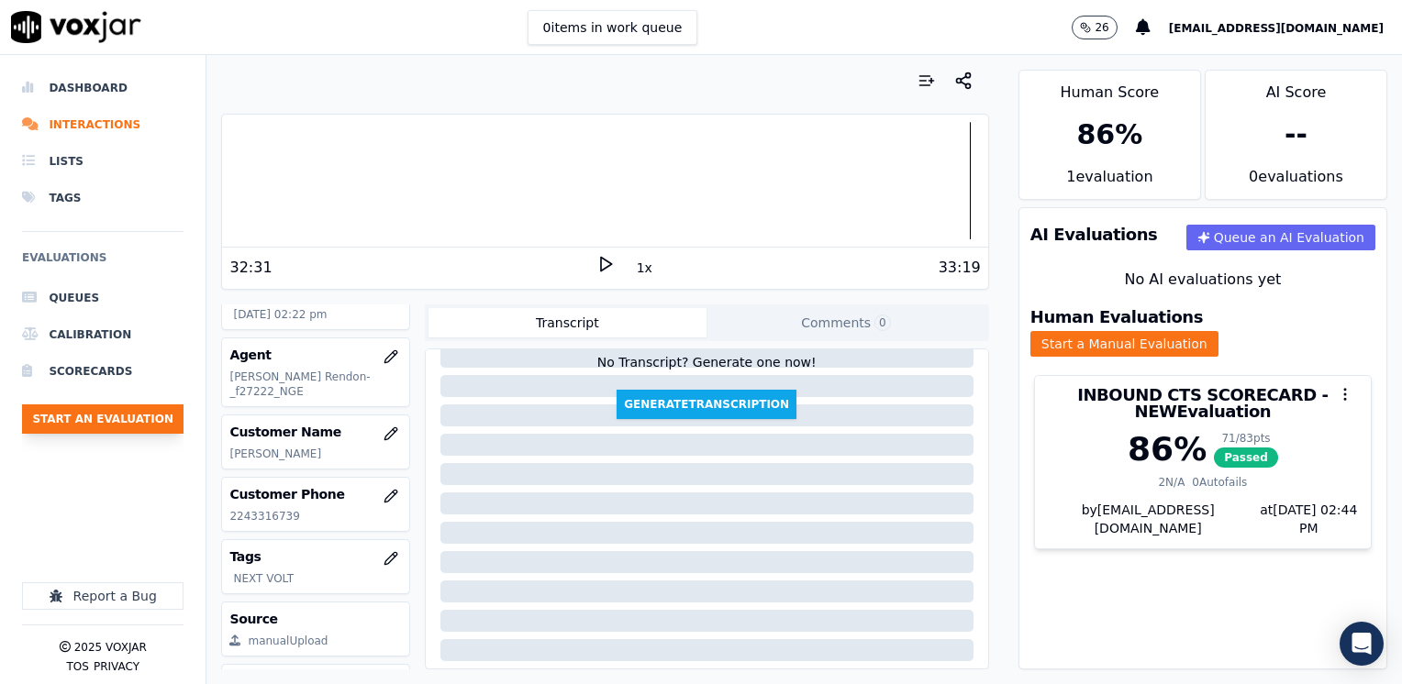
click at [139, 420] on button "Start an Evaluation" at bounding box center [102, 419] width 161 height 29
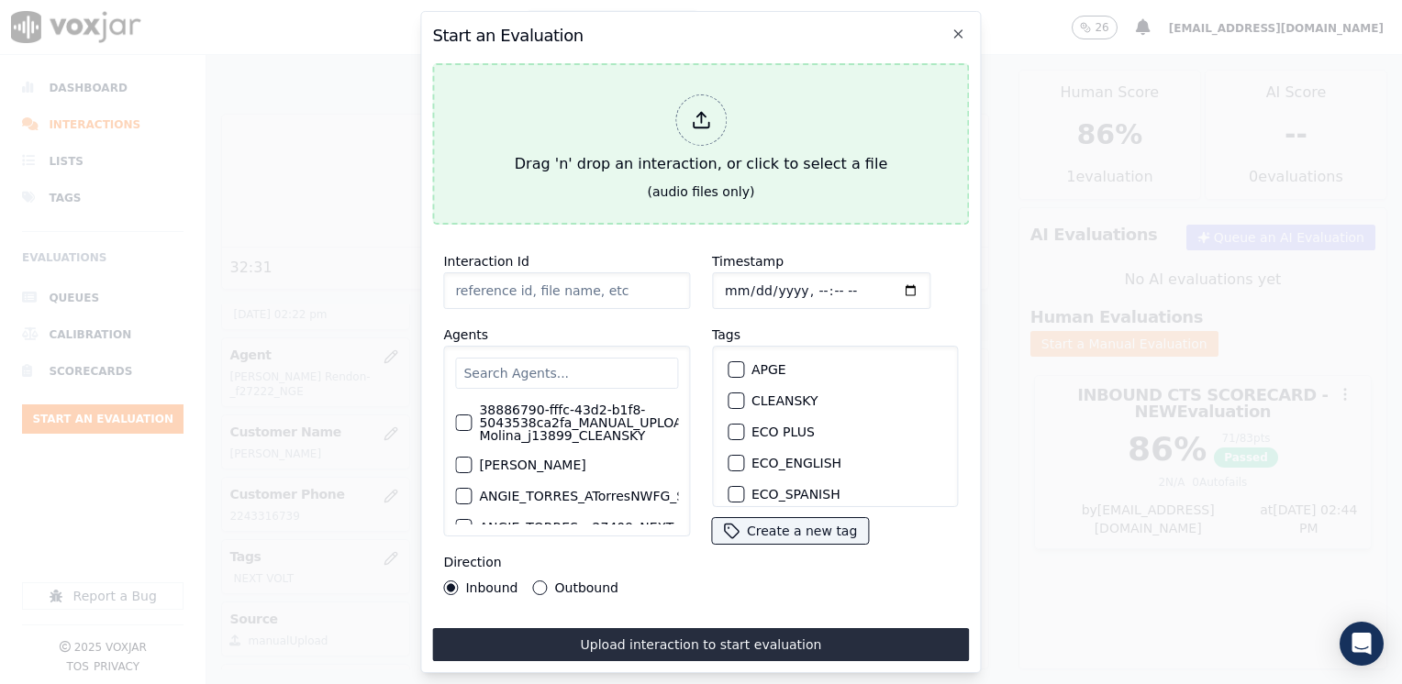
click at [704, 122] on icon at bounding box center [701, 120] width 20 height 20
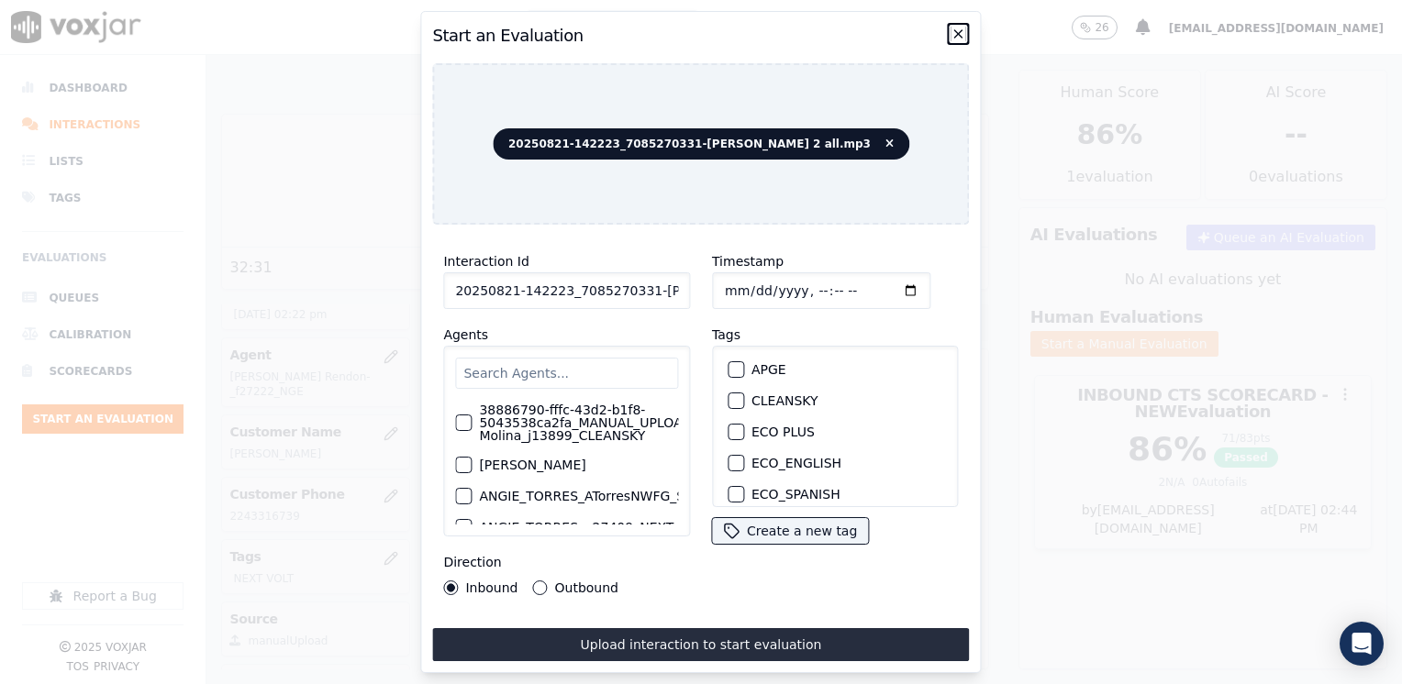
click at [954, 29] on icon "button" at bounding box center [958, 34] width 15 height 15
